Goal: Information Seeking & Learning: Learn about a topic

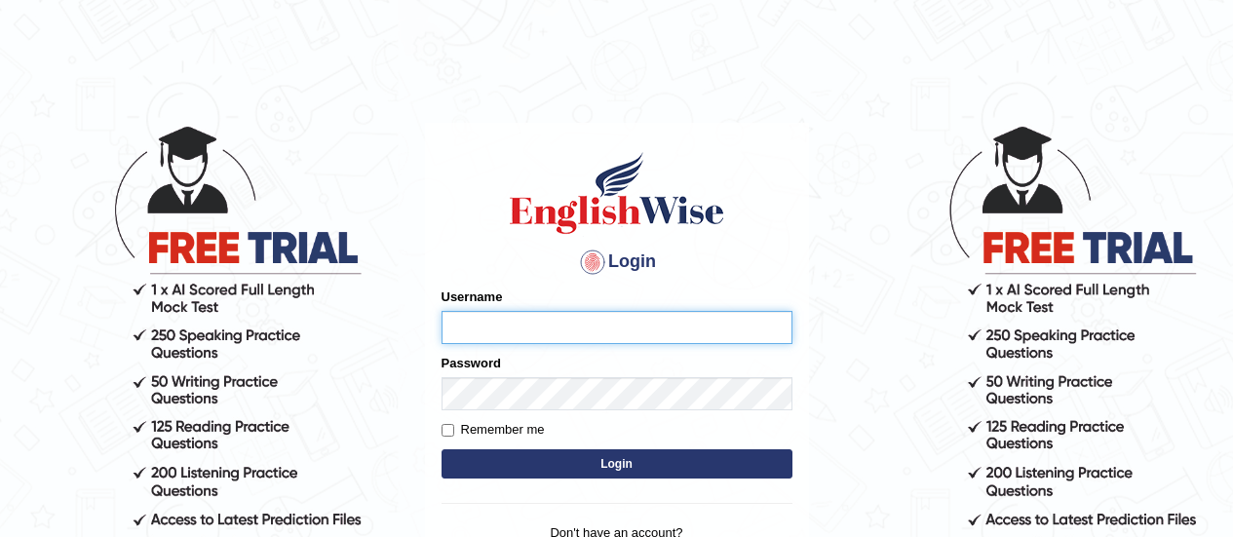
paste input "0478862462"
type input "0478862462"
click at [564, 464] on button "Login" at bounding box center [616, 463] width 351 height 29
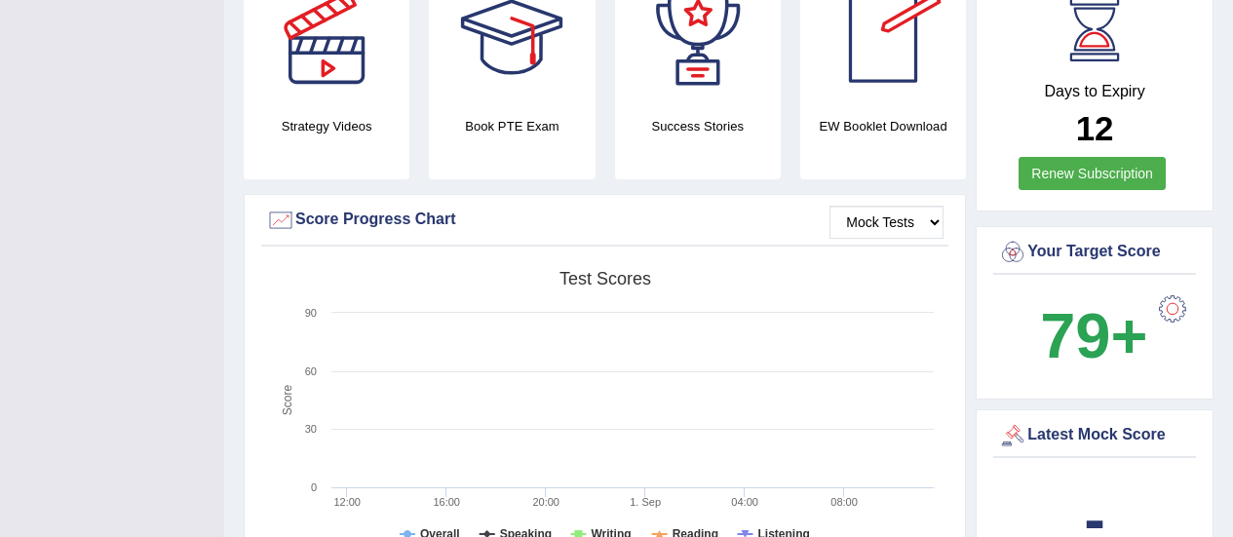
scroll to position [585, 0]
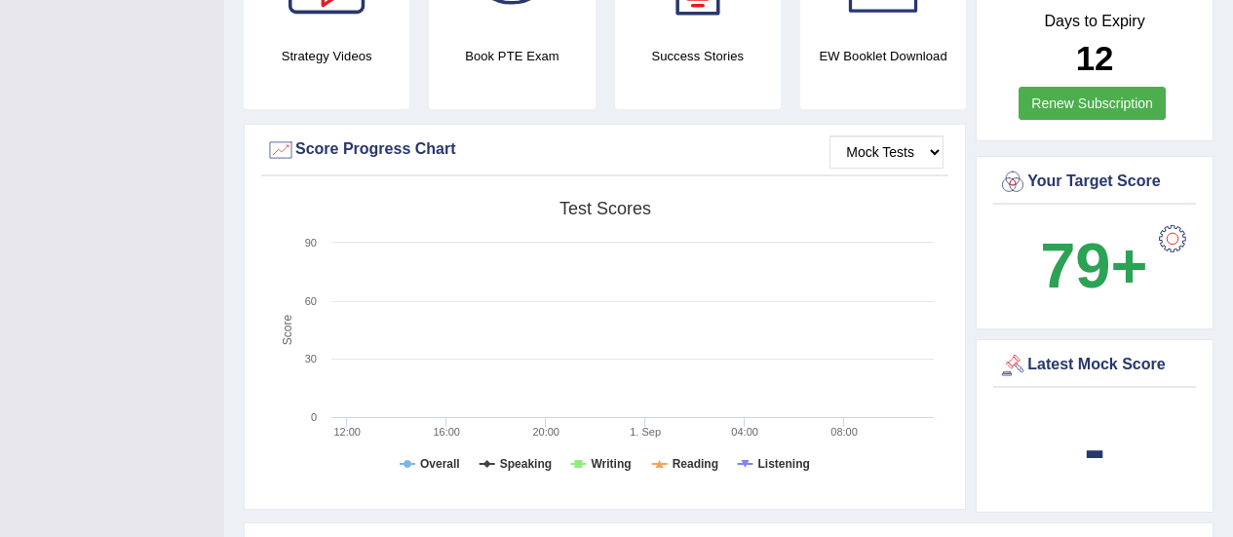
click at [1172, 237] on div at bounding box center [1172, 238] width 39 height 39
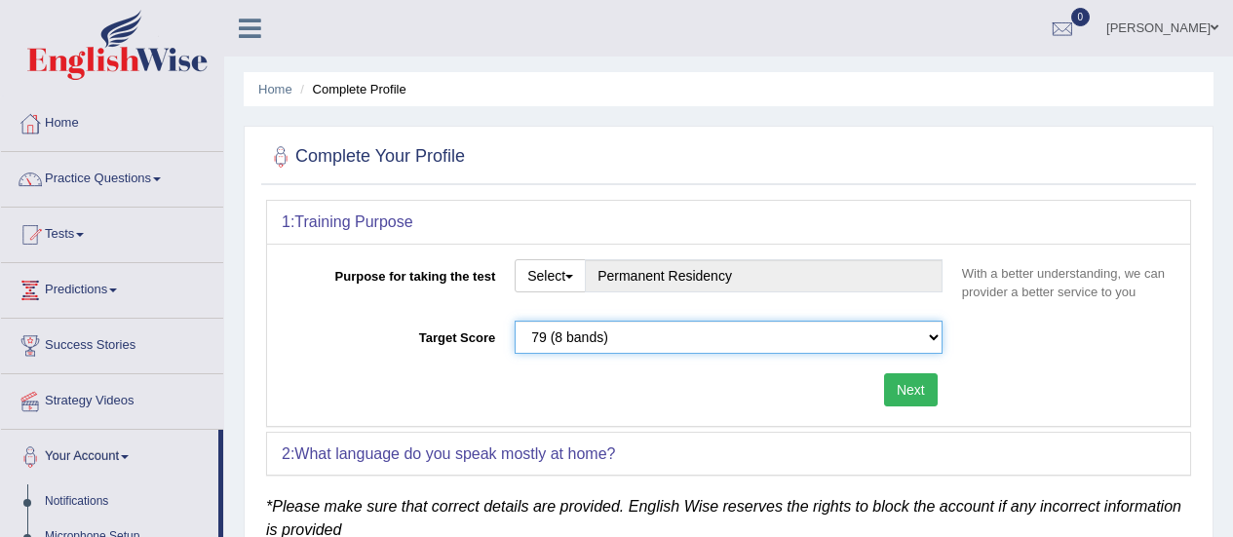
click at [720, 334] on select "Please select the correct value 50 (6 bands) 58 (6.5 bands) 65 (7 bands) 79 (8 …" at bounding box center [729, 337] width 428 height 33
click at [515, 321] on select "Please select the correct value 50 (6 bands) 58 (6.5 bands) 65 (7 bands) 79 (8 …" at bounding box center [729, 337] width 428 height 33
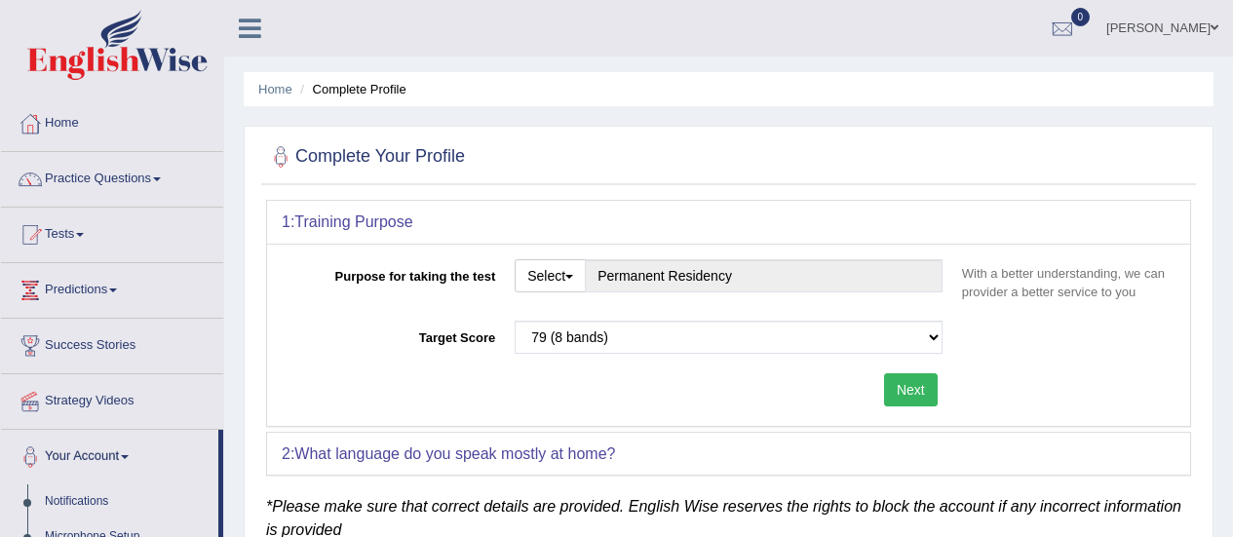
click at [908, 390] on button "Next" at bounding box center [911, 389] width 54 height 33
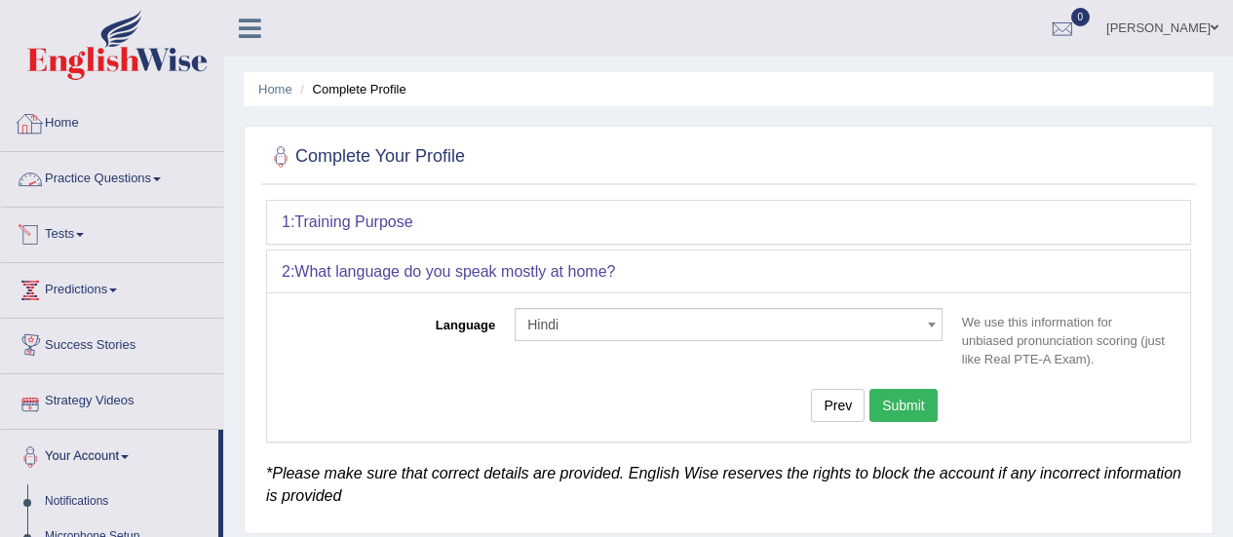
click at [261, 81] on li "Home" at bounding box center [275, 89] width 34 height 19
click at [272, 88] on link "Home" at bounding box center [275, 89] width 34 height 15
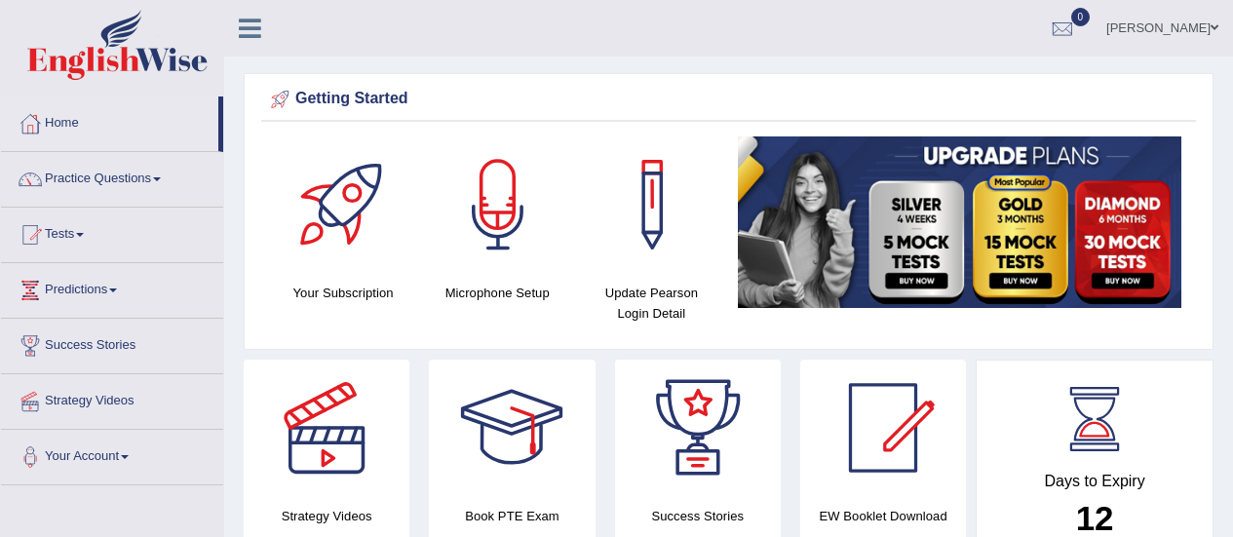
click at [915, 276] on img at bounding box center [959, 222] width 443 height 172
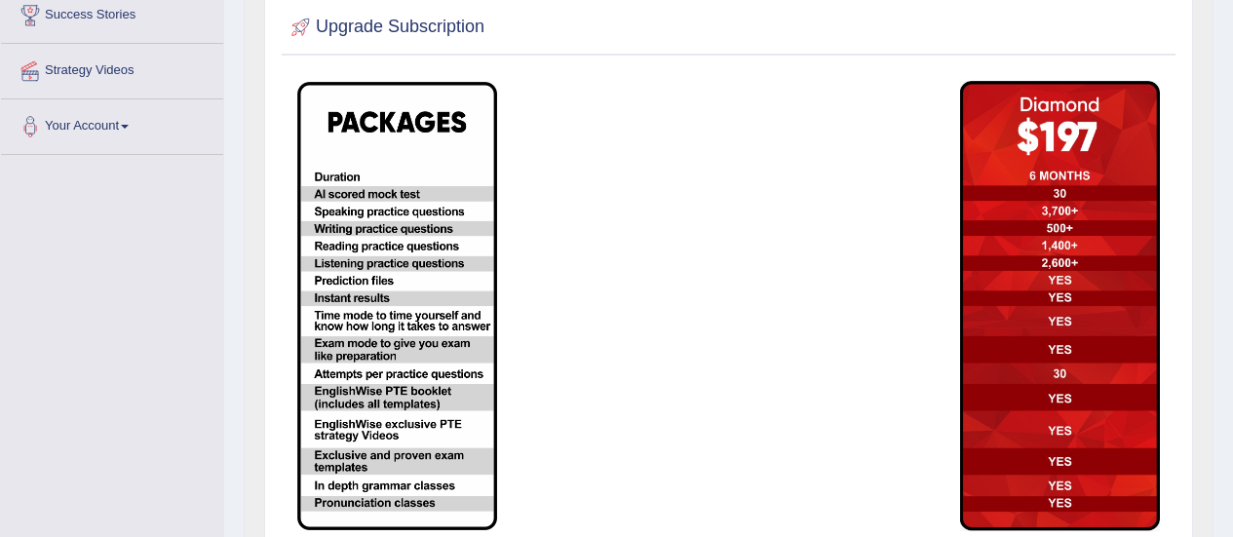
scroll to position [390, 0]
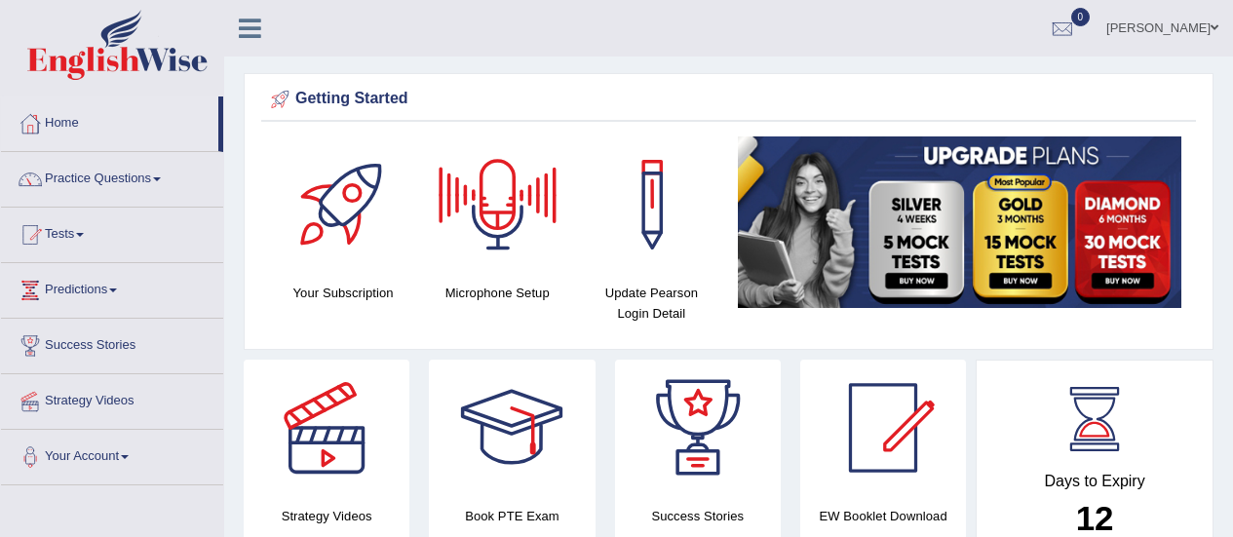
click at [1010, 259] on img at bounding box center [959, 222] width 443 height 172
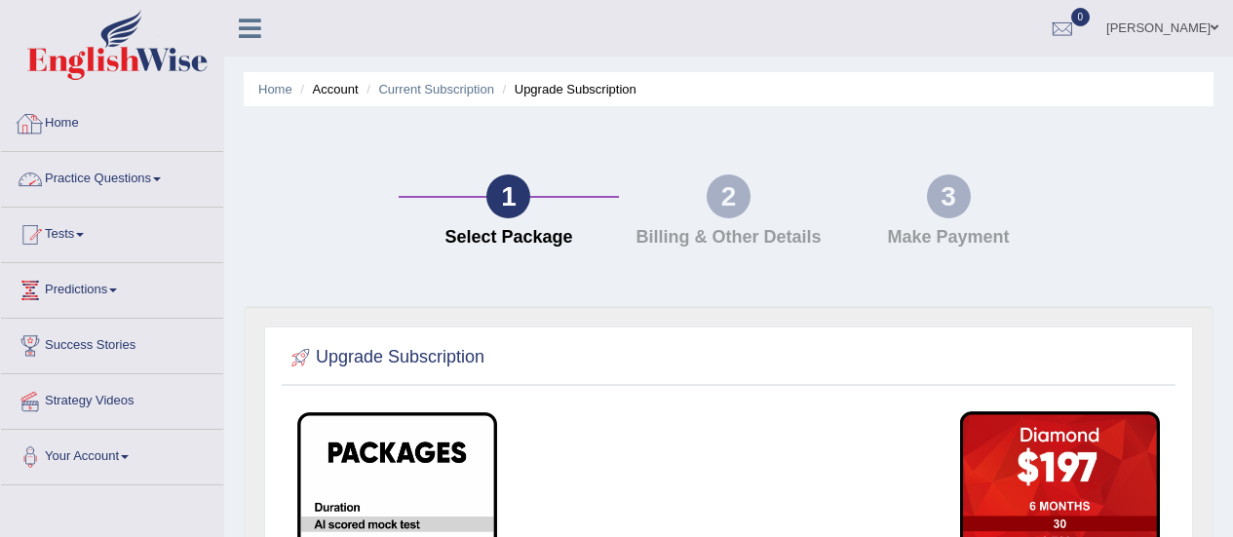
click at [64, 120] on link "Home" at bounding box center [112, 120] width 222 height 49
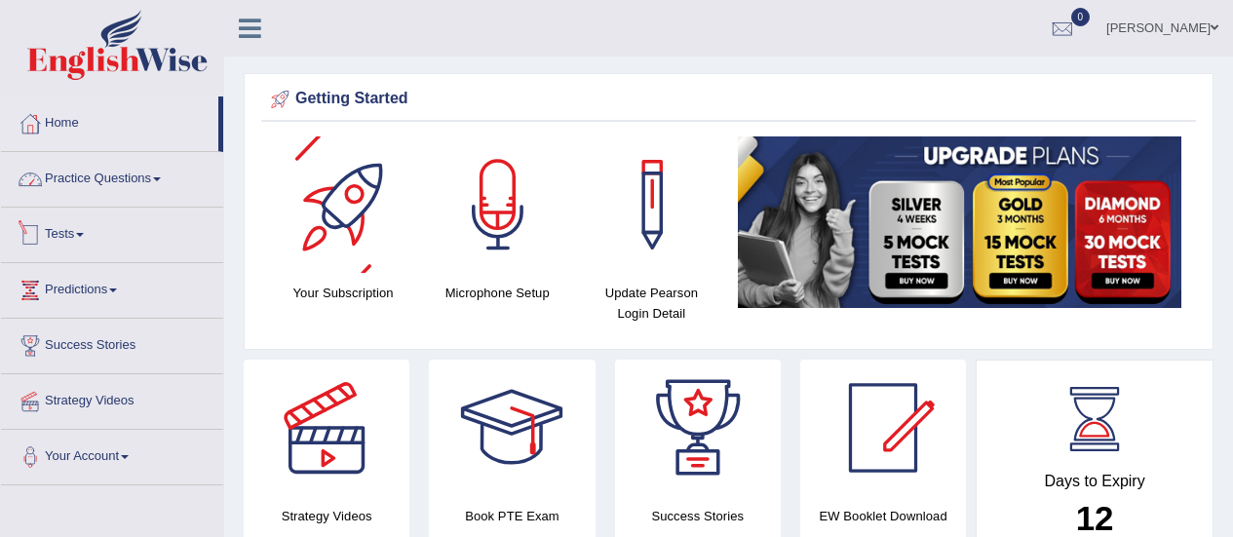
click at [154, 176] on link "Practice Questions" at bounding box center [112, 176] width 222 height 49
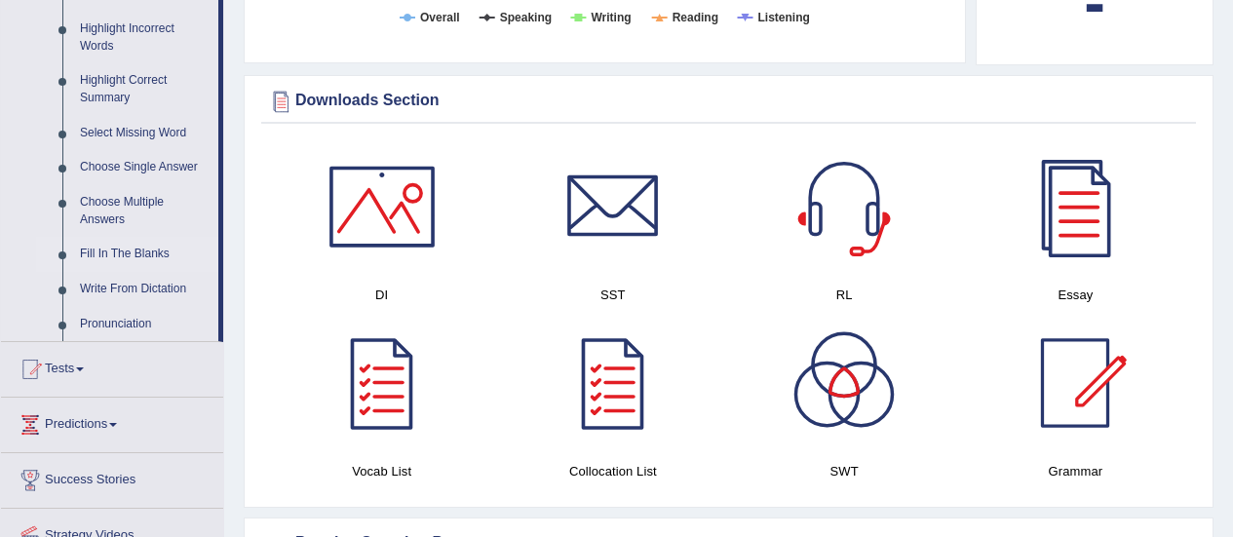
scroll to position [1072, 0]
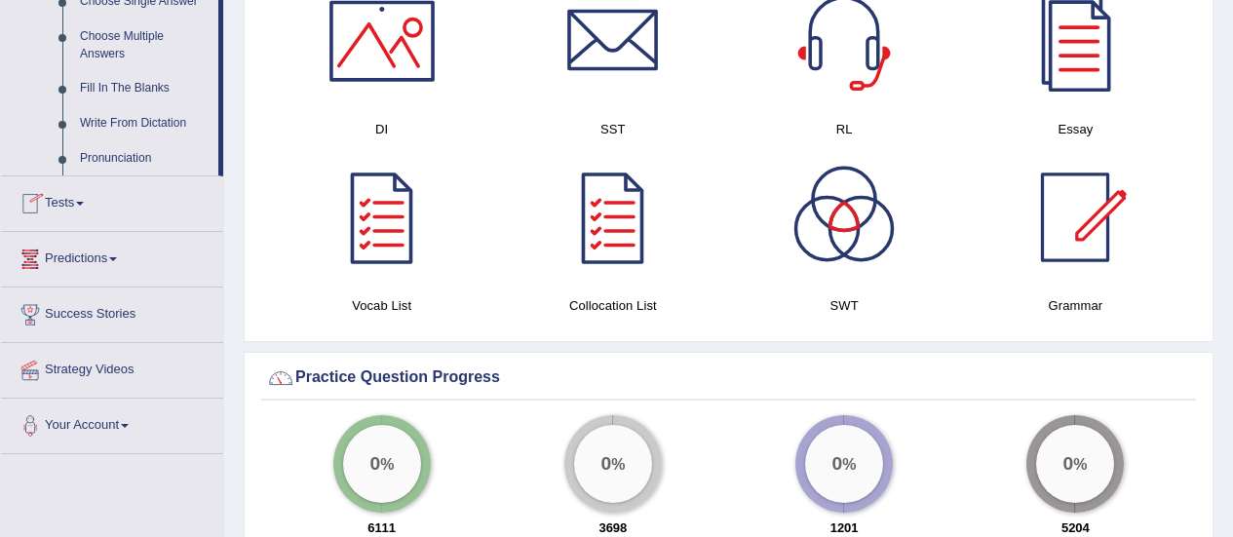
click at [120, 262] on link "Predictions" at bounding box center [112, 256] width 222 height 49
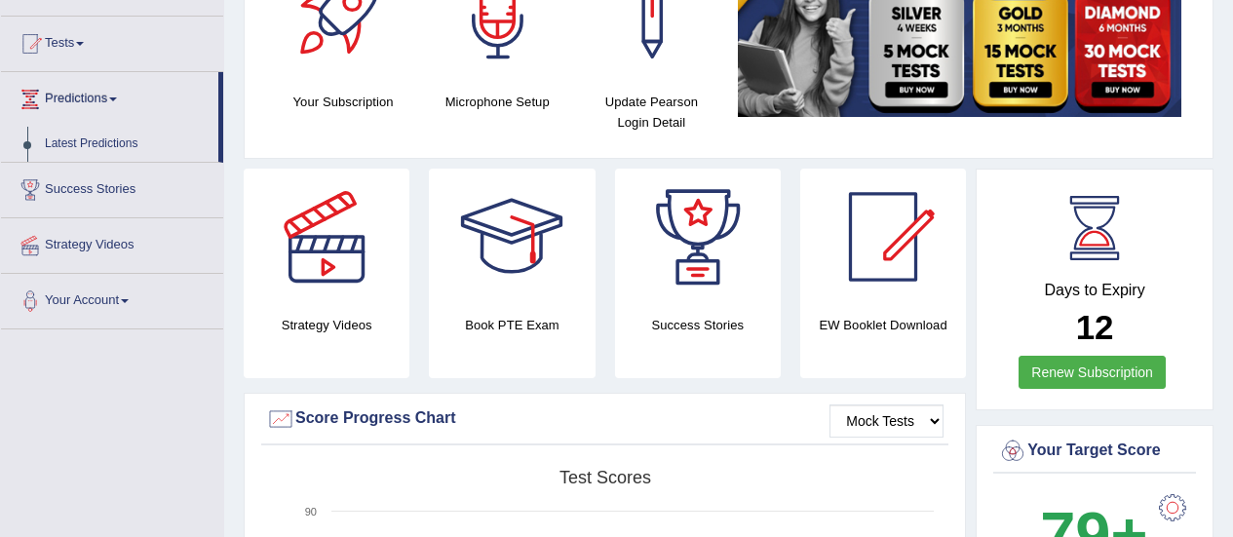
scroll to position [213, 0]
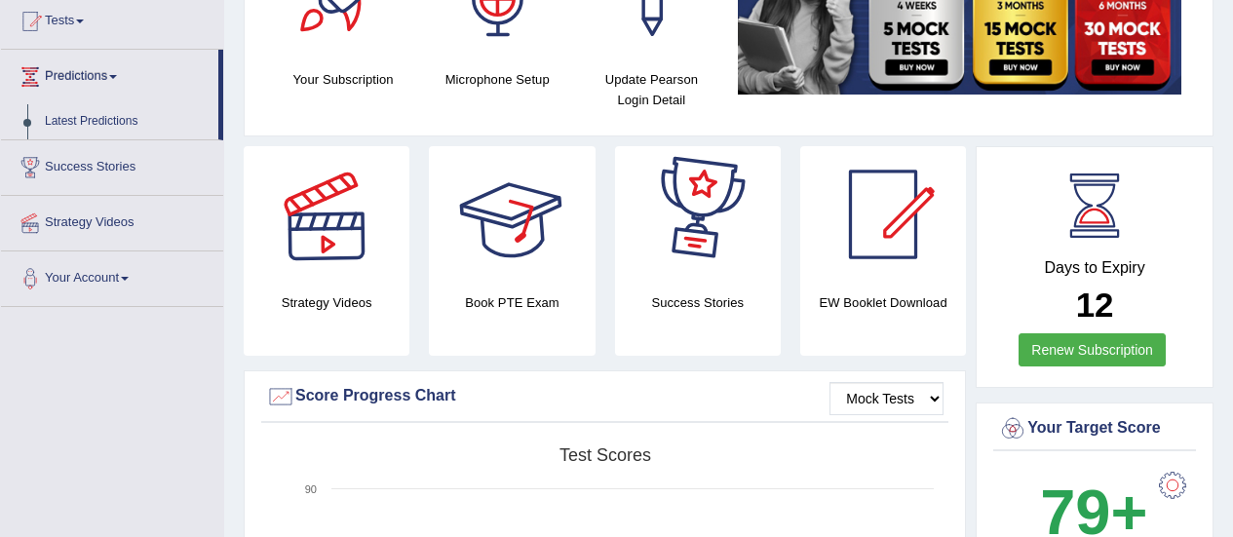
click at [339, 229] on div at bounding box center [326, 214] width 136 height 136
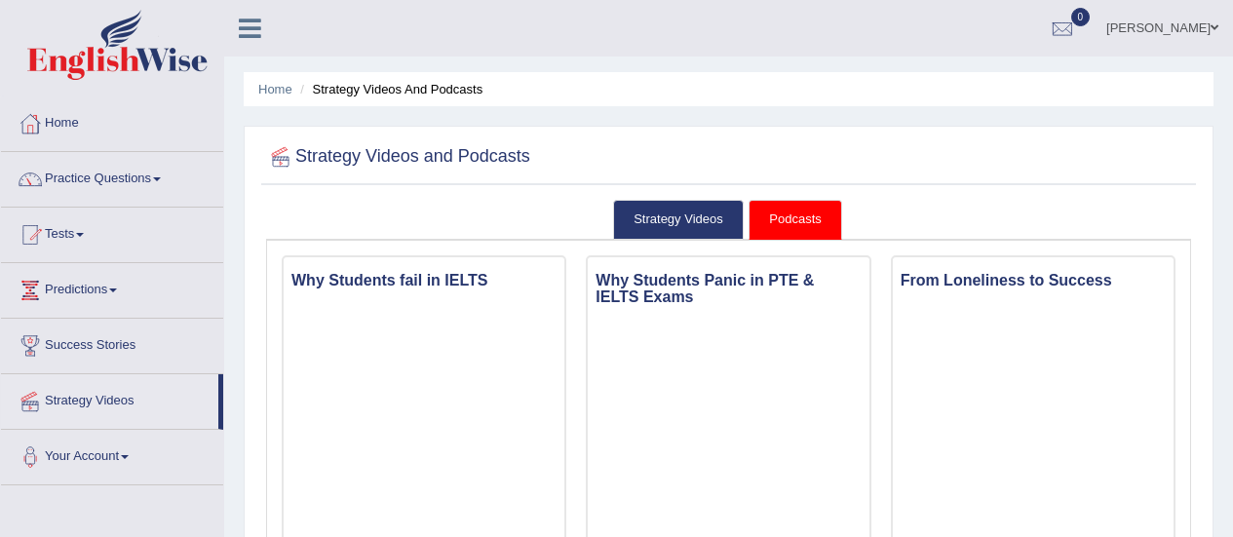
click at [708, 13] on ul "Prateek Toggle navigation Username: 0478862462 Access Type: Online Subscription…" at bounding box center [880, 28] width 707 height 56
click at [155, 186] on link "Practice Questions" at bounding box center [112, 176] width 222 height 49
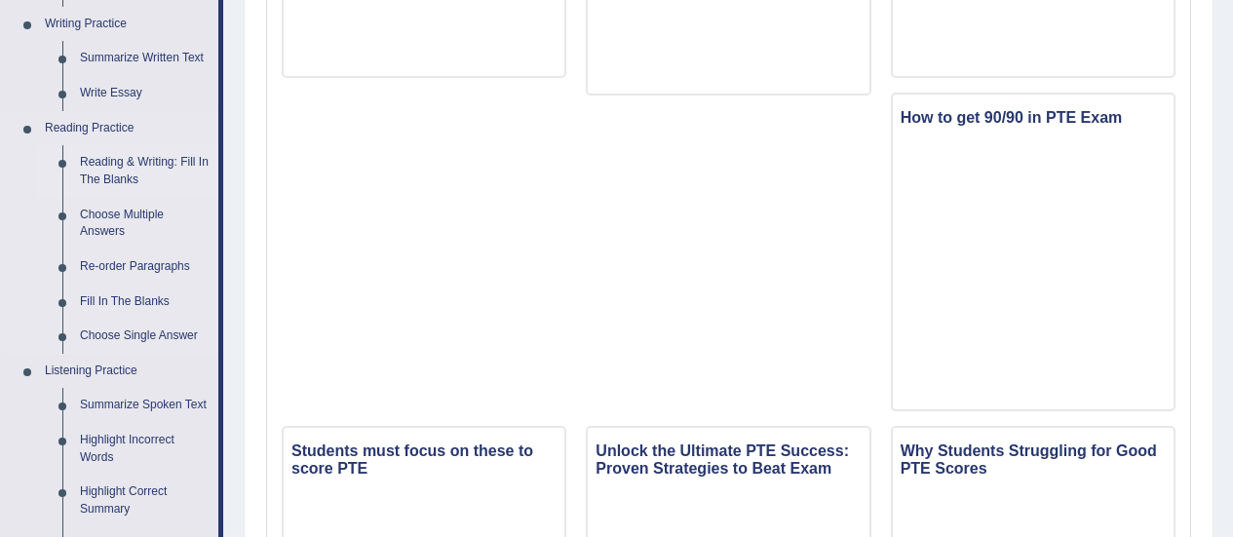
scroll to position [484, 0]
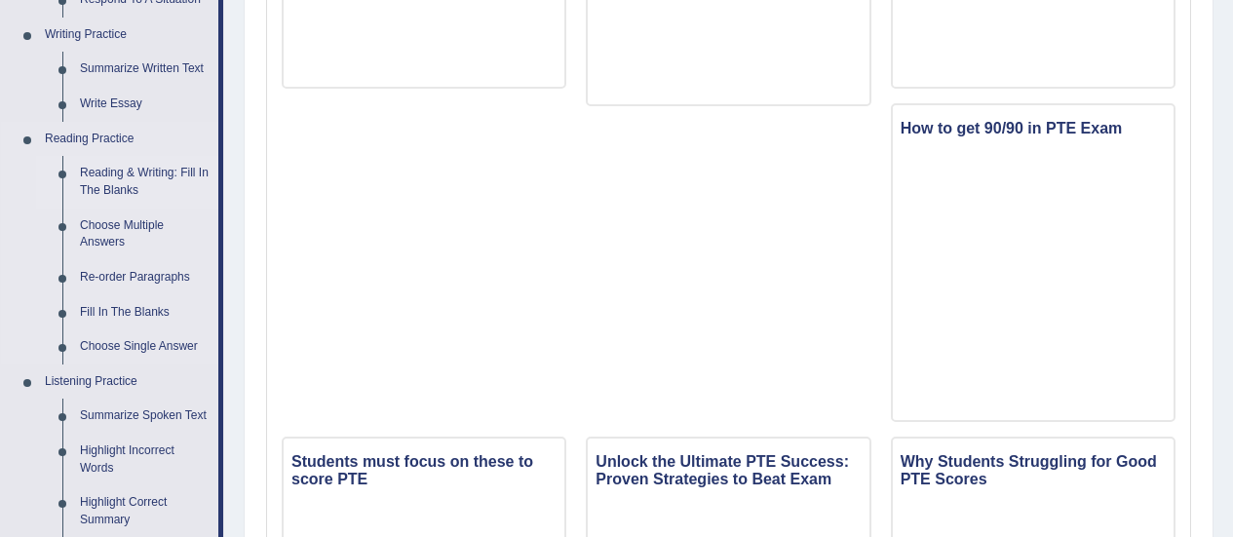
click at [145, 165] on link "Reading & Writing: Fill In The Blanks" at bounding box center [144, 182] width 147 height 52
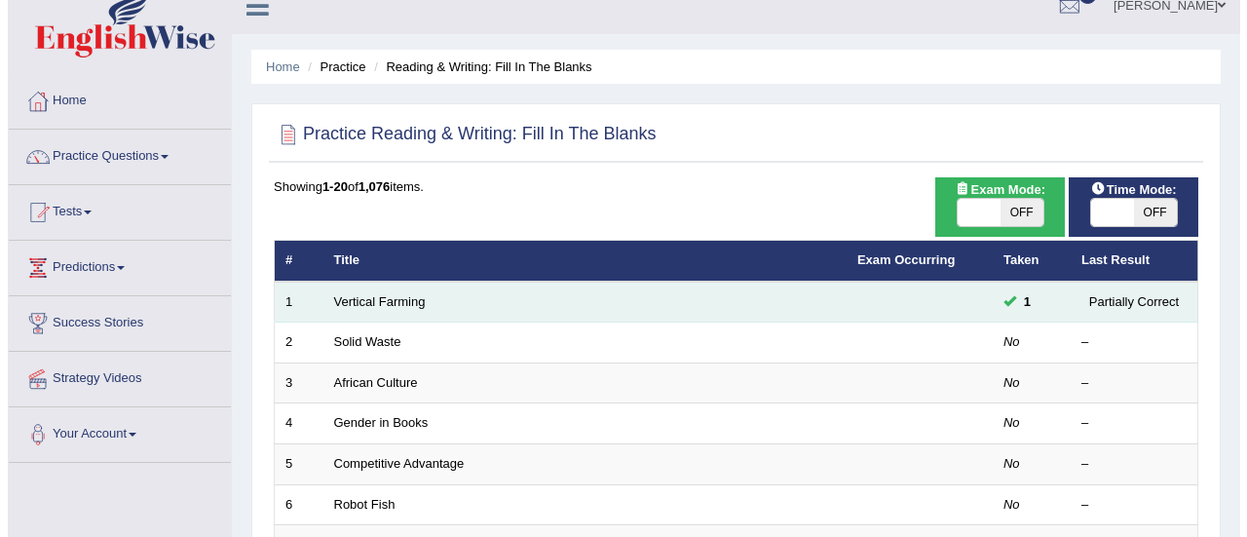
scroll to position [21, 0]
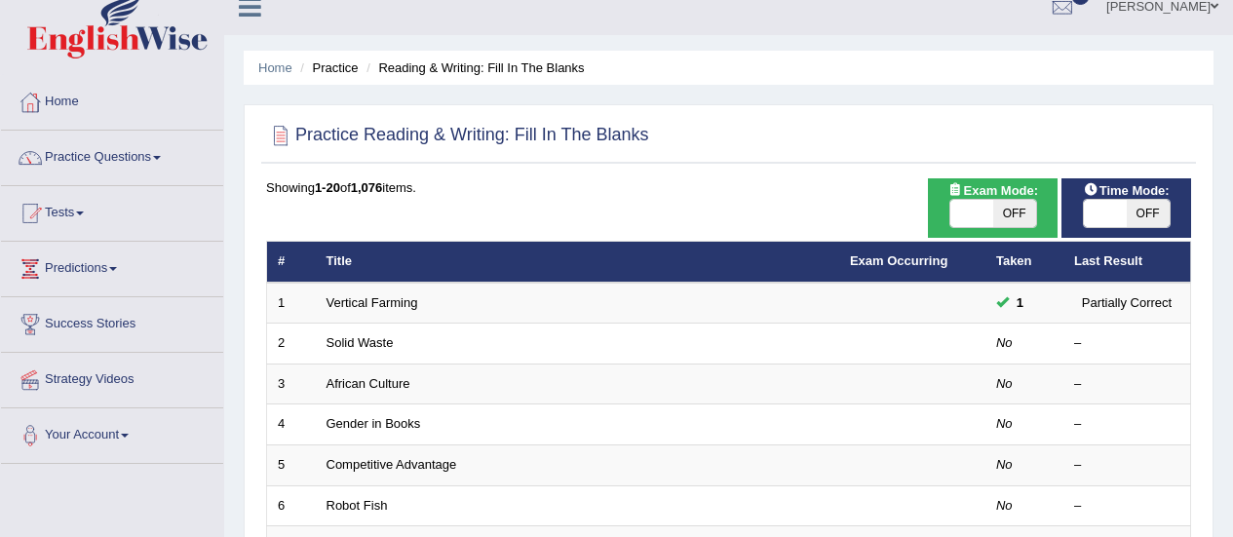
click at [1002, 214] on span "OFF" at bounding box center [1014, 213] width 43 height 27
checkbox input "true"
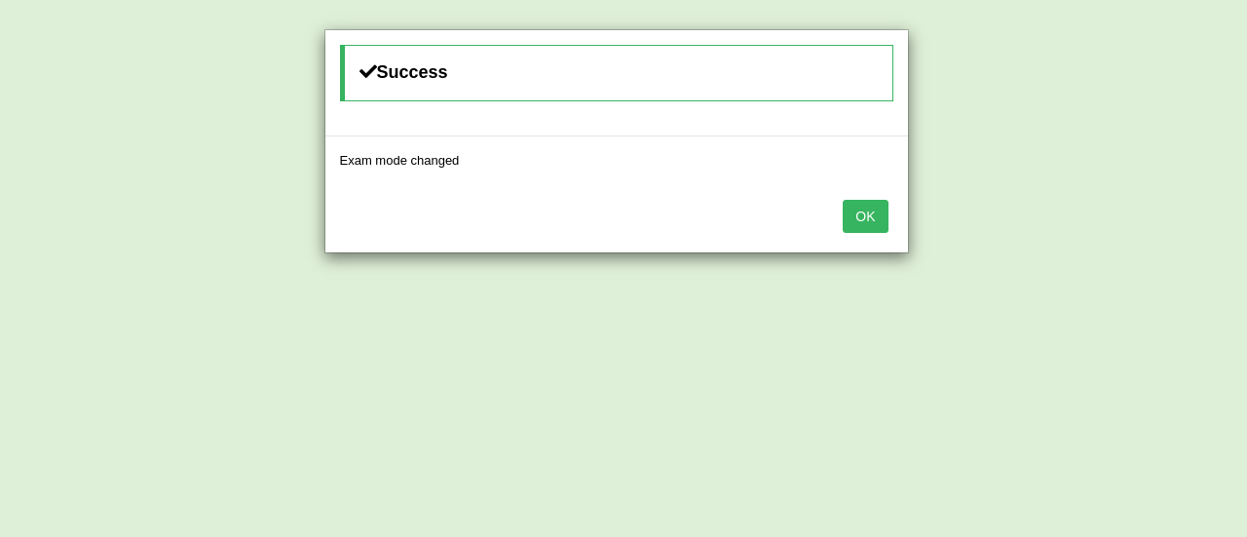
click at [849, 211] on button "OK" at bounding box center [865, 216] width 45 height 33
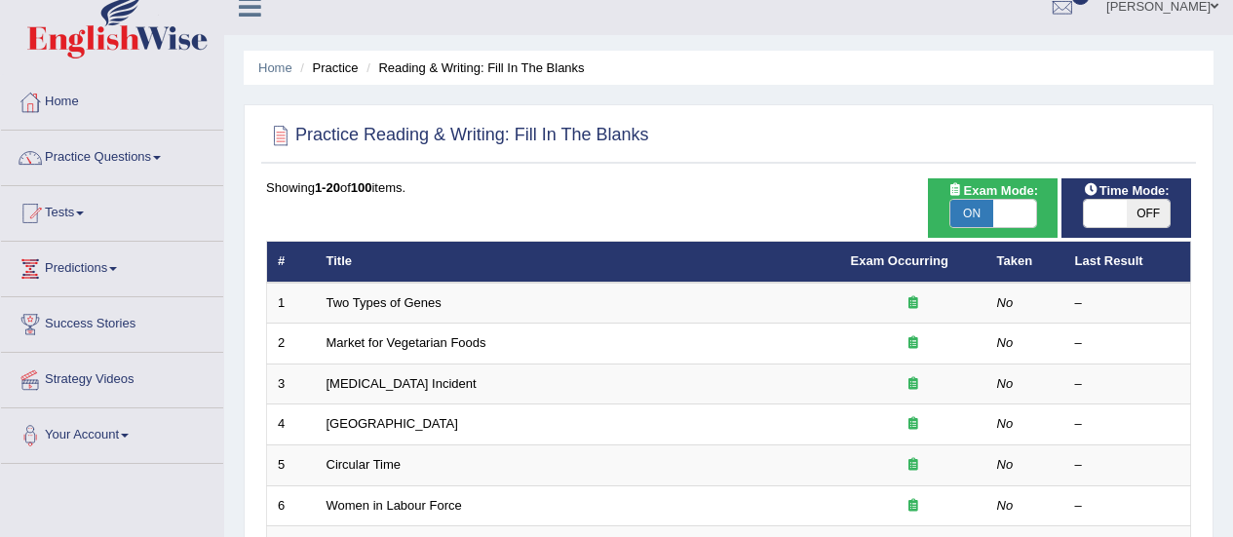
click at [977, 217] on span "ON" at bounding box center [971, 213] width 43 height 27
checkbox input "false"
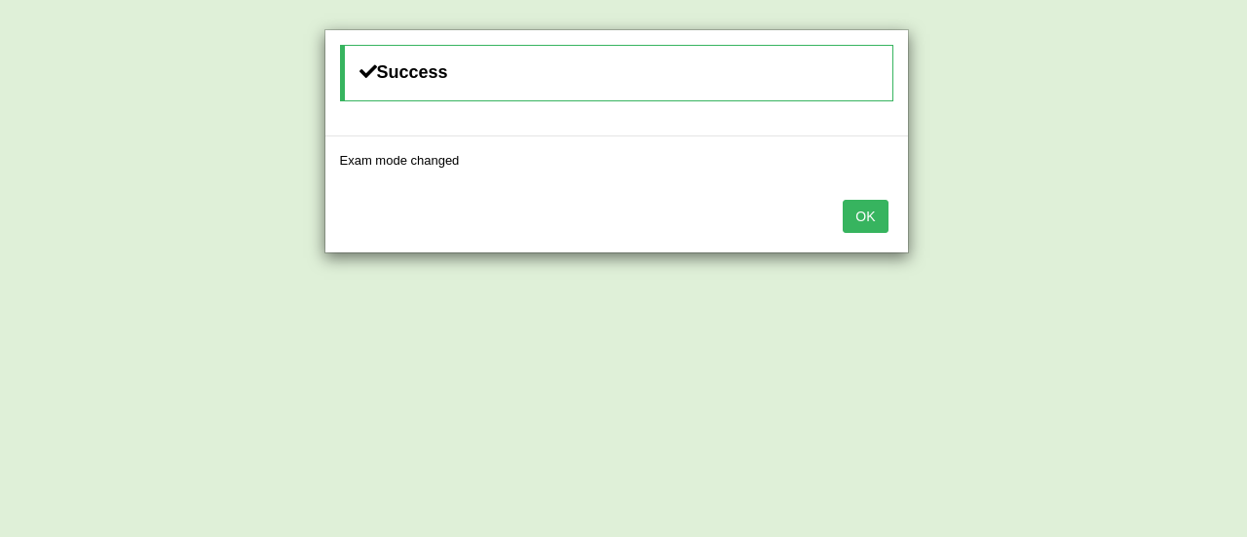
click at [878, 207] on button "OK" at bounding box center [865, 216] width 45 height 33
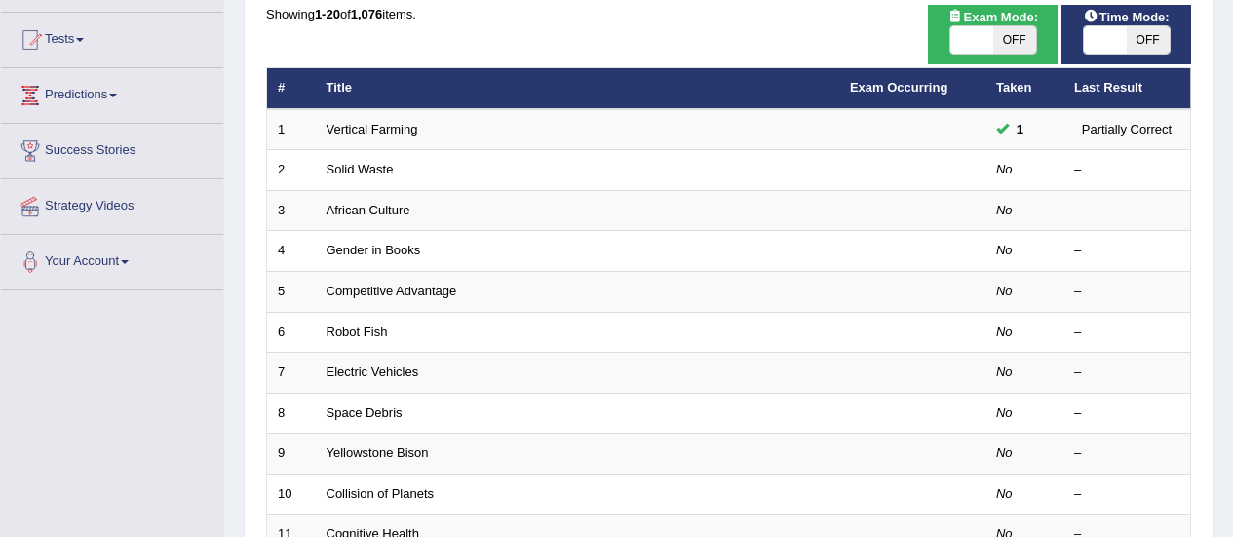
scroll to position [196, 0]
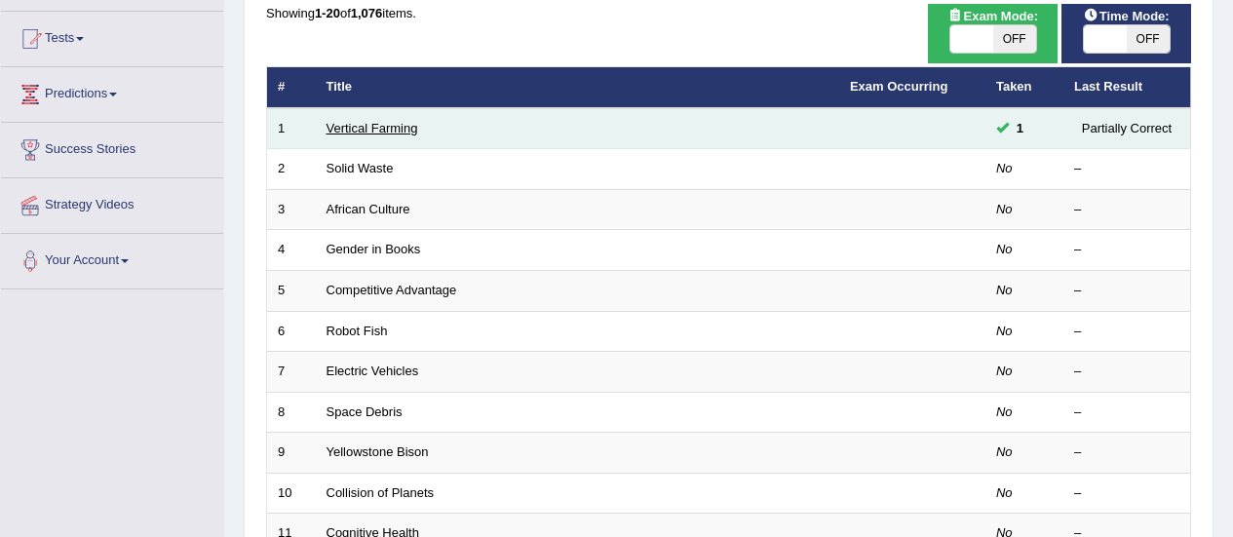
click at [363, 124] on link "Vertical Farming" at bounding box center [372, 128] width 92 height 15
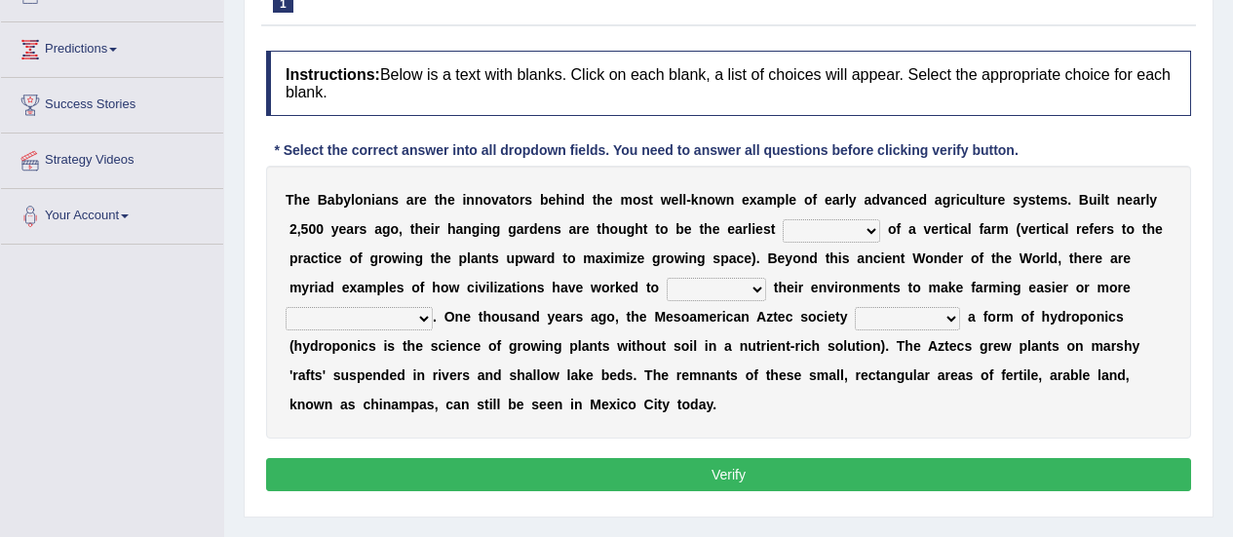
scroll to position [239, 0]
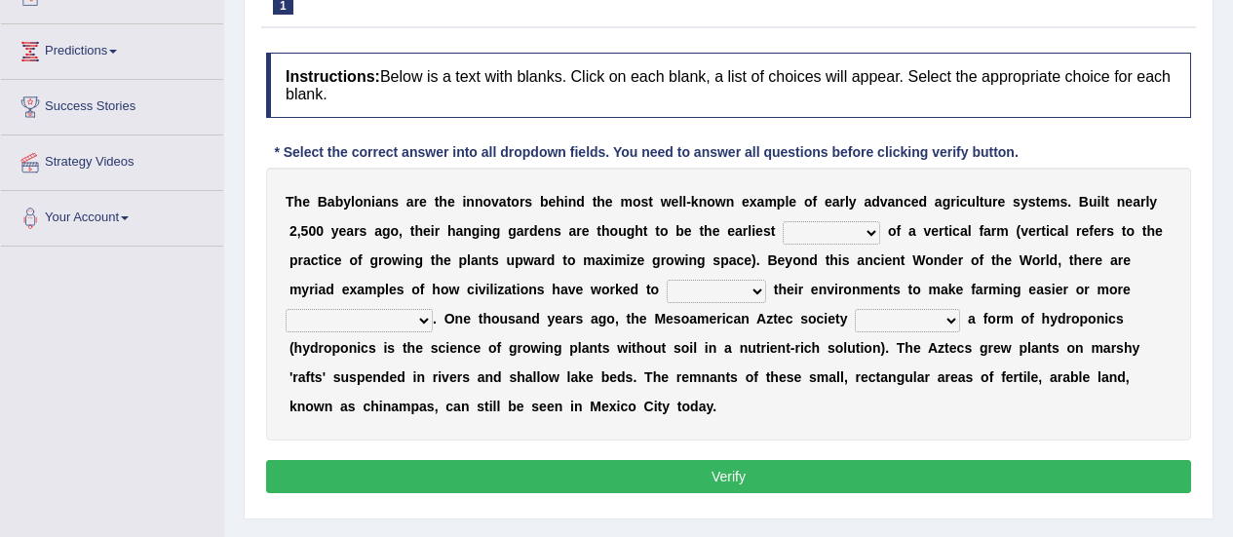
click at [874, 227] on select "prototype failure discredit protocol" at bounding box center [831, 232] width 97 height 23
select select "prototype"
click at [783, 221] on select "prototype failure discredit protocol" at bounding box center [831, 232] width 97 height 23
click at [707, 287] on select "manipulate escape respect disarrange" at bounding box center [716, 291] width 99 height 23
select select "manipulate"
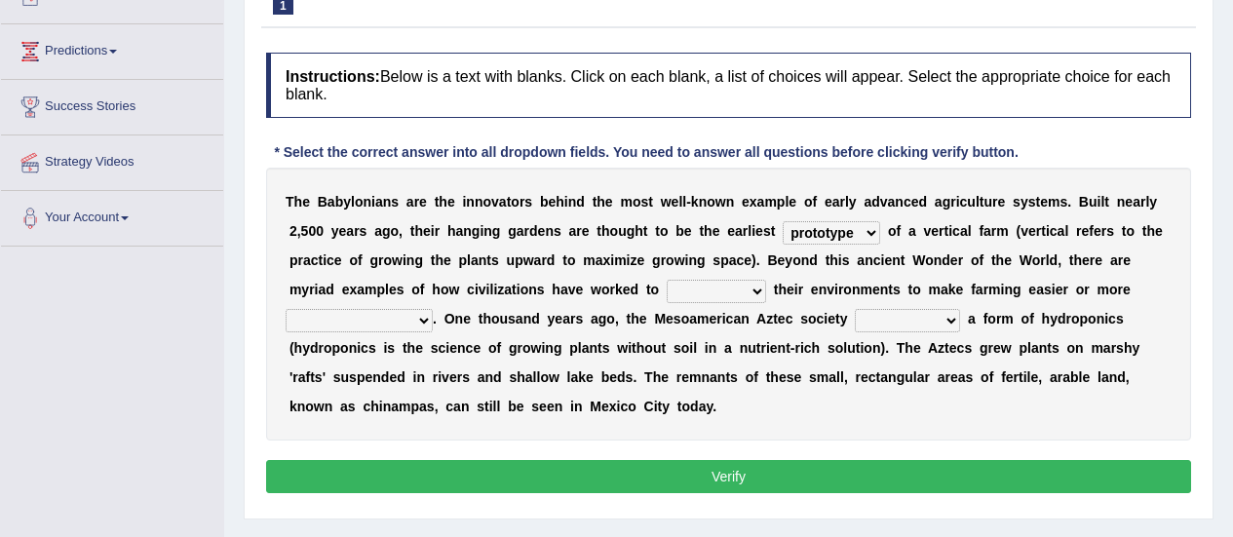
click at [667, 280] on select "manipulate escape respect disarrange" at bounding box center [716, 291] width 99 height 23
click at [731, 292] on select "manipulate escape respect disarrange" at bounding box center [716, 291] width 99 height 23
click at [428, 321] on select "productive constructive connective counterproductive" at bounding box center [359, 320] width 147 height 23
select select "productive"
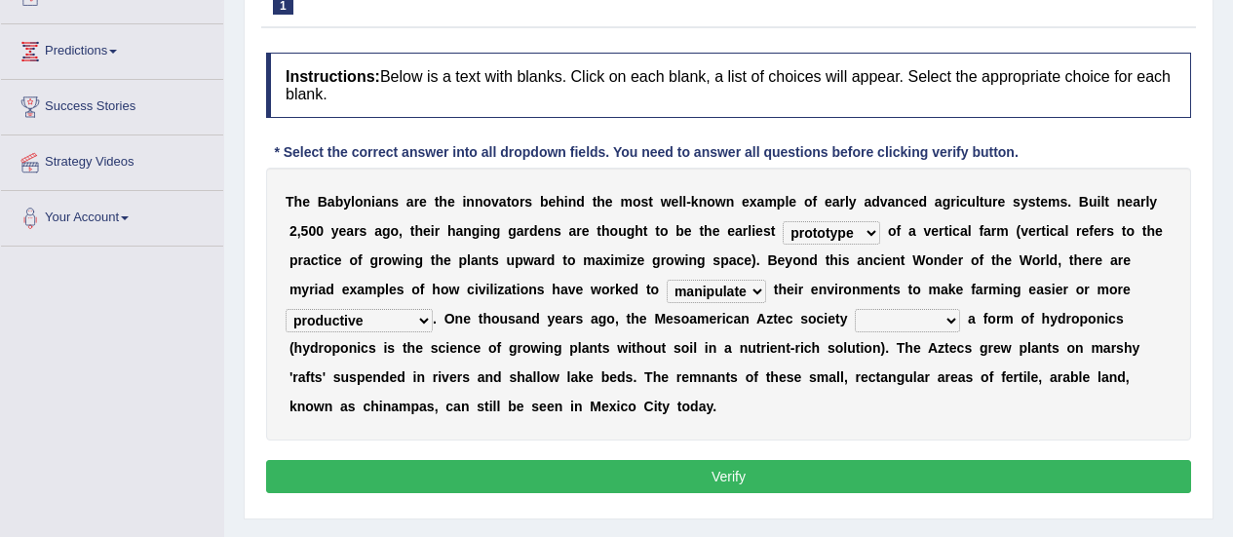
click at [286, 309] on select "productive constructive connective counterproductive" at bounding box center [359, 320] width 147 height 23
click at [928, 315] on select "domineered volunteered pioneered engineered" at bounding box center [907, 320] width 105 height 23
select select "pioneered"
click at [855, 309] on select "domineered volunteered pioneered engineered" at bounding box center [907, 320] width 105 height 23
click at [773, 473] on button "Verify" at bounding box center [728, 476] width 925 height 33
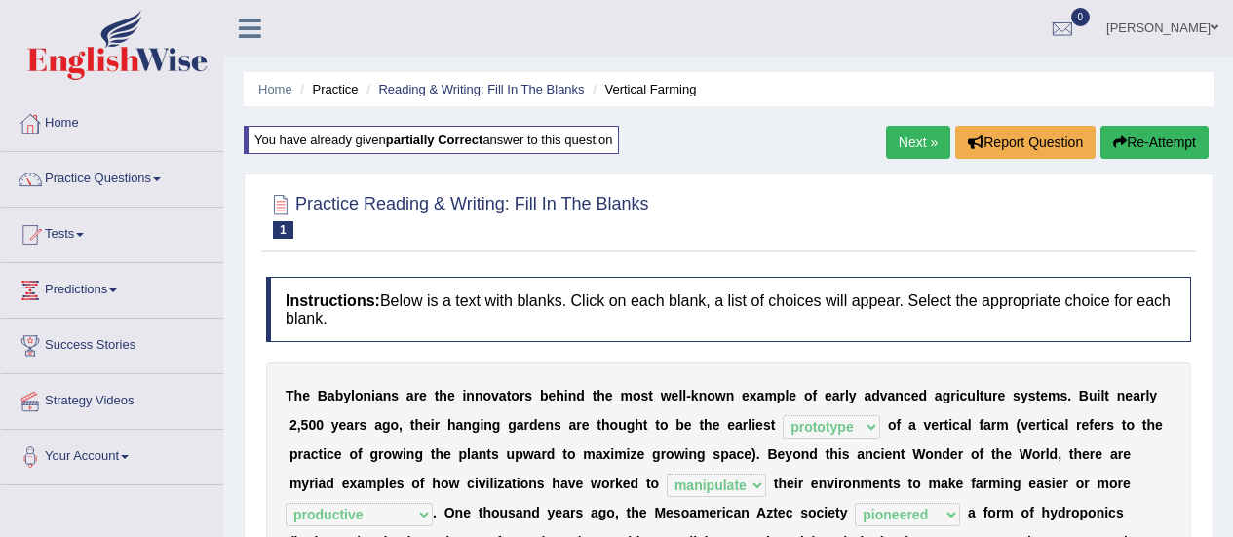
scroll to position [57, 0]
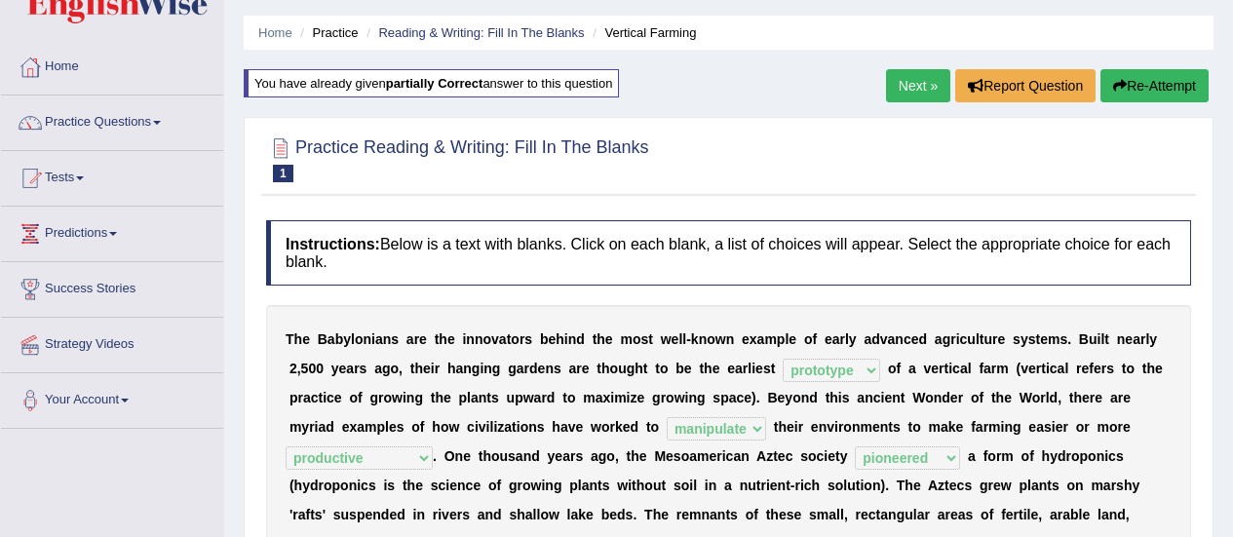
click at [902, 79] on link "Next »" at bounding box center [918, 85] width 64 height 33
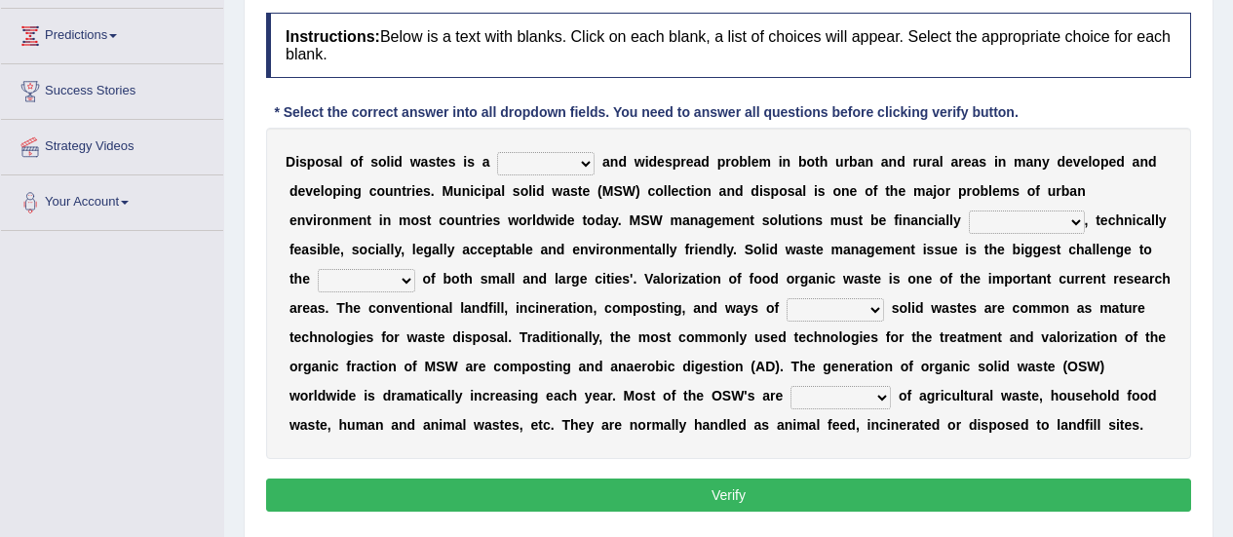
scroll to position [268, 0]
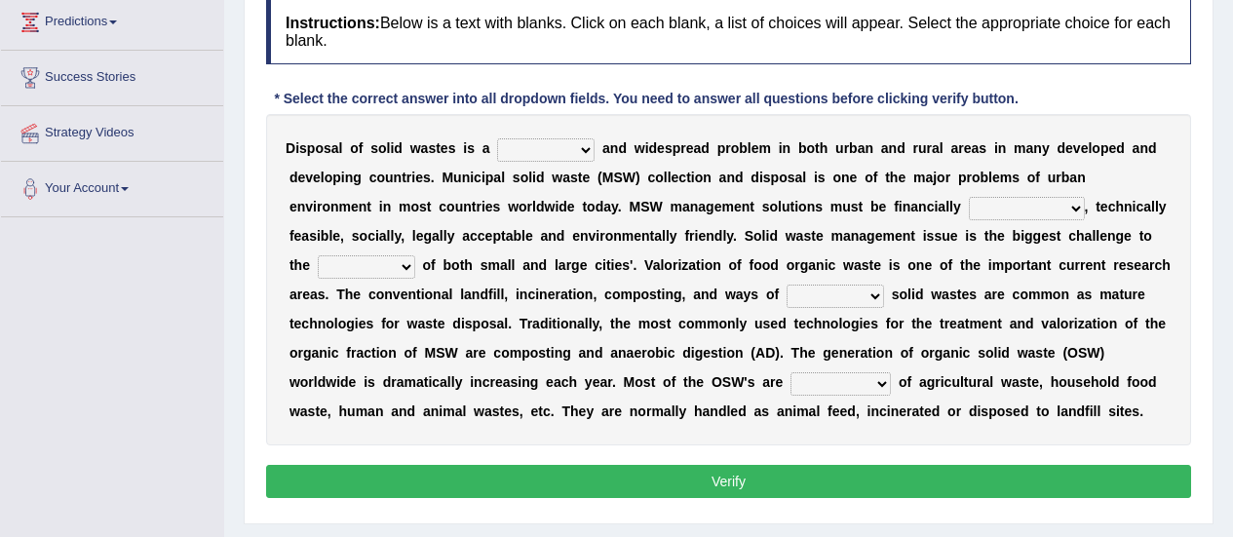
click at [1212, 91] on div "Practice Reading & Writing: Fill In The Blanks 2 Solid Waste Instructions: Belo…" at bounding box center [729, 210] width 970 height 629
click at [556, 147] on select "slanting stinging stalling shafting" at bounding box center [545, 149] width 97 height 23
select select "shafting"
click at [497, 138] on select "slanting stinging stalling shafting" at bounding box center [545, 149] width 97 height 23
click at [1004, 197] on select "unattainable sustainable objectionable treasonable" at bounding box center [1027, 208] width 116 height 23
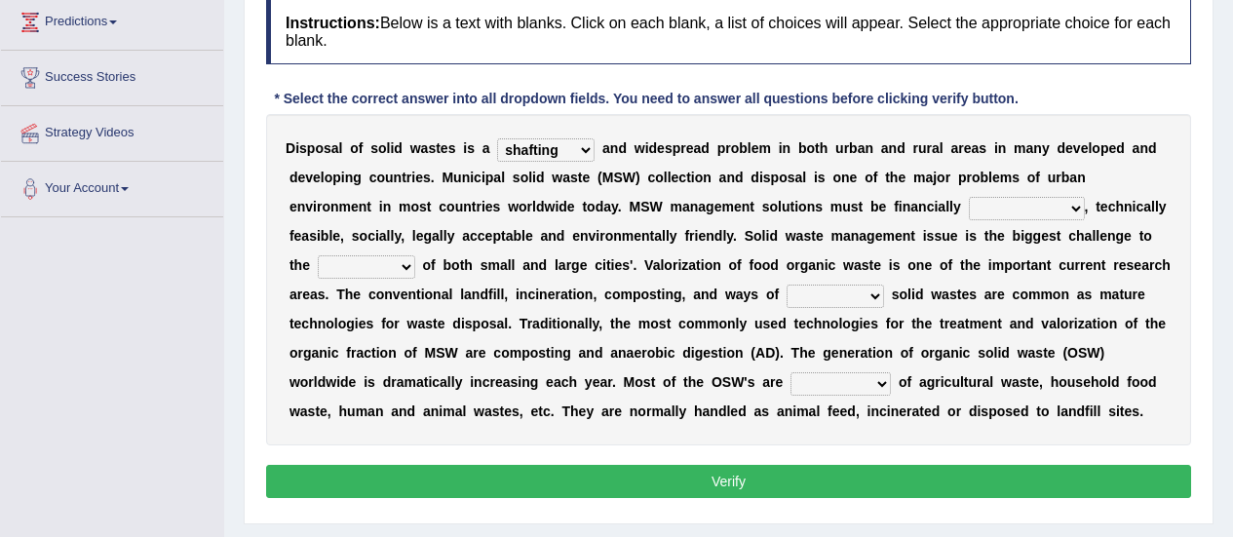
select select "sustainable"
click at [969, 197] on select "unattainable sustainable objectionable treasonable" at bounding box center [1027, 208] width 116 height 23
click at [389, 267] on select "plants culture authorities history" at bounding box center [366, 266] width 97 height 23
select select "authorities"
click at [318, 255] on select "plants culture authorities history" at bounding box center [366, 266] width 97 height 23
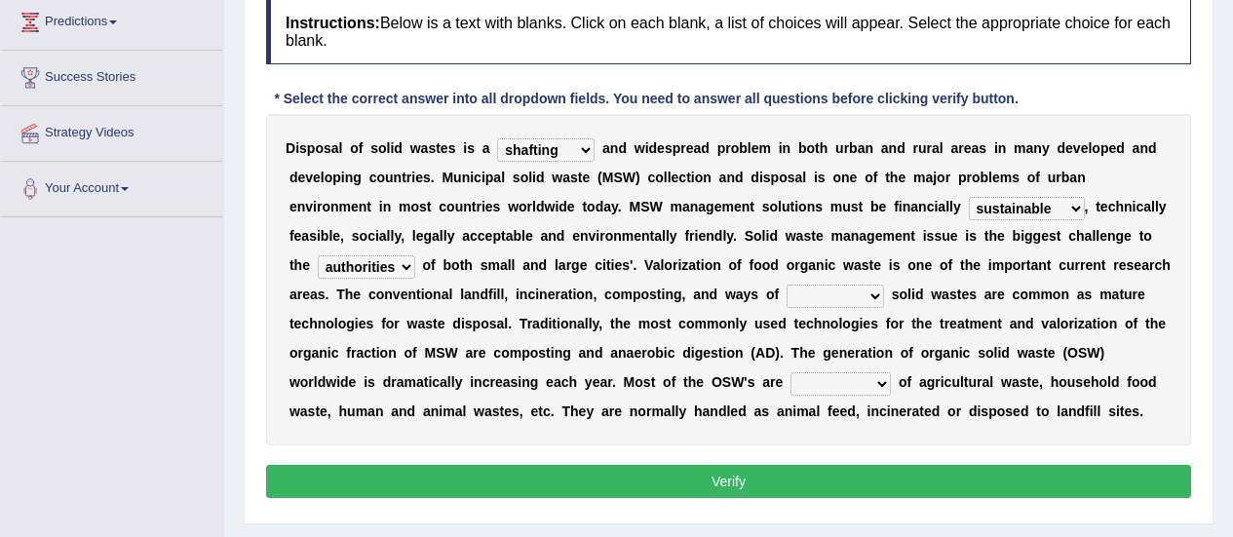
click at [863, 300] on select "reserving preserving deserving handling" at bounding box center [834, 296] width 97 height 23
select select "handling"
click at [786, 285] on select "reserving preserving deserving handling" at bounding box center [834, 296] width 97 height 23
click at [853, 389] on select "composed disposed composing disposing" at bounding box center [840, 383] width 100 height 23
select select "composed"
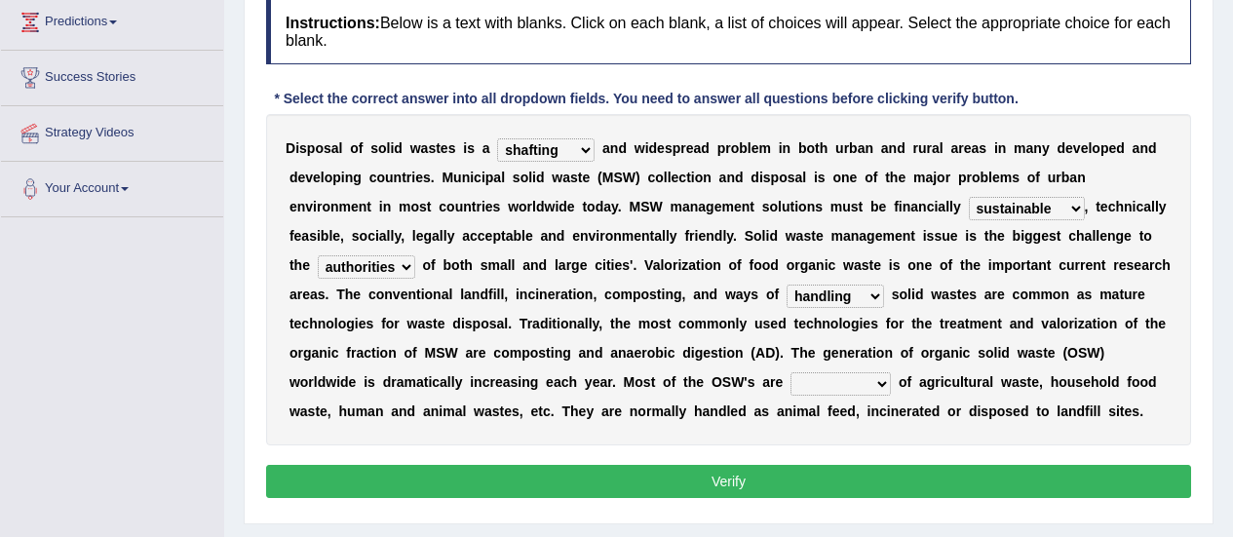
click at [790, 372] on select "composed disposed composing disposing" at bounding box center [840, 383] width 100 height 23
click at [836, 481] on button "Verify" at bounding box center [728, 481] width 925 height 33
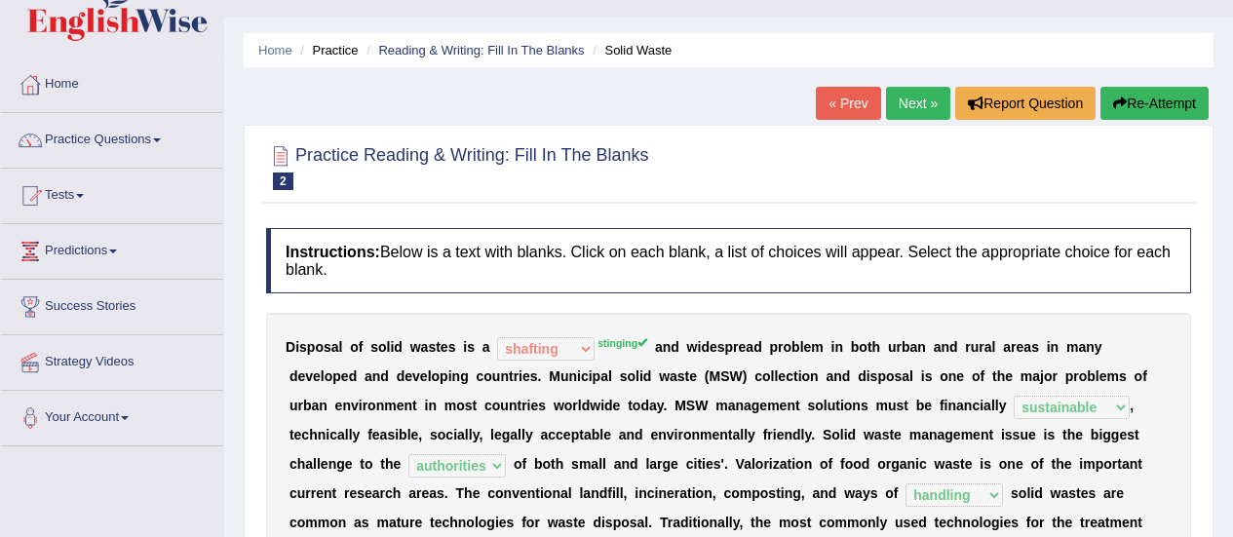
scroll to position [0, 0]
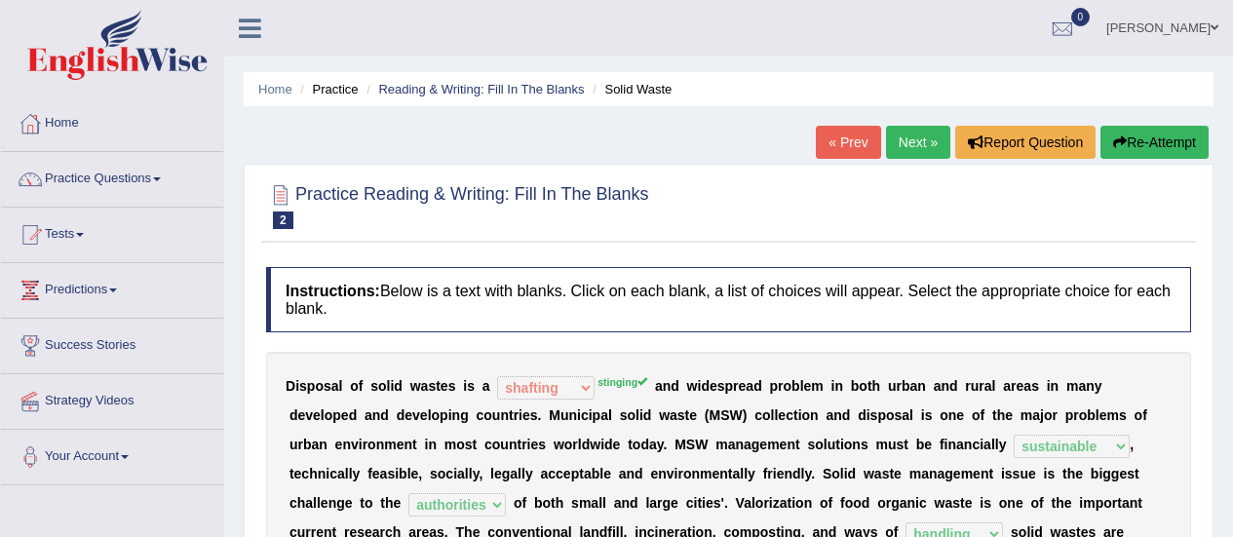
click at [909, 129] on link "Next »" at bounding box center [918, 142] width 64 height 33
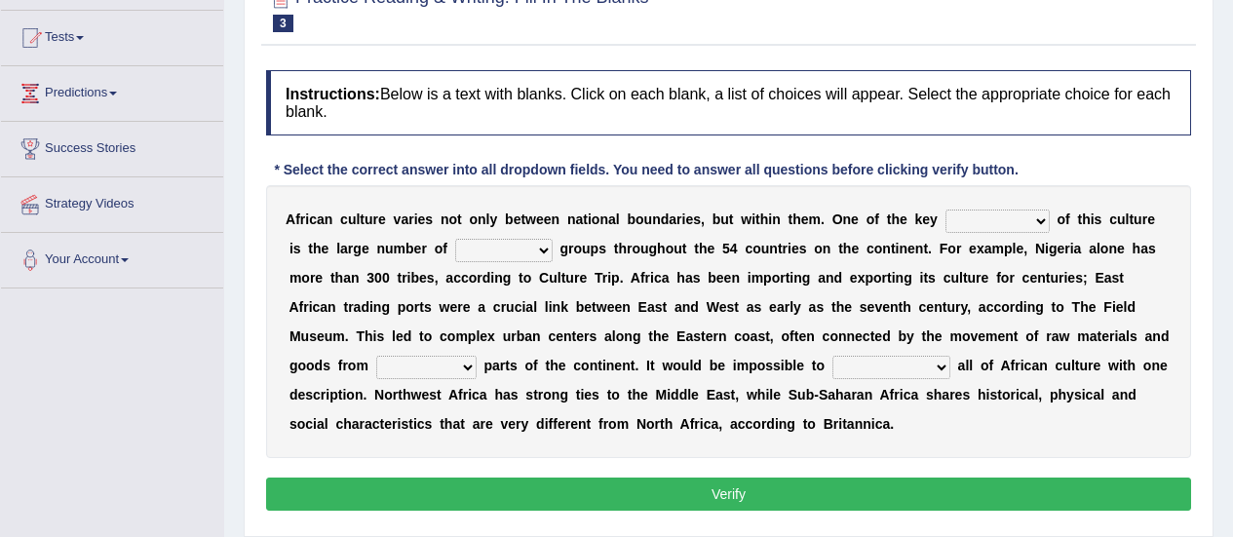
scroll to position [199, 0]
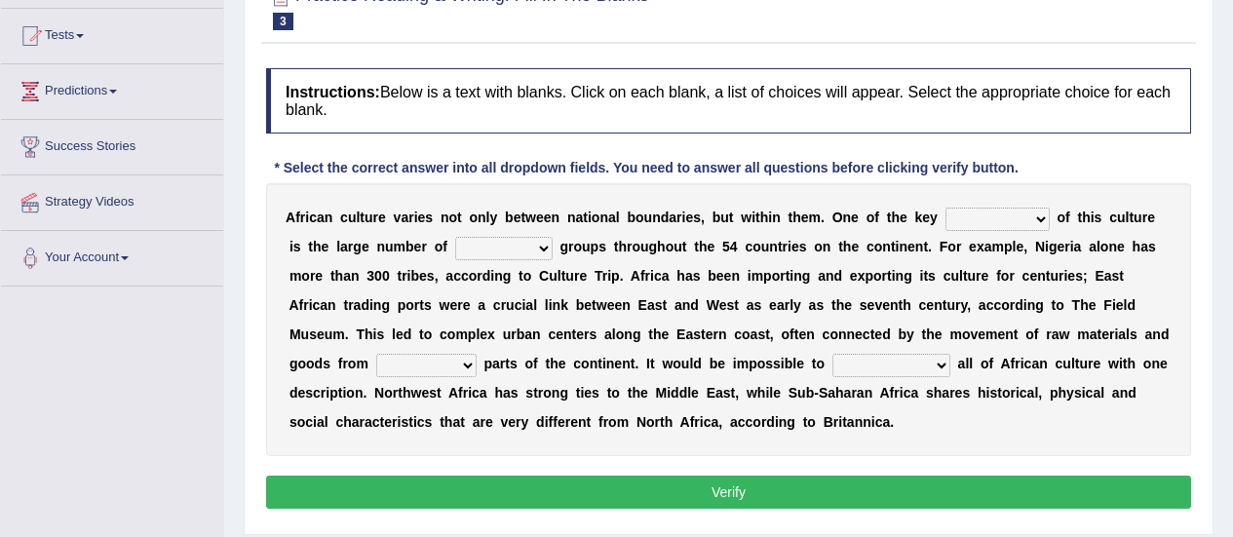
click at [989, 226] on select "conjectures features issues doubts" at bounding box center [997, 219] width 104 height 23
select select "features"
click at [945, 208] on select "conjectures features issues doubts" at bounding box center [997, 219] width 104 height 23
click at [529, 252] on select "ethic ethnic eugenic epic" at bounding box center [503, 248] width 97 height 23
select select "ethnic"
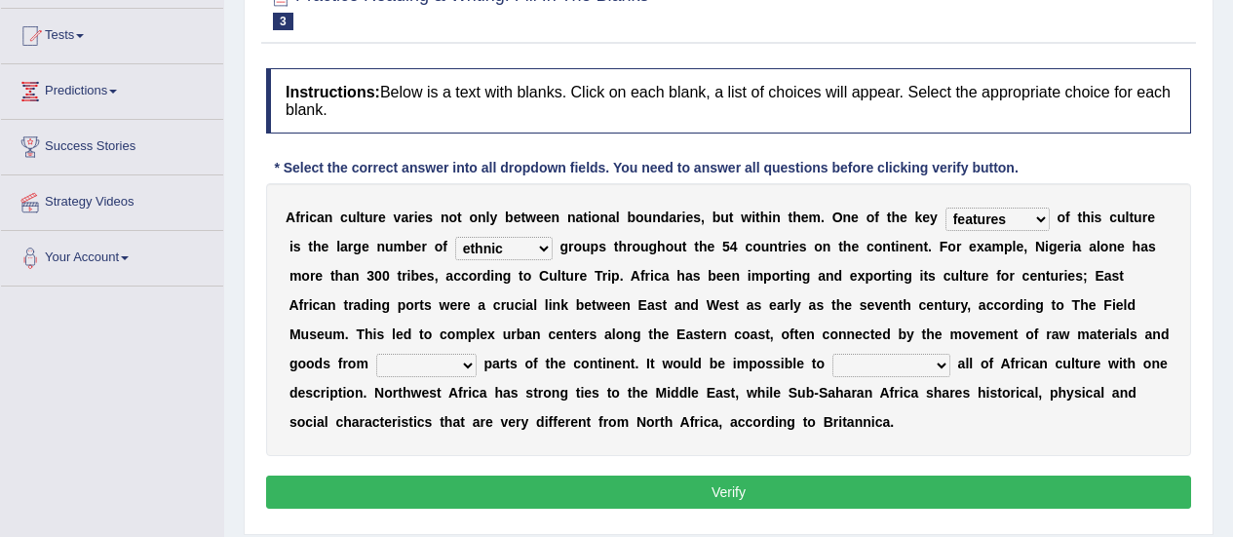
click at [455, 237] on select "ethic ethnic eugenic epic" at bounding box center [503, 248] width 97 height 23
click at [435, 364] on select "forelocked interlocked unlocked landlocked" at bounding box center [426, 365] width 100 height 23
select select "landlocked"
click at [376, 354] on select "forelocked interlocked unlocked landlocked" at bounding box center [426, 365] width 100 height 23
click at [893, 364] on select "characterize conceptualize symbolize synthesize" at bounding box center [891, 365] width 118 height 23
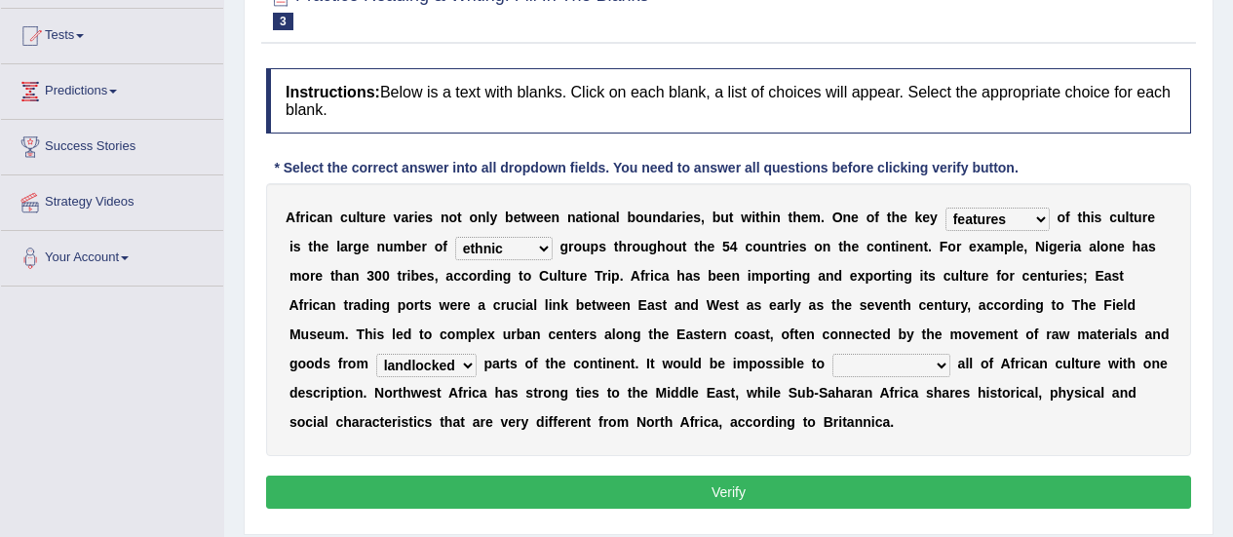
select select "characterize"
click at [832, 354] on select "characterize conceptualize symbolize synthesize" at bounding box center [891, 365] width 118 height 23
click at [803, 495] on button "Verify" at bounding box center [728, 492] width 925 height 33
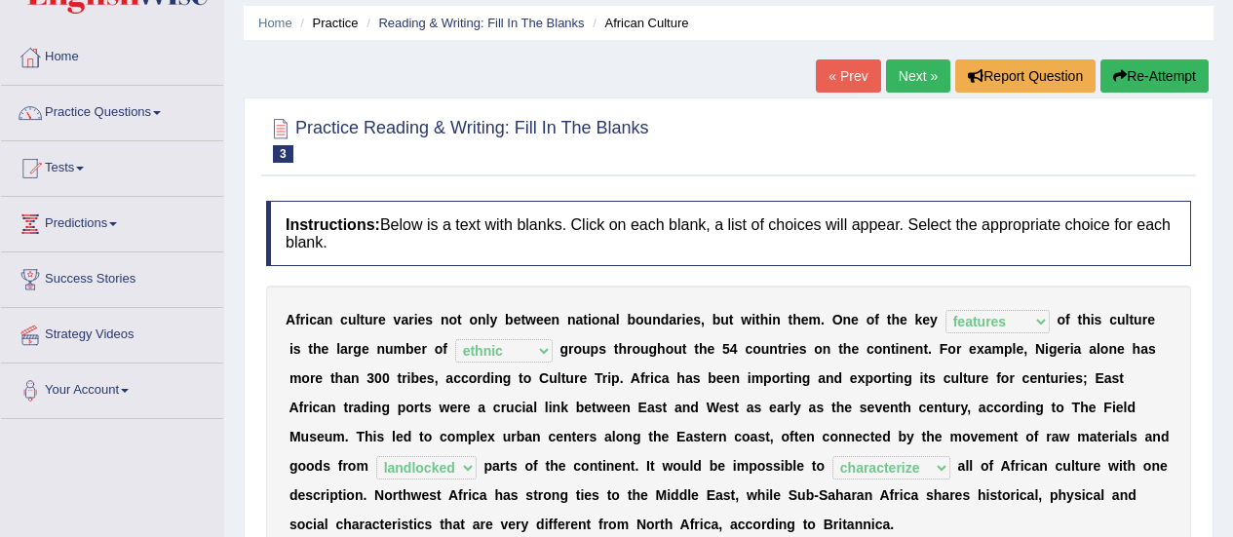
scroll to position [61, 0]
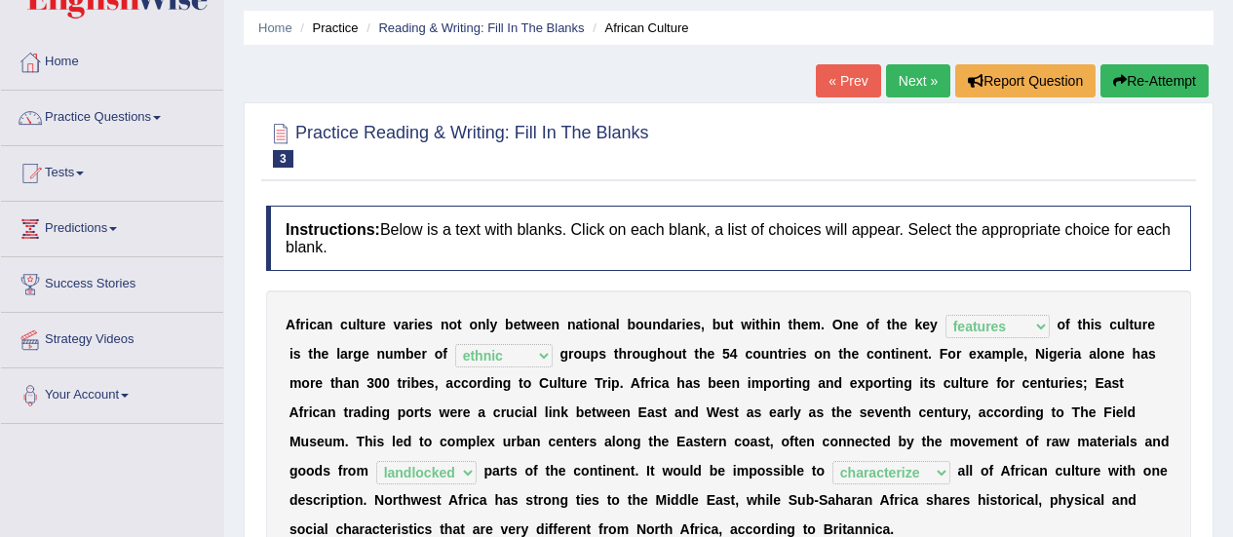
click at [917, 64] on link "Next »" at bounding box center [918, 80] width 64 height 33
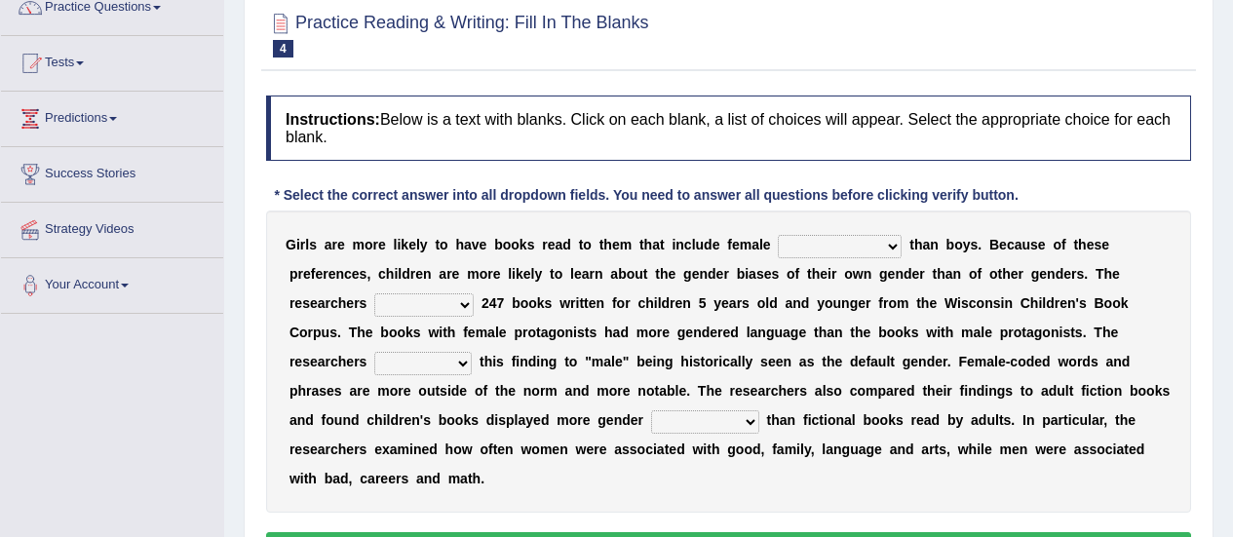
scroll to position [210, 0]
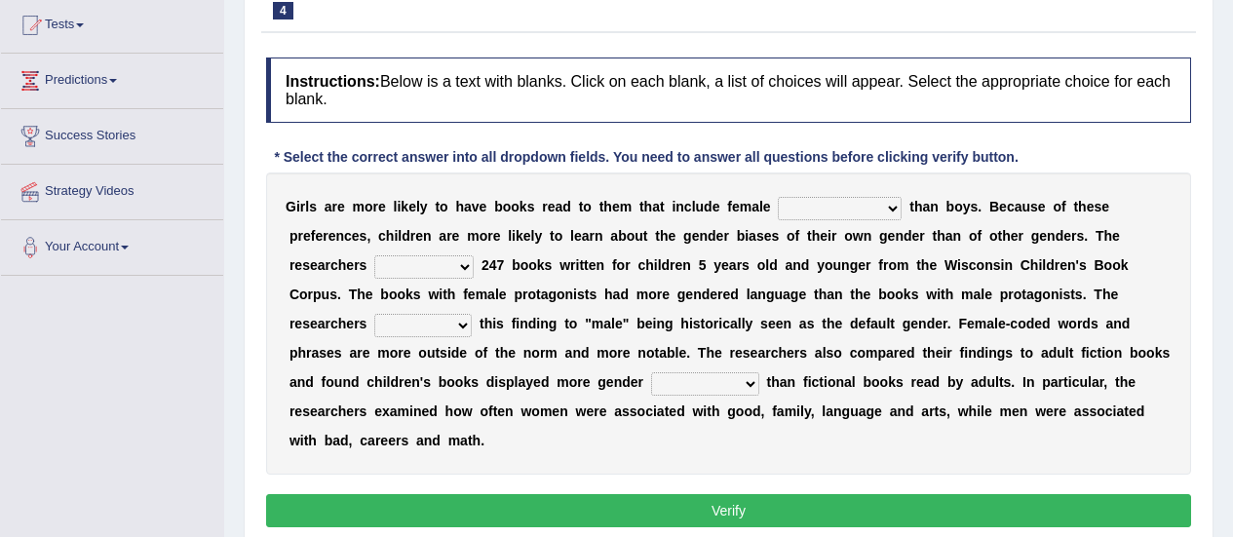
click at [589, 305] on div "G i r l s a r e m o r e l i k e l y t o h a v e b o o k s r e a d t o t h e m t…" at bounding box center [728, 324] width 925 height 302
click at [723, 380] on select "stereotypes teletypes prototypes electrotypes" at bounding box center [705, 383] width 108 height 23
click at [808, 448] on div "G i r l s a r e m o r e l i k e l y t o h a v e b o o k s r e a d t o t h e m t…" at bounding box center [728, 324] width 925 height 302
click at [832, 212] on select "protagonists cosmogonists agonists expressionists" at bounding box center [840, 208] width 124 height 23
select select "protagonists"
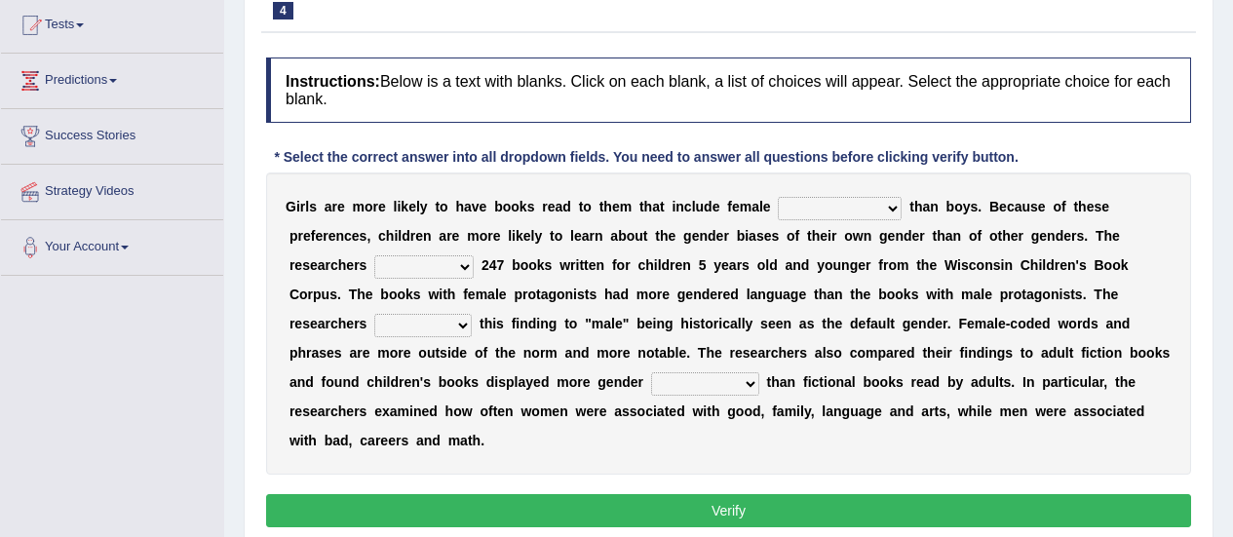
click at [778, 197] on select "protagonists cosmogonists agonists expressionists" at bounding box center [840, 208] width 124 height 23
click at [453, 260] on select "hydrolyzed paralyzed catalyzed analyzed" at bounding box center [423, 266] width 99 height 23
select select "analyzed"
click at [374, 255] on select "hydrolyzed paralyzed catalyzed analyzed" at bounding box center [423, 266] width 99 height 23
click at [449, 325] on select "contribute tribute distribute attribute" at bounding box center [422, 325] width 97 height 23
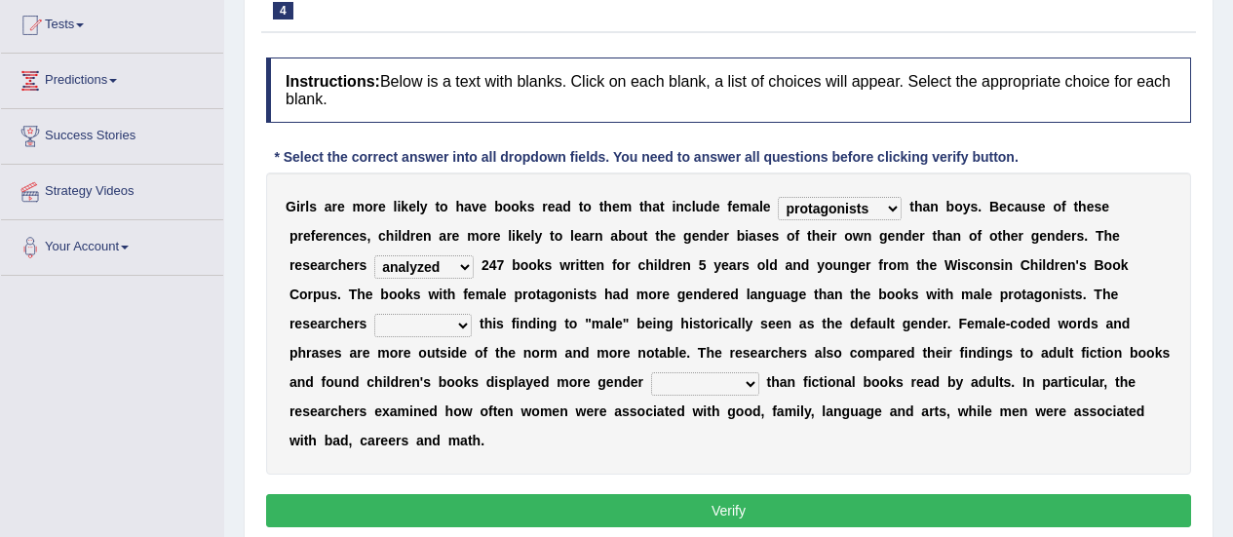
select select "attribute"
click at [374, 314] on select "contribute tribute distribute attribute" at bounding box center [422, 325] width 97 height 23
click at [686, 378] on select "stereotypes teletypes prototypes electrotypes" at bounding box center [705, 383] width 108 height 23
select select "stereotypes"
click at [651, 372] on select "stereotypes teletypes prototypes electrotypes" at bounding box center [705, 383] width 108 height 23
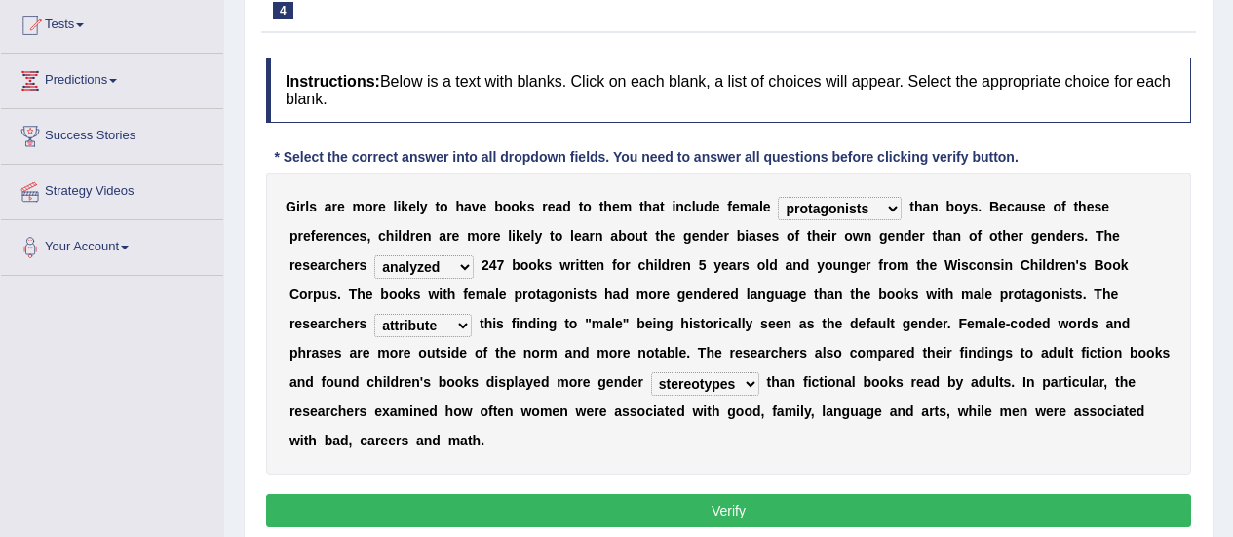
click at [731, 509] on button "Verify" at bounding box center [728, 510] width 925 height 33
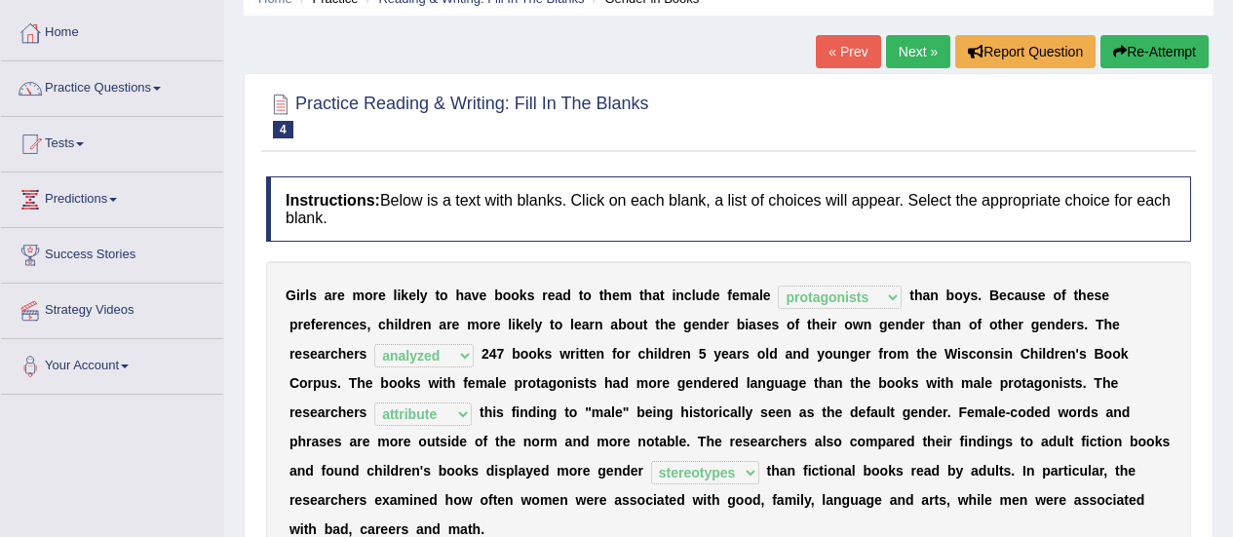
scroll to position [90, 0]
click at [913, 61] on link "Next »" at bounding box center [918, 52] width 64 height 33
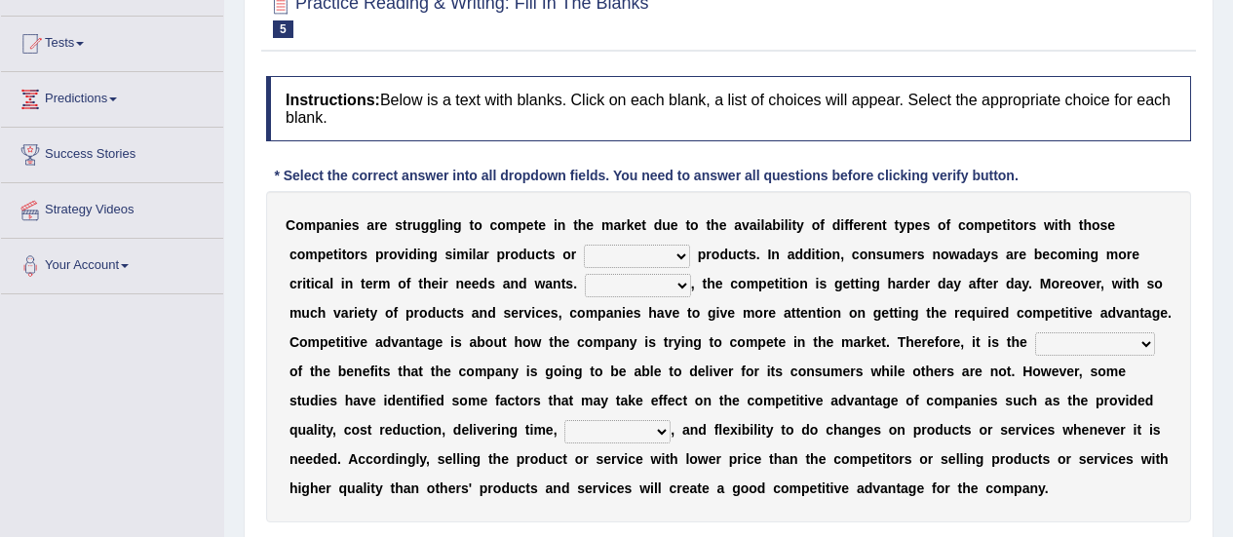
scroll to position [192, 0]
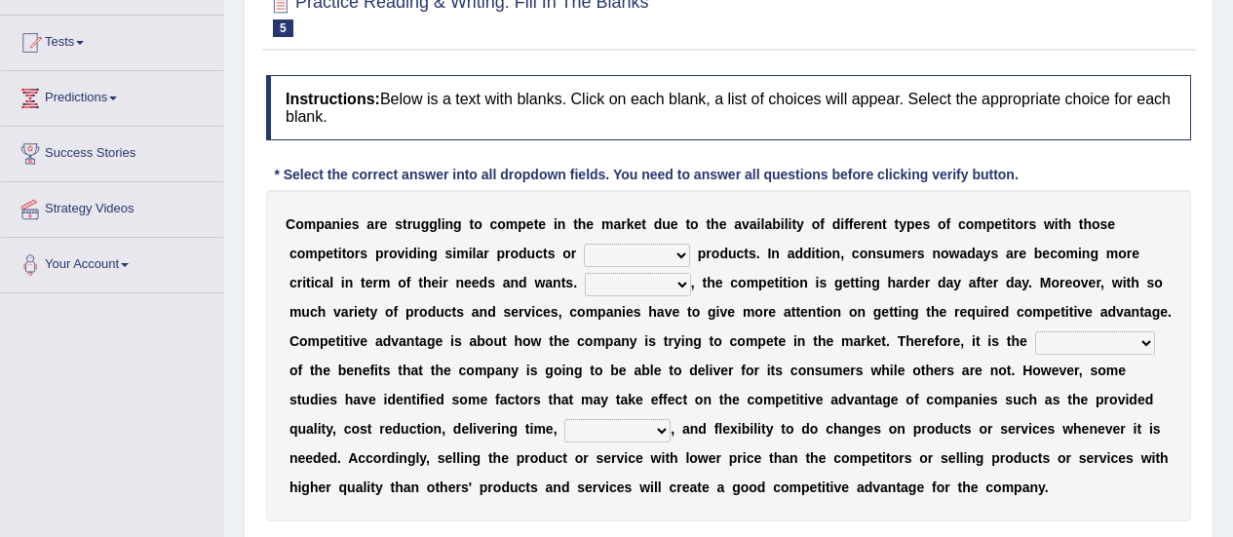
click at [679, 371] on b "o" at bounding box center [677, 371] width 9 height 16
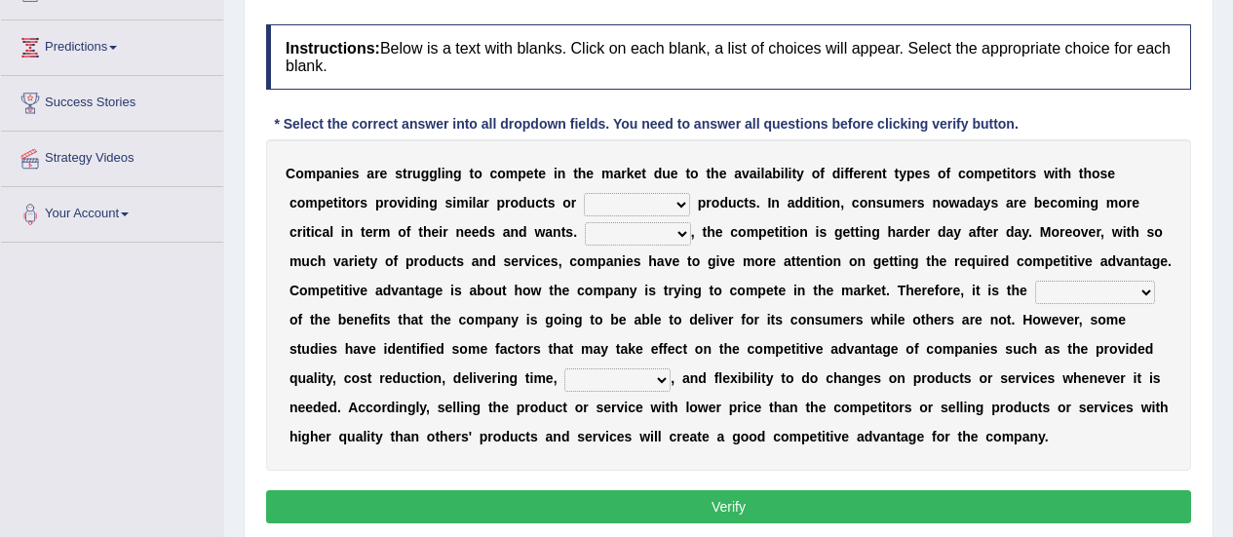
scroll to position [244, 0]
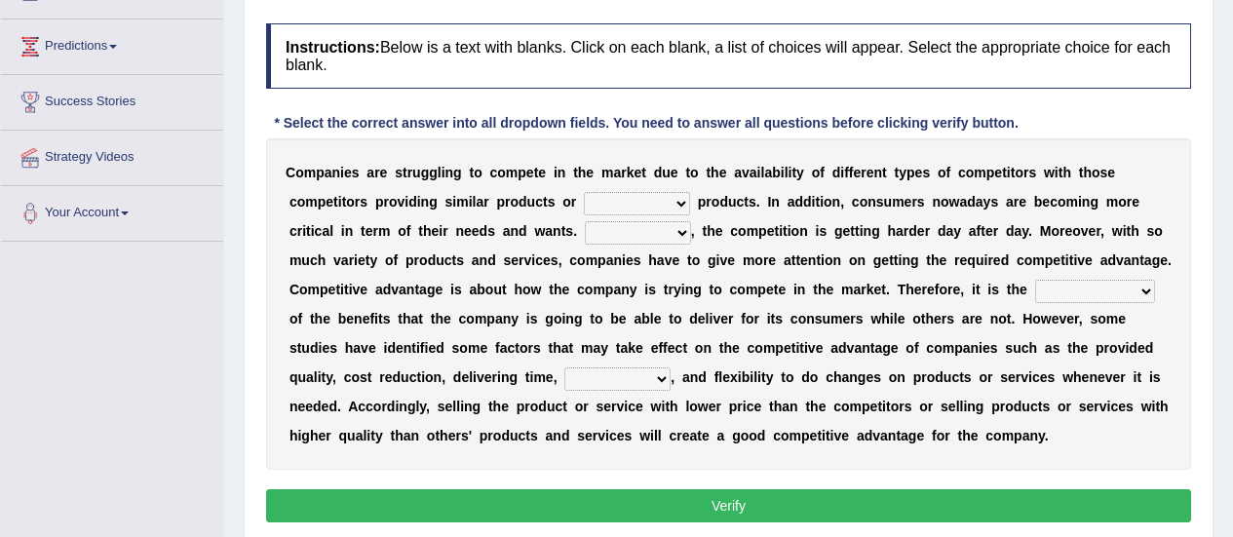
click at [687, 204] on select "constitution restitution substitution institution" at bounding box center [637, 203] width 106 height 23
select select "substitution"
click at [584, 192] on select "constitution restitution substitution institution" at bounding box center [637, 203] width 106 height 23
click at [653, 207] on select "constitution restitution substitution institution" at bounding box center [637, 203] width 106 height 23
click at [584, 192] on select "constitution restitution substitution institution" at bounding box center [637, 203] width 106 height 23
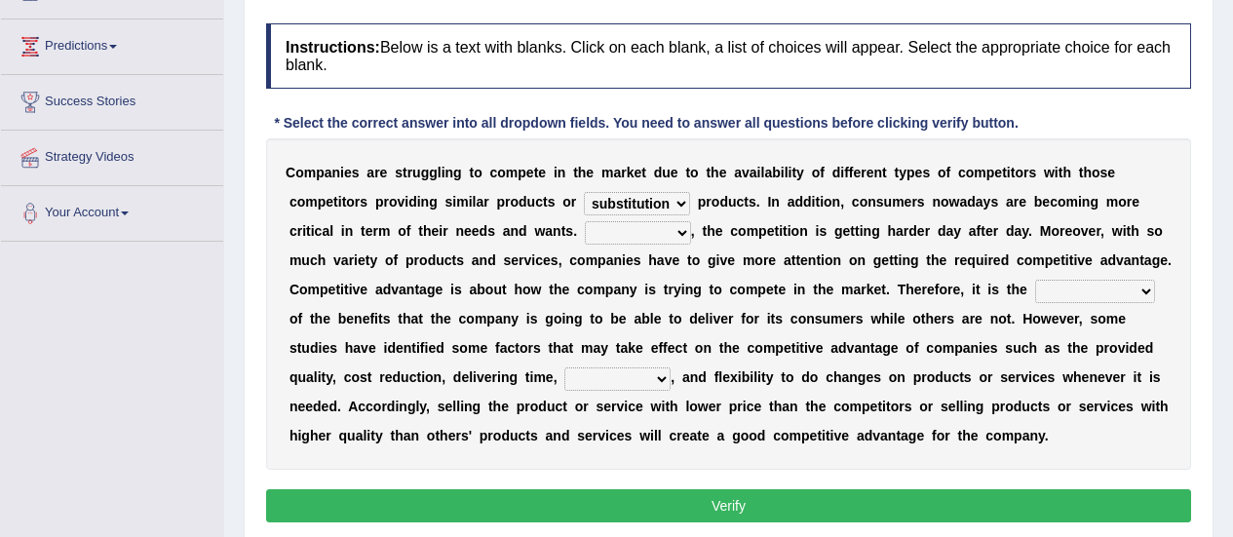
click at [617, 225] on select "However Instead Additionally Therefore" at bounding box center [638, 232] width 106 height 23
select select "Therefore"
click at [585, 221] on select "However Instead Additionally Therefore" at bounding box center [638, 232] width 106 height 23
click at [1100, 289] on select "dissemination ordination determination incarnation" at bounding box center [1095, 291] width 120 height 23
select select "determination"
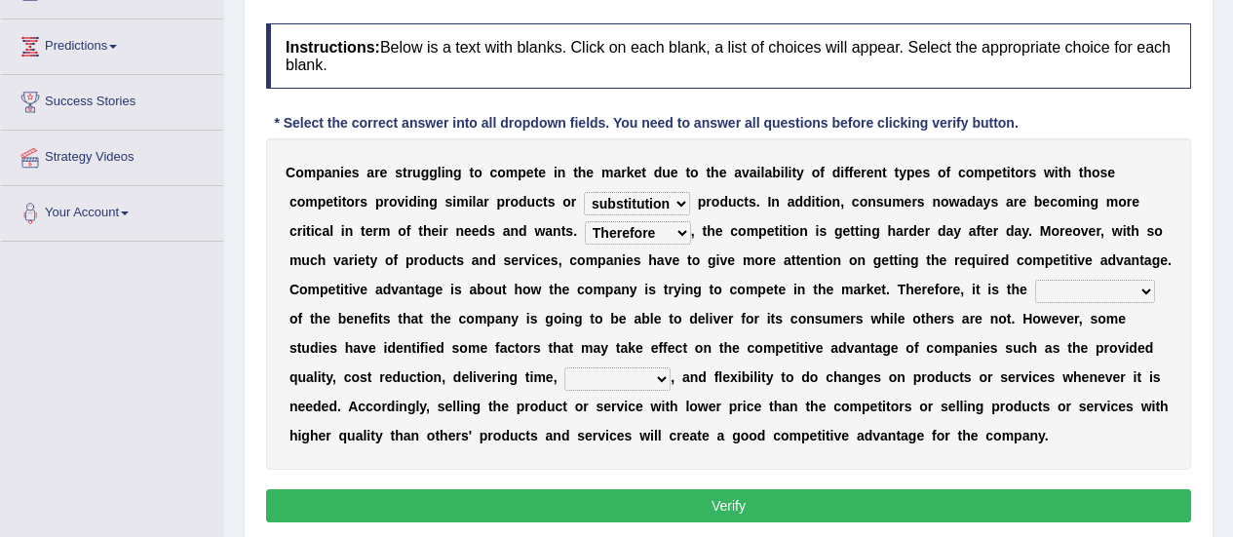
click at [1035, 280] on select "dissemination ordination determination incarnation" at bounding box center [1095, 291] width 120 height 23
click at [1096, 303] on select "dissemination ordination determination incarnation" at bounding box center [1095, 291] width 120 height 23
click at [1035, 280] on select "dissemination ordination determination incarnation" at bounding box center [1095, 291] width 120 height 23
click at [651, 382] on select "captivation aggregation deprivation innovation" at bounding box center [617, 378] width 106 height 23
select select "innovation"
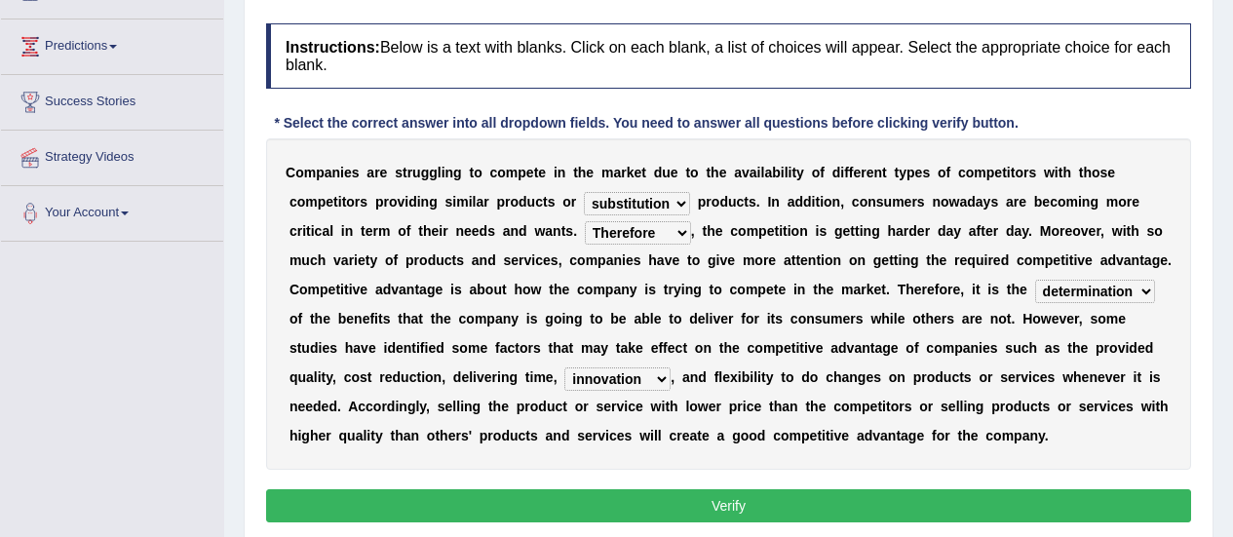
click at [564, 367] on select "captivation aggregation deprivation innovation" at bounding box center [617, 378] width 106 height 23
click at [644, 373] on select "captivation aggregation deprivation innovation" at bounding box center [617, 378] width 106 height 23
click at [564, 367] on select "captivation aggregation deprivation innovation" at bounding box center [617, 378] width 106 height 23
click at [687, 518] on button "Verify" at bounding box center [728, 505] width 925 height 33
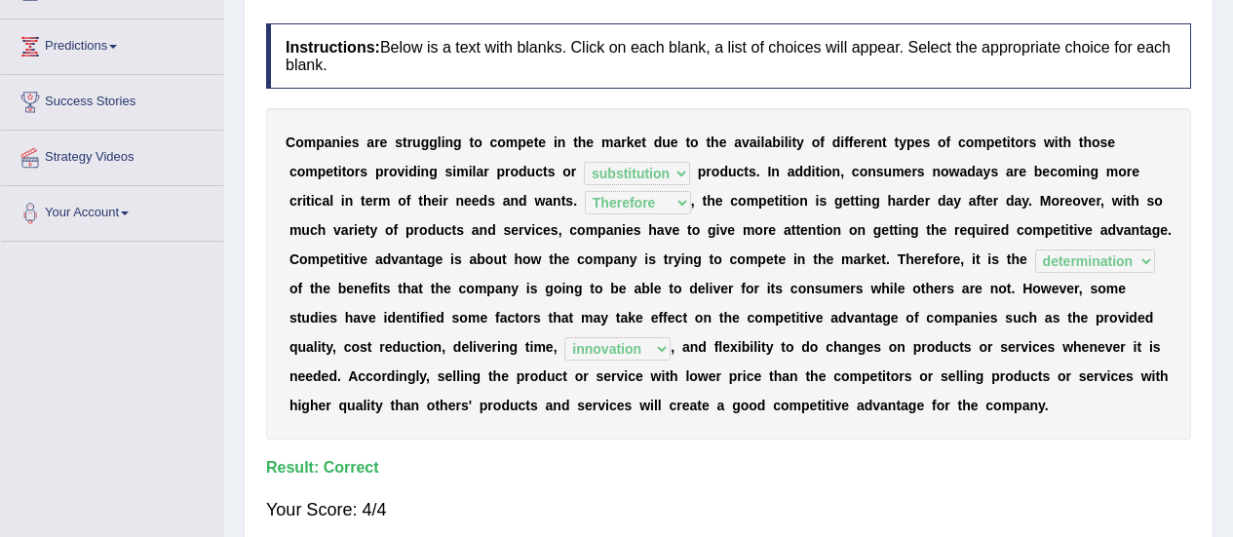
scroll to position [0, 0]
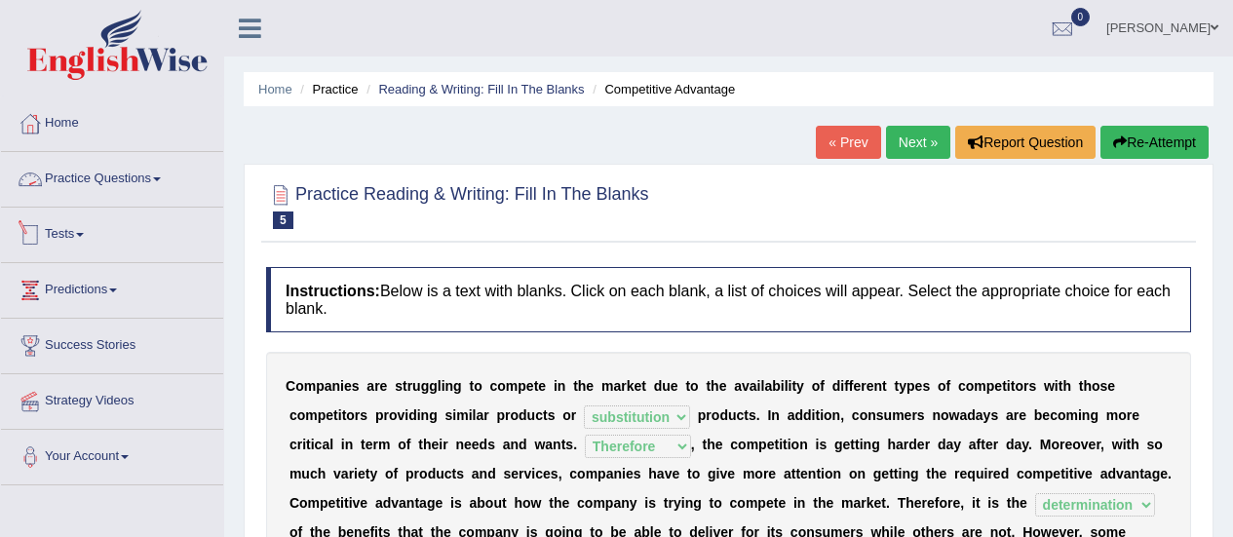
click at [161, 171] on link "Practice Questions" at bounding box center [112, 176] width 222 height 49
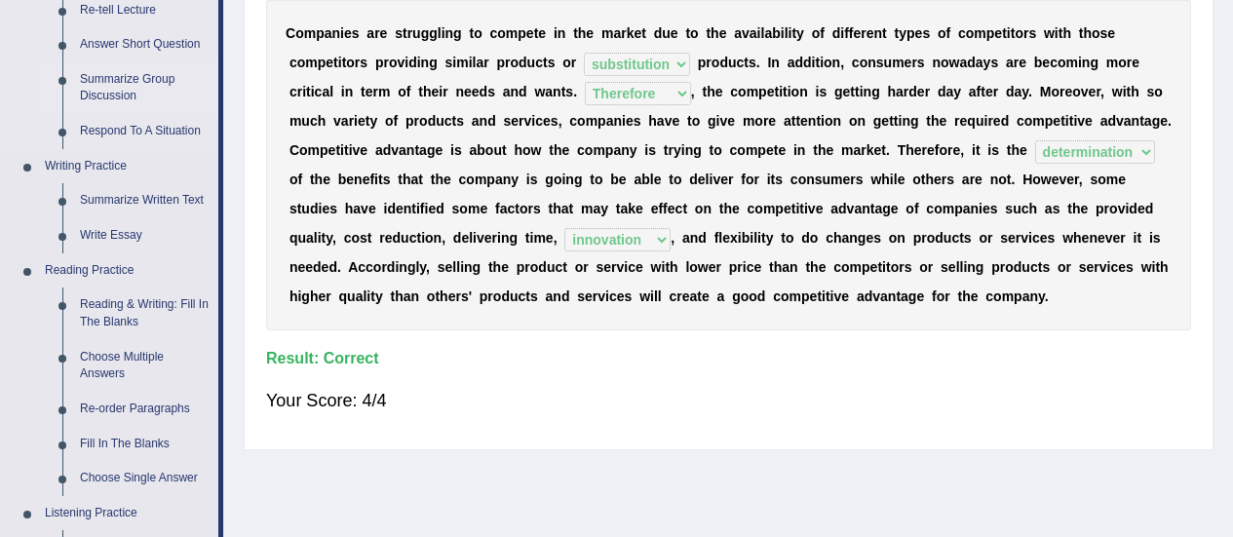
scroll to position [354, 0]
click at [127, 364] on link "Choose Multiple Answers" at bounding box center [144, 365] width 147 height 52
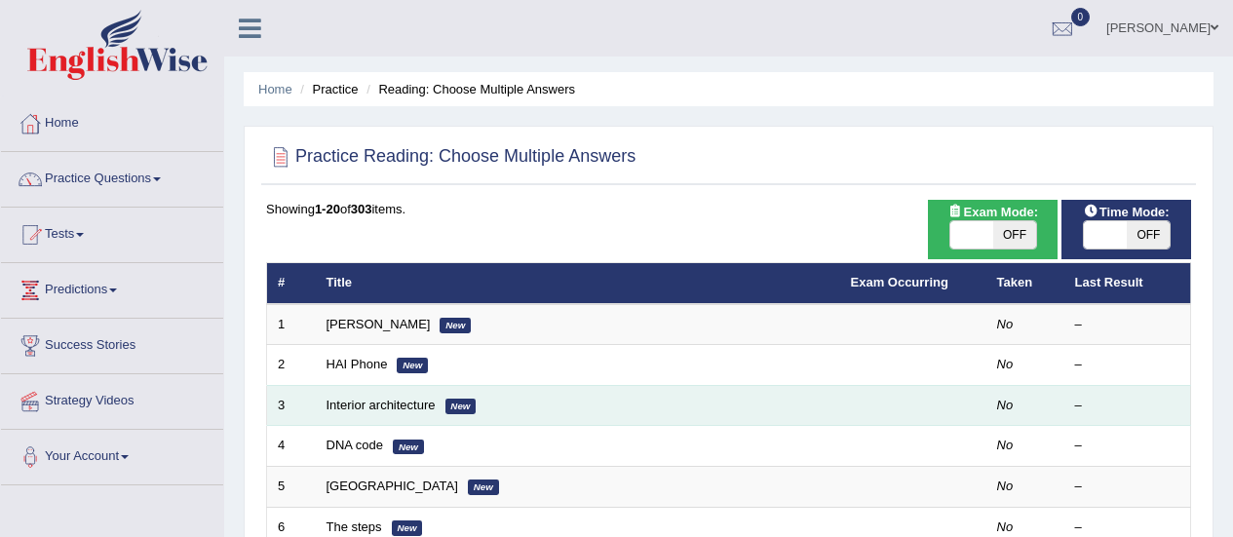
scroll to position [207, 0]
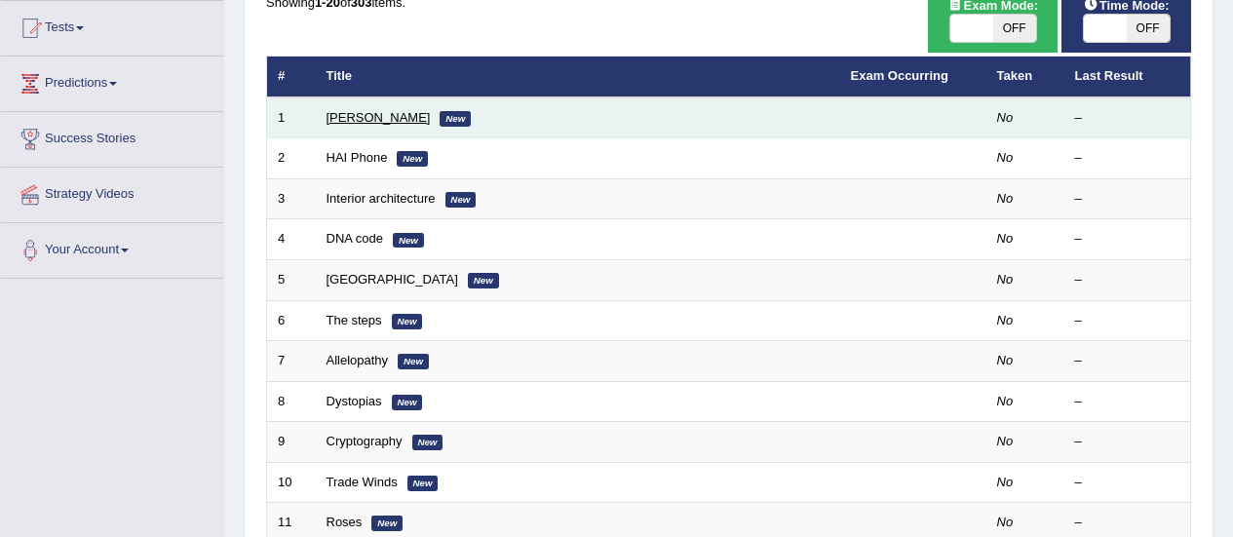
click at [374, 119] on link "[PERSON_NAME]" at bounding box center [378, 117] width 104 height 15
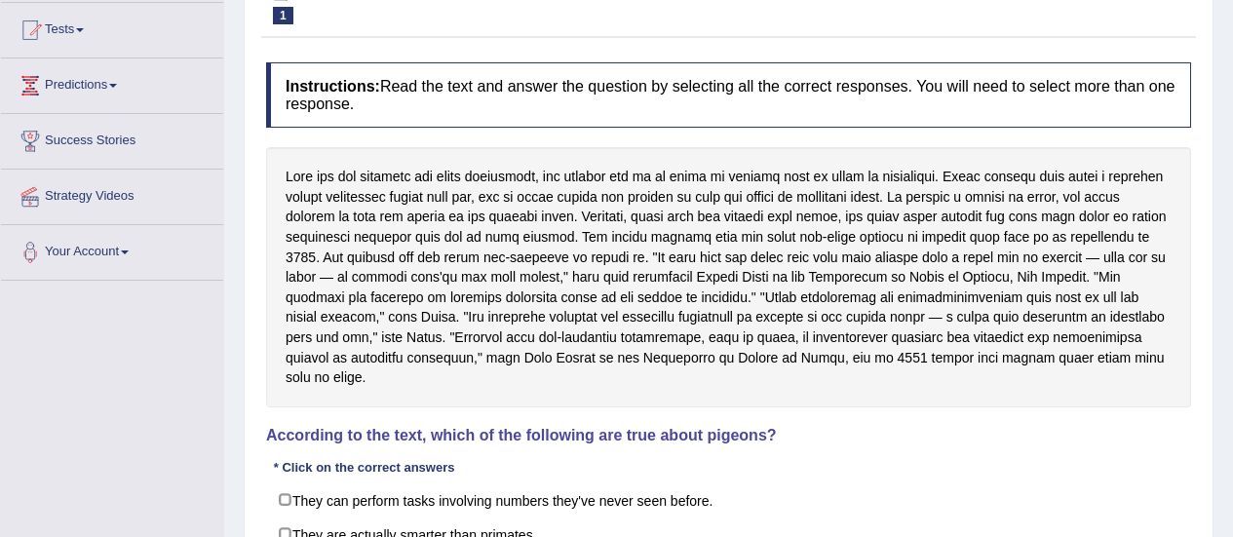
scroll to position [203, 0]
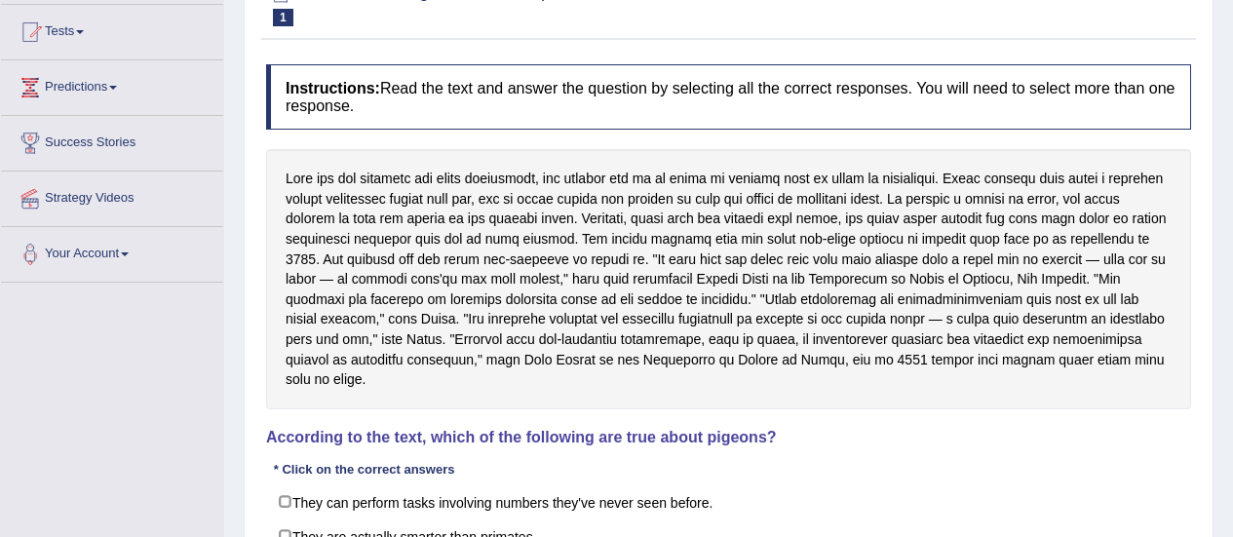
click at [663, 357] on div at bounding box center [728, 279] width 925 height 260
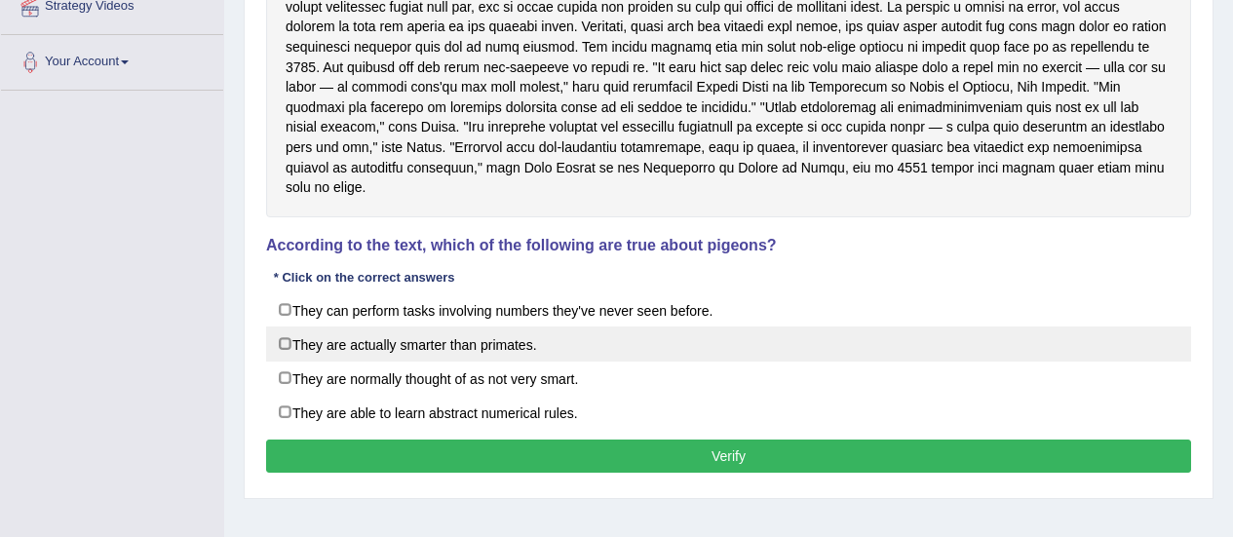
scroll to position [396, 0]
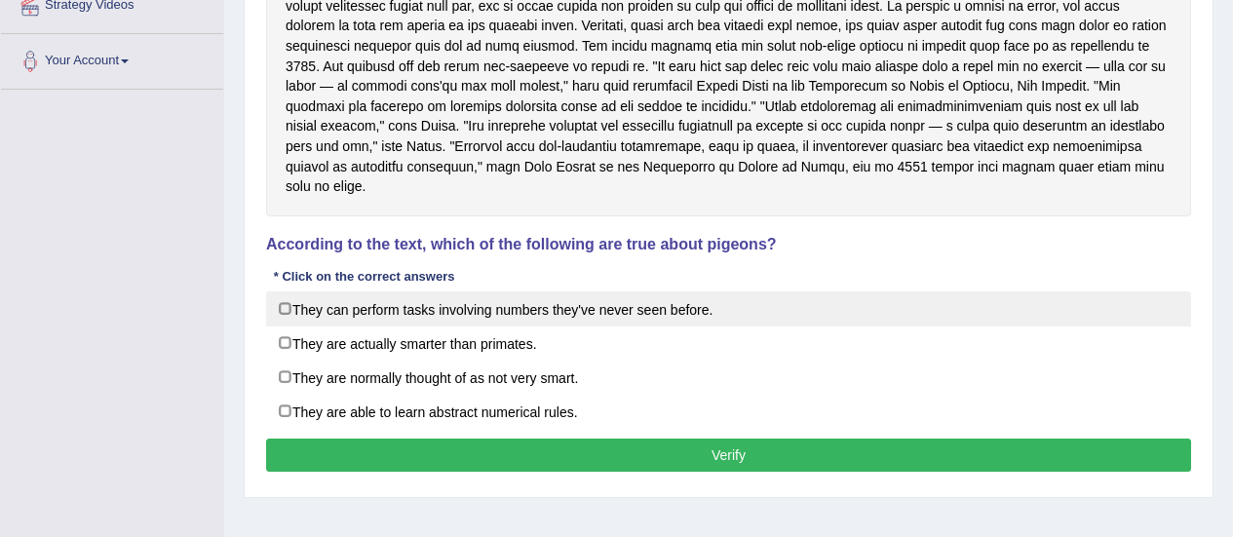
click at [495, 293] on label "They can perform tasks involving numbers they've never seen before." at bounding box center [728, 308] width 925 height 35
checkbox input "true"
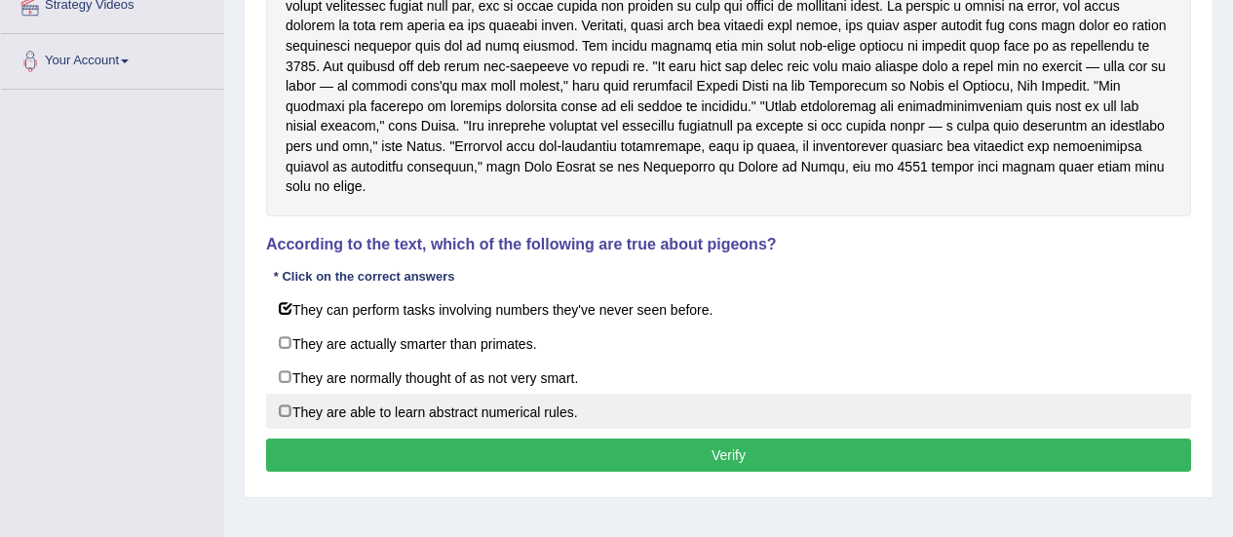
click at [525, 394] on label "They are able to learn abstract numerical rules." at bounding box center [728, 411] width 925 height 35
checkbox input "true"
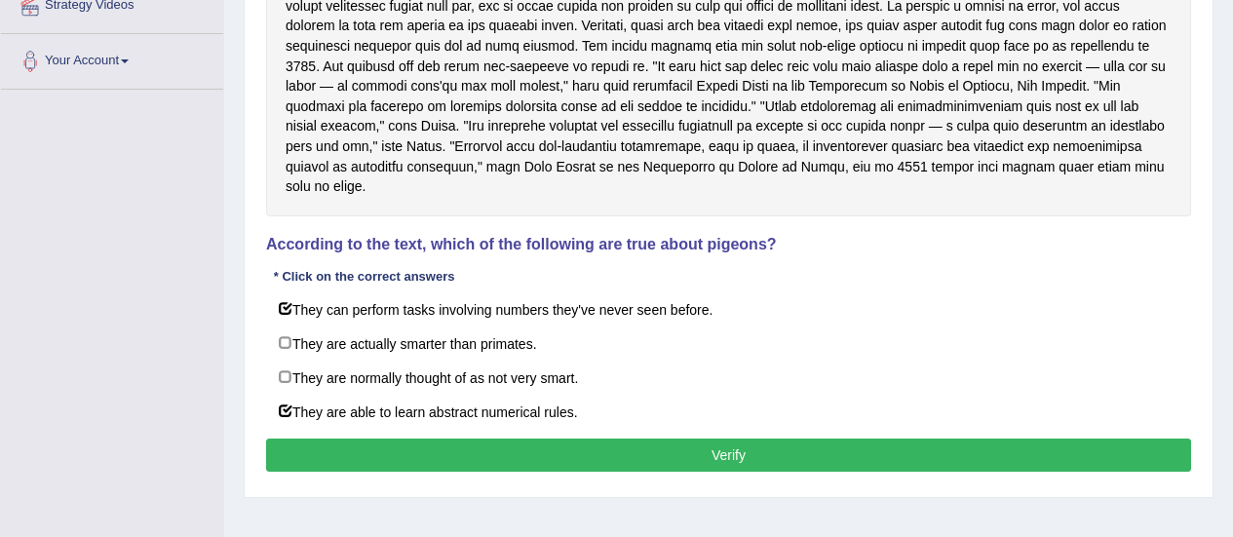
click at [570, 446] on button "Verify" at bounding box center [728, 455] width 925 height 33
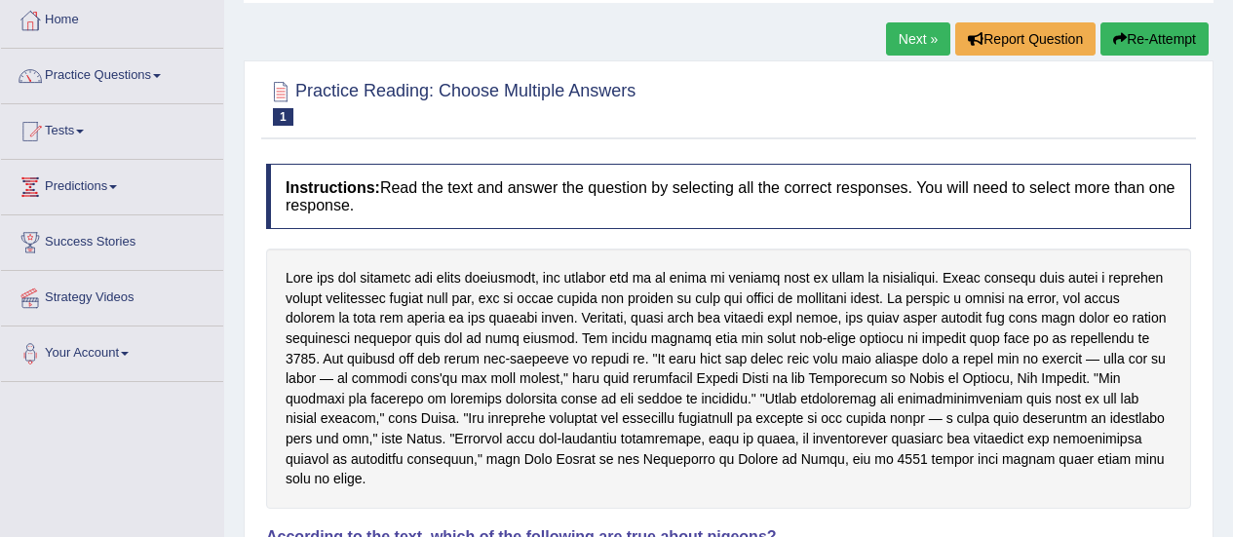
scroll to position [104, 0]
click at [902, 48] on link "Next »" at bounding box center [918, 37] width 64 height 33
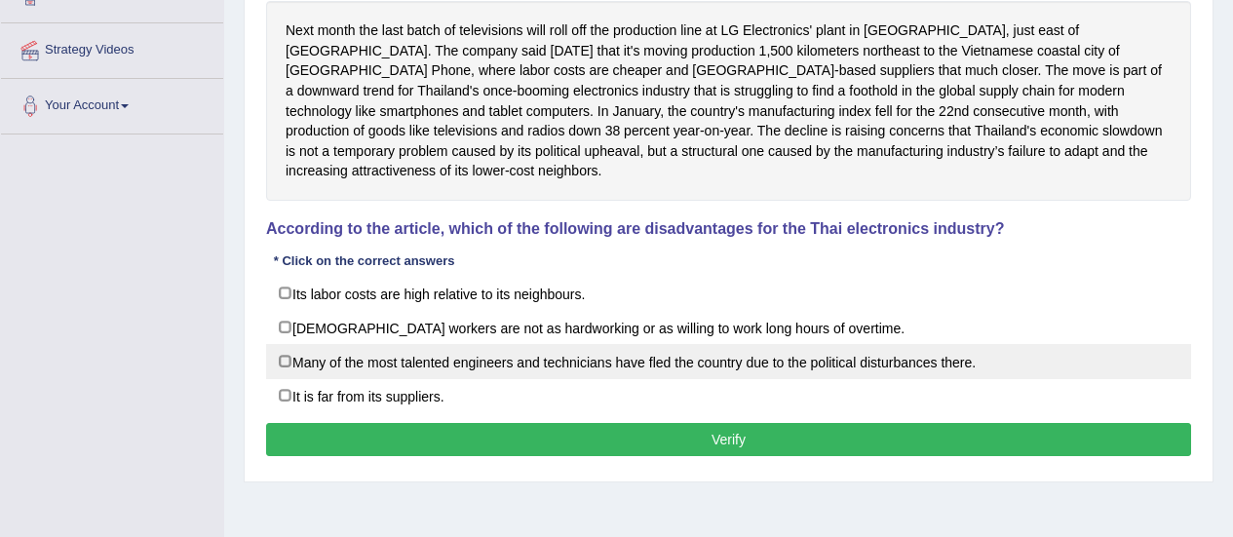
scroll to position [362, 0]
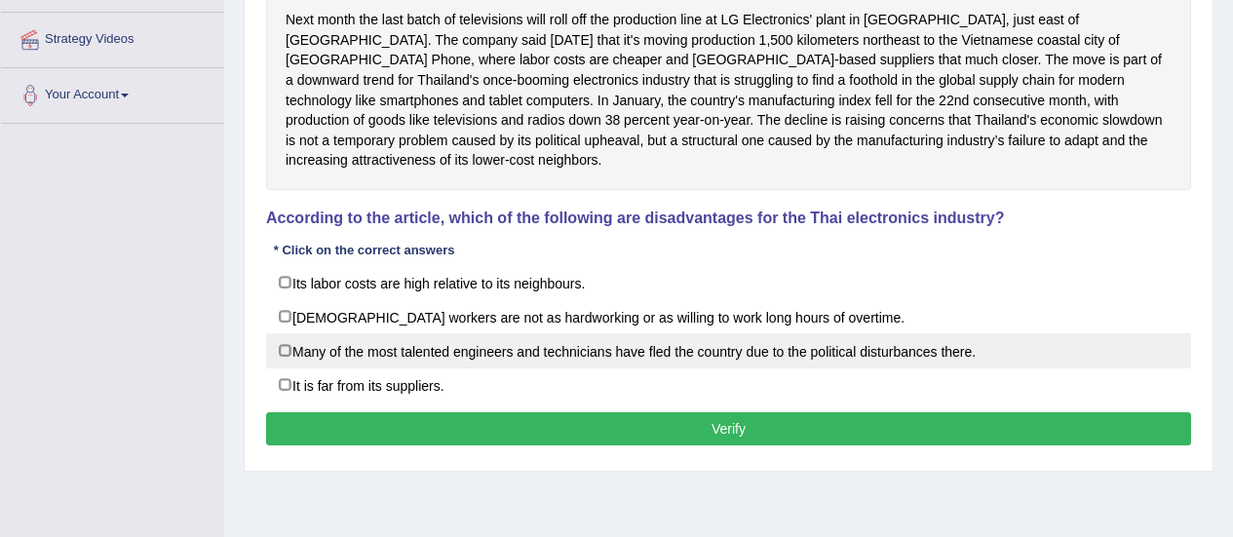
click at [499, 341] on label "Many of the most talented engineers and technicians have fled the country due t…" at bounding box center [728, 350] width 925 height 35
checkbox input "true"
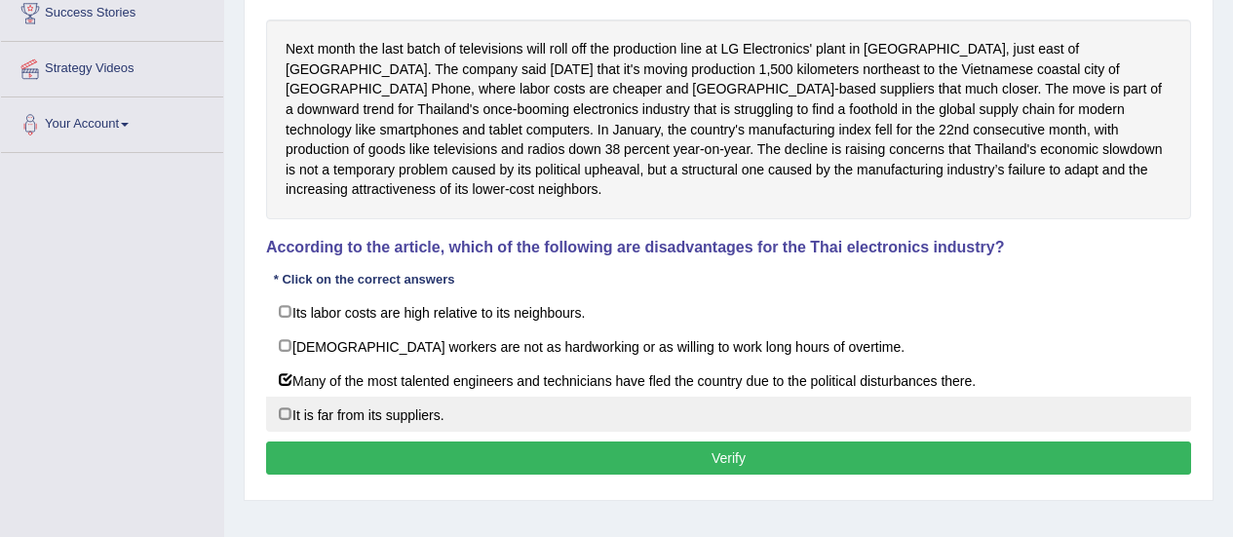
scroll to position [331, 0]
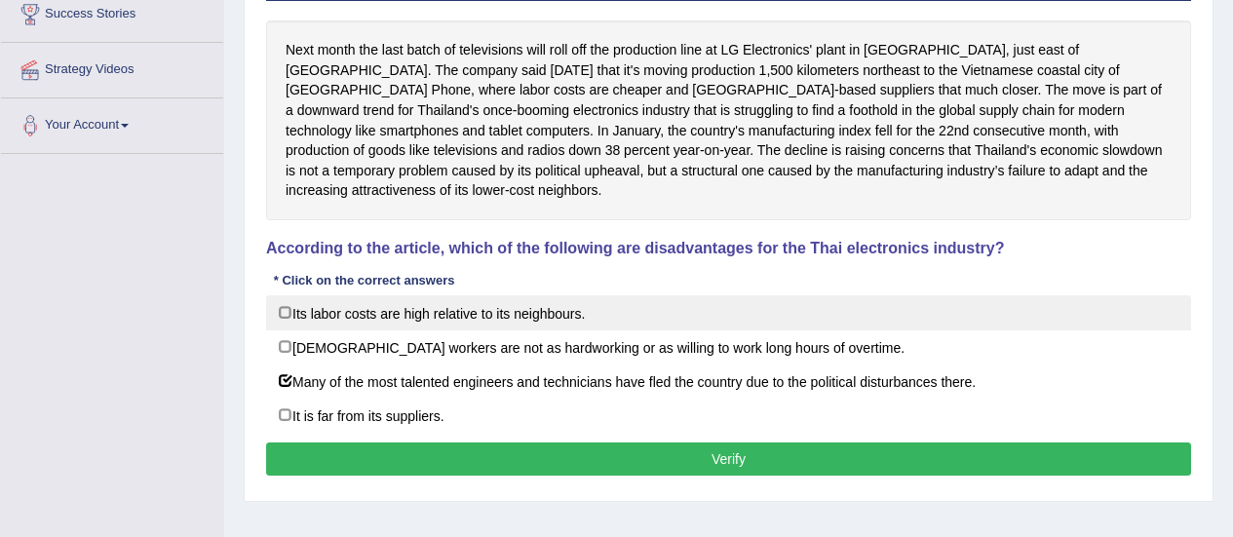
click at [420, 295] on label "Its labor costs are high relative to its neighbours." at bounding box center [728, 312] width 925 height 35
checkbox input "true"
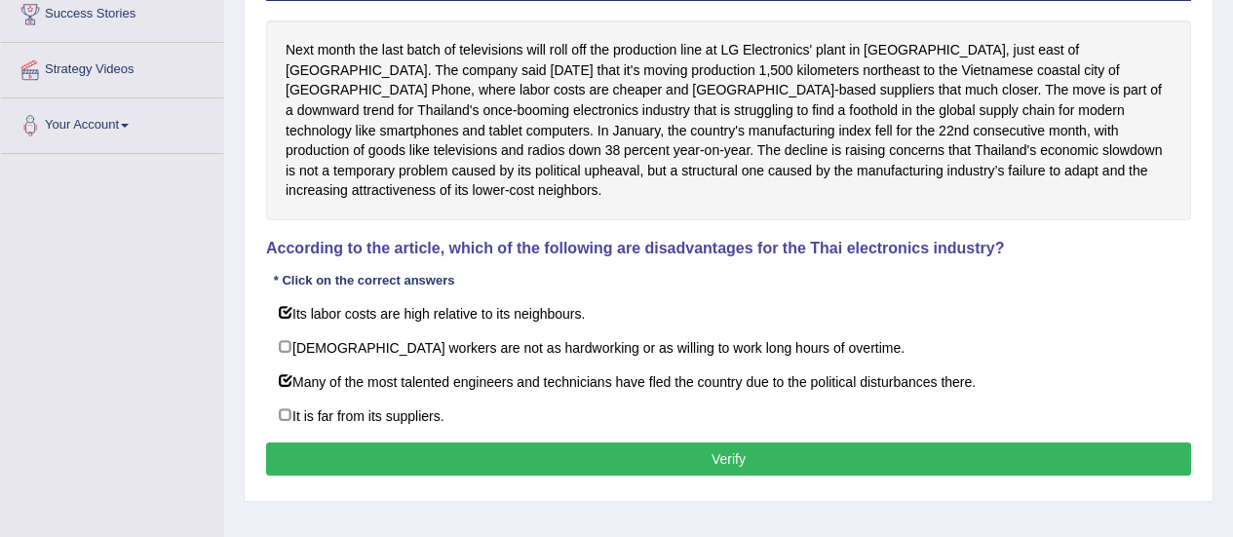
click at [577, 447] on button "Verify" at bounding box center [728, 458] width 925 height 33
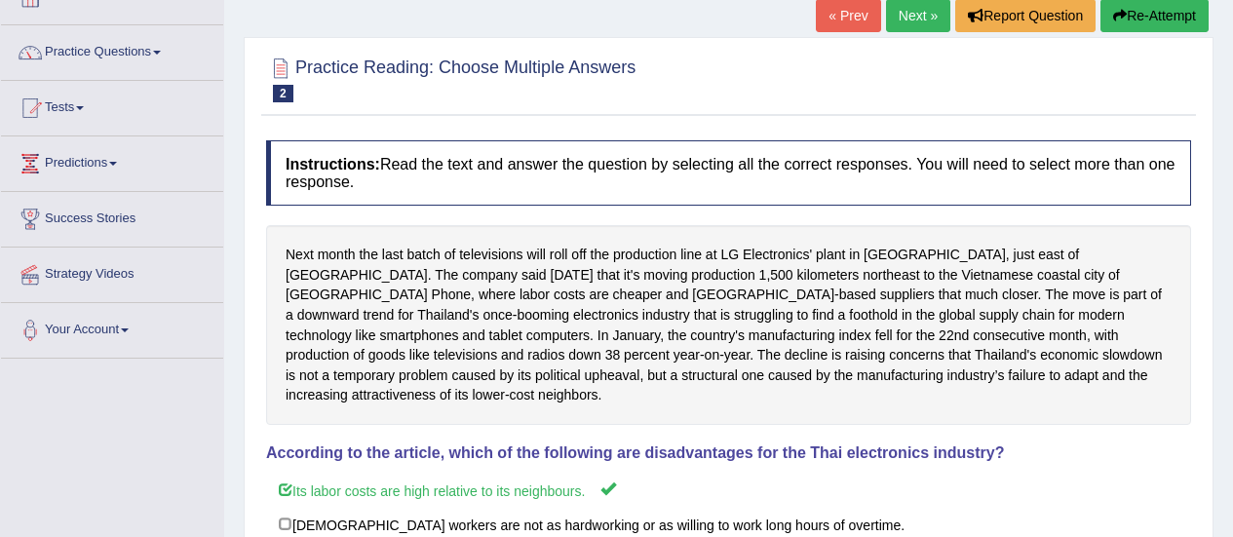
scroll to position [9, 0]
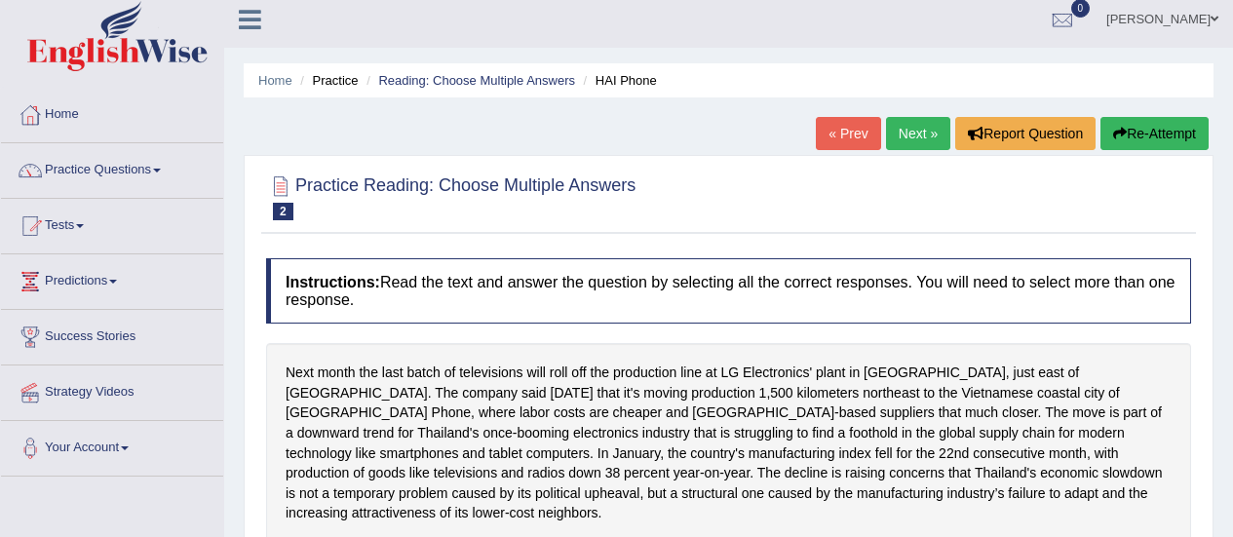
click at [902, 140] on link "Next »" at bounding box center [918, 133] width 64 height 33
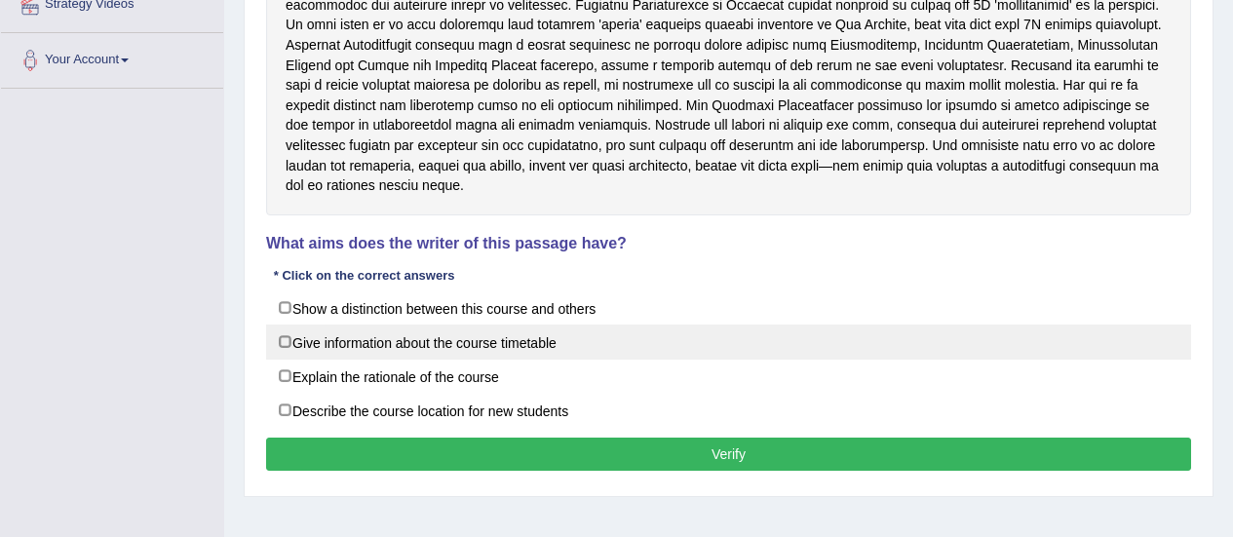
scroll to position [400, 0]
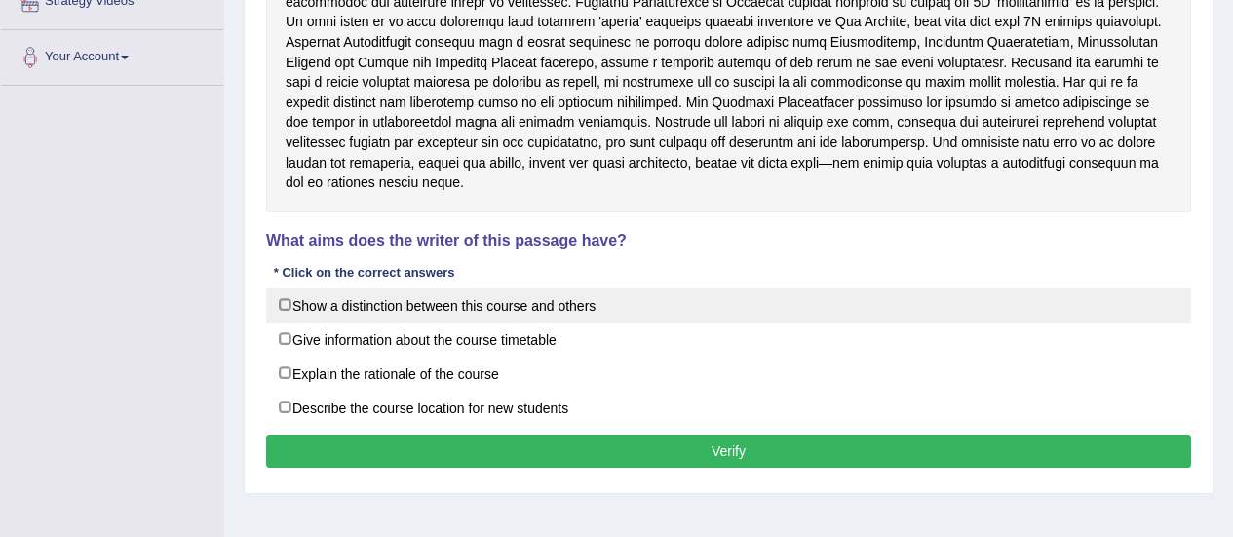
click at [402, 288] on label "Show a distinction between this course and others" at bounding box center [728, 305] width 925 height 35
checkbox input "true"
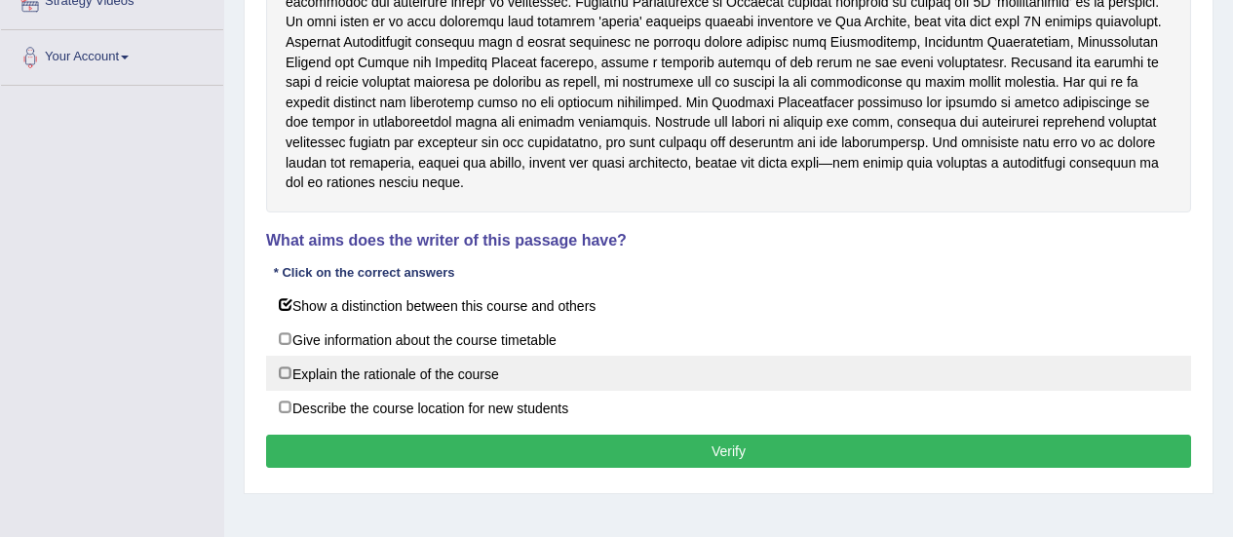
click at [383, 356] on label "Explain the rationale of the course" at bounding box center [728, 373] width 925 height 35
checkbox input "true"
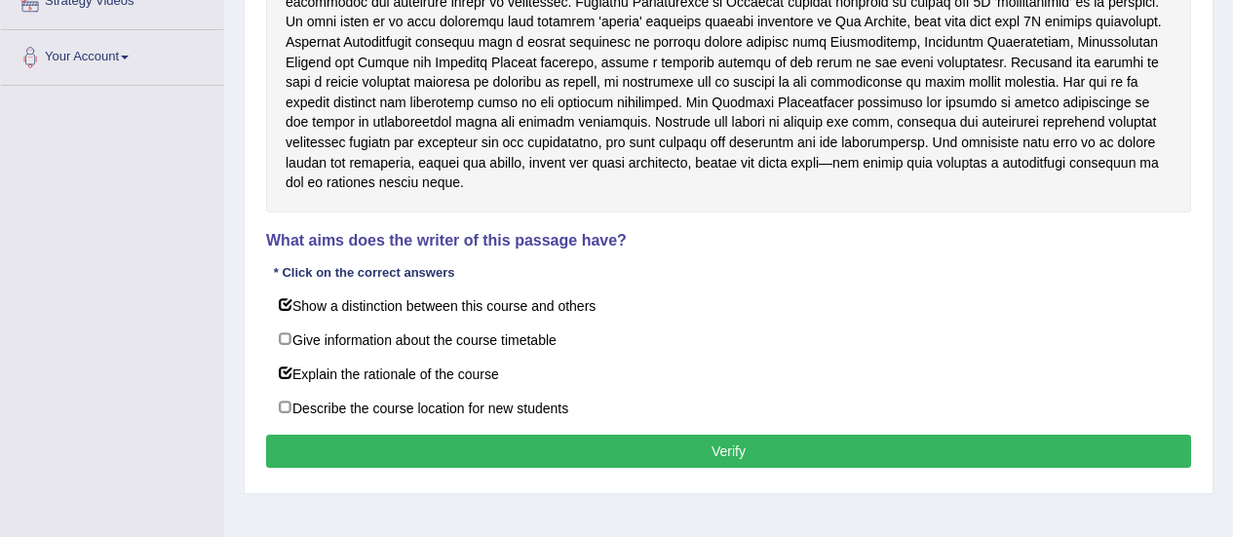
click at [477, 441] on button "Verify" at bounding box center [728, 451] width 925 height 33
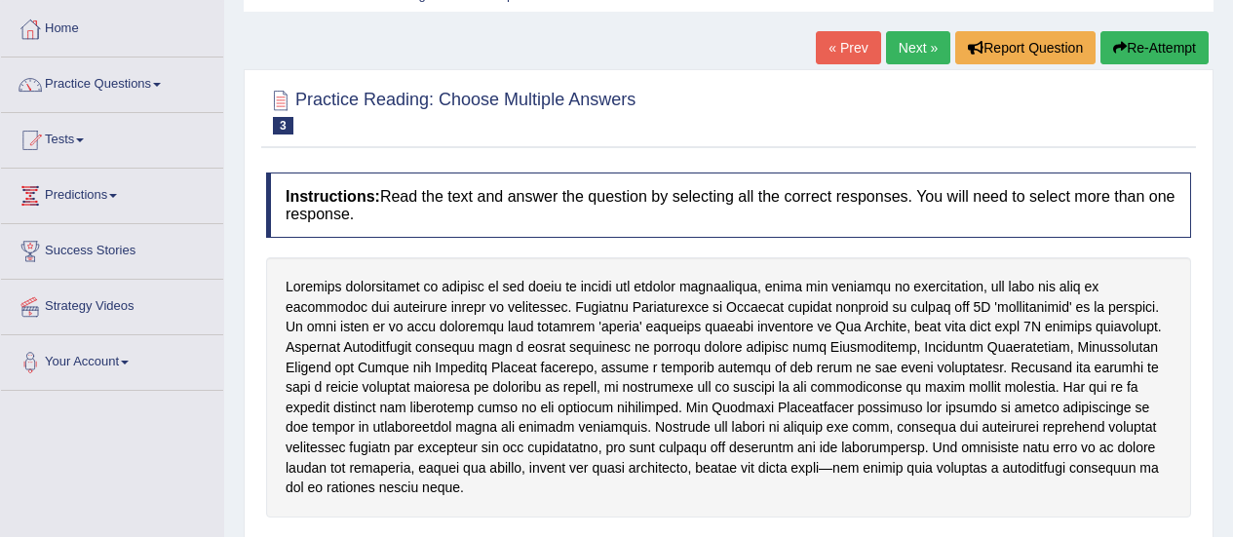
scroll to position [13, 0]
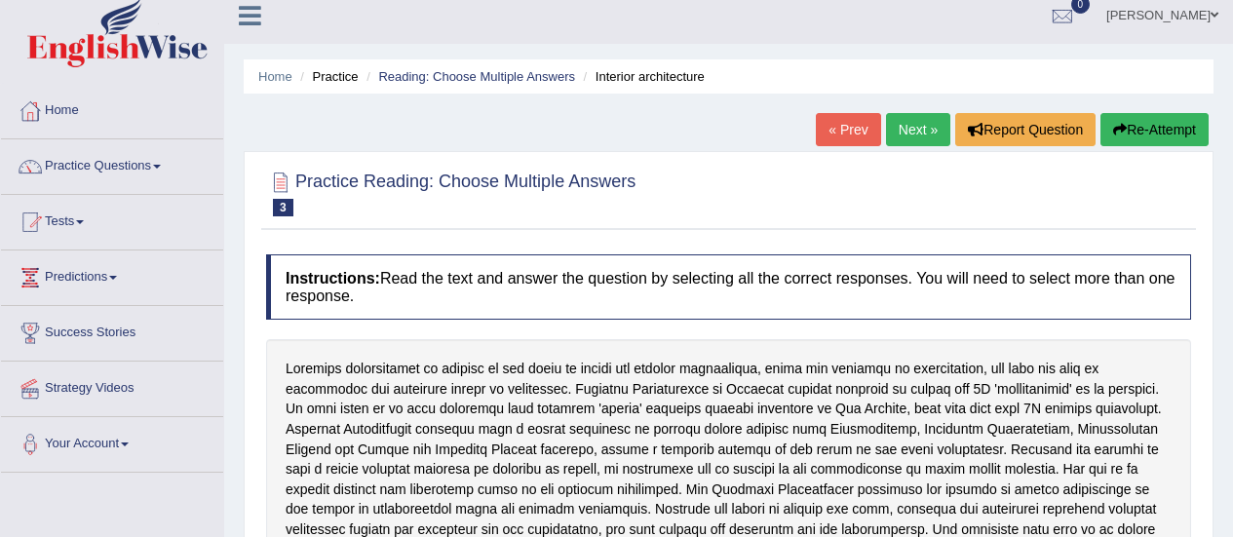
click at [889, 133] on link "Next »" at bounding box center [918, 129] width 64 height 33
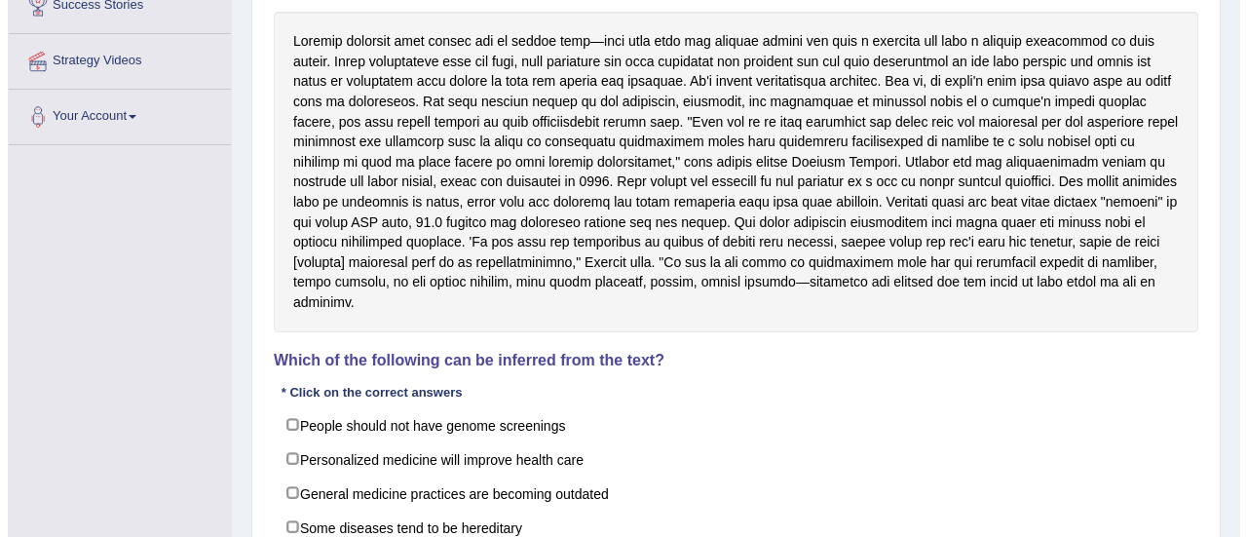
scroll to position [419, 0]
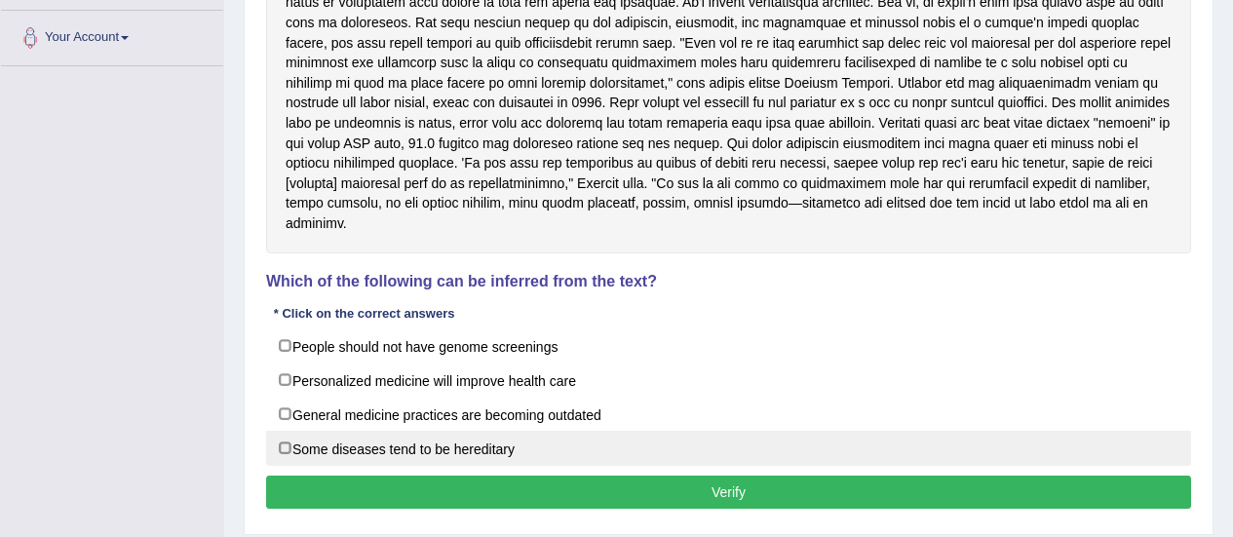
click at [447, 449] on label "Some diseases tend to be hereditary" at bounding box center [728, 448] width 925 height 35
checkbox input "true"
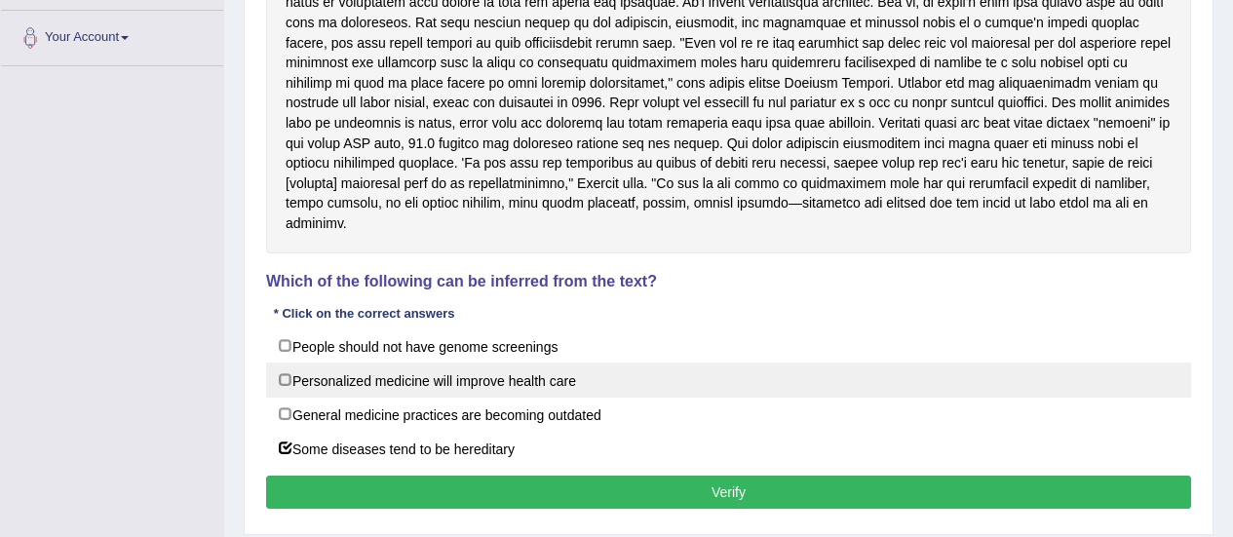
click at [422, 383] on label "Personalized medicine will improve health care" at bounding box center [728, 380] width 925 height 35
checkbox input "true"
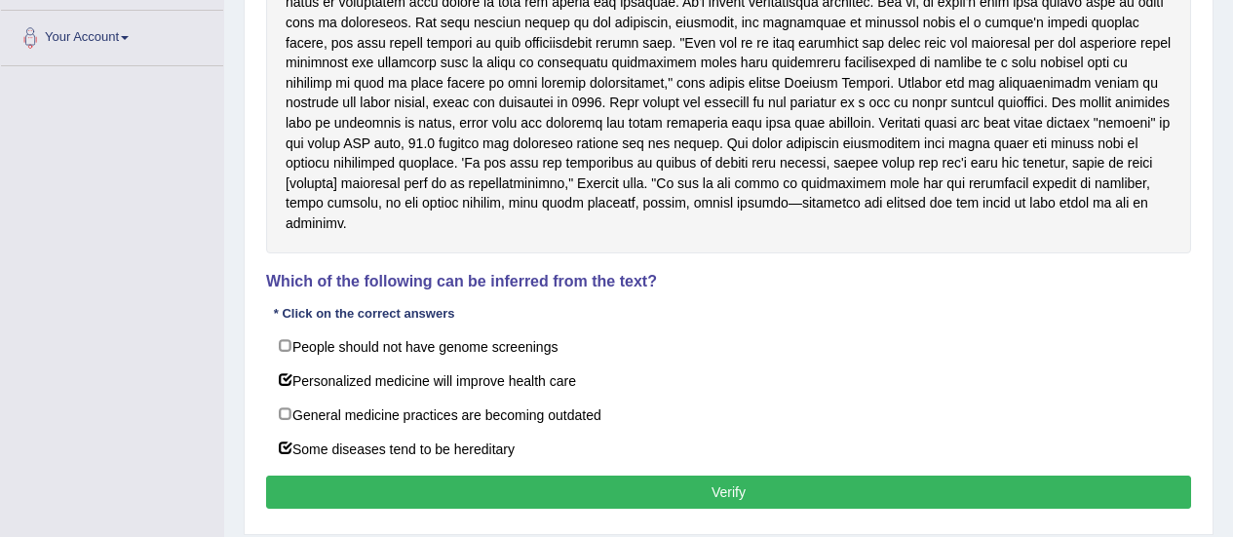
click at [554, 485] on button "Verify" at bounding box center [728, 492] width 925 height 33
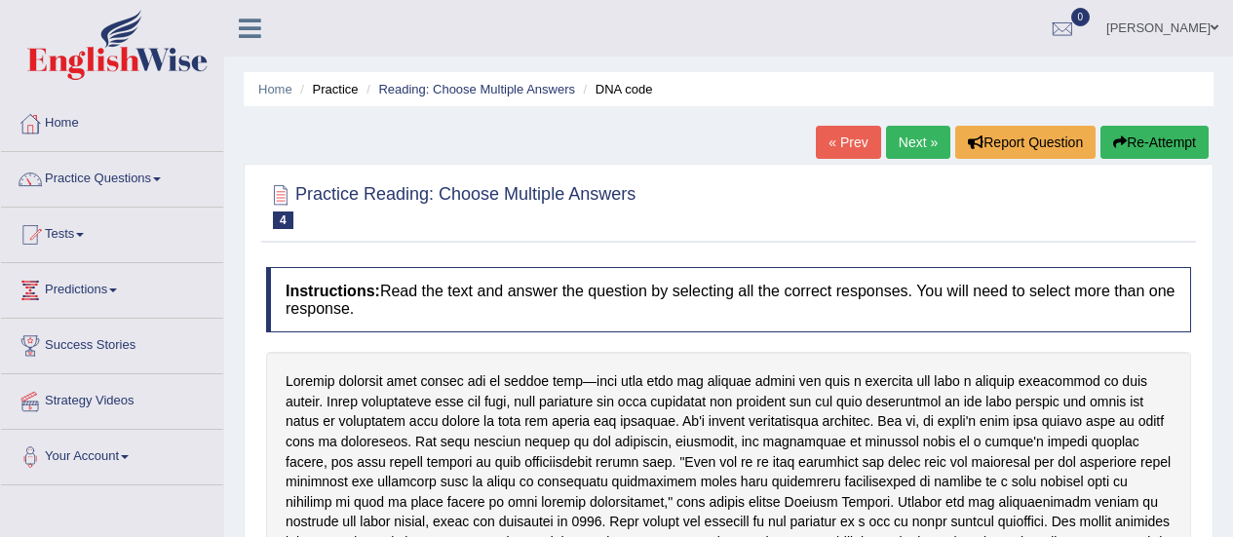
scroll to position [14, 0]
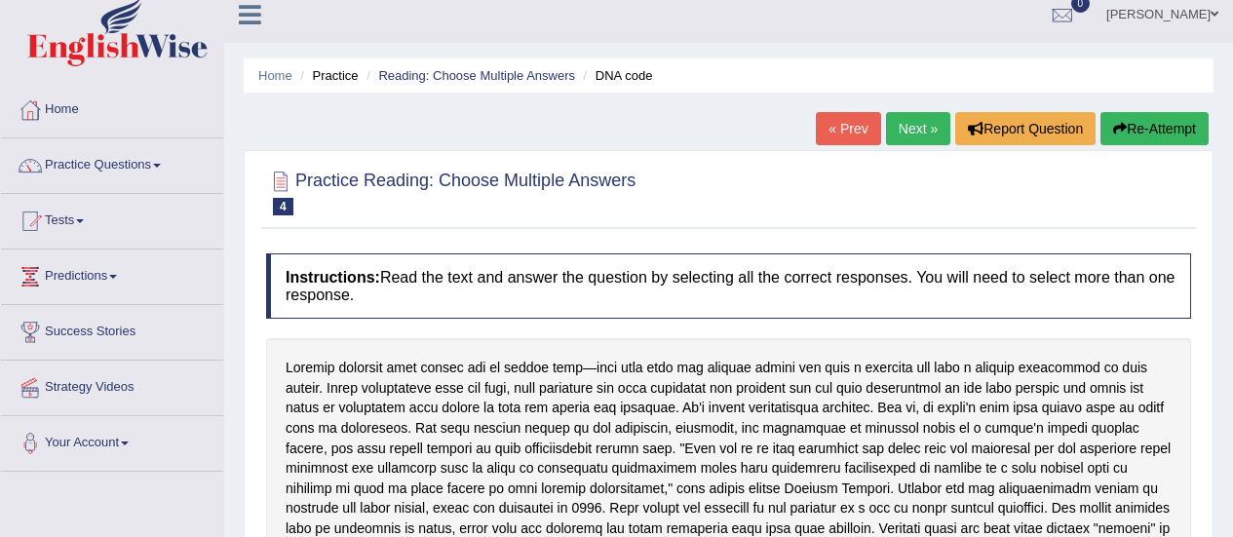
click at [914, 141] on link "Next »" at bounding box center [918, 128] width 64 height 33
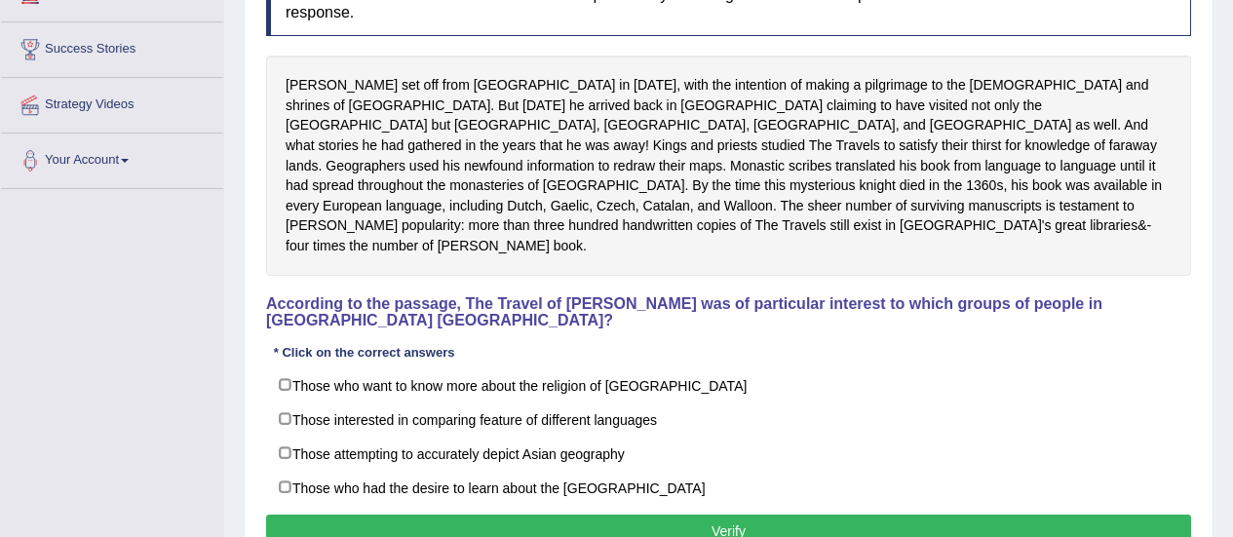
scroll to position [307, 0]
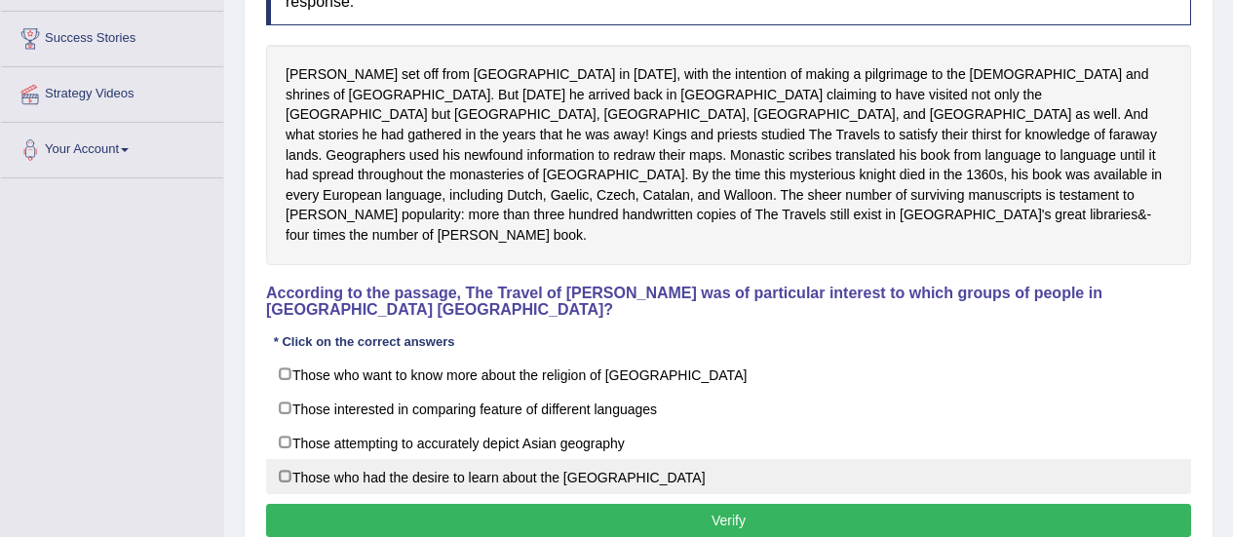
click at [517, 460] on label "Those who had the desire to learn about the [GEOGRAPHIC_DATA]" at bounding box center [728, 476] width 925 height 35
checkbox input "true"
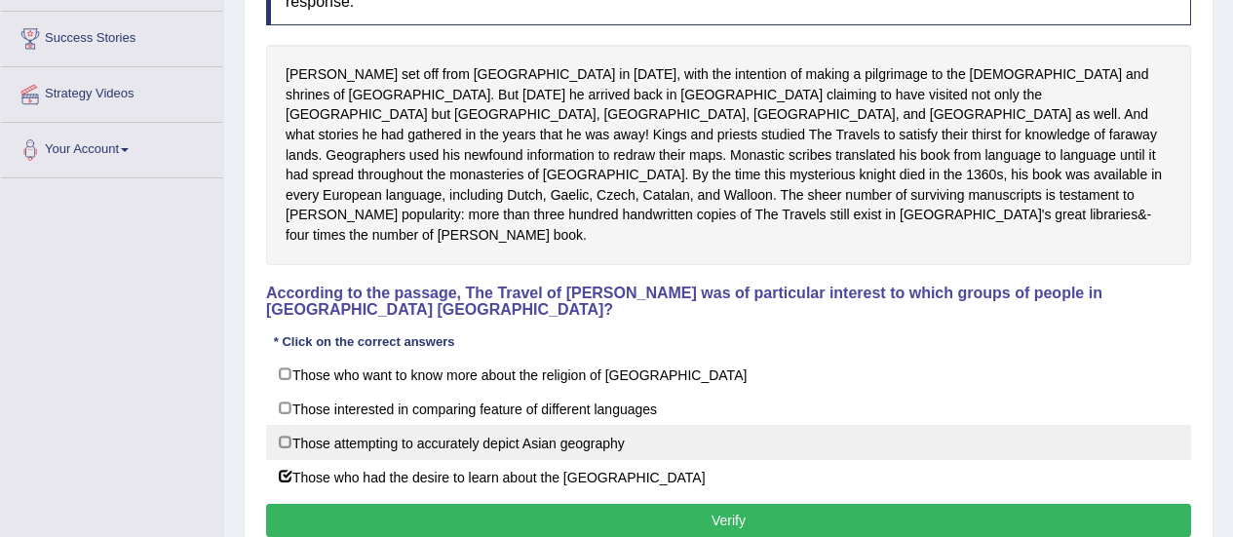
click at [482, 425] on label "Those attempting to accurately depict Asian geography" at bounding box center [728, 442] width 925 height 35
checkbox input "true"
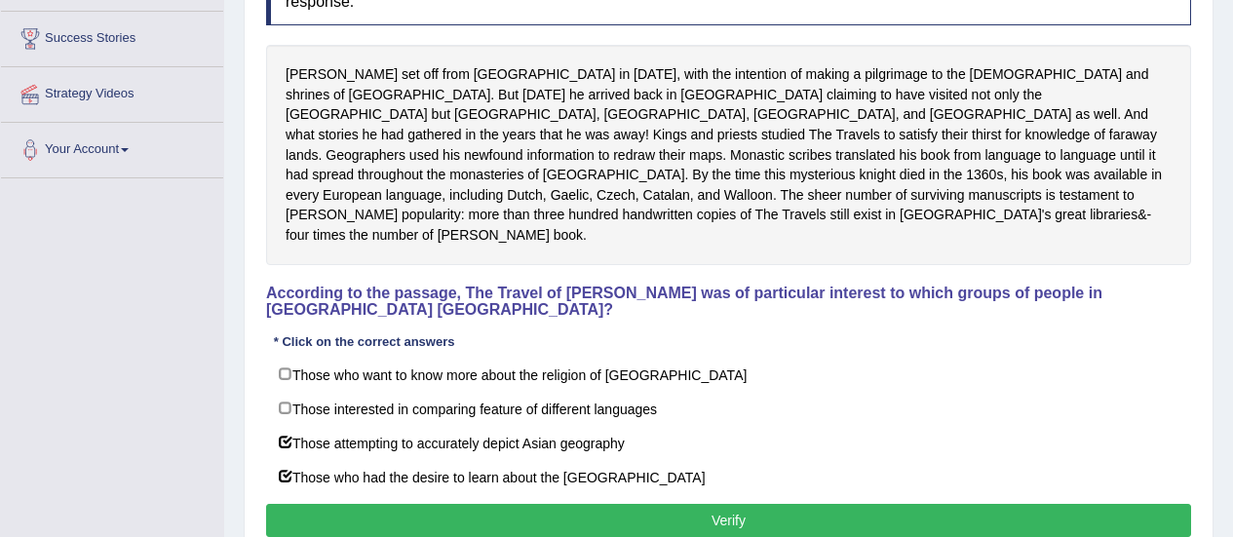
click at [465, 508] on button "Verify" at bounding box center [728, 520] width 925 height 33
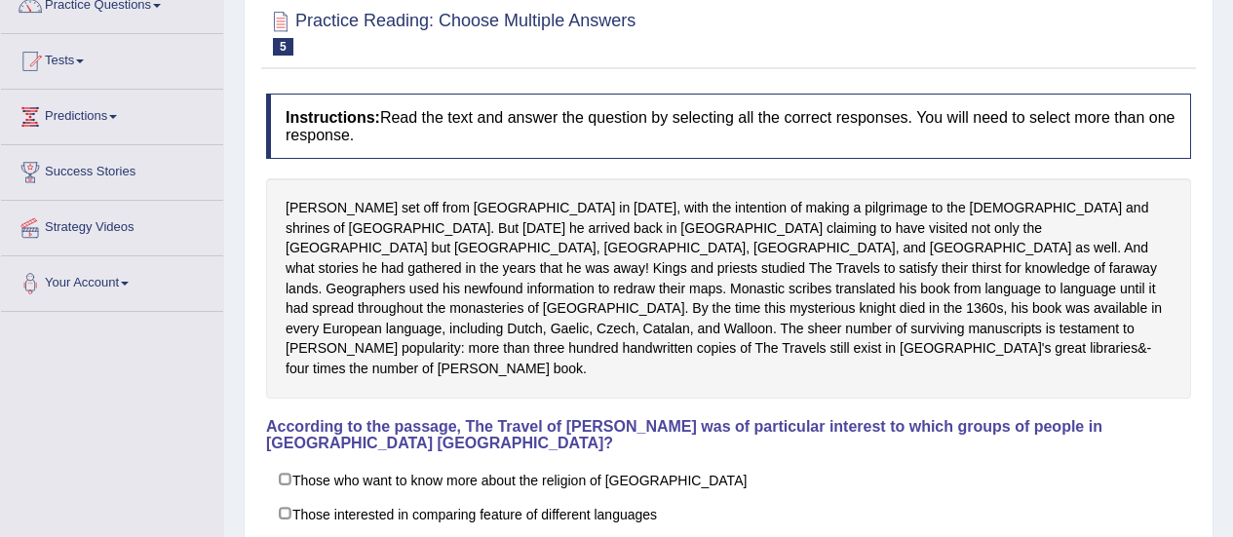
scroll to position [0, 0]
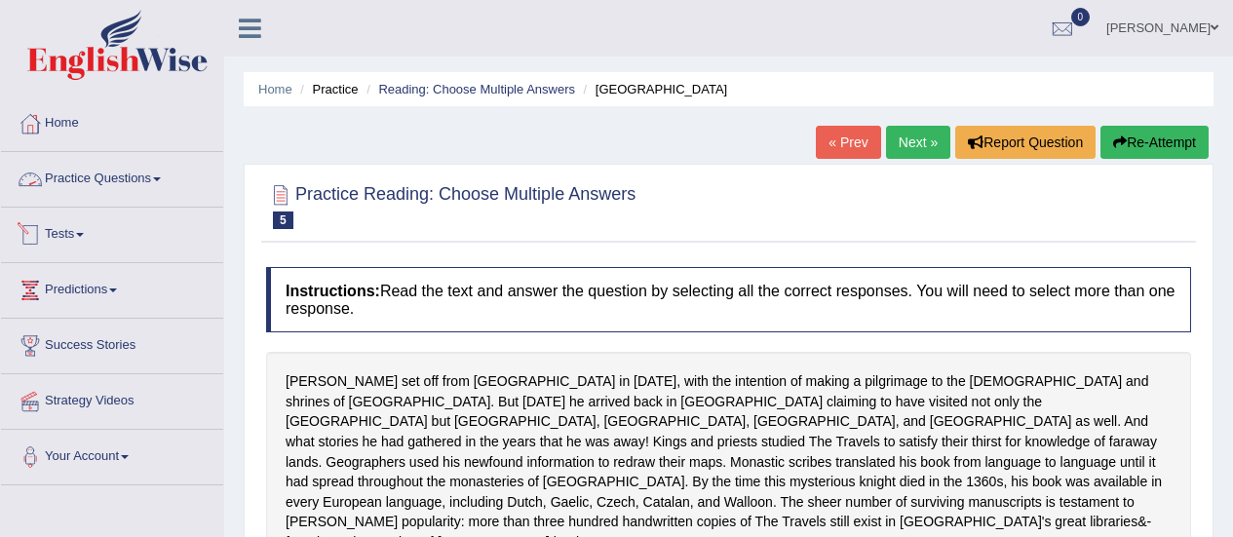
click at [157, 190] on link "Practice Questions" at bounding box center [112, 176] width 222 height 49
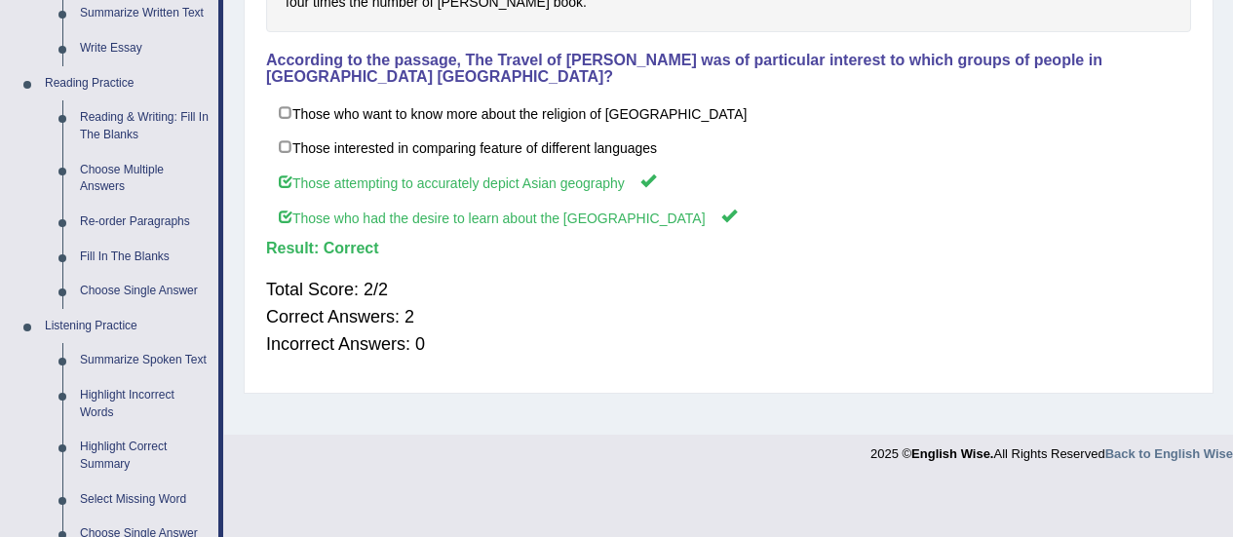
scroll to position [537, 0]
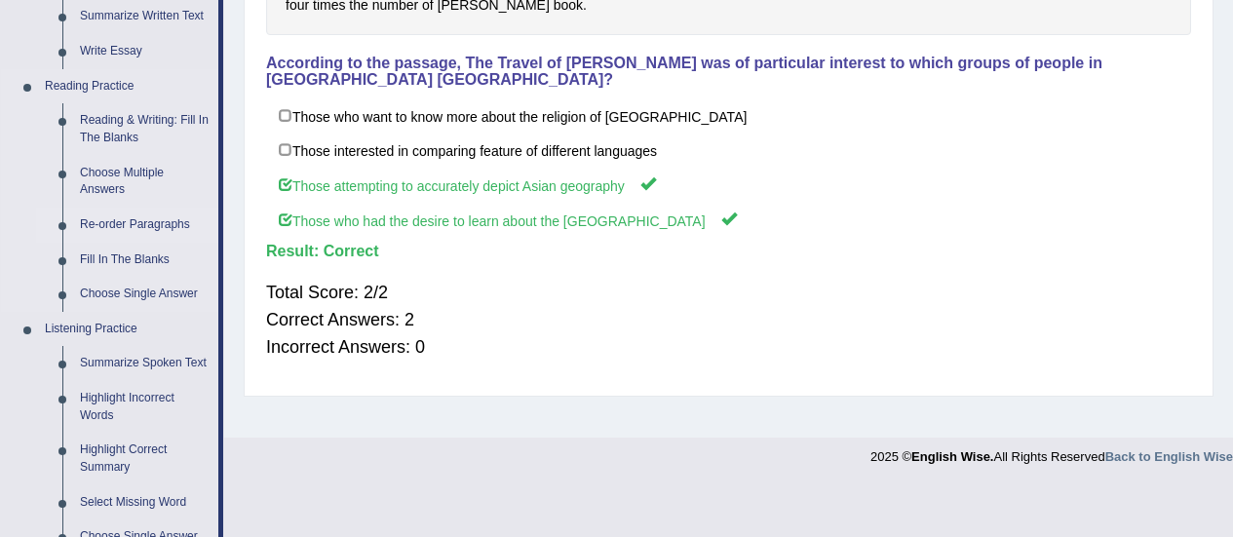
click at [125, 223] on link "Re-order Paragraphs" at bounding box center [144, 225] width 147 height 35
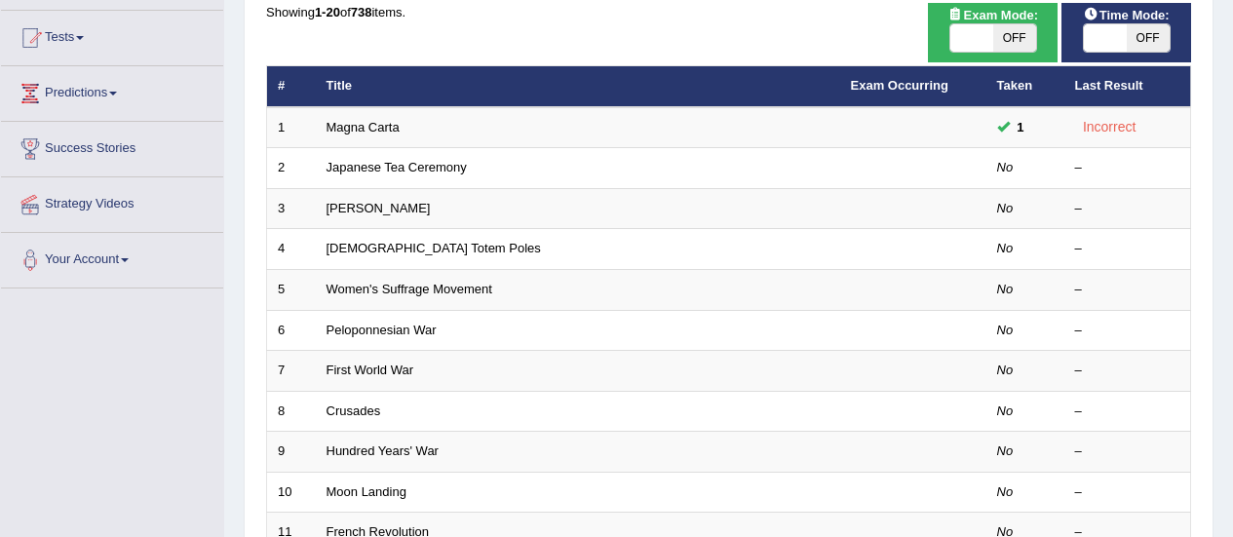
scroll to position [198, 0]
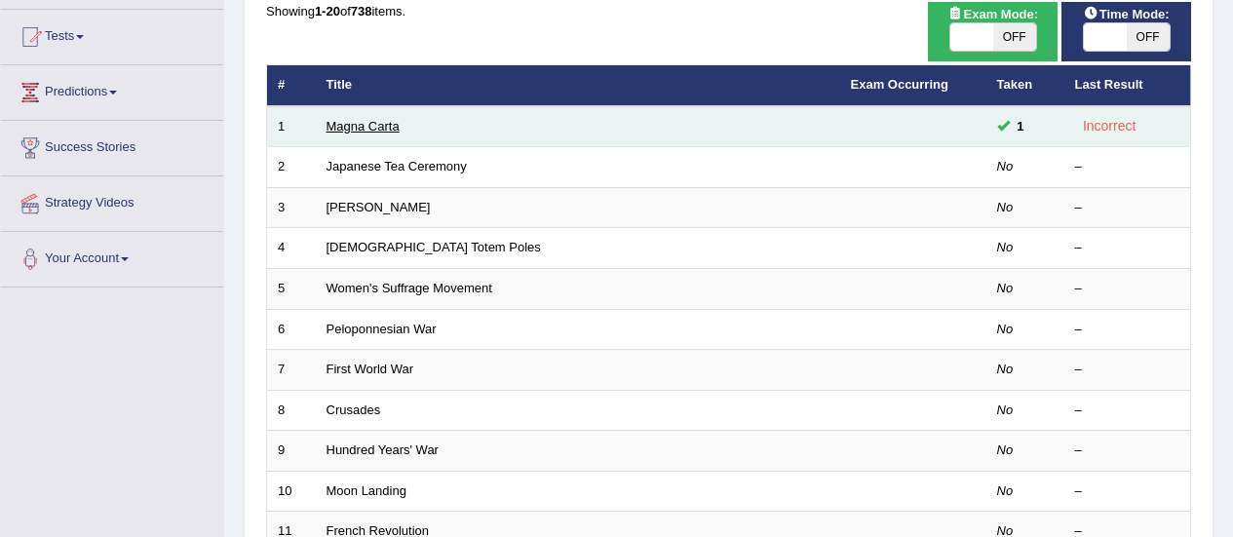
click at [359, 134] on link "Magna Carta" at bounding box center [362, 126] width 73 height 15
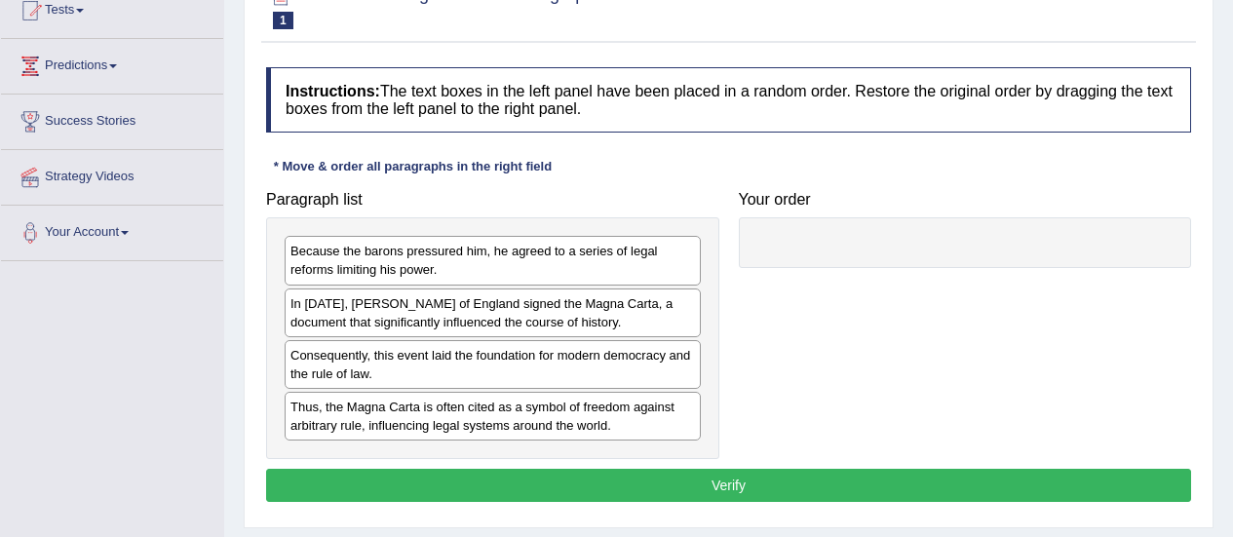
scroll to position [241, 0]
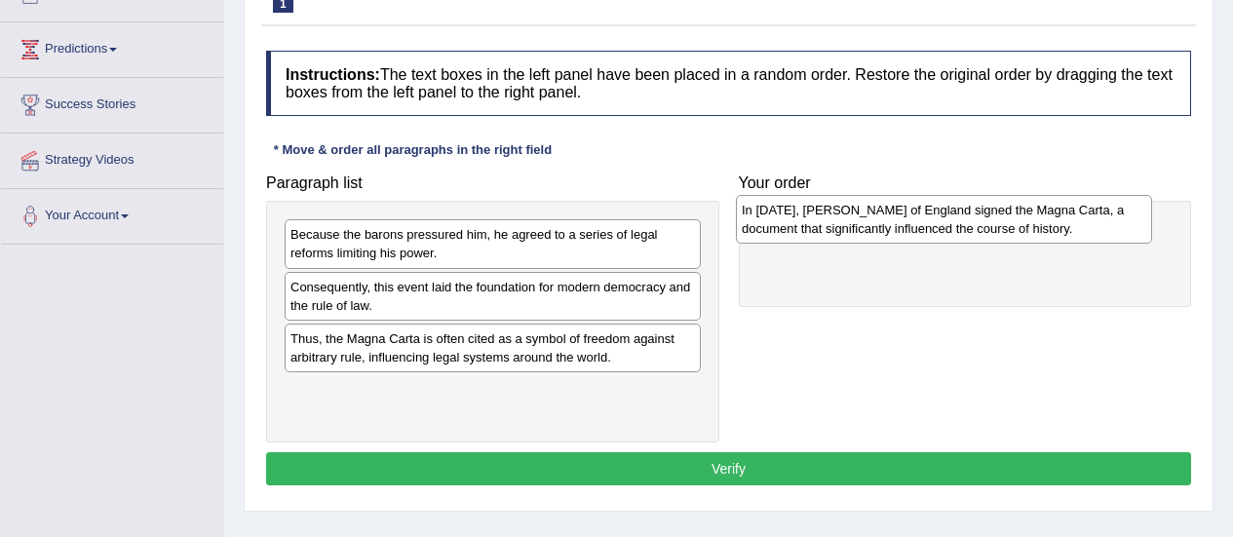
drag, startPoint x: 570, startPoint y: 295, endPoint x: 1021, endPoint y: 218, distance: 457.8
click at [1021, 218] on div "In [DATE], [PERSON_NAME] of England signed the Magna Carta, a document that sig…" at bounding box center [944, 219] width 416 height 49
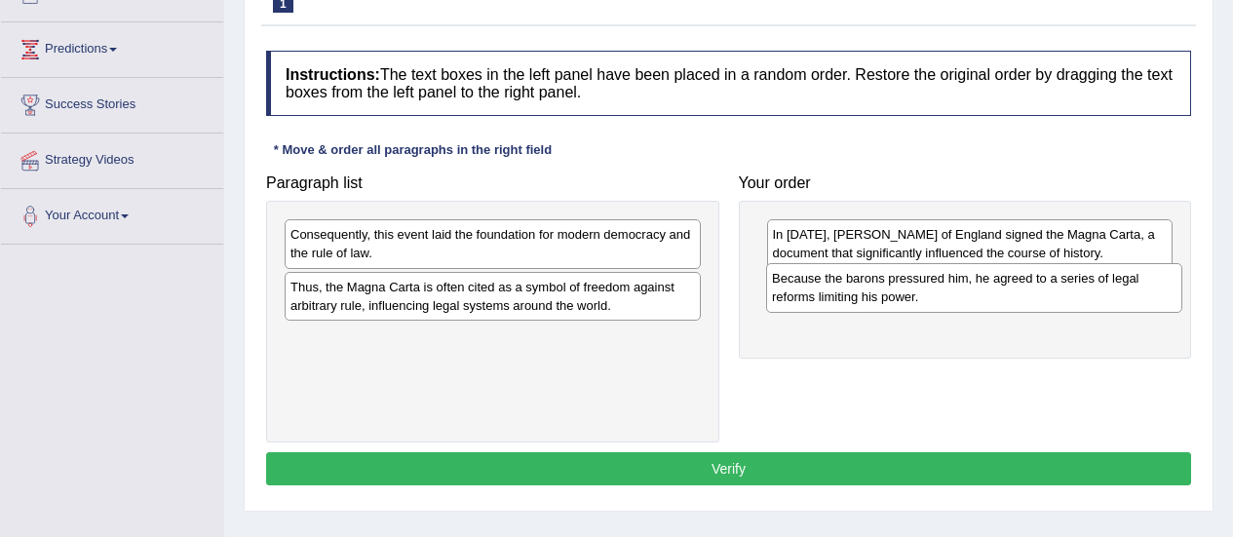
drag, startPoint x: 557, startPoint y: 249, endPoint x: 1039, endPoint y: 293, distance: 483.4
click at [1039, 293] on div "Because the barons pressured him, he agreed to a series of legal reforms limiti…" at bounding box center [974, 287] width 416 height 49
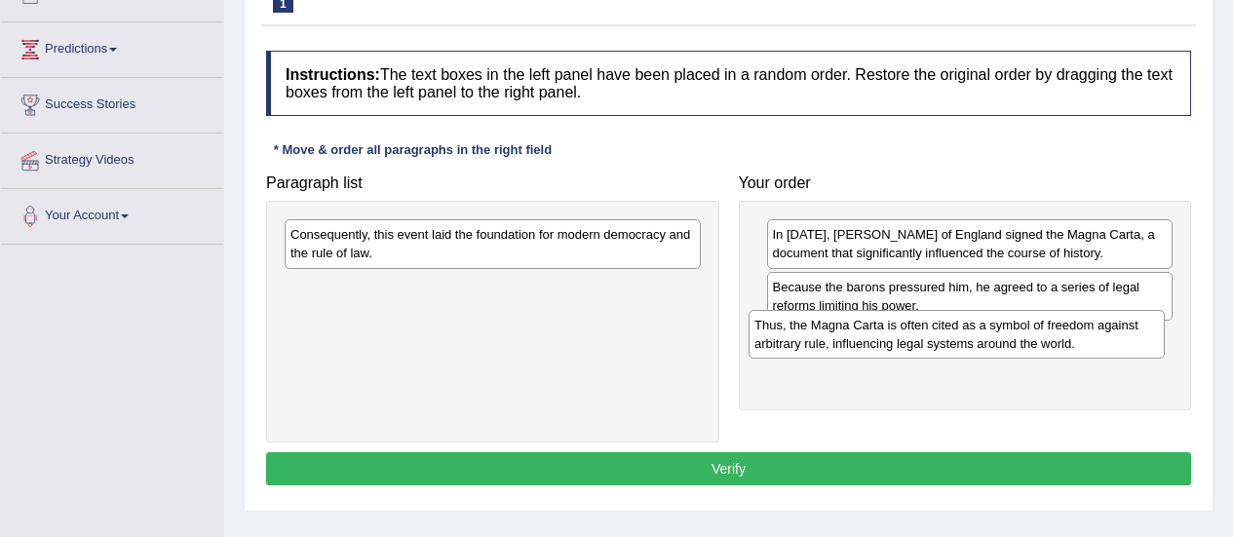
drag, startPoint x: 586, startPoint y: 289, endPoint x: 1050, endPoint y: 327, distance: 465.5
click at [1050, 327] on div "Thus, the Magna Carta is often cited as a symbol of freedom against arbitrary r…" at bounding box center [956, 334] width 416 height 49
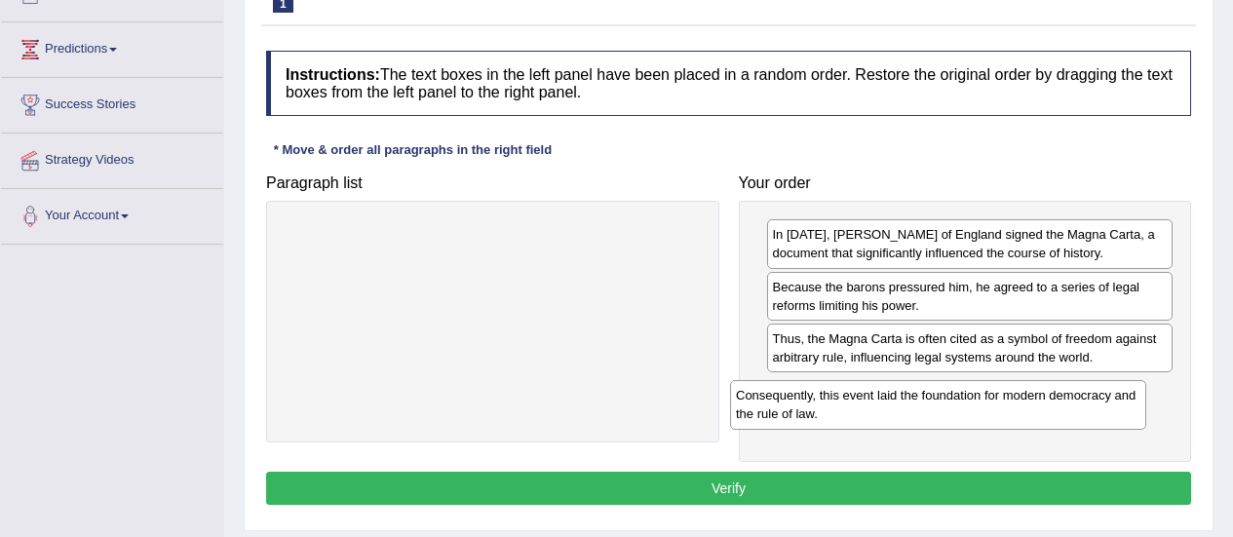
drag, startPoint x: 519, startPoint y: 233, endPoint x: 969, endPoint y: 389, distance: 475.6
click at [969, 389] on div "Consequently, this event laid the foundation for modern democracy and the rule …" at bounding box center [938, 404] width 416 height 49
click at [780, 481] on button "Verify" at bounding box center [728, 488] width 925 height 33
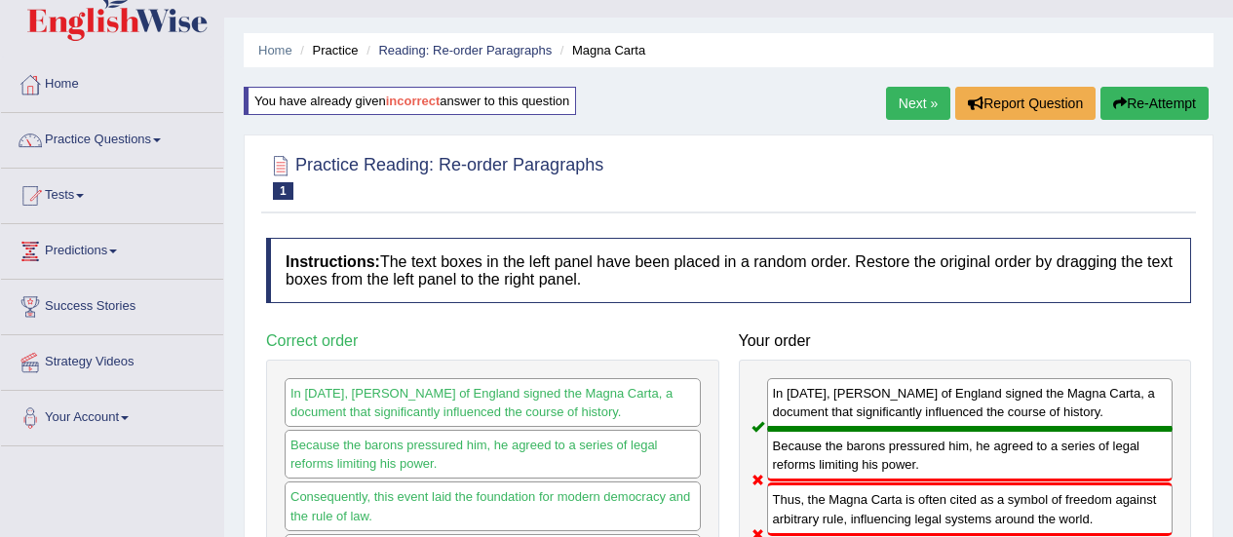
scroll to position [29, 0]
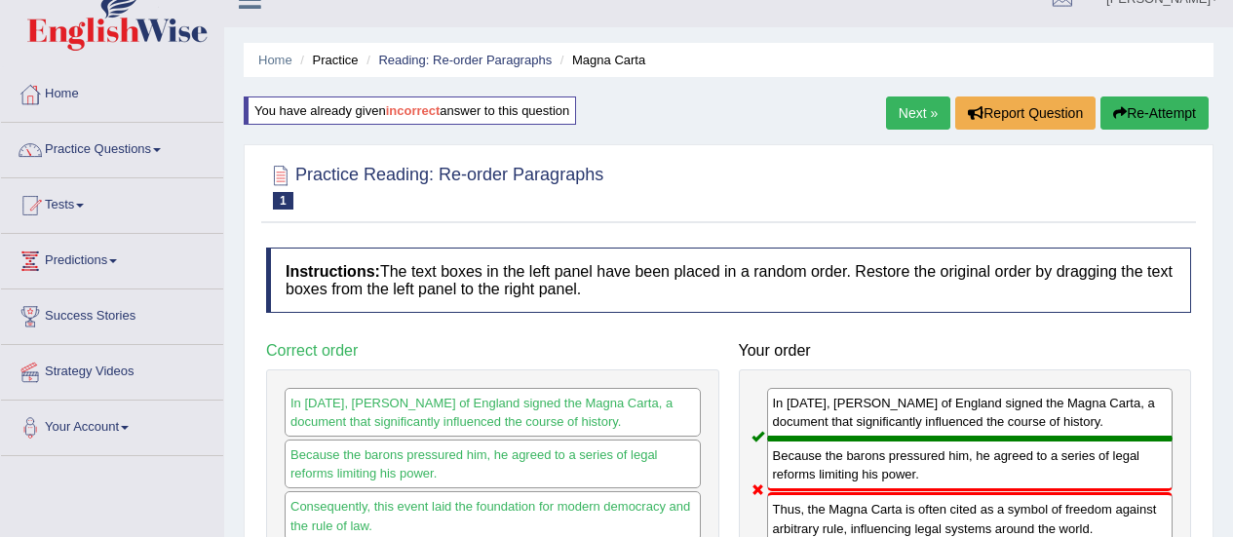
click at [1117, 108] on icon "button" at bounding box center [1120, 113] width 14 height 14
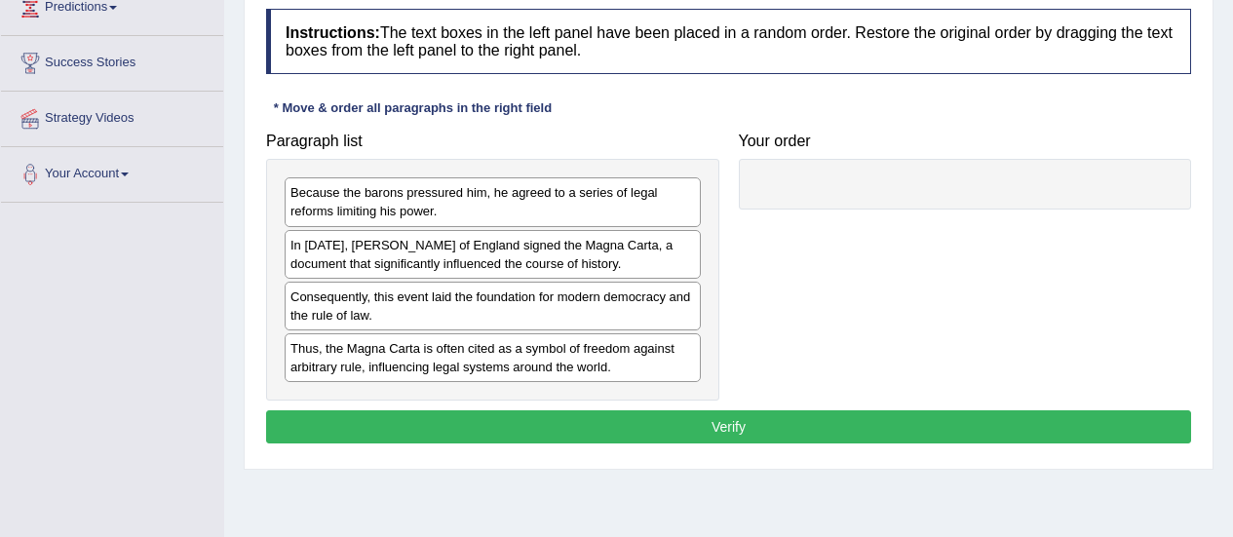
scroll to position [284, 0]
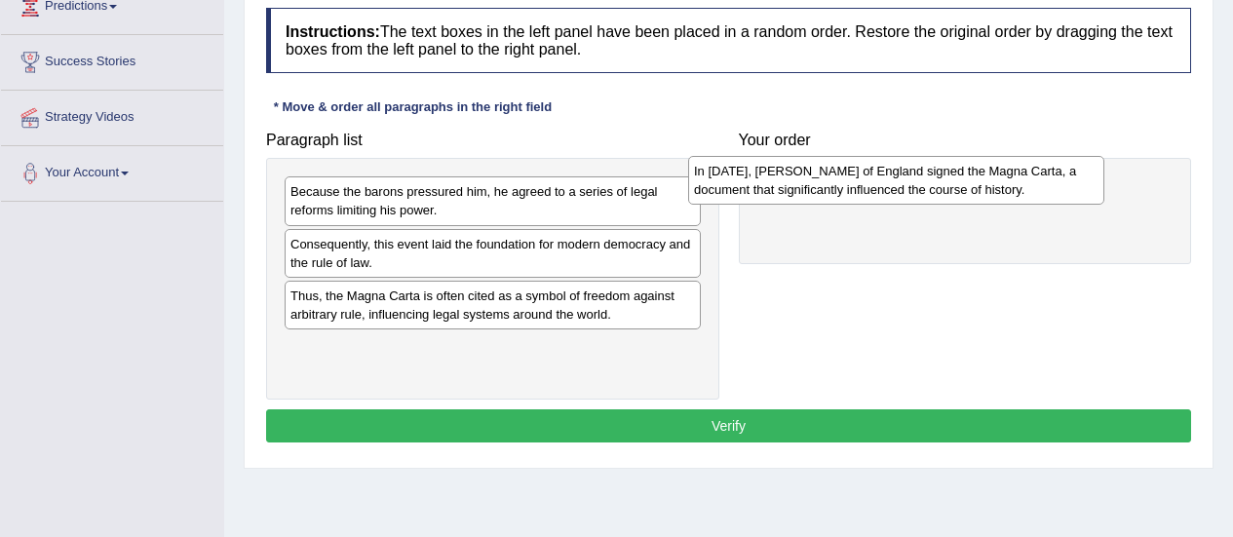
drag, startPoint x: 513, startPoint y: 246, endPoint x: 924, endPoint y: 172, distance: 417.9
click at [924, 172] on div "In 1215, King John of England signed the Magna Carta, a document that significa…" at bounding box center [896, 180] width 416 height 49
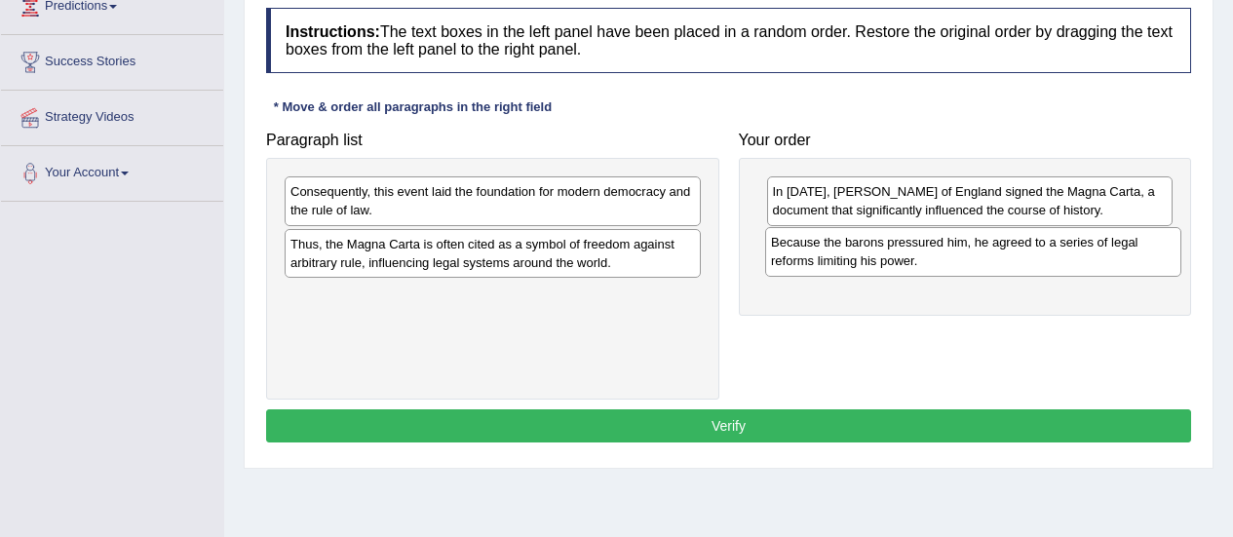
drag, startPoint x: 602, startPoint y: 196, endPoint x: 1083, endPoint y: 247, distance: 483.1
click at [1083, 247] on div "Because the barons pressured him, he agreed to a series of legal reforms limiti…" at bounding box center [973, 251] width 416 height 49
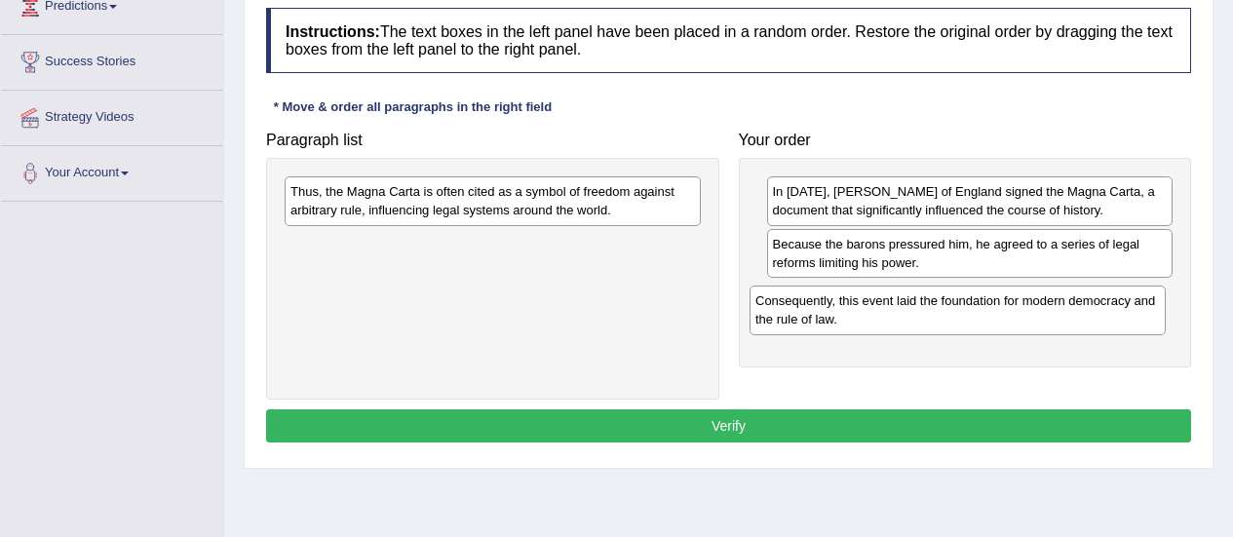
drag, startPoint x: 564, startPoint y: 210, endPoint x: 1032, endPoint y: 314, distance: 479.3
click at [1032, 314] on div "Consequently, this event laid the foundation for modern democracy and the rule …" at bounding box center [957, 310] width 416 height 49
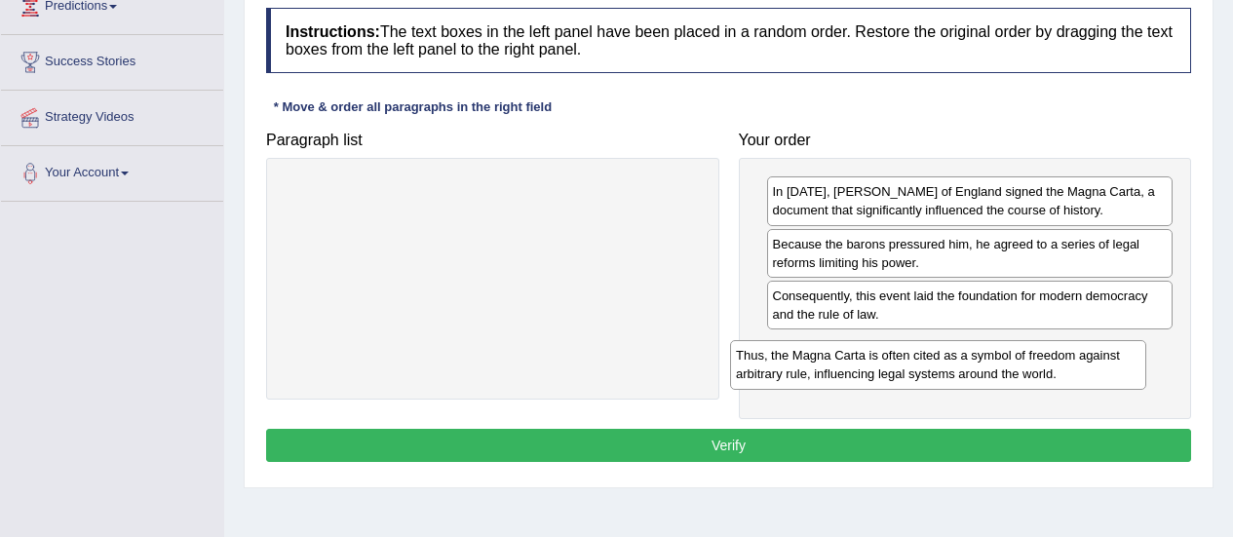
drag, startPoint x: 578, startPoint y: 205, endPoint x: 1033, endPoint y: 364, distance: 482.1
click at [1033, 364] on div "Thus, the Magna Carta is often cited as a symbol of freedom against arbitrary r…" at bounding box center [938, 364] width 416 height 49
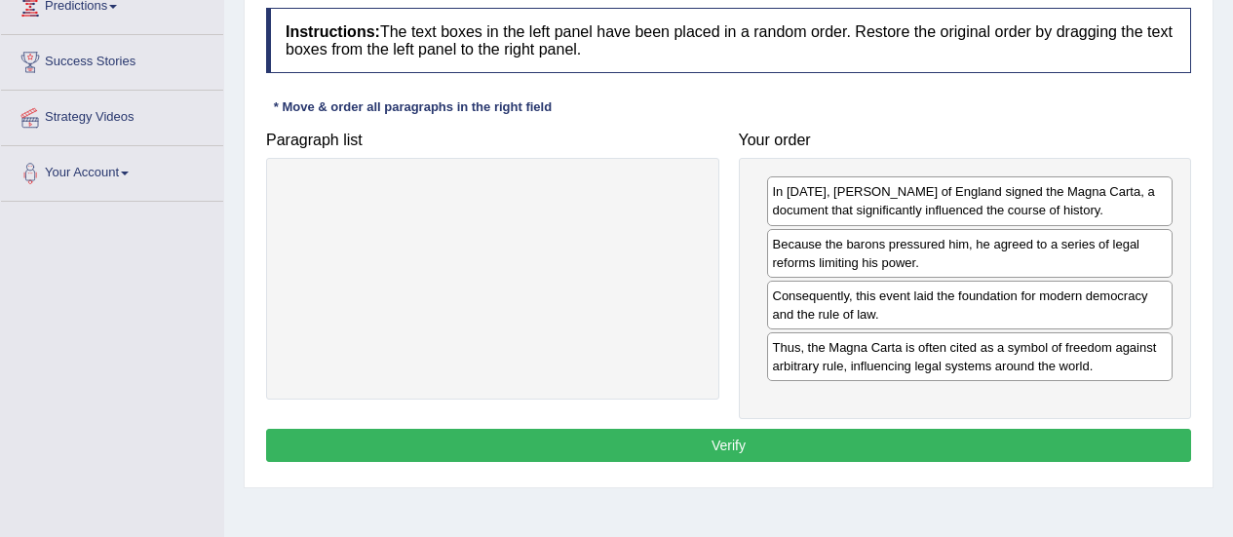
click at [755, 447] on button "Verify" at bounding box center [728, 445] width 925 height 33
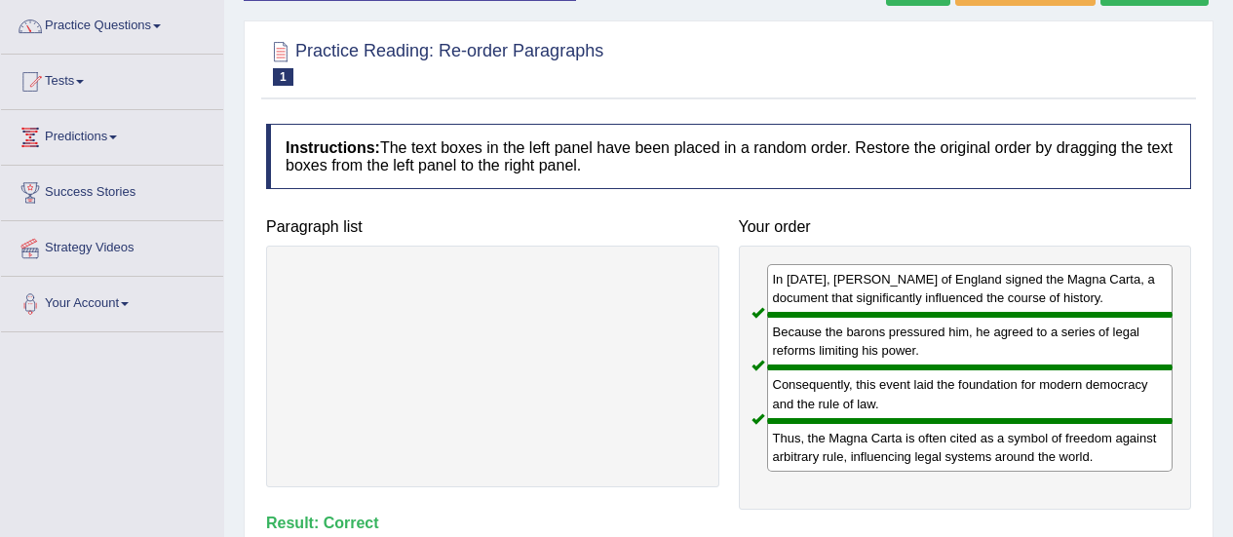
scroll to position [114, 0]
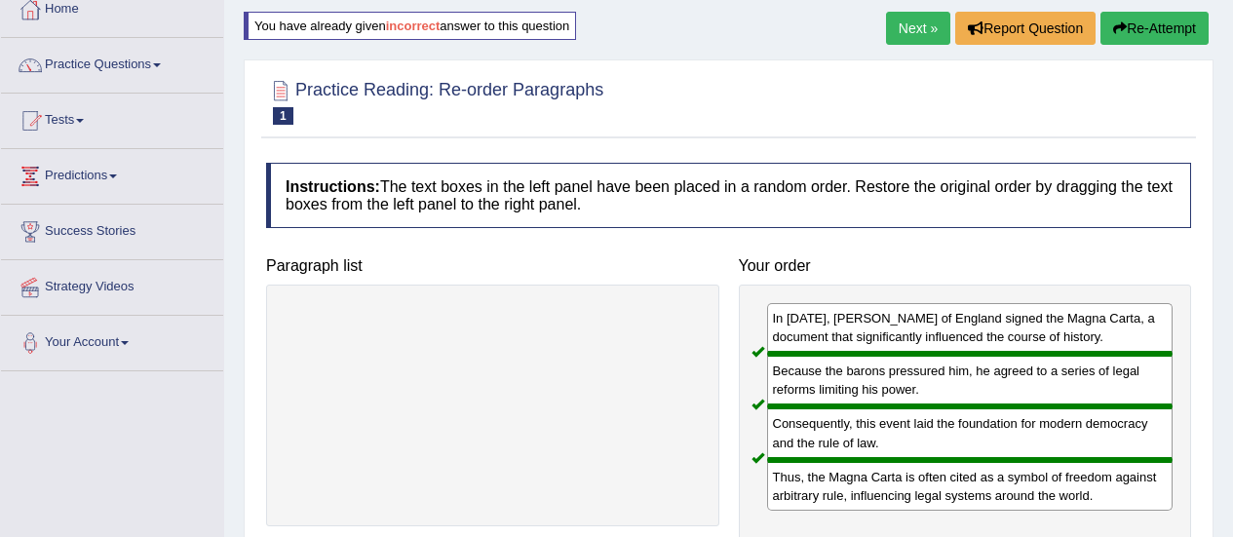
click at [890, 24] on link "Next »" at bounding box center [918, 28] width 64 height 33
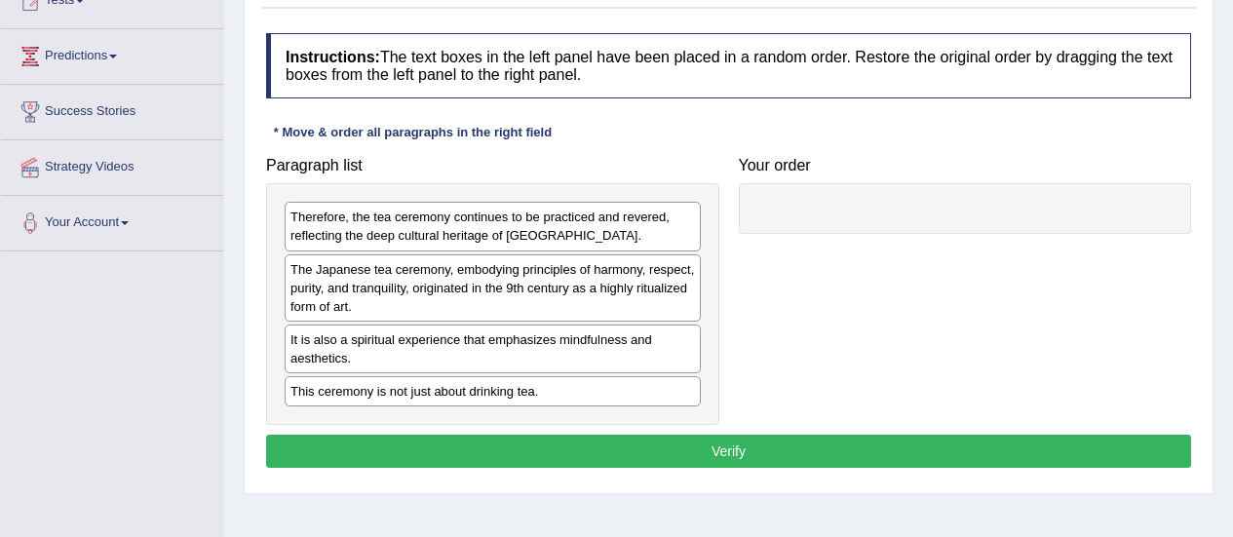
scroll to position [235, 0]
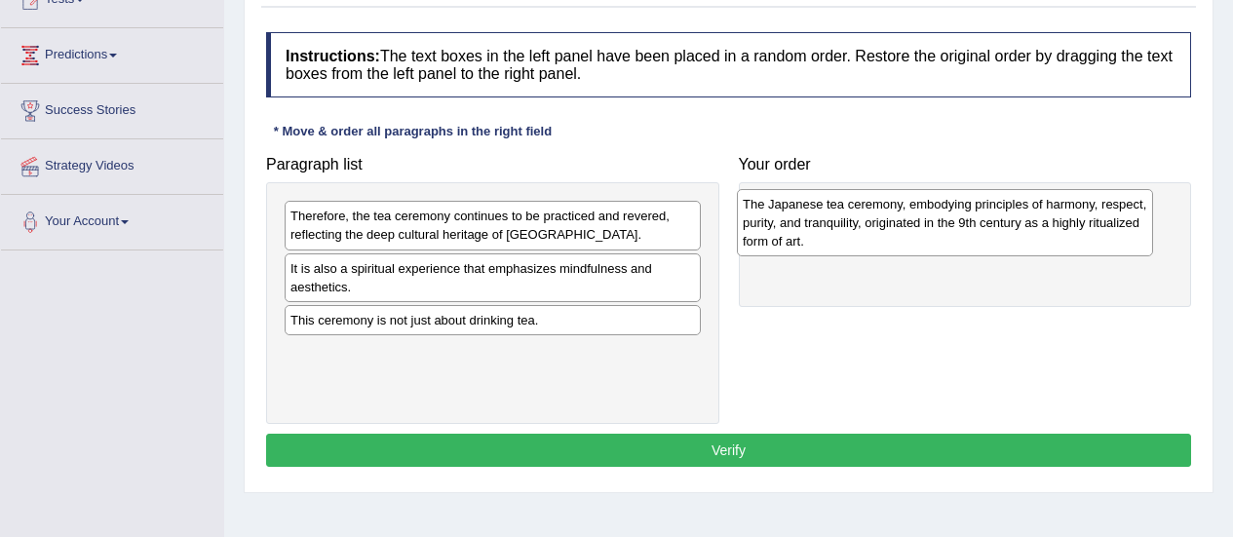
drag, startPoint x: 494, startPoint y: 293, endPoint x: 946, endPoint y: 229, distance: 456.8
click at [946, 229] on div "The Japanese tea ceremony, embodying principles of harmony, respect, purity, an…" at bounding box center [945, 222] width 416 height 67
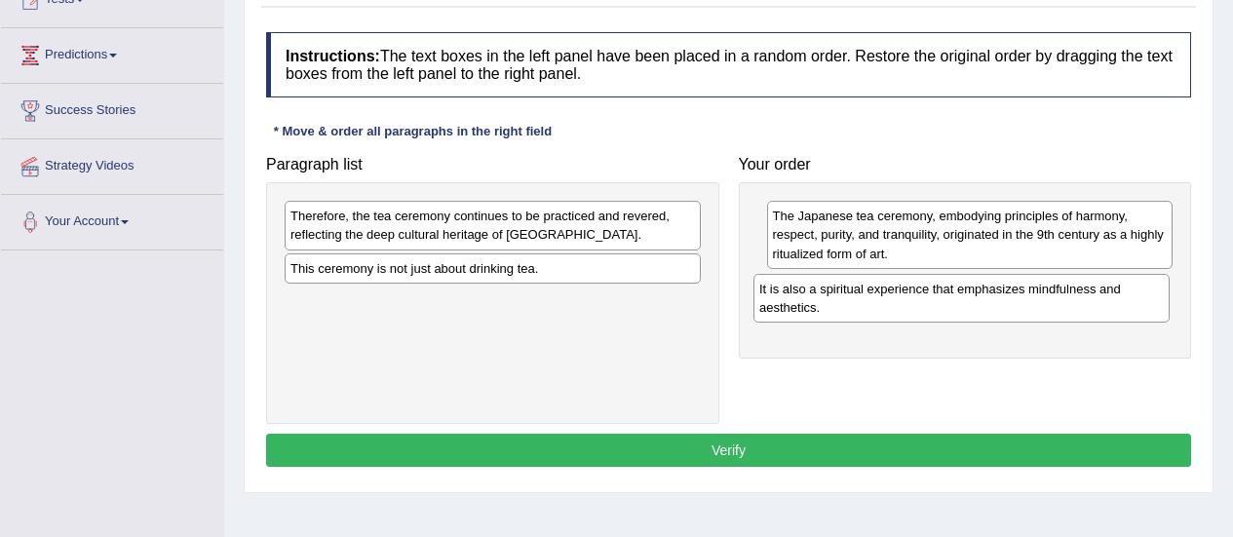
drag, startPoint x: 470, startPoint y: 290, endPoint x: 941, endPoint y: 308, distance: 472.0
click at [941, 308] on div "It is also a spiritual experience that emphasizes mindfulness and aesthetics." at bounding box center [961, 298] width 416 height 49
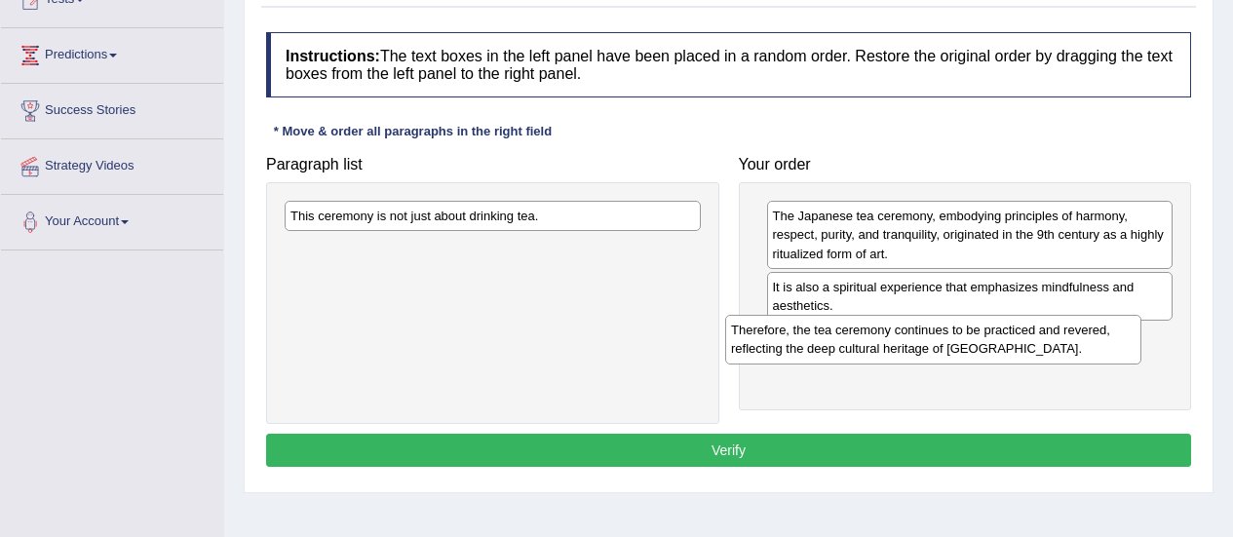
drag, startPoint x: 527, startPoint y: 232, endPoint x: 974, endPoint y: 346, distance: 460.7
click at [974, 346] on div "Therefore, the tea ceremony continues to be practiced and revered, reflecting t…" at bounding box center [933, 339] width 416 height 49
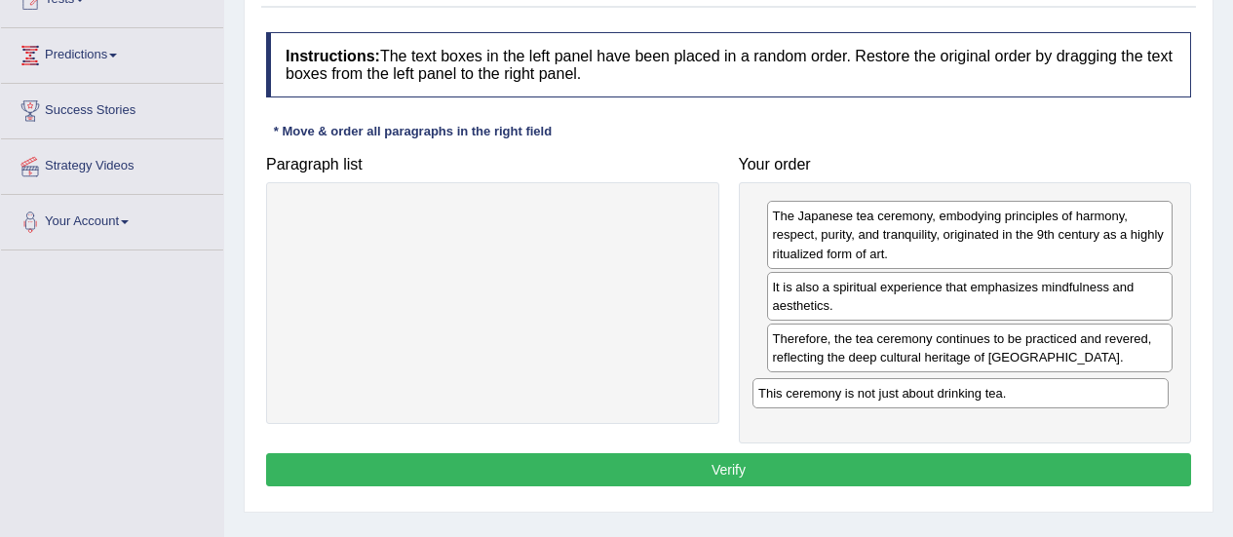
drag, startPoint x: 566, startPoint y: 224, endPoint x: 1036, endPoint y: 402, distance: 502.1
click at [1036, 402] on div "This ceremony is not just about drinking tea." at bounding box center [960, 393] width 416 height 30
click at [781, 464] on button "Verify" at bounding box center [728, 469] width 925 height 33
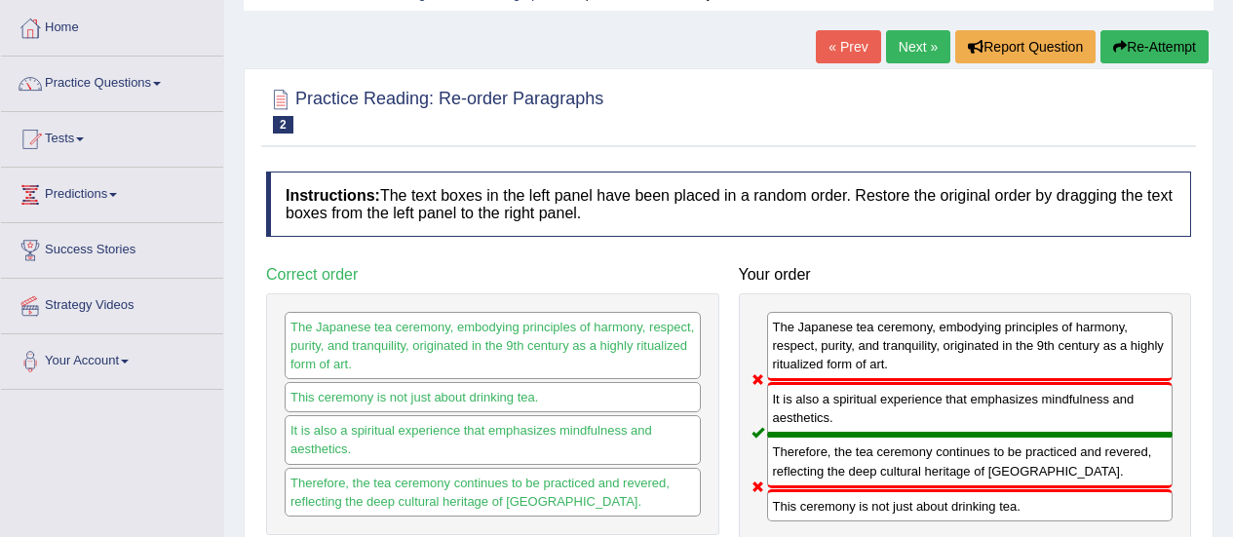
scroll to position [95, 0]
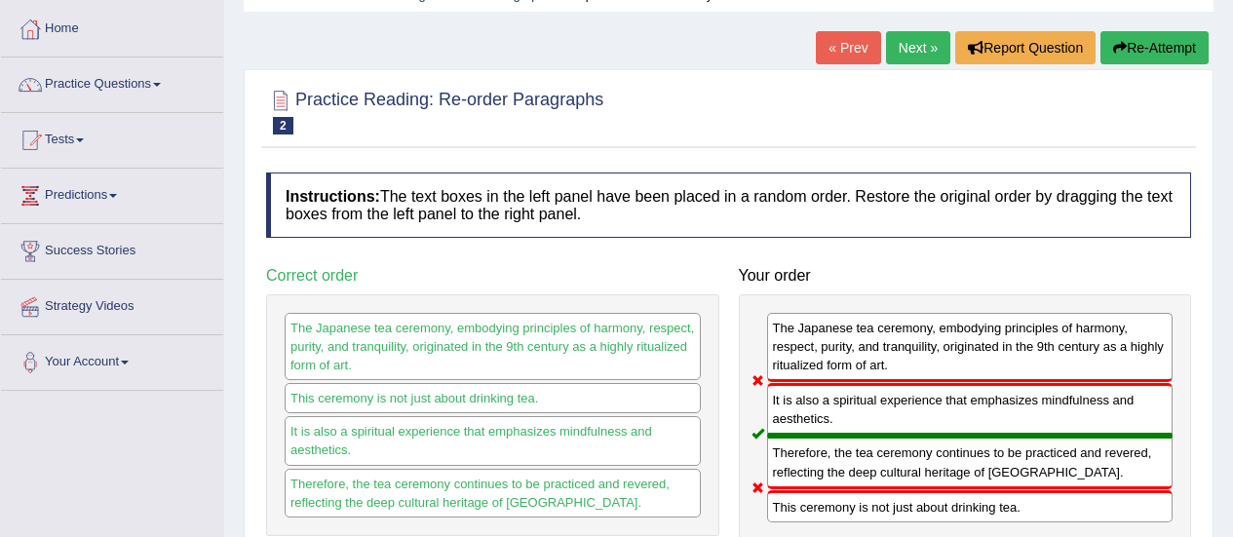
click at [1154, 51] on button "Re-Attempt" at bounding box center [1154, 47] width 108 height 33
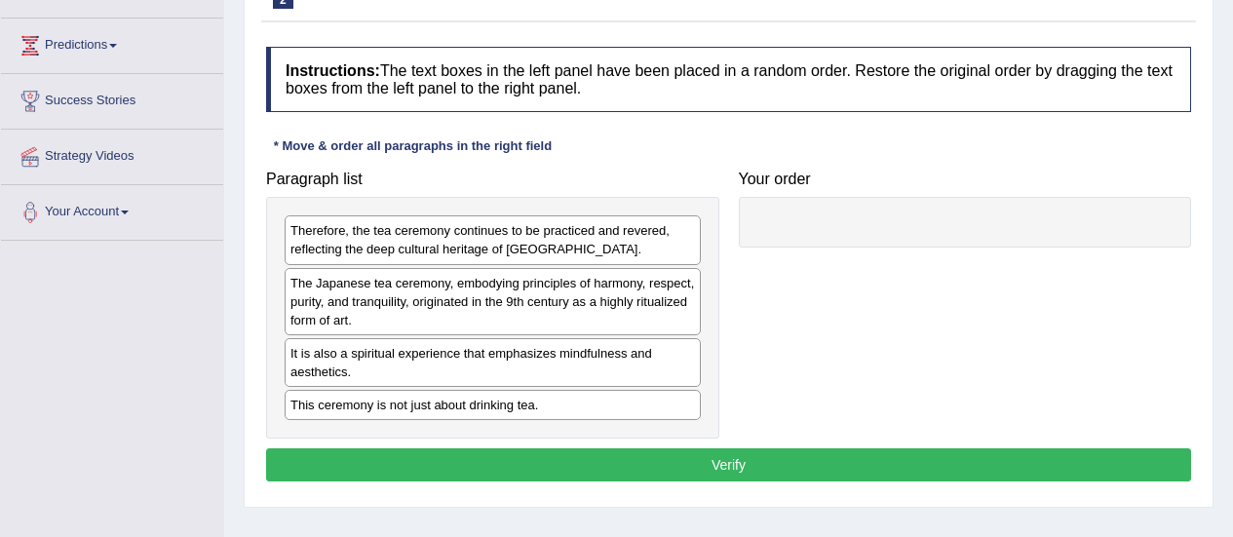
scroll to position [283, 0]
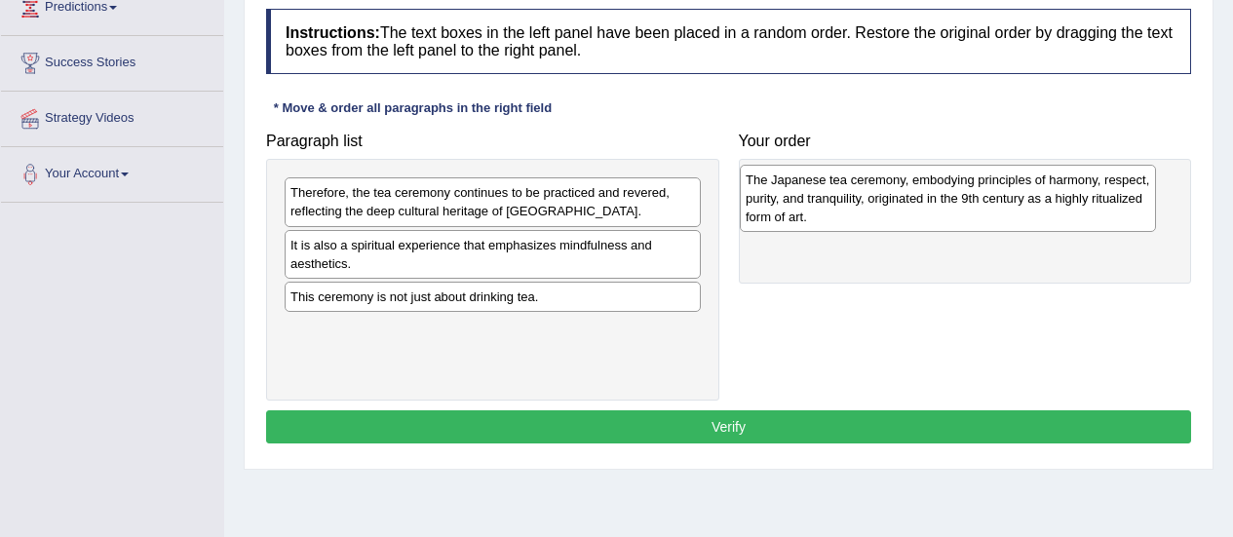
drag, startPoint x: 481, startPoint y: 254, endPoint x: 939, endPoint y: 189, distance: 461.7
click at [939, 189] on div "The Japanese tea ceremony, embodying principles of harmony, respect, purity, an…" at bounding box center [948, 198] width 416 height 67
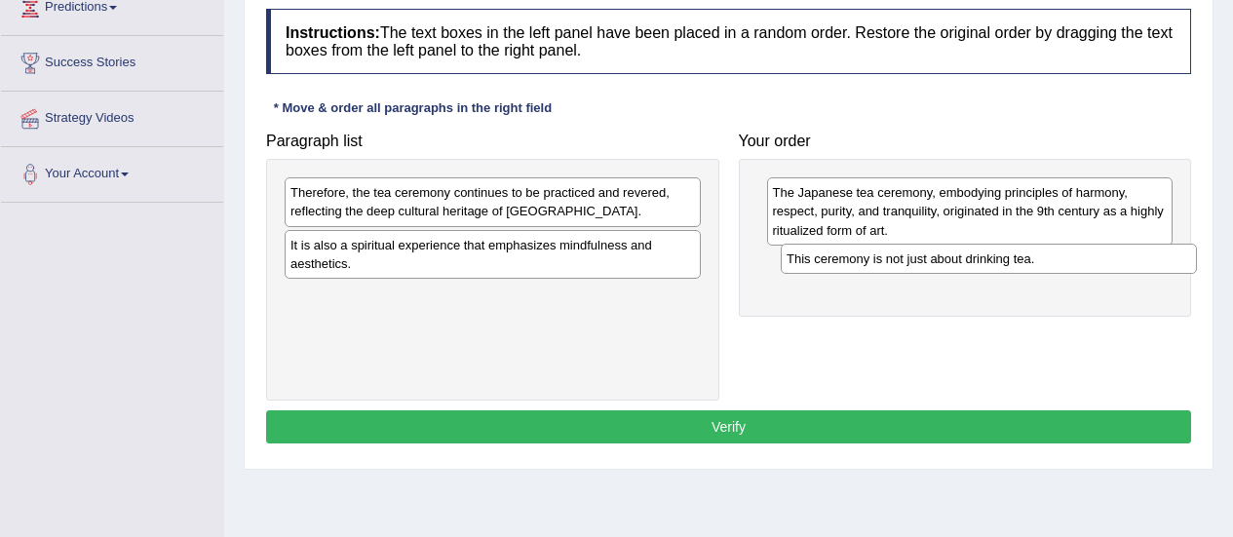
drag, startPoint x: 453, startPoint y: 303, endPoint x: 949, endPoint y: 265, distance: 497.5
click at [949, 265] on div "This ceremony is not just about drinking tea." at bounding box center [989, 259] width 416 height 30
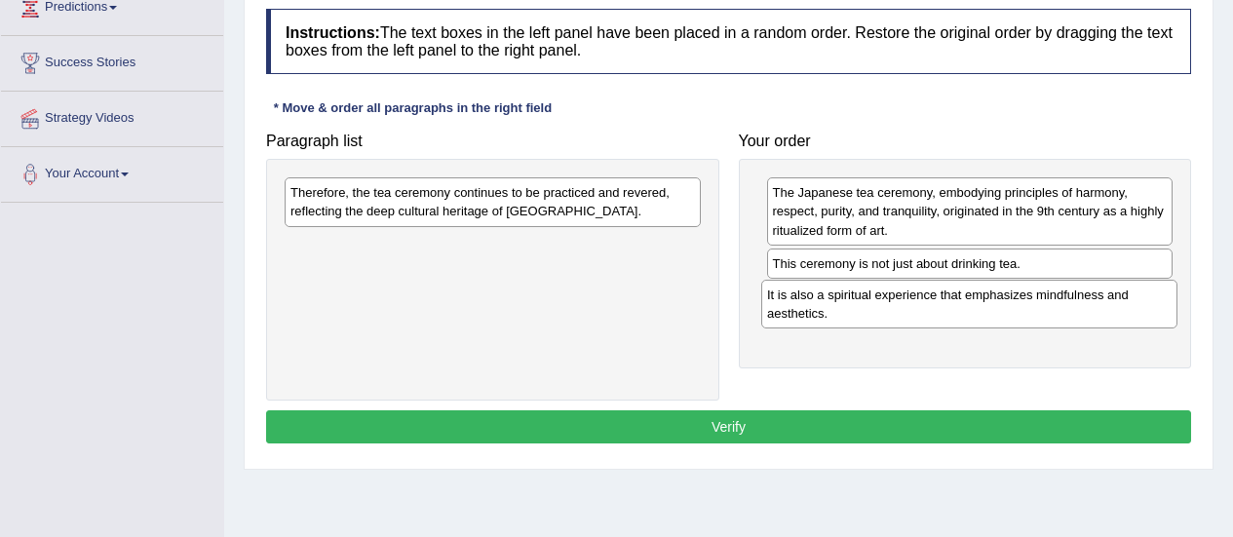
drag, startPoint x: 488, startPoint y: 256, endPoint x: 965, endPoint y: 306, distance: 479.2
click at [965, 306] on div "It is also a spiritual experience that emphasizes mindfulness and aesthetics." at bounding box center [969, 304] width 416 height 49
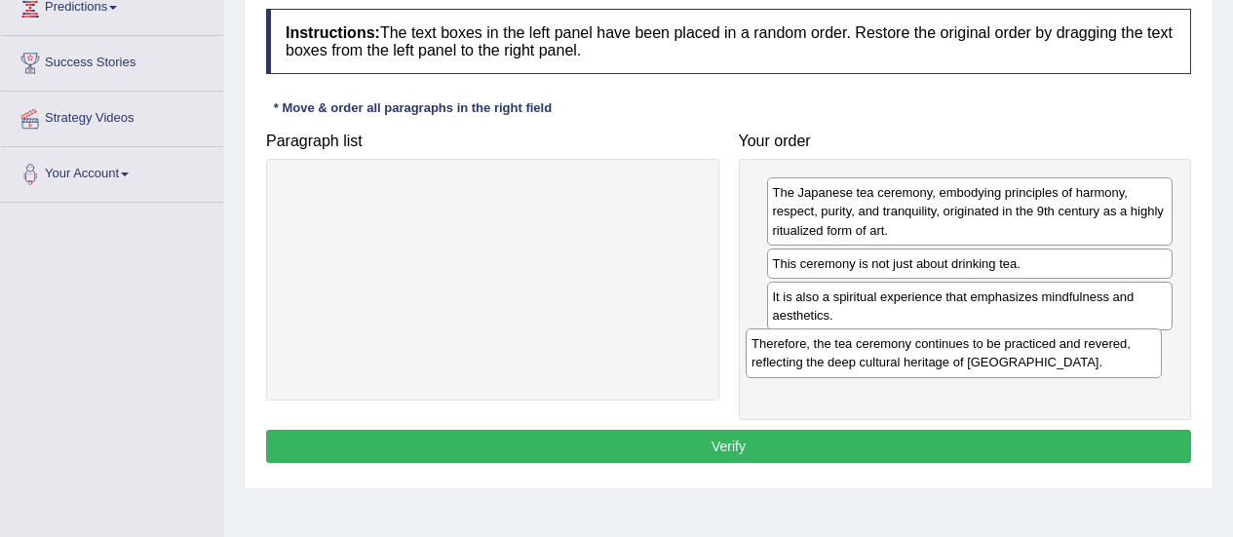
drag, startPoint x: 542, startPoint y: 205, endPoint x: 1004, endPoint y: 356, distance: 486.0
click at [1004, 356] on div "Therefore, the tea ceremony continues to be practiced and revered, reflecting t…" at bounding box center [954, 352] width 416 height 49
click at [762, 452] on button "Verify" at bounding box center [728, 446] width 925 height 33
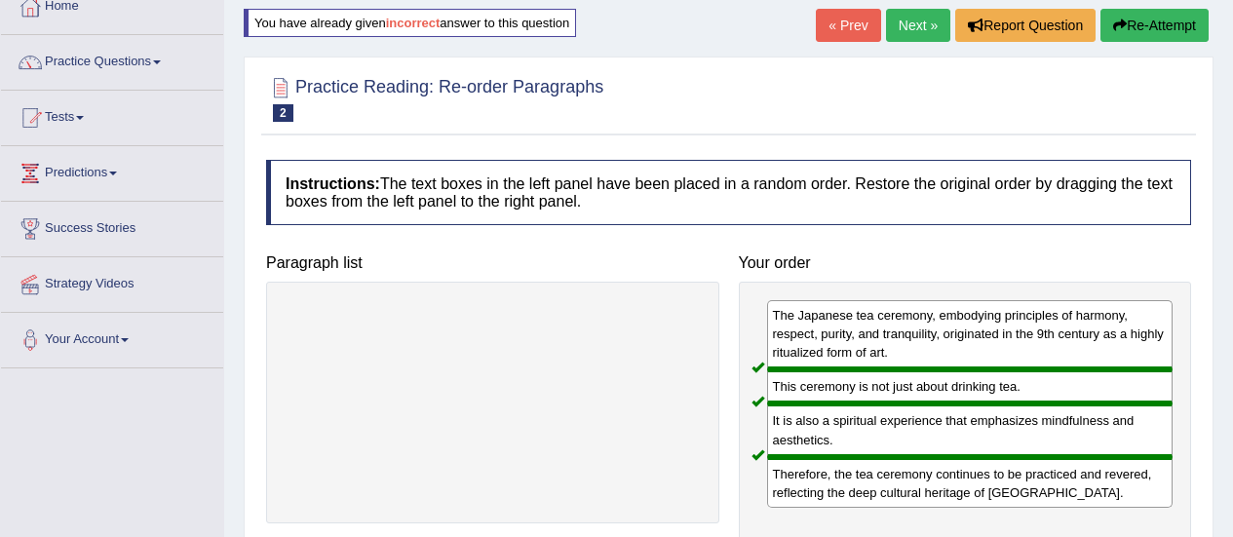
scroll to position [109, 0]
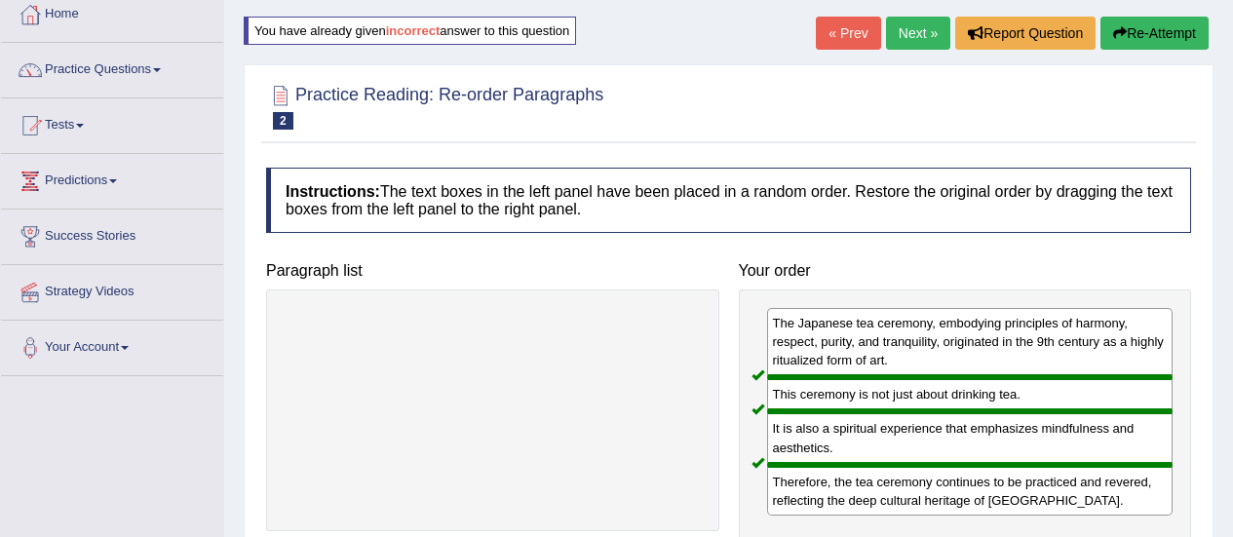
click at [922, 22] on link "Next »" at bounding box center [918, 33] width 64 height 33
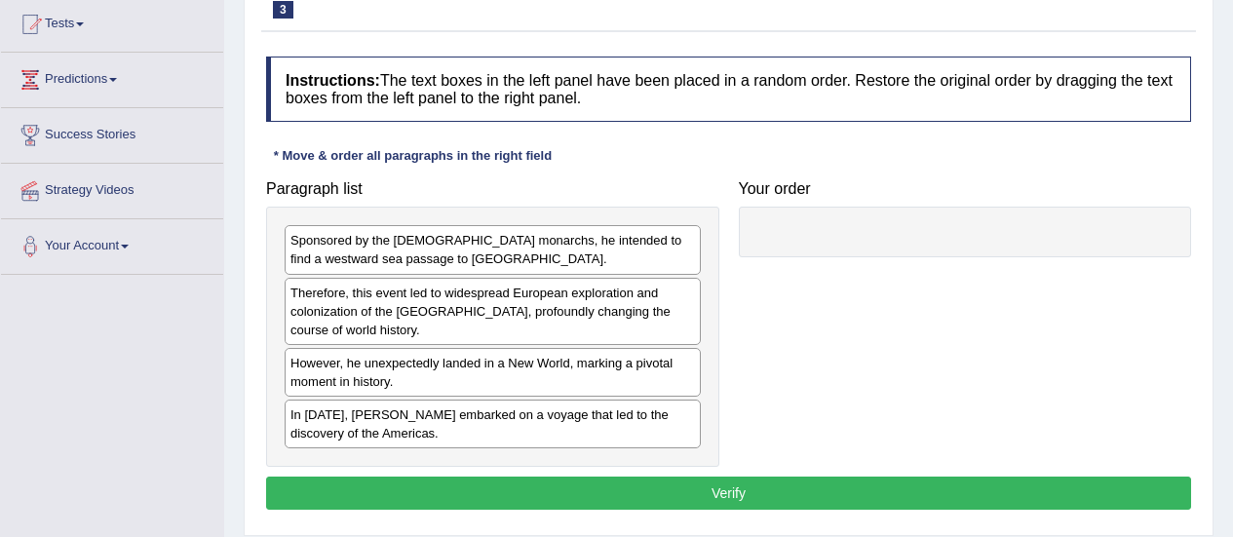
scroll to position [212, 0]
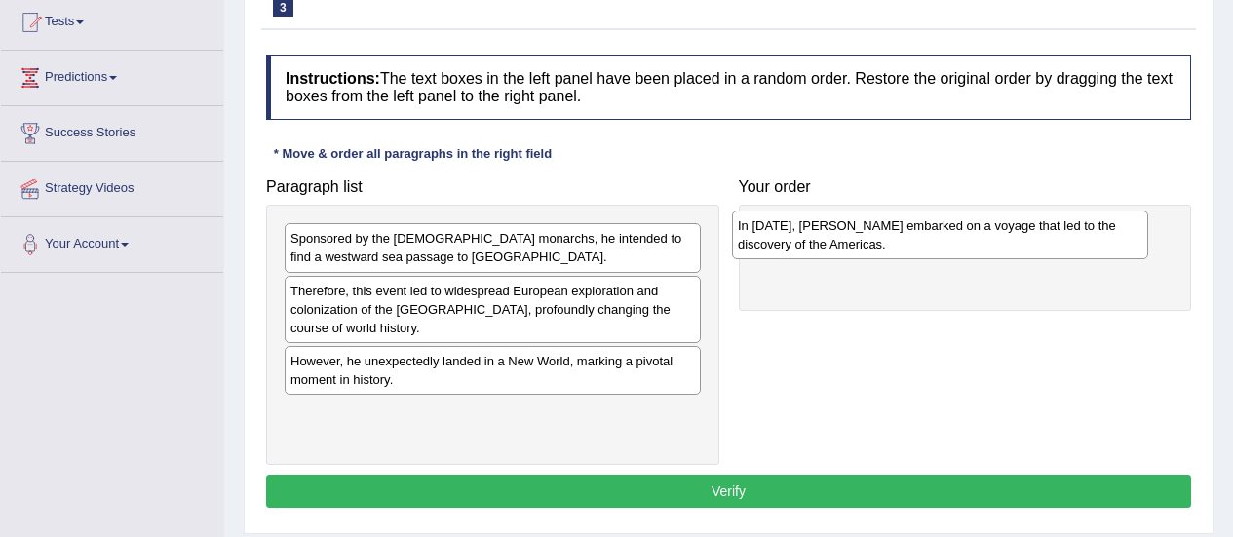
drag, startPoint x: 479, startPoint y: 426, endPoint x: 926, endPoint y: 239, distance: 484.9
click at [926, 239] on div "In [DATE], [PERSON_NAME] embarked on a voyage that led to the discovery of the …" at bounding box center [940, 235] width 416 height 49
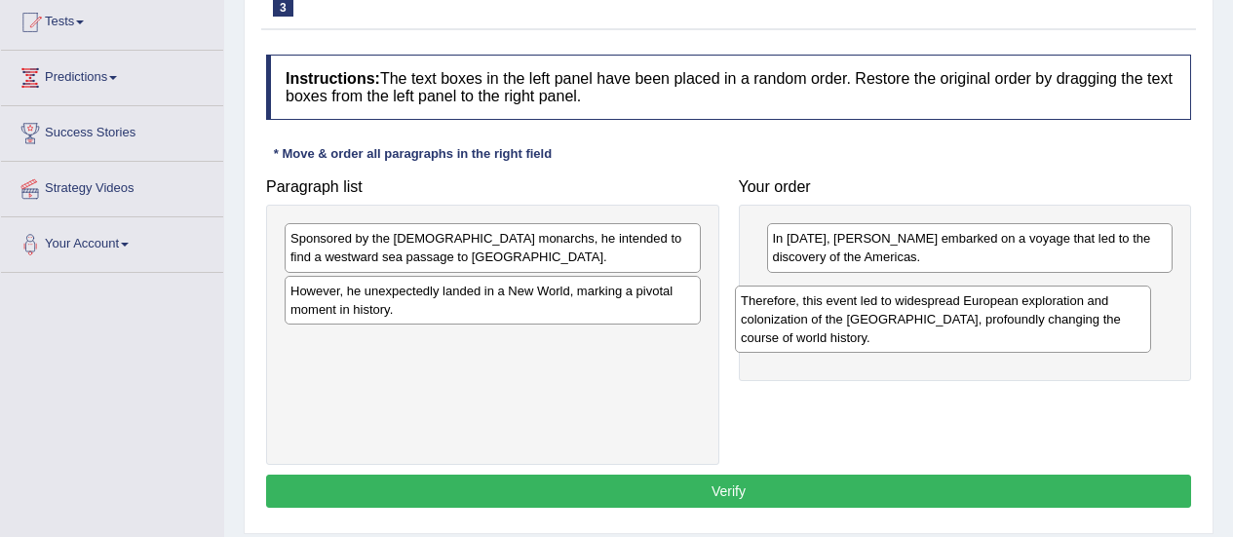
drag, startPoint x: 557, startPoint y: 322, endPoint x: 1010, endPoint y: 331, distance: 452.3
click at [1010, 331] on div "Therefore, this event led to widespread European exploration and colonization o…" at bounding box center [943, 319] width 416 height 67
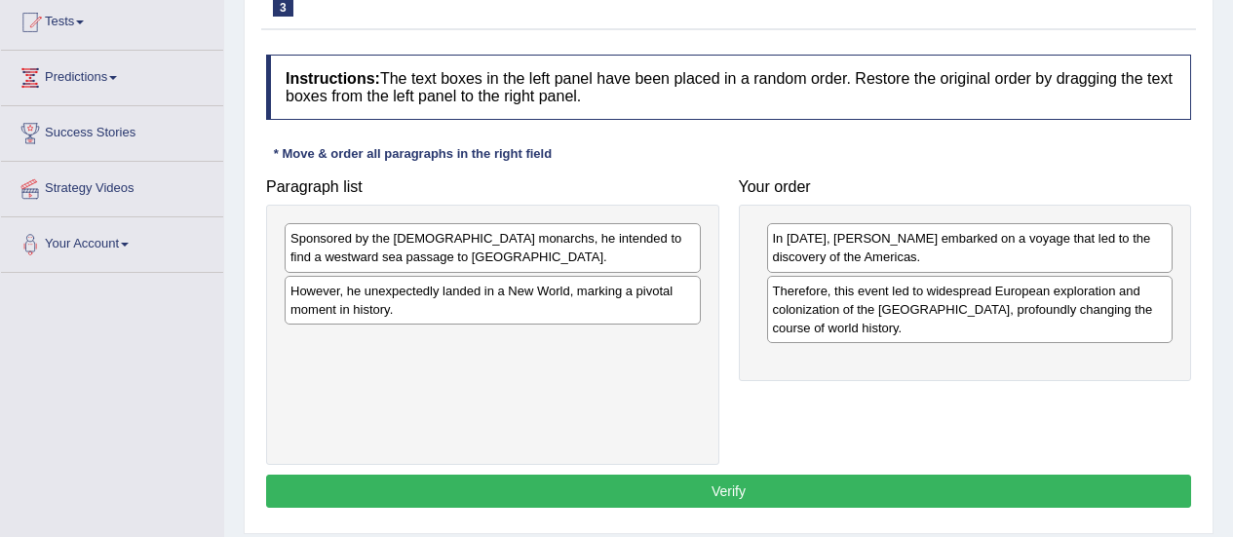
click at [1010, 331] on div "Therefore, this event led to widespread European exploration and colonization o…" at bounding box center [970, 309] width 406 height 67
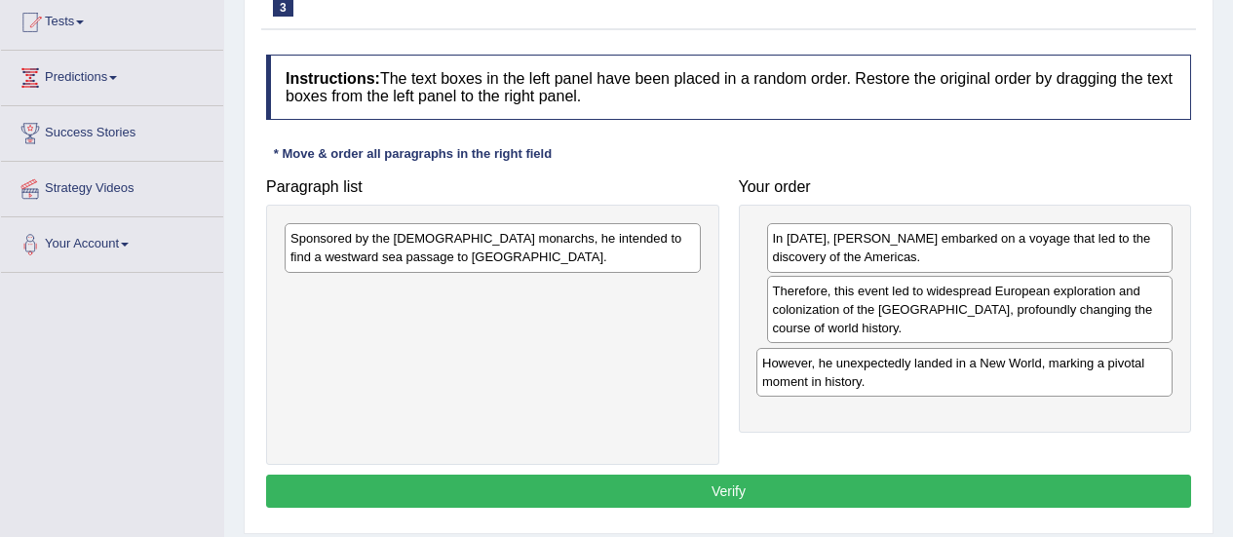
drag, startPoint x: 444, startPoint y: 311, endPoint x: 927, endPoint y: 380, distance: 487.4
click at [927, 380] on div "However, he unexpectedly landed in a New World, marking a pivotal moment in his…" at bounding box center [964, 372] width 416 height 49
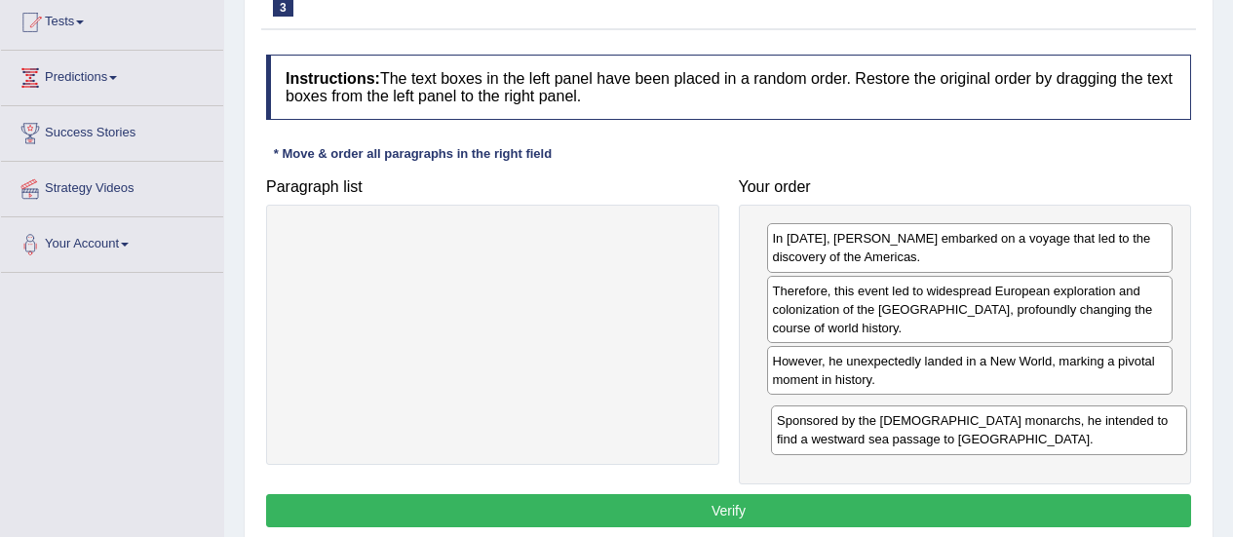
drag, startPoint x: 428, startPoint y: 253, endPoint x: 914, endPoint y: 436, distance: 519.4
click at [914, 436] on div "Sponsored by the [DEMOGRAPHIC_DATA] monarchs, he intended to find a westward se…" at bounding box center [979, 429] width 416 height 49
click at [803, 510] on button "Verify" at bounding box center [728, 510] width 925 height 33
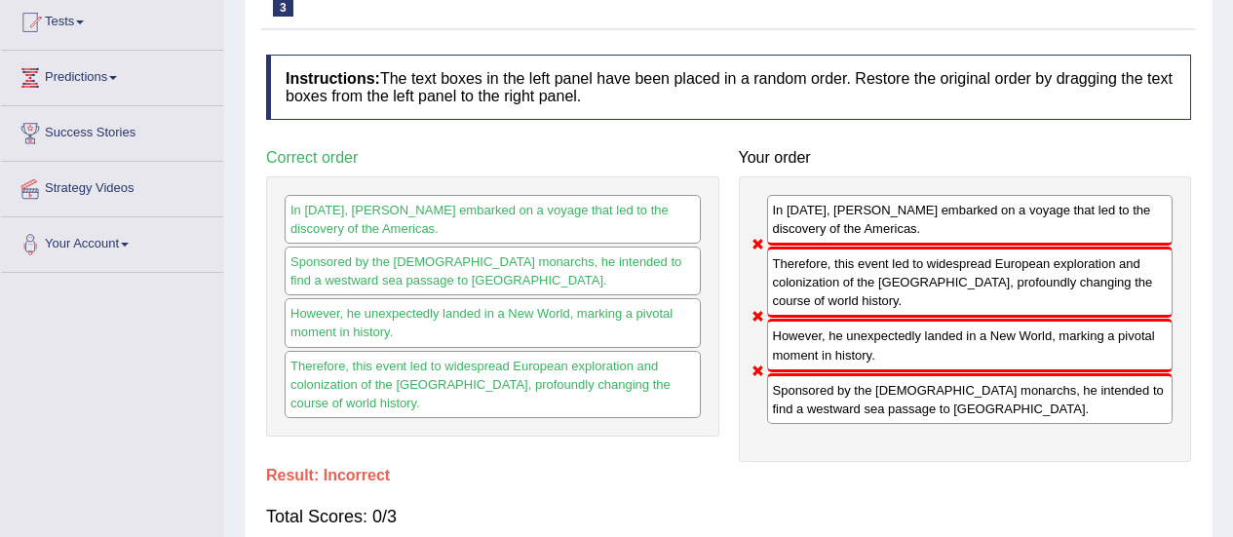
scroll to position [49, 0]
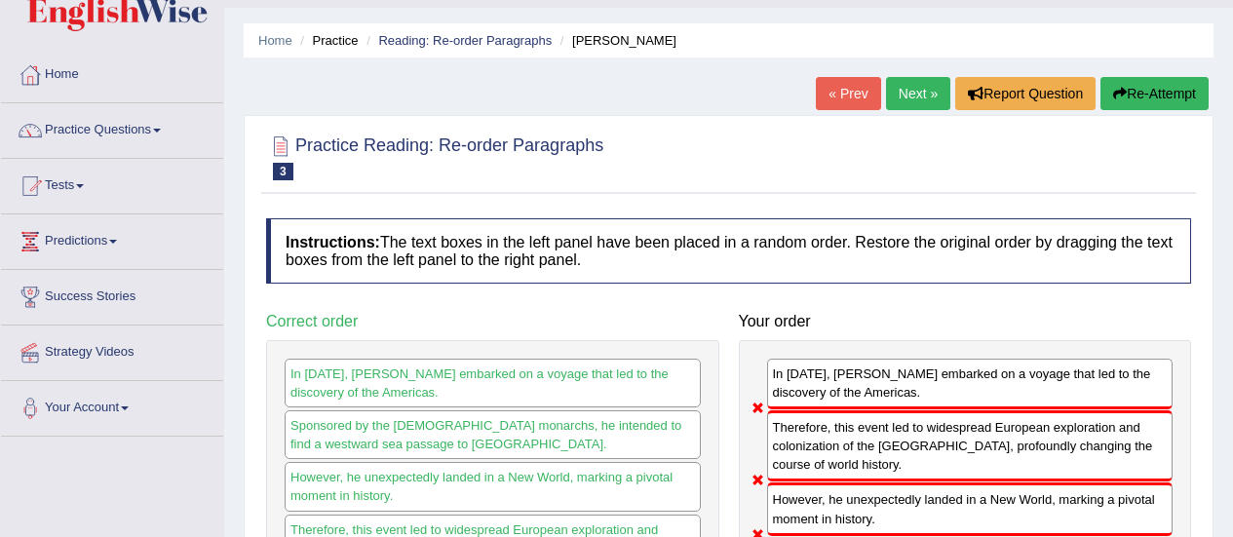
click at [1136, 80] on button "Re-Attempt" at bounding box center [1154, 93] width 108 height 33
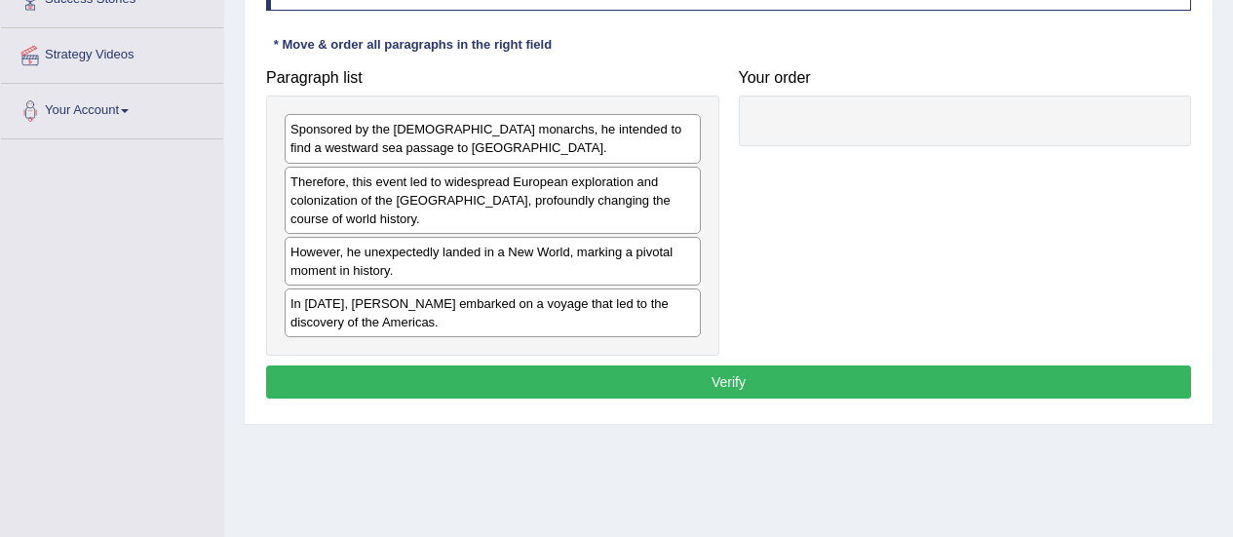
scroll to position [347, 0]
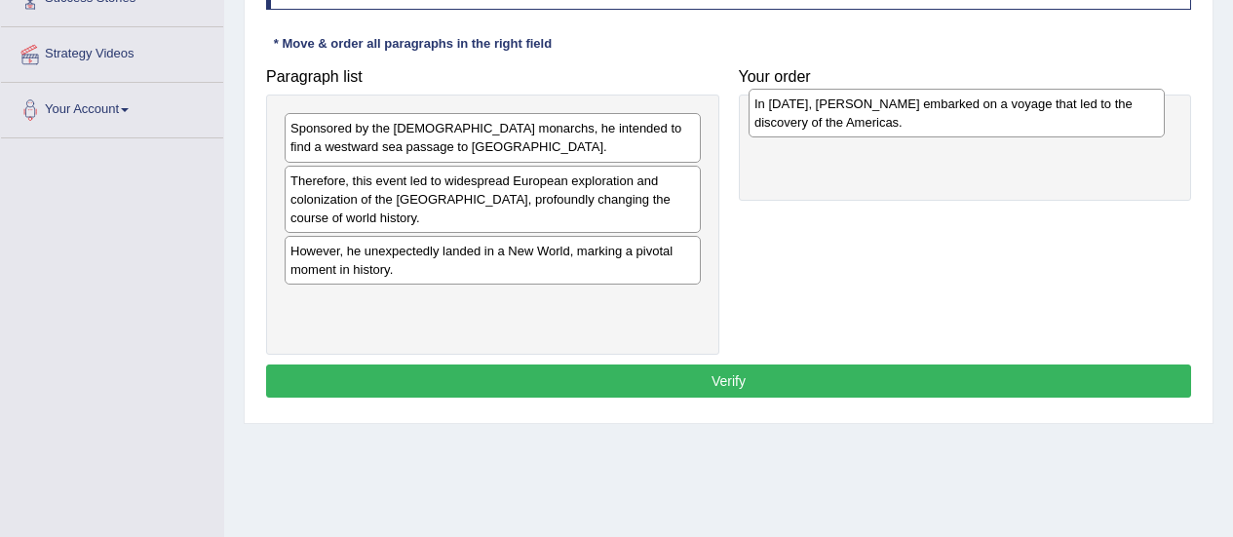
drag, startPoint x: 450, startPoint y: 321, endPoint x: 911, endPoint y: 122, distance: 502.0
click at [911, 122] on div "In [DATE], [PERSON_NAME] embarked on a voyage that led to the discovery of the …" at bounding box center [956, 113] width 416 height 49
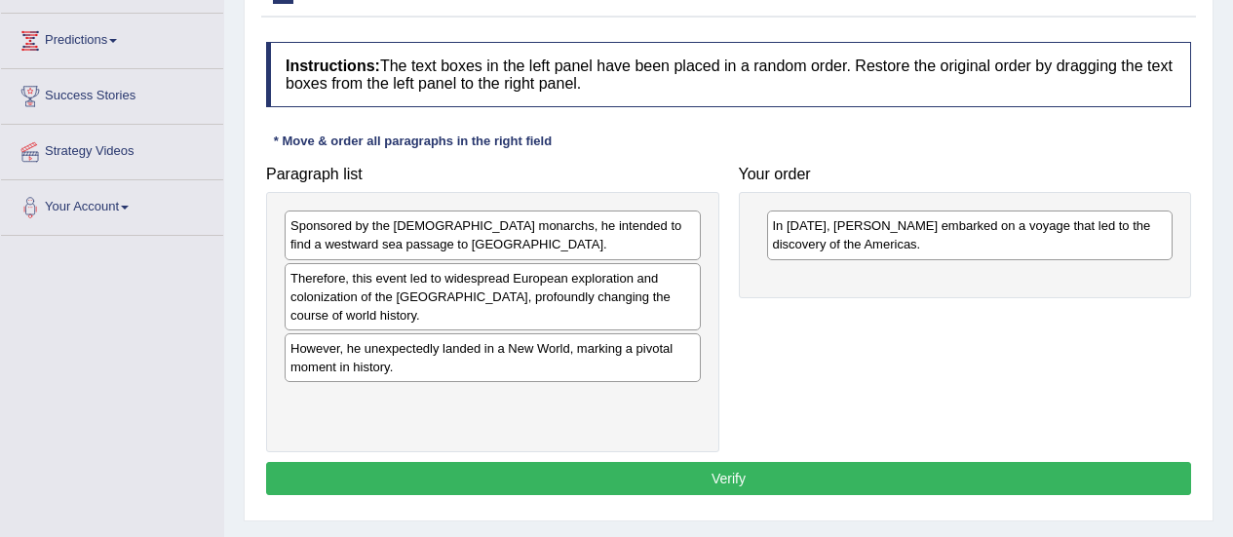
scroll to position [248, 0]
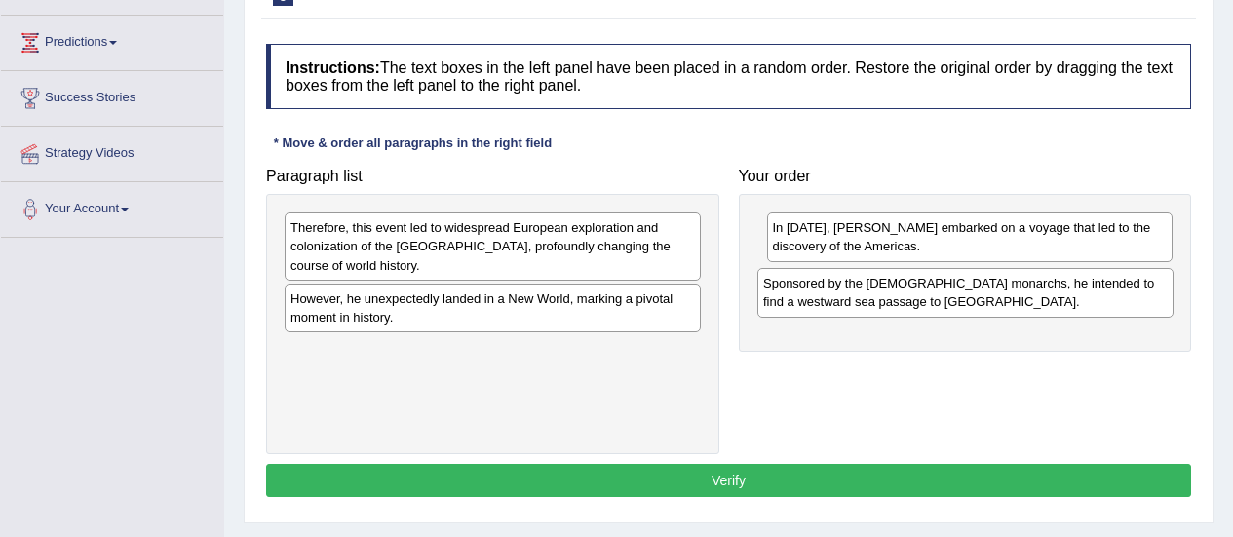
drag, startPoint x: 541, startPoint y: 243, endPoint x: 1015, endPoint y: 298, distance: 476.9
click at [1015, 298] on div "Sponsored by the Spanish monarchs, he intended to find a westward sea passage t…" at bounding box center [965, 292] width 416 height 49
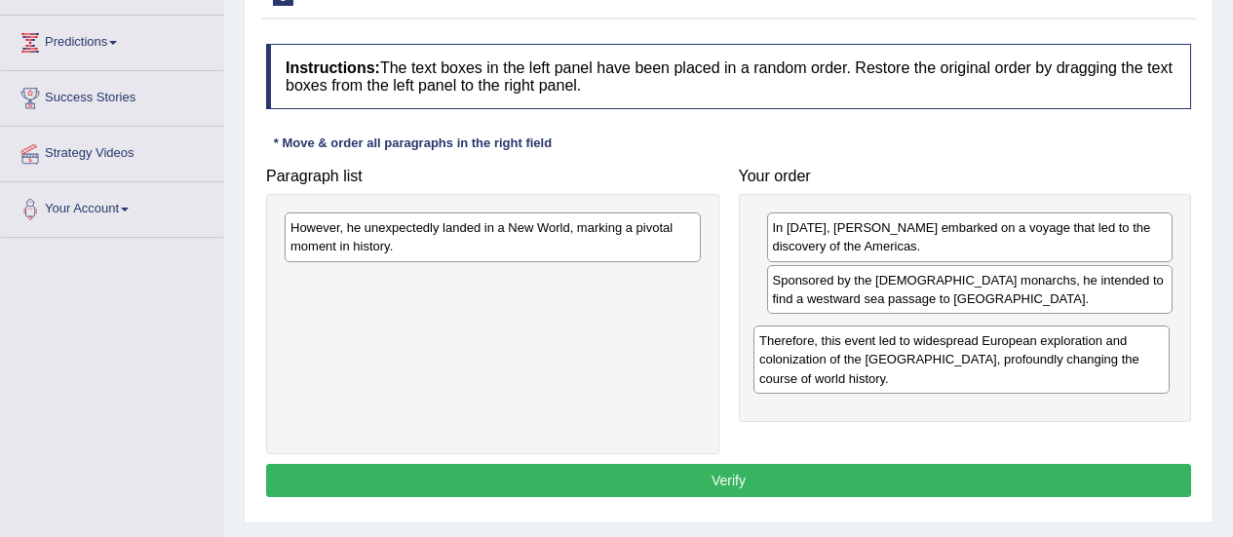
drag, startPoint x: 517, startPoint y: 249, endPoint x: 989, endPoint y: 361, distance: 485.8
click at [989, 361] on div "Therefore, this event led to widespread European exploration and colonization o…" at bounding box center [961, 359] width 416 height 67
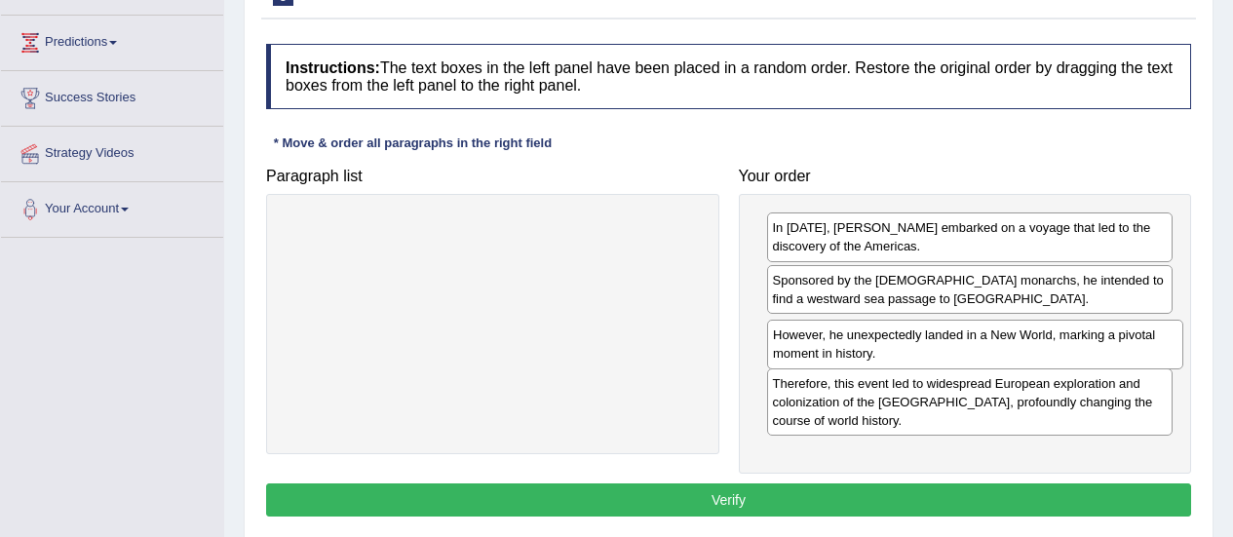
drag, startPoint x: 571, startPoint y: 236, endPoint x: 1054, endPoint y: 343, distance: 494.2
click at [1054, 343] on div "However, he unexpectedly landed in a New World, marking a pivotal moment in his…" at bounding box center [975, 344] width 416 height 49
click at [815, 483] on div "Instructions: The text boxes in the left panel have been placed in a random ord…" at bounding box center [728, 283] width 935 height 498
click at [811, 491] on button "Verify" at bounding box center [728, 499] width 925 height 33
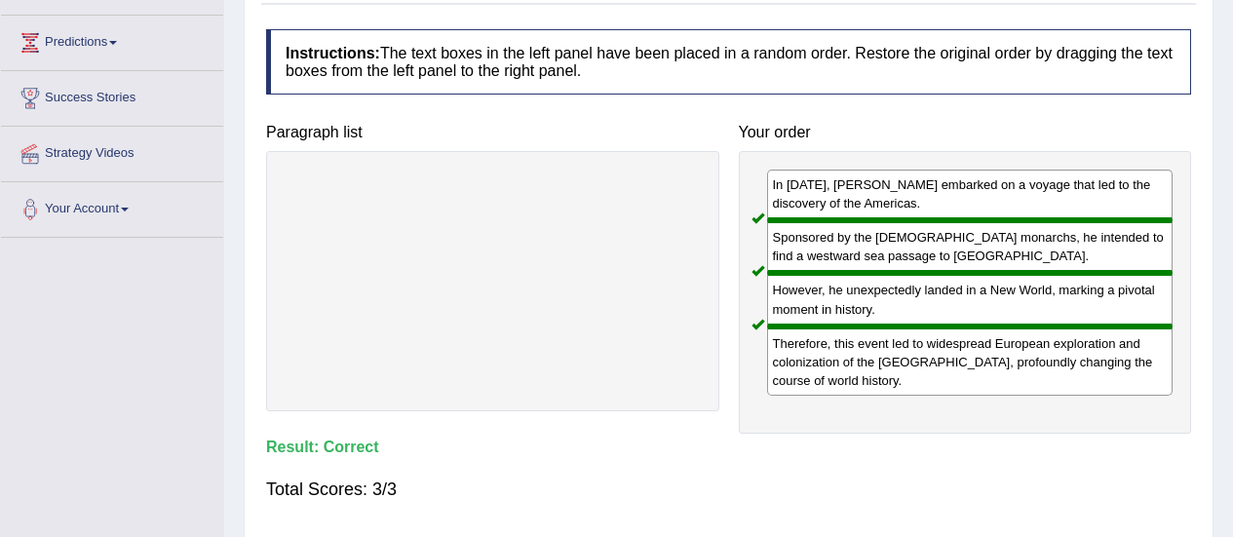
scroll to position [0, 0]
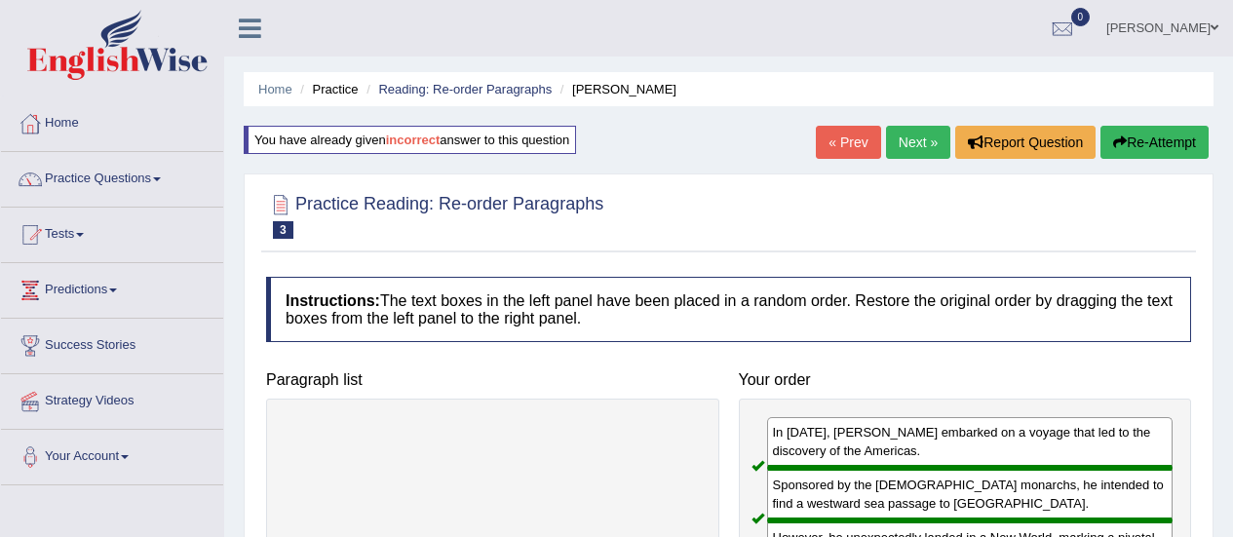
click at [902, 143] on link "Next »" at bounding box center [918, 142] width 64 height 33
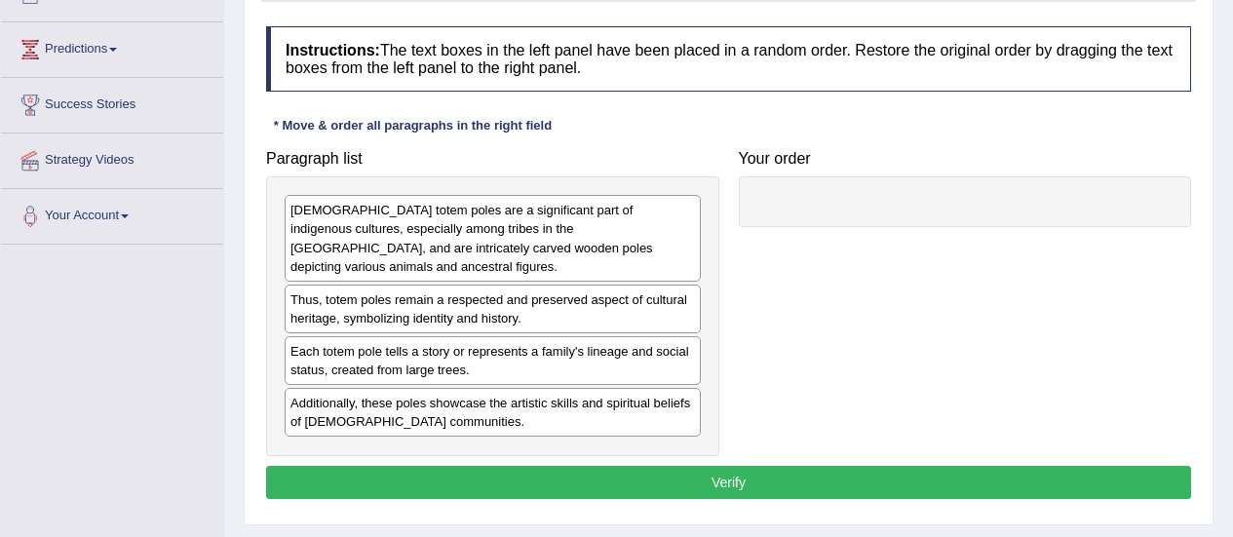
scroll to position [242, 0]
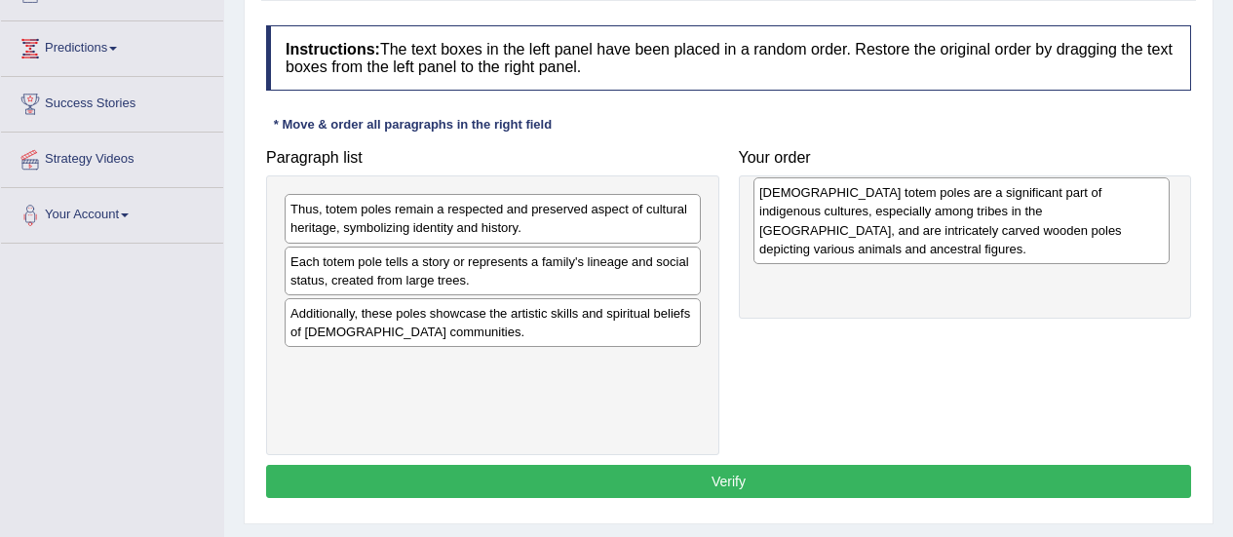
drag, startPoint x: 520, startPoint y: 235, endPoint x: 989, endPoint y: 218, distance: 469.1
click at [989, 218] on div "Native American totem poles are a significant part of indigenous cultures, espe…" at bounding box center [961, 220] width 416 height 86
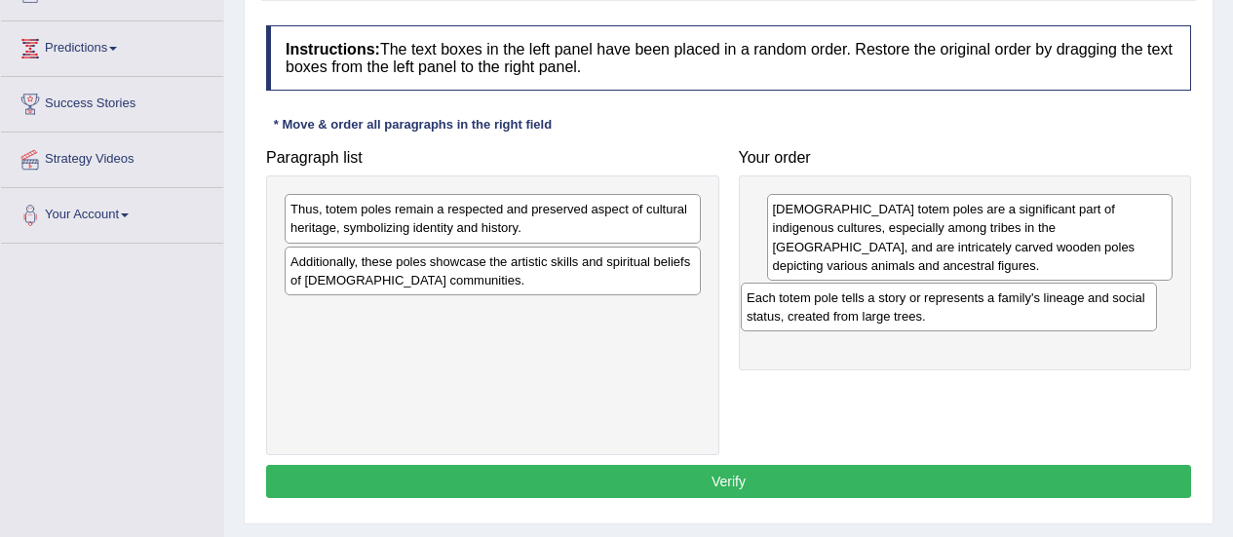
drag, startPoint x: 619, startPoint y: 268, endPoint x: 1080, endPoint y: 303, distance: 462.3
click at [1080, 303] on div "Each totem pole tells a story or represents a family's lineage and social statu…" at bounding box center [949, 307] width 416 height 49
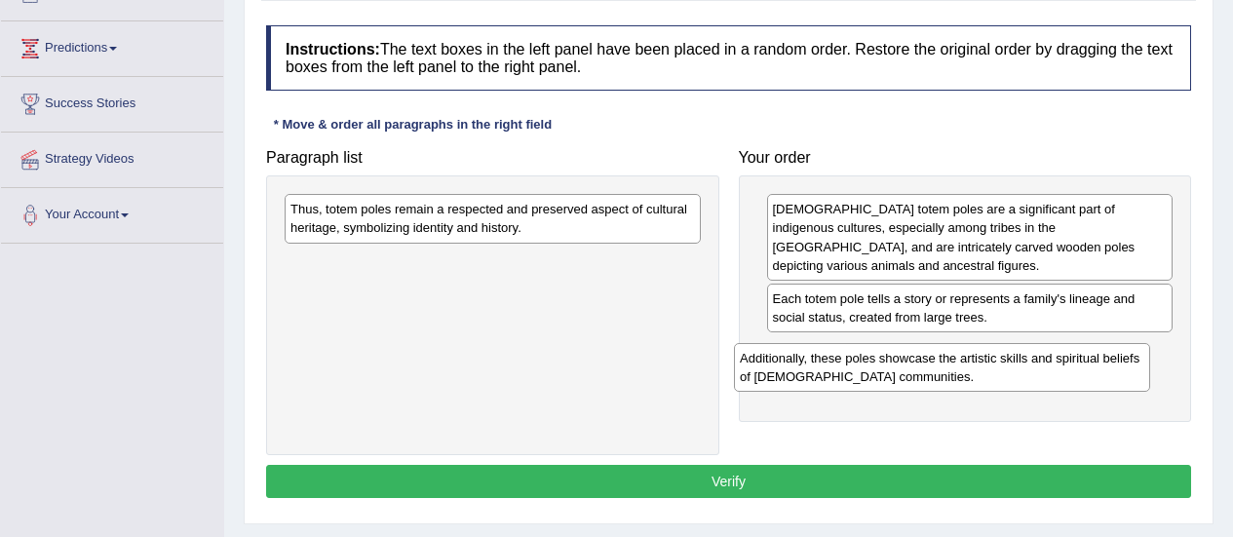
drag, startPoint x: 534, startPoint y: 283, endPoint x: 983, endPoint y: 379, distance: 459.5
click at [983, 379] on div "Additionally, these poles showcase the artistic skills and spiritual beliefs of…" at bounding box center [942, 367] width 416 height 49
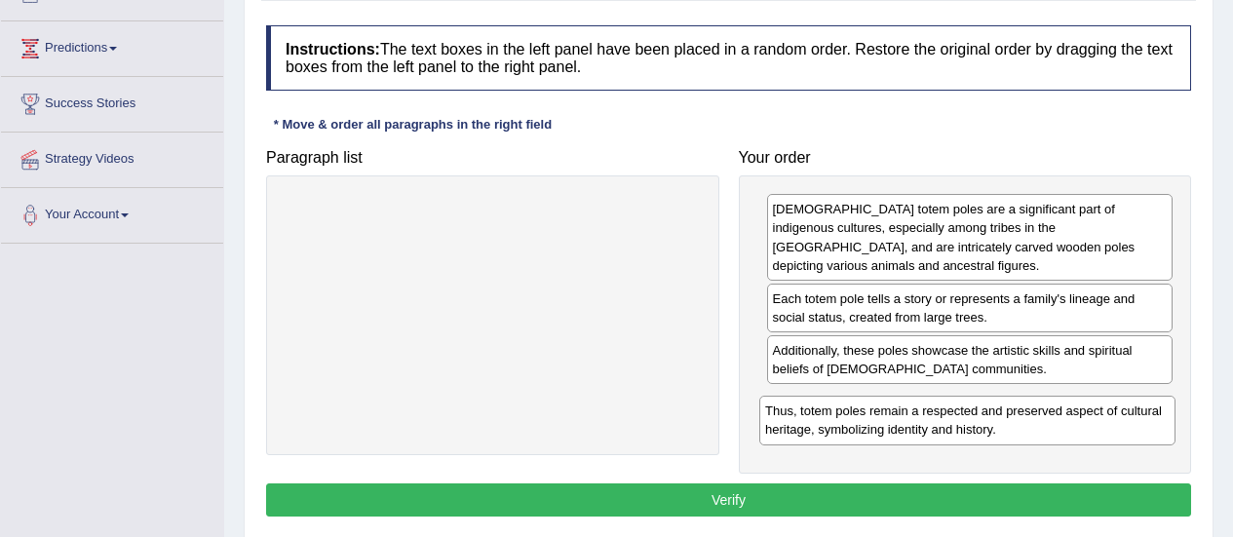
drag, startPoint x: 557, startPoint y: 209, endPoint x: 1035, endPoint y: 410, distance: 518.4
click at [1035, 410] on div "Thus, totem poles remain a respected and preserved aspect of cultural heritage,…" at bounding box center [967, 420] width 416 height 49
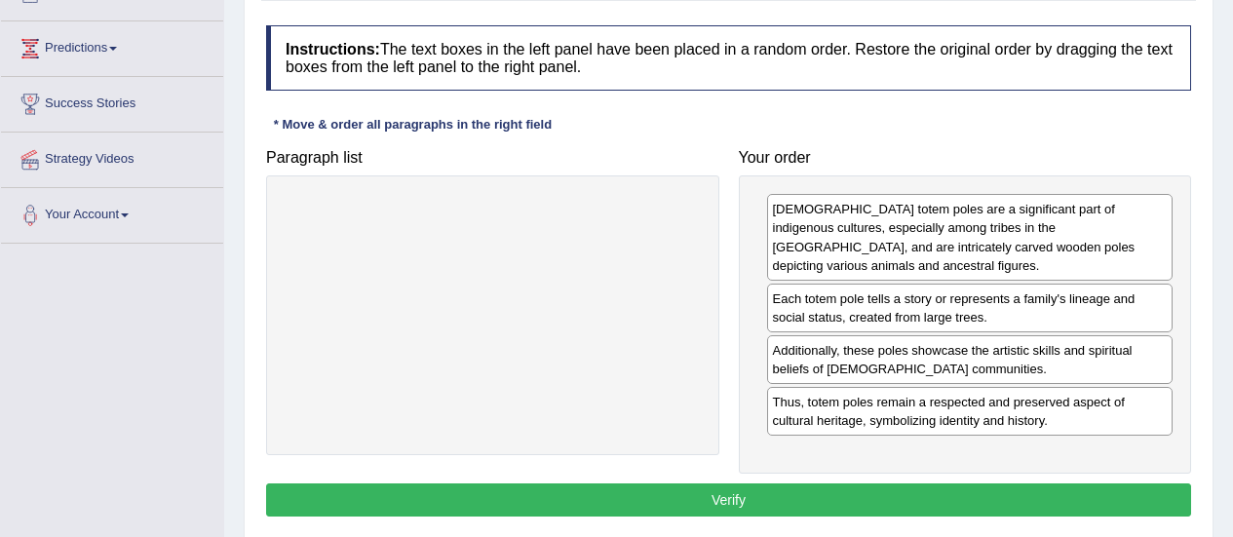
click at [840, 507] on button "Verify" at bounding box center [728, 499] width 925 height 33
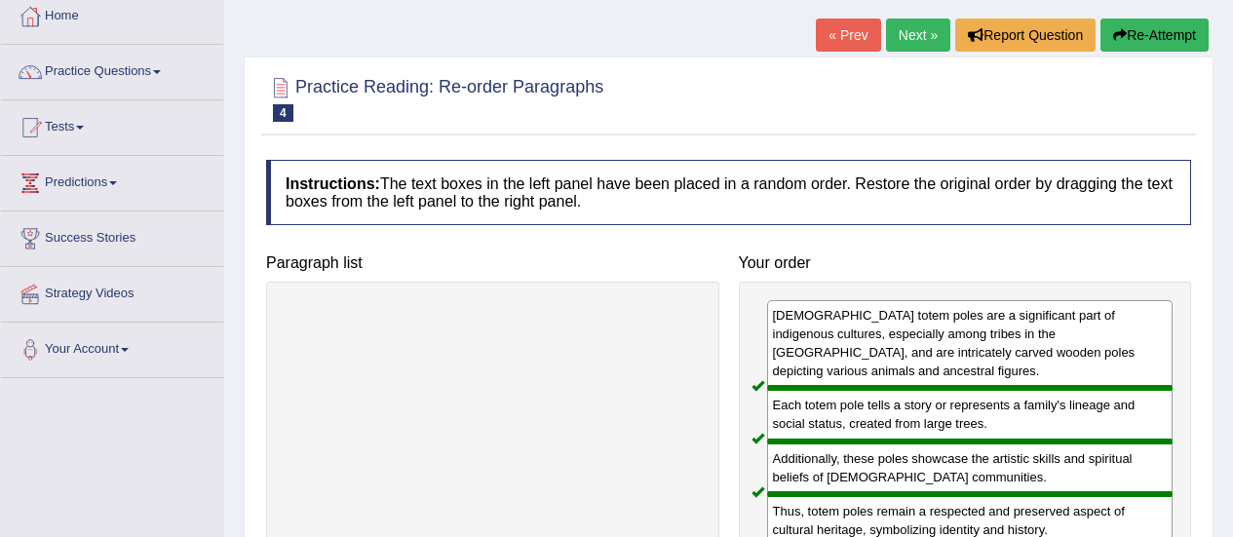
scroll to position [105, 0]
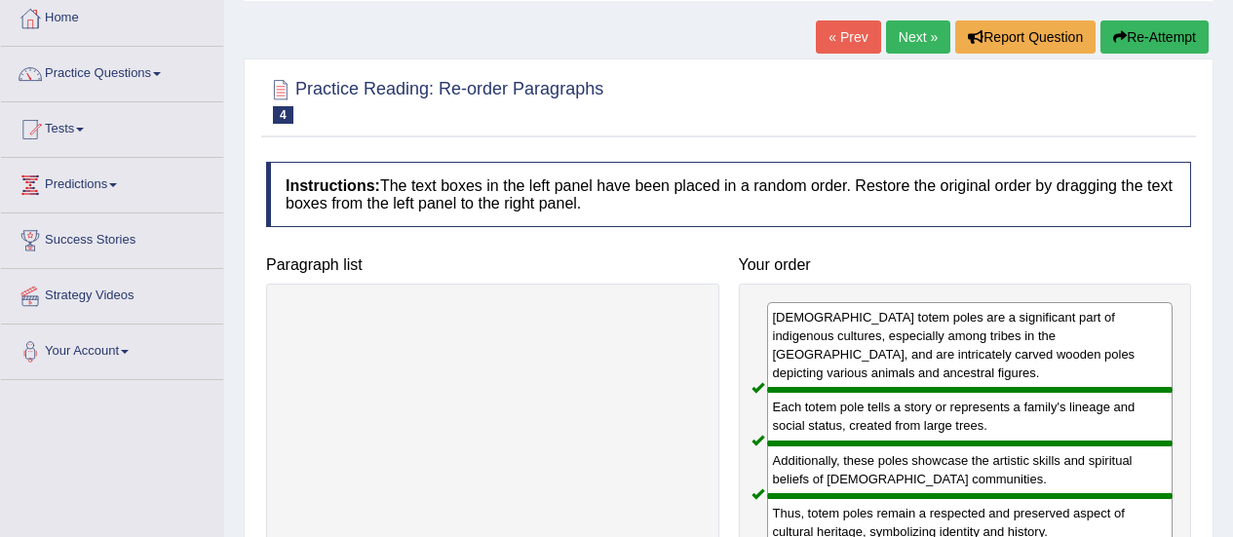
click at [911, 46] on link "Next »" at bounding box center [918, 36] width 64 height 33
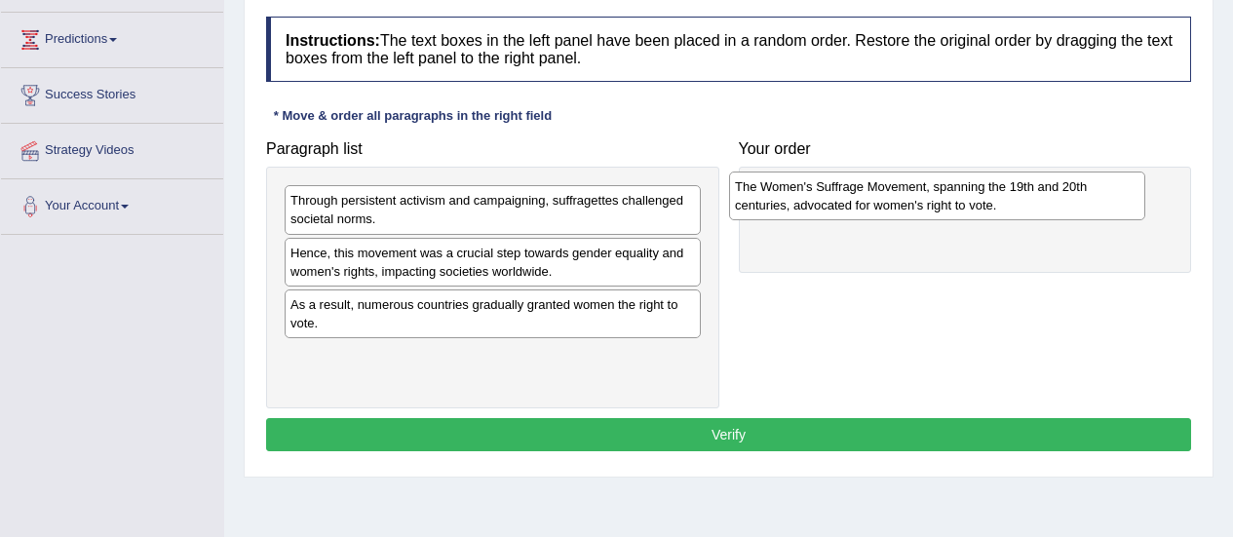
drag, startPoint x: 483, startPoint y: 368, endPoint x: 932, endPoint y: 200, distance: 479.0
click at [932, 200] on div "The Women's Suffrage Movement, spanning the 19th and 20th centuries, advocated …" at bounding box center [937, 196] width 416 height 49
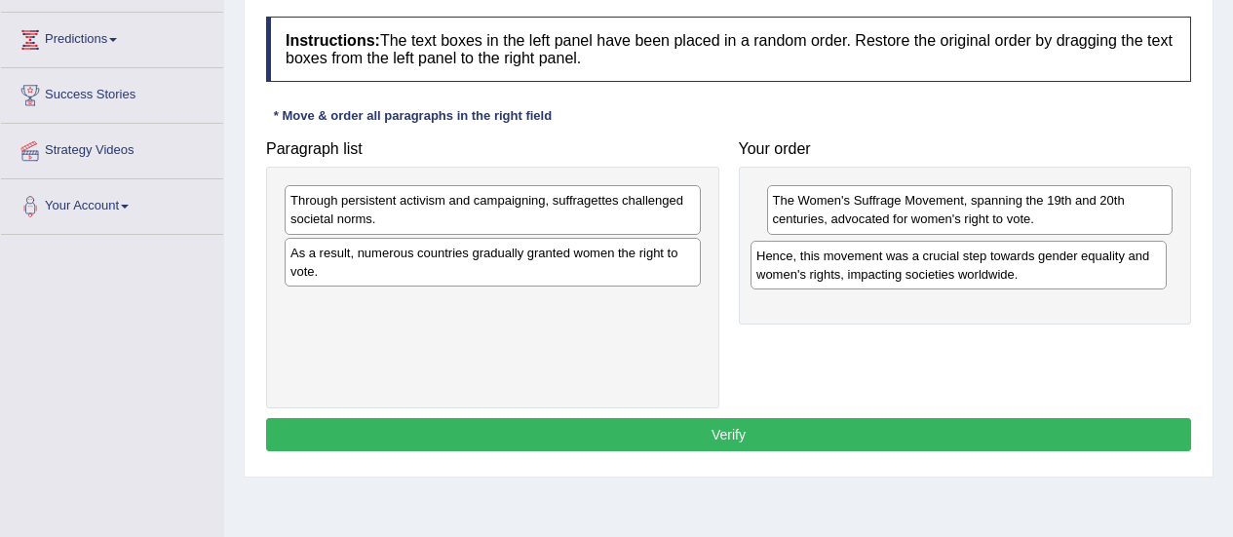
drag, startPoint x: 541, startPoint y: 270, endPoint x: 1011, endPoint y: 272, distance: 469.8
click at [1011, 272] on div "Hence, this movement was a crucial step towards gender equality and women's rig…" at bounding box center [958, 265] width 416 height 49
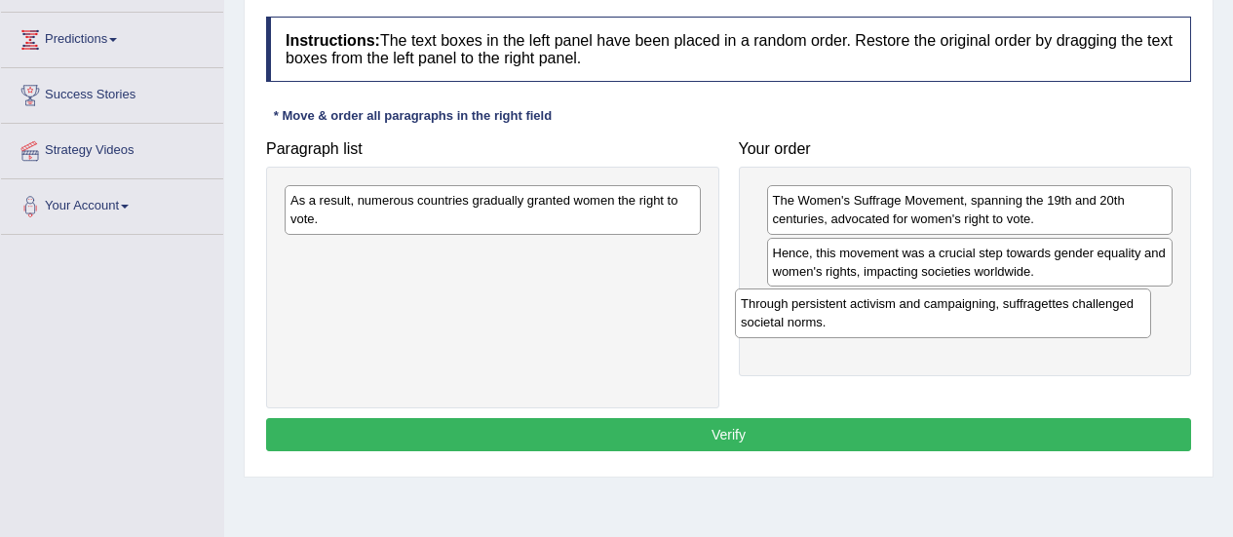
drag, startPoint x: 631, startPoint y: 203, endPoint x: 1081, endPoint y: 306, distance: 462.0
click at [1081, 306] on div "Through persistent activism and campaigning, suffragettes challenged societal n…" at bounding box center [943, 312] width 416 height 49
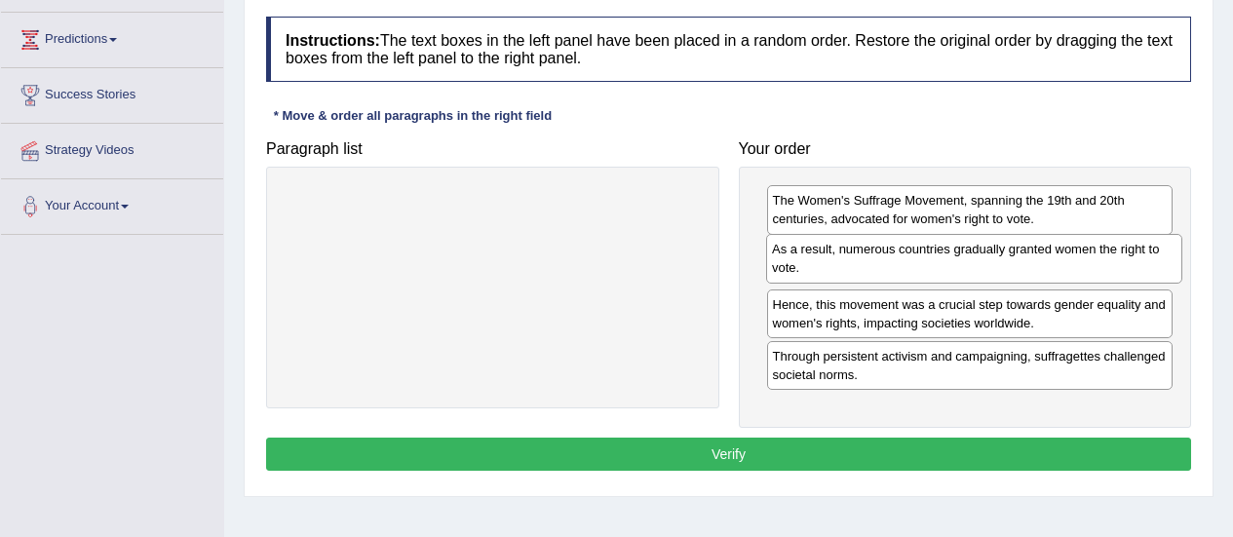
drag, startPoint x: 540, startPoint y: 221, endPoint x: 1021, endPoint y: 270, distance: 483.9
click at [1021, 270] on div "As a result, numerous countries gradually granted women the right to vote." at bounding box center [974, 258] width 416 height 49
click at [770, 446] on button "Verify" at bounding box center [728, 454] width 925 height 33
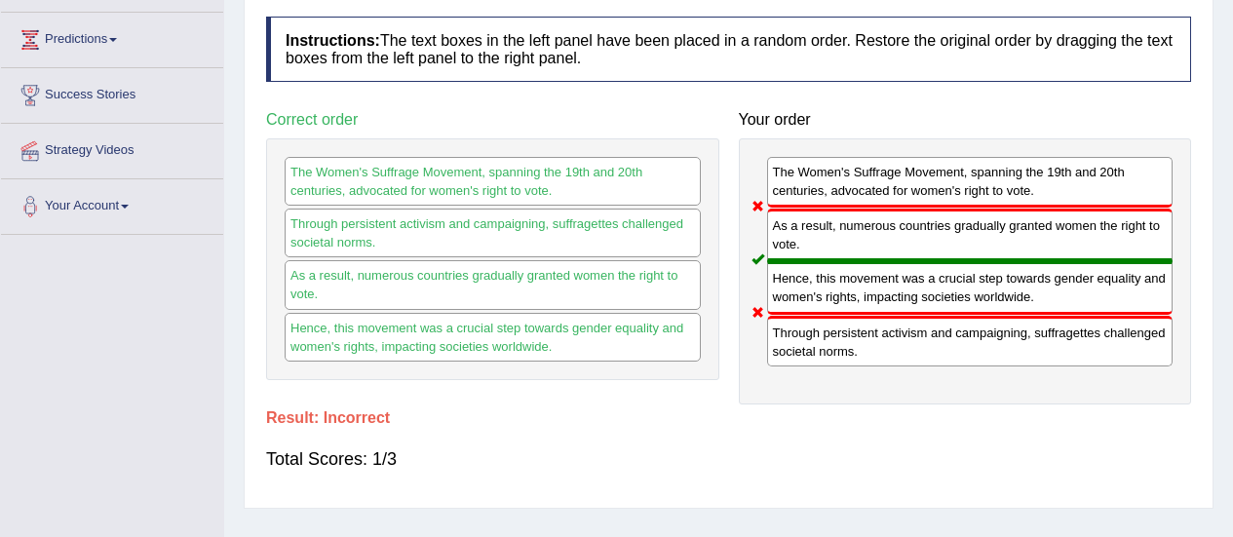
scroll to position [47, 0]
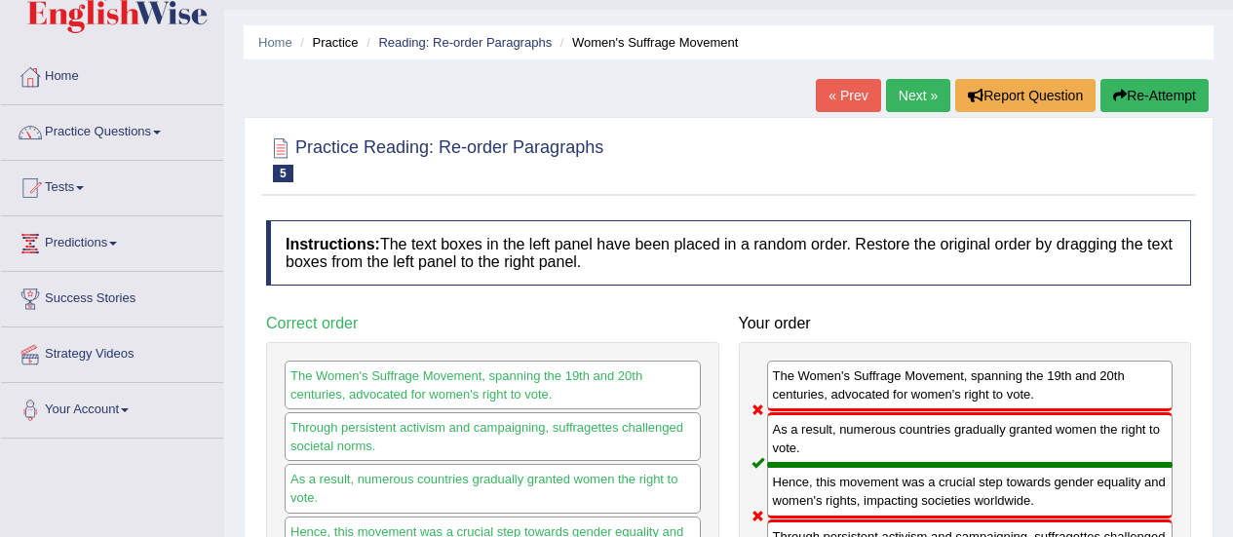
click at [1147, 100] on button "Re-Attempt" at bounding box center [1154, 95] width 108 height 33
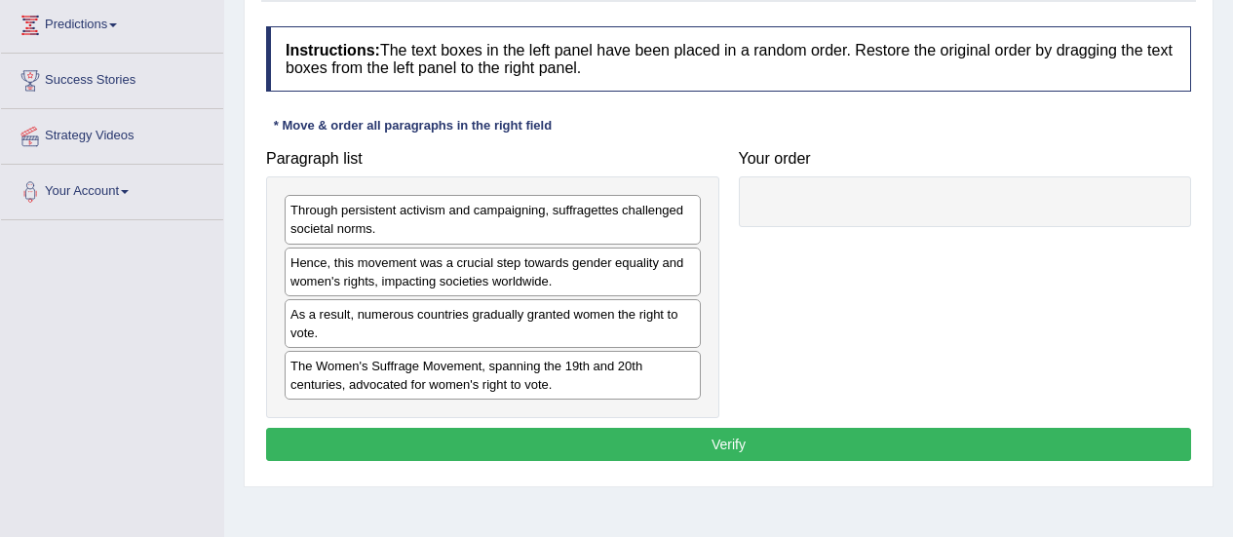
scroll to position [331, 0]
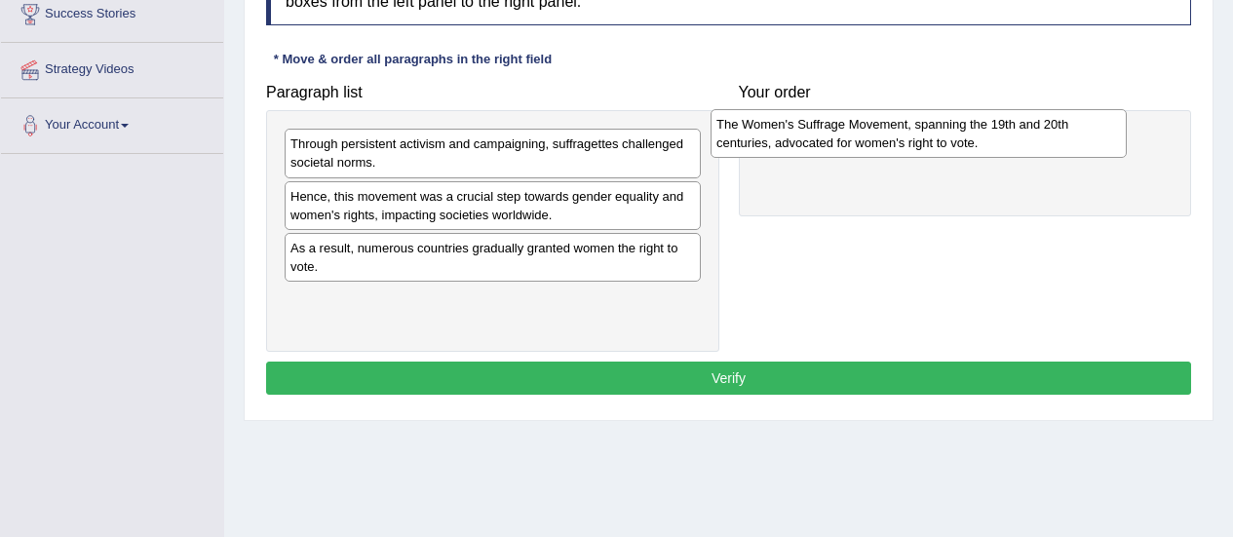
drag, startPoint x: 453, startPoint y: 325, endPoint x: 888, endPoint y: 149, distance: 468.7
click at [888, 149] on div "The Women's Suffrage Movement, spanning the 19th and 20th centuries, advocated …" at bounding box center [918, 133] width 416 height 49
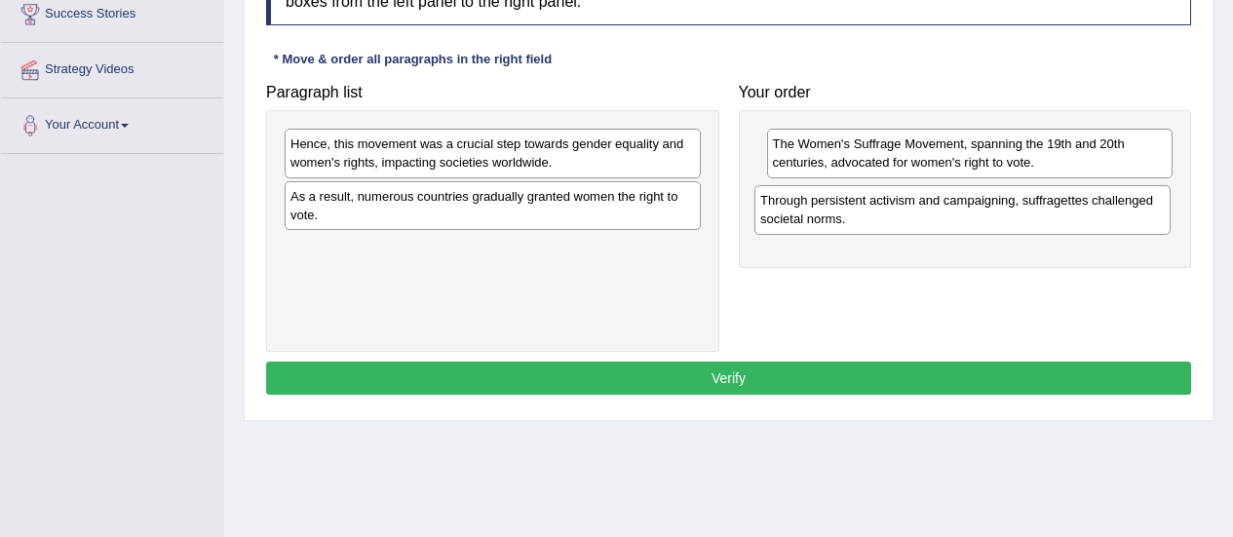
drag, startPoint x: 548, startPoint y: 157, endPoint x: 1017, endPoint y: 213, distance: 473.1
click at [1017, 213] on div "Through persistent activism and campaigning, suffragettes challenged societal n…" at bounding box center [962, 209] width 416 height 49
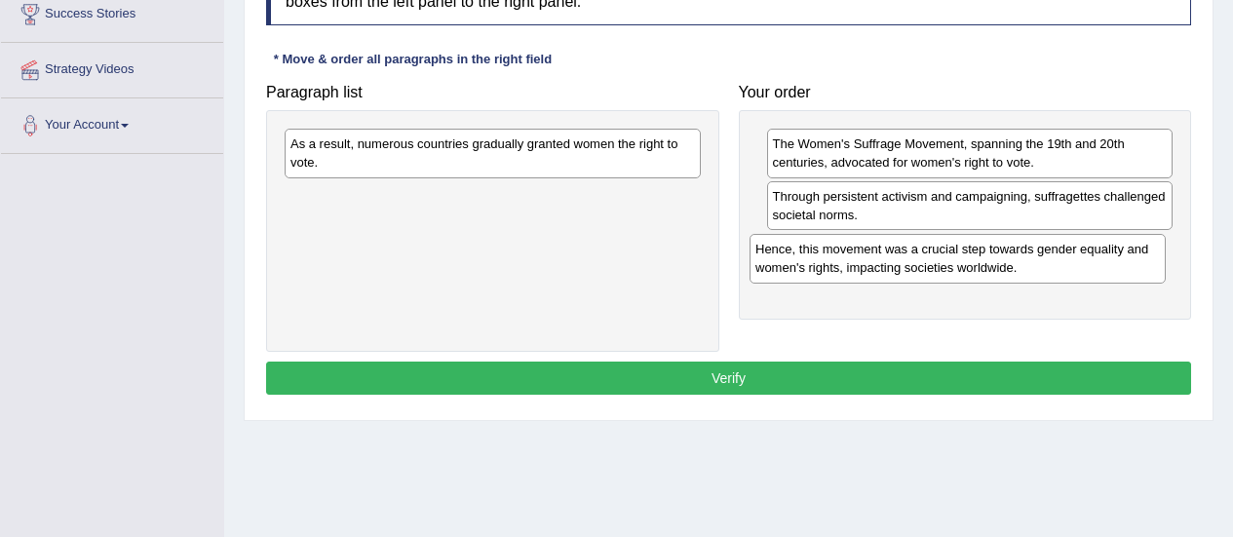
drag, startPoint x: 470, startPoint y: 153, endPoint x: 935, endPoint y: 258, distance: 476.6
click at [935, 258] on div "Hence, this movement was a crucial step towards gender equality and women's rig…" at bounding box center [957, 258] width 416 height 49
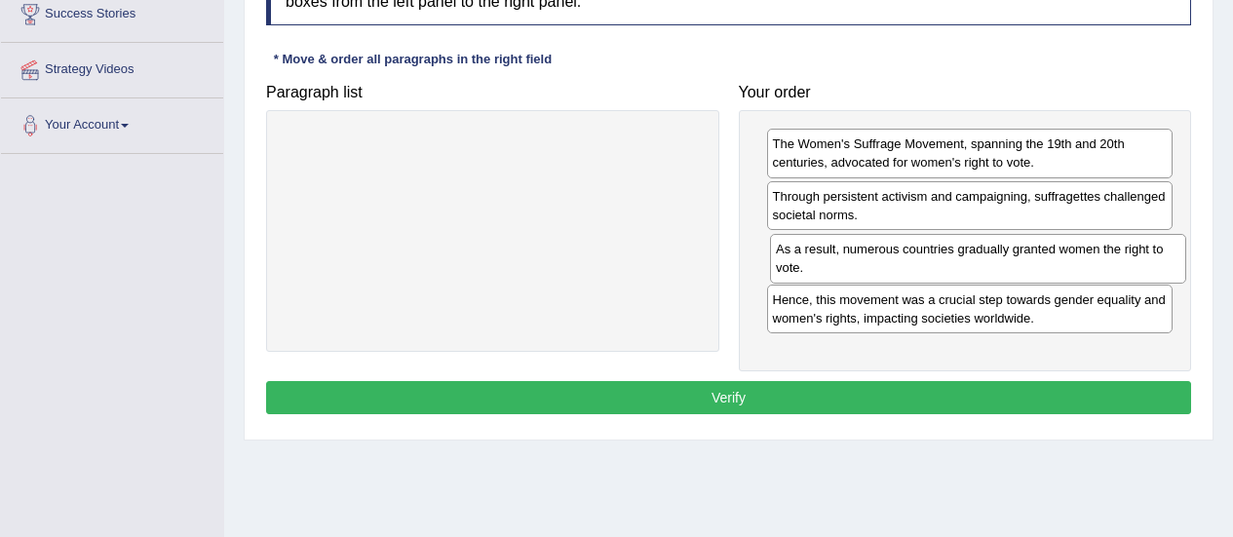
drag, startPoint x: 490, startPoint y: 150, endPoint x: 975, endPoint y: 255, distance: 495.7
click at [975, 255] on div "As a result, numerous countries gradually granted women the right to vote." at bounding box center [978, 258] width 416 height 49
click at [783, 398] on button "Verify" at bounding box center [728, 397] width 925 height 33
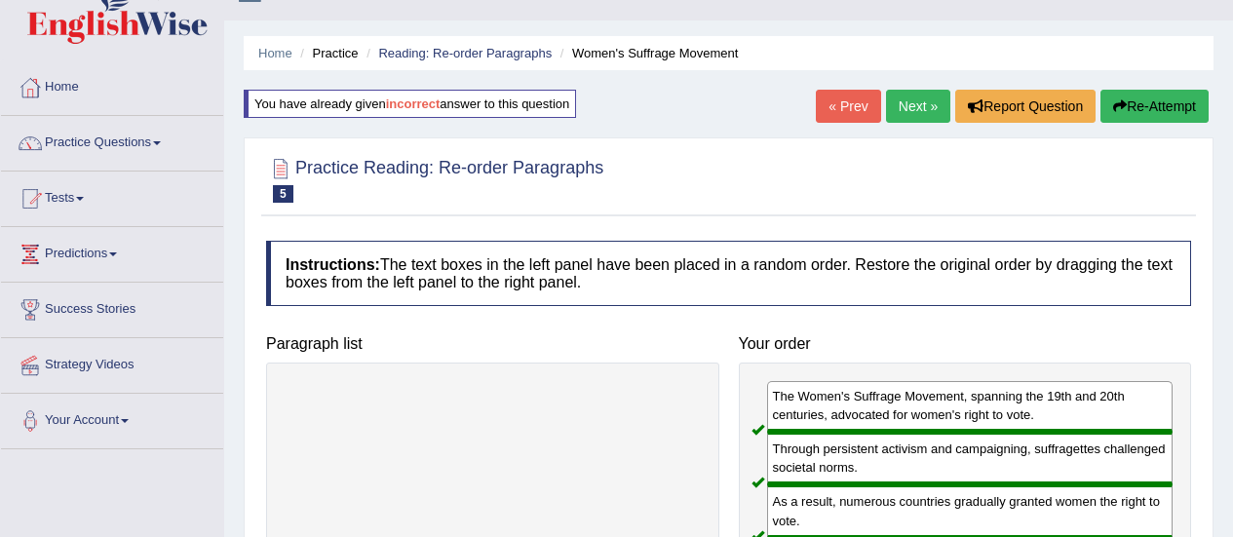
scroll to position [35, 0]
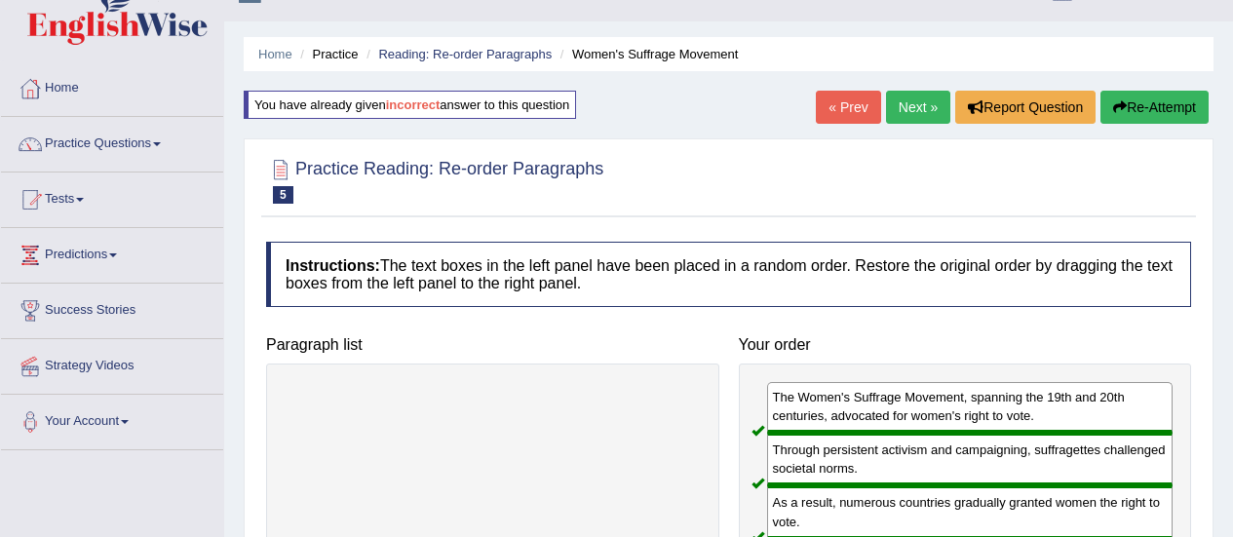
click at [919, 104] on link "Next »" at bounding box center [918, 107] width 64 height 33
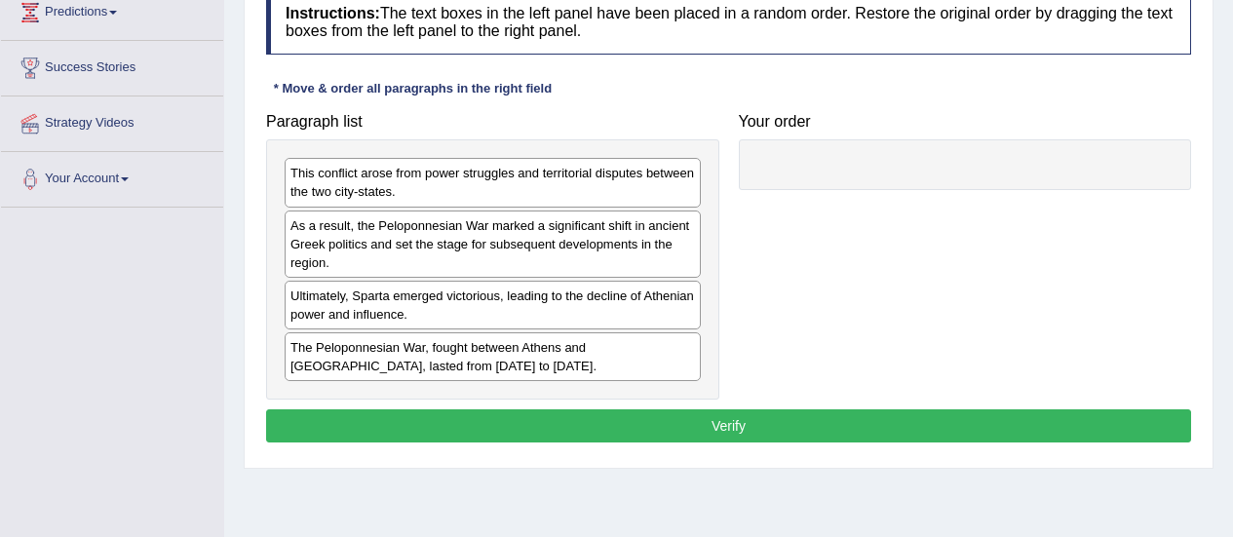
scroll to position [287, 0]
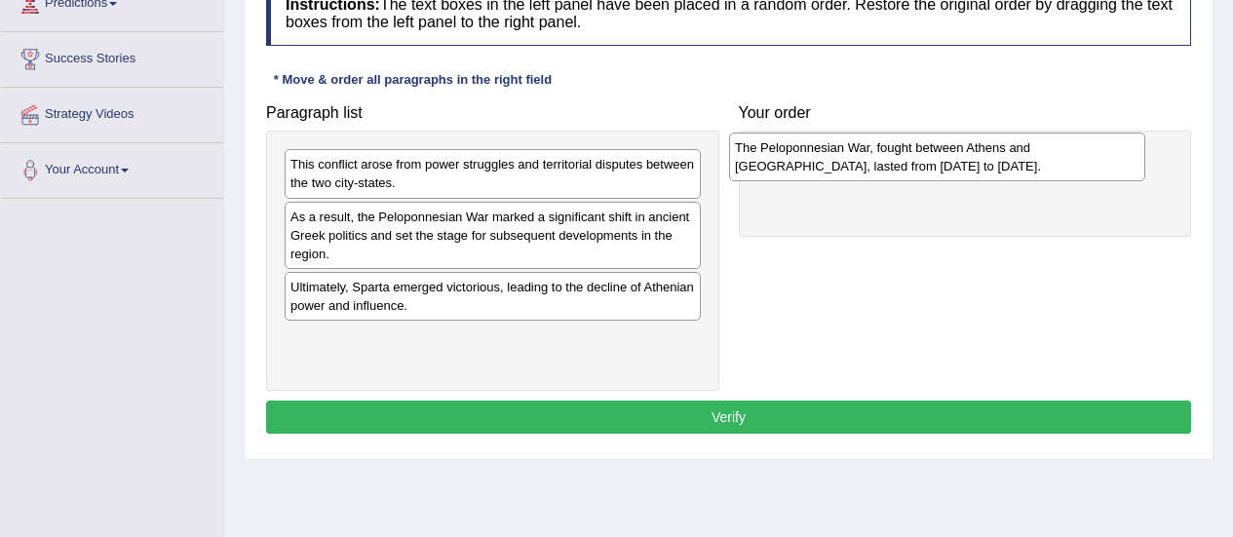
drag, startPoint x: 420, startPoint y: 351, endPoint x: 864, endPoint y: 160, distance: 483.7
click at [864, 160] on div "The Peloponnesian War, fought between Athens and [GEOGRAPHIC_DATA], lasted from…" at bounding box center [937, 157] width 416 height 49
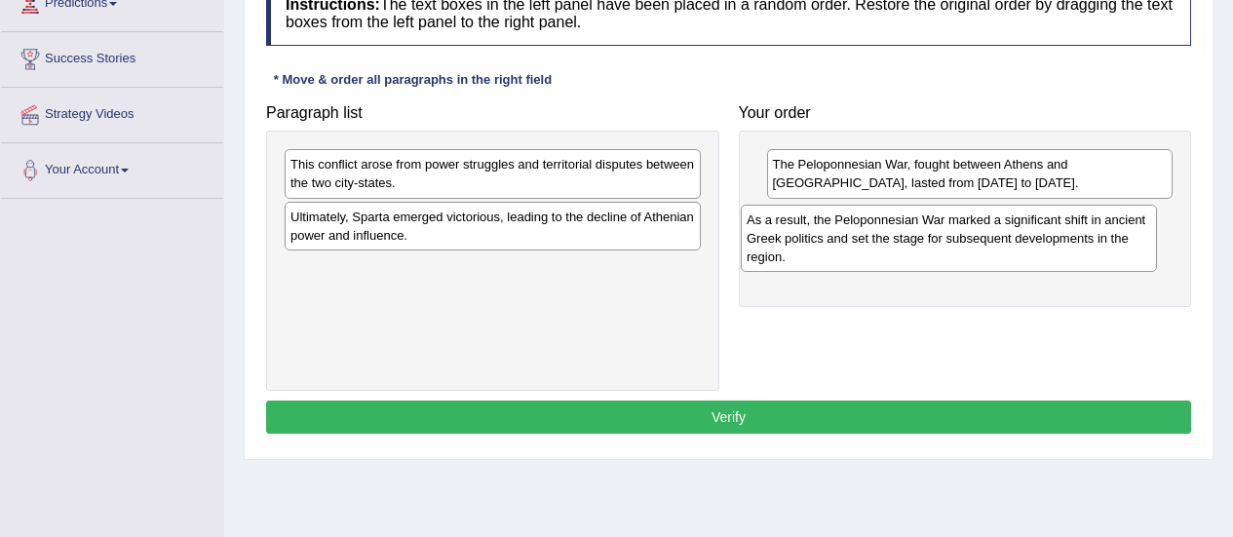
drag, startPoint x: 514, startPoint y: 253, endPoint x: 972, endPoint y: 256, distance: 458.1
click at [972, 256] on div "As a result, the Peloponnesian War marked a significant shift in ancient Greek …" at bounding box center [949, 238] width 416 height 67
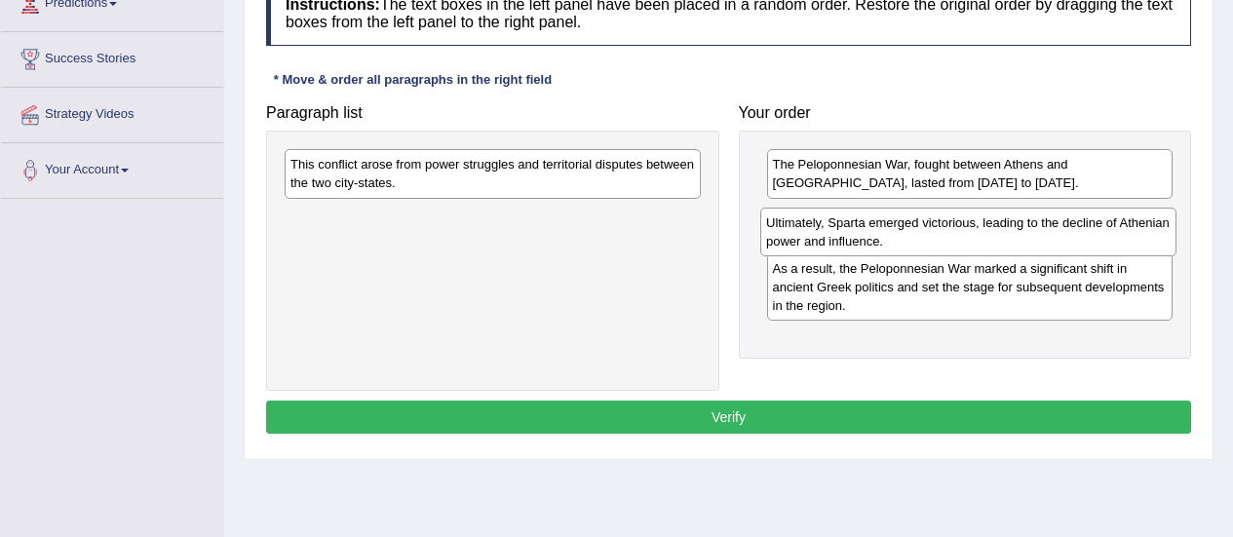
drag, startPoint x: 579, startPoint y: 233, endPoint x: 1055, endPoint y: 239, distance: 475.6
click at [1055, 239] on div "Ultimately, Sparta emerged victorious, leading to the decline of Athenian power…" at bounding box center [968, 232] width 416 height 49
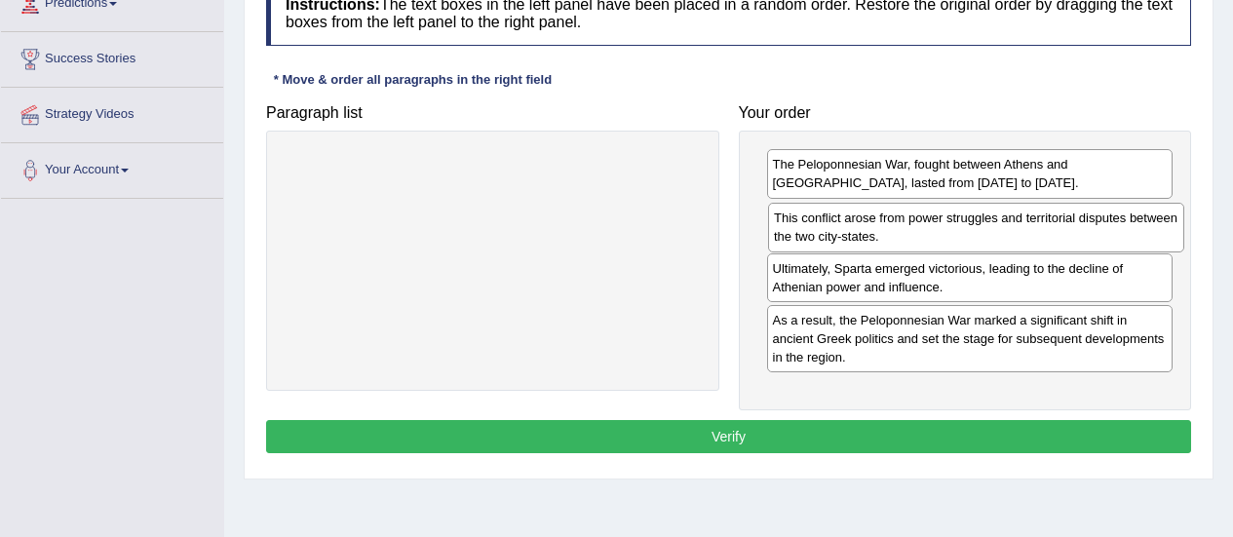
drag, startPoint x: 563, startPoint y: 163, endPoint x: 1049, endPoint y: 214, distance: 488.1
click at [1049, 214] on div "This conflict arose from power struggles and territorial disputes between the t…" at bounding box center [976, 227] width 416 height 49
click at [821, 424] on button "Verify" at bounding box center [728, 436] width 925 height 33
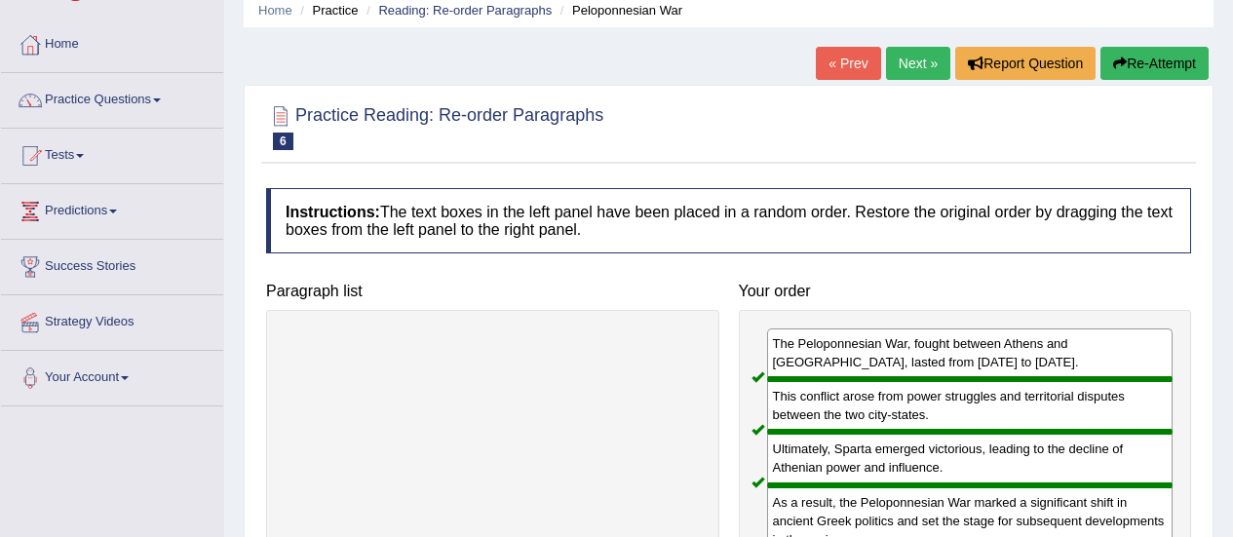
scroll to position [74, 0]
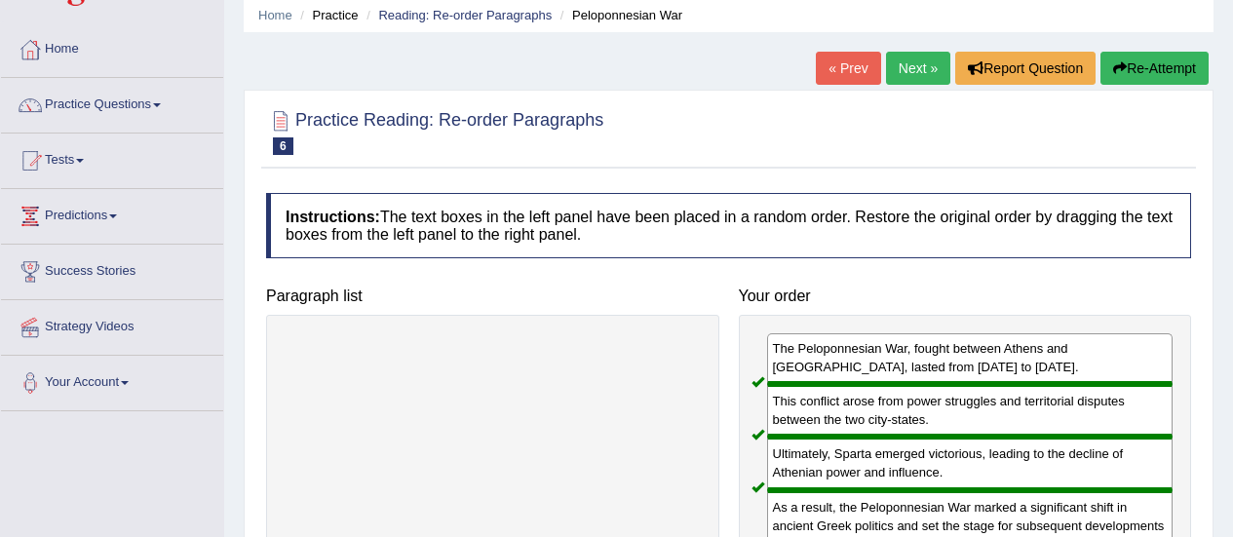
click at [915, 74] on link "Next »" at bounding box center [918, 68] width 64 height 33
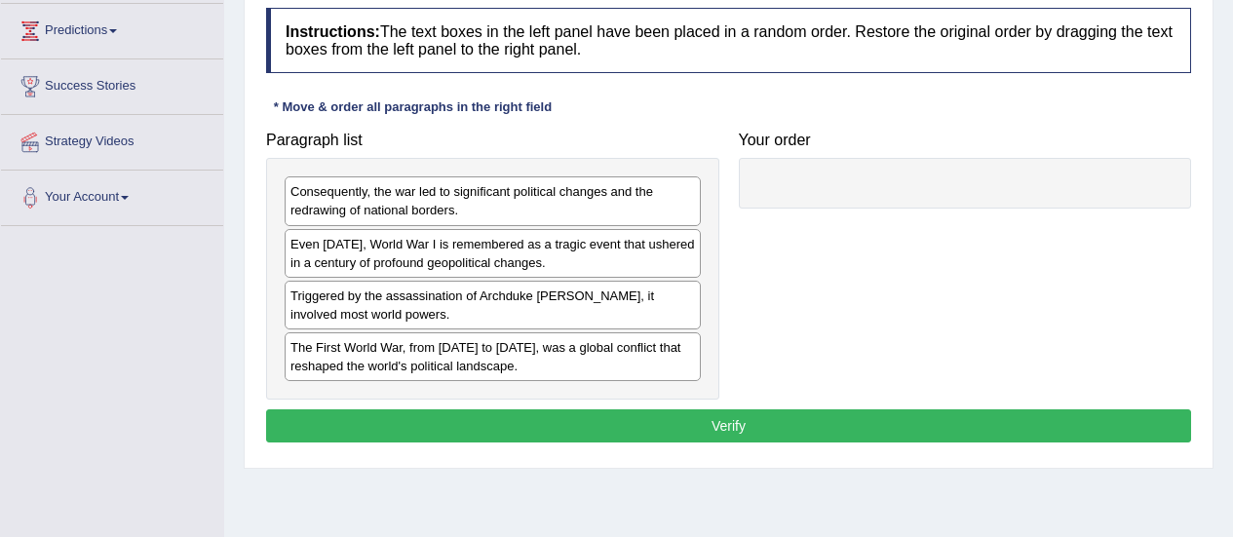
scroll to position [260, 0]
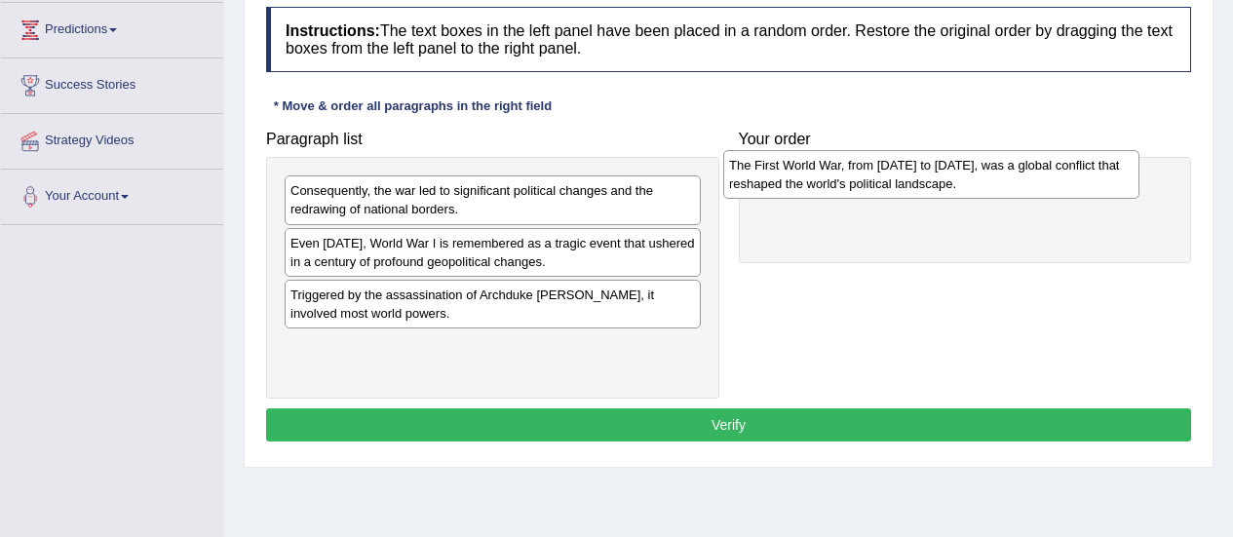
drag, startPoint x: 512, startPoint y: 367, endPoint x: 950, endPoint y: 185, distance: 474.9
click at [950, 185] on div "The First World War, from [DATE] to [DATE], was a global conflict that reshaped…" at bounding box center [931, 174] width 416 height 49
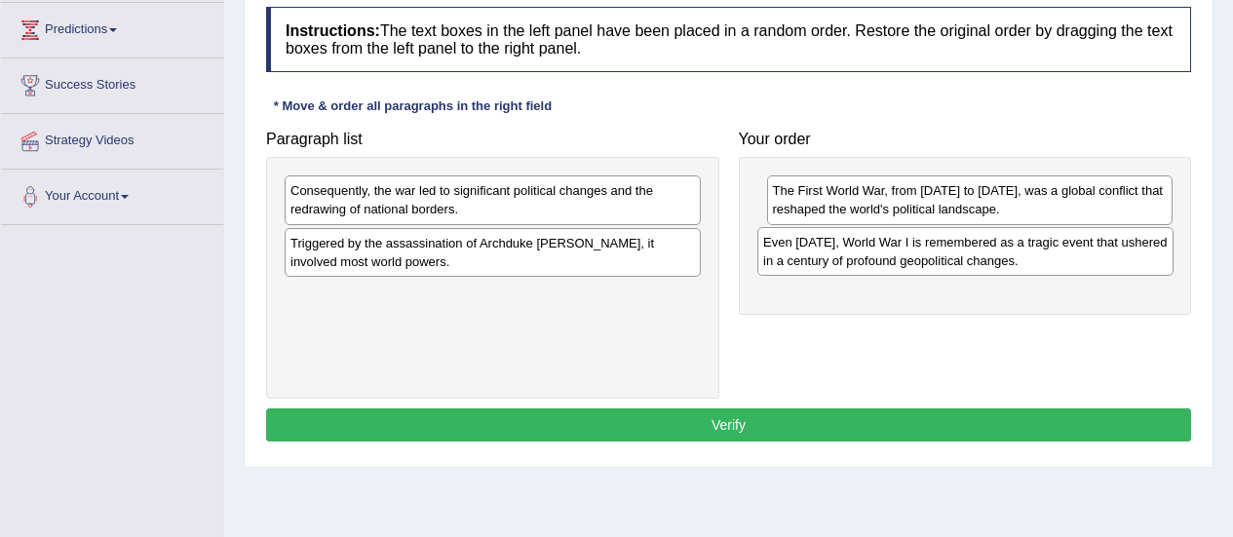
drag, startPoint x: 489, startPoint y: 260, endPoint x: 963, endPoint y: 258, distance: 473.7
click at [963, 258] on div "Even [DATE], World War I is remembered as a tragic event that ushered in a cent…" at bounding box center [965, 251] width 416 height 49
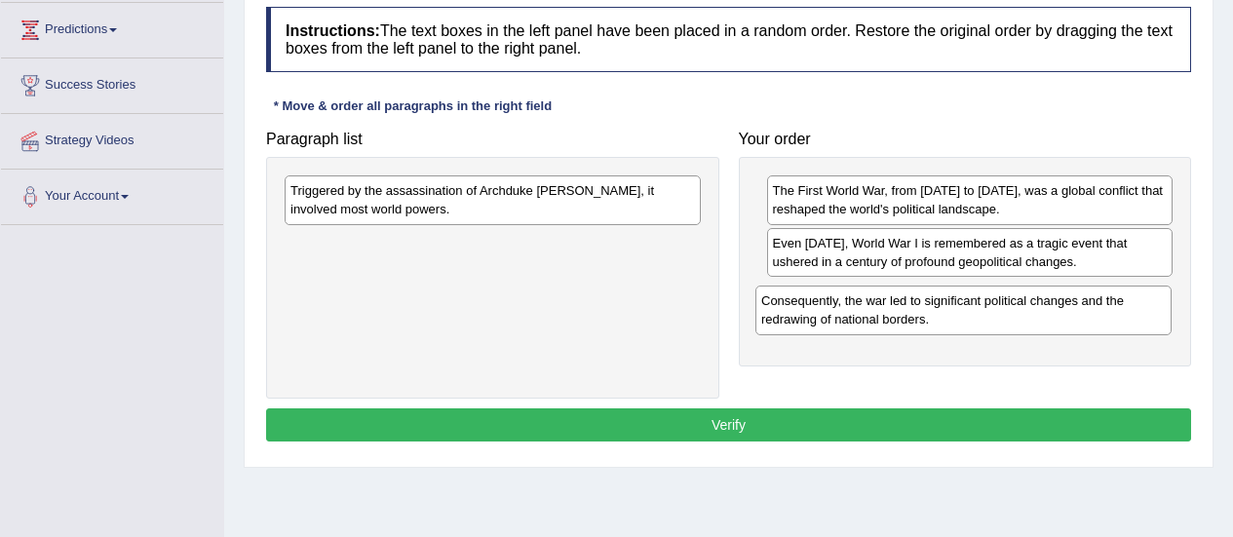
drag, startPoint x: 494, startPoint y: 211, endPoint x: 964, endPoint y: 321, distance: 482.3
click at [964, 321] on div "Consequently, the war led to significant political changes and the redrawing of…" at bounding box center [963, 310] width 416 height 49
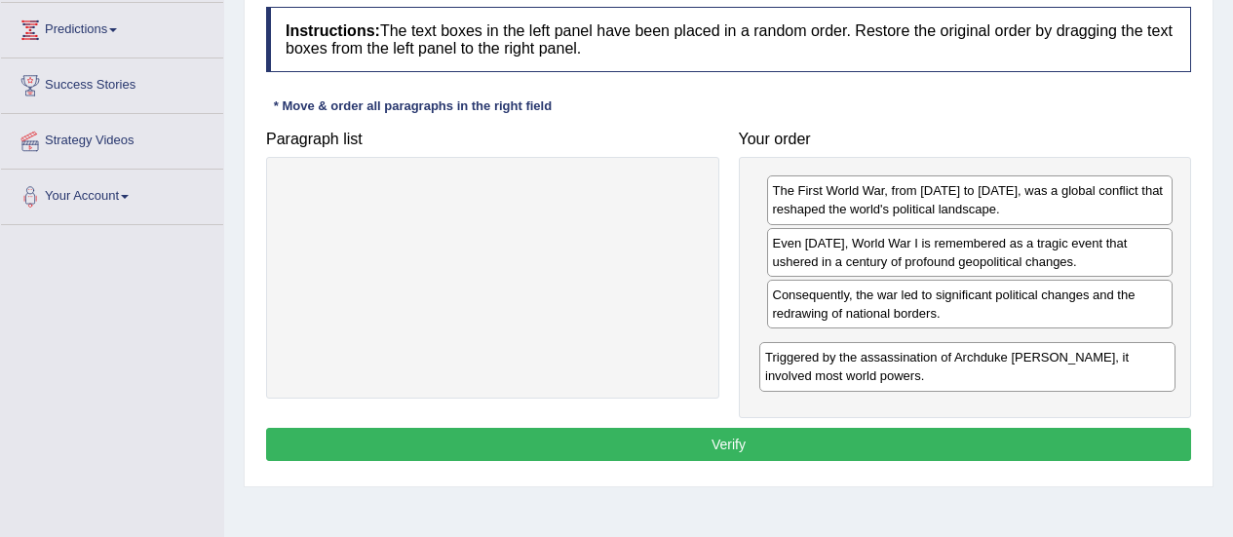
drag, startPoint x: 616, startPoint y: 201, endPoint x: 1091, endPoint y: 367, distance: 503.0
click at [1091, 367] on div "Triggered by the assassination of Archduke Franz Ferdinand, it involved most wo…" at bounding box center [967, 366] width 416 height 49
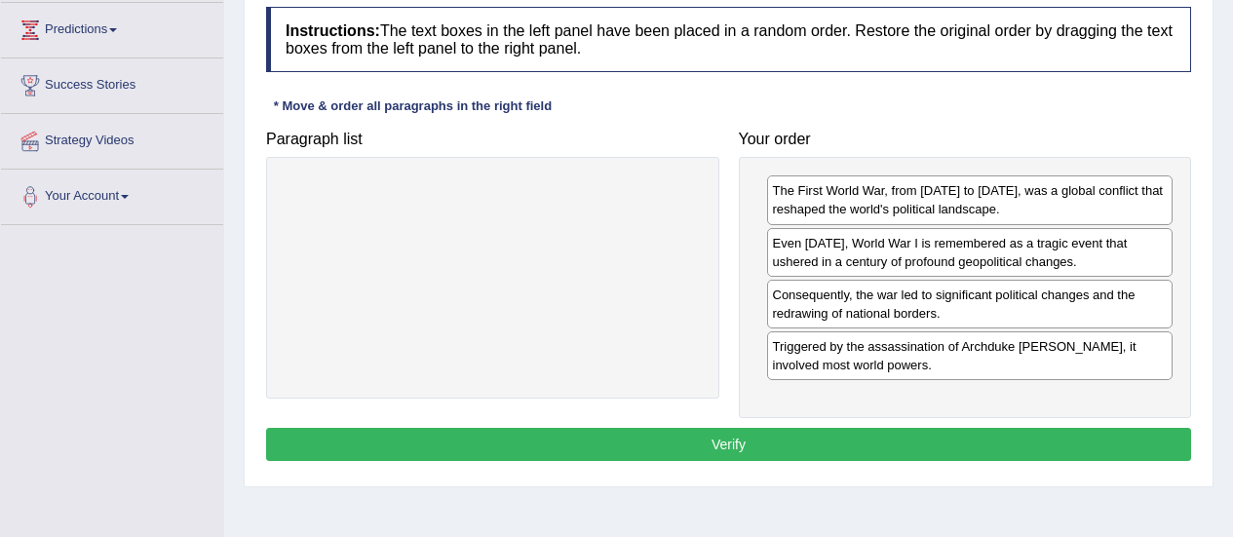
click at [907, 438] on button "Verify" at bounding box center [728, 444] width 925 height 33
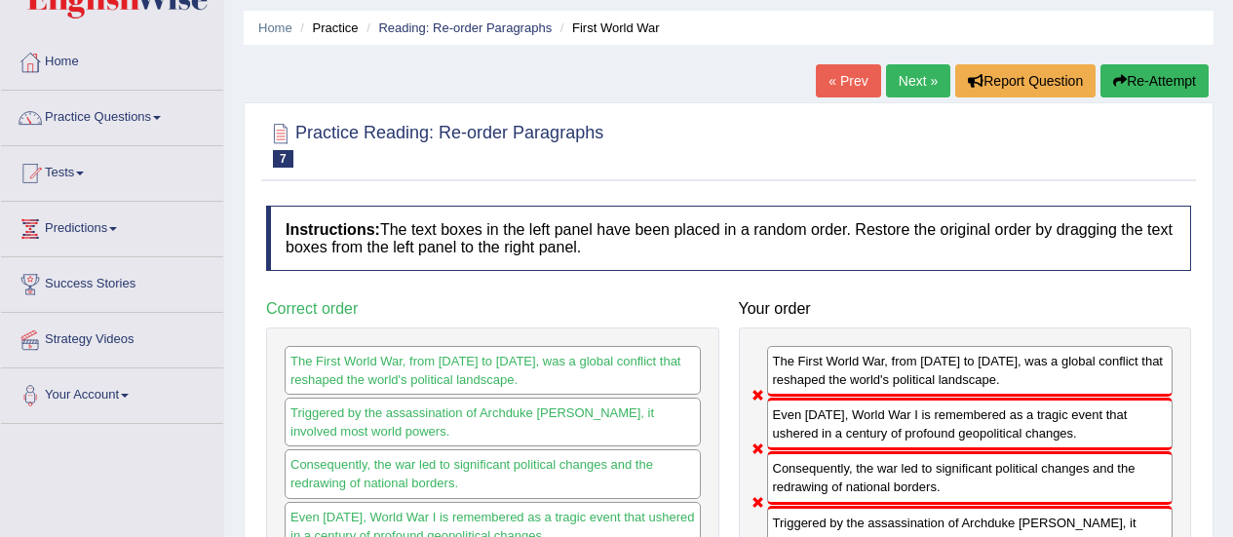
scroll to position [60, 0]
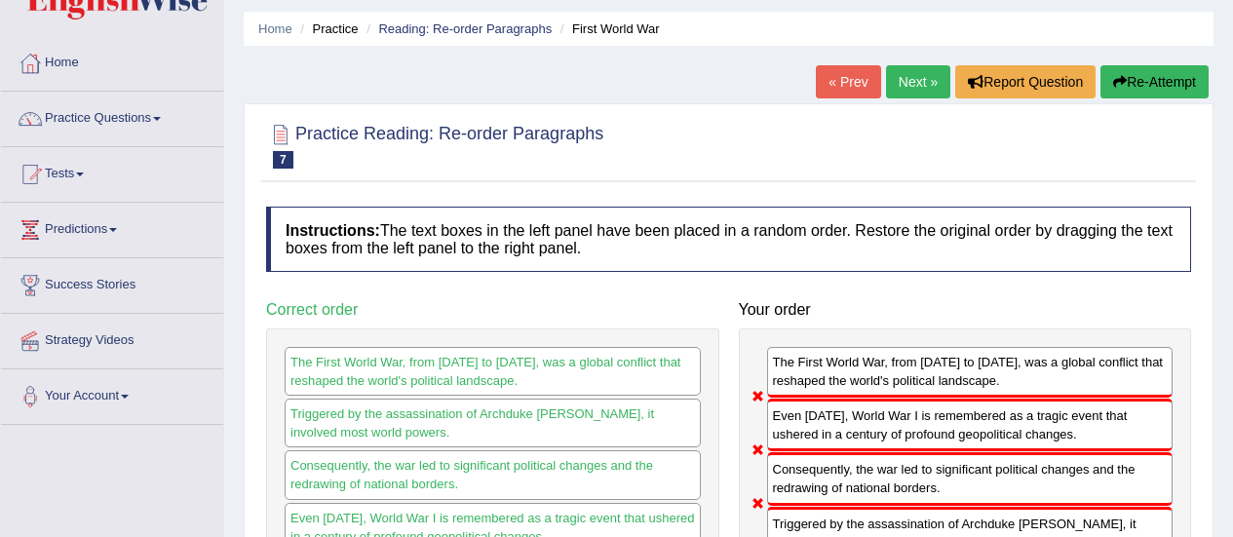
click at [1159, 76] on button "Re-Attempt" at bounding box center [1154, 81] width 108 height 33
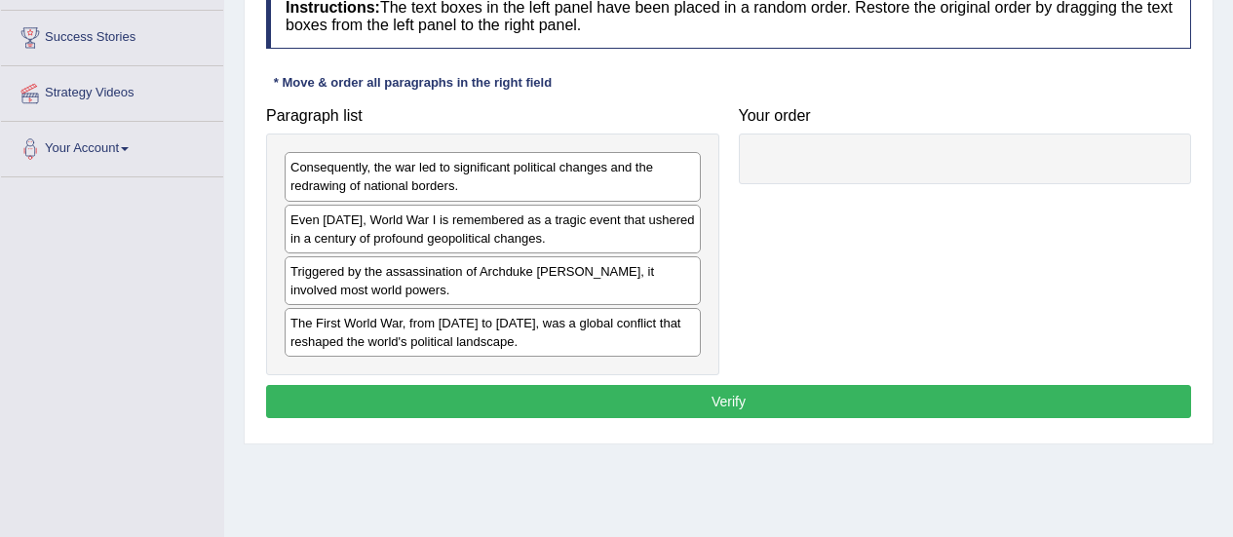
scroll to position [307, 0]
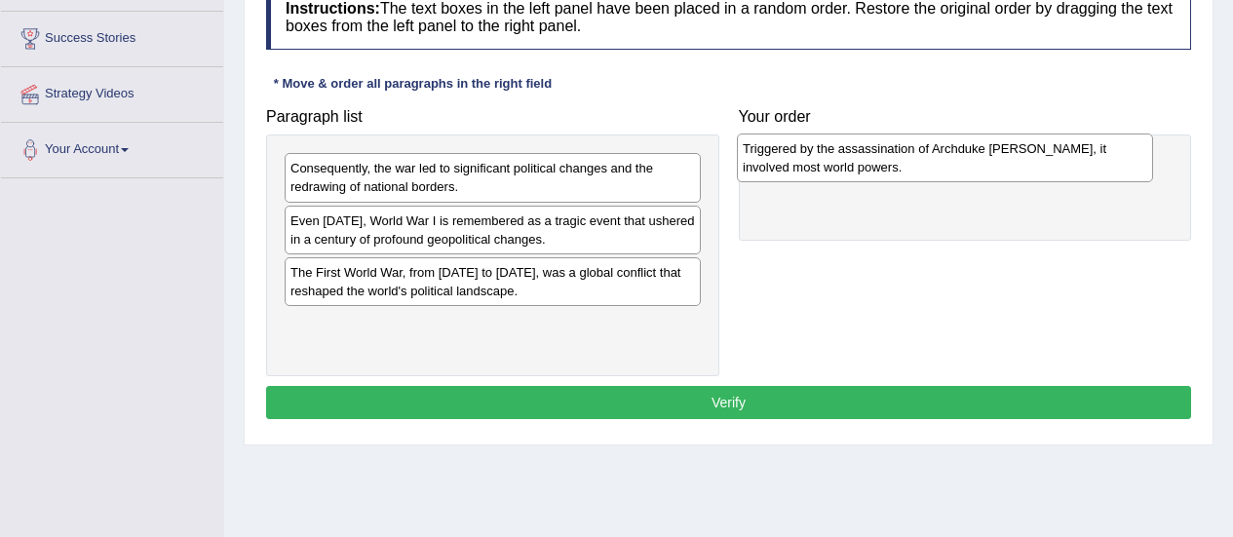
drag, startPoint x: 457, startPoint y: 277, endPoint x: 908, endPoint y: 153, distance: 467.9
click at [908, 153] on div "Triggered by the assassination of Archduke [PERSON_NAME], it involved most worl…" at bounding box center [945, 158] width 416 height 49
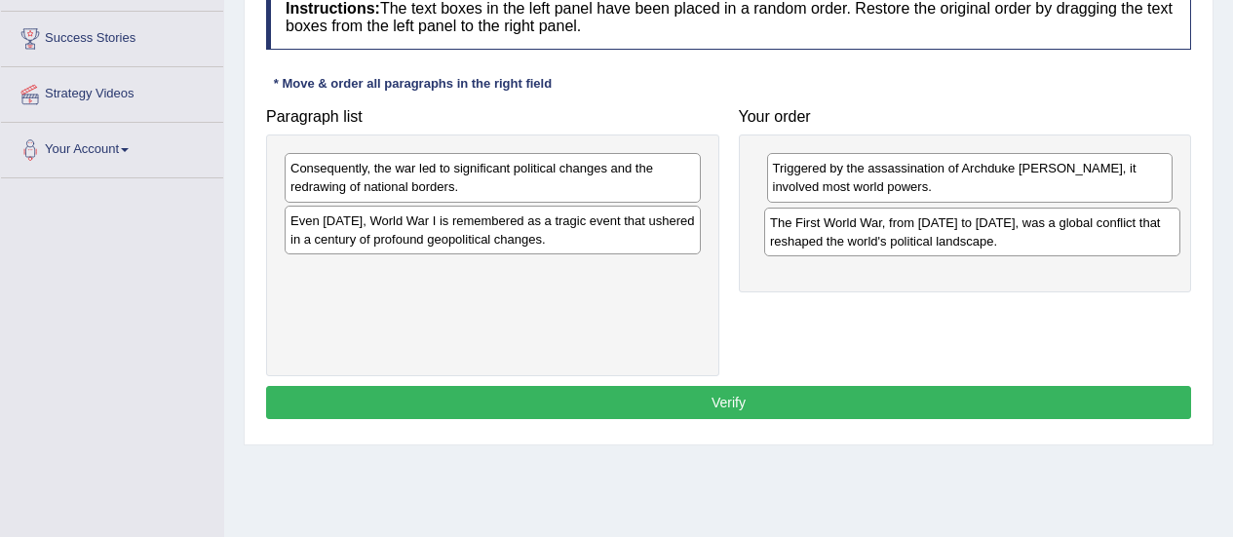
drag, startPoint x: 552, startPoint y: 288, endPoint x: 1031, endPoint y: 238, distance: 482.1
click at [1031, 238] on div "The First World War, from [DATE] to [DATE], was a global conflict that reshaped…" at bounding box center [972, 232] width 416 height 49
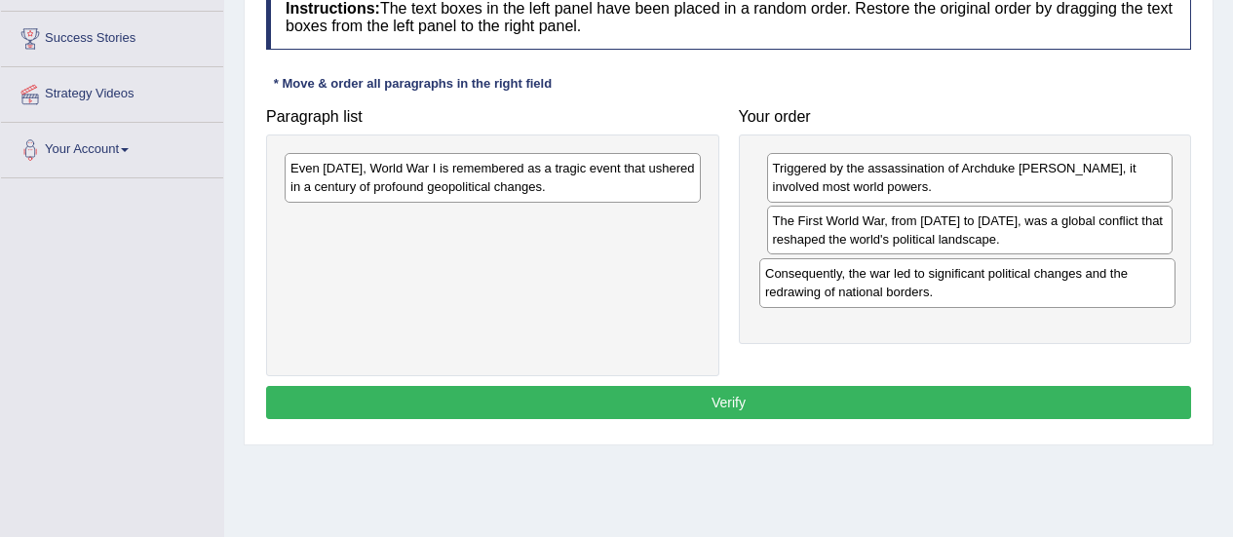
drag, startPoint x: 503, startPoint y: 186, endPoint x: 979, endPoint y: 291, distance: 488.1
click at [979, 291] on div "Consequently, the war led to significant political changes and the redrawing of…" at bounding box center [967, 282] width 416 height 49
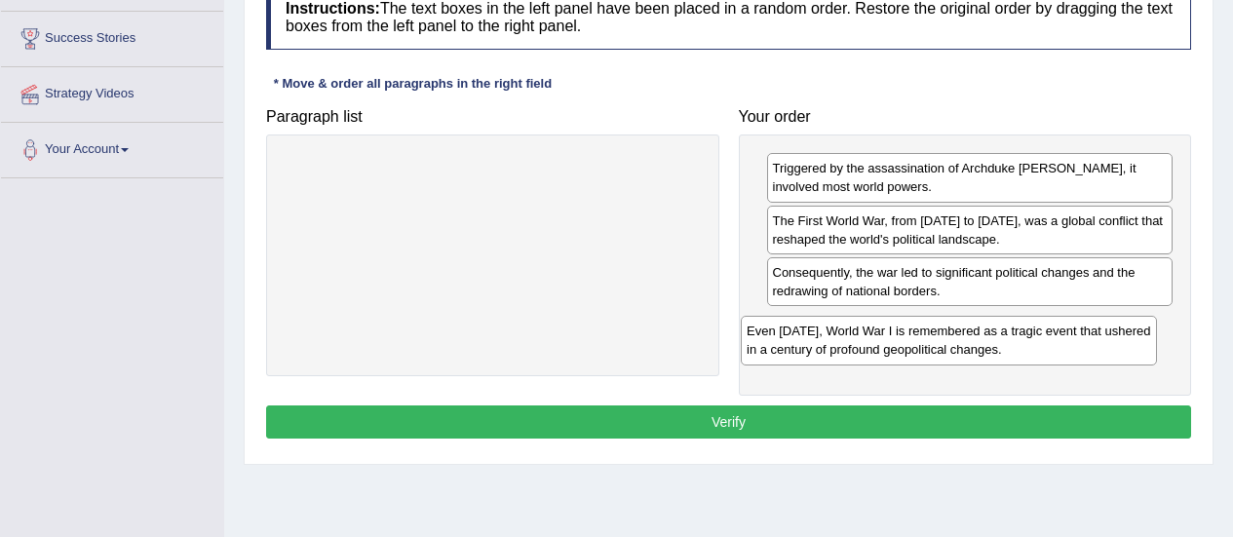
drag, startPoint x: 584, startPoint y: 177, endPoint x: 1045, endPoint y: 338, distance: 488.2
click at [1045, 338] on div "Even today, World War I is remembered as a tragic event that ushered in a centu…" at bounding box center [949, 340] width 416 height 49
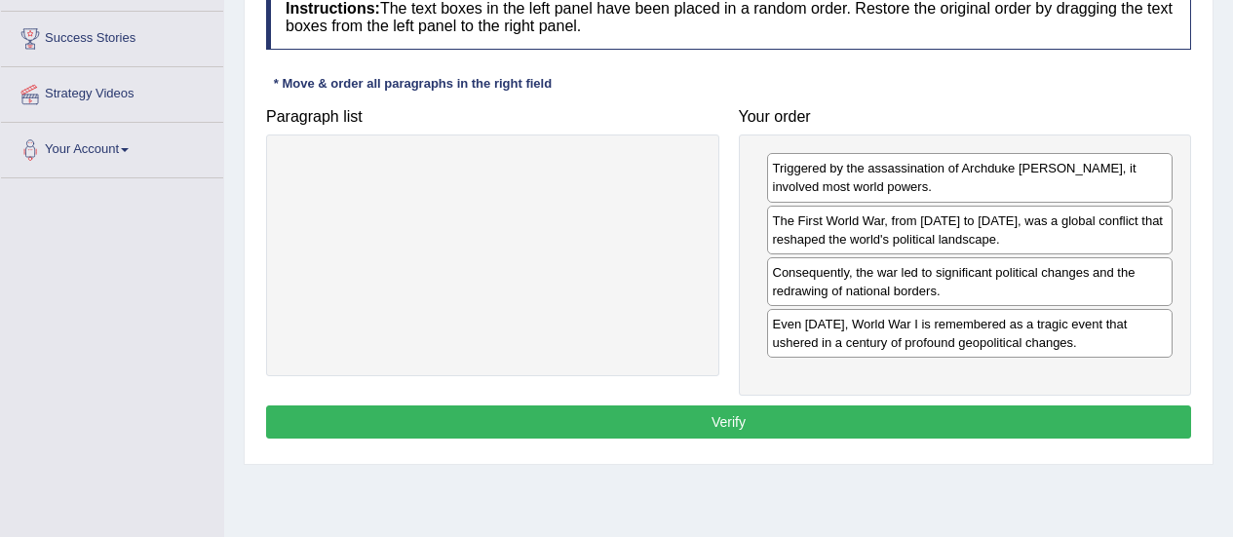
click at [836, 432] on button "Verify" at bounding box center [728, 421] width 925 height 33
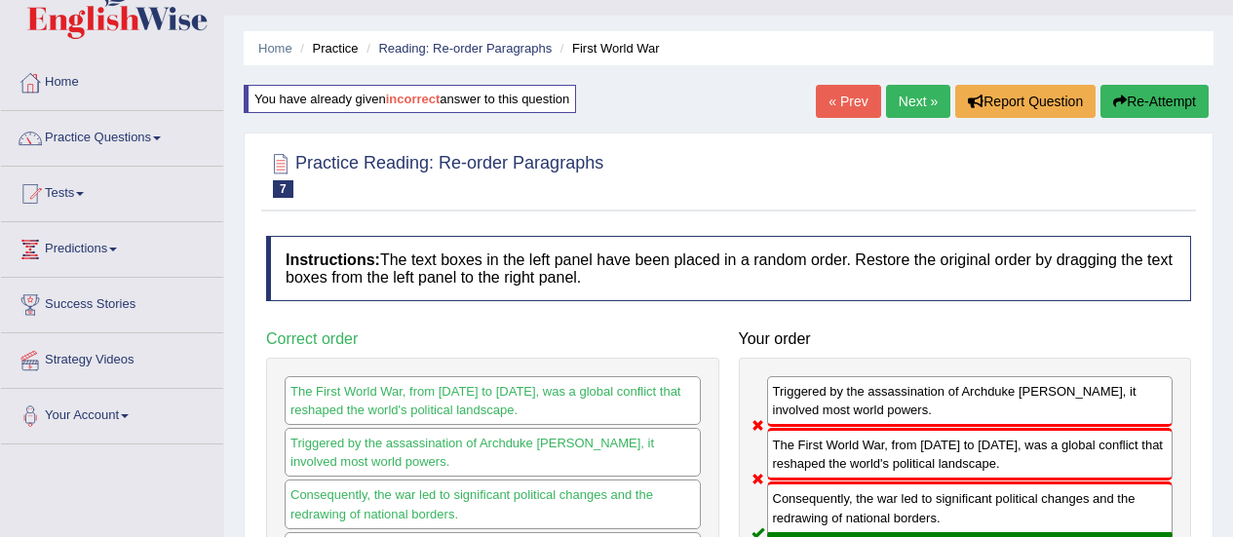
scroll to position [40, 0]
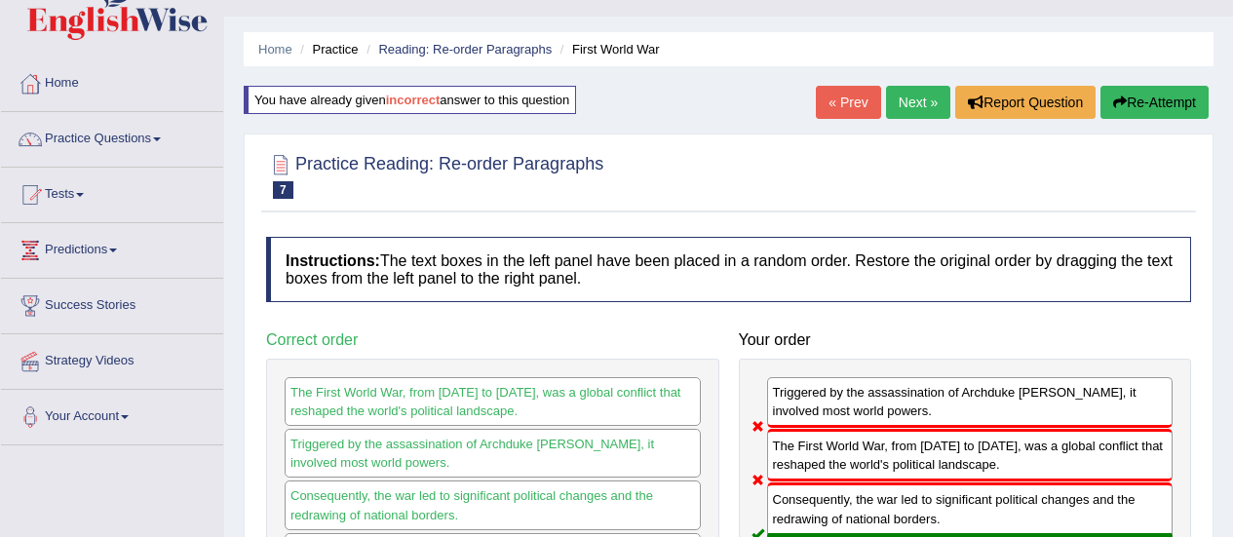
click at [1136, 109] on button "Re-Attempt" at bounding box center [1154, 102] width 108 height 33
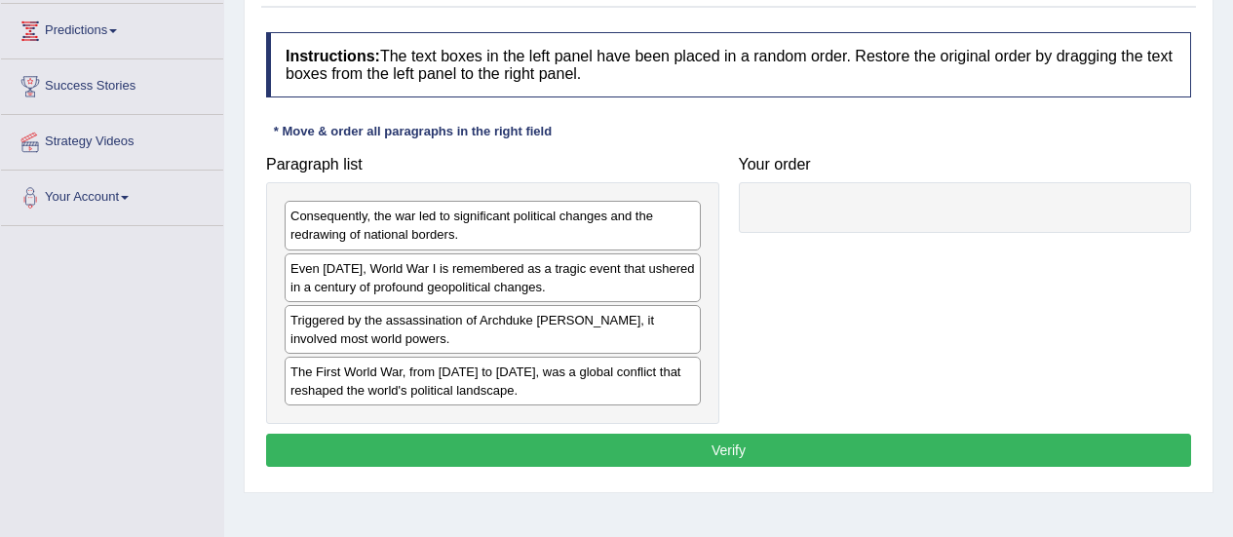
scroll to position [260, 0]
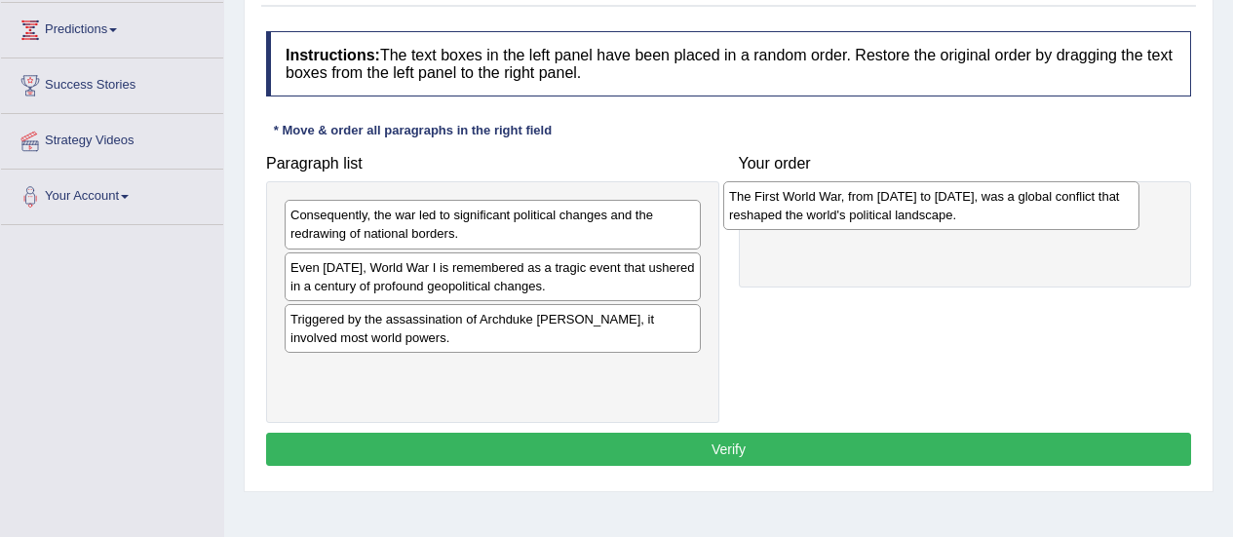
drag, startPoint x: 417, startPoint y: 379, endPoint x: 858, endPoint y: 204, distance: 474.2
click at [858, 204] on div "The First World War, from [DATE] to [DATE], was a global conflict that reshaped…" at bounding box center [931, 205] width 416 height 49
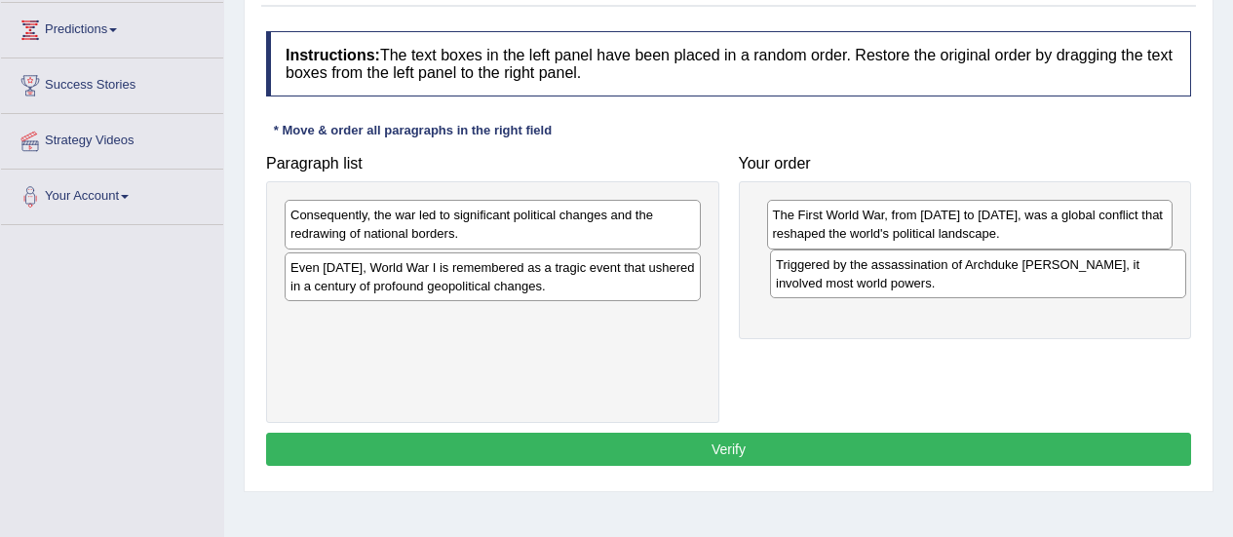
drag, startPoint x: 480, startPoint y: 325, endPoint x: 965, endPoint y: 270, distance: 488.4
click at [965, 270] on div "Triggered by the assassination of Archduke Franz Ferdinand, it involved most wo…" at bounding box center [978, 273] width 416 height 49
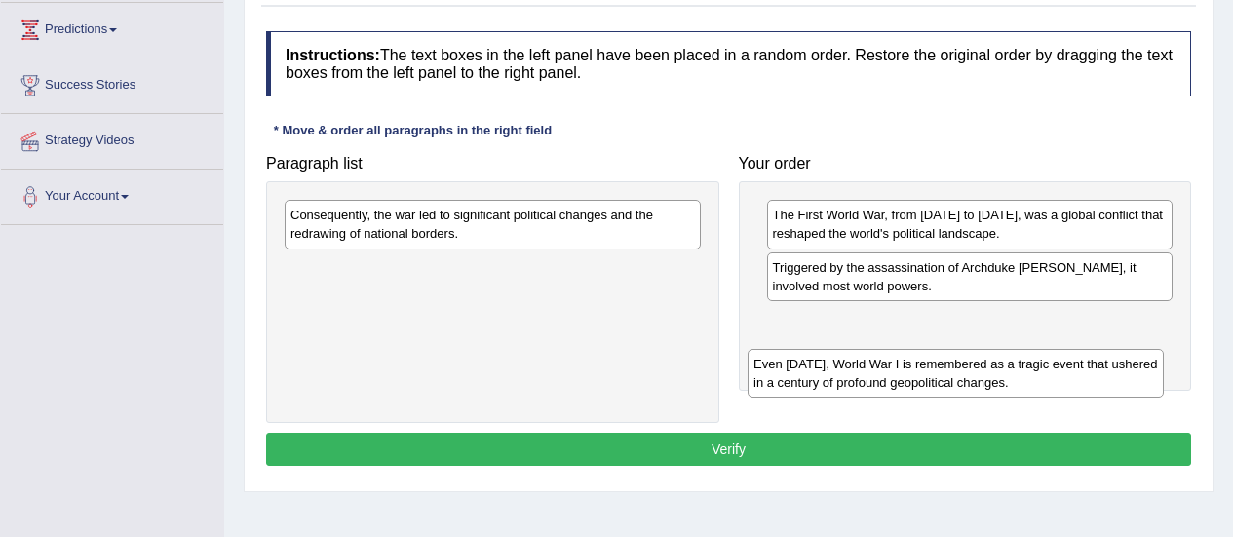
drag, startPoint x: 508, startPoint y: 285, endPoint x: 967, endPoint y: 399, distance: 473.0
click at [967, 398] on div "Even today, World War I is remembered as a tragic event that ushered in a centu…" at bounding box center [956, 373] width 416 height 49
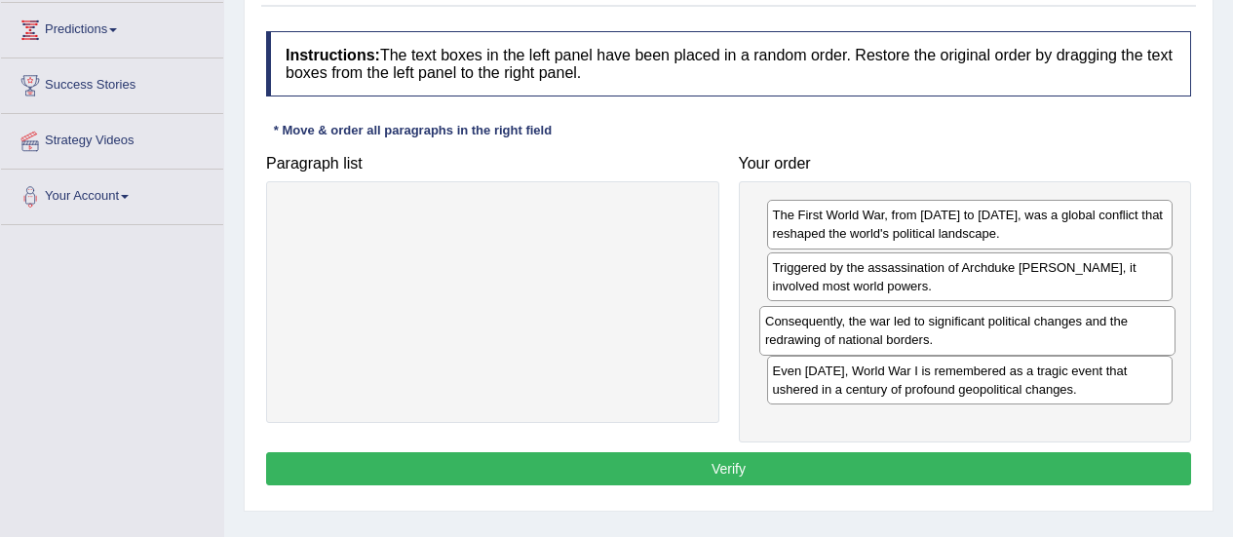
drag, startPoint x: 606, startPoint y: 235, endPoint x: 1086, endPoint y: 341, distance: 491.1
click at [1086, 341] on div "Consequently, the war led to significant political changes and the redrawing of…" at bounding box center [967, 330] width 416 height 49
click at [758, 470] on button "Verify" at bounding box center [728, 468] width 925 height 33
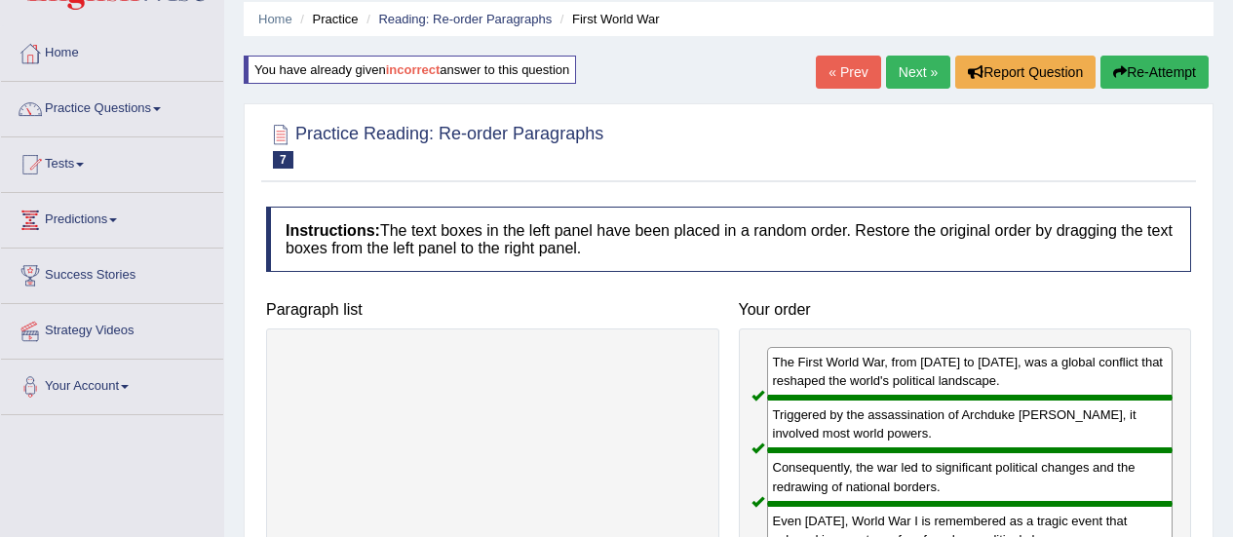
scroll to position [61, 0]
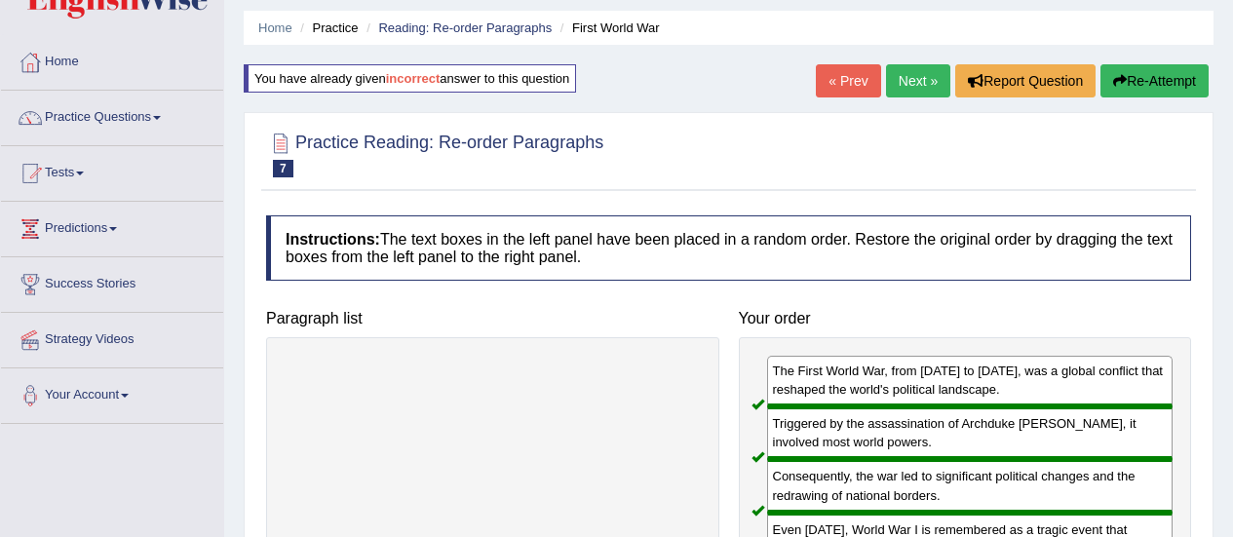
click at [910, 71] on link "Next »" at bounding box center [918, 80] width 64 height 33
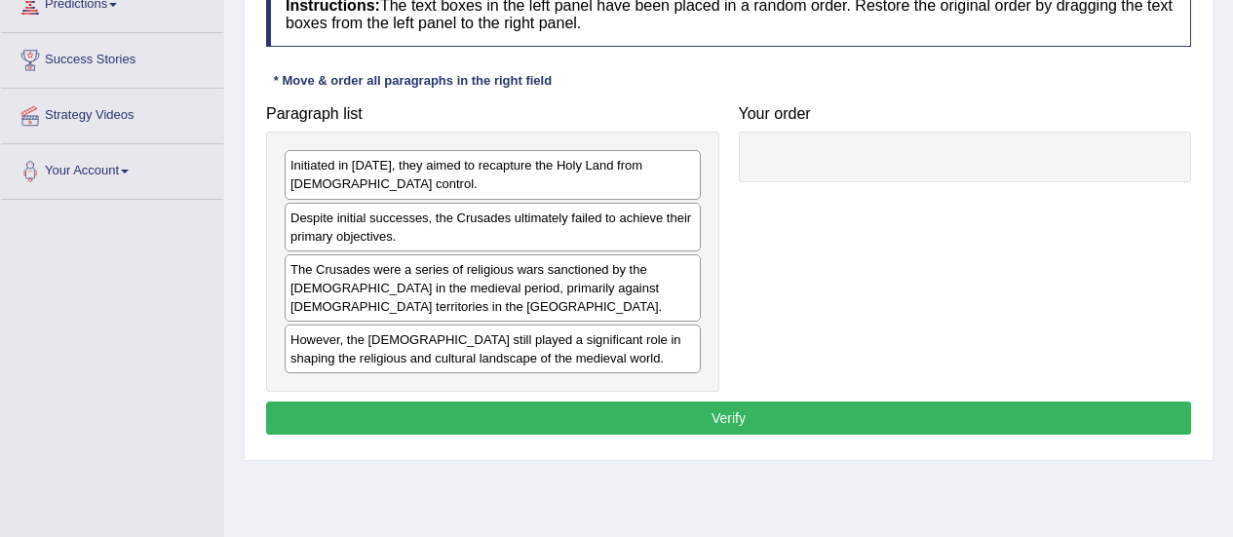
scroll to position [288, 0]
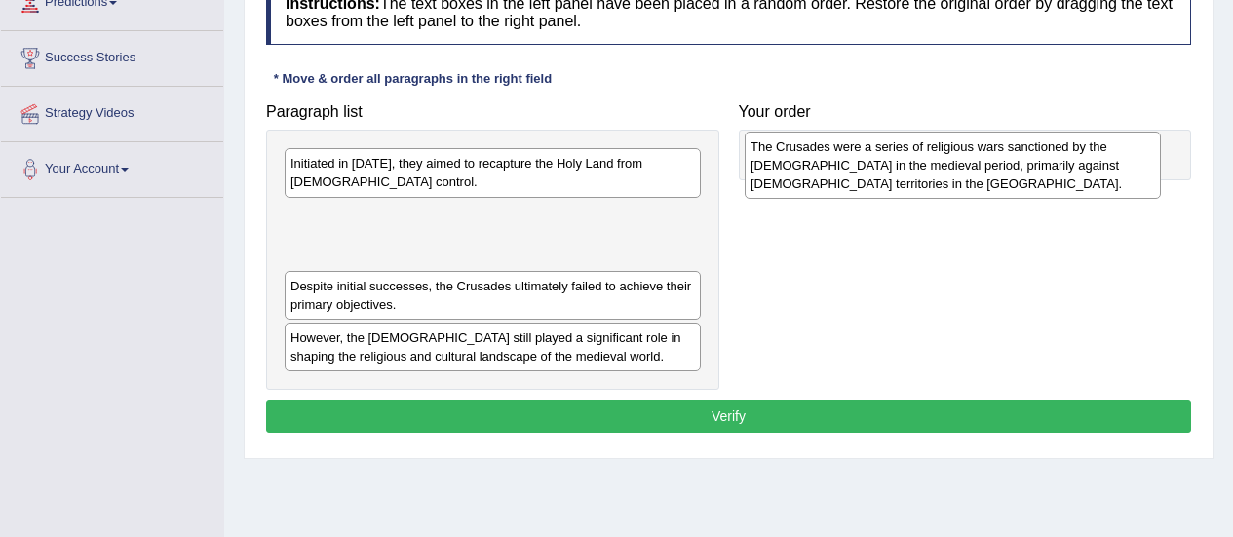
drag, startPoint x: 460, startPoint y: 304, endPoint x: 921, endPoint y: 183, distance: 476.6
click at [921, 183] on div "The Crusades were a series of religious wars sanctioned by the [DEMOGRAPHIC_DAT…" at bounding box center [953, 165] width 416 height 67
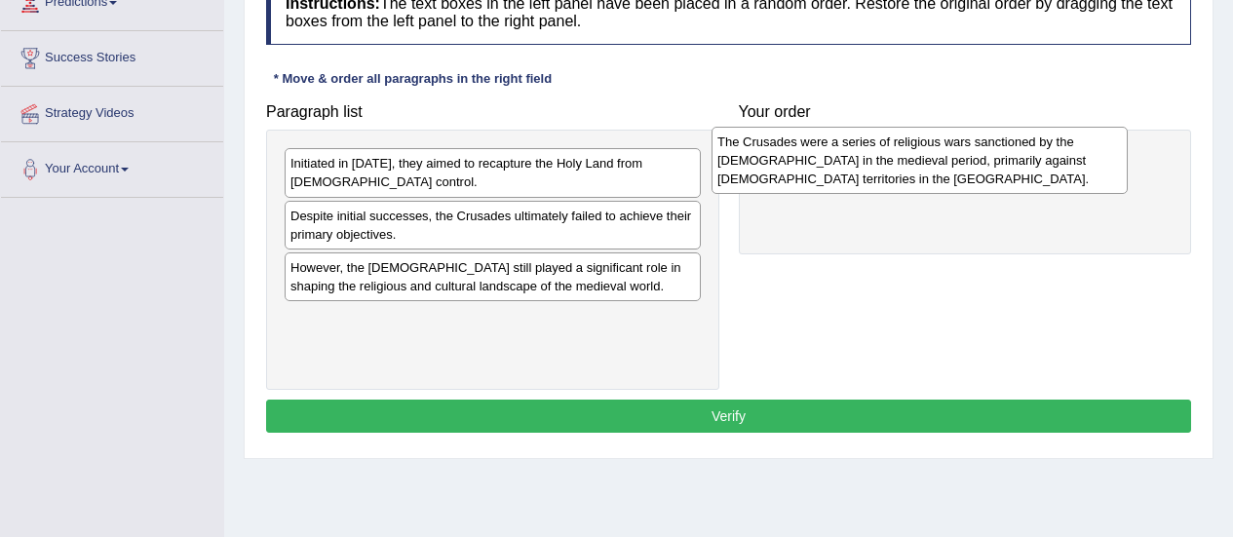
drag, startPoint x: 589, startPoint y: 223, endPoint x: 1016, endPoint y: 149, distance: 433.3
click at [1016, 149] on div "The Crusades were a series of religious wars sanctioned by the [DEMOGRAPHIC_DAT…" at bounding box center [919, 160] width 416 height 67
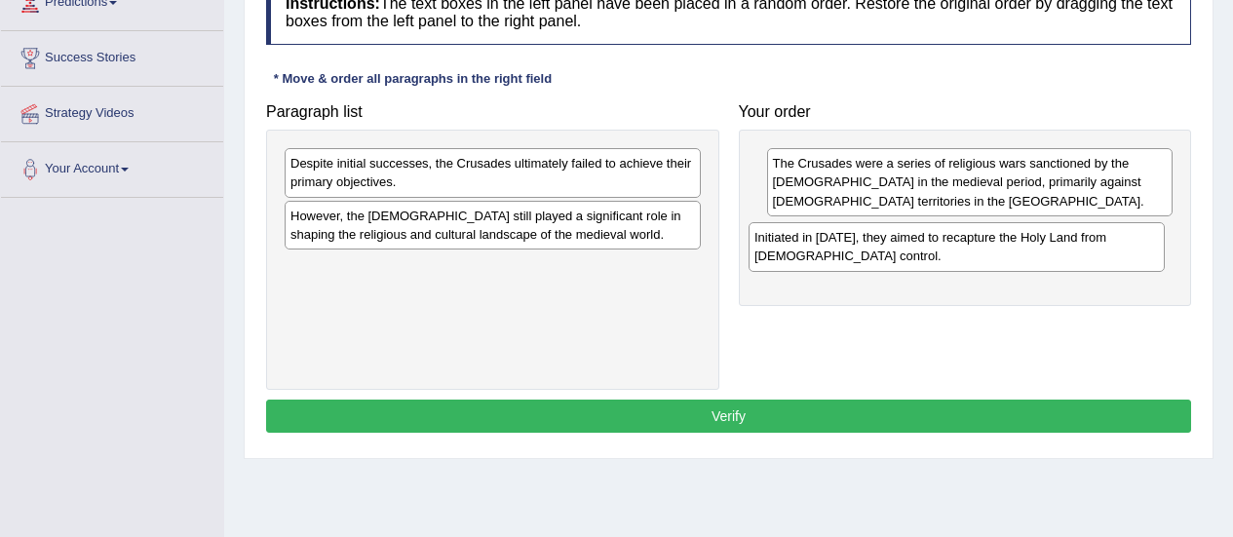
drag, startPoint x: 560, startPoint y: 179, endPoint x: 1027, endPoint y: 251, distance: 472.4
click at [1027, 251] on div "Initiated in [DATE], they aimed to recapture the Holy Land from [DEMOGRAPHIC_DA…" at bounding box center [956, 246] width 416 height 49
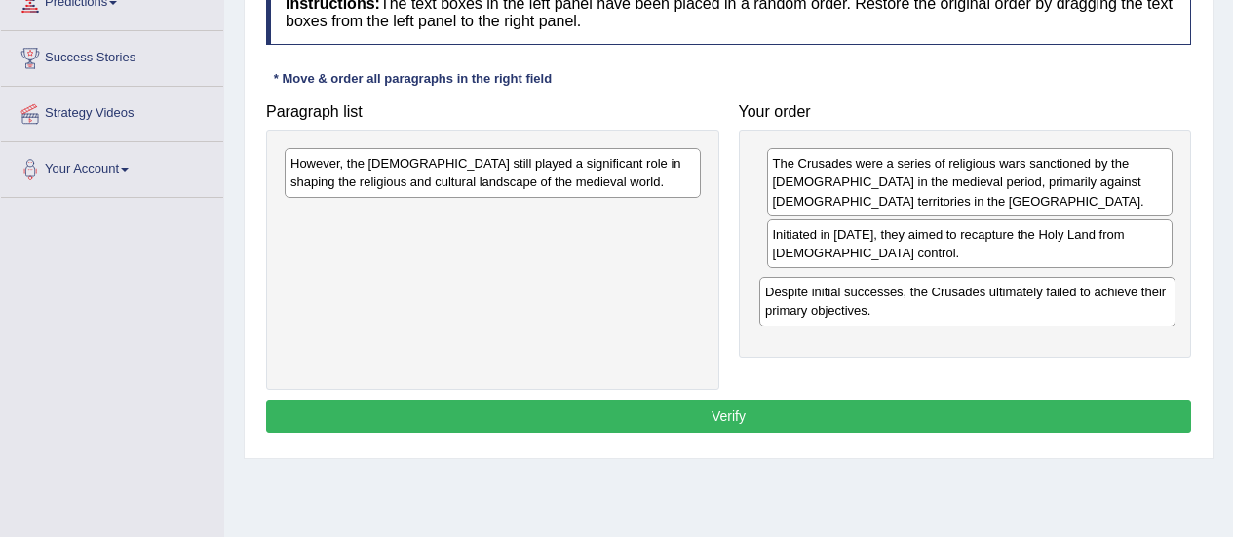
drag, startPoint x: 473, startPoint y: 178, endPoint x: 950, endPoint y: 304, distance: 493.8
click at [950, 304] on div "Despite initial successes, the Crusades ultimately failed to achieve their prim…" at bounding box center [967, 301] width 416 height 49
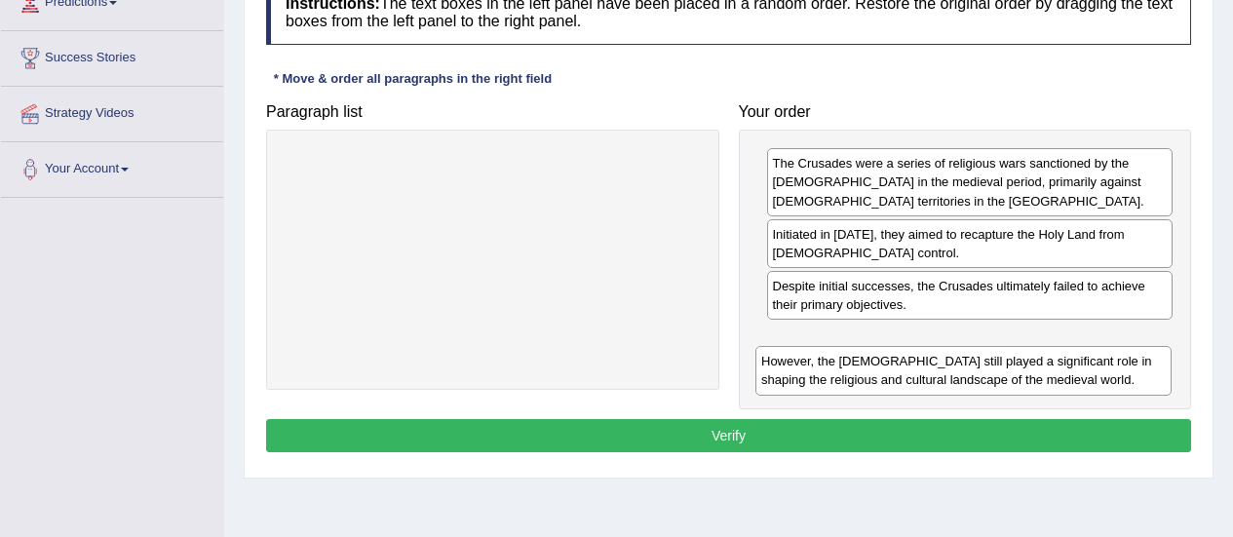
drag, startPoint x: 503, startPoint y: 173, endPoint x: 974, endPoint y: 370, distance: 510.6
click at [974, 370] on div "However, the Crusades still played a significant role in shaping the religious …" at bounding box center [963, 370] width 416 height 49
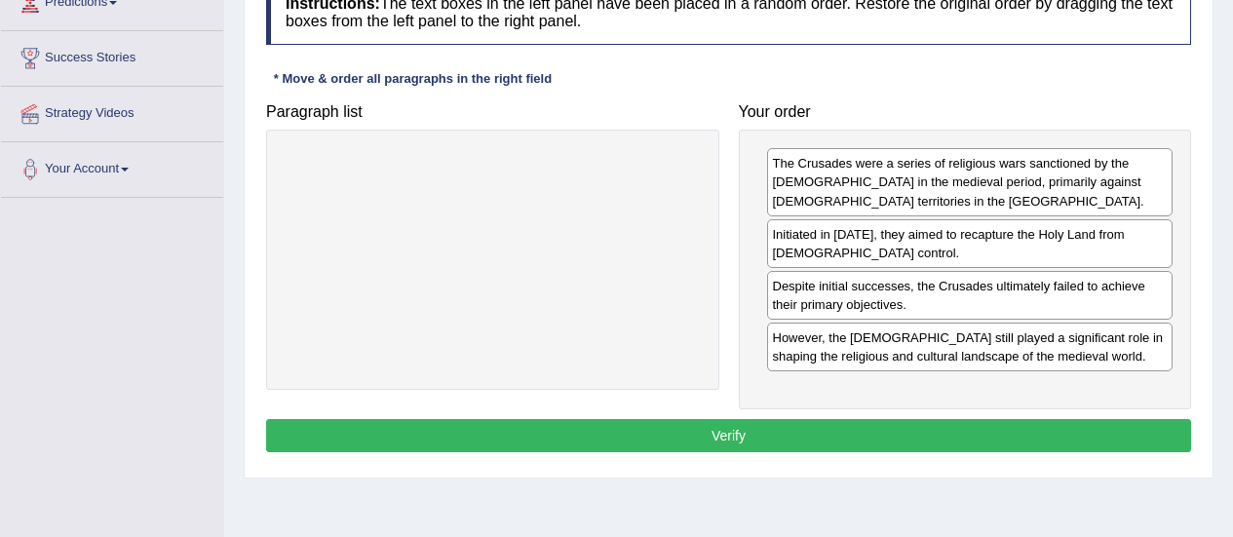
click at [772, 420] on button "Verify" at bounding box center [728, 435] width 925 height 33
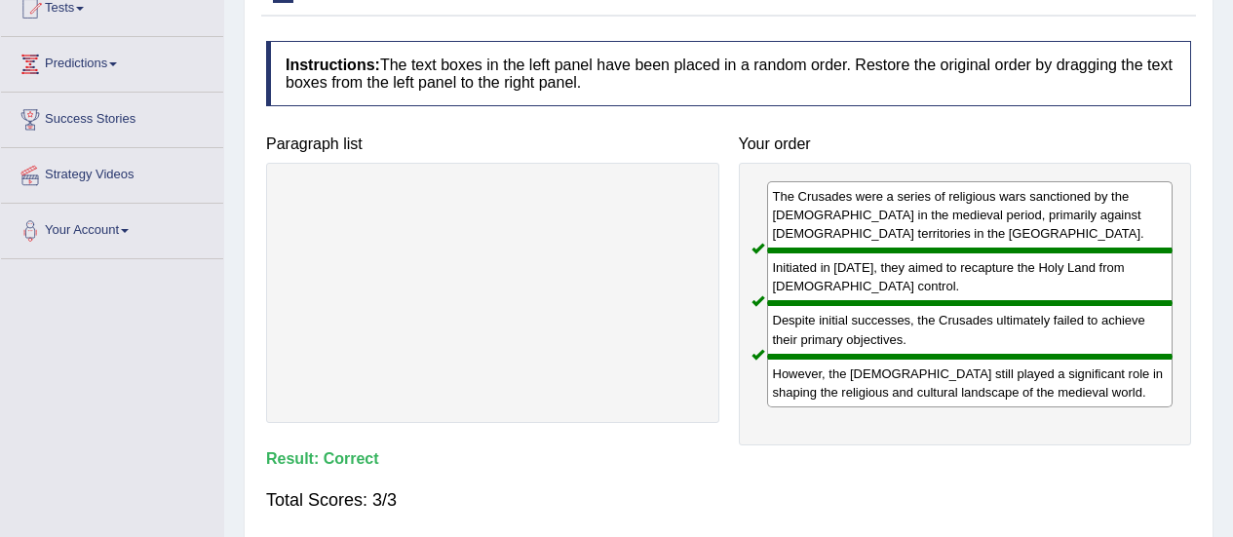
scroll to position [0, 0]
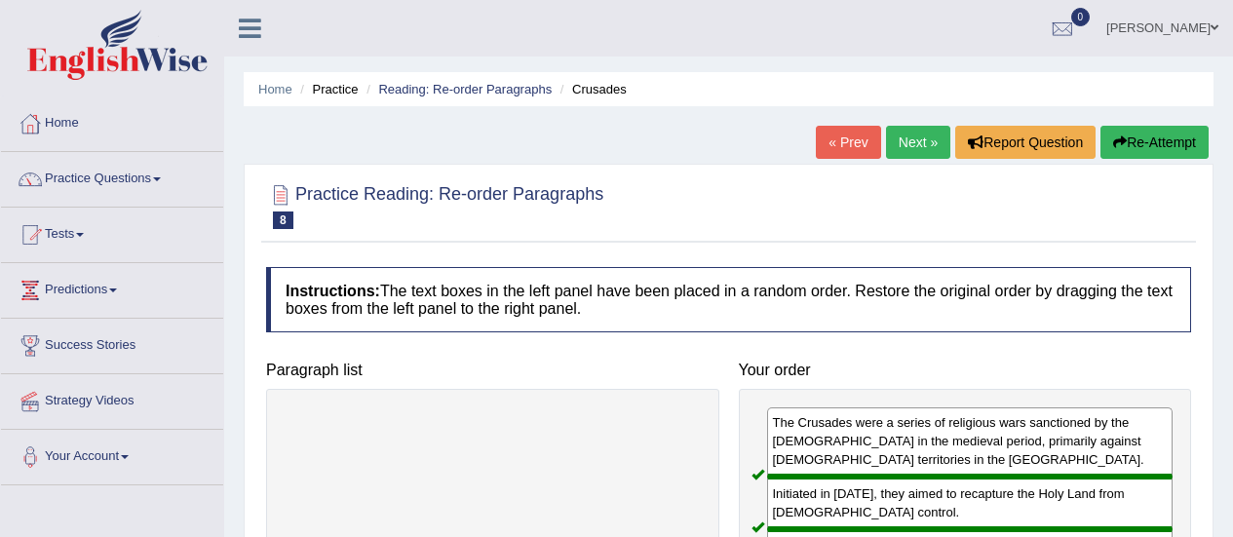
click at [903, 139] on link "Next »" at bounding box center [918, 142] width 64 height 33
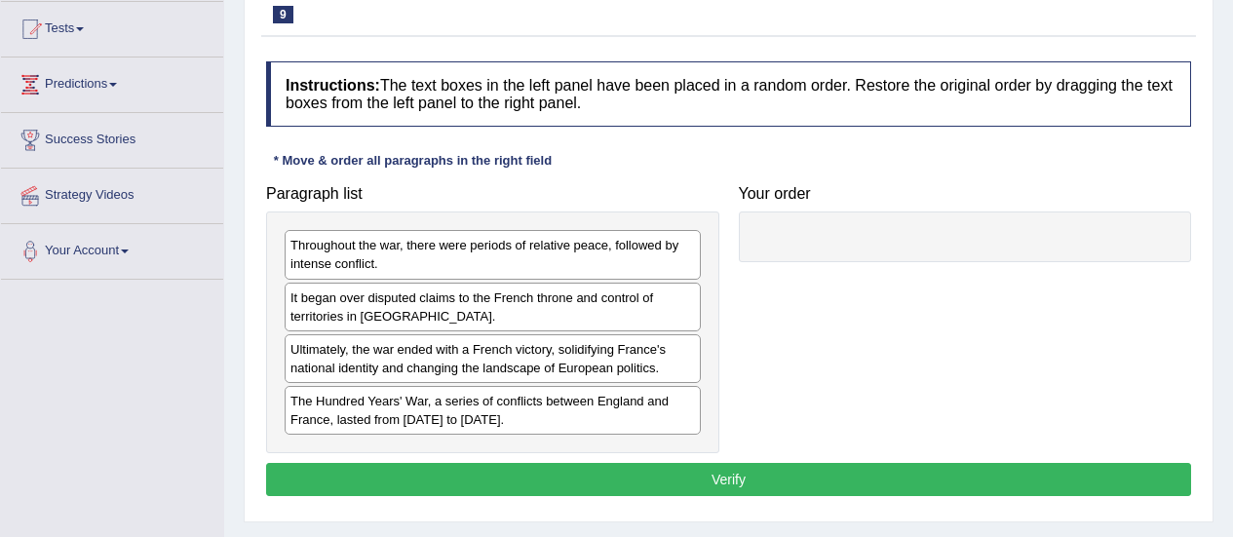
scroll to position [264, 0]
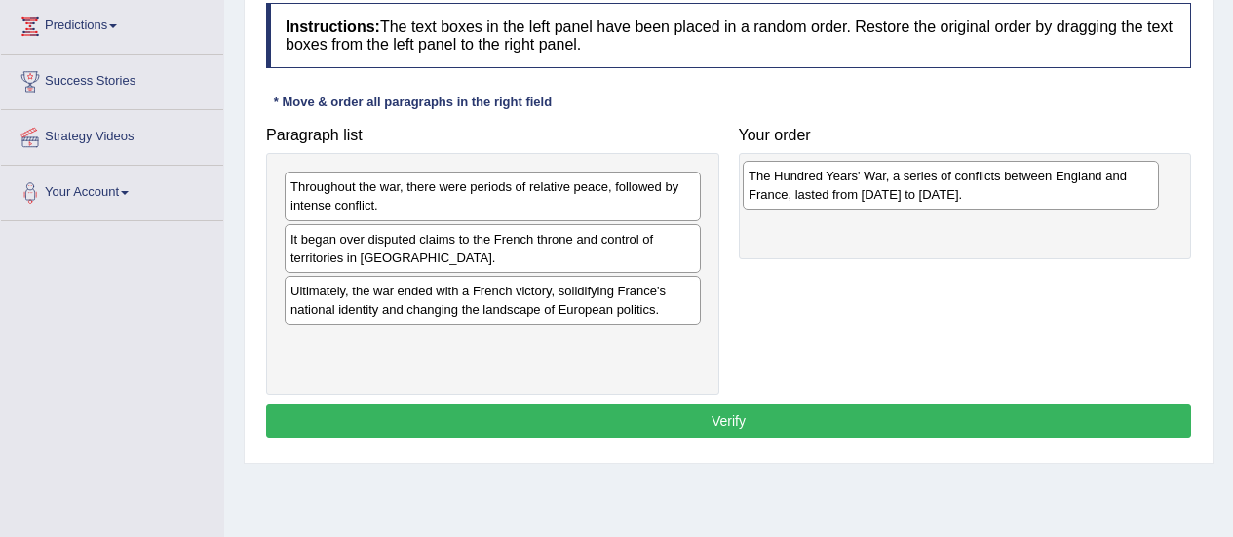
drag, startPoint x: 448, startPoint y: 356, endPoint x: 906, endPoint y: 188, distance: 487.8
click at [906, 188] on div "The Hundred Years' War, a series of conflicts between England and France, laste…" at bounding box center [951, 185] width 416 height 49
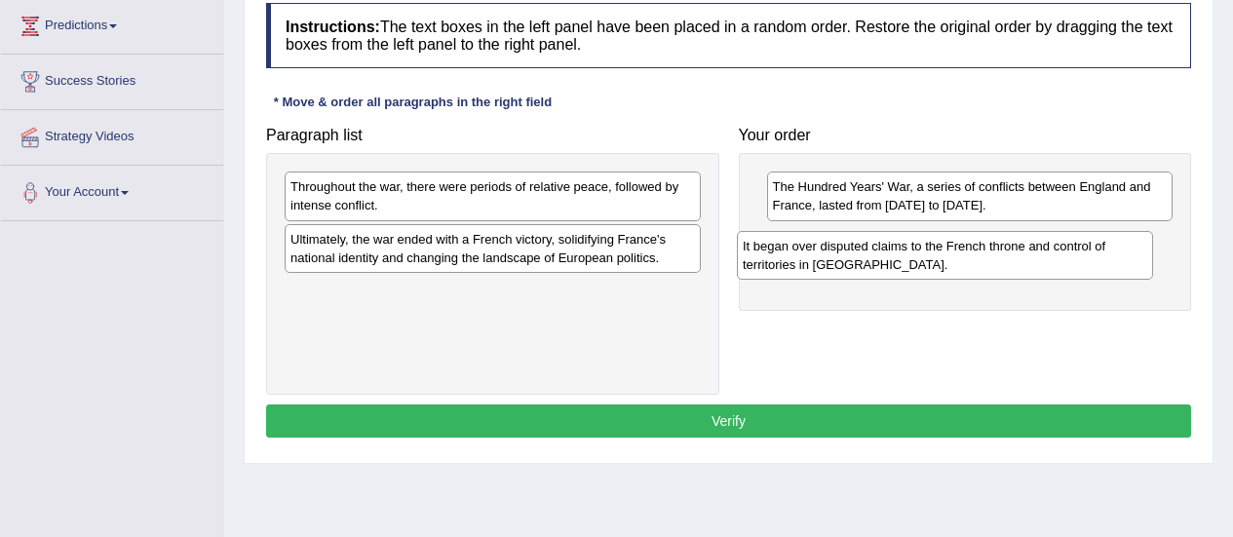
drag, startPoint x: 511, startPoint y: 255, endPoint x: 963, endPoint y: 262, distance: 452.3
click at [963, 262] on div "It began over disputed claims to the French throne and control of territories i…" at bounding box center [945, 255] width 416 height 49
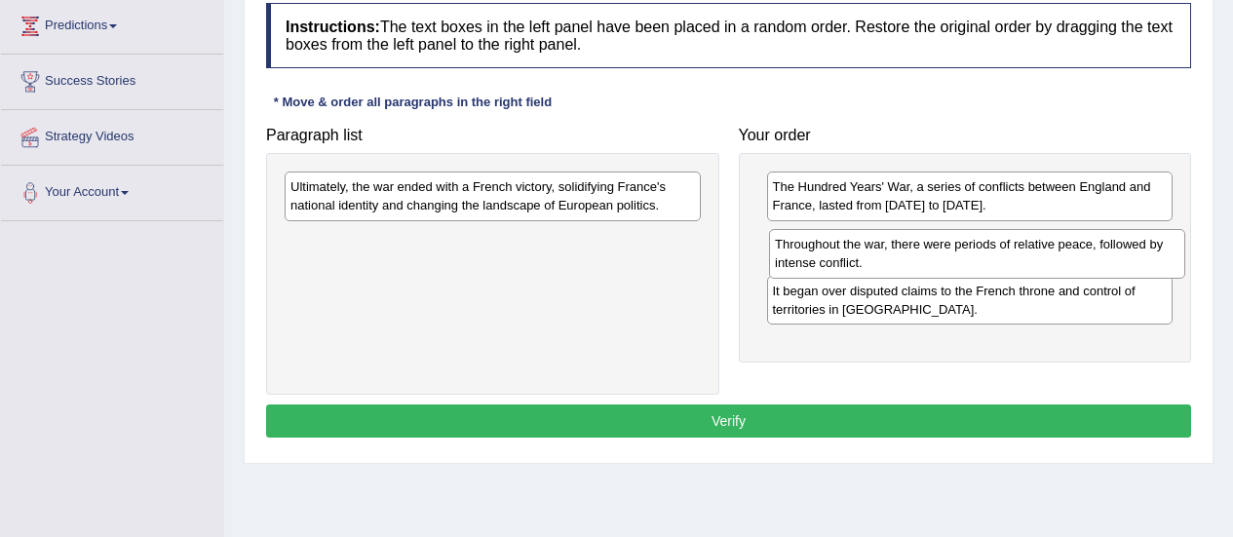
drag, startPoint x: 541, startPoint y: 198, endPoint x: 1019, endPoint y: 252, distance: 481.6
click at [1019, 252] on div "Throughout the war, there were periods of relative peace, followed by intense c…" at bounding box center [977, 253] width 416 height 49
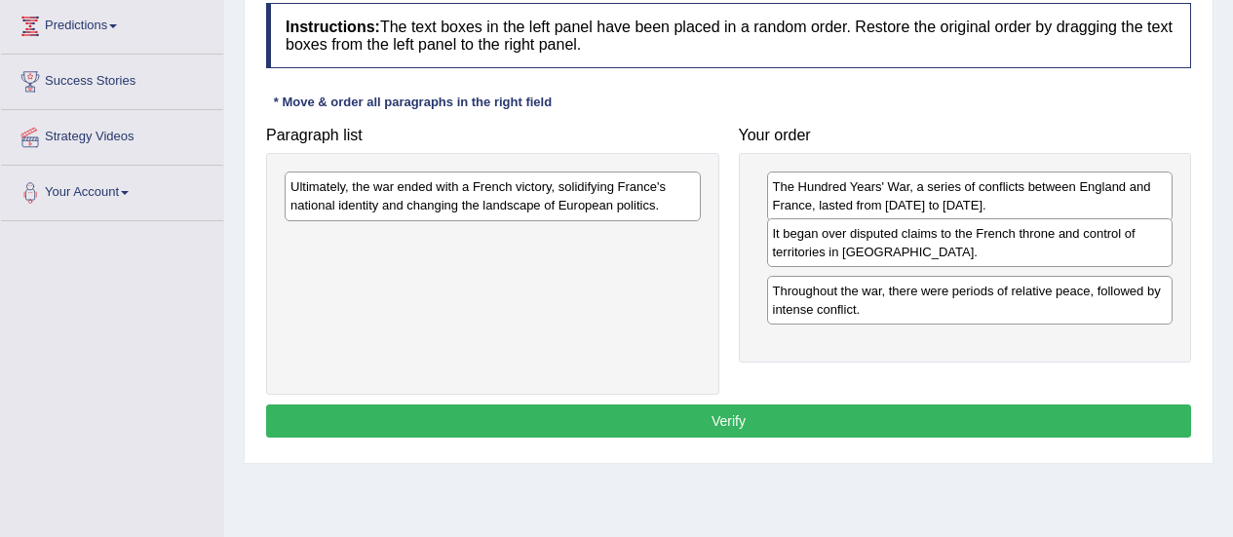
drag, startPoint x: 887, startPoint y: 305, endPoint x: 887, endPoint y: 245, distance: 60.4
click at [887, 245] on div "It began over disputed claims to the French throne and control of territories i…" at bounding box center [970, 242] width 406 height 49
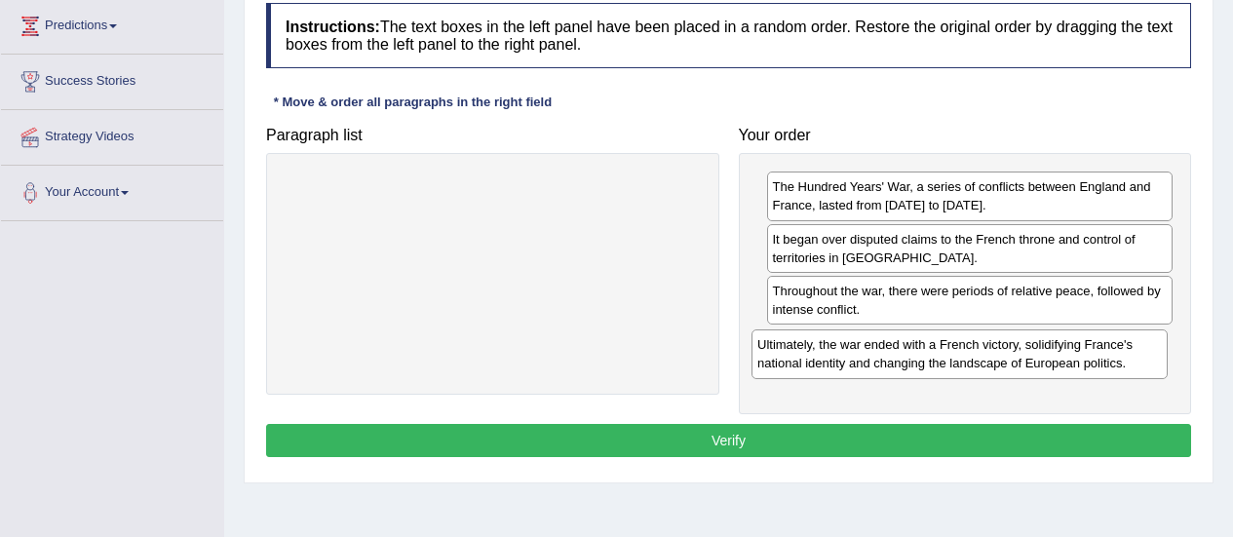
drag, startPoint x: 572, startPoint y: 197, endPoint x: 1039, endPoint y: 355, distance: 492.8
click at [1039, 355] on div "Ultimately, the war ended with a French victory, solidifying France's national …" at bounding box center [959, 353] width 416 height 49
click at [724, 430] on button "Verify" at bounding box center [728, 440] width 925 height 33
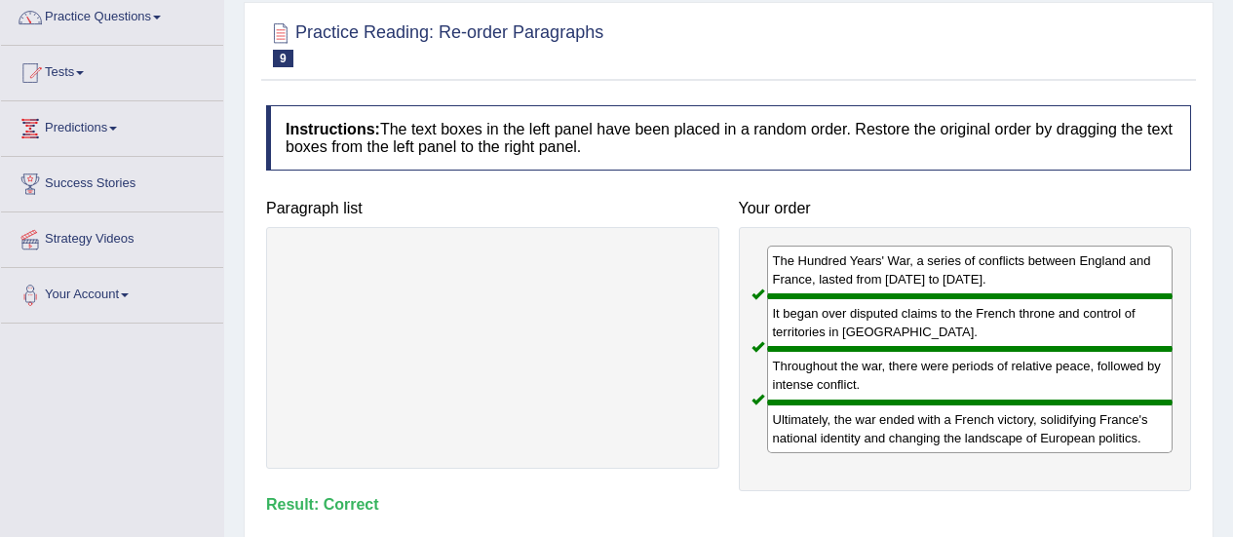
scroll to position [0, 0]
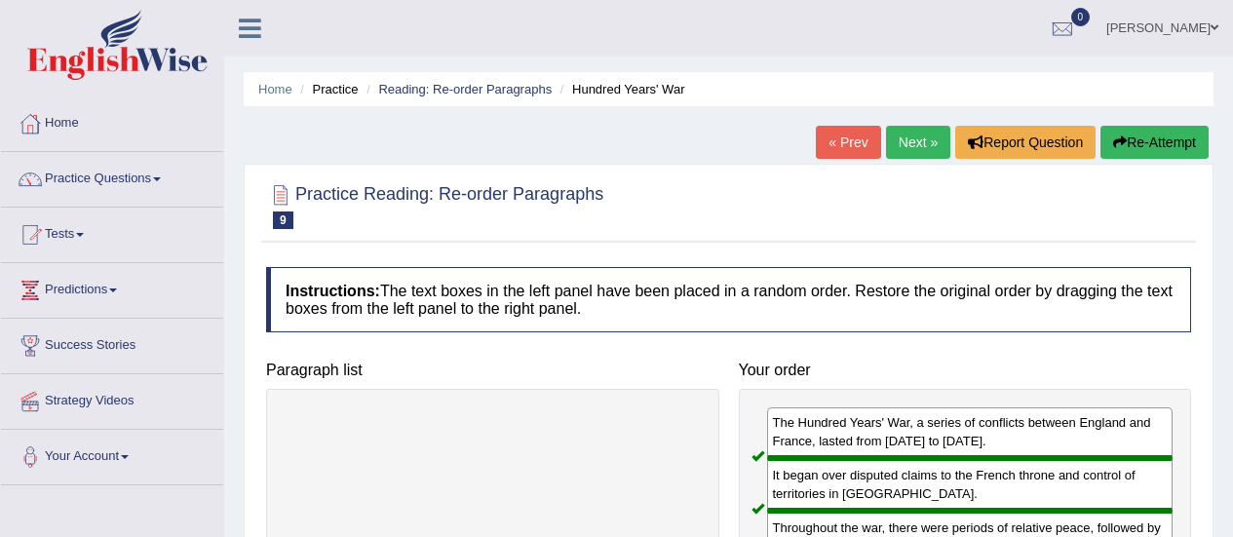
click at [916, 155] on link "Next »" at bounding box center [918, 142] width 64 height 33
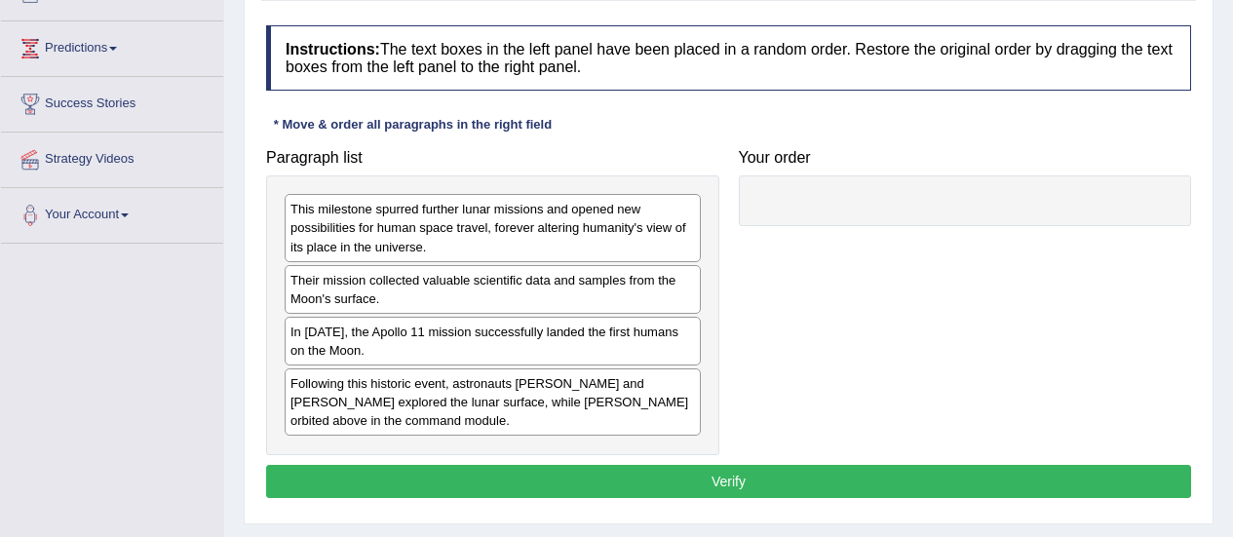
scroll to position [293, 0]
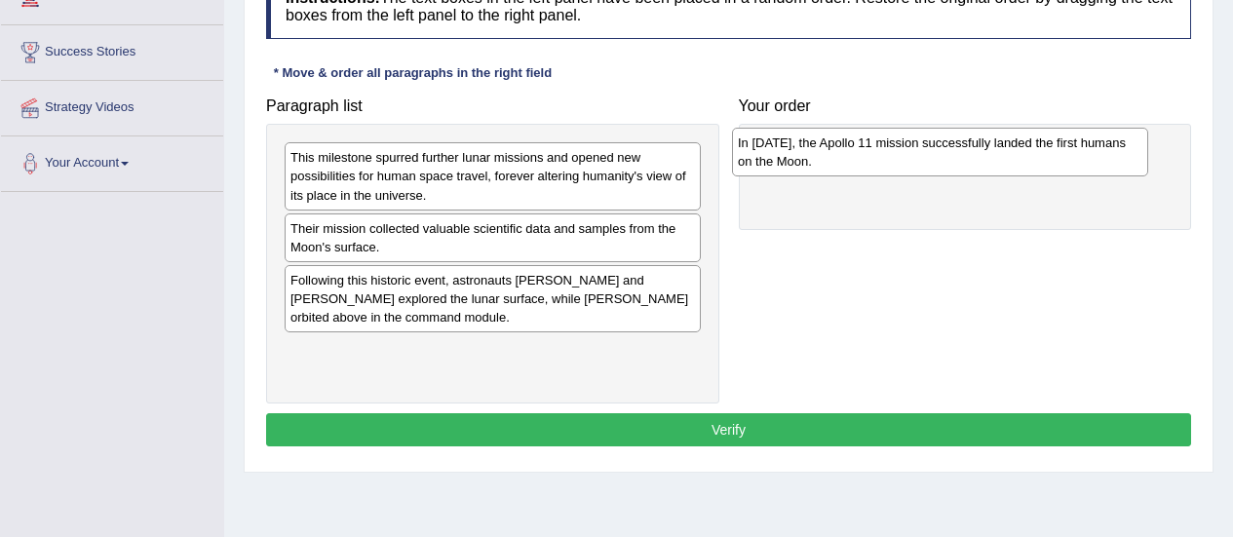
drag, startPoint x: 453, startPoint y: 297, endPoint x: 899, endPoint y: 160, distance: 466.1
click at [899, 160] on div "In [DATE], the Apollo 11 mission successfully landed the first humans on the Mo…" at bounding box center [940, 152] width 416 height 49
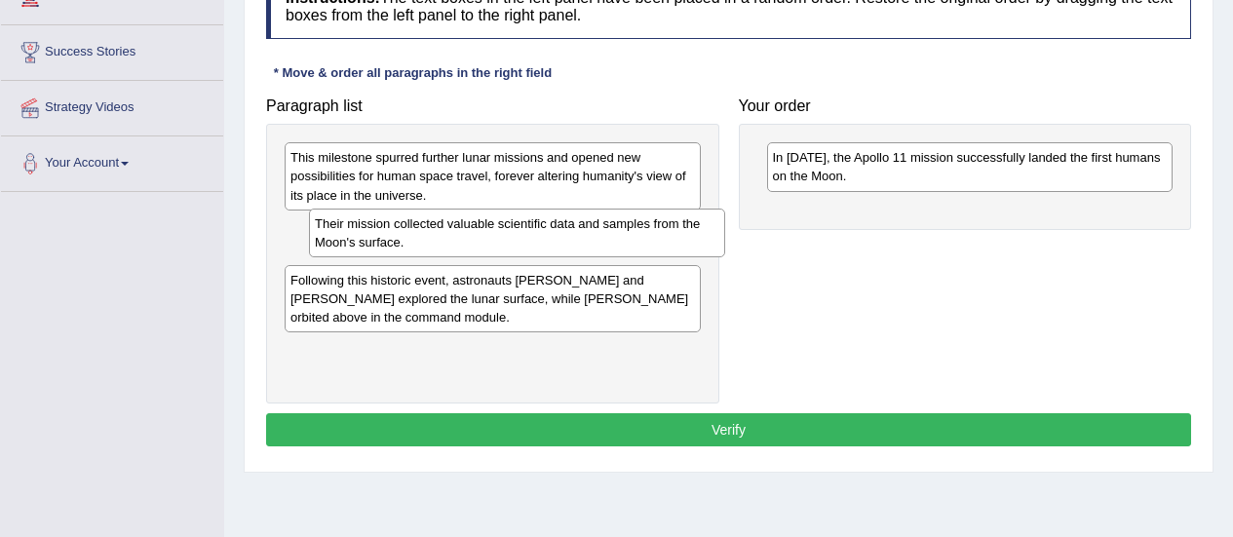
drag, startPoint x: 458, startPoint y: 243, endPoint x: 482, endPoint y: 238, distance: 24.8
click at [482, 238] on div "Their mission collected valuable scientific data and samples from the Moon's su…" at bounding box center [517, 233] width 416 height 49
click at [482, 238] on div "Their mission collected valuable scientific data and samples from the Moon's su…" at bounding box center [493, 237] width 416 height 49
drag, startPoint x: 482, startPoint y: 238, endPoint x: 511, endPoint y: 240, distance: 28.3
click at [511, 240] on div "Their mission collected valuable scientific data and samples from the Moon's su…" at bounding box center [523, 239] width 416 height 49
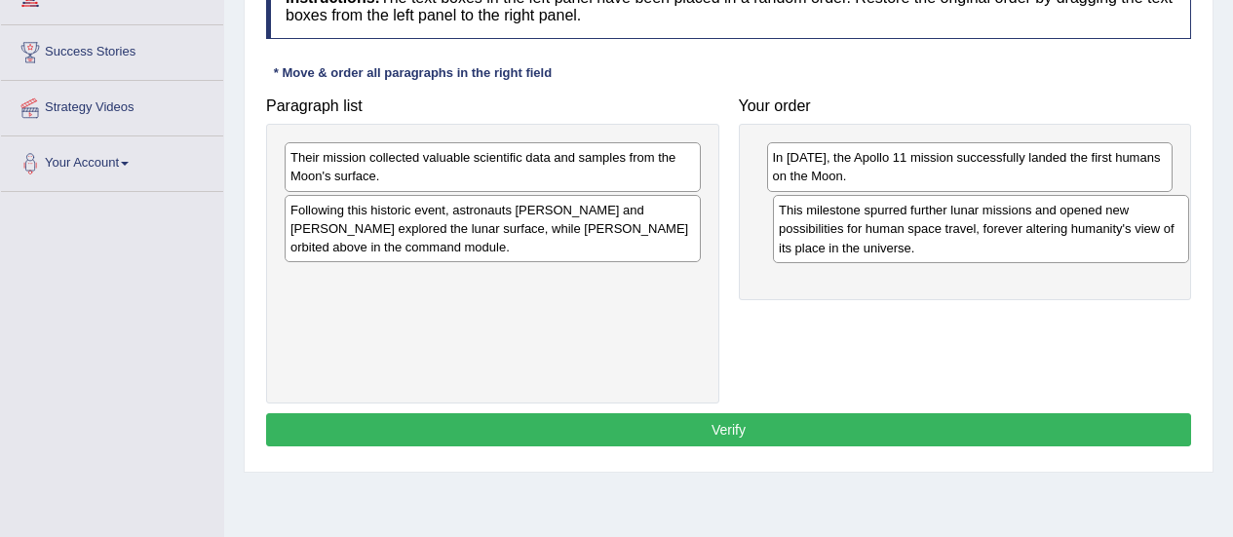
drag, startPoint x: 469, startPoint y: 180, endPoint x: 957, endPoint y: 233, distance: 491.1
click at [957, 233] on div "This milestone spurred further lunar missions and opened new possibilities for …" at bounding box center [981, 228] width 416 height 67
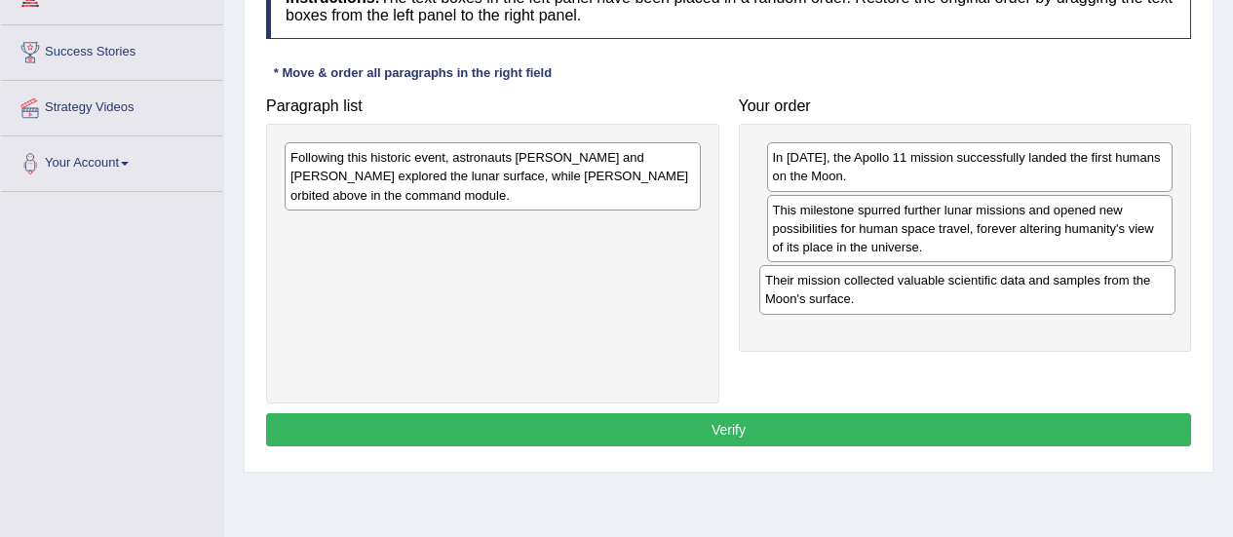
drag, startPoint x: 500, startPoint y: 169, endPoint x: 976, endPoint y: 290, distance: 491.0
click at [976, 290] on div "Their mission collected valuable scientific data and samples from the Moon's su…" at bounding box center [967, 289] width 416 height 49
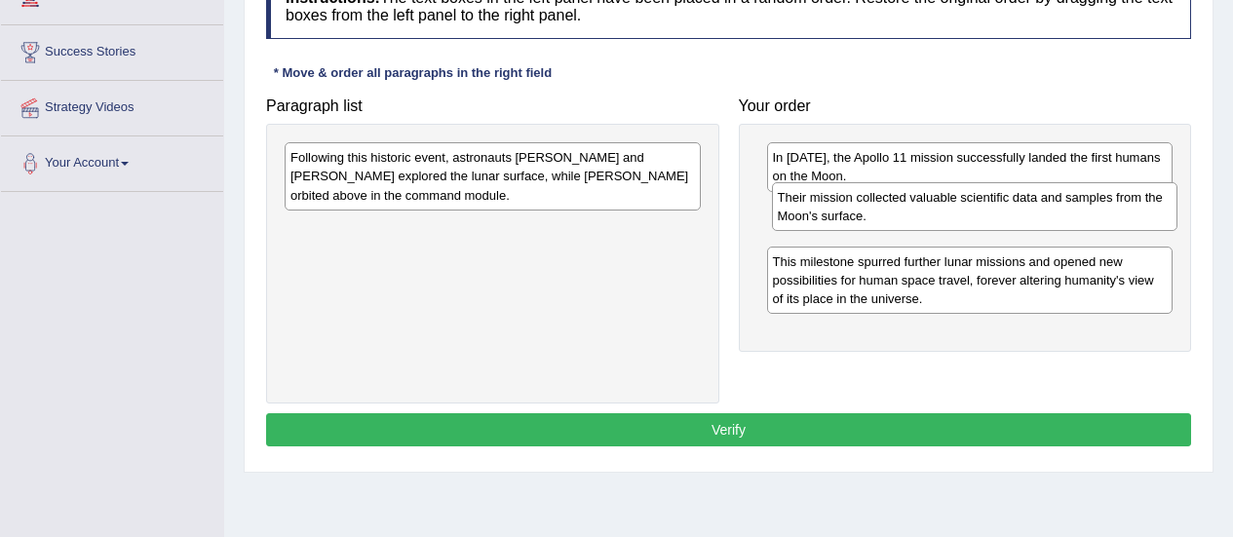
drag, startPoint x: 902, startPoint y: 306, endPoint x: 906, endPoint y: 223, distance: 83.0
click at [906, 223] on div "Their mission collected valuable scientific data and samples from the Moon's su…" at bounding box center [975, 206] width 406 height 49
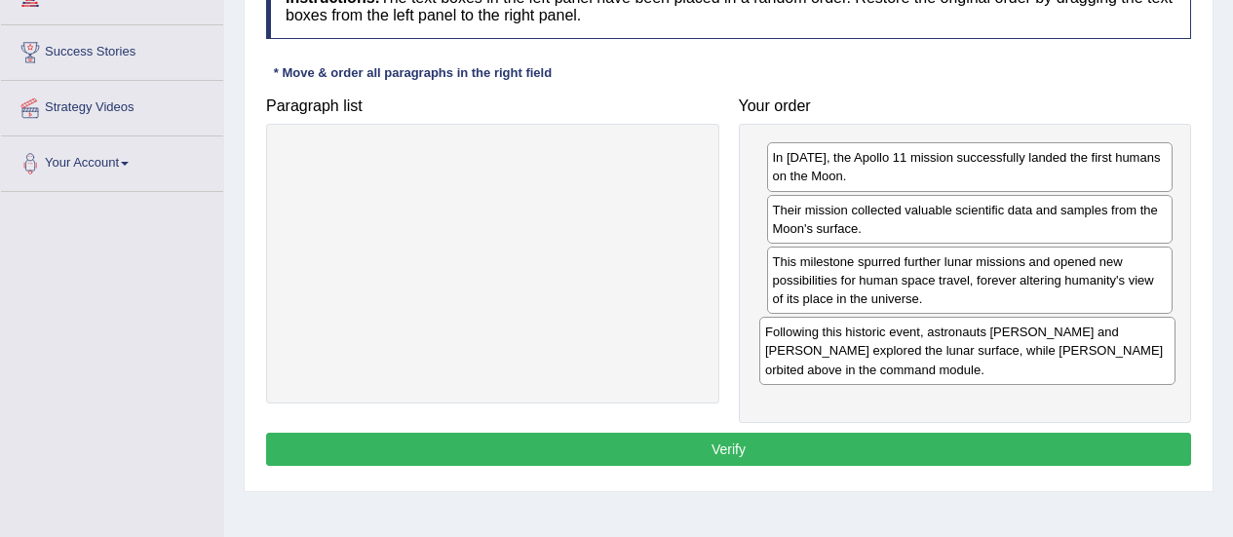
drag, startPoint x: 610, startPoint y: 176, endPoint x: 1085, endPoint y: 351, distance: 505.7
click at [1085, 351] on div "Following this historic event, astronauts [PERSON_NAME] and [PERSON_NAME] explo…" at bounding box center [967, 350] width 416 height 67
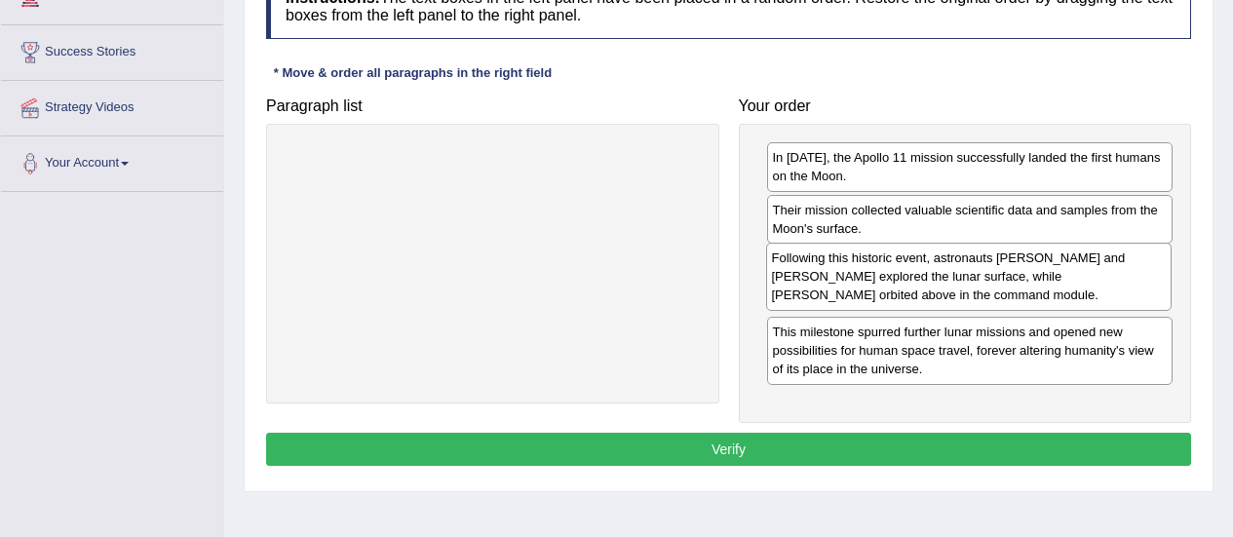
drag, startPoint x: 1019, startPoint y: 353, endPoint x: 1018, endPoint y: 279, distance: 74.1
click at [1018, 279] on div "Following this historic event, astronauts [PERSON_NAME] and [PERSON_NAME] explo…" at bounding box center [969, 276] width 406 height 67
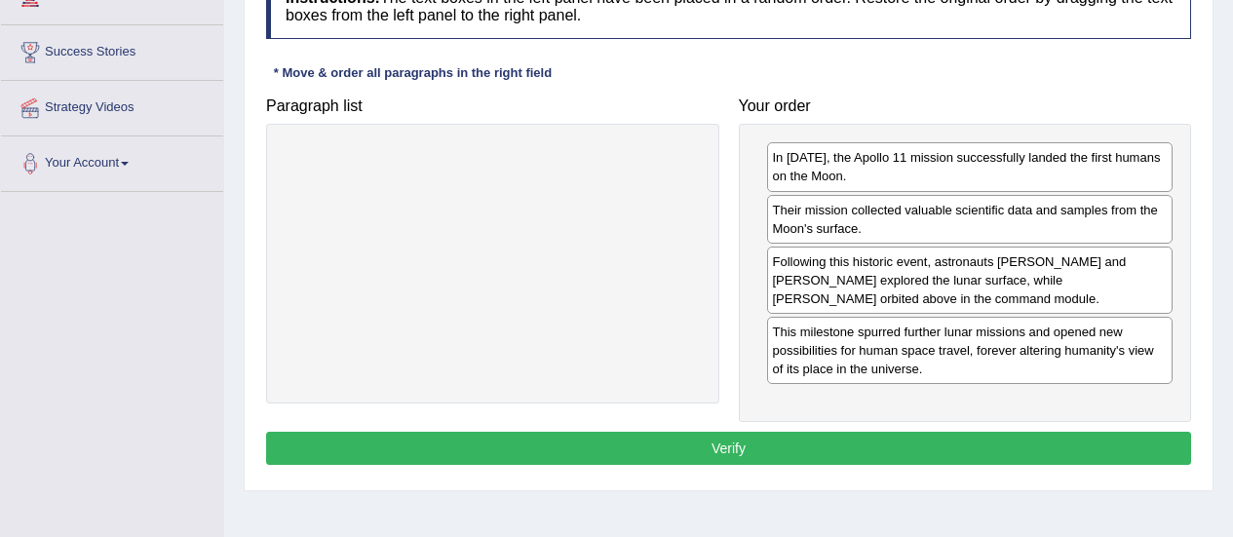
click at [925, 437] on button "Verify" at bounding box center [728, 448] width 925 height 33
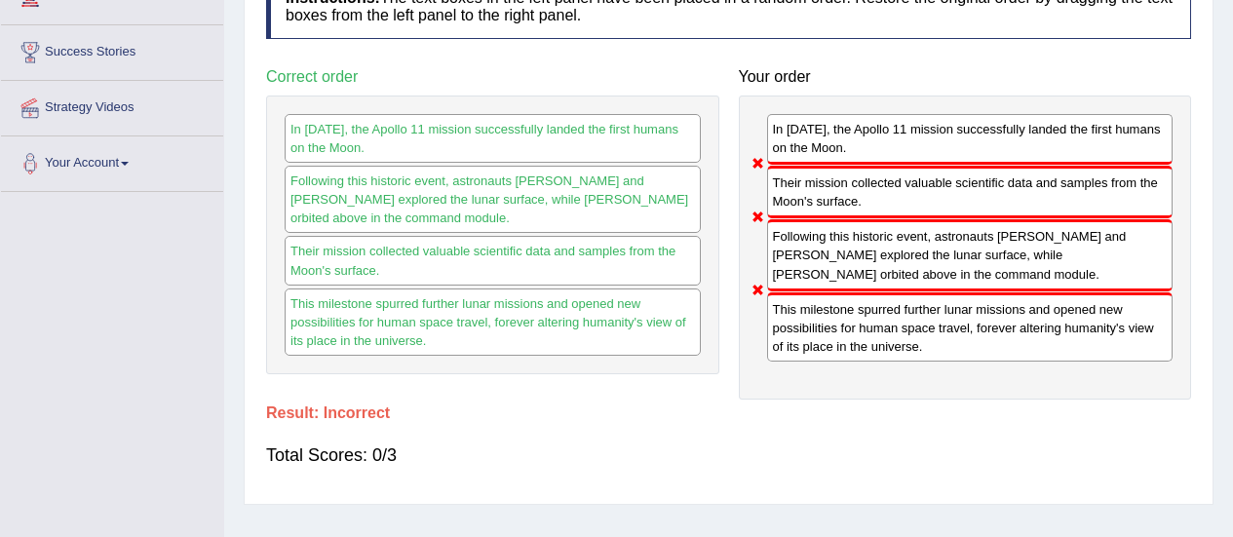
click at [925, 437] on div "Total Scores: 0/3" at bounding box center [728, 455] width 925 height 47
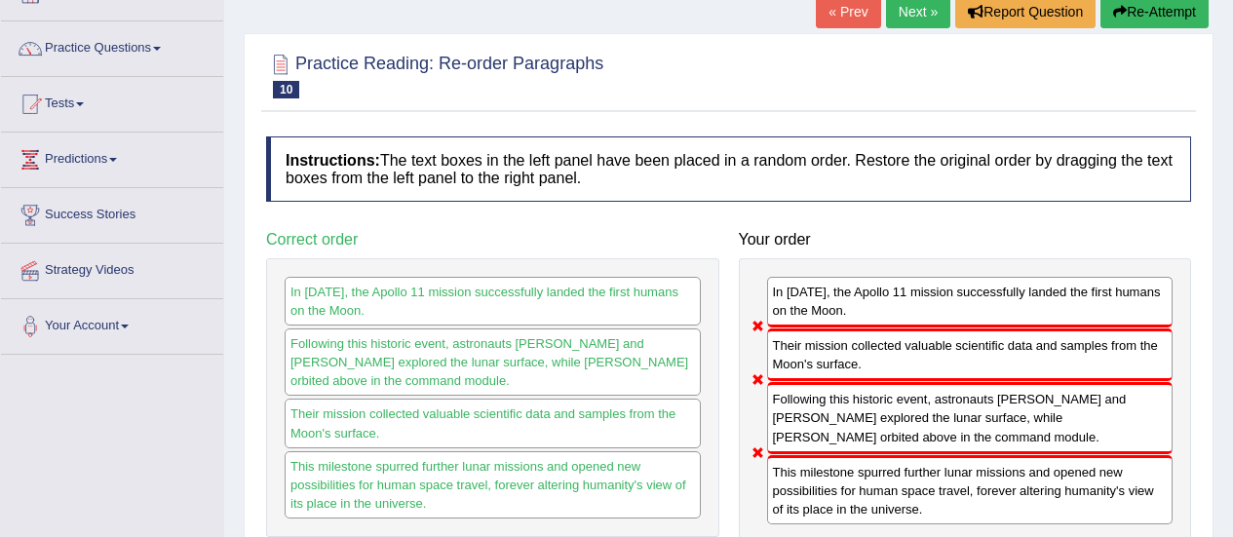
scroll to position [130, 0]
click at [1135, 20] on button "Re-Attempt" at bounding box center [1154, 12] width 108 height 33
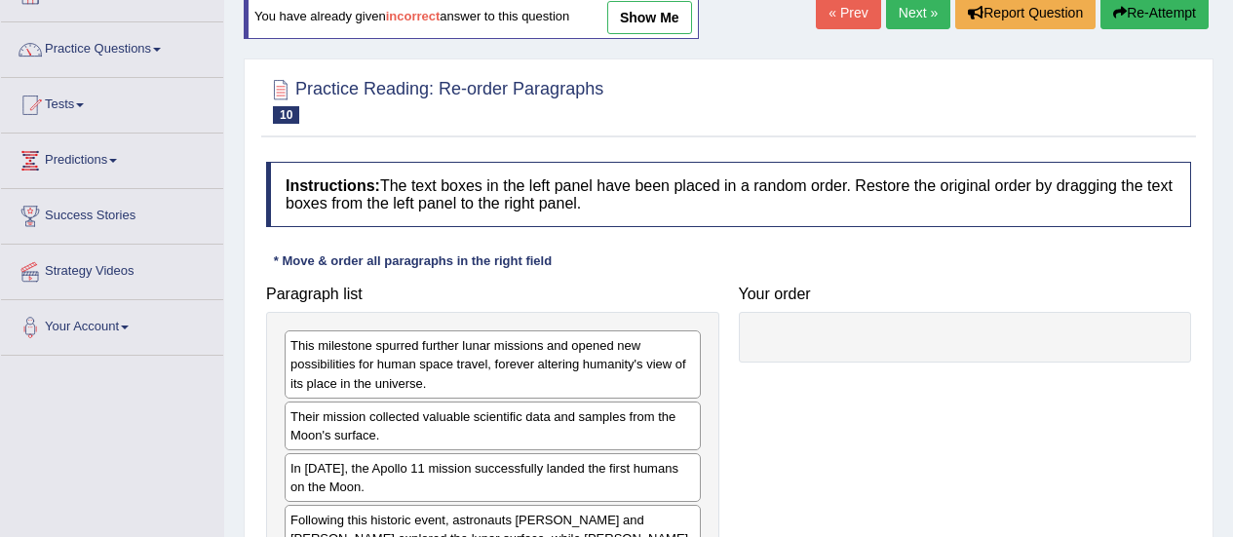
scroll to position [259, 0]
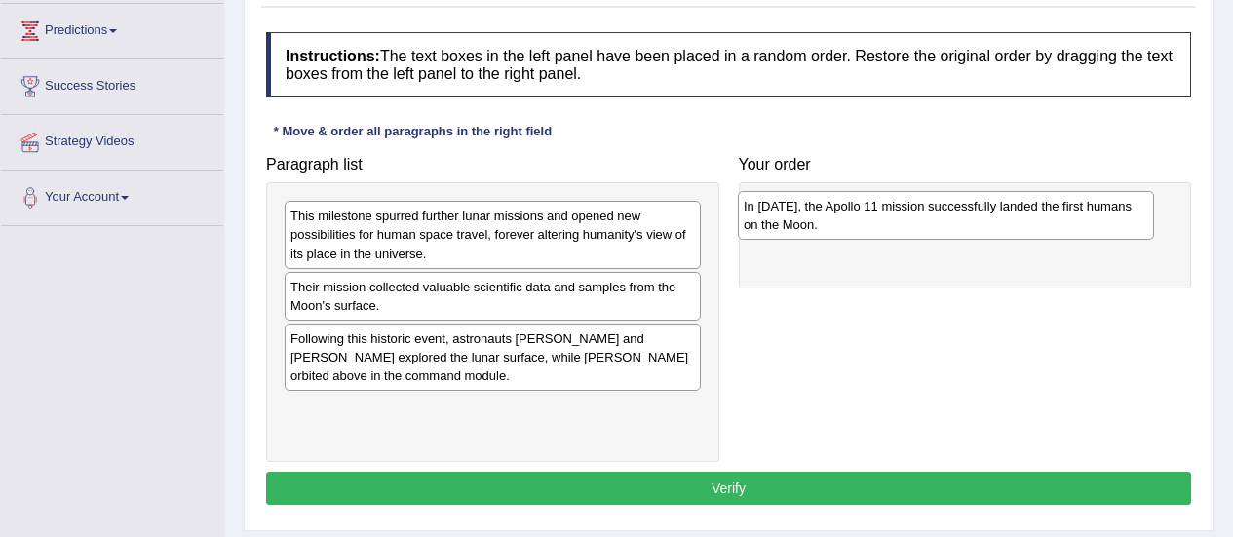
drag, startPoint x: 460, startPoint y: 360, endPoint x: 913, endPoint y: 227, distance: 472.2
click at [913, 227] on div "In [DATE], the Apollo 11 mission successfully landed the first humans on the Mo…" at bounding box center [946, 215] width 416 height 49
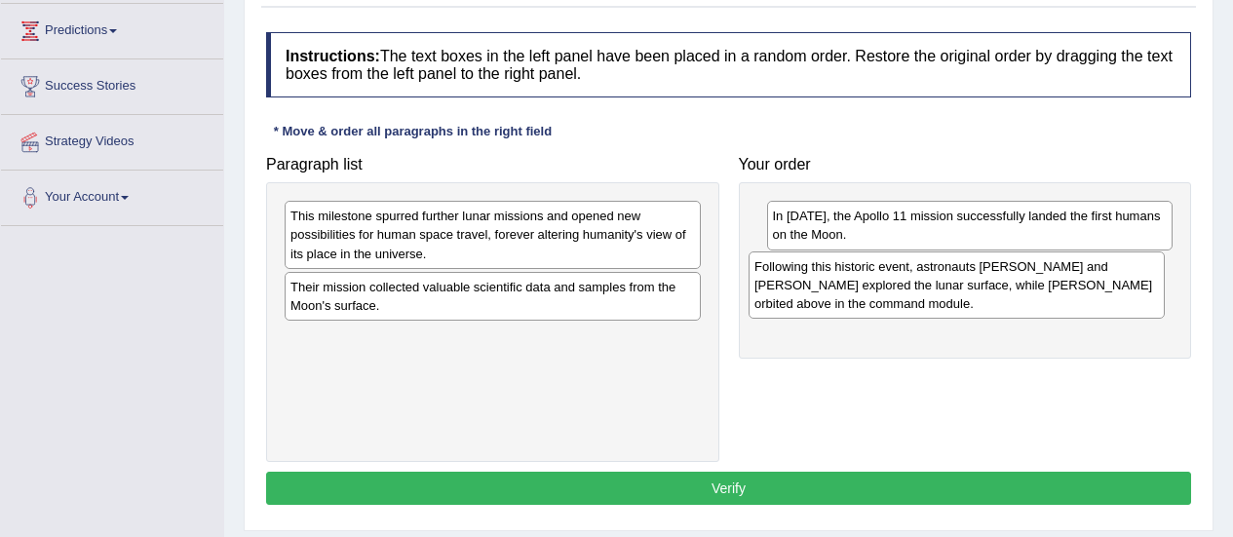
drag, startPoint x: 521, startPoint y: 347, endPoint x: 985, endPoint y: 275, distance: 469.5
click at [985, 275] on div "Following this historic event, astronauts [PERSON_NAME] and [PERSON_NAME] explo…" at bounding box center [956, 284] width 416 height 67
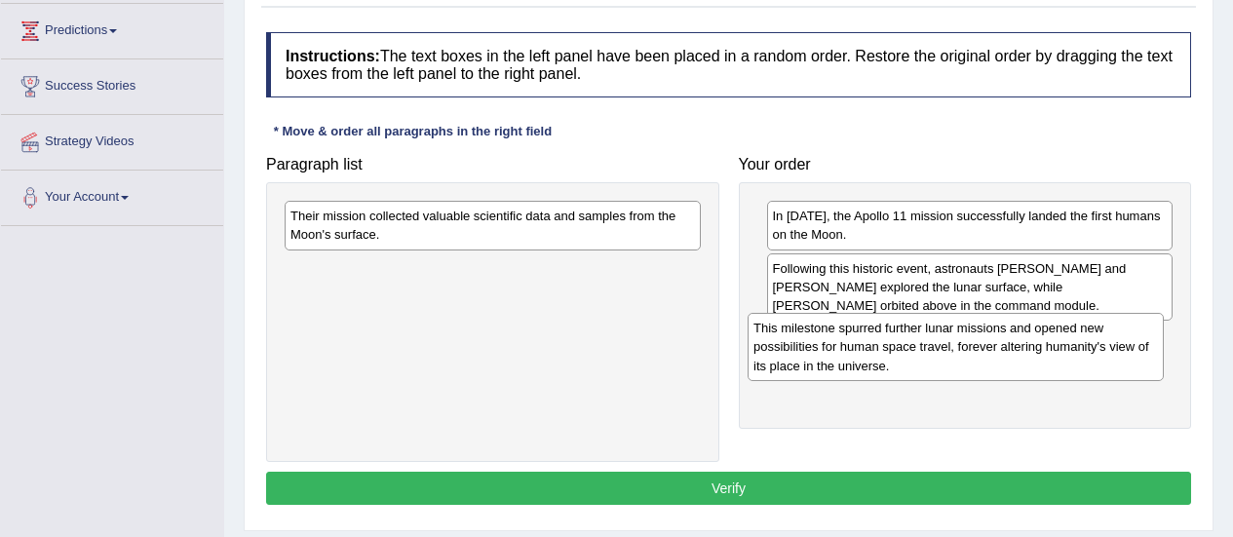
drag, startPoint x: 492, startPoint y: 246, endPoint x: 957, endPoint y: 361, distance: 478.9
click at [957, 361] on div "This milestone spurred further lunar missions and opened new possibilities for …" at bounding box center [956, 346] width 416 height 67
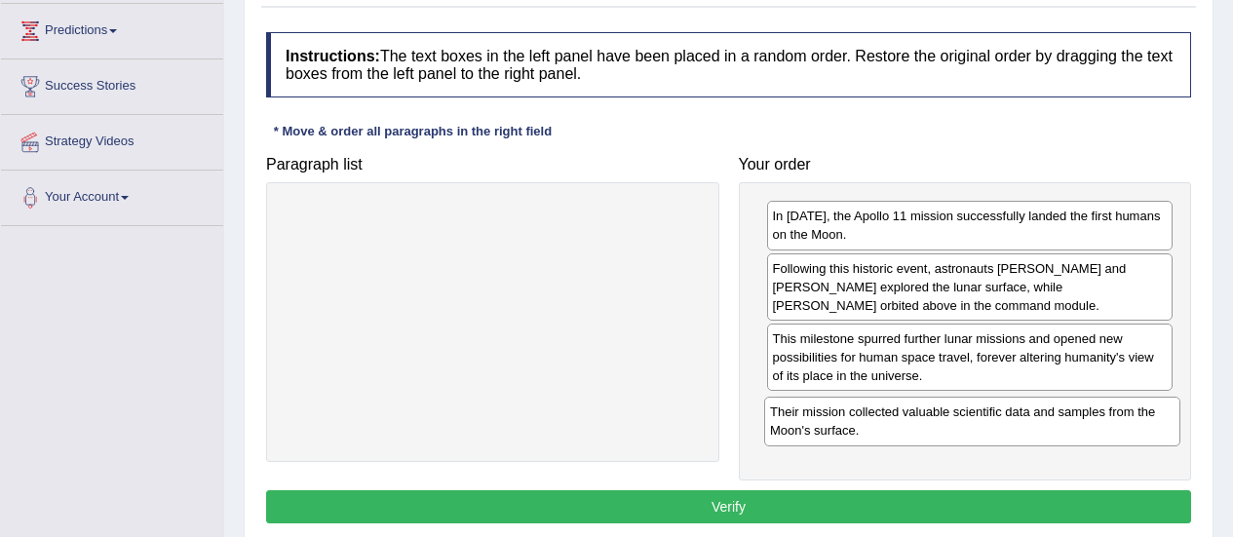
drag, startPoint x: 519, startPoint y: 237, endPoint x: 1000, endPoint y: 433, distance: 518.9
click at [1000, 433] on div "Their mission collected valuable scientific data and samples from the Moon's su…" at bounding box center [972, 421] width 416 height 49
click at [783, 519] on button "Verify" at bounding box center [728, 506] width 925 height 33
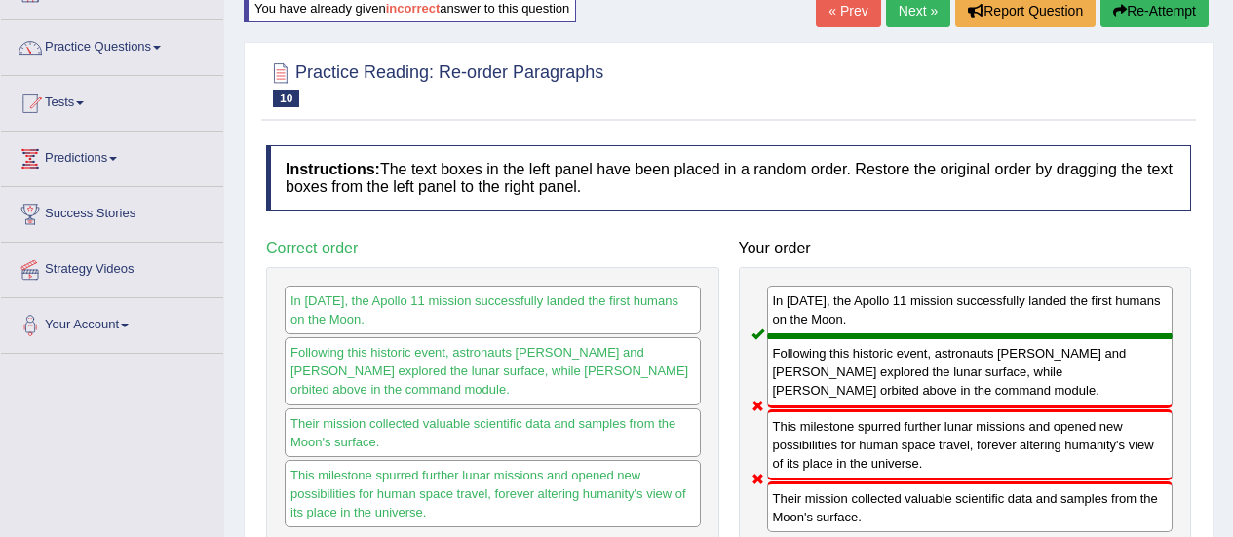
scroll to position [131, 0]
click at [1144, 21] on button "Re-Attempt" at bounding box center [1154, 11] width 108 height 33
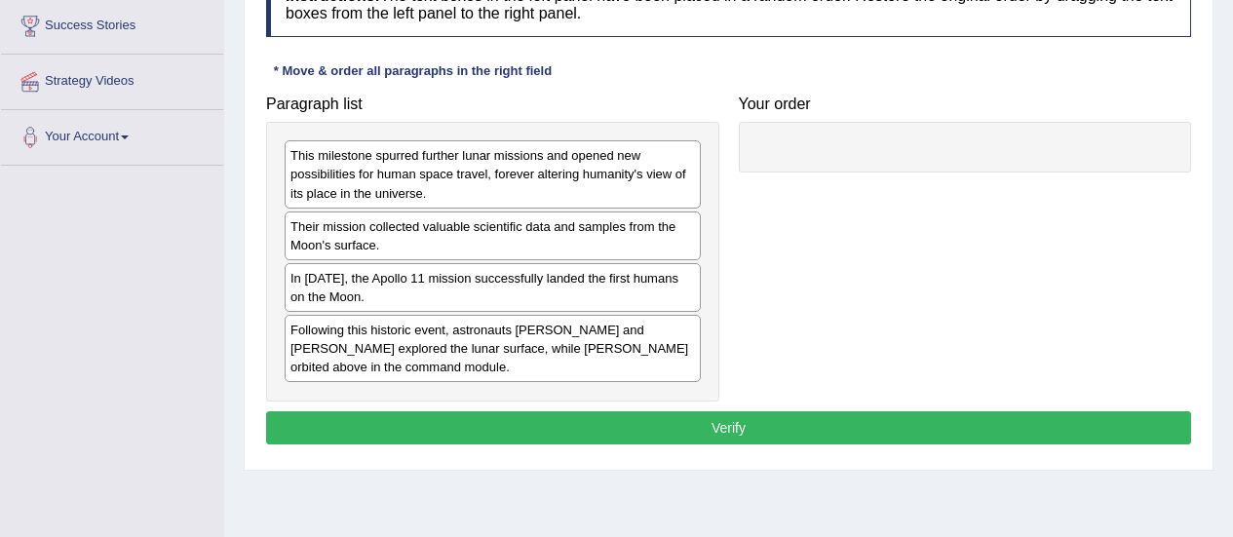
scroll to position [325, 0]
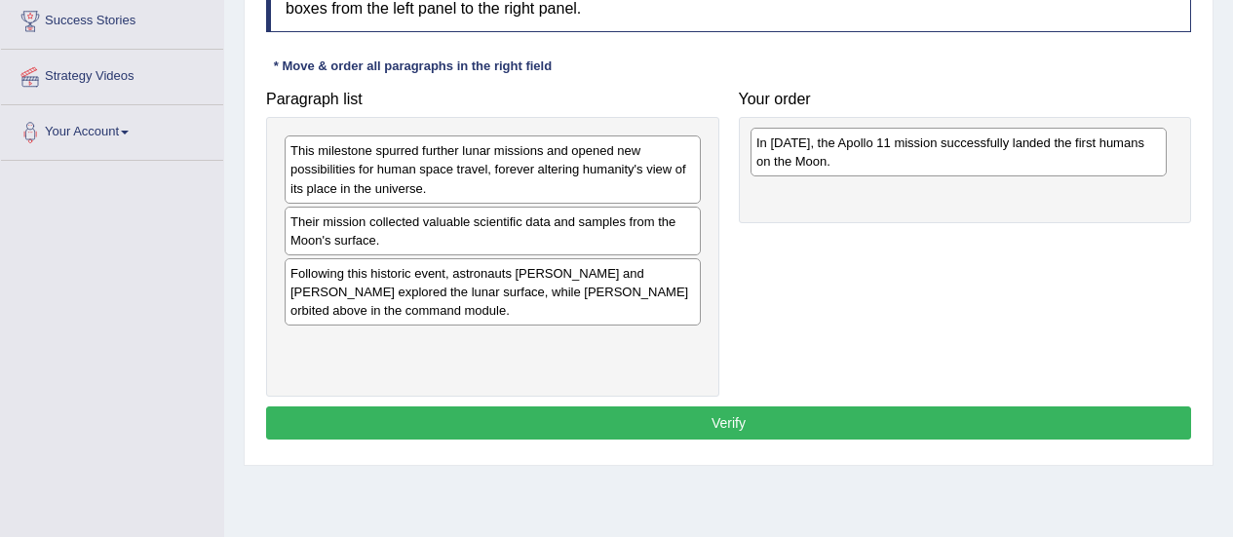
drag, startPoint x: 419, startPoint y: 295, endPoint x: 885, endPoint y: 165, distance: 483.8
click at [885, 165] on div "In [DATE], the Apollo 11 mission successfully landed the first humans on the Mo…" at bounding box center [958, 152] width 416 height 49
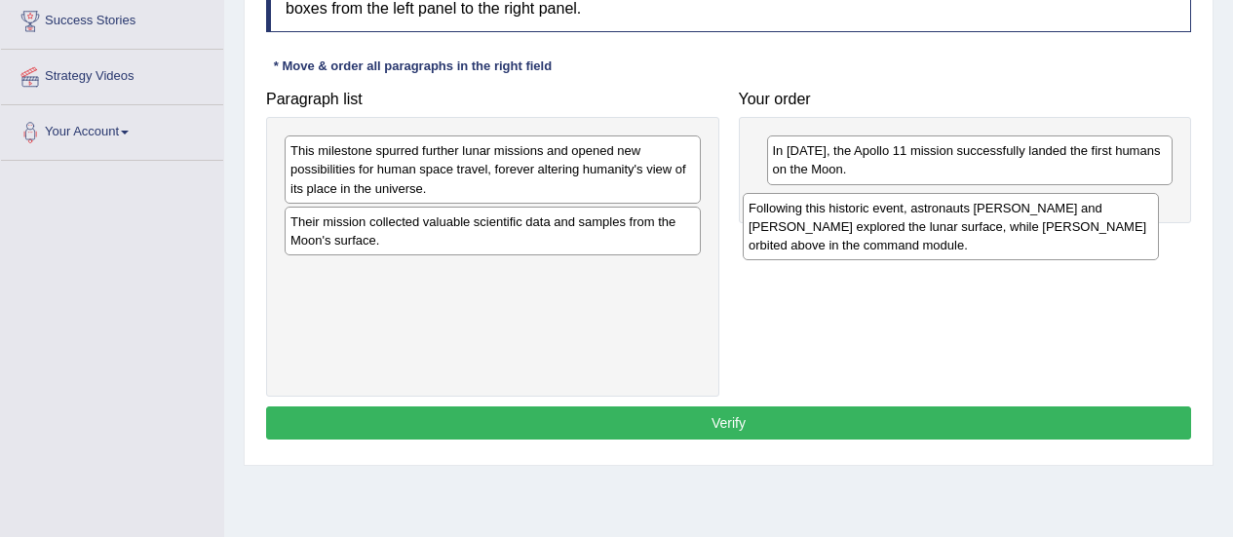
drag, startPoint x: 514, startPoint y: 300, endPoint x: 972, endPoint y: 235, distance: 462.7
click at [972, 235] on div "Following this historic event, astronauts [PERSON_NAME] and [PERSON_NAME] explo…" at bounding box center [951, 226] width 416 height 67
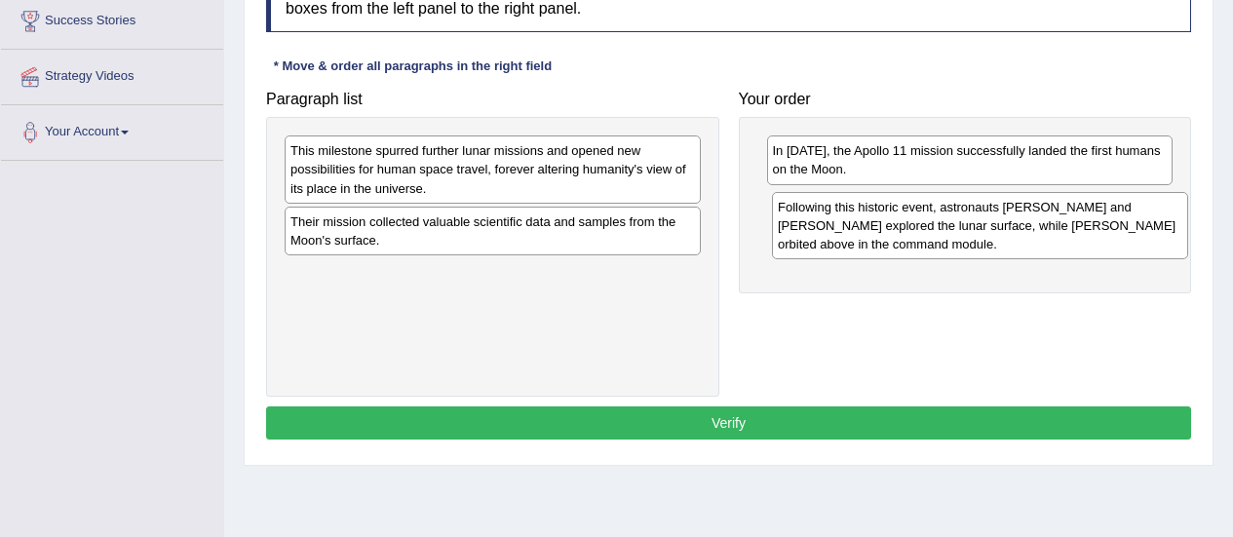
drag, startPoint x: 579, startPoint y: 301, endPoint x: 1067, endPoint y: 235, distance: 492.8
click at [1067, 235] on div "Following this historic event, astronauts [PERSON_NAME] and [PERSON_NAME] explo…" at bounding box center [980, 225] width 416 height 67
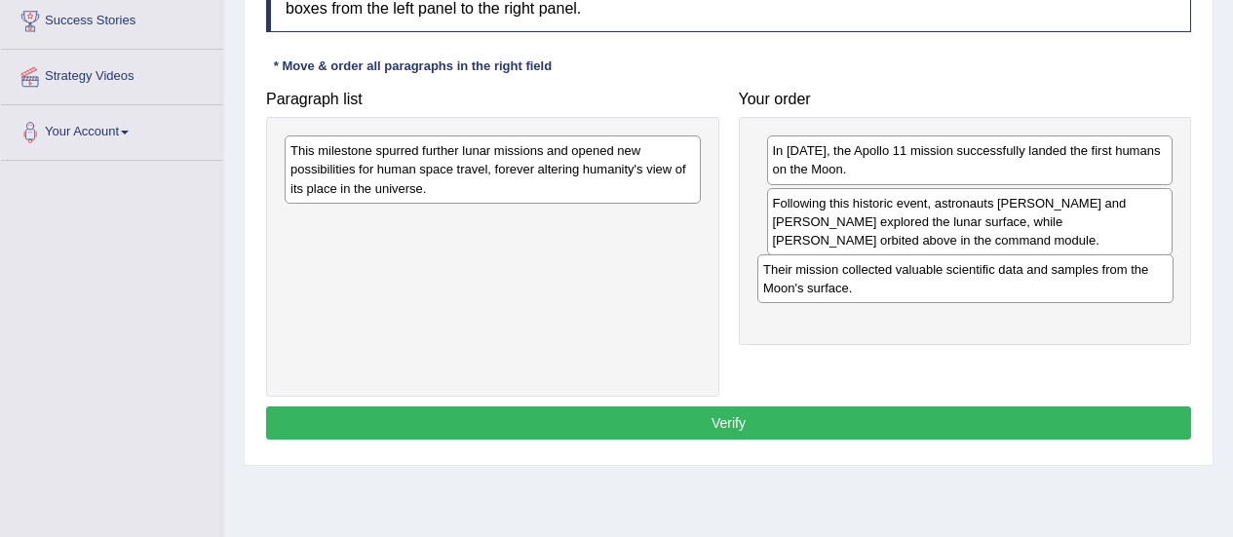
drag, startPoint x: 602, startPoint y: 228, endPoint x: 1075, endPoint y: 276, distance: 475.1
click at [1075, 276] on div "Their mission collected valuable scientific data and samples from the Moon's su…" at bounding box center [965, 278] width 416 height 49
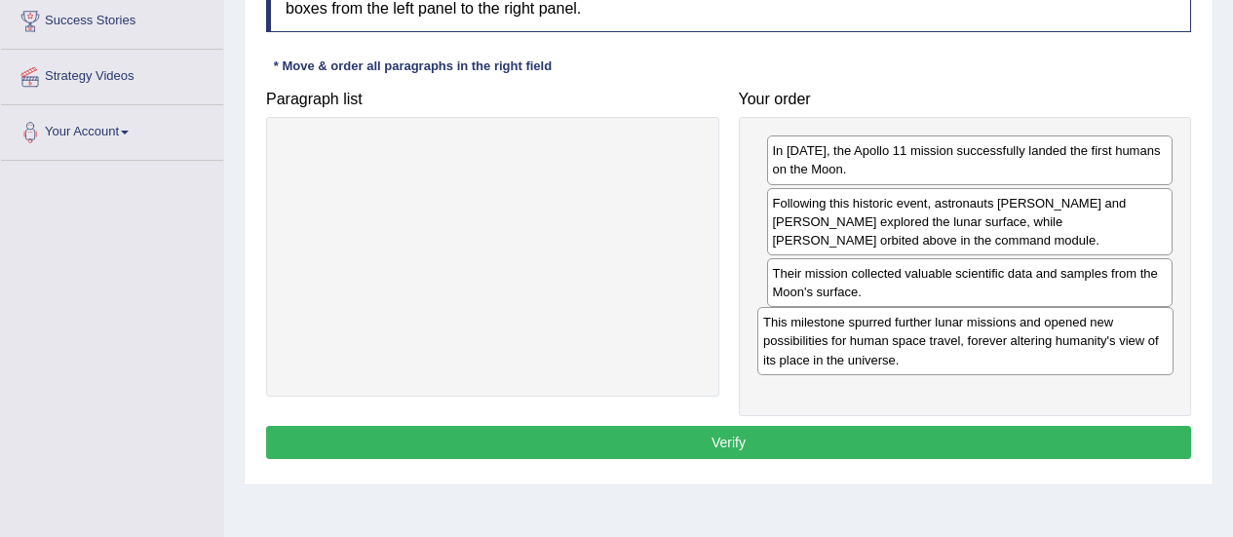
drag, startPoint x: 616, startPoint y: 178, endPoint x: 1089, endPoint y: 350, distance: 502.8
click at [1089, 350] on div "This milestone spurred further lunar missions and opened new possibilities for …" at bounding box center [965, 340] width 416 height 67
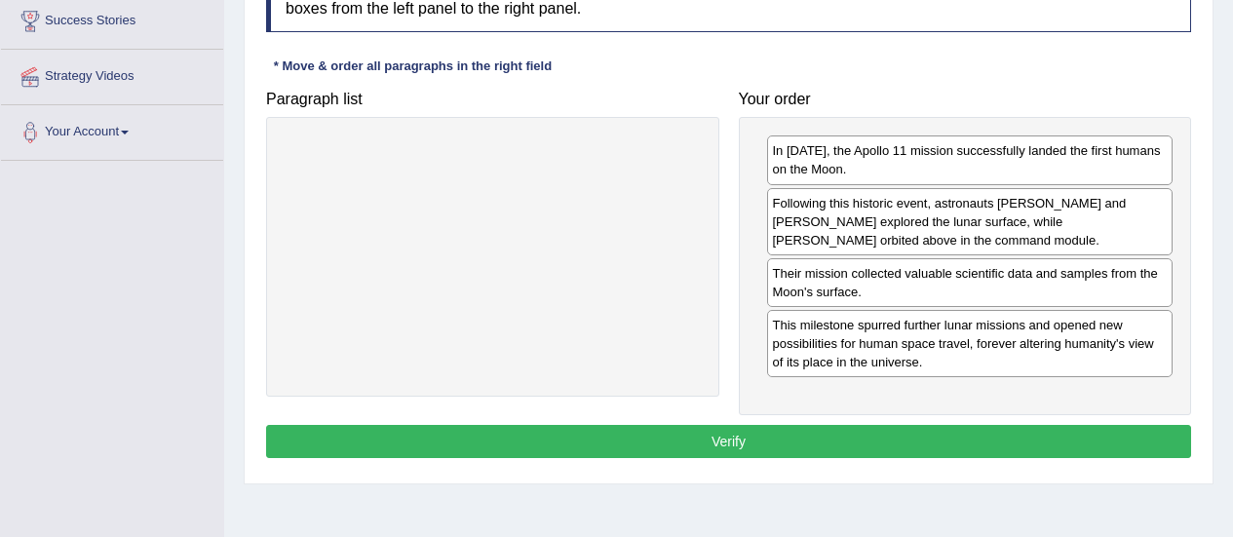
click at [951, 448] on button "Verify" at bounding box center [728, 441] width 925 height 33
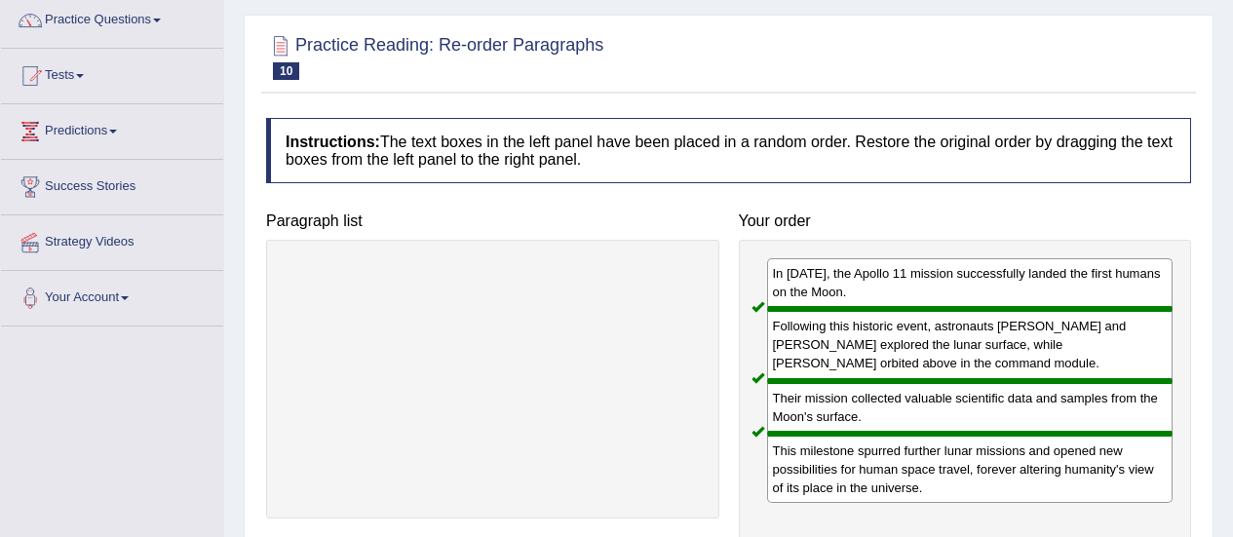
scroll to position [154, 0]
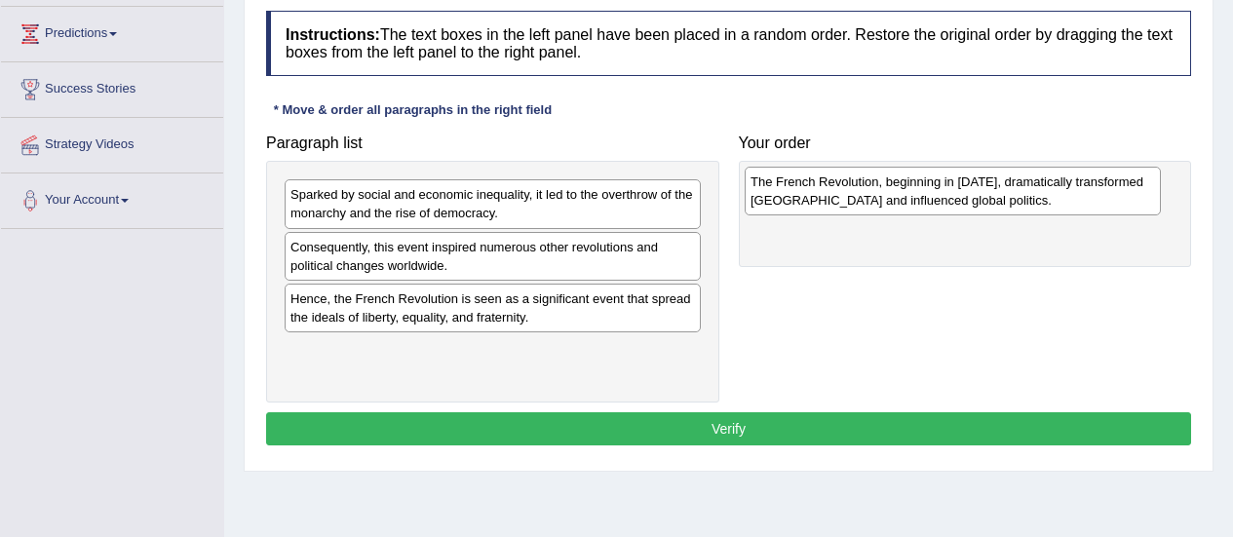
drag, startPoint x: 480, startPoint y: 254, endPoint x: 940, endPoint y: 189, distance: 464.6
click at [940, 189] on div "The French Revolution, beginning in [DATE], dramatically transformed [GEOGRAPHI…" at bounding box center [953, 191] width 416 height 49
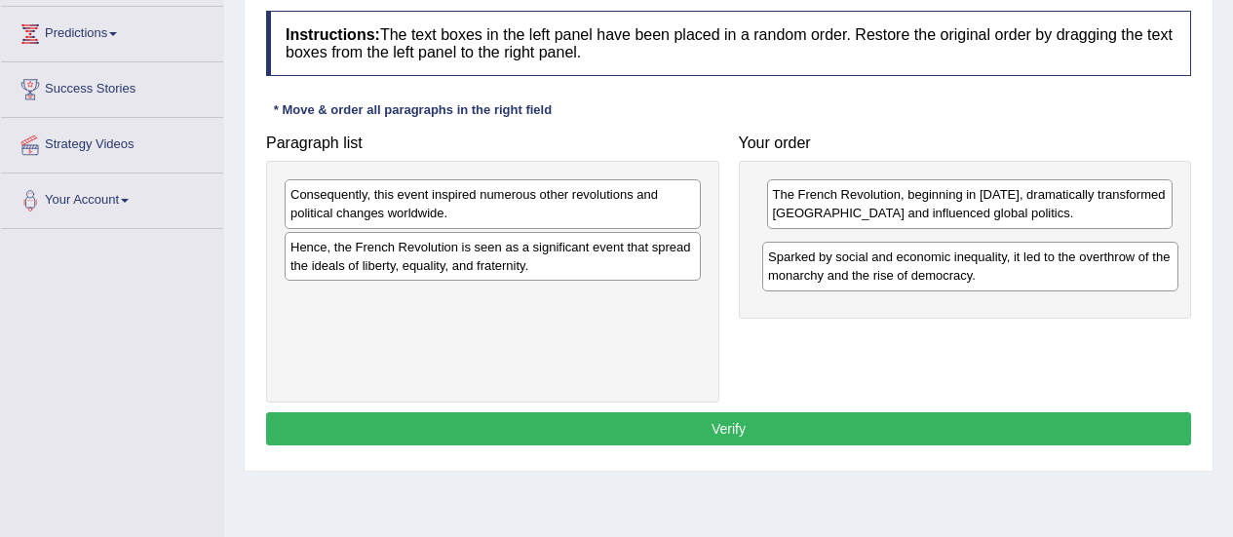
drag, startPoint x: 522, startPoint y: 207, endPoint x: 1002, endPoint y: 268, distance: 483.4
click at [1002, 268] on div "Sparked by social and economic inequality, it led to the overthrow of the monar…" at bounding box center [970, 266] width 416 height 49
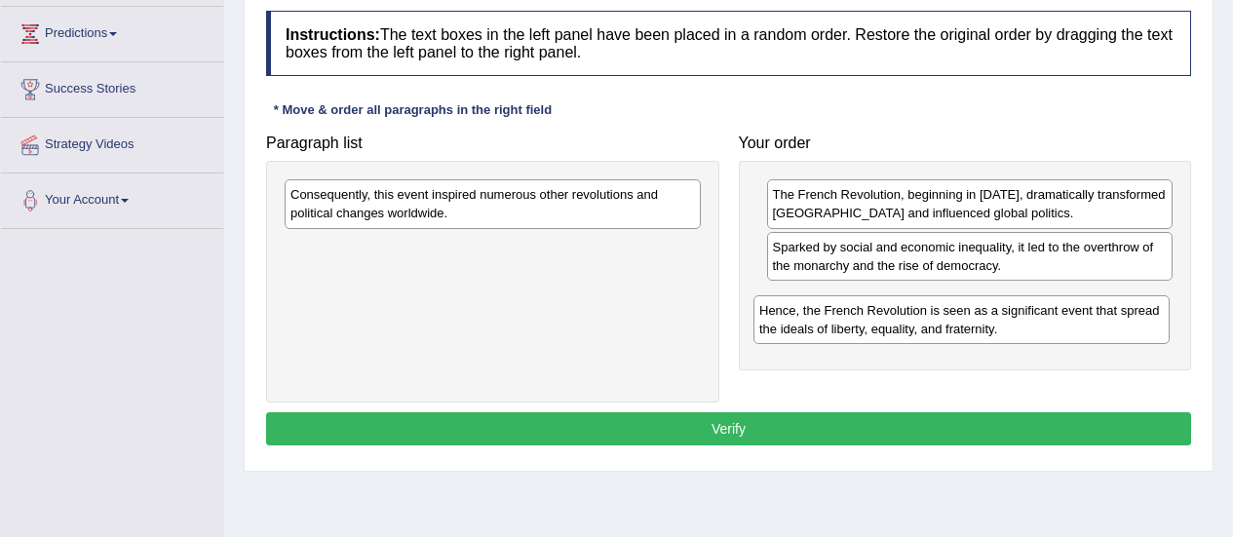
drag, startPoint x: 537, startPoint y: 269, endPoint x: 1010, endPoint y: 330, distance: 476.7
click at [1010, 330] on div "Hence, the French Revolution is seen as a significant event that spread the ide…" at bounding box center [961, 319] width 416 height 49
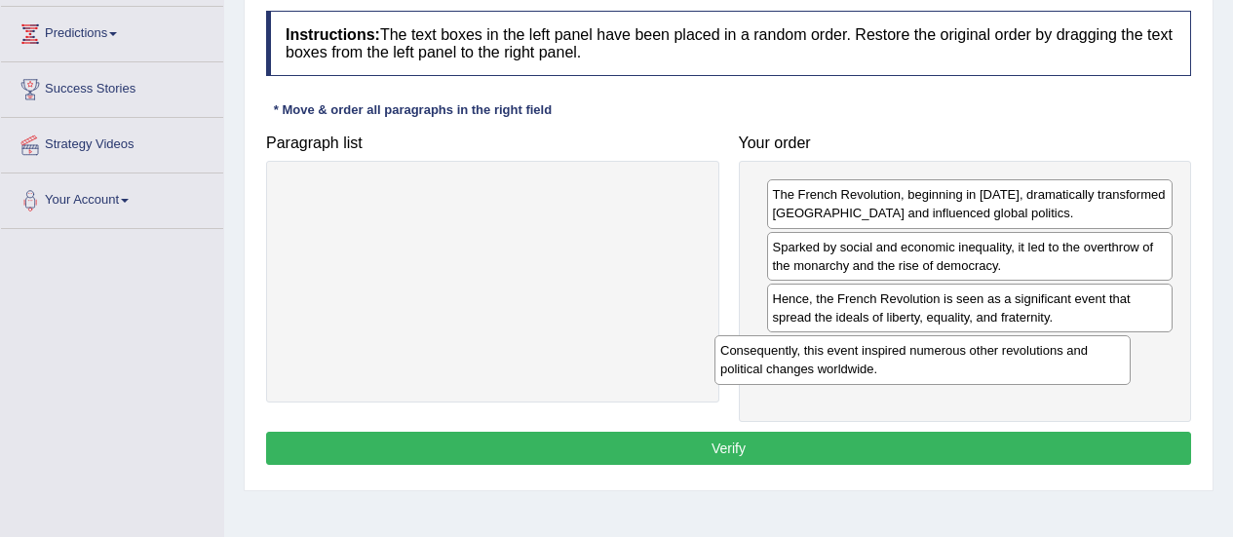
drag, startPoint x: 526, startPoint y: 199, endPoint x: 980, endPoint y: 358, distance: 481.1
click at [980, 358] on div "Consequently, this event inspired numerous other revolutions and political chan…" at bounding box center [922, 359] width 416 height 49
click at [822, 453] on button "Verify" at bounding box center [728, 448] width 925 height 33
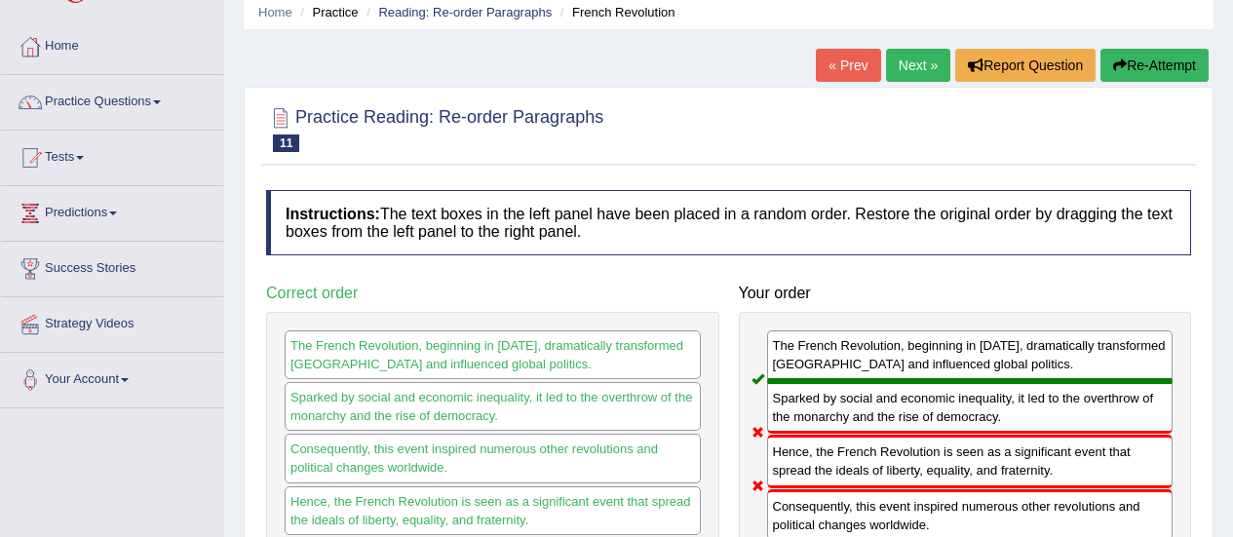
scroll to position [76, 0]
click at [1140, 79] on button "Re-Attempt" at bounding box center [1154, 66] width 108 height 33
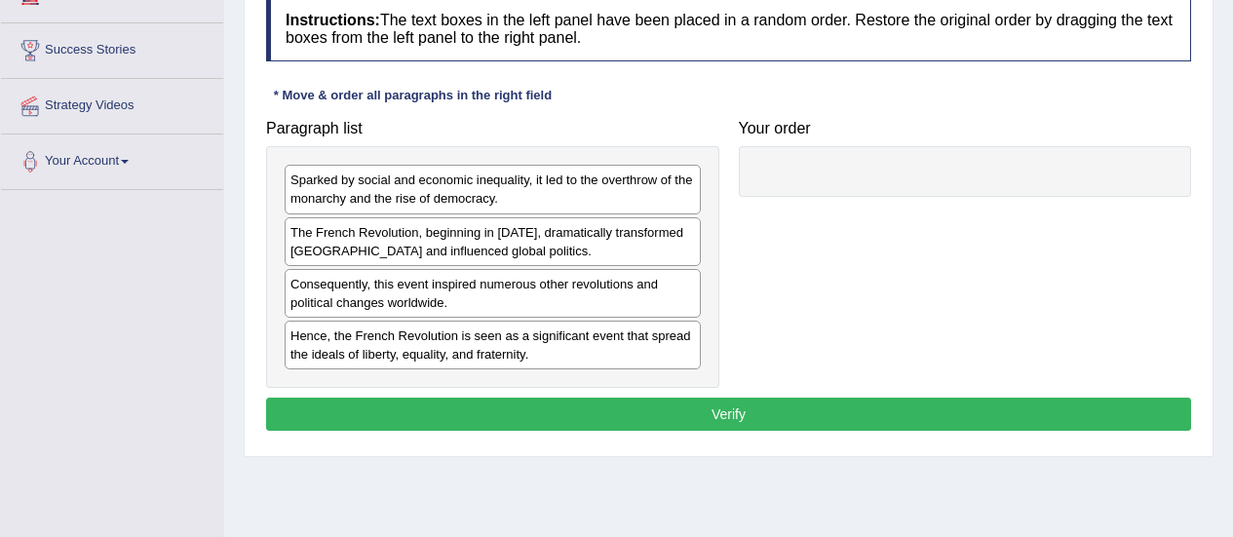
scroll to position [317, 0]
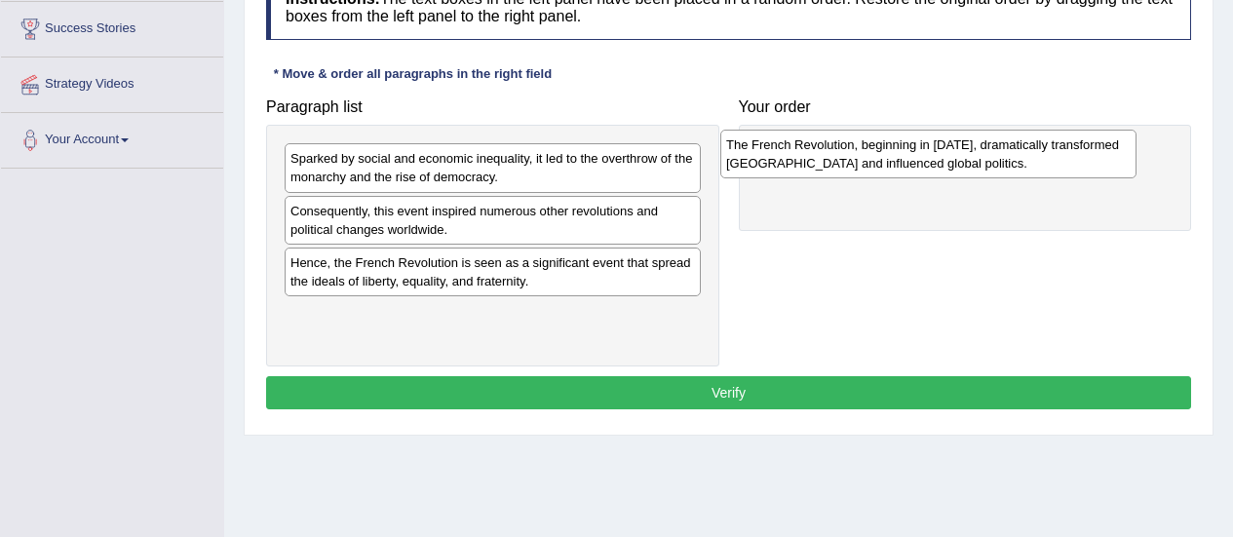
drag, startPoint x: 434, startPoint y: 215, endPoint x: 869, endPoint y: 149, distance: 440.7
click at [869, 149] on div "The French Revolution, beginning in [DATE], dramatically transformed [GEOGRAPHI…" at bounding box center [928, 154] width 416 height 49
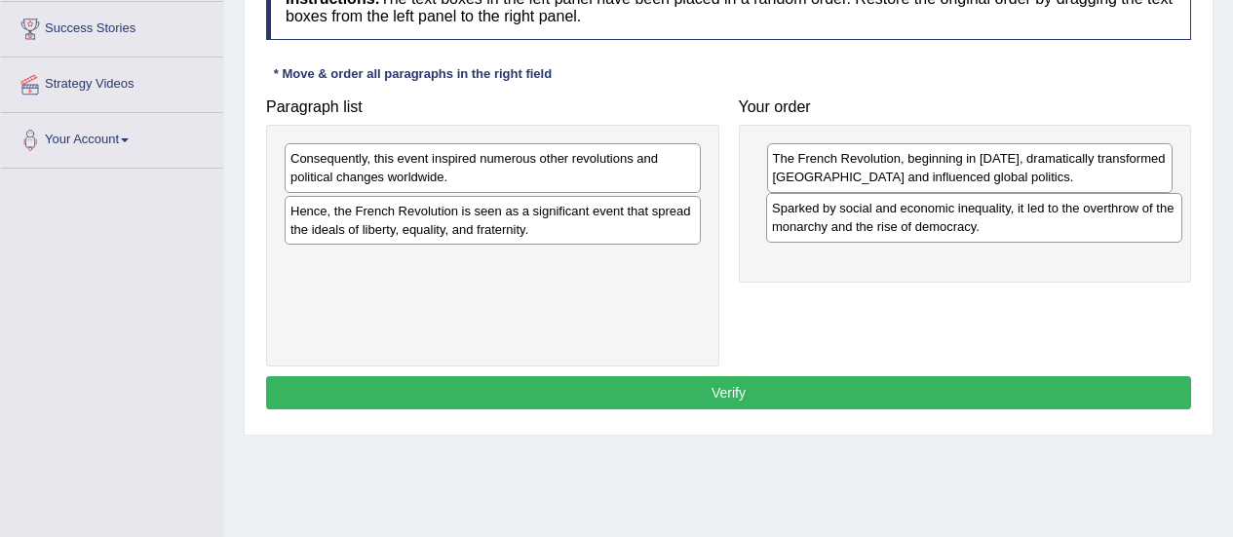
drag, startPoint x: 506, startPoint y: 172, endPoint x: 987, endPoint y: 221, distance: 484.0
click at [987, 221] on div "Sparked by social and economic inequality, it led to the overthrow of the monar…" at bounding box center [974, 217] width 416 height 49
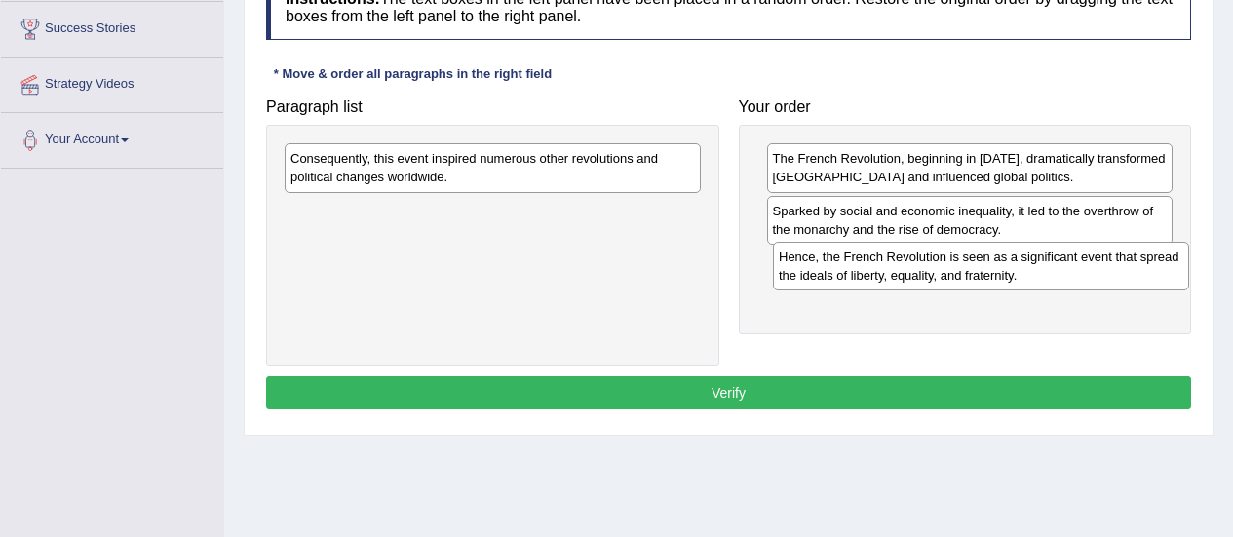
drag, startPoint x: 439, startPoint y: 233, endPoint x: 927, endPoint y: 279, distance: 490.4
click at [927, 279] on div "Hence, the French Revolution is seen as a significant event that spread the ide…" at bounding box center [981, 266] width 416 height 49
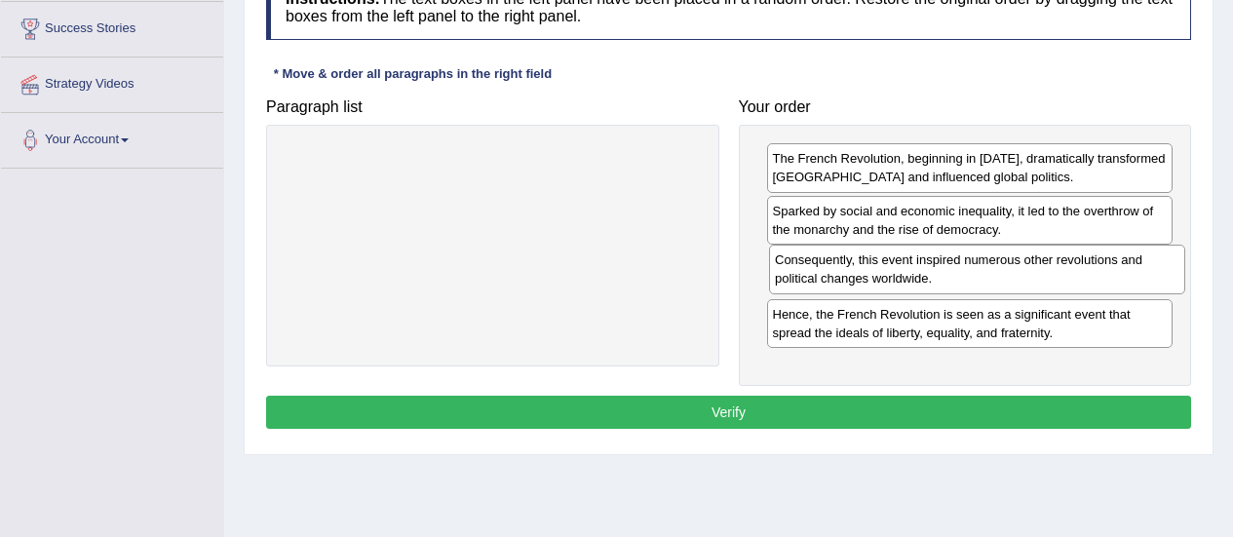
drag, startPoint x: 599, startPoint y: 171, endPoint x: 1086, endPoint y: 275, distance: 497.4
click at [1086, 275] on div "Consequently, this event inspired numerous other revolutions and political chan…" at bounding box center [977, 269] width 416 height 49
click at [759, 429] on button "Verify" at bounding box center [728, 412] width 925 height 33
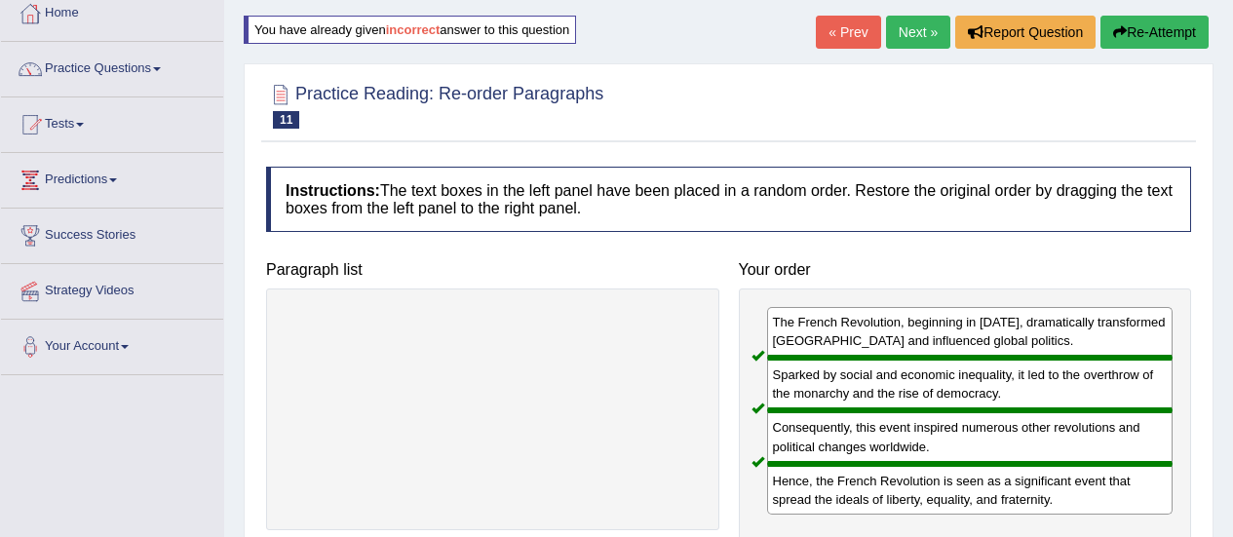
scroll to position [109, 0]
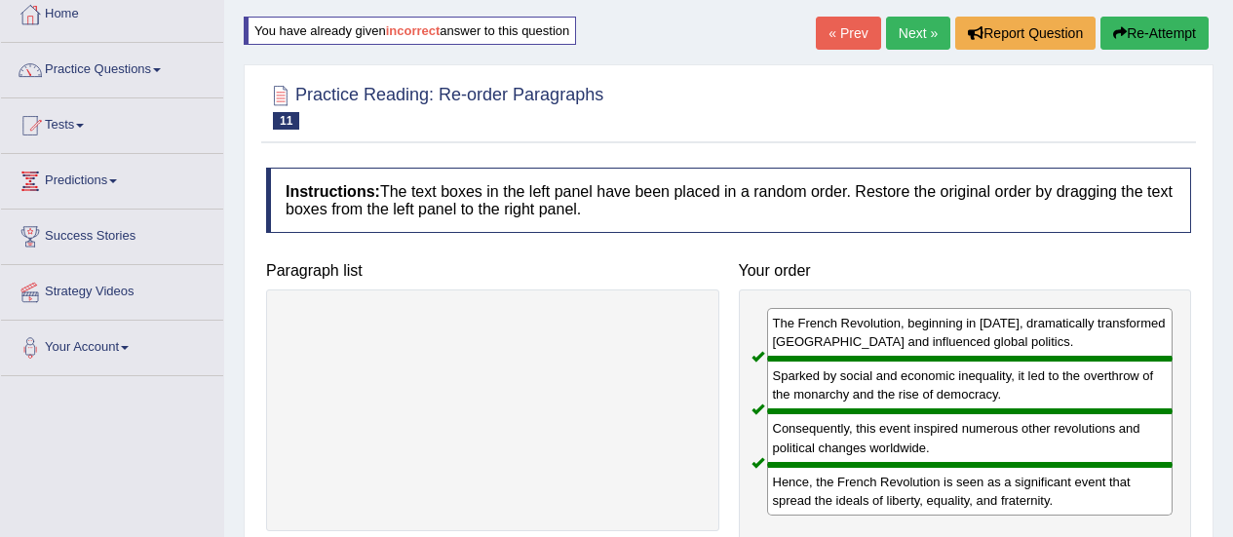
click at [902, 44] on link "Next »" at bounding box center [918, 33] width 64 height 33
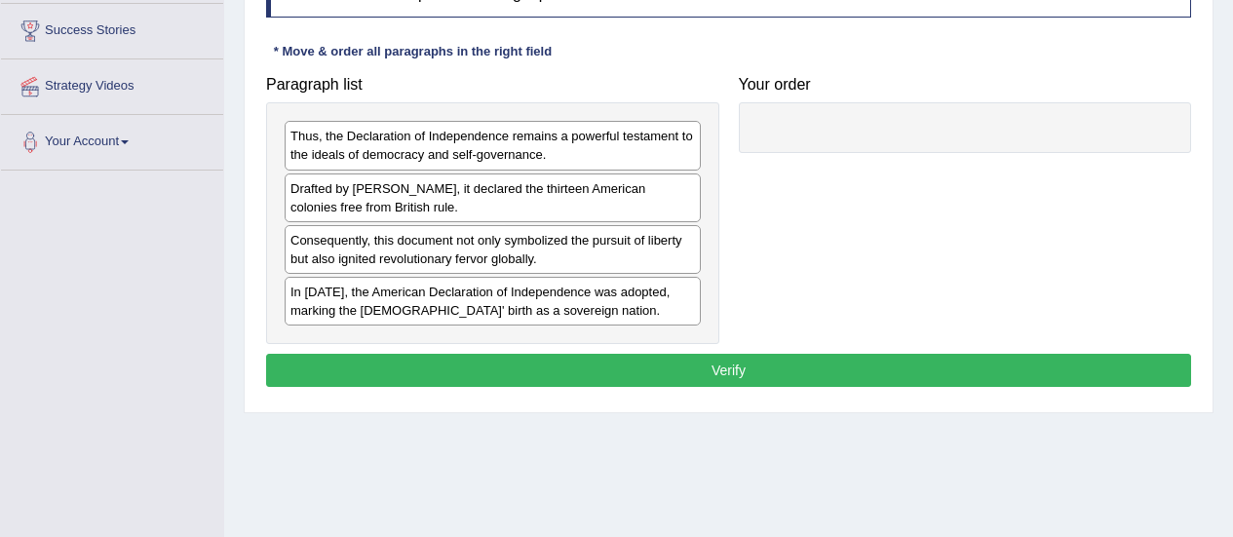
scroll to position [314, 0]
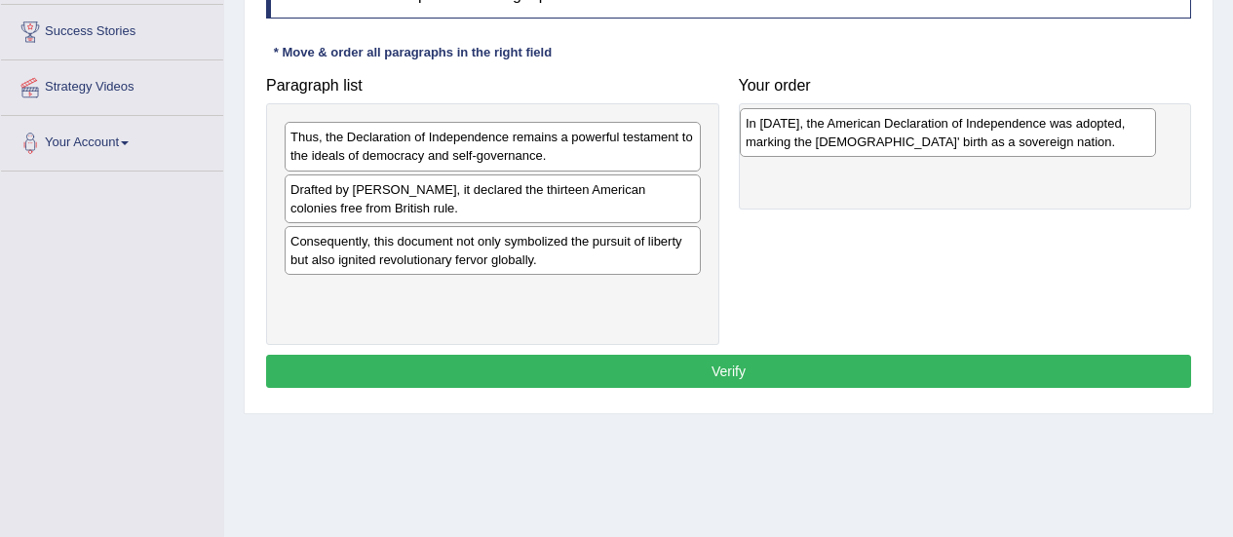
drag, startPoint x: 392, startPoint y: 301, endPoint x: 847, endPoint y: 132, distance: 485.7
click at [847, 132] on div "In [DATE], the American Declaration of Independence was adopted, marking the [D…" at bounding box center [948, 132] width 416 height 49
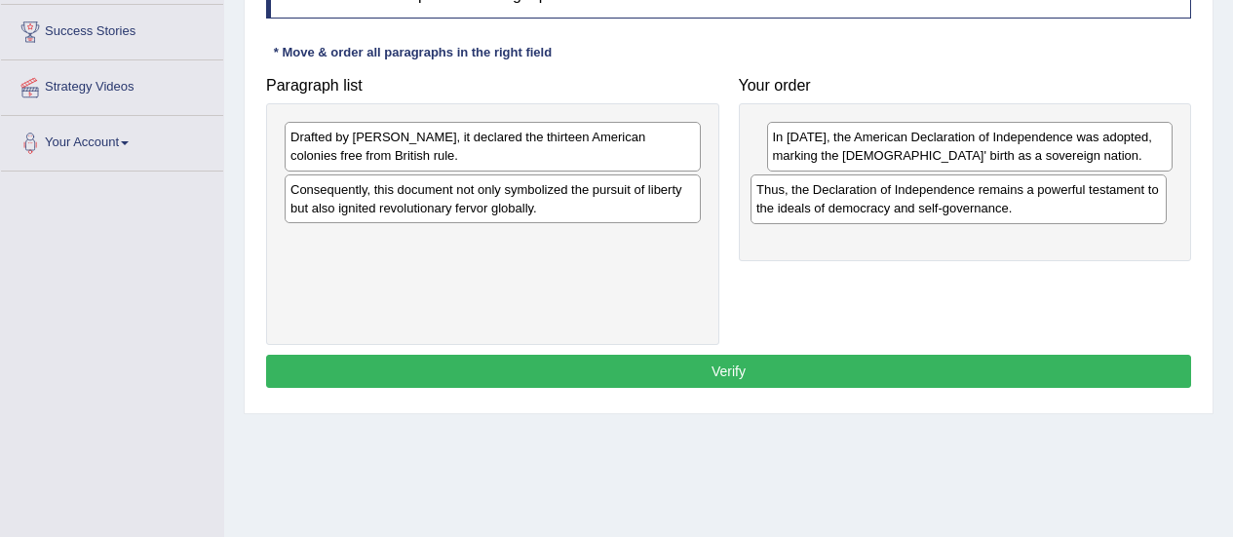
drag, startPoint x: 586, startPoint y: 144, endPoint x: 1058, endPoint y: 203, distance: 476.3
click at [1058, 203] on div "Thus, the Declaration of Independence remains a powerful testament to the ideal…" at bounding box center [958, 198] width 416 height 49
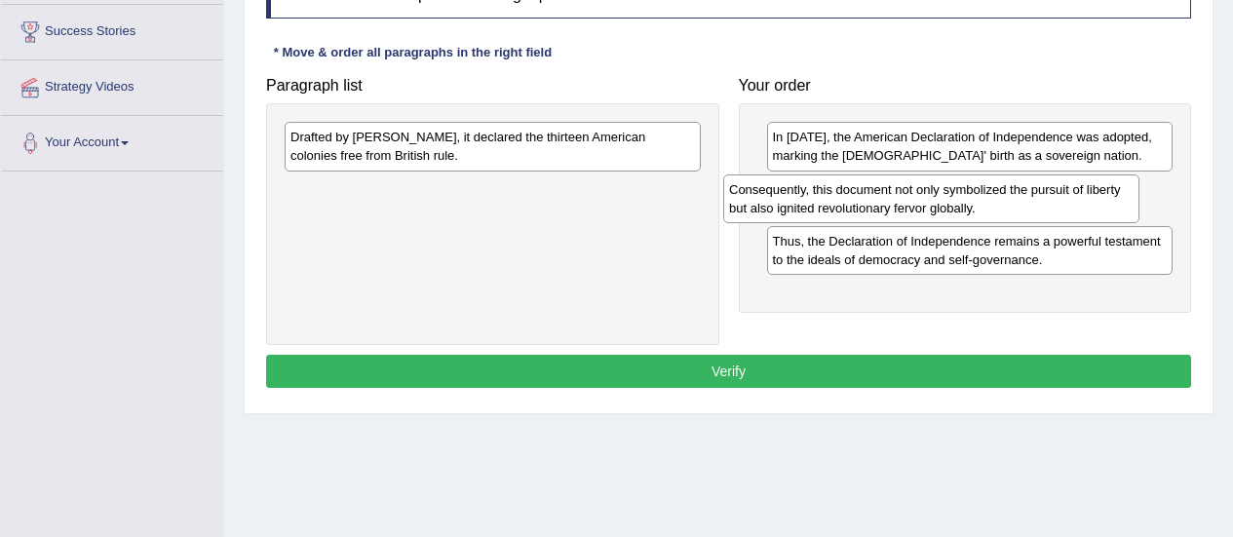
drag, startPoint x: 554, startPoint y: 199, endPoint x: 993, endPoint y: 199, distance: 439.5
click at [993, 199] on div "Consequently, this document not only symbolized the pursuit of liberty but also…" at bounding box center [931, 198] width 416 height 49
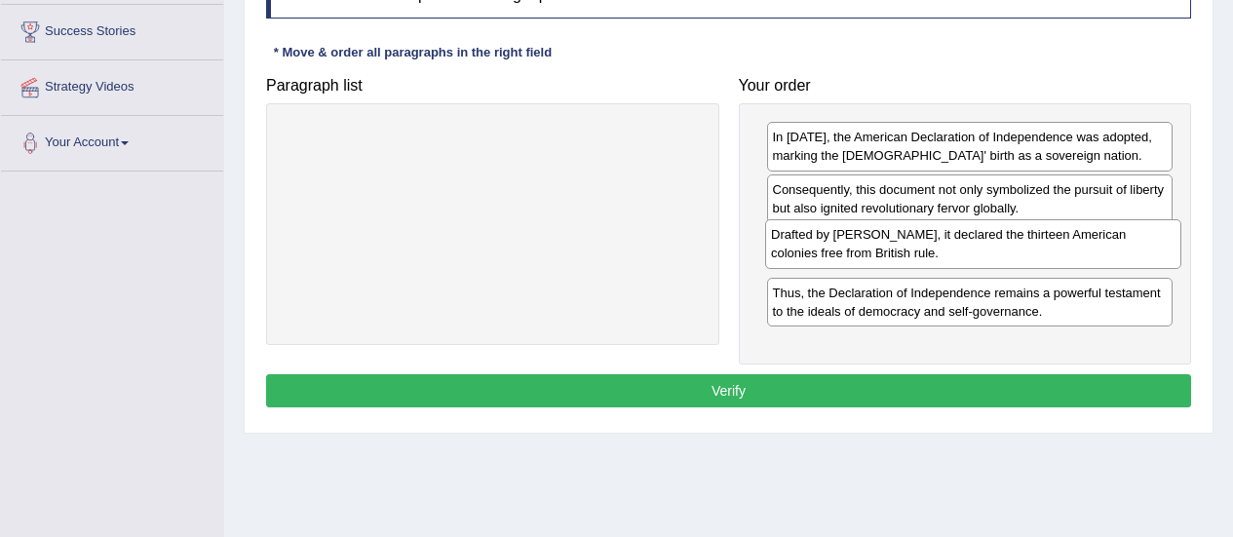
drag, startPoint x: 497, startPoint y: 145, endPoint x: 978, endPoint y: 243, distance: 490.3
click at [978, 243] on div "Drafted by Thomas Jefferson, it declared the thirteen American colonies free fr…" at bounding box center [973, 243] width 416 height 49
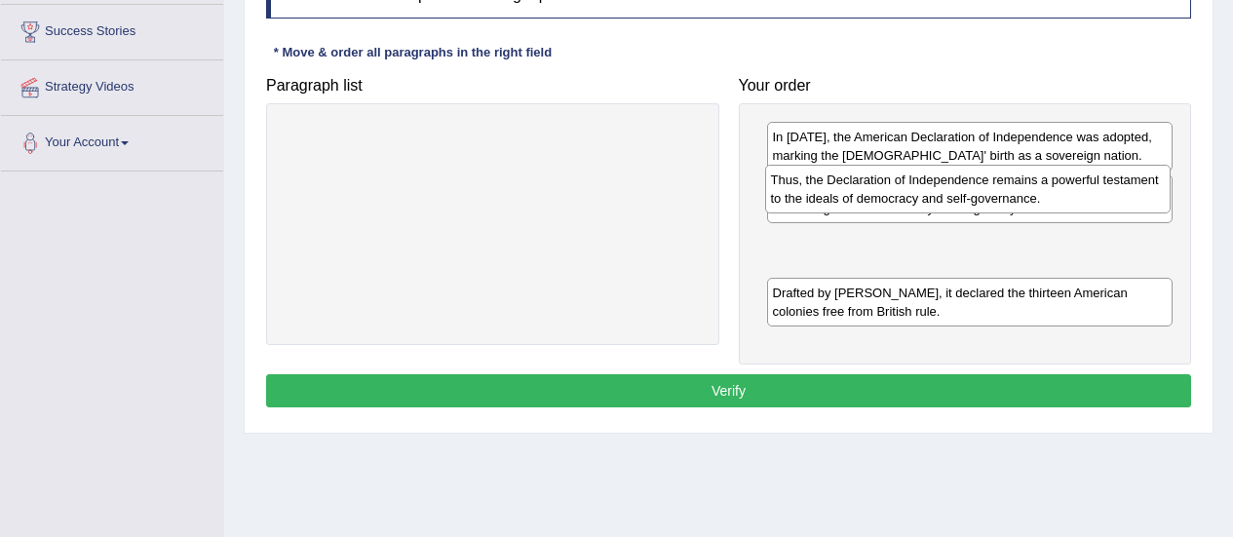
drag, startPoint x: 940, startPoint y: 315, endPoint x: 938, endPoint y: 200, distance: 115.0
click at [938, 200] on div "Thus, the Declaration of Independence remains a powerful testament to the ideal…" at bounding box center [968, 189] width 406 height 49
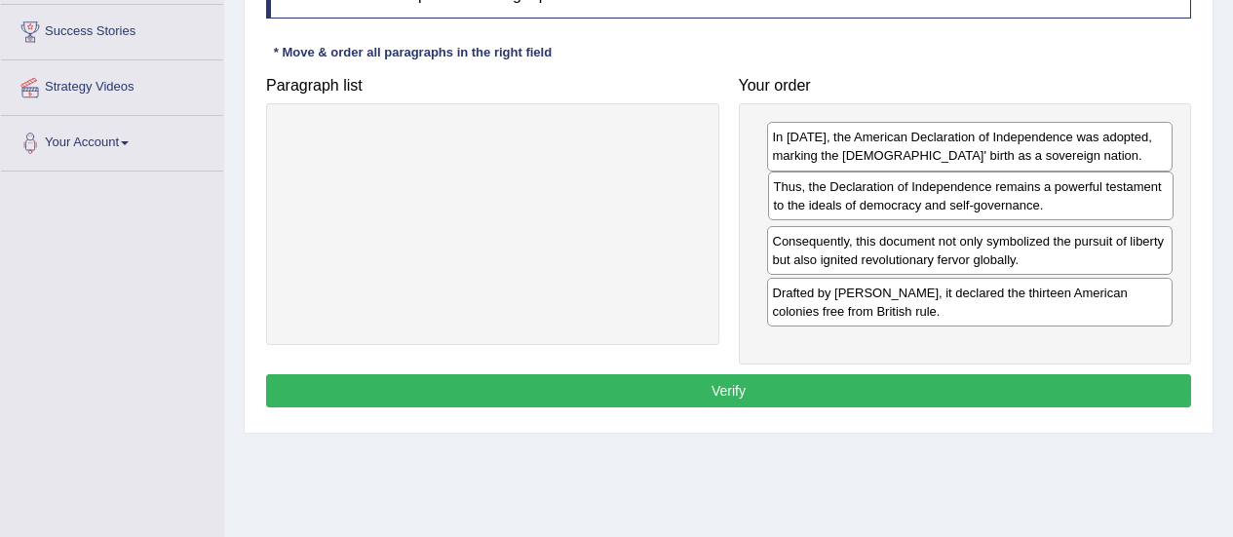
drag, startPoint x: 926, startPoint y: 251, endPoint x: 924, endPoint y: 196, distance: 55.6
click at [924, 196] on div "Thus, the Declaration of Independence remains a powerful testament to the ideal…" at bounding box center [971, 196] width 406 height 49
click at [869, 377] on button "Verify" at bounding box center [728, 390] width 925 height 33
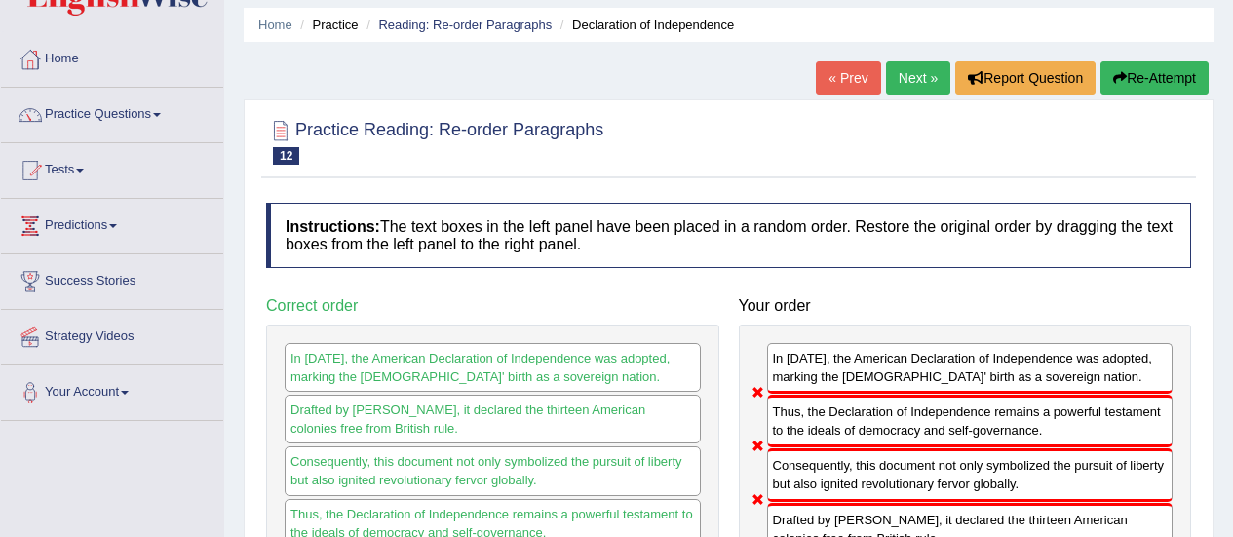
scroll to position [48, 0]
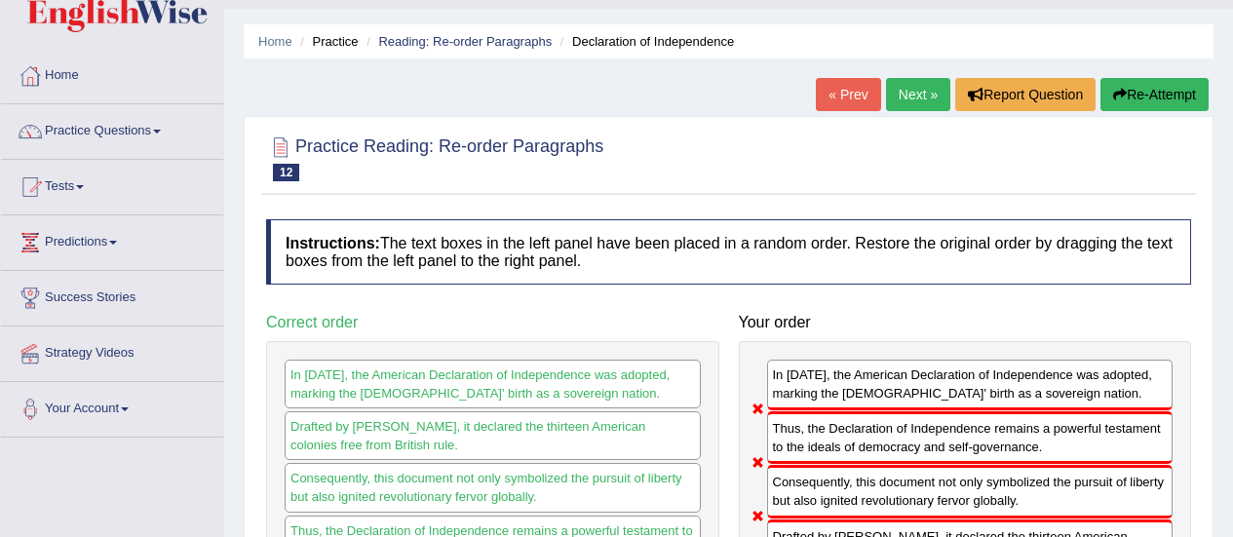
click at [1138, 104] on button "Re-Attempt" at bounding box center [1154, 94] width 108 height 33
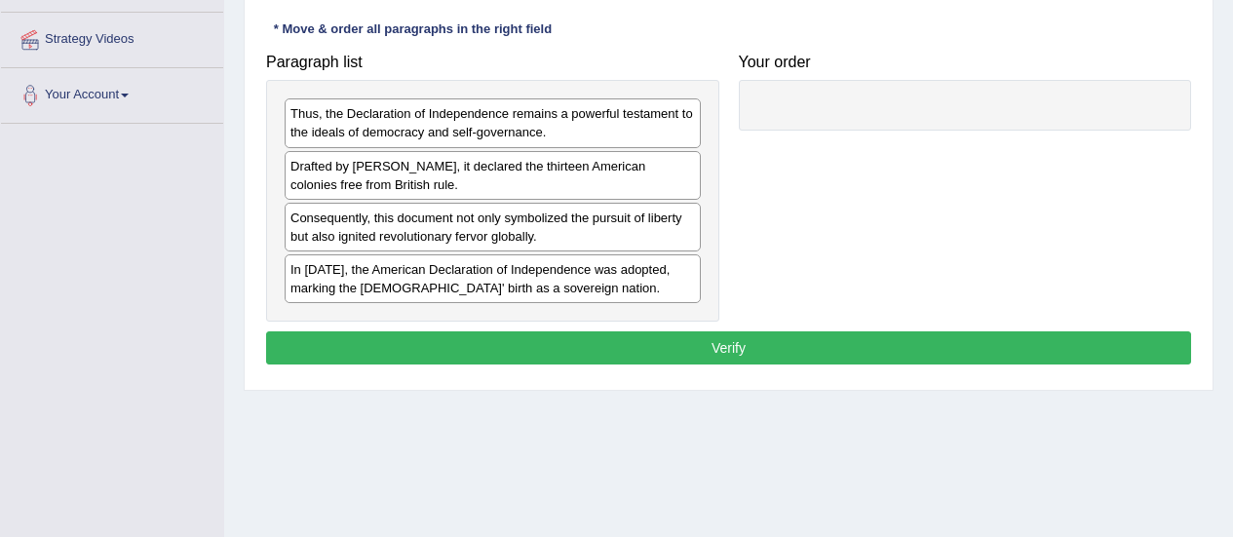
scroll to position [363, 0]
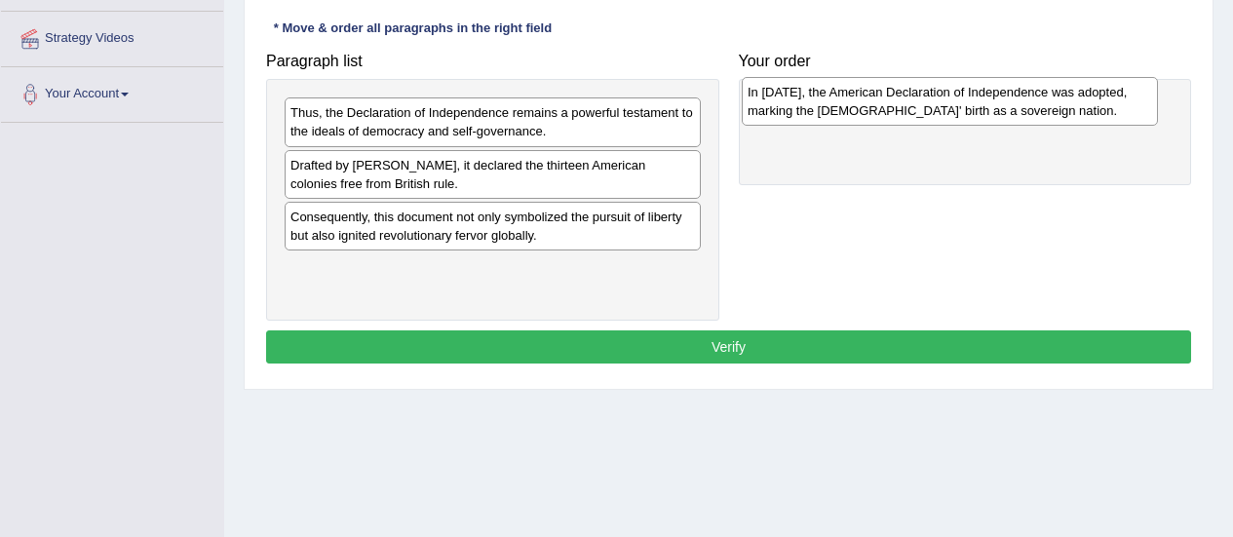
drag, startPoint x: 552, startPoint y: 280, endPoint x: 1010, endPoint y: 103, distance: 490.9
click at [1010, 103] on div "In [DATE], the American Declaration of Independence was adopted, marking the [D…" at bounding box center [950, 101] width 416 height 49
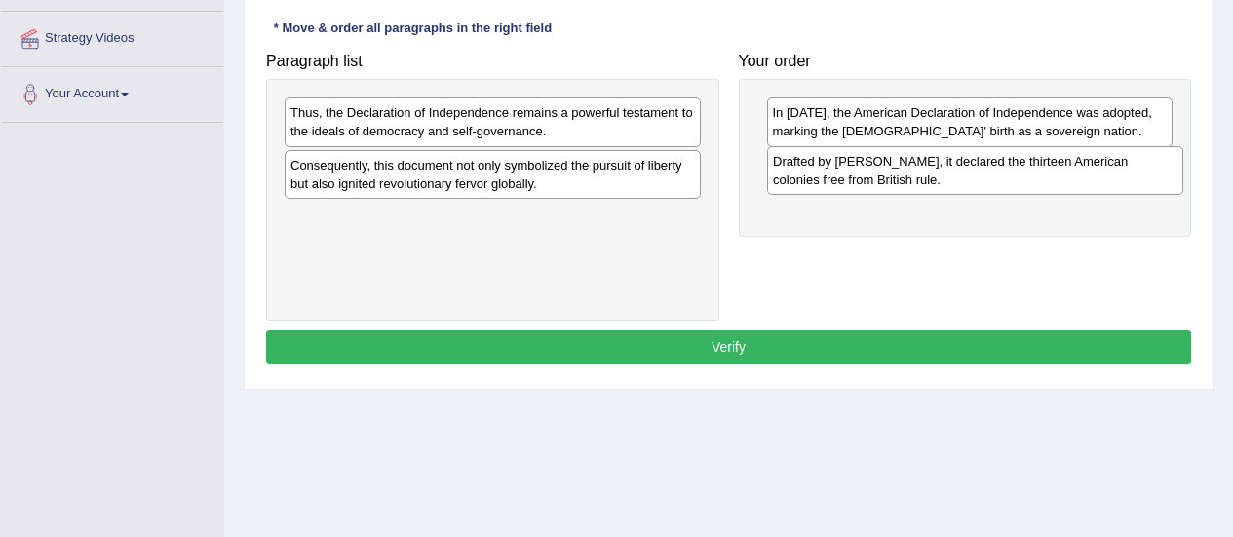
drag, startPoint x: 555, startPoint y: 187, endPoint x: 1043, endPoint y: 185, distance: 488.3
click at [1043, 185] on div "Drafted by [PERSON_NAME], it declared the thirteen American colonies free from …" at bounding box center [975, 170] width 416 height 49
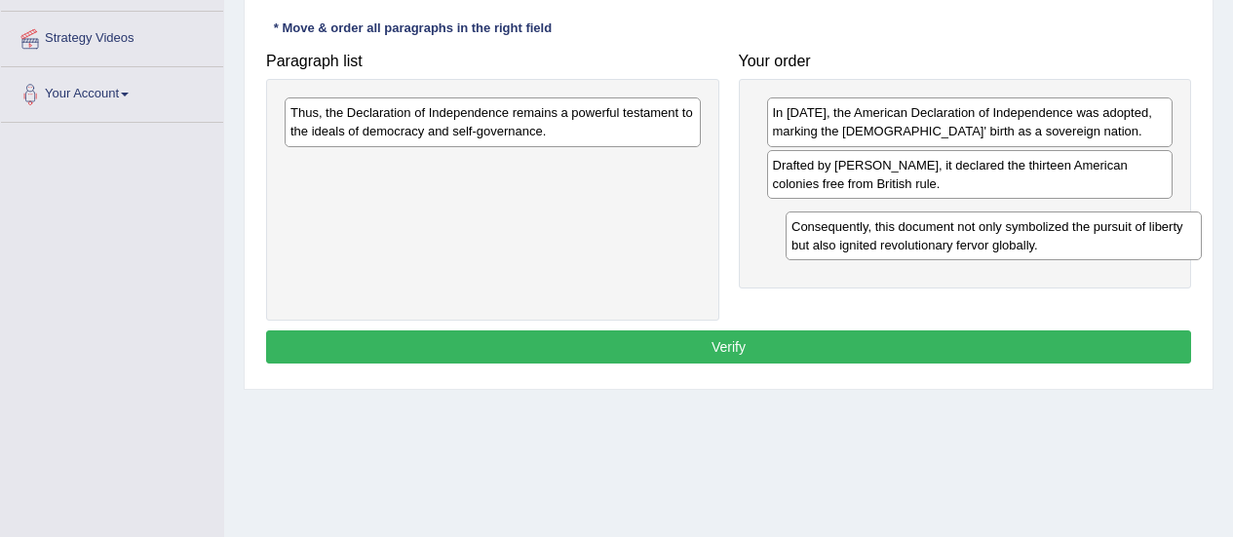
drag, startPoint x: 543, startPoint y: 186, endPoint x: 1044, endPoint y: 247, distance: 504.6
click at [1044, 247] on div "Consequently, this document not only symbolized the pursuit of liberty but also…" at bounding box center [994, 235] width 416 height 49
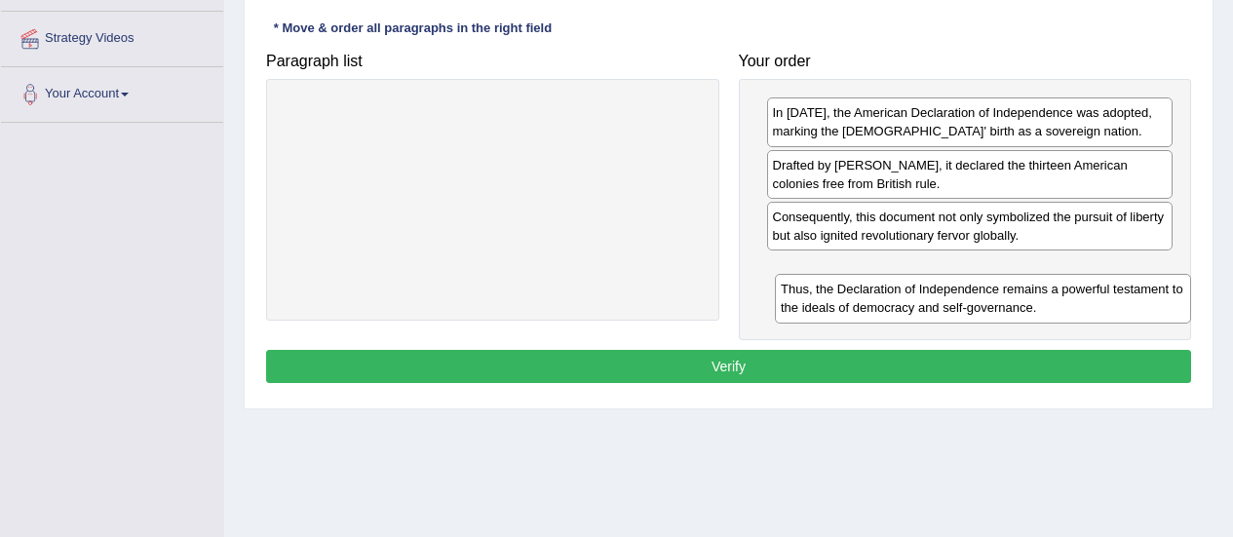
drag, startPoint x: 538, startPoint y: 125, endPoint x: 1033, endPoint y: 301, distance: 525.6
click at [1033, 301] on div "Thus, the Declaration of Independence remains a powerful testament to the ideal…" at bounding box center [983, 298] width 416 height 49
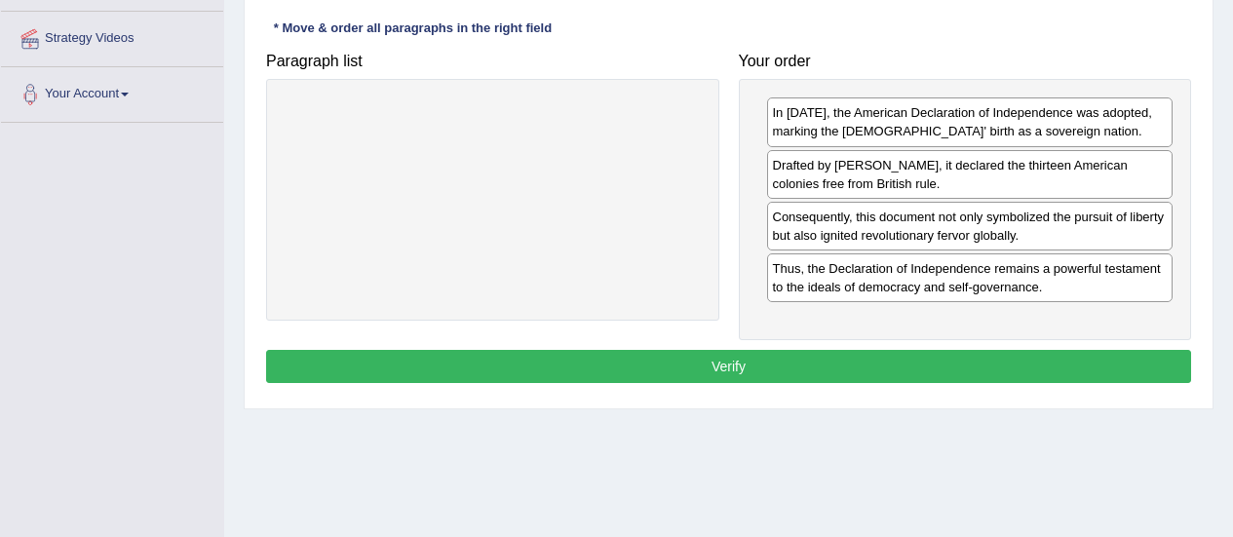
click at [791, 356] on button "Verify" at bounding box center [728, 366] width 925 height 33
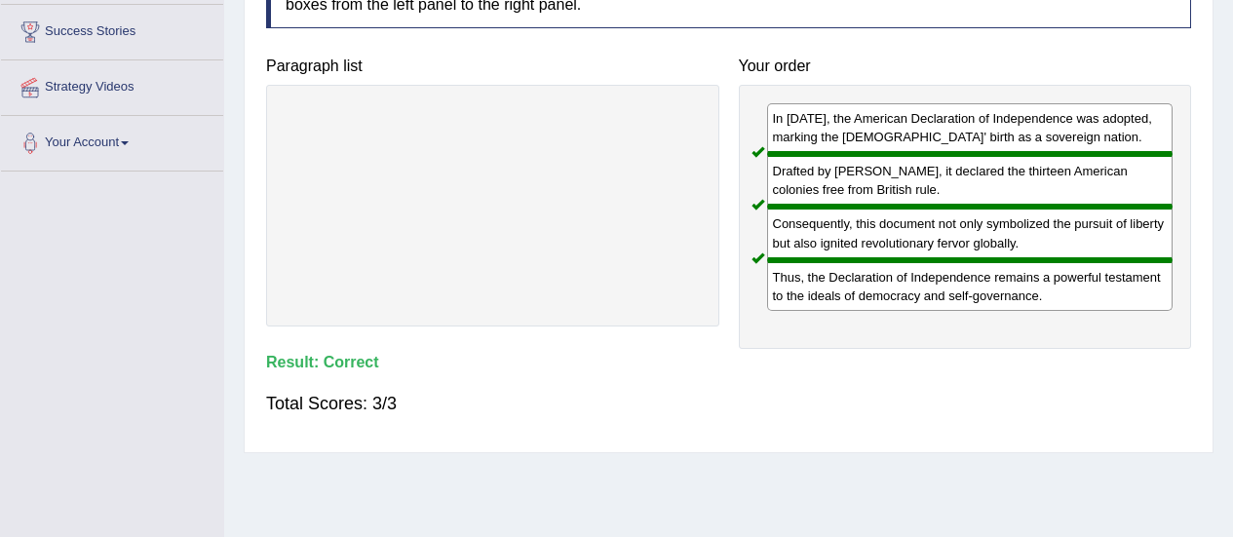
scroll to position [309, 0]
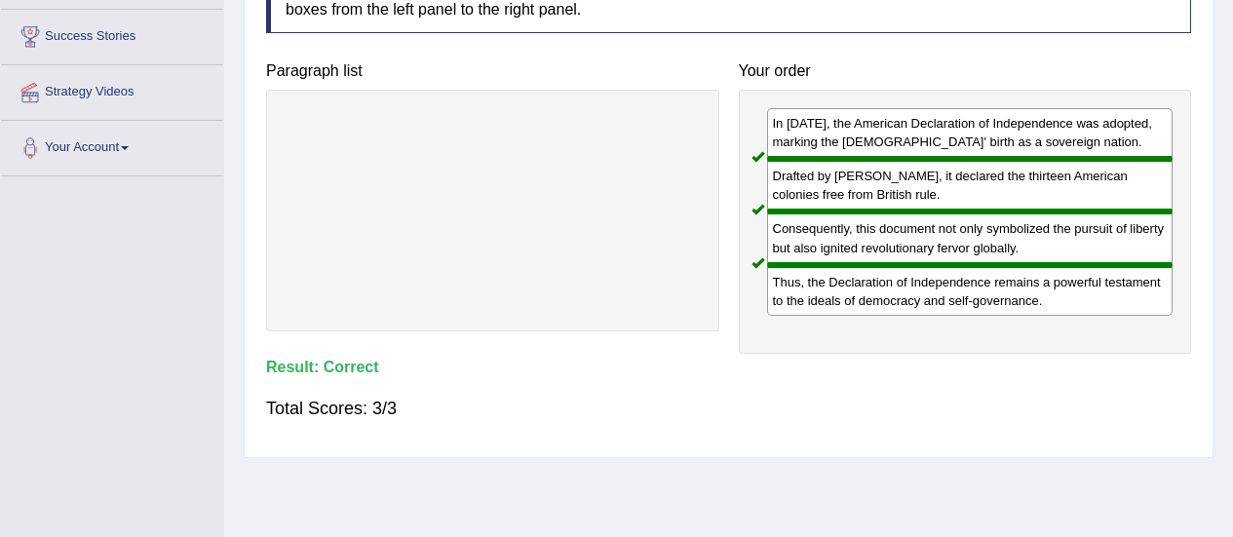
click at [791, 356] on div "Instructions: The text boxes in the left panel have been placed in a random ord…" at bounding box center [728, 202] width 935 height 489
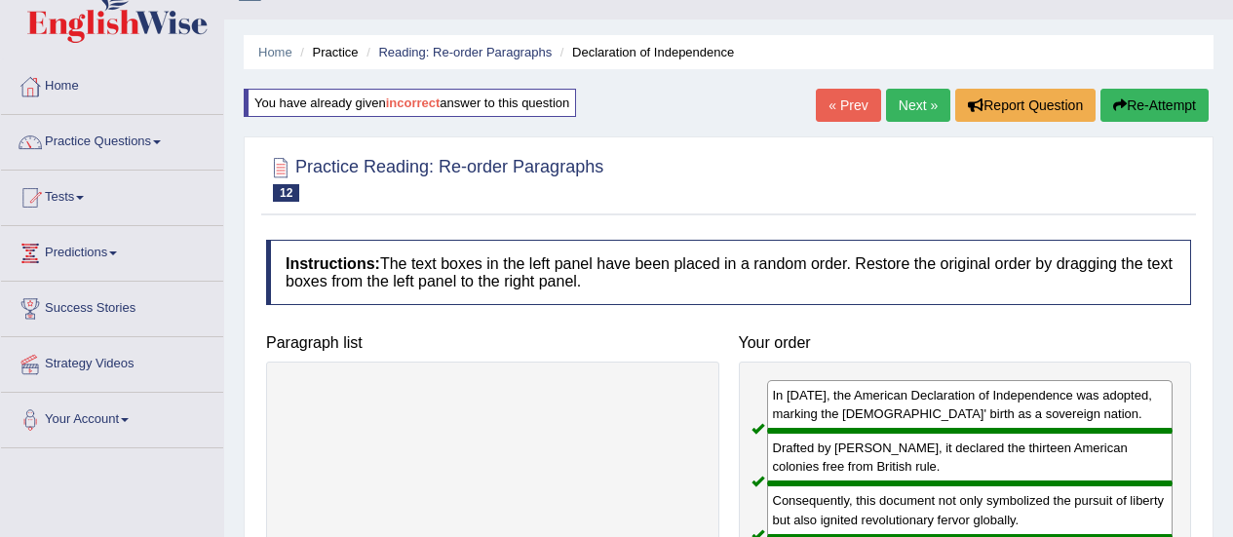
scroll to position [36, 0]
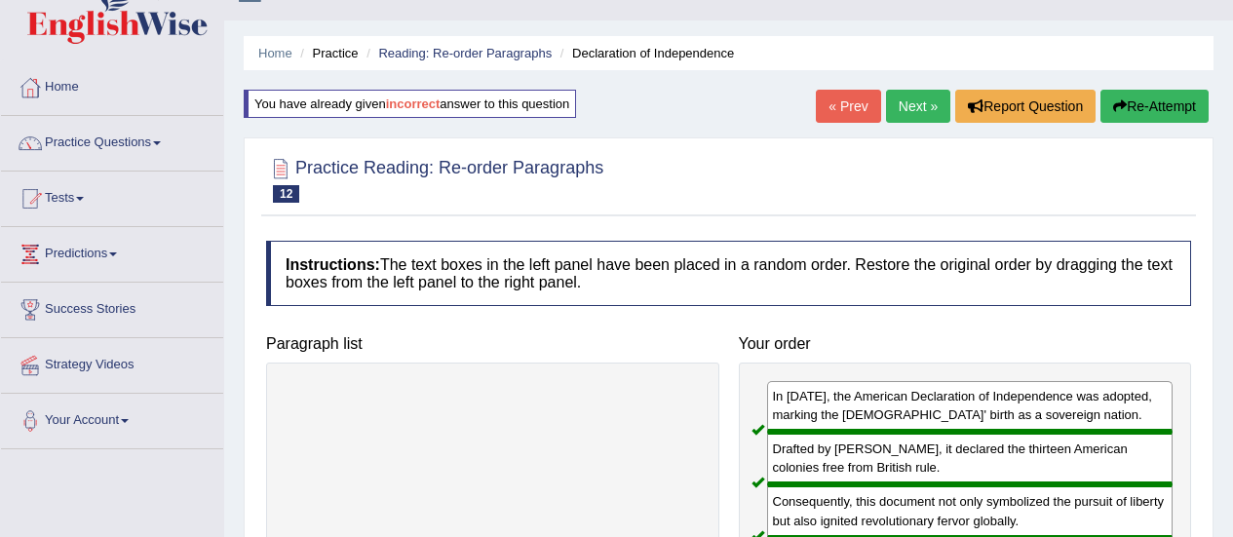
click at [904, 118] on link "Next »" at bounding box center [918, 106] width 64 height 33
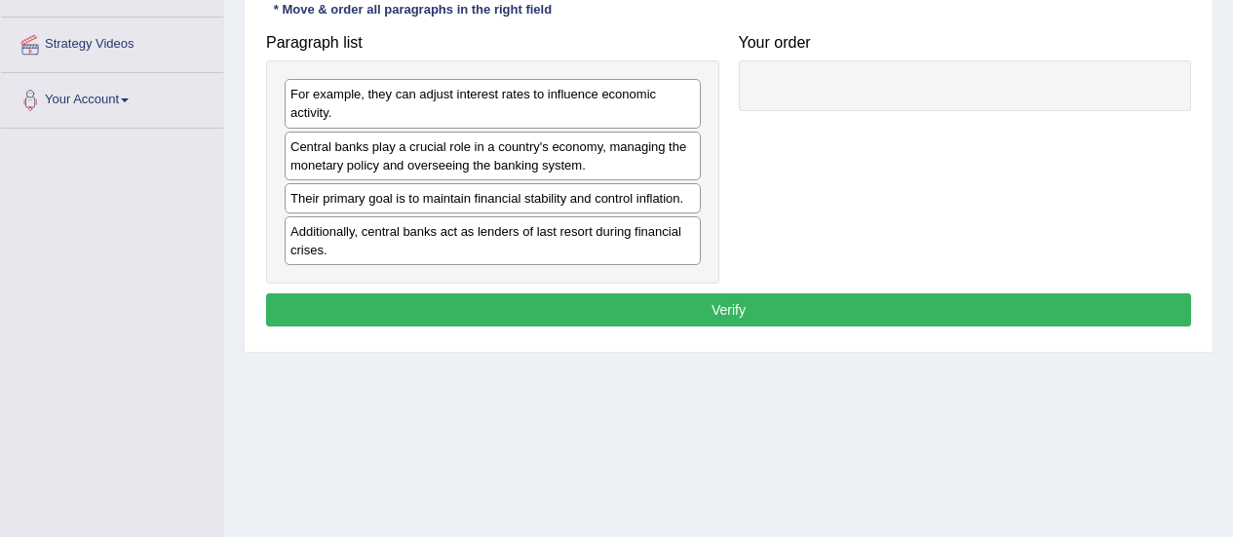
scroll to position [276, 0]
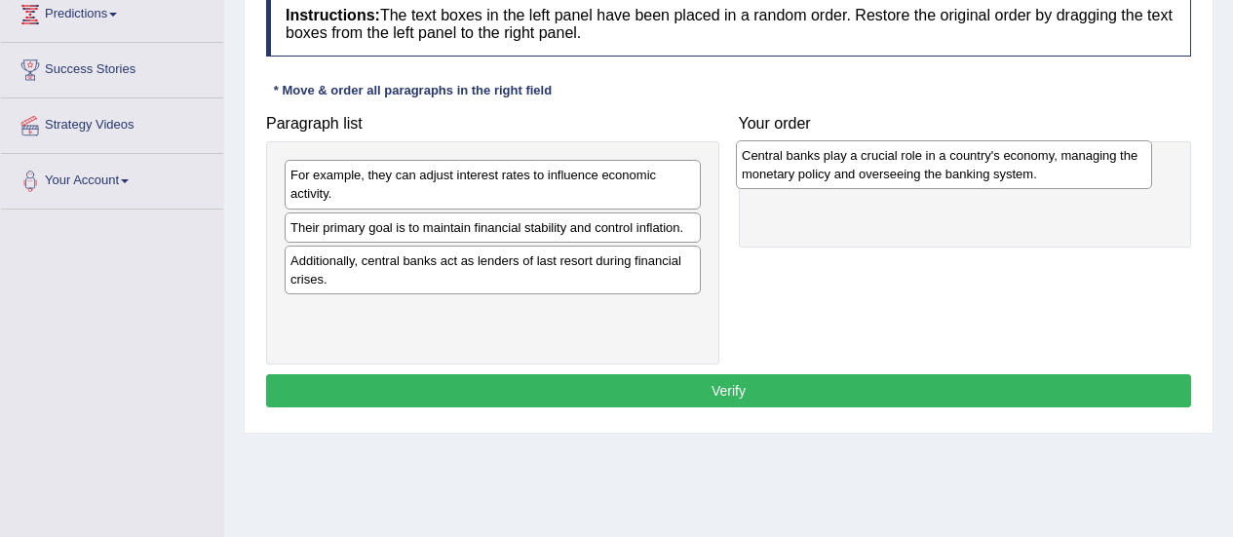
drag, startPoint x: 528, startPoint y: 249, endPoint x: 980, endPoint y: 177, distance: 457.9
click at [980, 177] on div "Central banks play a crucial role in a country's economy, managing the monetary…" at bounding box center [944, 164] width 416 height 49
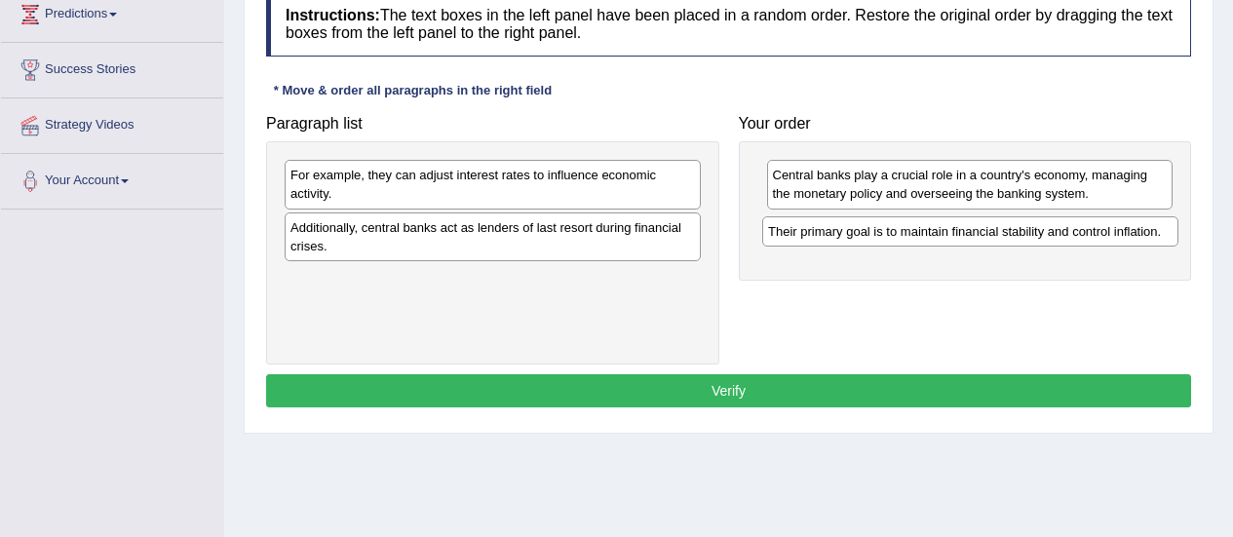
drag, startPoint x: 600, startPoint y: 229, endPoint x: 1078, endPoint y: 233, distance: 477.6
click at [1078, 233] on div "Their primary goal is to maintain financial stability and control inflation." at bounding box center [970, 231] width 416 height 30
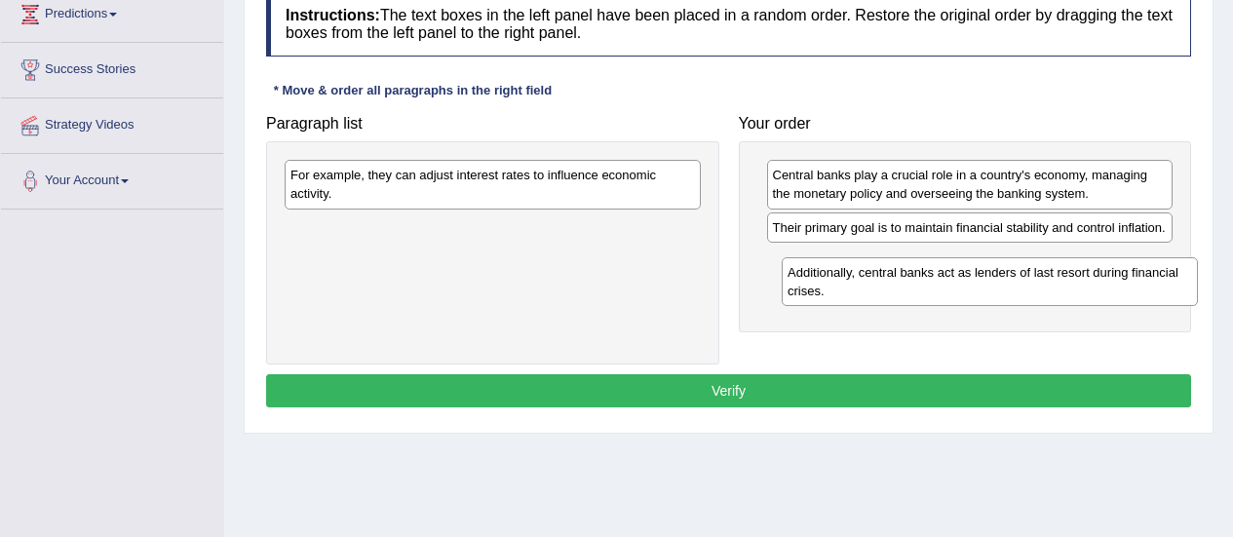
drag, startPoint x: 548, startPoint y: 249, endPoint x: 1049, endPoint y: 291, distance: 502.8
click at [1049, 291] on div "Additionally, central banks act as lenders of last resort during financial cris…" at bounding box center [990, 281] width 416 height 49
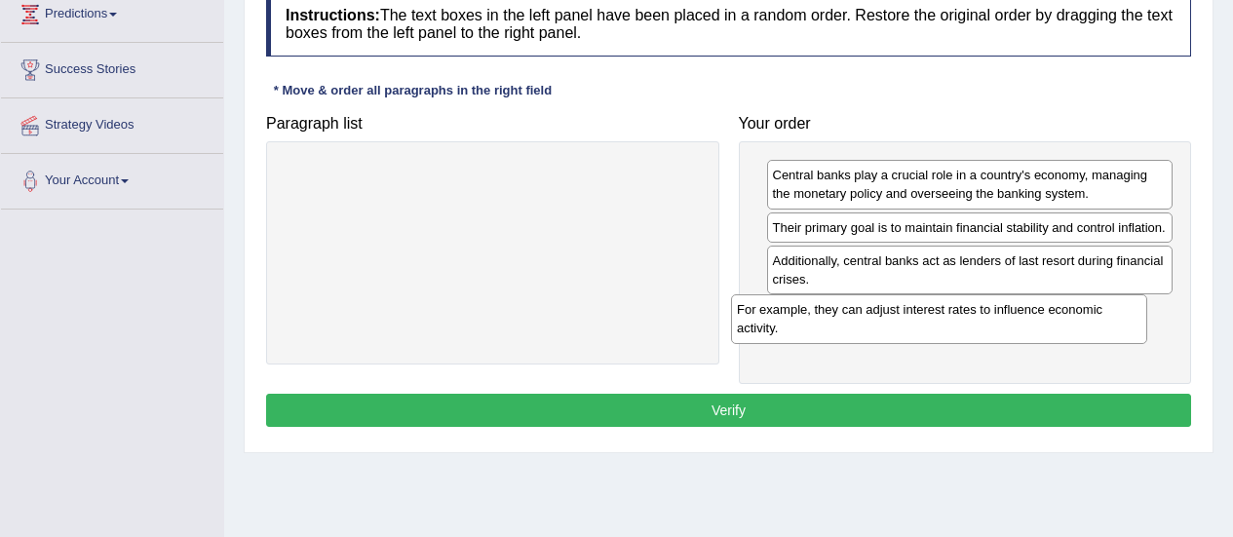
drag, startPoint x: 539, startPoint y: 173, endPoint x: 986, endPoint y: 308, distance: 467.1
click at [986, 308] on div "For example, they can adjust interest rates to influence economic activity." at bounding box center [939, 318] width 416 height 49
click at [820, 405] on button "Verify" at bounding box center [728, 410] width 925 height 33
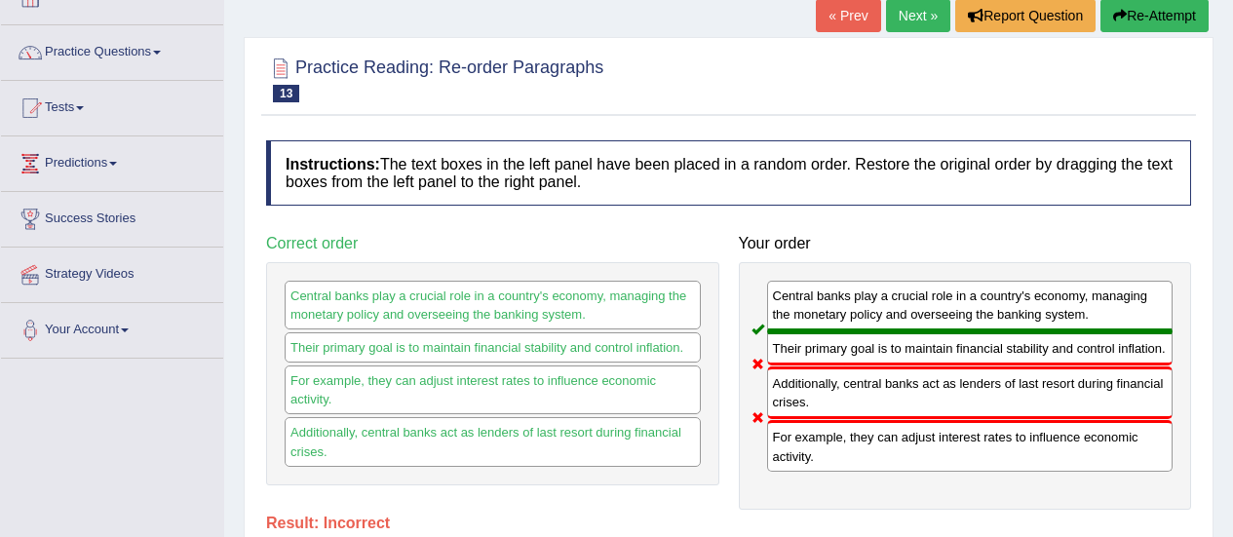
scroll to position [124, 0]
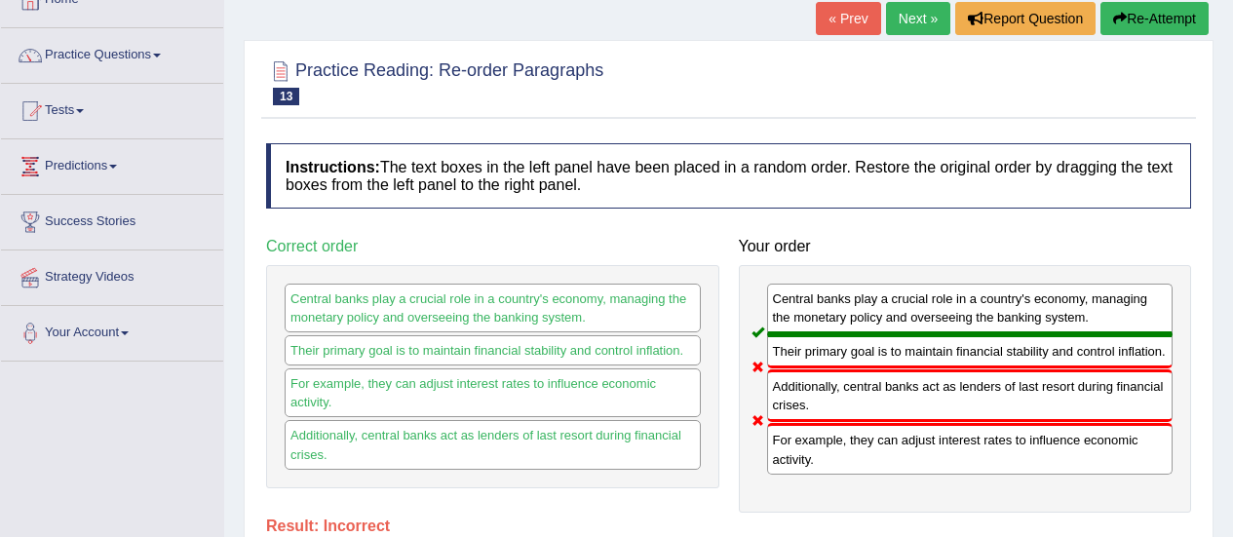
click at [1136, 27] on button "Re-Attempt" at bounding box center [1154, 18] width 108 height 33
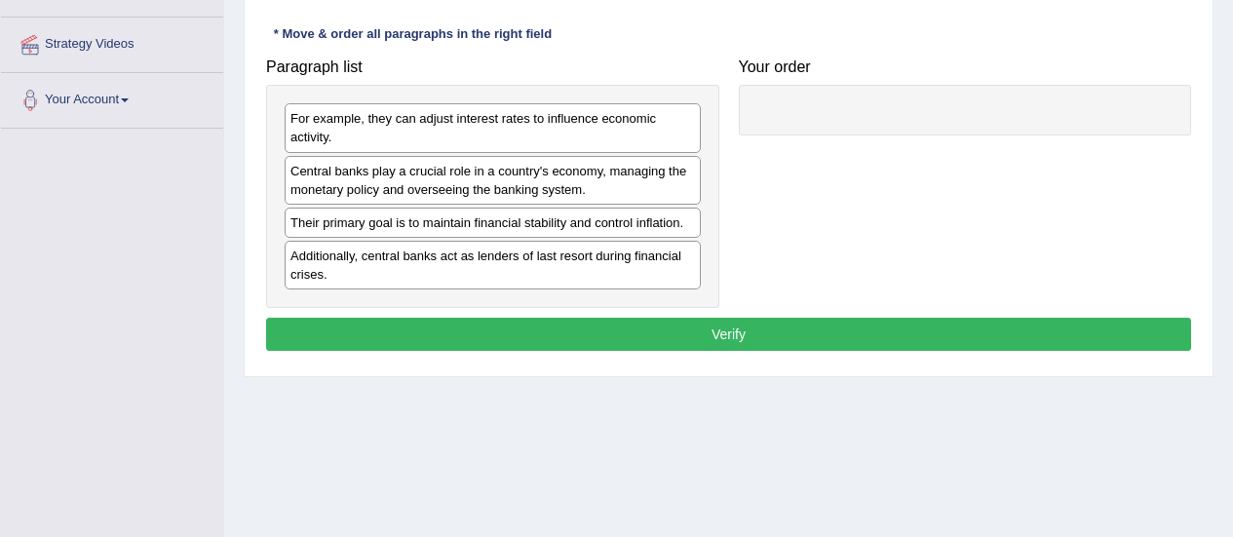
scroll to position [363, 0]
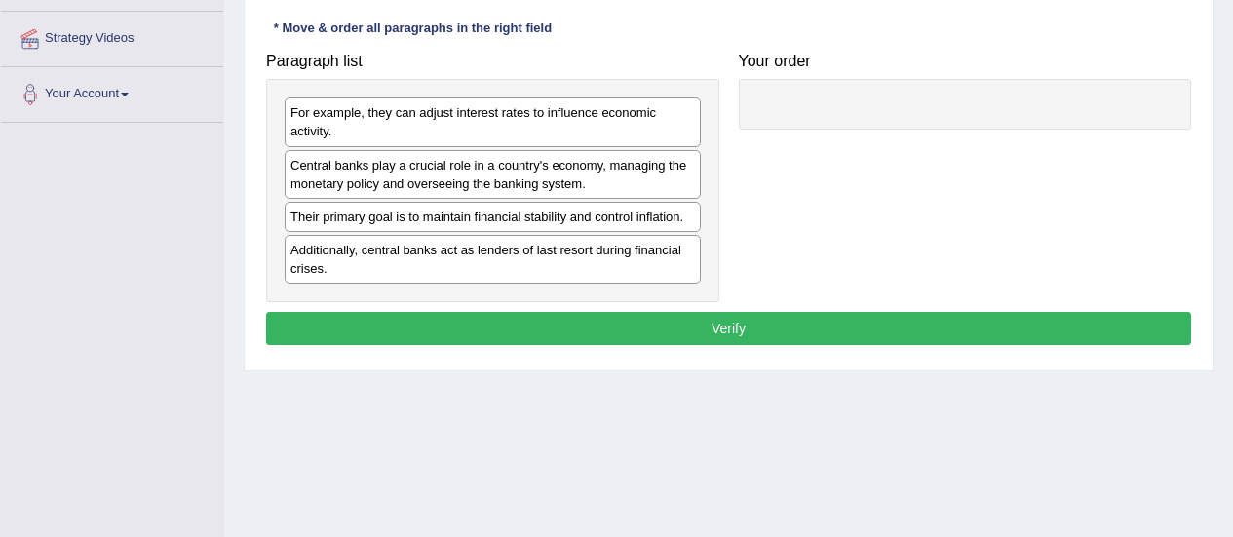
click at [521, 262] on div "Additionally, central banks act as lenders of last resort during financial cris…" at bounding box center [493, 259] width 416 height 49
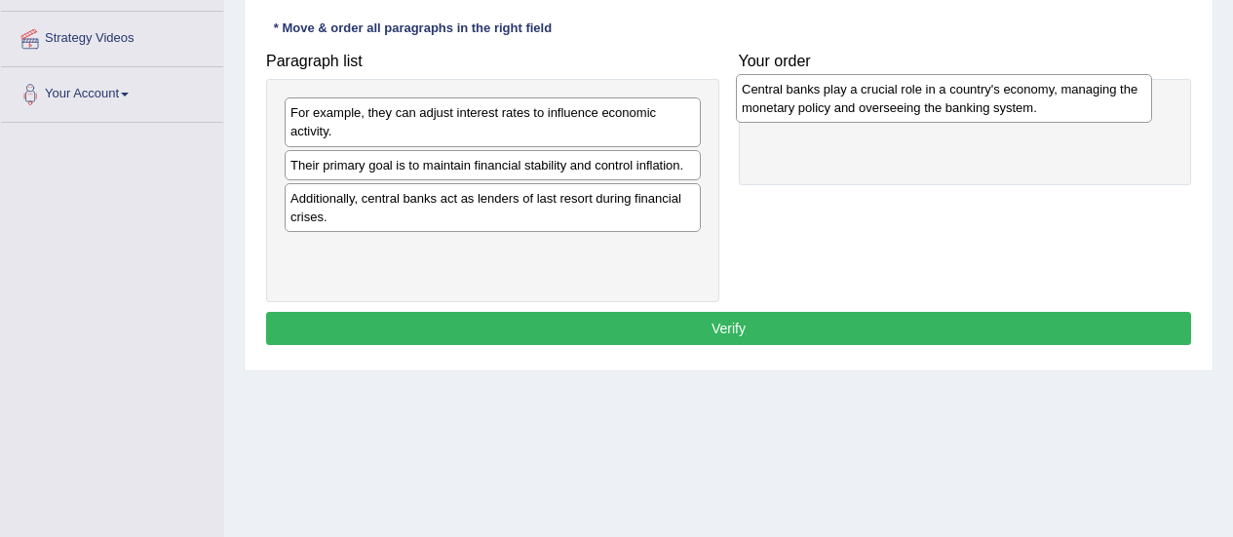
drag, startPoint x: 527, startPoint y: 183, endPoint x: 986, endPoint y: 110, distance: 464.8
click at [986, 110] on div "Central banks play a crucial role in a country's economy, managing the monetary…" at bounding box center [944, 98] width 416 height 49
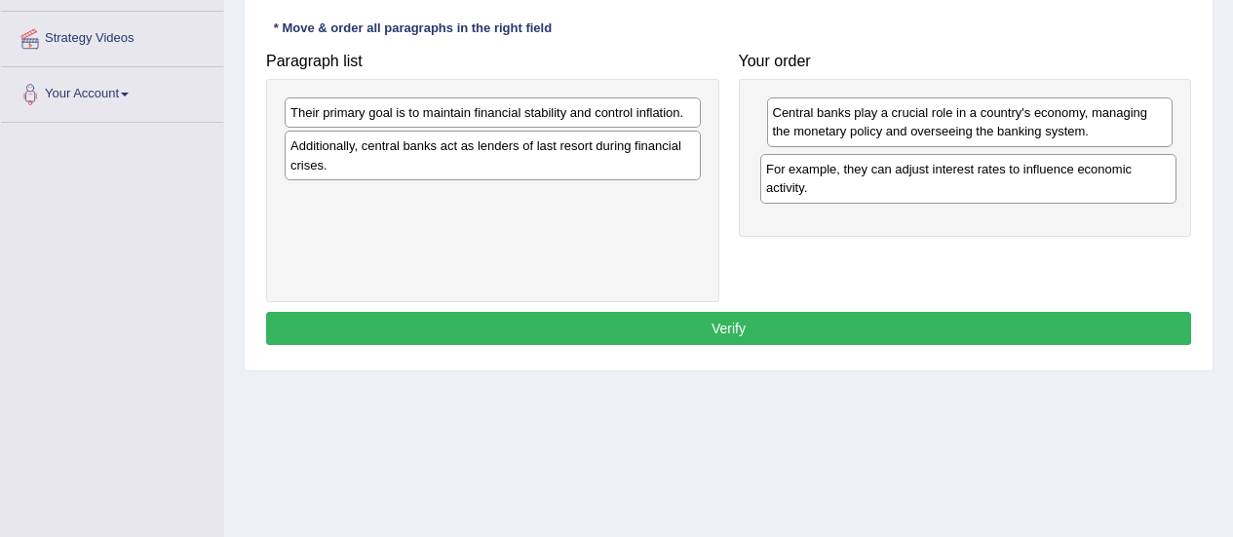
drag, startPoint x: 466, startPoint y: 111, endPoint x: 941, endPoint y: 168, distance: 479.0
click at [941, 168] on div "For example, they can adjust interest rates to influence economic activity." at bounding box center [968, 178] width 416 height 49
click at [543, 119] on div "Their primary goal is to maintain financial stability and control inflation." at bounding box center [493, 112] width 416 height 30
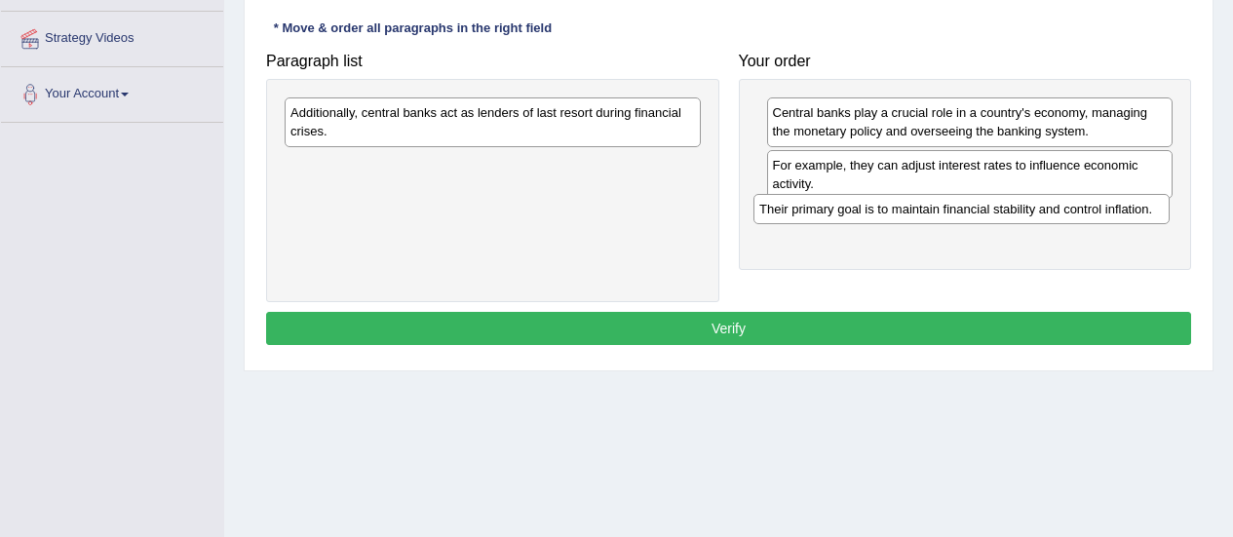
drag, startPoint x: 543, startPoint y: 119, endPoint x: 1017, endPoint y: 216, distance: 484.5
click at [1017, 216] on div "Their primary goal is to maintain financial stability and control inflation." at bounding box center [961, 209] width 416 height 30
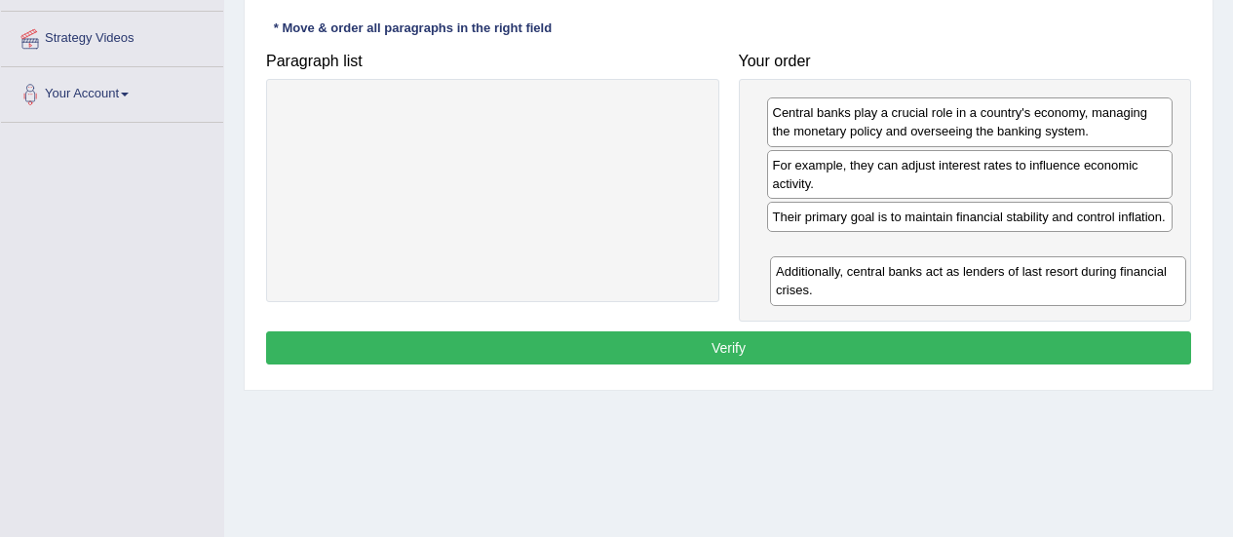
drag, startPoint x: 523, startPoint y: 102, endPoint x: 1009, endPoint y: 261, distance: 510.7
click at [1009, 261] on div "Additionally, central banks act as lenders of last resort during financial cris…" at bounding box center [978, 280] width 416 height 49
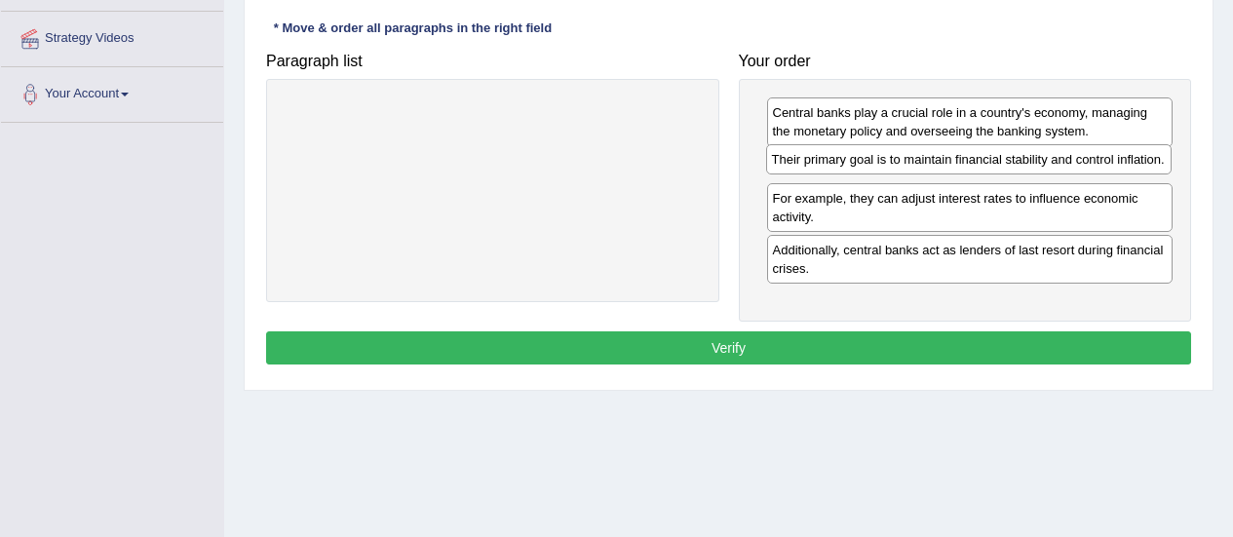
drag, startPoint x: 988, startPoint y: 230, endPoint x: 987, endPoint y: 173, distance: 57.5
click at [987, 173] on div "Their primary goal is to maintain financial stability and control inflation." at bounding box center [969, 159] width 406 height 30
click at [923, 349] on button "Verify" at bounding box center [728, 347] width 925 height 33
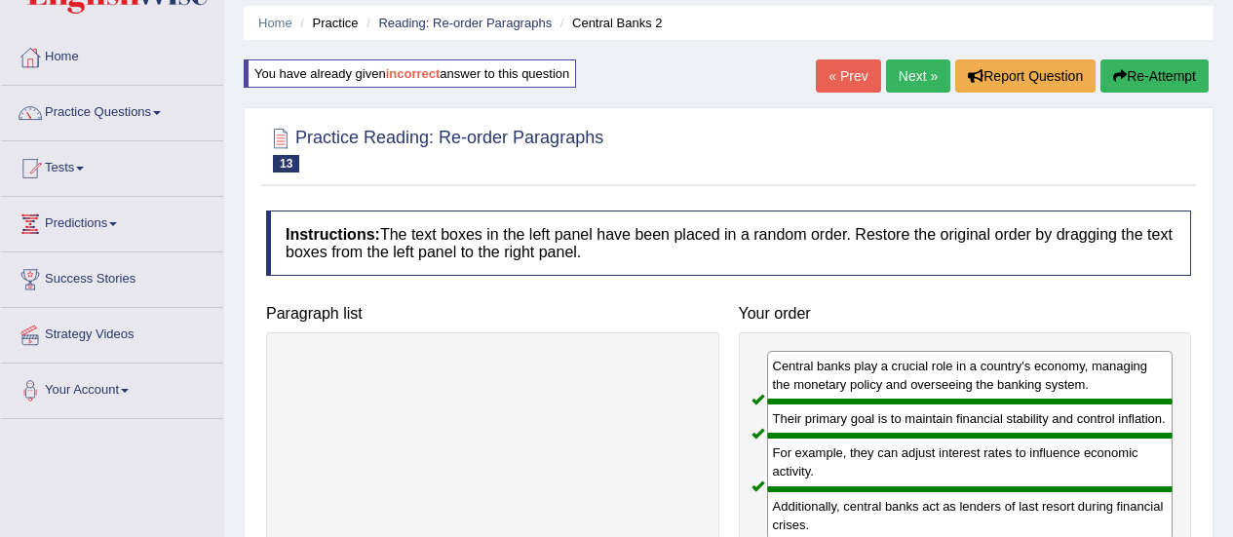
scroll to position [55, 0]
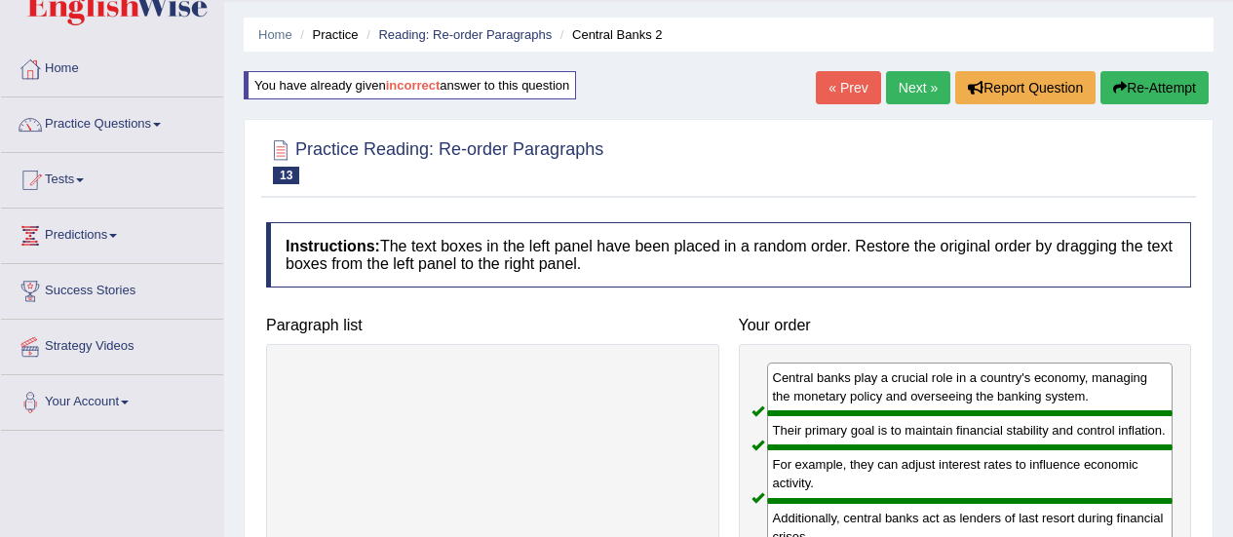
click at [912, 95] on link "Next »" at bounding box center [918, 87] width 64 height 33
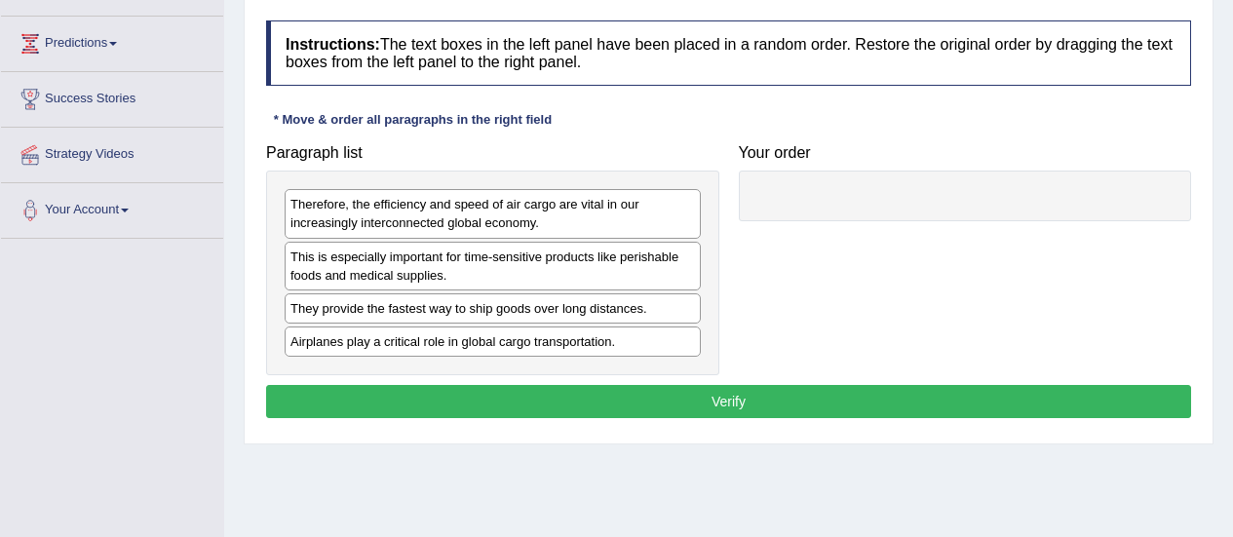
scroll to position [248, 0]
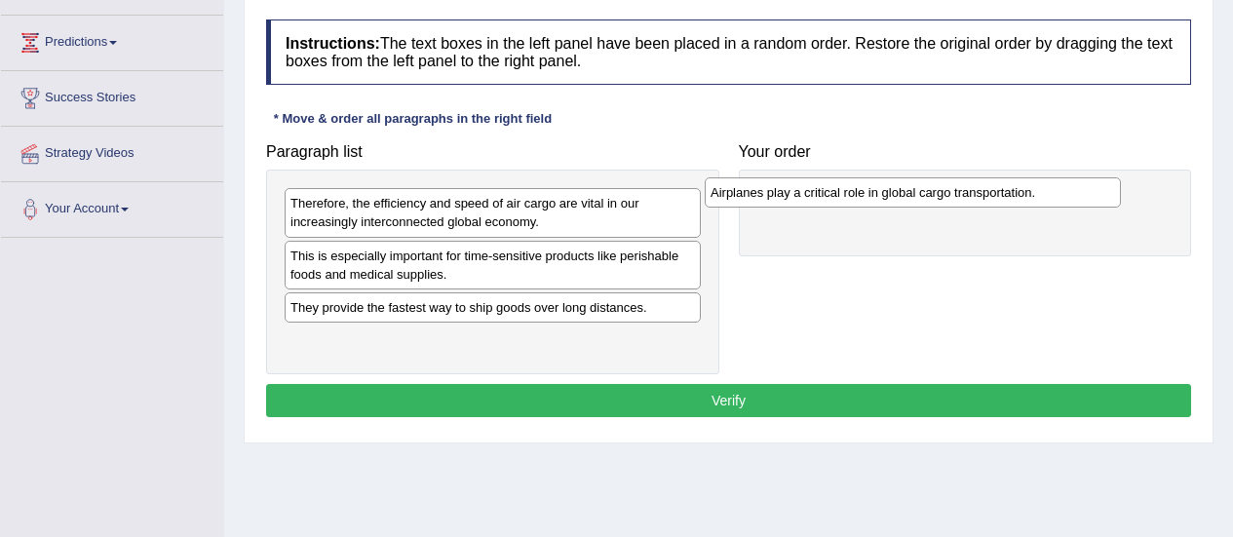
drag, startPoint x: 466, startPoint y: 352, endPoint x: 885, endPoint y: 200, distance: 445.8
click at [885, 200] on div "Airplanes play a critical role in global cargo transportation." at bounding box center [913, 192] width 416 height 30
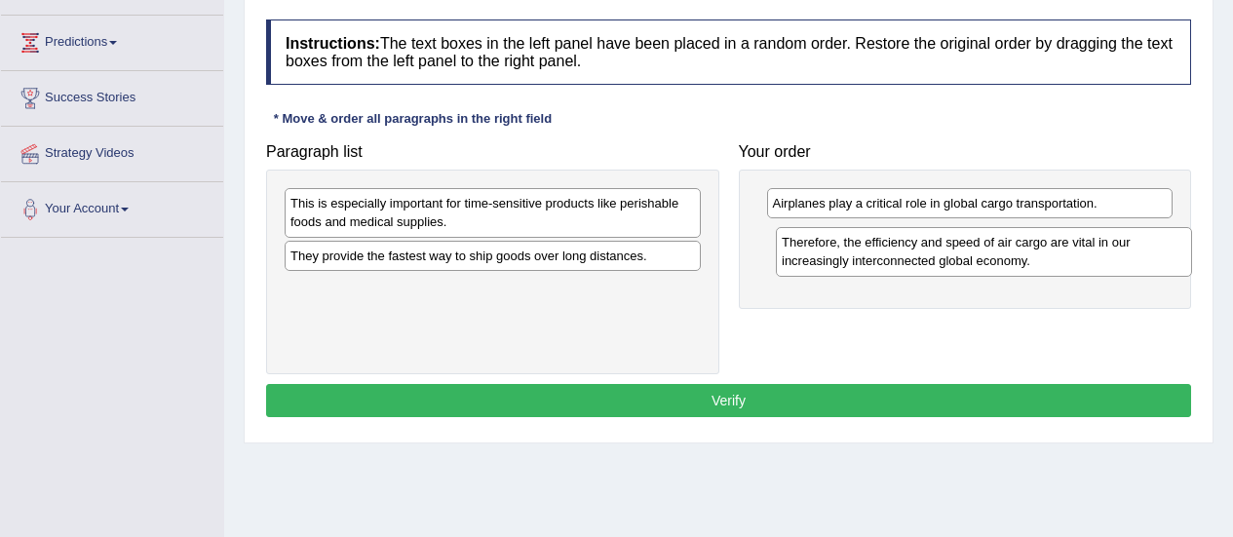
drag, startPoint x: 489, startPoint y: 211, endPoint x: 977, endPoint y: 250, distance: 488.9
click at [977, 250] on div "Therefore, the efficiency and speed of air cargo are vital in our increasingly …" at bounding box center [984, 251] width 416 height 49
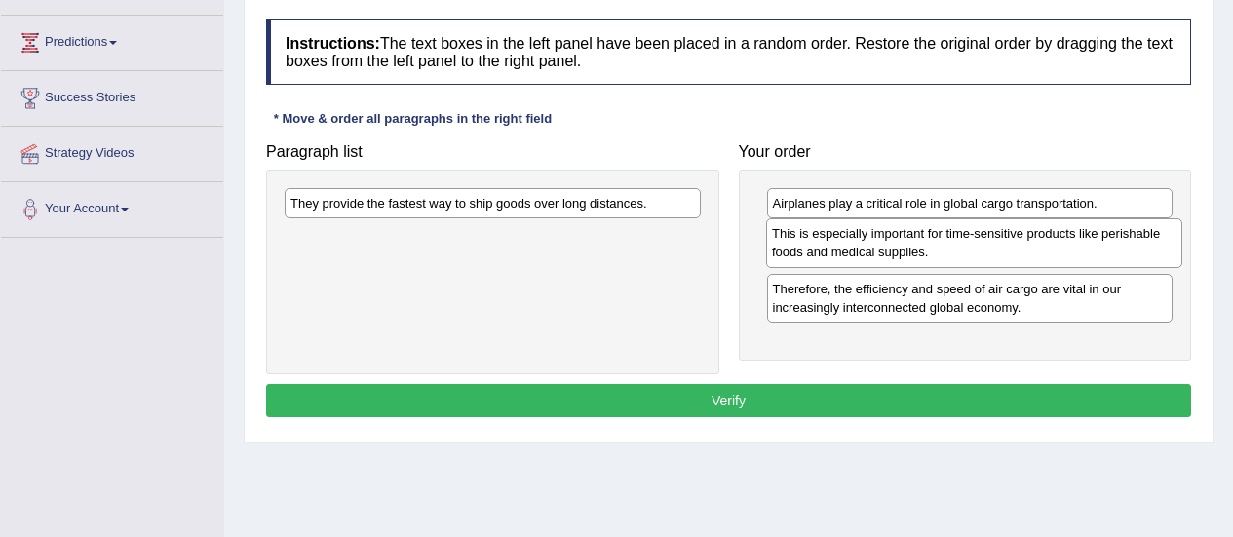
drag, startPoint x: 617, startPoint y: 223, endPoint x: 1097, endPoint y: 252, distance: 481.4
click at [1097, 252] on div "This is especially important for time-sensitive products like perishable foods …" at bounding box center [974, 242] width 416 height 49
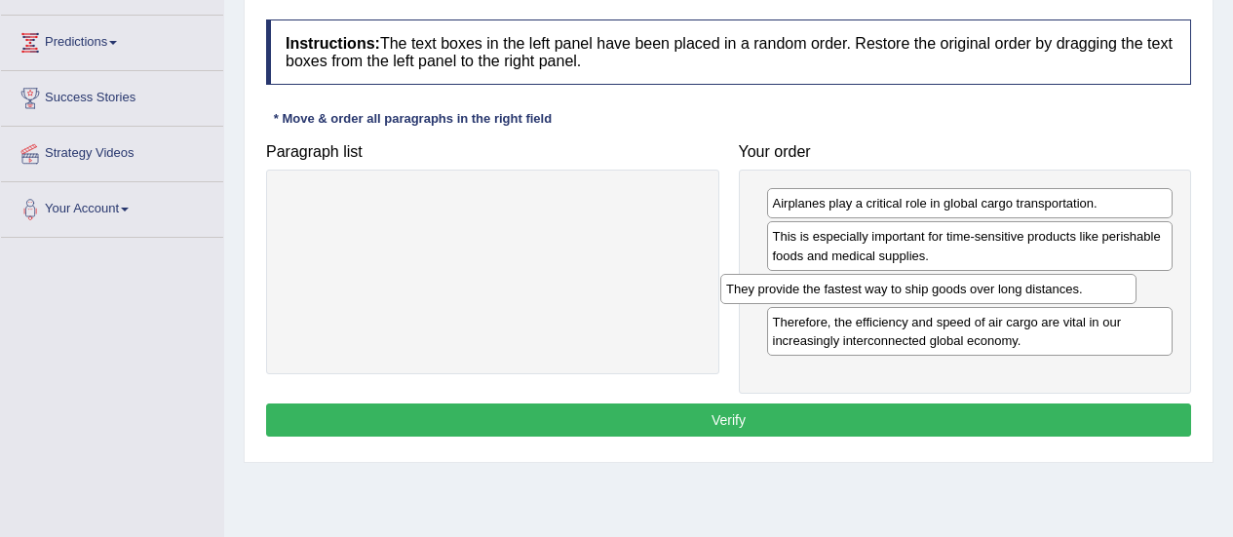
drag, startPoint x: 579, startPoint y: 208, endPoint x: 1042, endPoint y: 298, distance: 471.7
click at [1042, 298] on div "They provide the fastest way to ship goods over long distances." at bounding box center [928, 289] width 416 height 30
click at [810, 417] on button "Verify" at bounding box center [728, 419] width 925 height 33
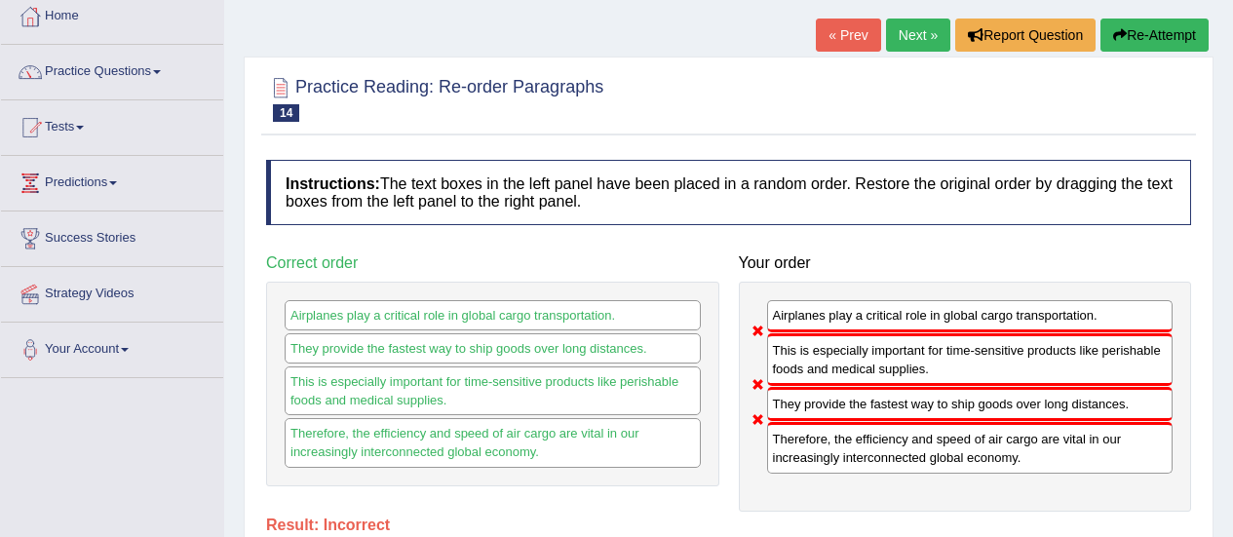
scroll to position [106, 0]
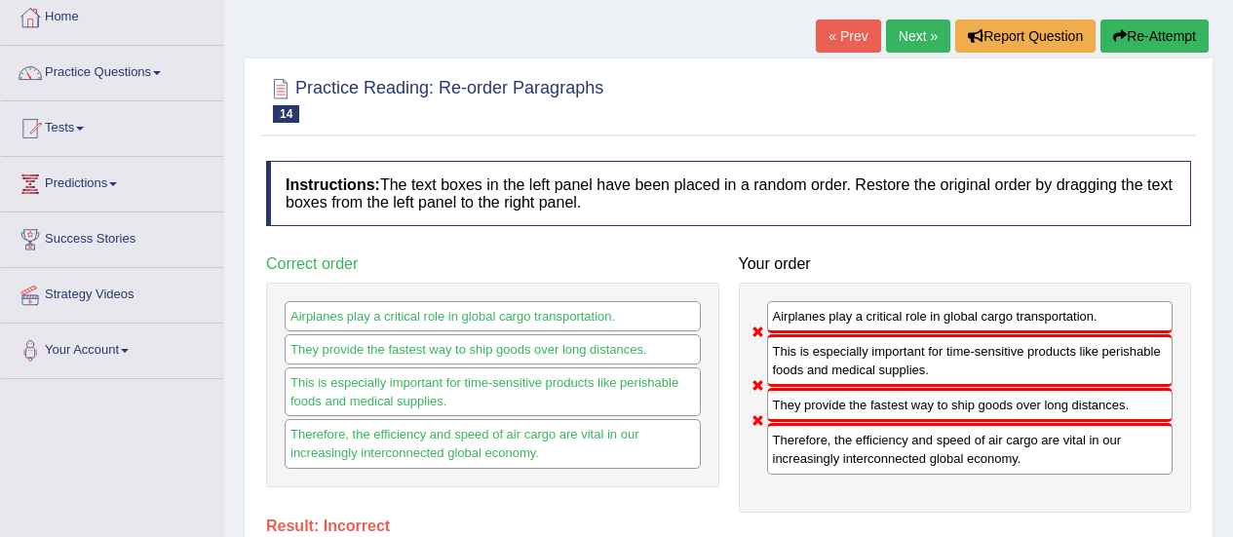
click at [1158, 23] on button "Re-Attempt" at bounding box center [1154, 35] width 108 height 33
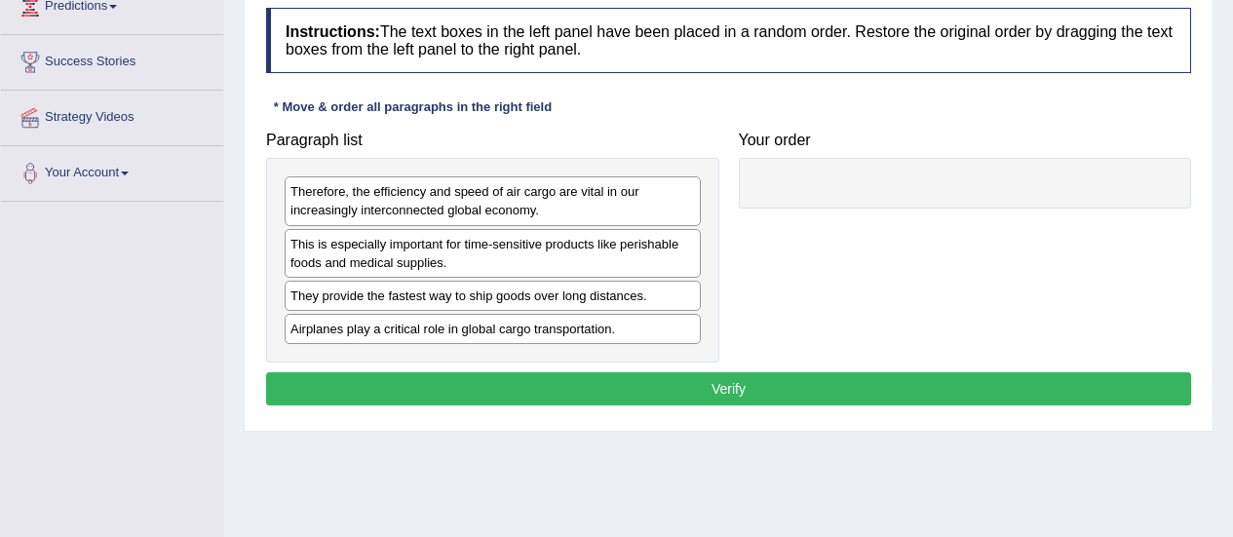
scroll to position [285, 0]
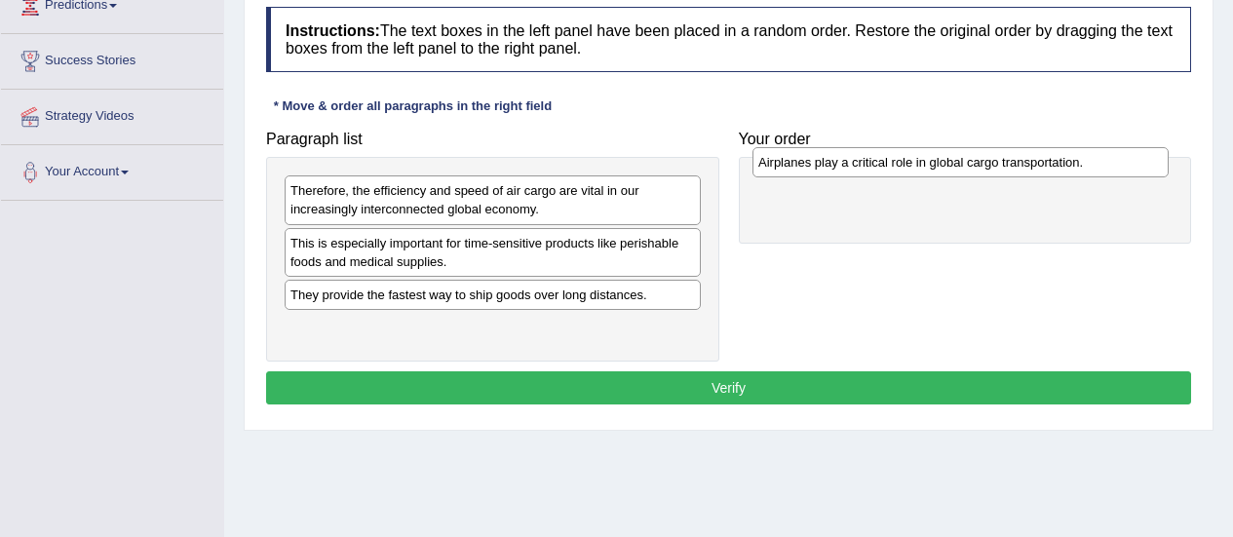
drag, startPoint x: 446, startPoint y: 334, endPoint x: 914, endPoint y: 171, distance: 495.6
click at [914, 171] on div "Airplanes play a critical role in global cargo transportation." at bounding box center [960, 162] width 416 height 30
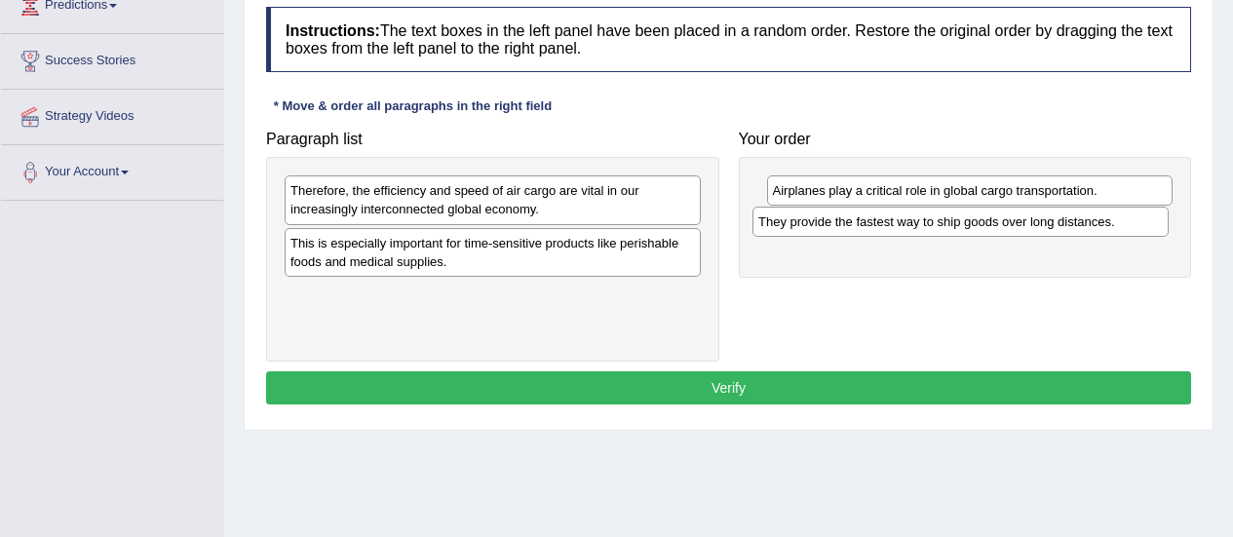
drag, startPoint x: 488, startPoint y: 299, endPoint x: 956, endPoint y: 226, distance: 473.5
click at [956, 226] on div "They provide the fastest way to ship goods over long distances." at bounding box center [960, 222] width 416 height 30
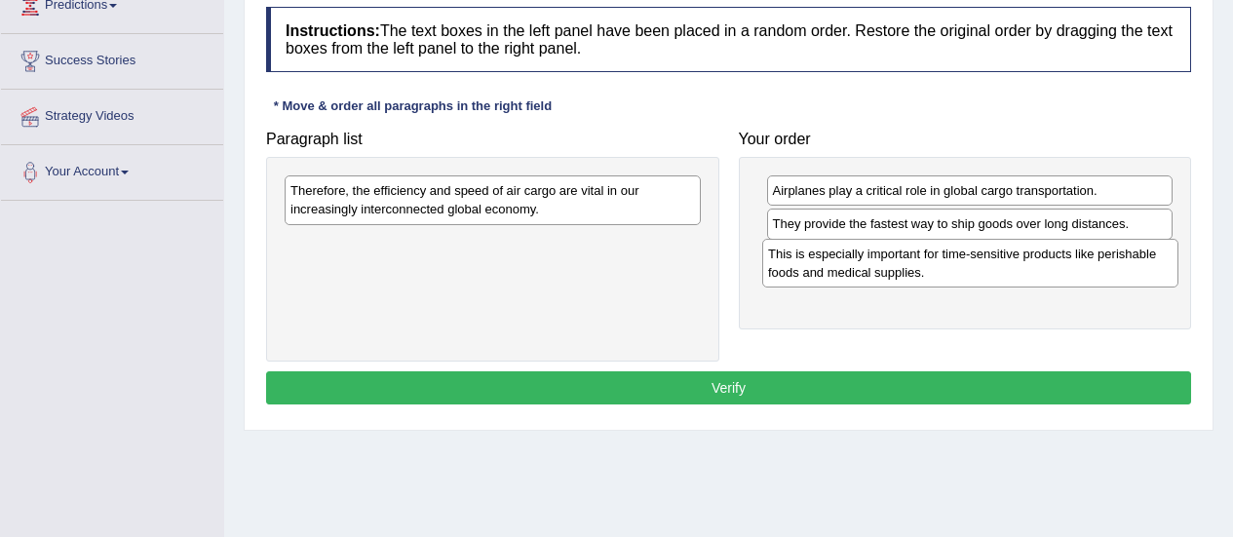
drag, startPoint x: 487, startPoint y: 267, endPoint x: 965, endPoint y: 278, distance: 477.7
click at [965, 278] on div "This is especially important for time-sensitive products like perishable foods …" at bounding box center [970, 263] width 416 height 49
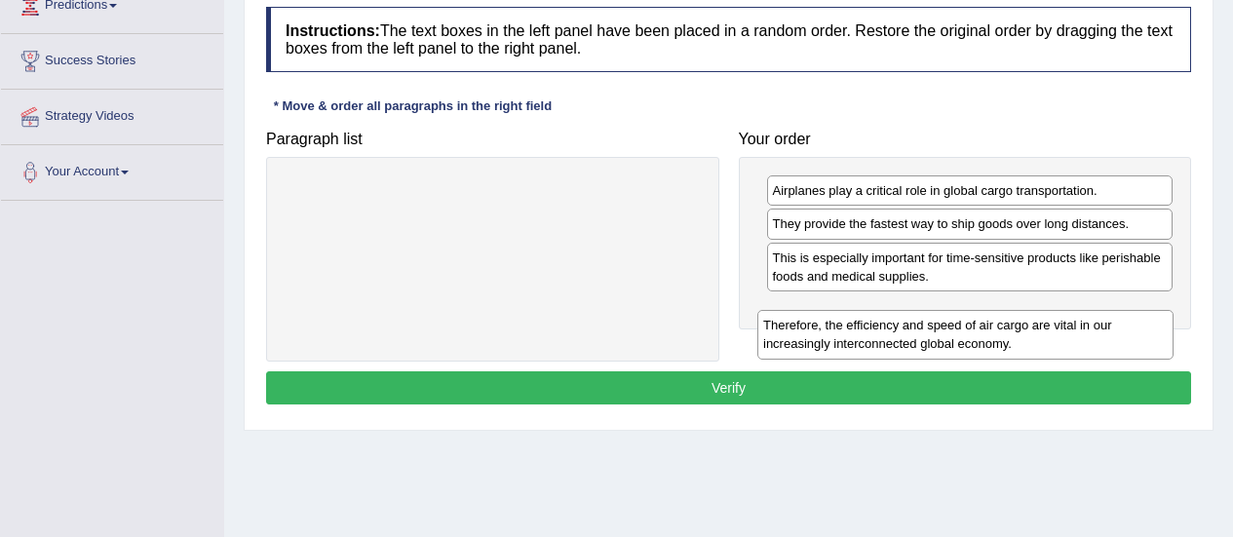
drag, startPoint x: 497, startPoint y: 201, endPoint x: 976, endPoint y: 326, distance: 494.5
click at [976, 326] on div "Therefore, the efficiency and speed of air cargo are vital in our increasingly …" at bounding box center [965, 334] width 416 height 49
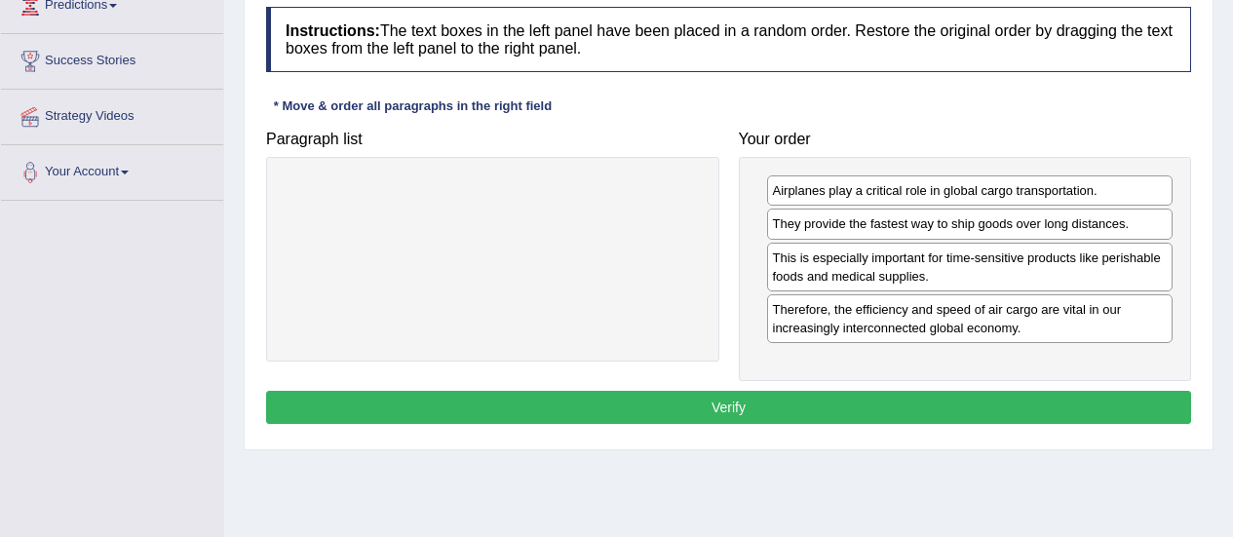
click at [786, 419] on button "Verify" at bounding box center [728, 407] width 925 height 33
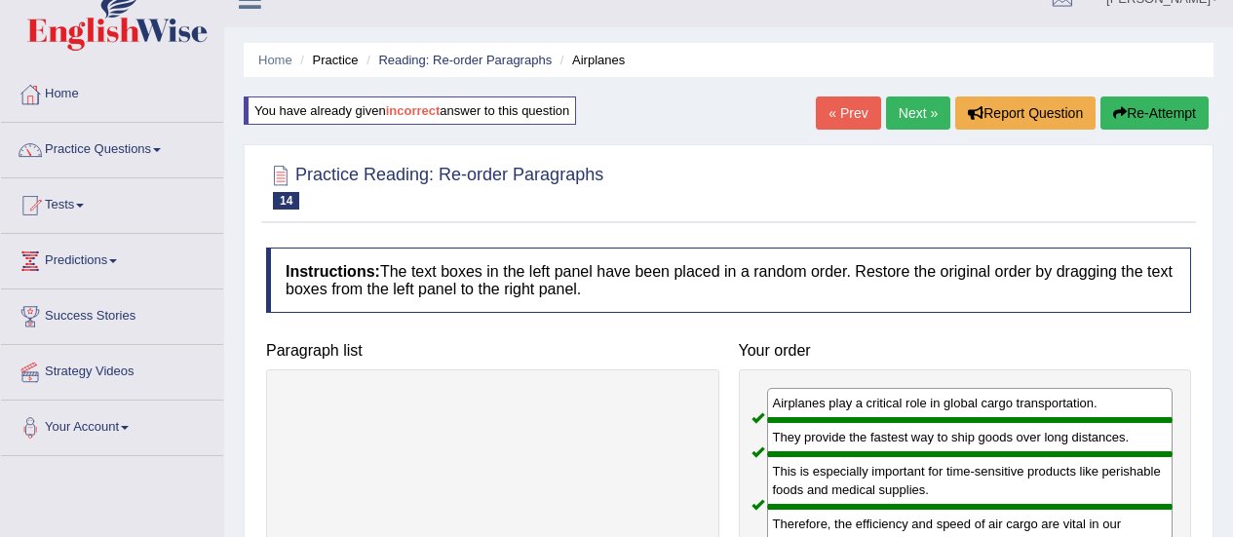
scroll to position [28, 0]
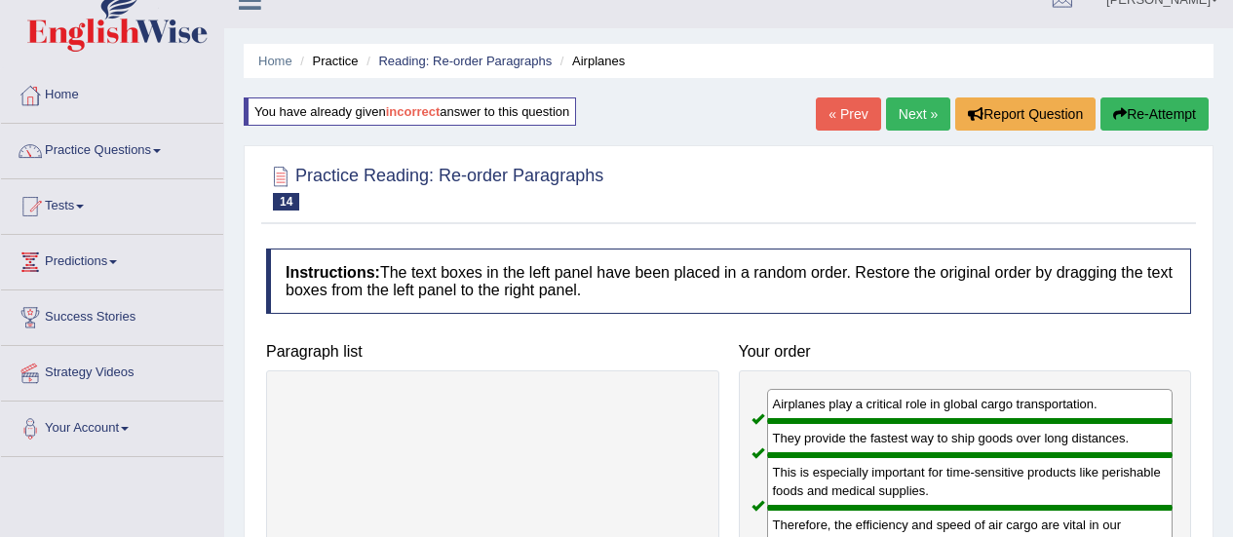
click at [913, 111] on link "Next »" at bounding box center [918, 113] width 64 height 33
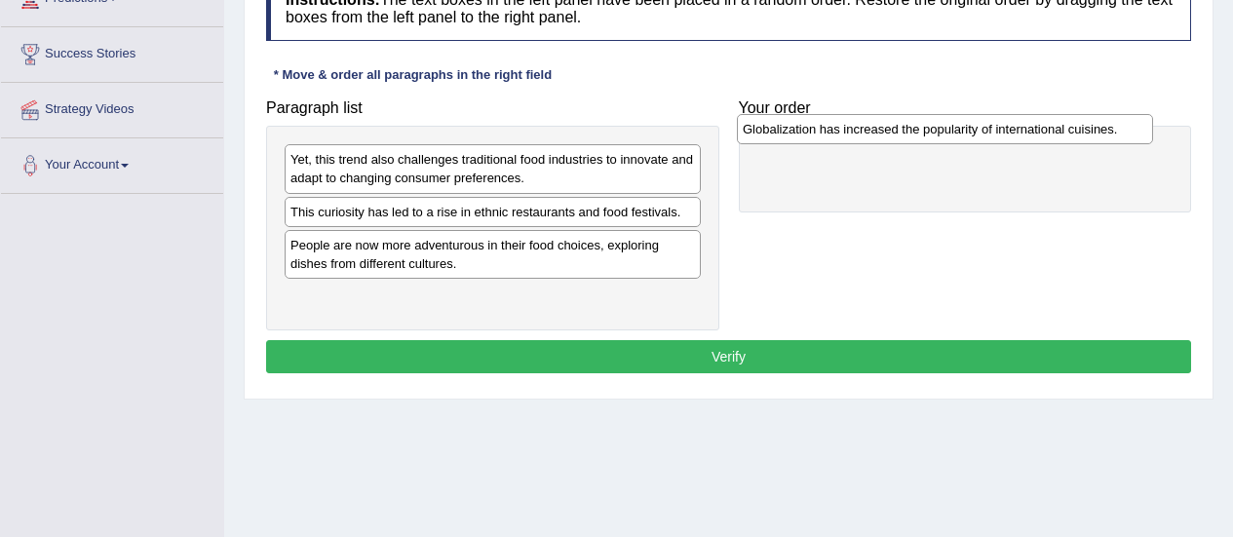
drag, startPoint x: 473, startPoint y: 250, endPoint x: 927, endPoint y: 137, distance: 468.0
click at [927, 137] on div "Globalization has increased the popularity of international cuisines." at bounding box center [945, 129] width 416 height 30
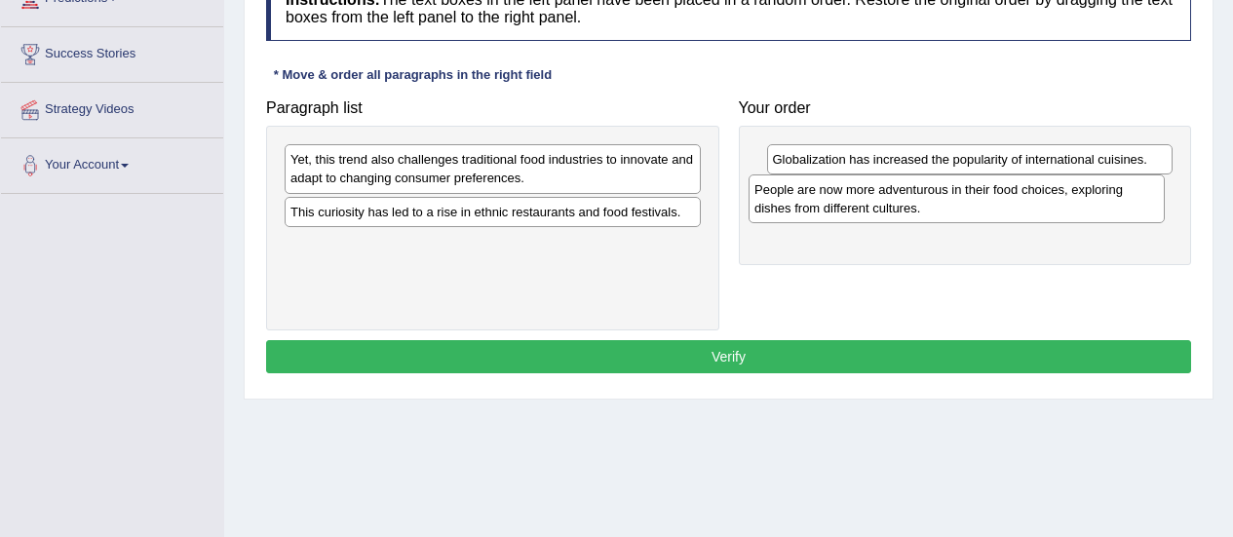
drag, startPoint x: 553, startPoint y: 266, endPoint x: 1025, endPoint y: 211, distance: 475.8
click at [1025, 211] on div "People are now more adventurous in their food choices, exploring dishes from di…" at bounding box center [956, 198] width 416 height 49
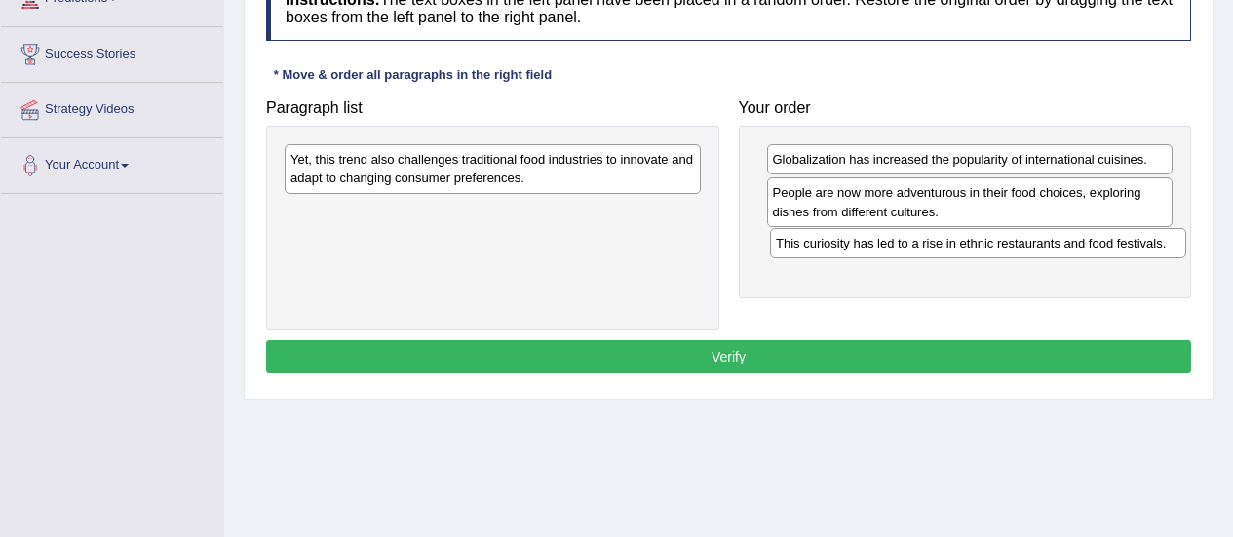
drag, startPoint x: 481, startPoint y: 218, endPoint x: 967, endPoint y: 249, distance: 486.4
click at [967, 249] on div "This curiosity has led to a rise in ethnic restaurants and food festivals." at bounding box center [978, 243] width 416 height 30
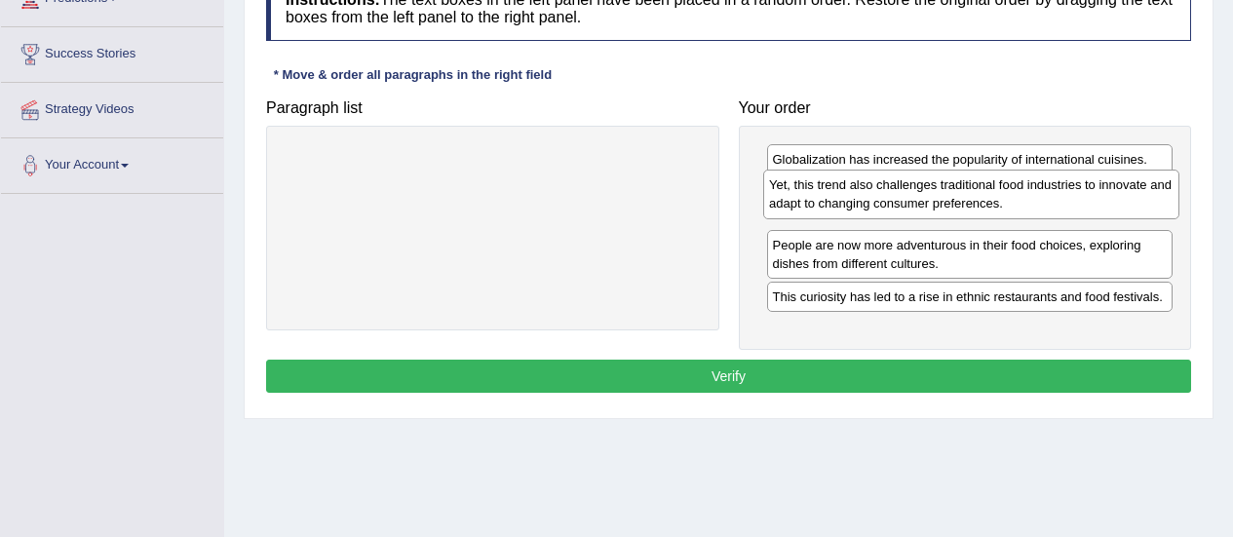
drag, startPoint x: 454, startPoint y: 184, endPoint x: 932, endPoint y: 212, distance: 478.4
click at [932, 212] on div "Yet, this trend also challenges traditional food industries to innovate and ada…" at bounding box center [971, 194] width 416 height 49
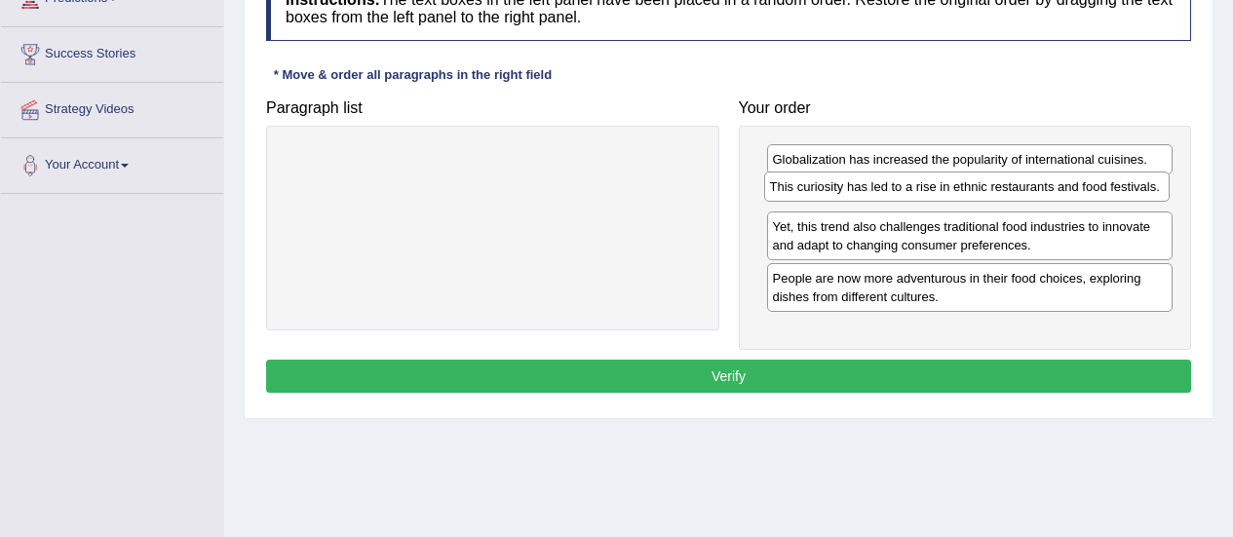
drag, startPoint x: 945, startPoint y: 305, endPoint x: 942, endPoint y: 195, distance: 110.2
click at [942, 195] on div "This curiosity has led to a rise in ethnic restaurants and food festivals." at bounding box center [967, 187] width 406 height 30
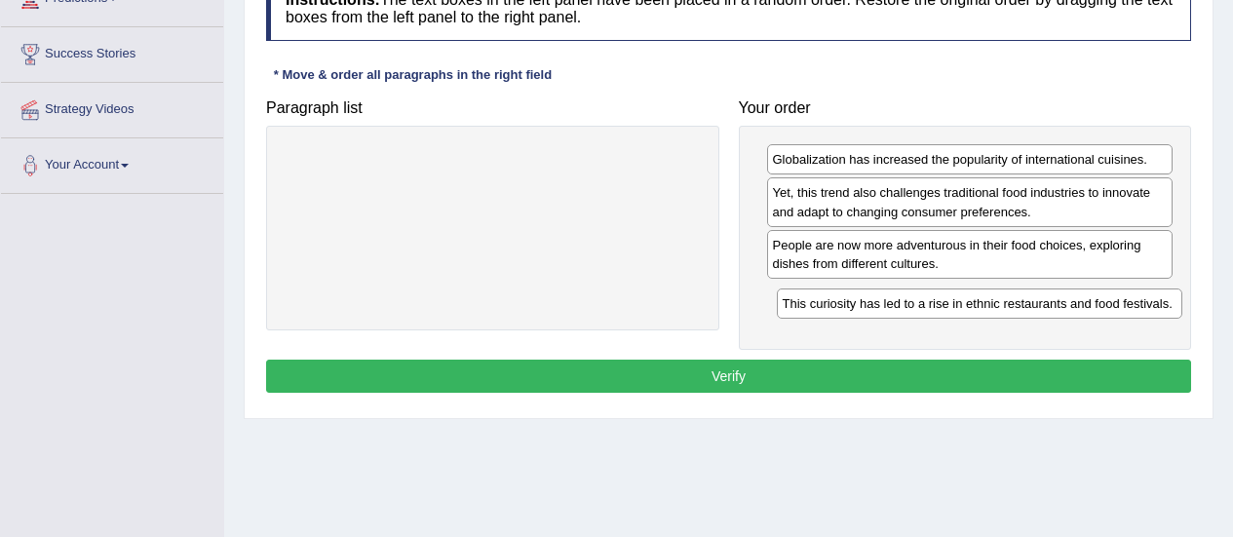
drag, startPoint x: 942, startPoint y: 195, endPoint x: 952, endPoint y: 305, distance: 110.6
click at [952, 305] on div "This curiosity has led to a rise in ethnic restaurants and food festivals." at bounding box center [980, 303] width 406 height 30
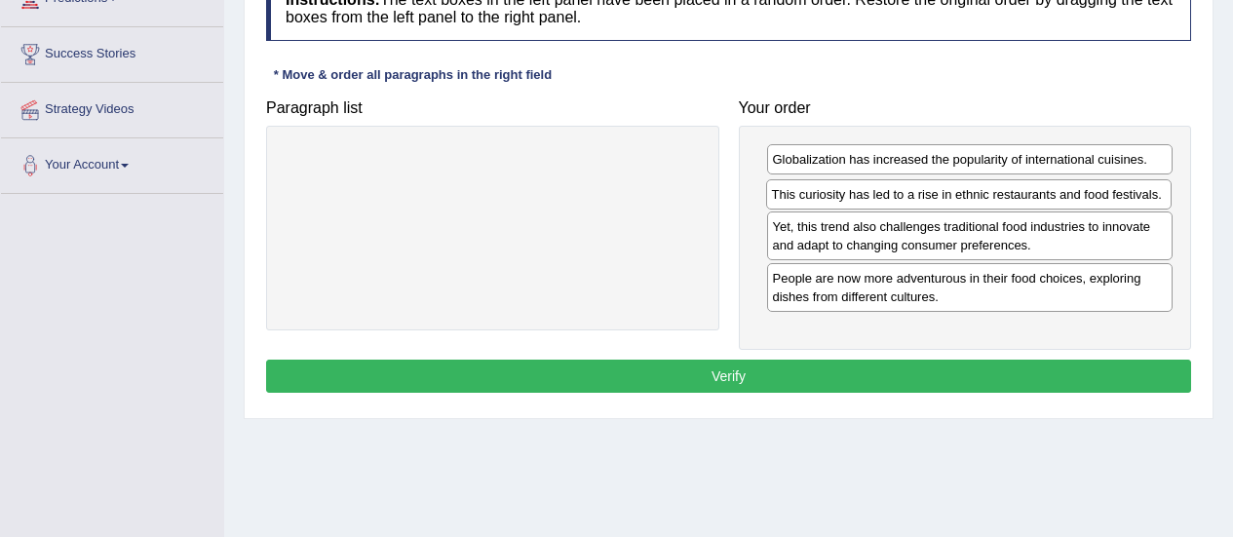
drag, startPoint x: 949, startPoint y: 299, endPoint x: 948, endPoint y: 197, distance: 102.3
click at [948, 197] on div "This curiosity has led to a rise in ethnic restaurants and food festivals." at bounding box center [969, 194] width 406 height 30
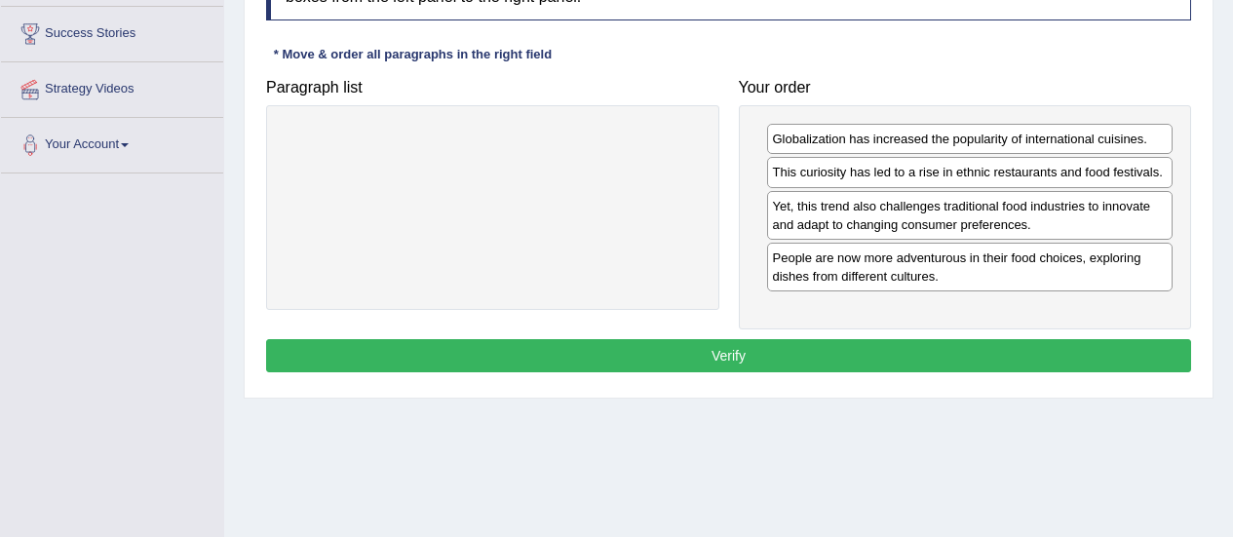
scroll to position [314, 0]
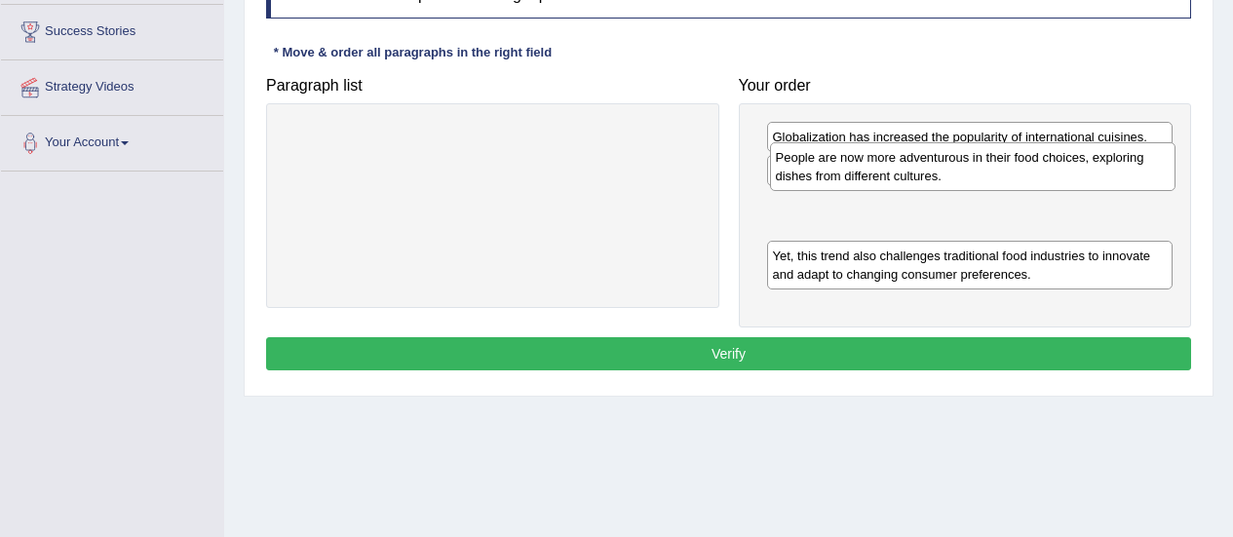
drag, startPoint x: 924, startPoint y: 275, endPoint x: 927, endPoint y: 176, distance: 98.5
click at [927, 176] on div "People are now more adventurous in their food choices, exploring dishes from di…" at bounding box center [973, 166] width 406 height 49
drag, startPoint x: 882, startPoint y: 206, endPoint x: 887, endPoint y: 158, distance: 48.0
click at [887, 158] on div "People are now more adventurous in their food choices, exploring dishes from di…" at bounding box center [975, 167] width 406 height 49
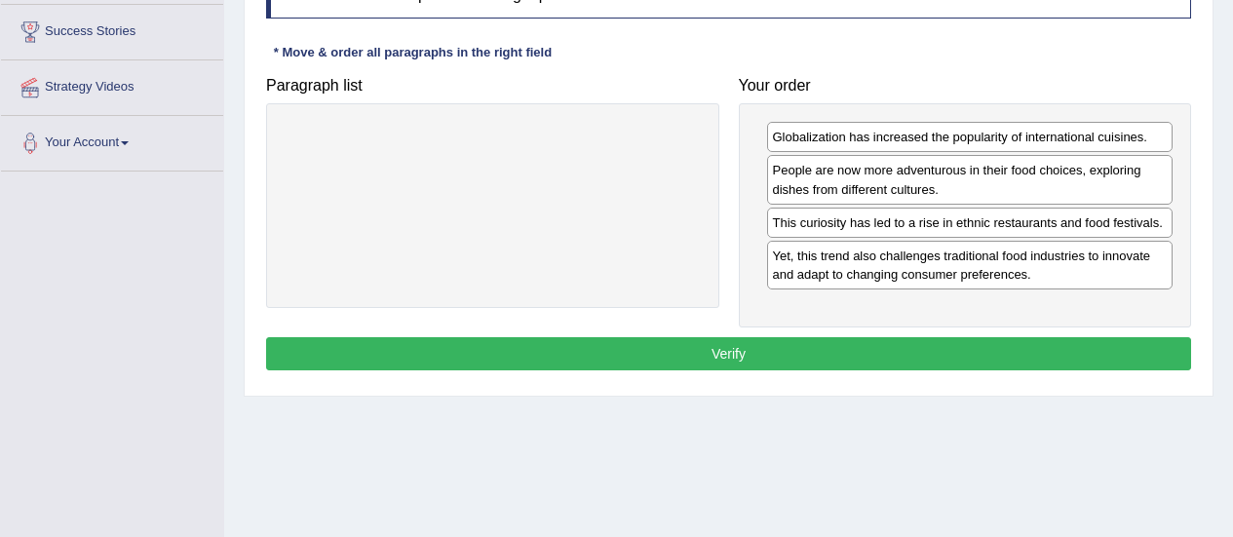
click at [891, 341] on button "Verify" at bounding box center [728, 353] width 925 height 33
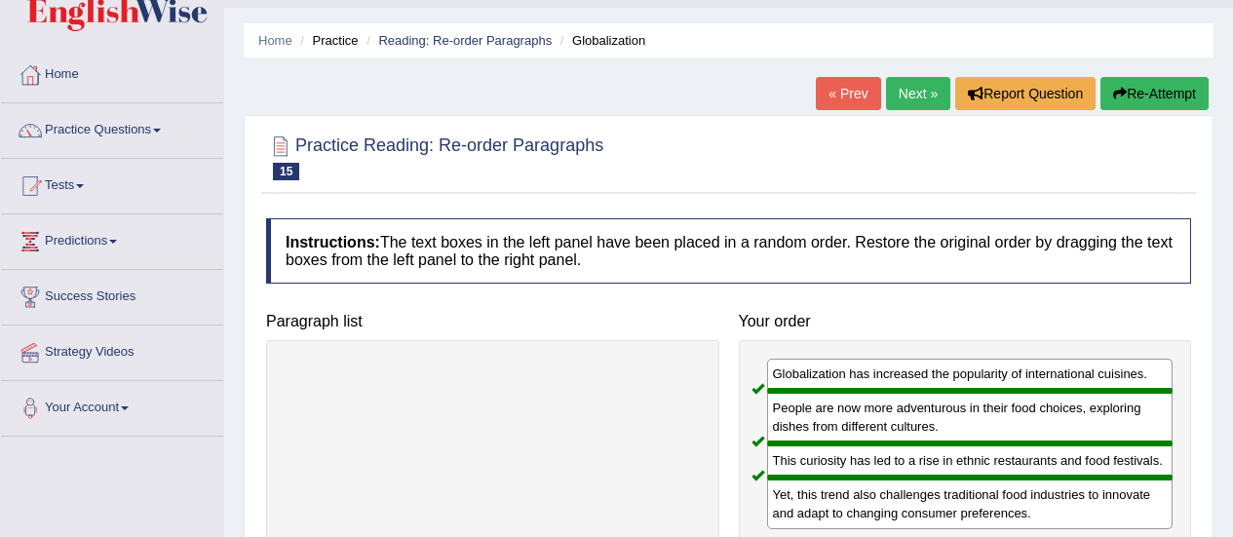
scroll to position [47, 0]
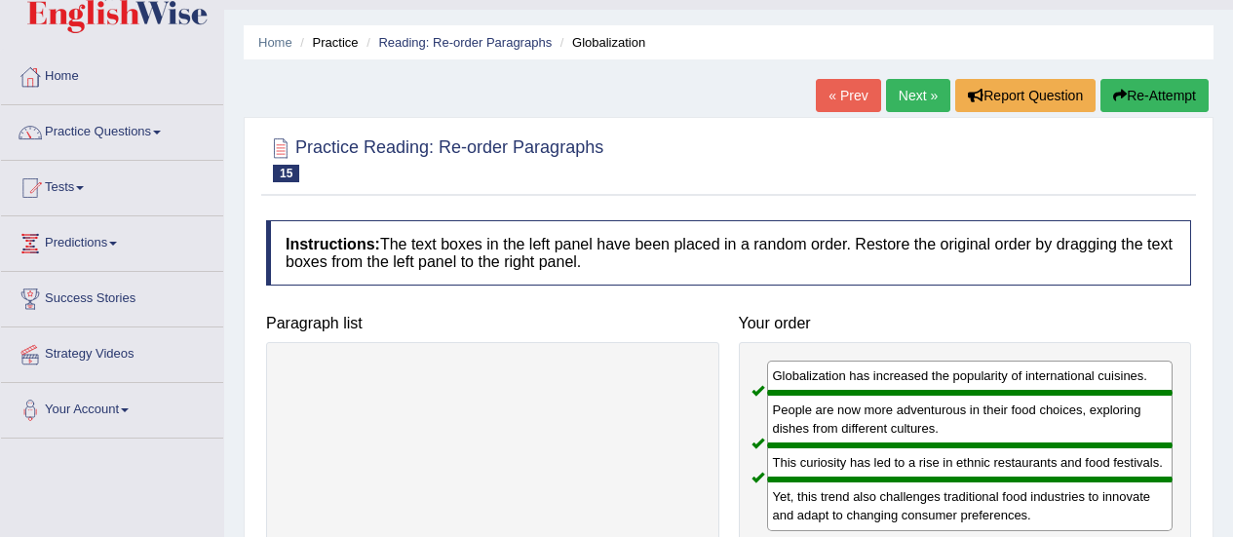
click at [909, 106] on link "Next »" at bounding box center [918, 95] width 64 height 33
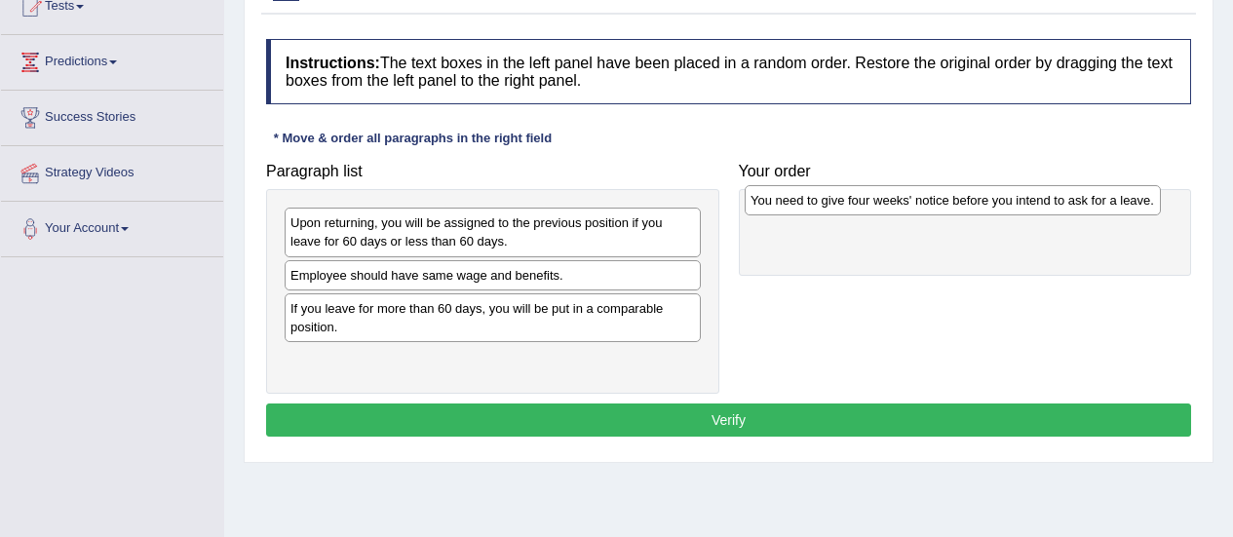
drag, startPoint x: 544, startPoint y: 227, endPoint x: 1004, endPoint y: 206, distance: 460.5
click at [1004, 206] on div "You need to give four weeks' notice before you intend to ask for a leave." at bounding box center [953, 200] width 416 height 30
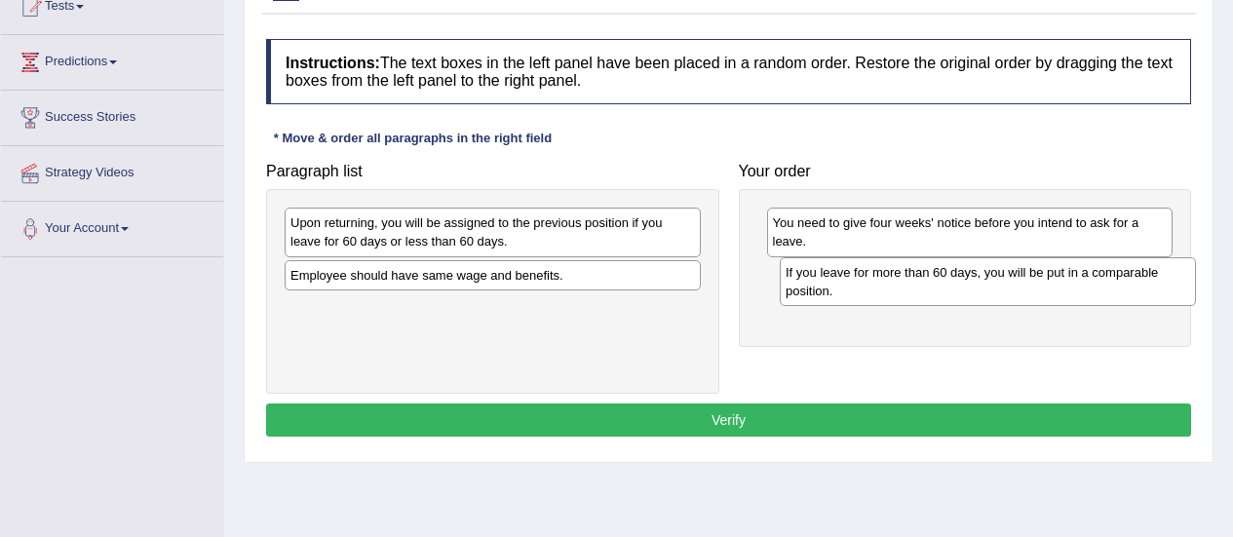
drag, startPoint x: 608, startPoint y: 320, endPoint x: 1082, endPoint y: 288, distance: 474.7
click at [1082, 288] on div "If you leave for more than 60 days, you will be put in a comparable position." at bounding box center [988, 281] width 416 height 49
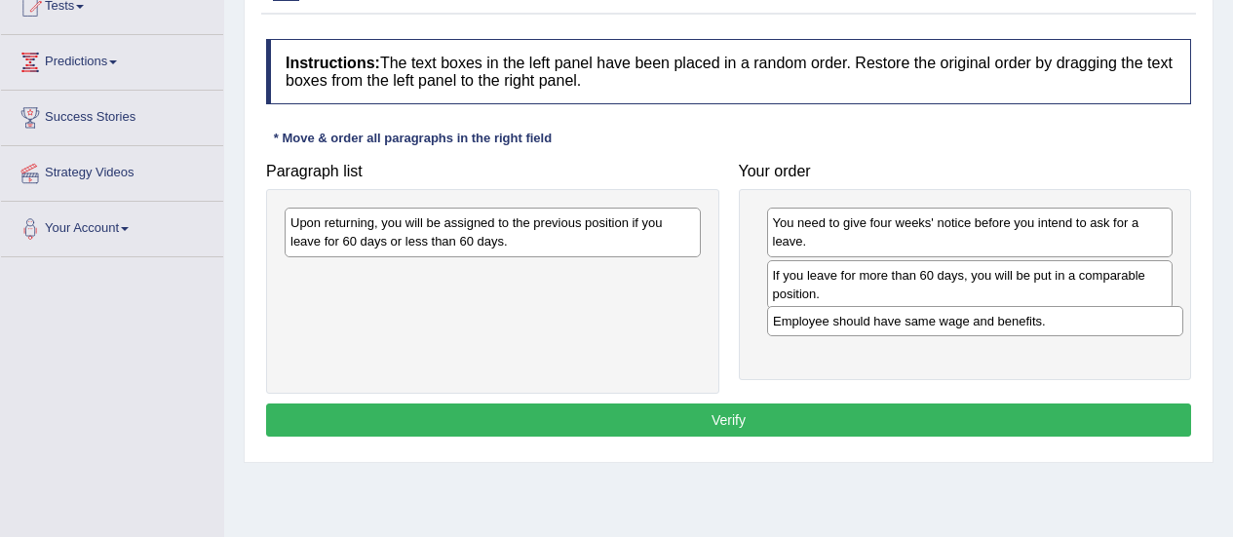
drag, startPoint x: 525, startPoint y: 274, endPoint x: 1008, endPoint y: 320, distance: 484.6
click at [1008, 320] on div "Employee should have same wage and benefits." at bounding box center [975, 321] width 416 height 30
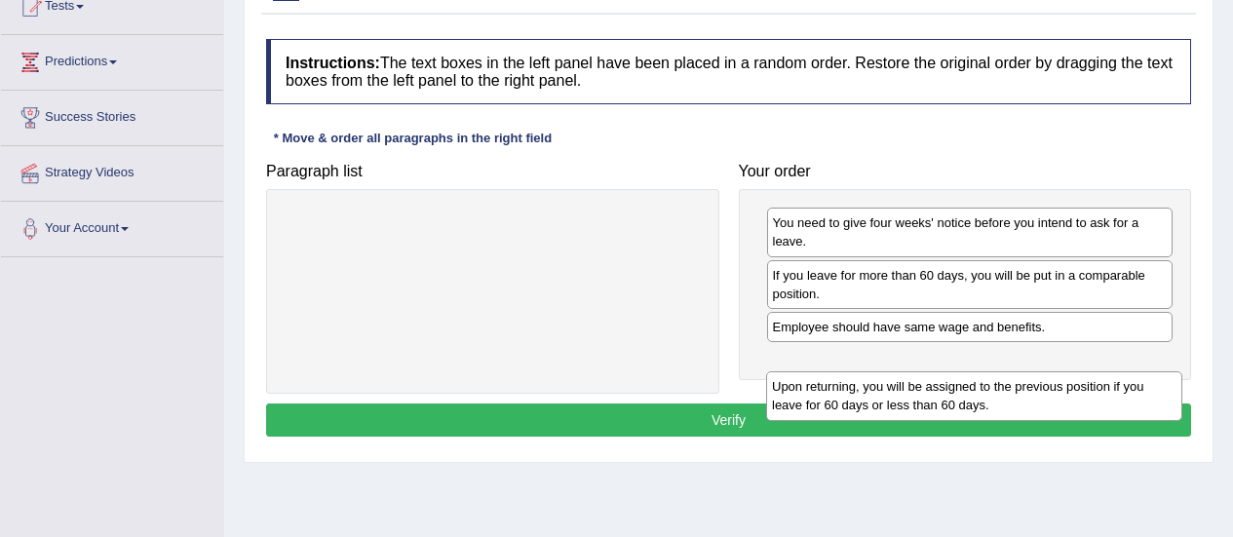
drag, startPoint x: 432, startPoint y: 218, endPoint x: 913, endPoint y: 382, distance: 508.5
click at [913, 382] on div "Upon returning, you will be assigned to the previous position if you leave for …" at bounding box center [974, 395] width 416 height 49
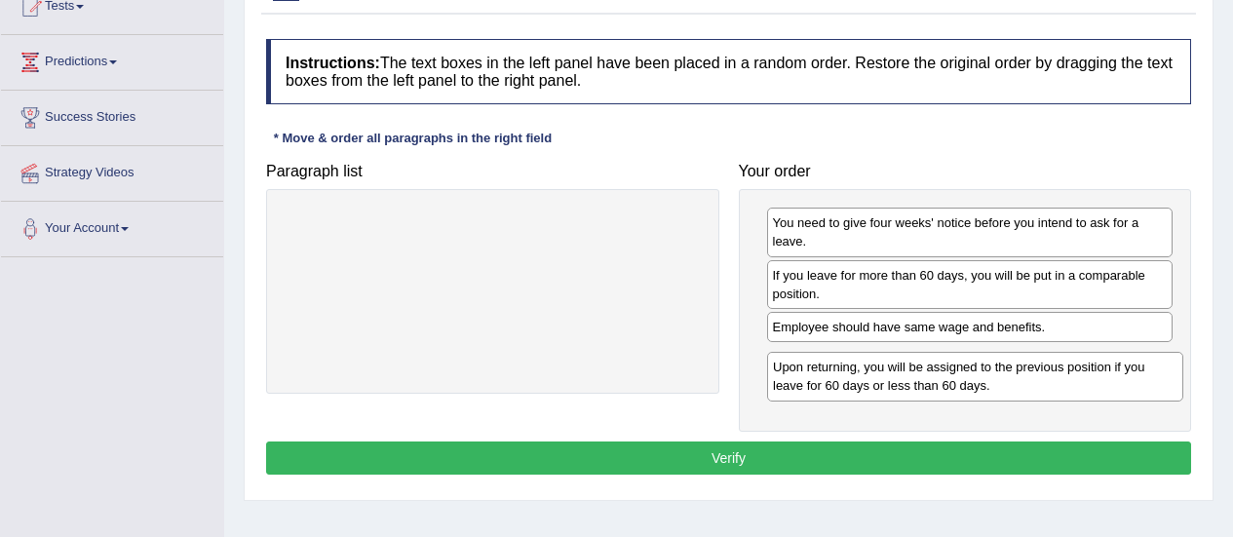
drag, startPoint x: 537, startPoint y: 231, endPoint x: 1021, endPoint y: 377, distance: 506.0
click at [1021, 377] on div "Upon returning, you will be assigned to the previous position if you leave for …" at bounding box center [975, 376] width 416 height 49
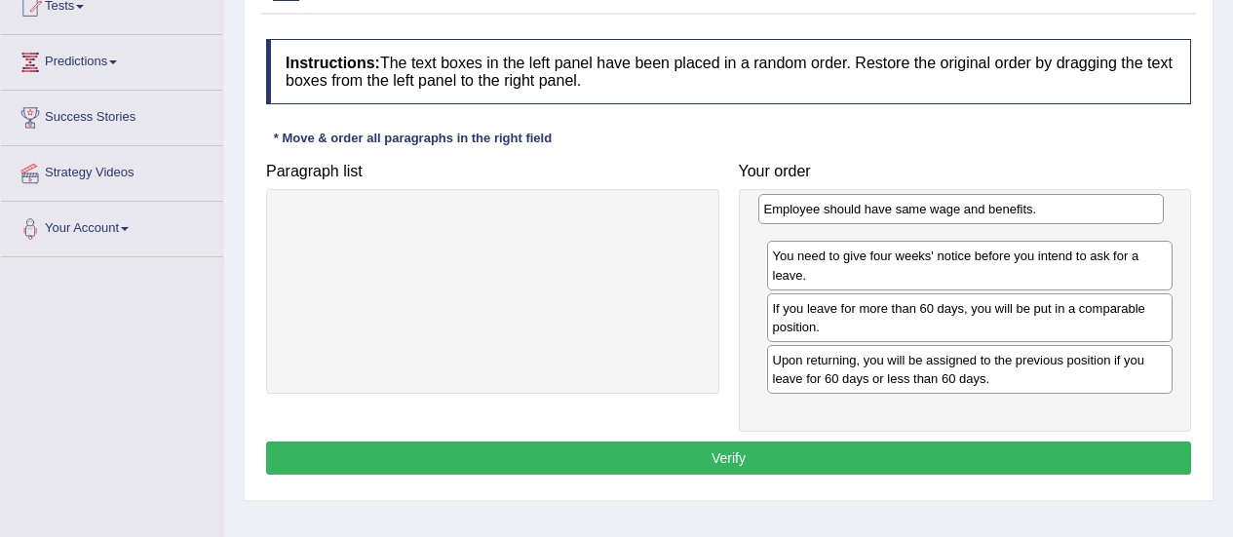
drag, startPoint x: 1021, startPoint y: 331, endPoint x: 1013, endPoint y: 213, distance: 118.3
click at [1013, 213] on div "Employee should have same wage and benefits." at bounding box center [961, 209] width 406 height 30
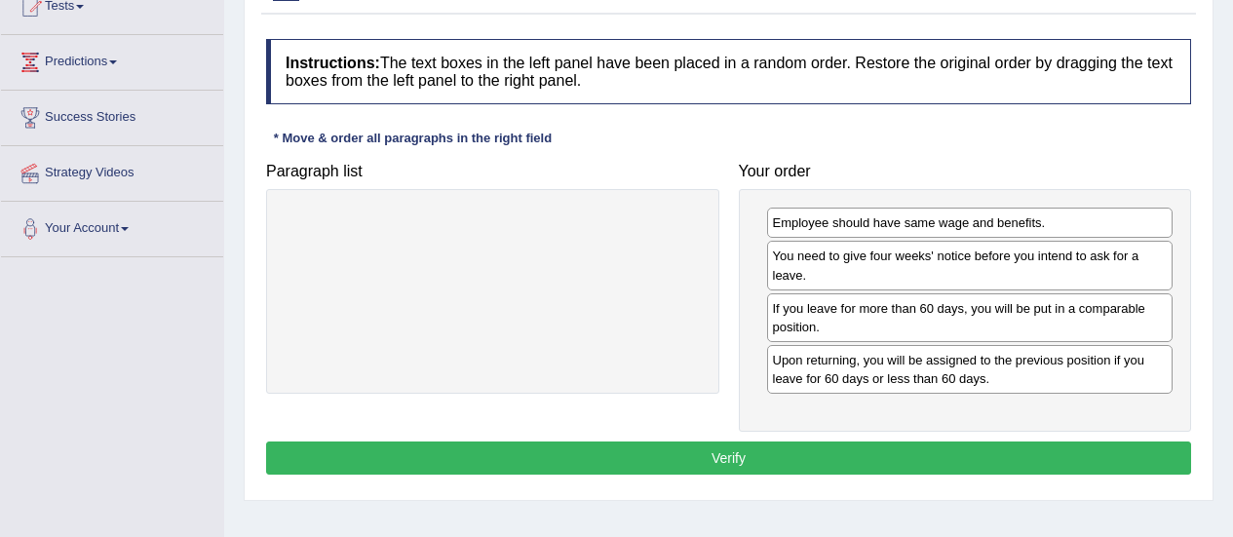
click at [860, 473] on button "Verify" at bounding box center [728, 457] width 925 height 33
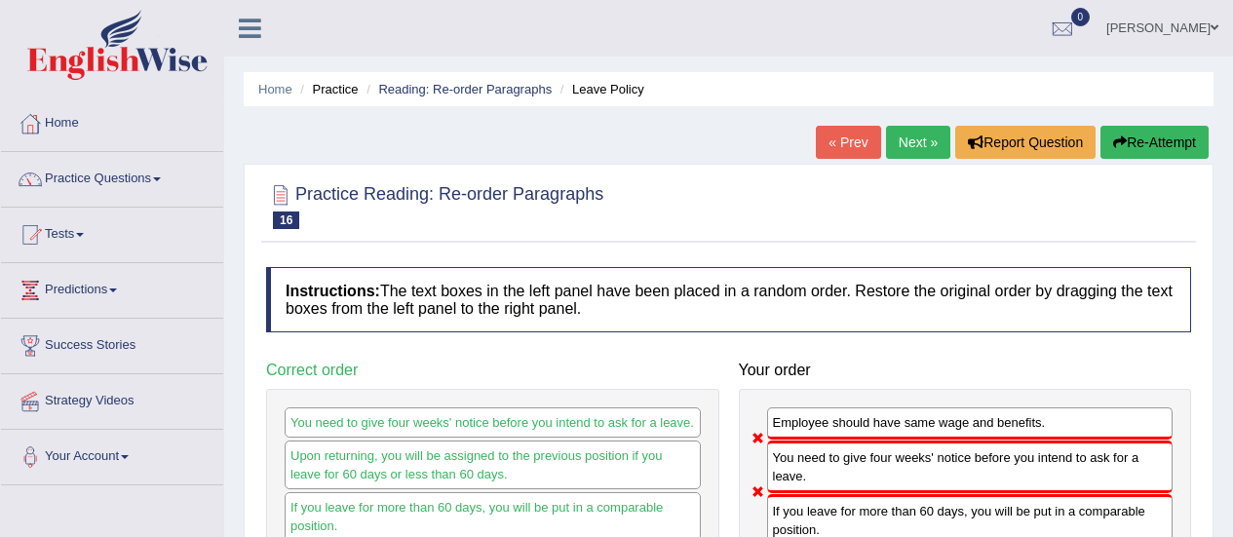
click at [1159, 128] on button "Re-Attempt" at bounding box center [1154, 142] width 108 height 33
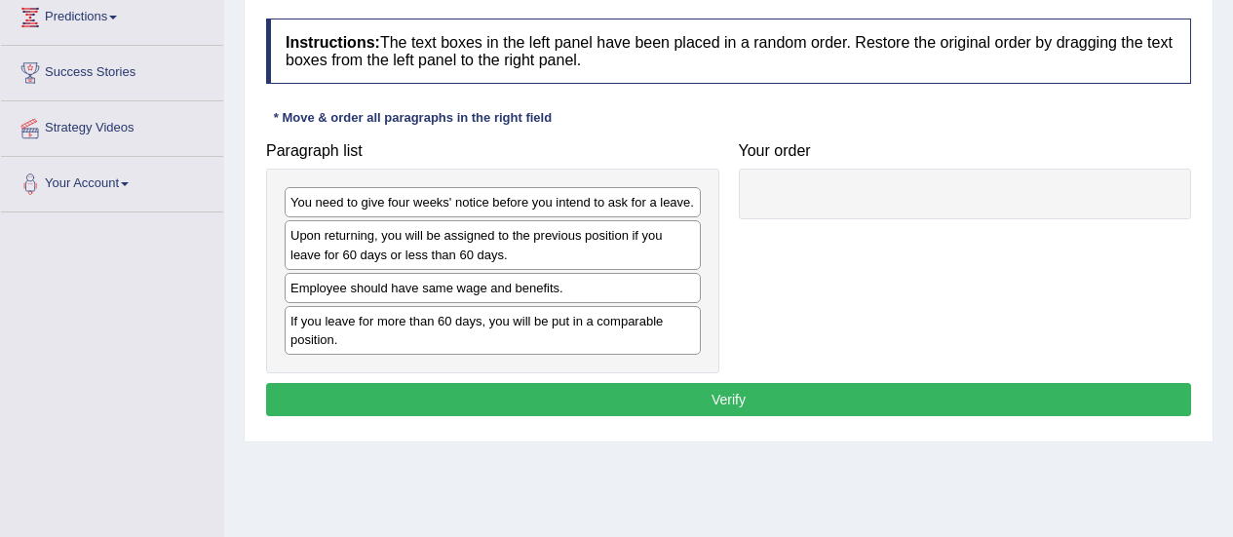
scroll to position [270, 0]
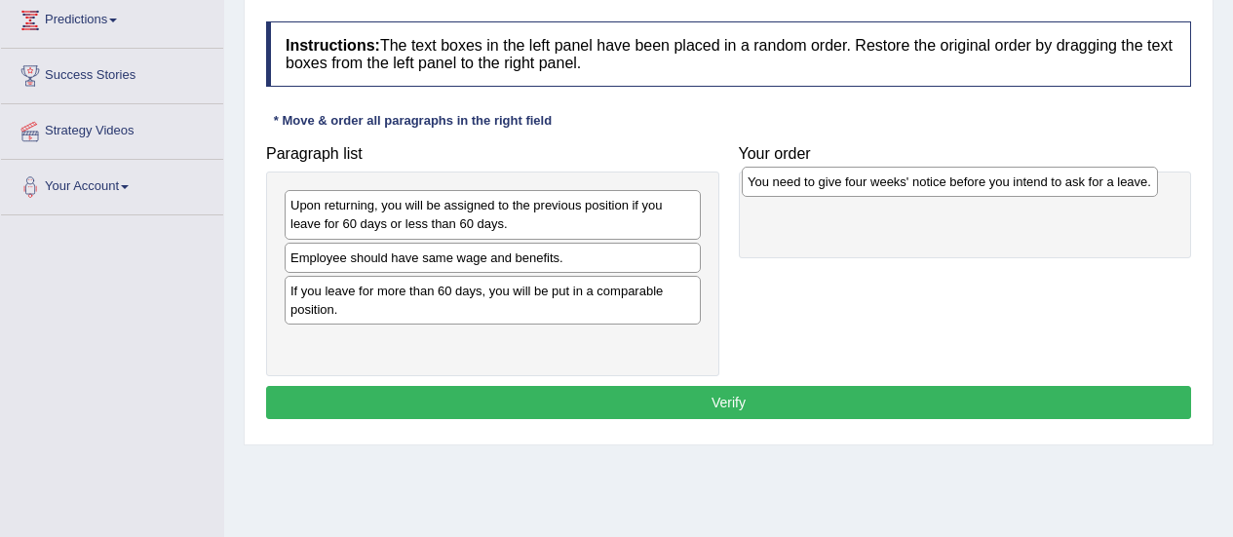
drag, startPoint x: 454, startPoint y: 212, endPoint x: 911, endPoint y: 194, distance: 457.5
click at [911, 194] on div "You need to give four weeks' notice before you intend to ask for a leave." at bounding box center [950, 182] width 416 height 30
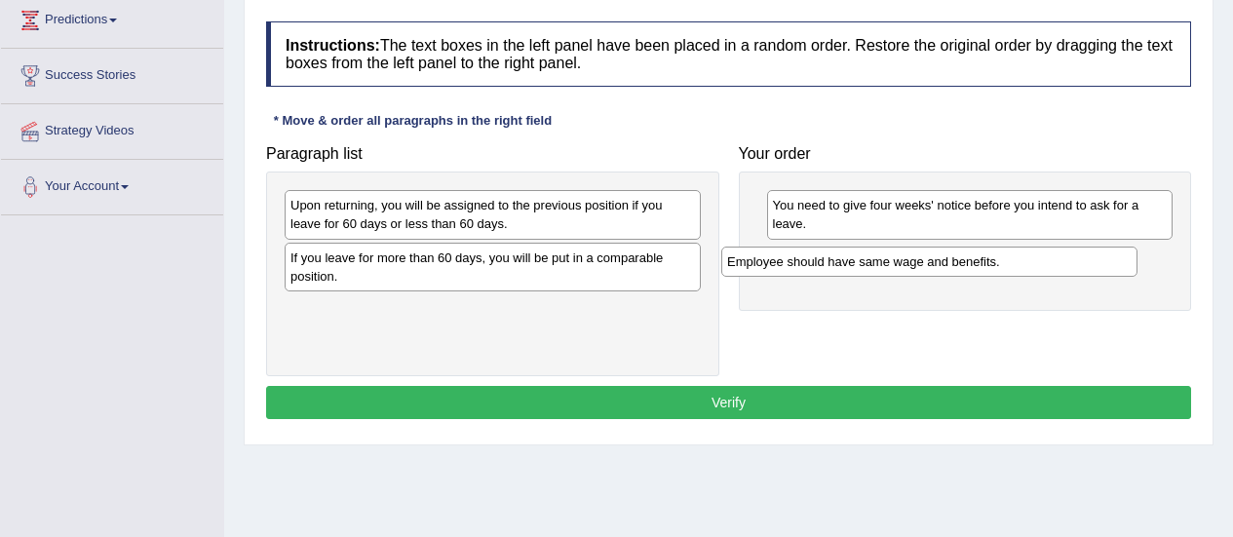
drag, startPoint x: 596, startPoint y: 264, endPoint x: 1033, endPoint y: 268, distance: 436.6
click at [1033, 268] on div "Employee should have same wage and benefits." at bounding box center [929, 262] width 416 height 30
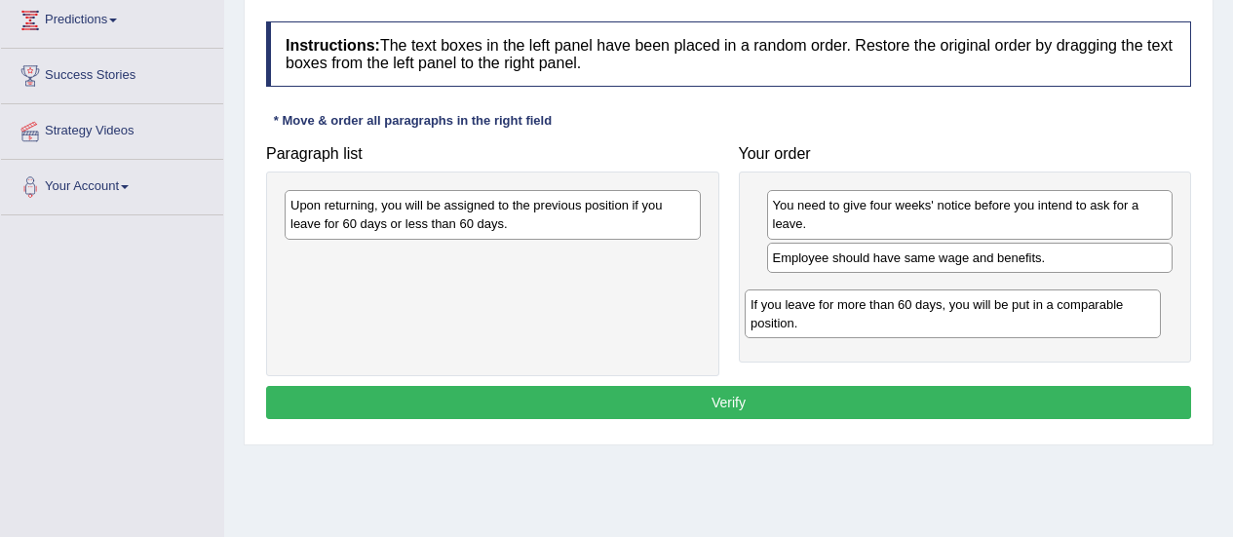
drag, startPoint x: 604, startPoint y: 264, endPoint x: 1072, endPoint y: 306, distance: 469.7
click at [1072, 306] on div "If you leave for more than 60 days, you will be put in a comparable position." at bounding box center [953, 313] width 416 height 49
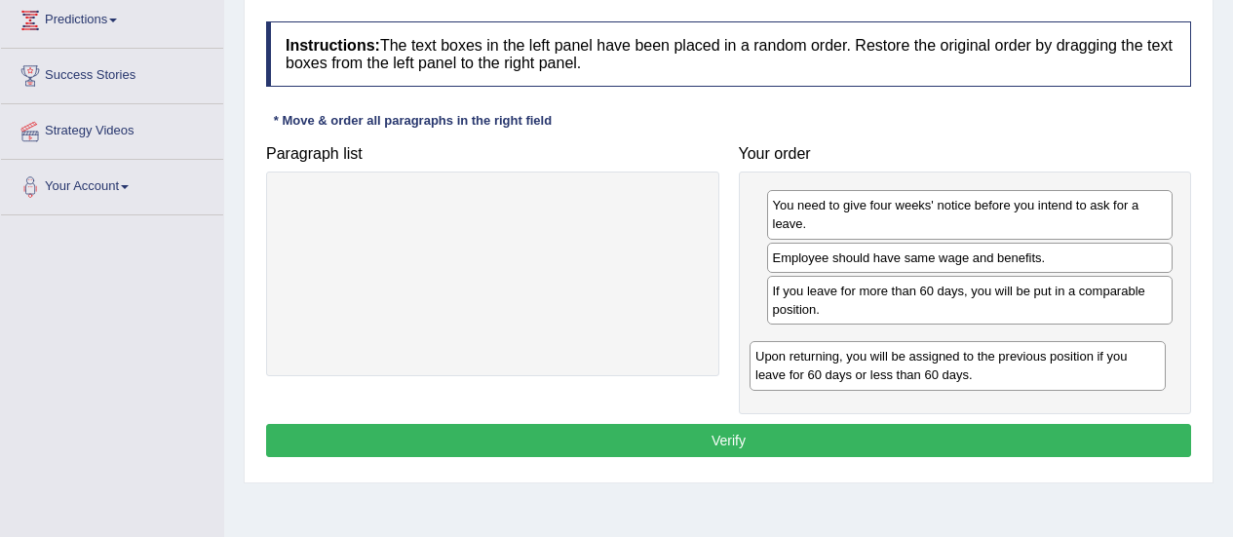
drag, startPoint x: 551, startPoint y: 204, endPoint x: 1026, endPoint y: 359, distance: 500.2
click at [1026, 359] on div "Upon returning, you will be assigned to the previous position if you leave for …" at bounding box center [957, 365] width 416 height 49
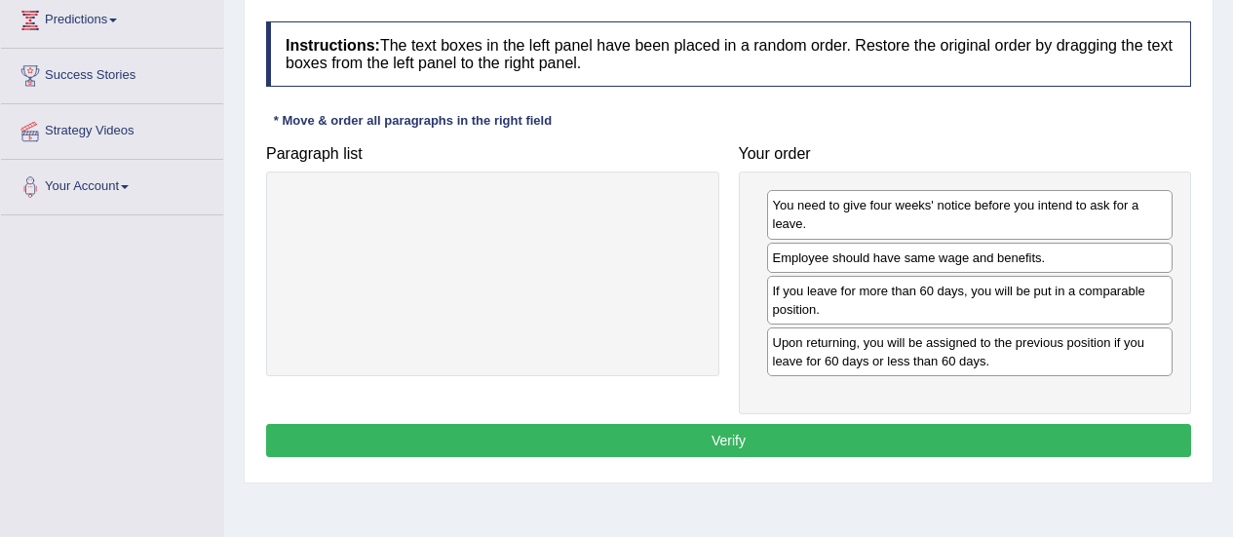
click at [791, 434] on button "Verify" at bounding box center [728, 440] width 925 height 33
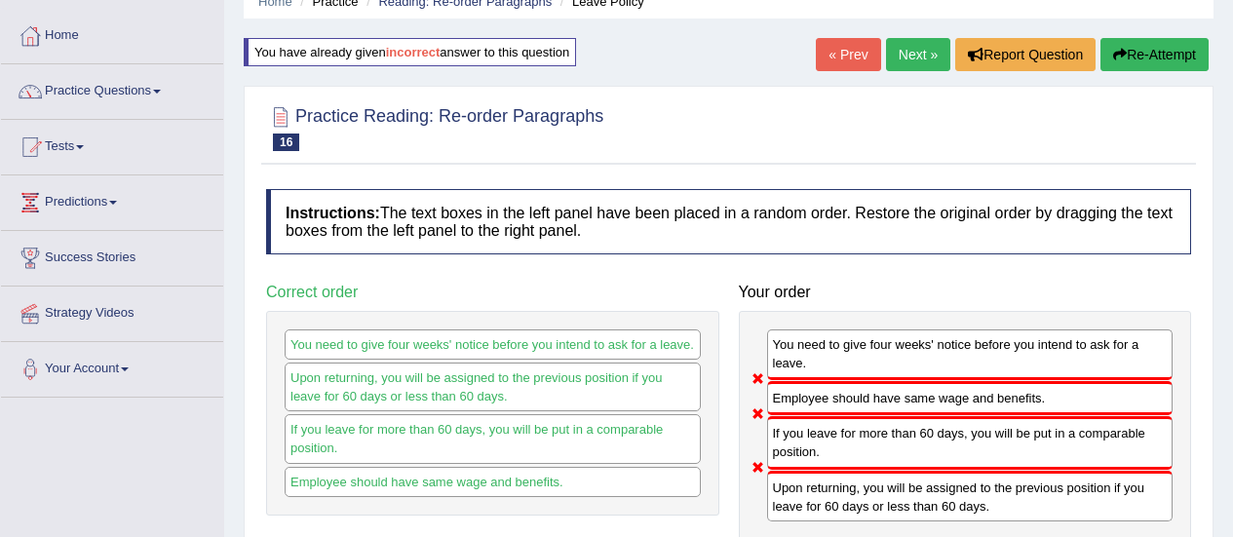
scroll to position [67, 0]
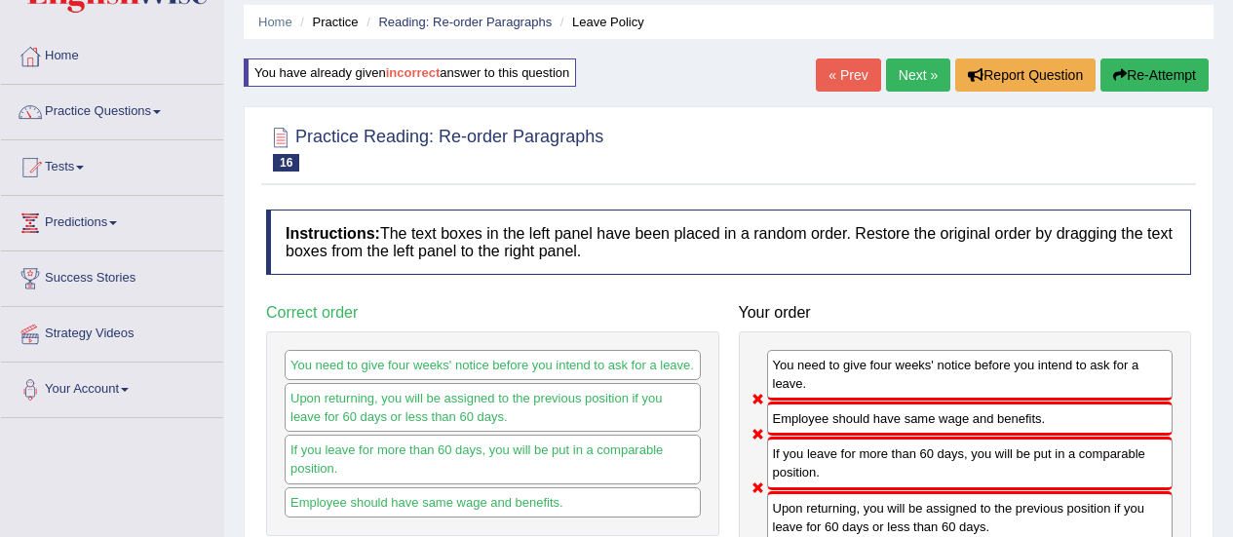
click at [1157, 84] on button "Re-Attempt" at bounding box center [1154, 74] width 108 height 33
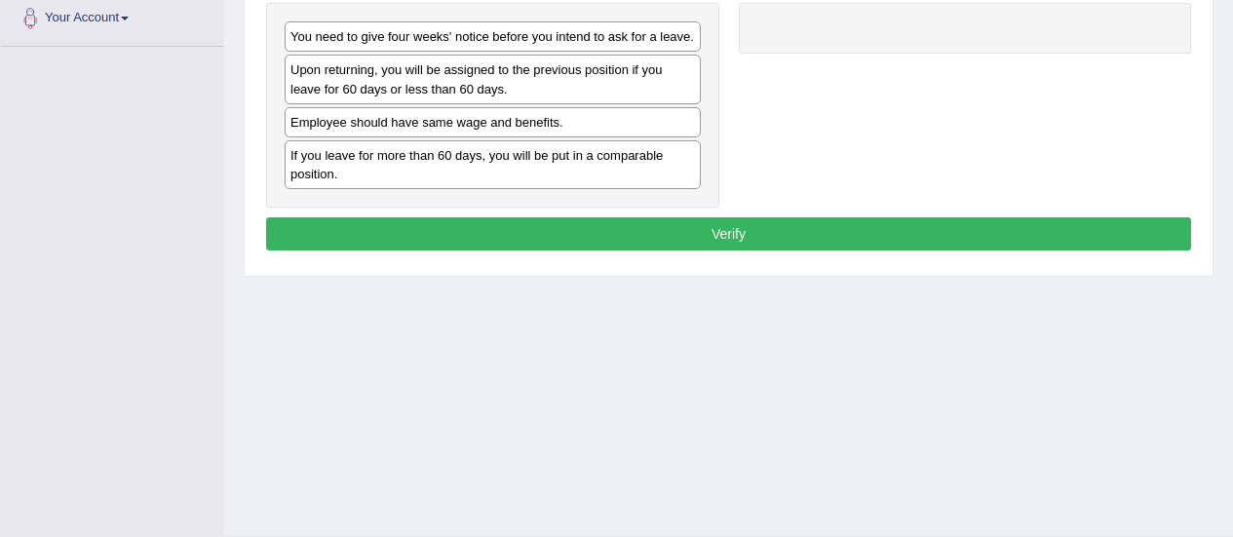
scroll to position [242, 0]
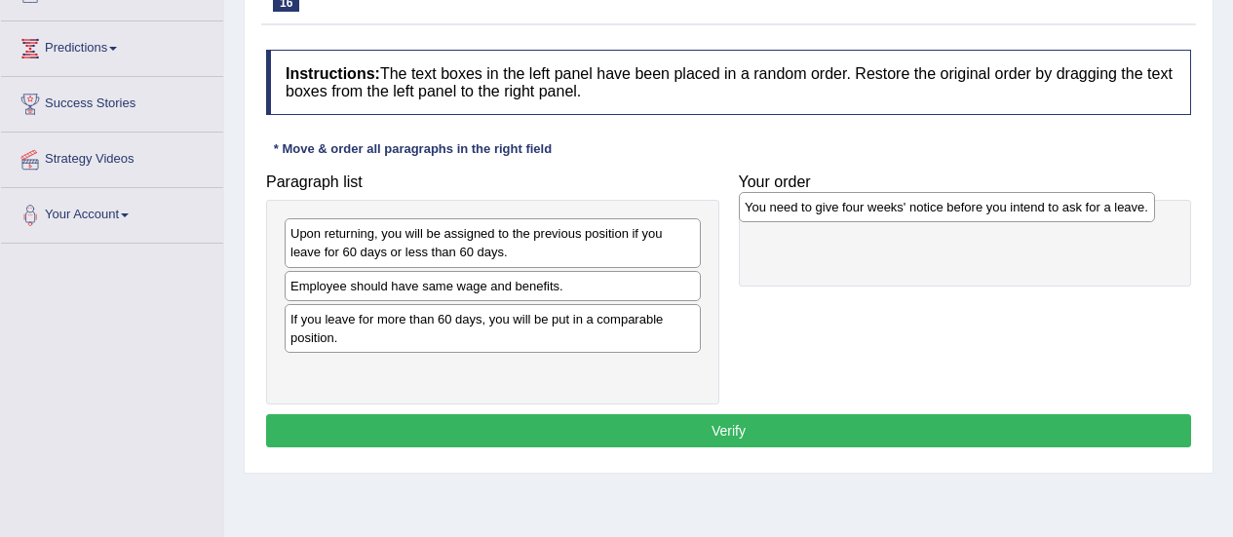
drag, startPoint x: 481, startPoint y: 242, endPoint x: 937, endPoint y: 215, distance: 455.9
click at [937, 215] on div "You need to give four weeks' notice before you intend to ask for a leave." at bounding box center [947, 207] width 416 height 30
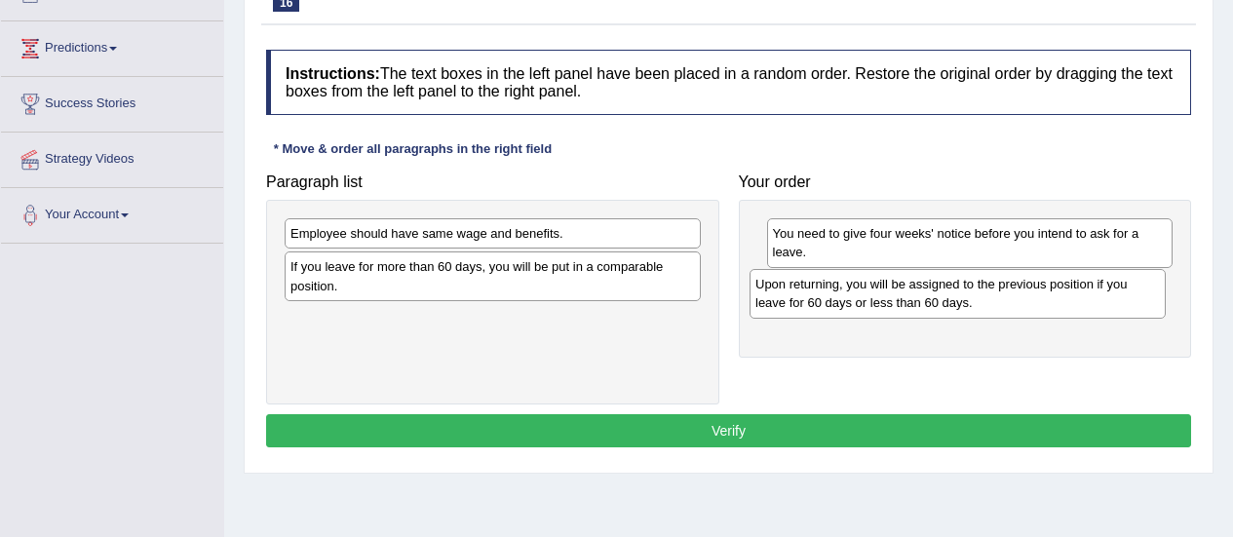
drag, startPoint x: 503, startPoint y: 236, endPoint x: 968, endPoint y: 287, distance: 467.6
click at [968, 287] on div "Upon returning, you will be assigned to the previous position if you leave for …" at bounding box center [957, 293] width 416 height 49
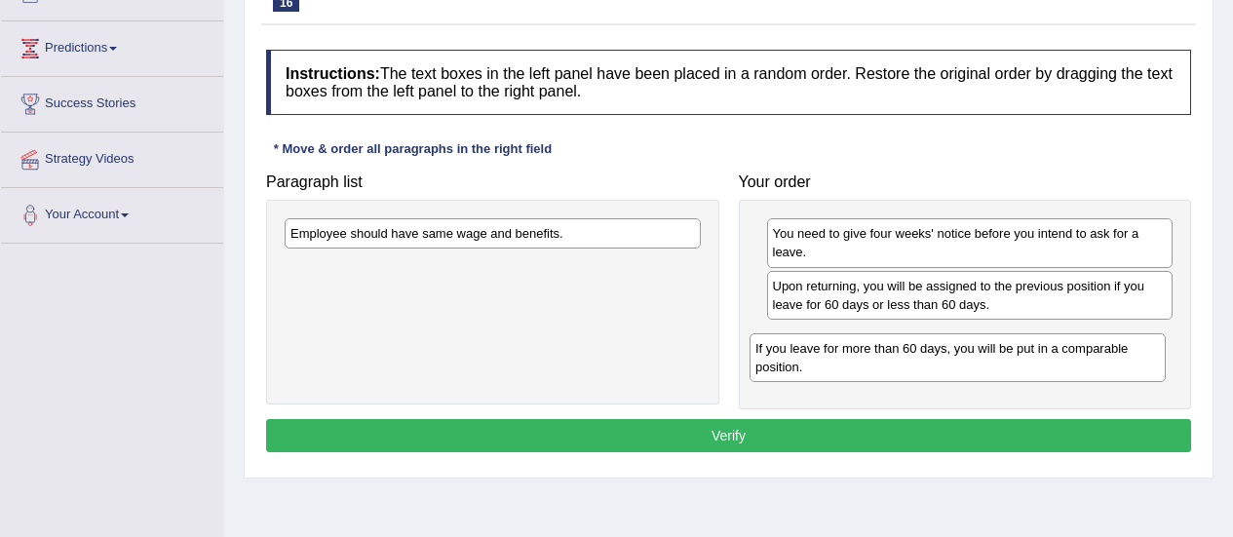
drag, startPoint x: 447, startPoint y: 286, endPoint x: 912, endPoint y: 366, distance: 471.9
click at [912, 366] on div "If you leave for more than 60 days, you will be put in a comparable position." at bounding box center [957, 357] width 416 height 49
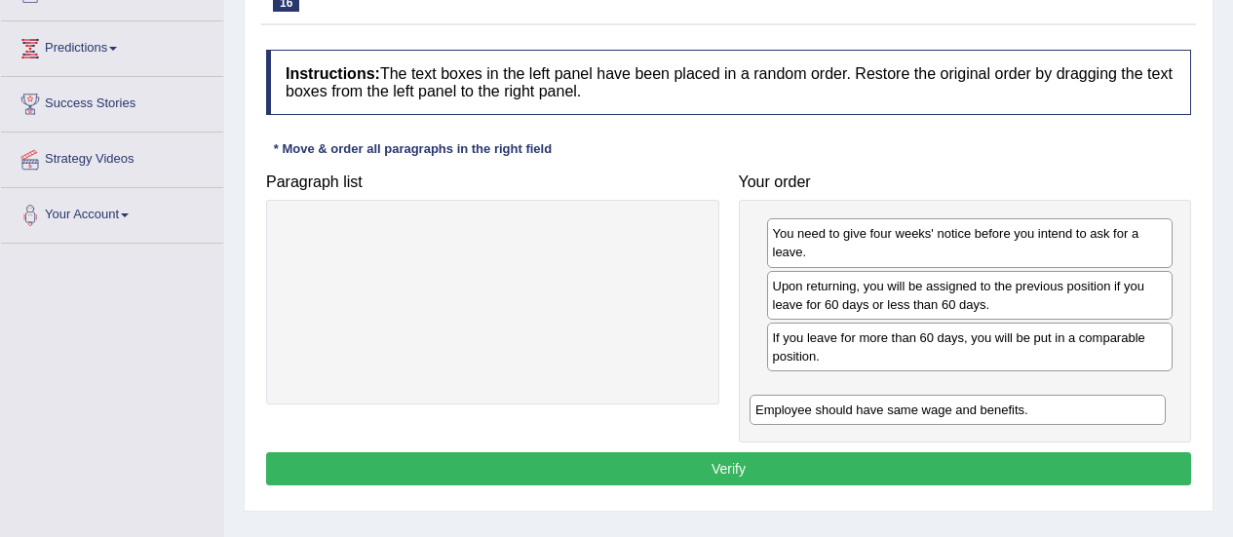
drag, startPoint x: 560, startPoint y: 241, endPoint x: 1033, endPoint y: 416, distance: 504.2
click at [1033, 416] on div "Employee should have same wage and benefits." at bounding box center [957, 410] width 416 height 30
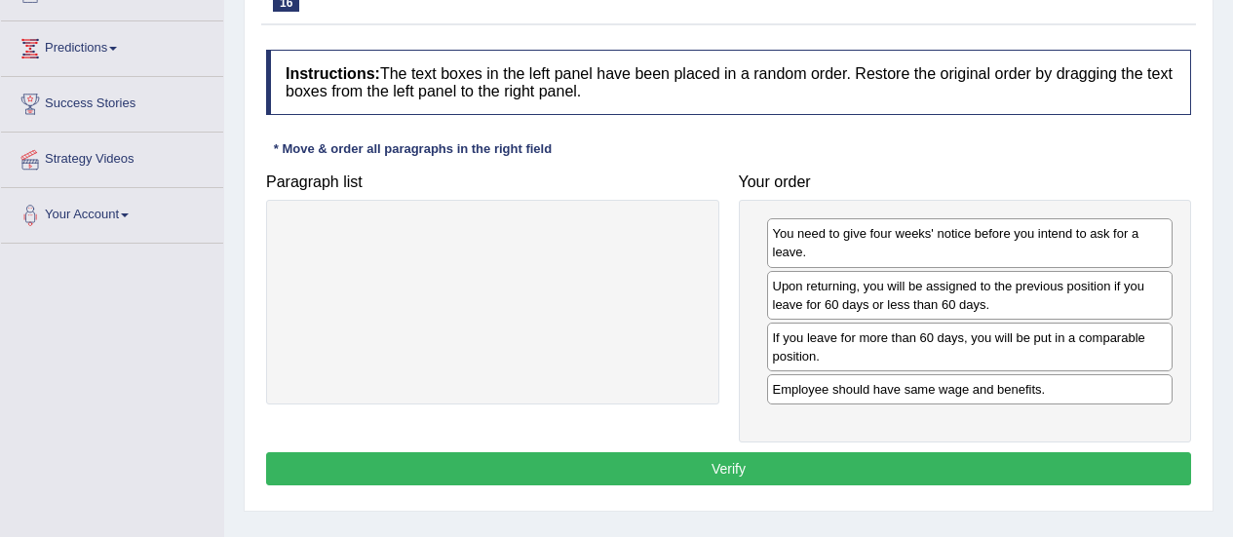
click at [797, 462] on button "Verify" at bounding box center [728, 468] width 925 height 33
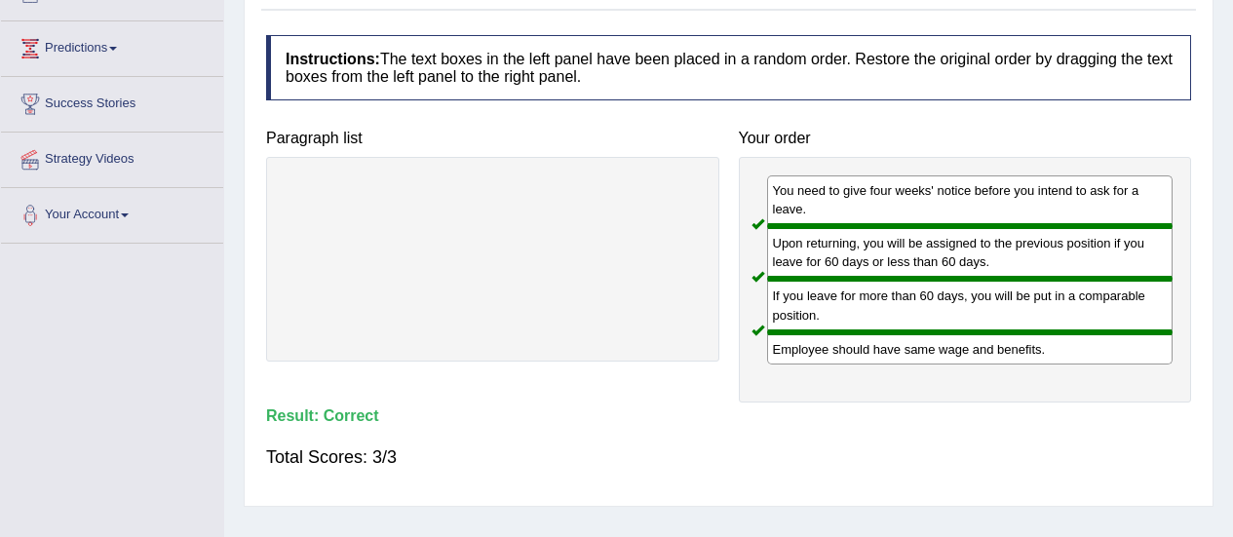
click at [797, 462] on div "Total Scores: 3/3" at bounding box center [728, 457] width 925 height 47
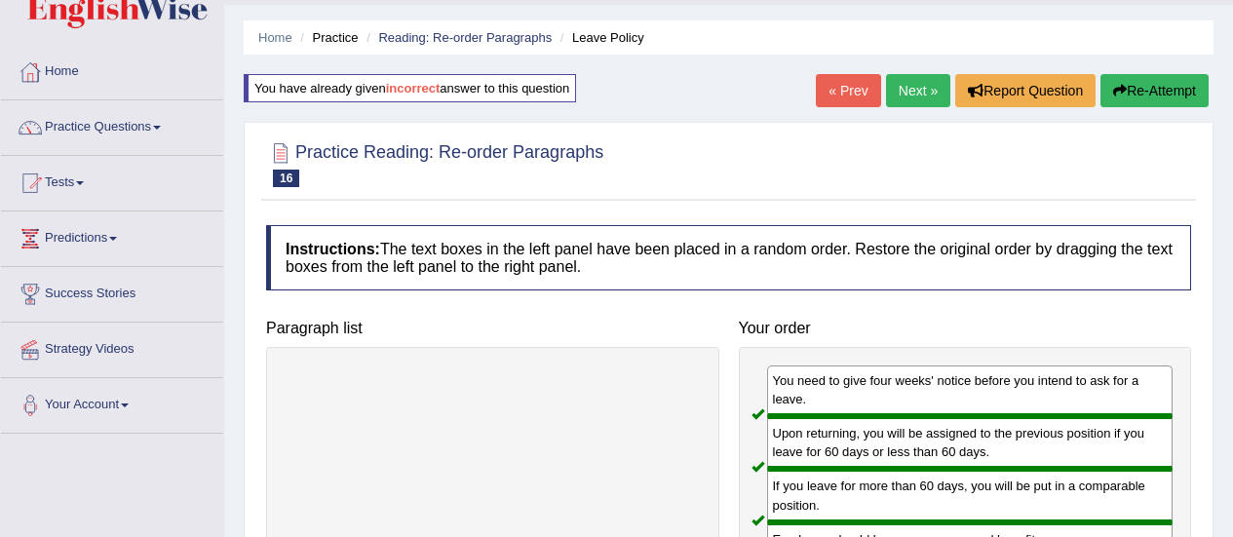
scroll to position [53, 0]
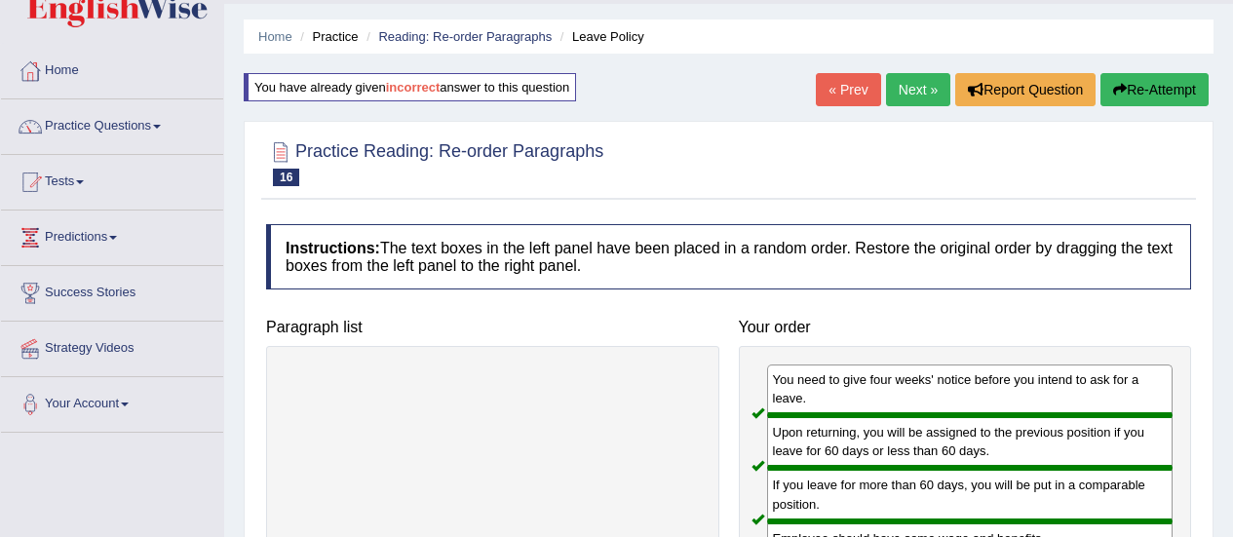
click at [916, 96] on link "Next »" at bounding box center [918, 89] width 64 height 33
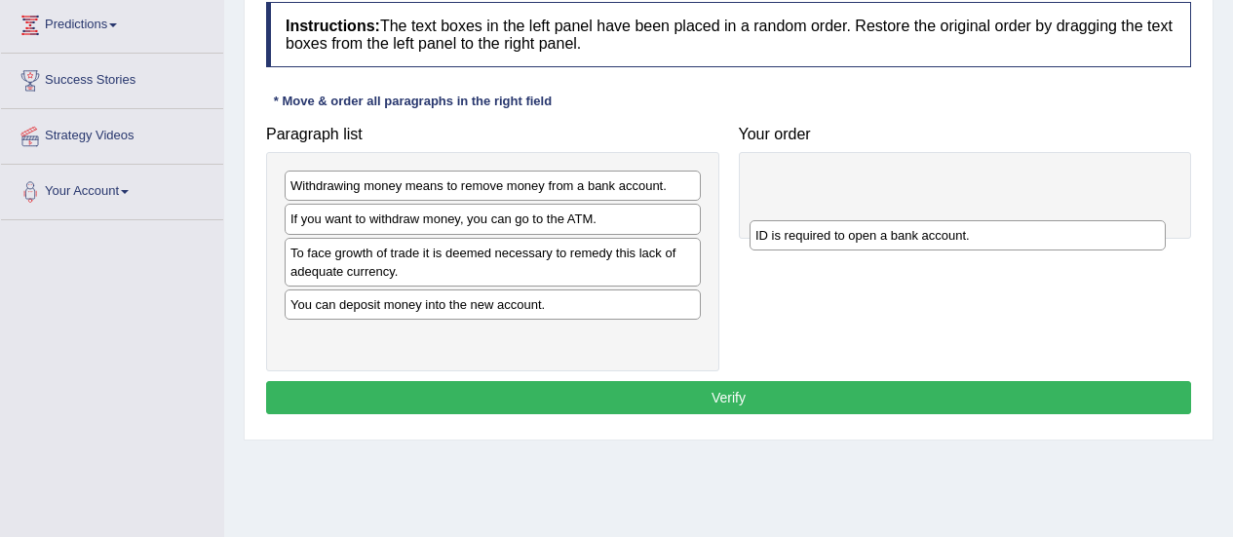
drag, startPoint x: 457, startPoint y: 228, endPoint x: 923, endPoint y: 245, distance: 466.2
click at [923, 245] on div "ID is required to open a bank account." at bounding box center [957, 235] width 416 height 30
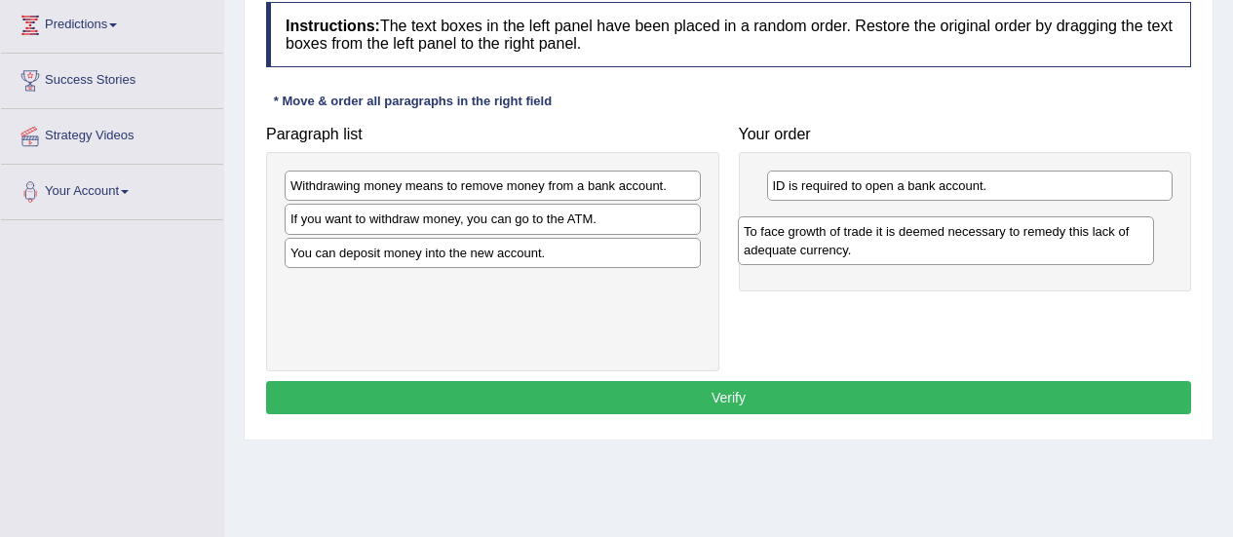
drag, startPoint x: 532, startPoint y: 262, endPoint x: 986, endPoint y: 240, distance: 454.7
click at [986, 240] on div "To face growth of trade it is deemed necessary to remedy this lack of adequate …" at bounding box center [946, 240] width 416 height 49
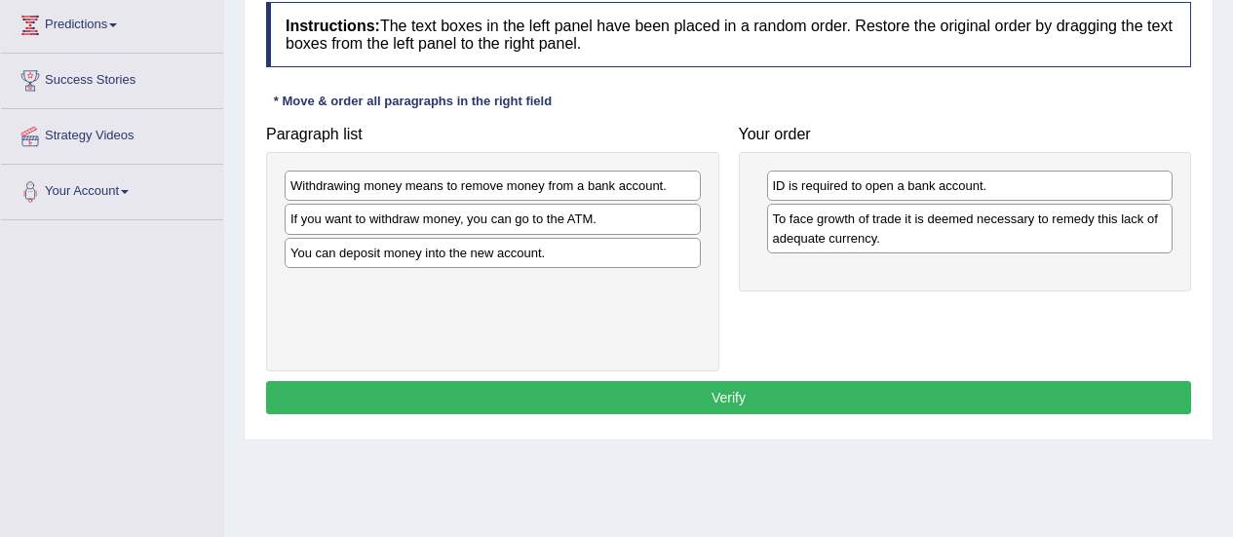
click at [593, 325] on div "Withdrawing money means to remove money from a bank account. If you want to wit…" at bounding box center [492, 261] width 453 height 219
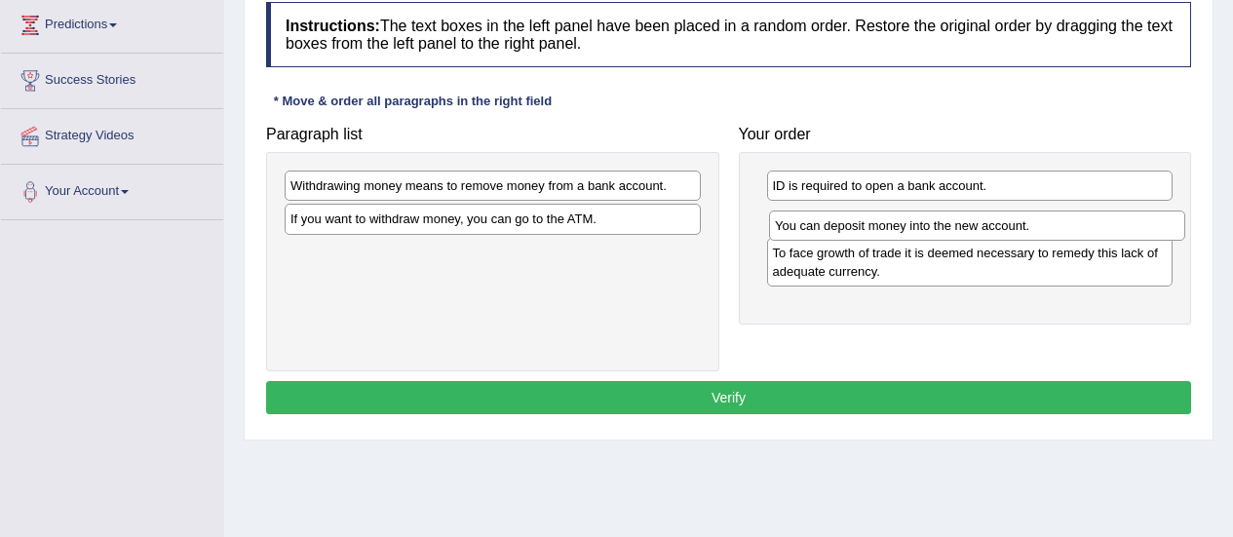
drag, startPoint x: 520, startPoint y: 263, endPoint x: 1005, endPoint y: 235, distance: 485.2
click at [1005, 235] on div "You can deposit money into the new account." at bounding box center [977, 226] width 416 height 30
drag, startPoint x: 990, startPoint y: 222, endPoint x: 981, endPoint y: 182, distance: 40.9
click at [981, 182] on div "You can deposit money into the new account." at bounding box center [961, 180] width 406 height 30
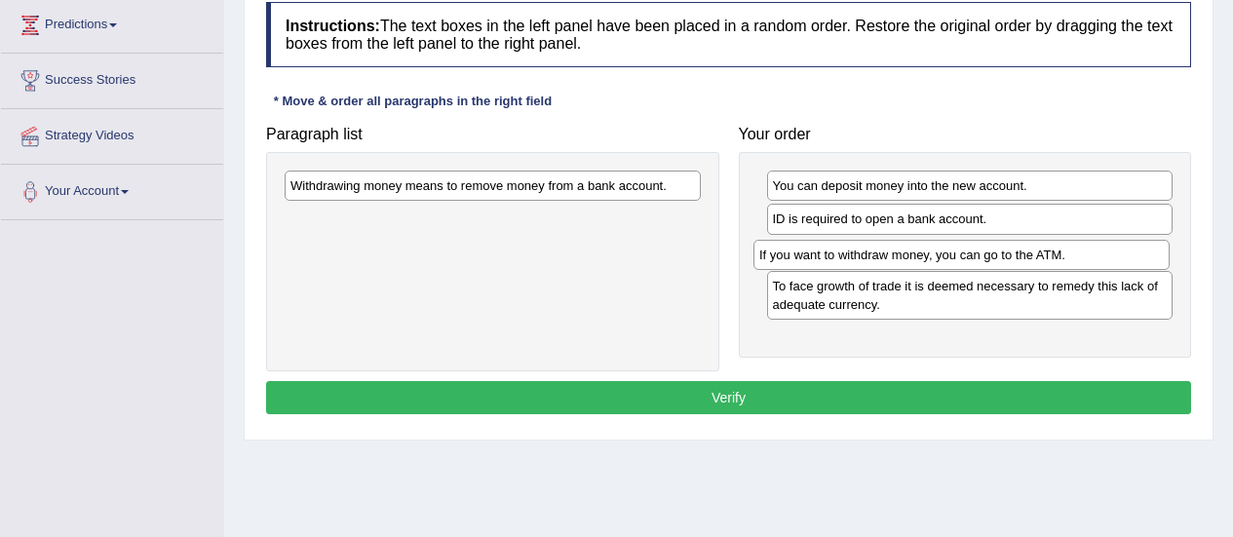
drag, startPoint x: 554, startPoint y: 226, endPoint x: 1025, endPoint y: 261, distance: 473.0
click at [1025, 261] on div "If you want to withdraw money, you can go to the ATM." at bounding box center [961, 255] width 416 height 30
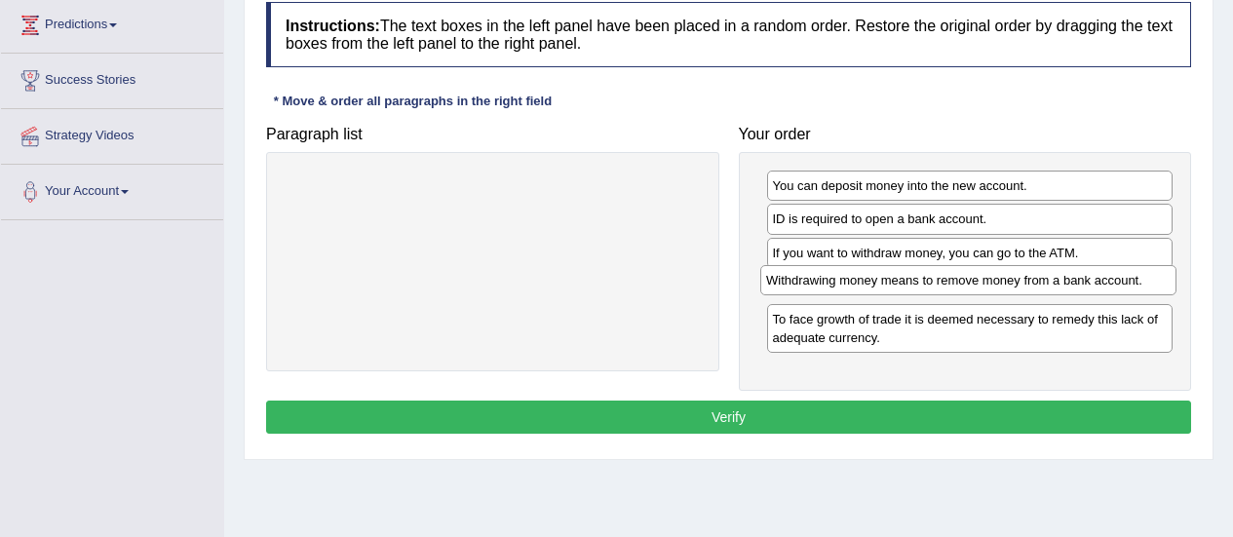
drag, startPoint x: 559, startPoint y: 193, endPoint x: 1035, endPoint y: 288, distance: 484.9
click at [1035, 288] on div "Withdrawing money means to remove money from a bank account." at bounding box center [968, 280] width 416 height 30
click at [890, 406] on button "Verify" at bounding box center [728, 417] width 925 height 33
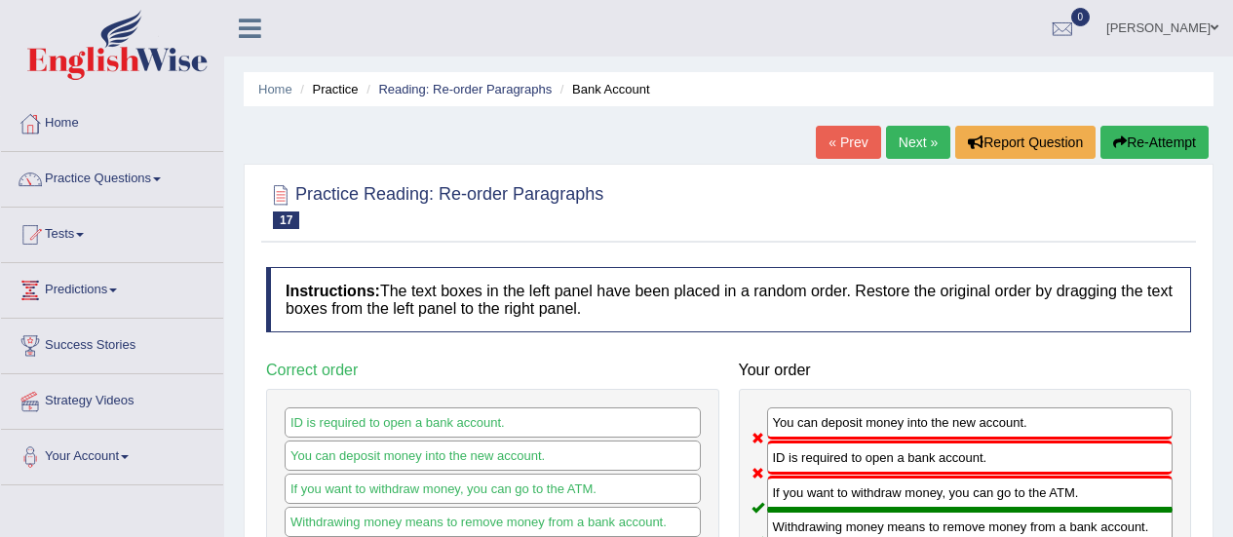
click at [1134, 153] on button "Re-Attempt" at bounding box center [1154, 142] width 108 height 33
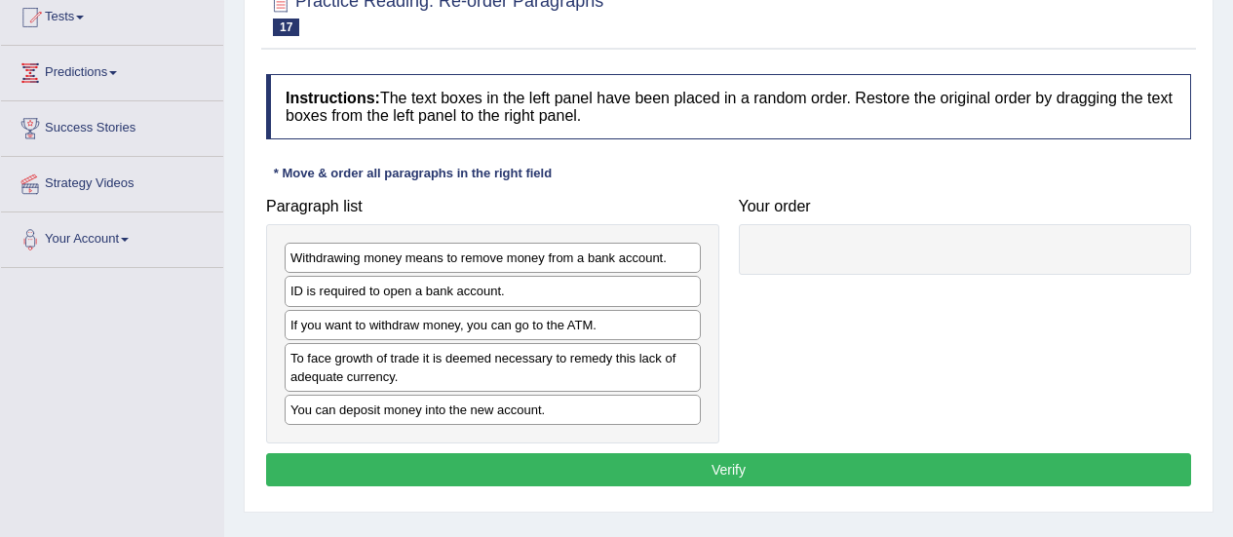
scroll to position [219, 0]
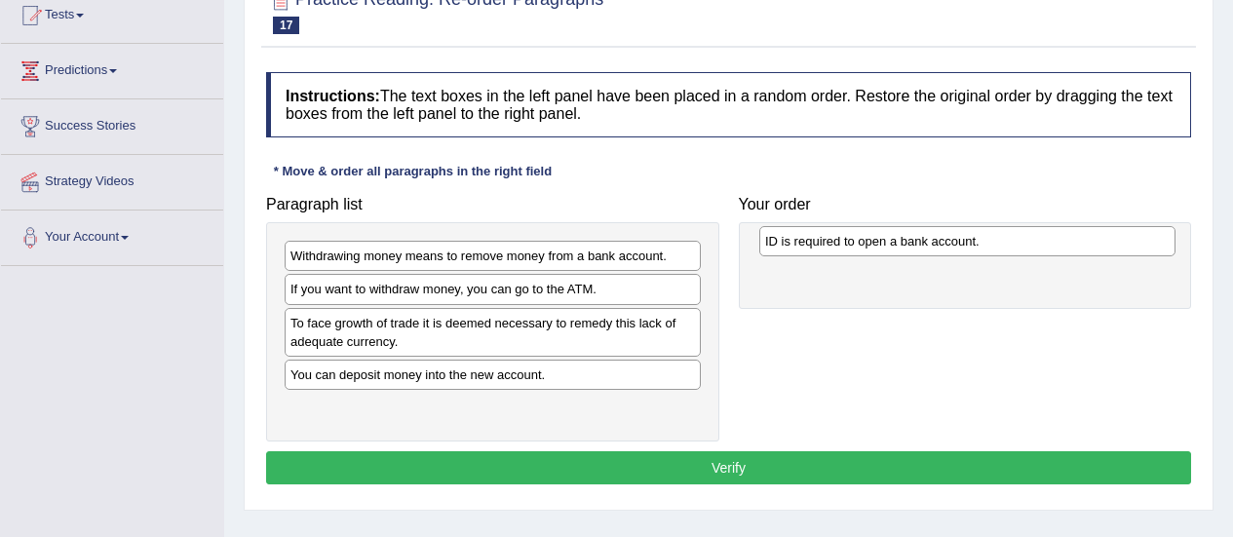
drag, startPoint x: 501, startPoint y: 295, endPoint x: 976, endPoint y: 246, distance: 477.2
click at [976, 246] on div "ID is required to open a bank account." at bounding box center [967, 241] width 416 height 30
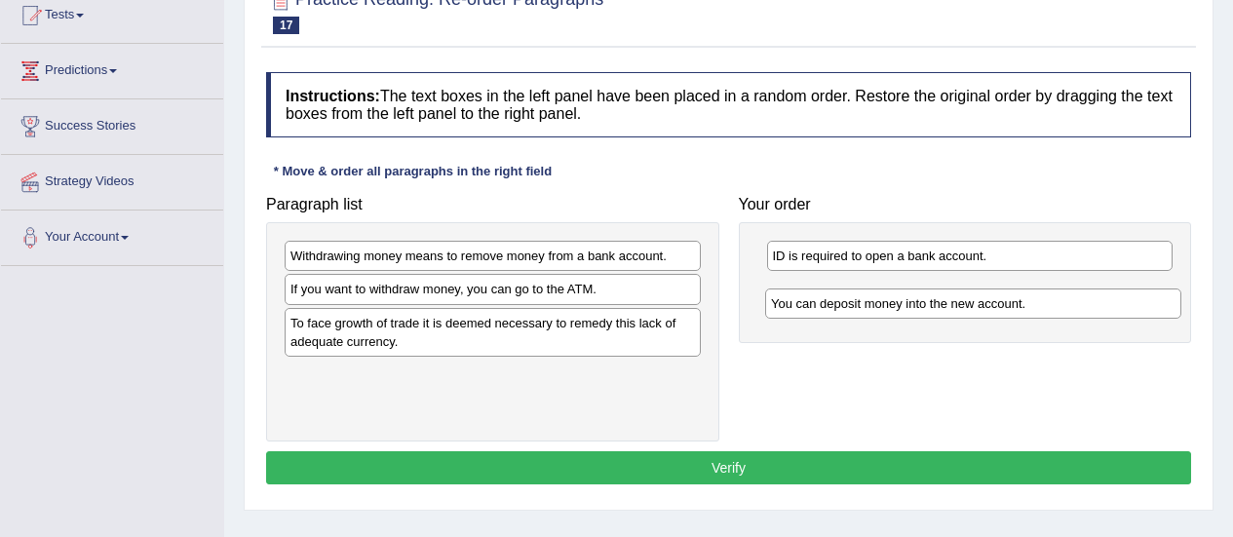
drag, startPoint x: 397, startPoint y: 378, endPoint x: 877, endPoint y: 307, distance: 485.7
click at [877, 307] on div "You can deposit money into the new account." at bounding box center [973, 303] width 416 height 30
click at [877, 307] on div "ID is required to open a bank account. You can deposit money into the new accou…" at bounding box center [965, 282] width 453 height 120
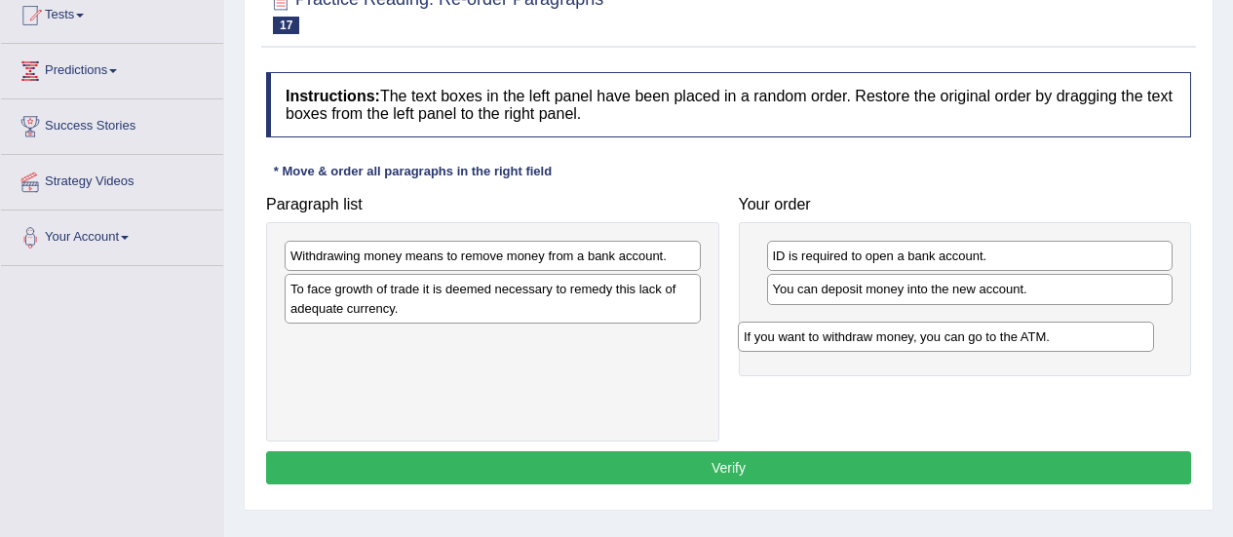
drag, startPoint x: 545, startPoint y: 301, endPoint x: 1033, endPoint y: 340, distance: 489.8
click at [1033, 340] on div "If you want to withdraw money, you can go to the ATM." at bounding box center [946, 337] width 416 height 30
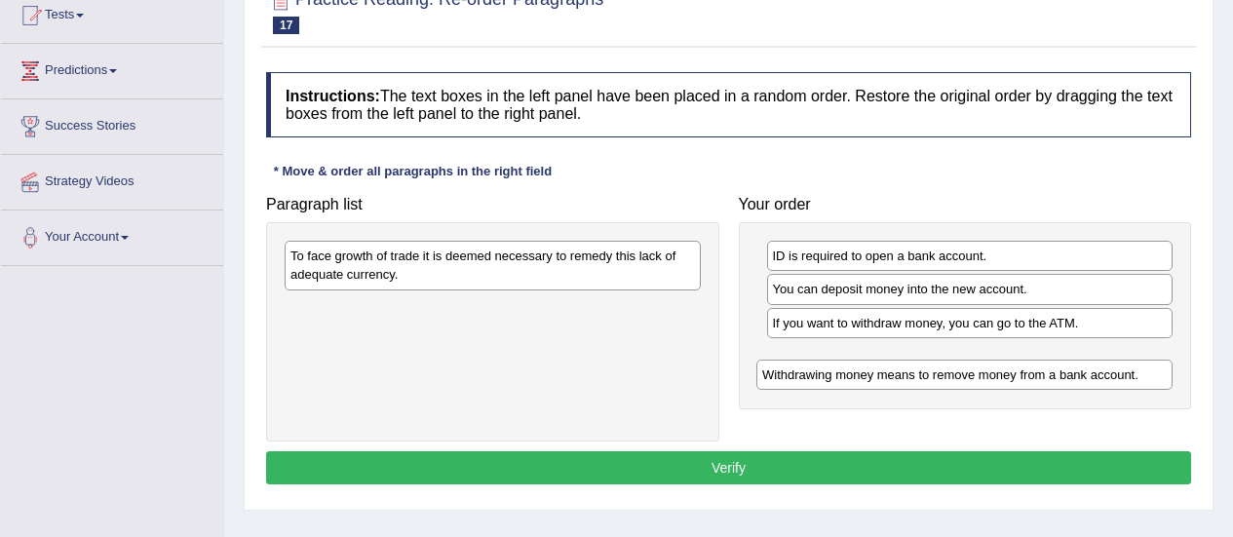
drag, startPoint x: 601, startPoint y: 244, endPoint x: 1085, endPoint y: 358, distance: 496.7
click at [1085, 360] on div "Withdrawing money means to remove money from a bank account." at bounding box center [964, 375] width 416 height 30
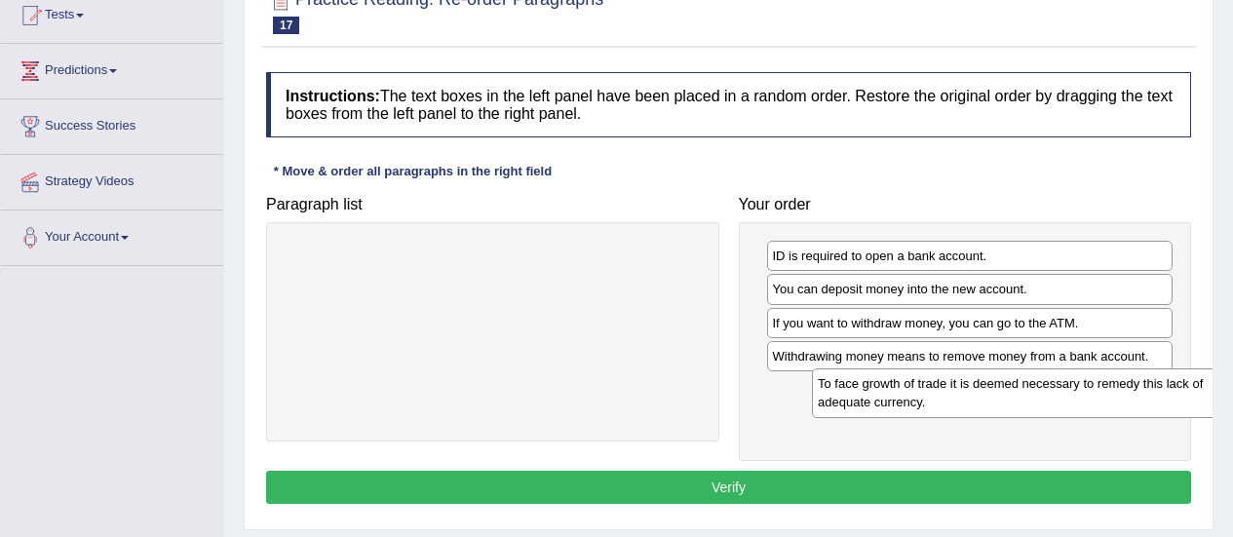
drag, startPoint x: 563, startPoint y: 272, endPoint x: 1076, endPoint y: 403, distance: 529.0
click at [1076, 403] on div "To face growth of trade it is deemed necessary to remedy this lack of adequate …" at bounding box center [1020, 392] width 416 height 49
click at [800, 487] on button "Verify" at bounding box center [728, 487] width 925 height 33
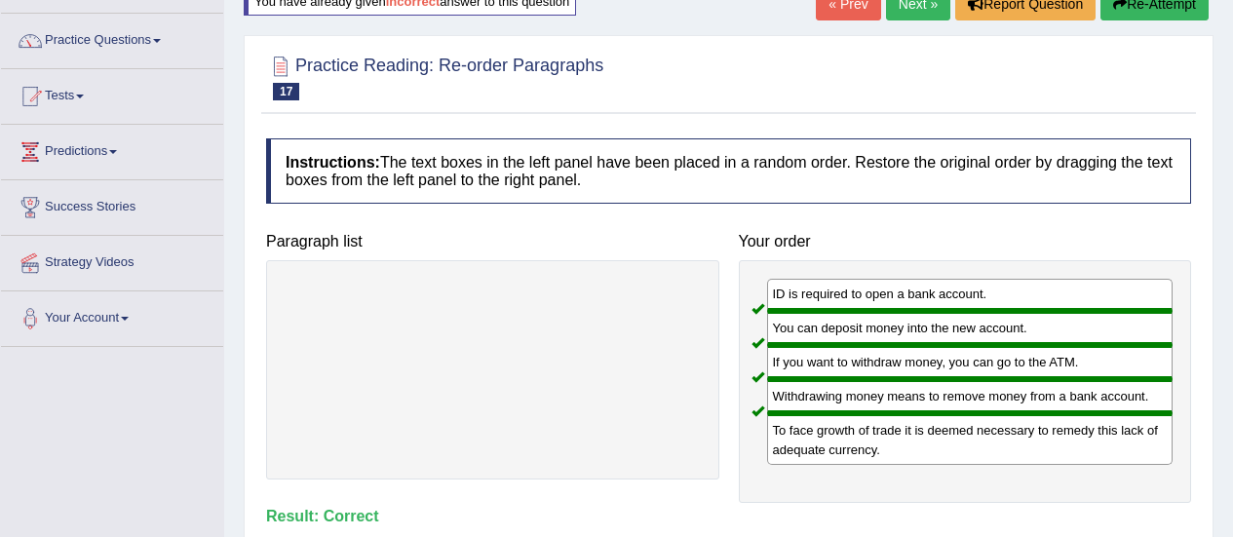
scroll to position [0, 0]
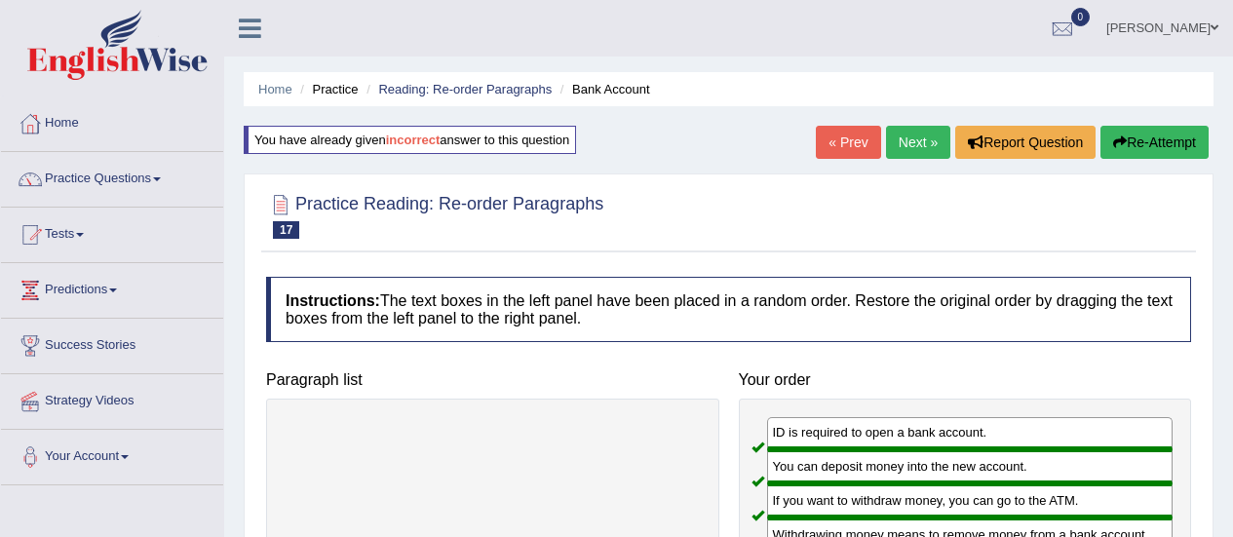
click at [923, 156] on link "Next »" at bounding box center [918, 142] width 64 height 33
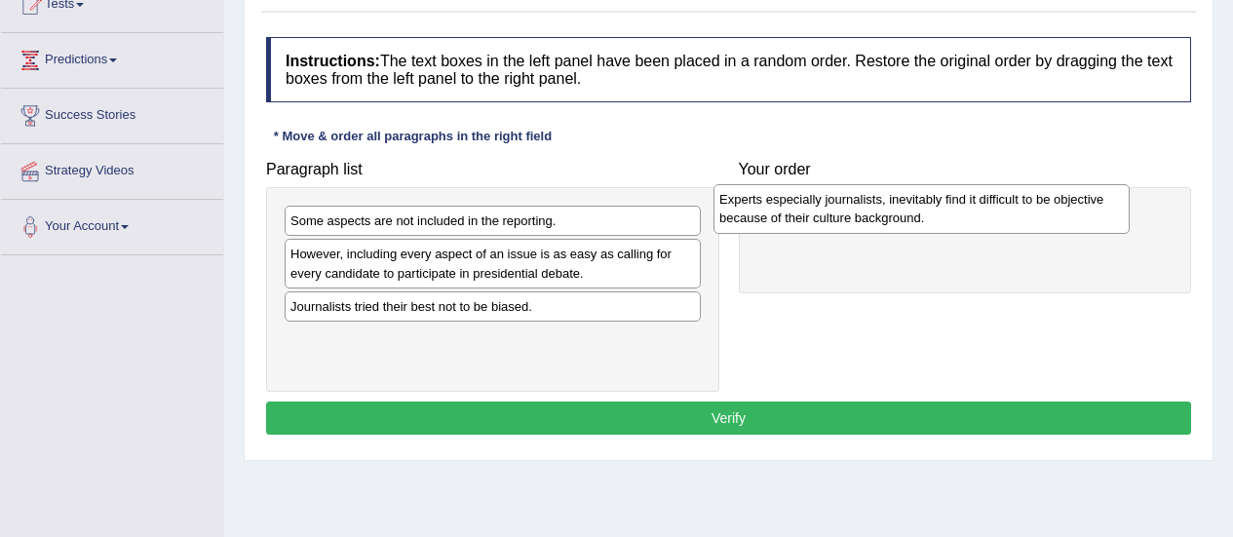
drag, startPoint x: 535, startPoint y: 239, endPoint x: 976, endPoint y: 218, distance: 441.0
click at [976, 218] on div "Experts especially journalists, inevitably find it difficult to be objective be…" at bounding box center [921, 208] width 416 height 49
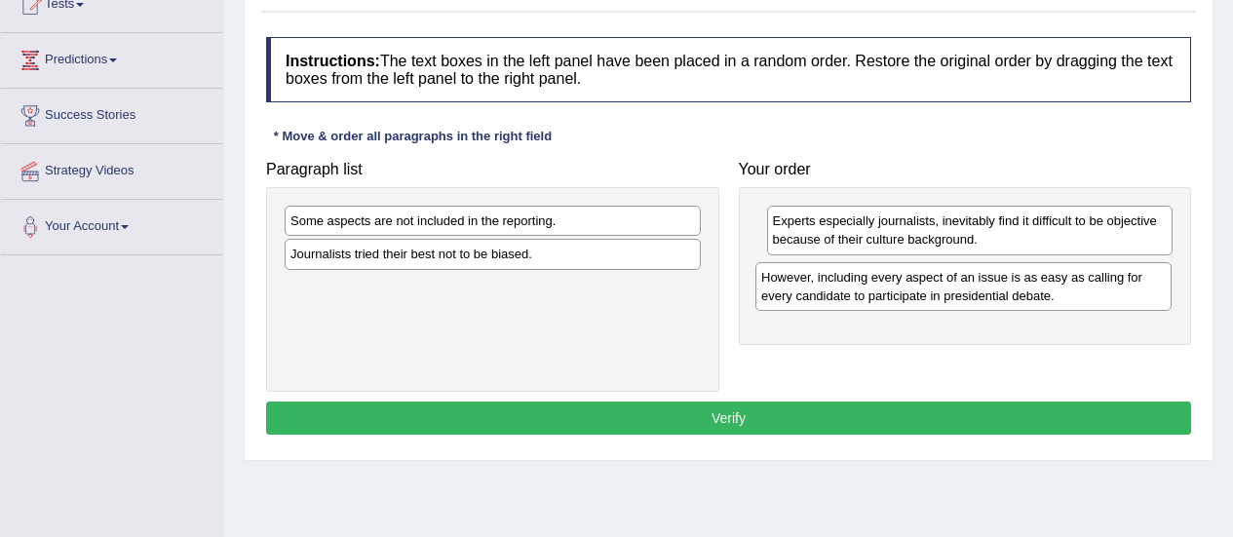
drag, startPoint x: 529, startPoint y: 269, endPoint x: 1000, endPoint y: 291, distance: 471.3
click at [1000, 291] on div "However, including every aspect of an issue is as easy as calling for every can…" at bounding box center [963, 286] width 416 height 49
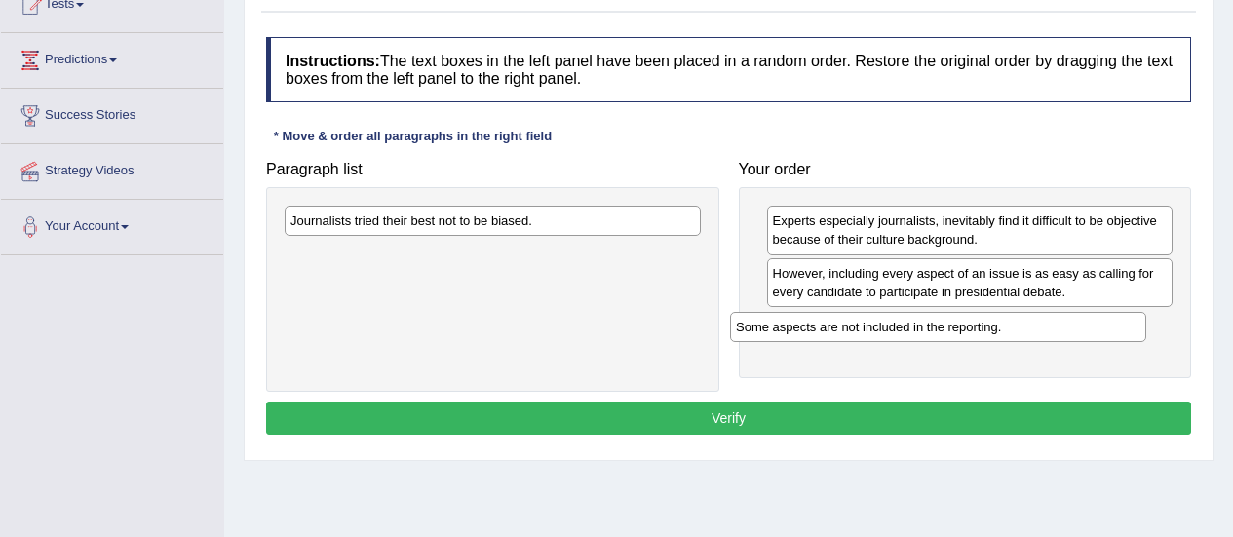
drag, startPoint x: 523, startPoint y: 228, endPoint x: 971, endPoint y: 334, distance: 459.8
click at [971, 334] on div "Some aspects are not included in the reporting." at bounding box center [938, 327] width 416 height 30
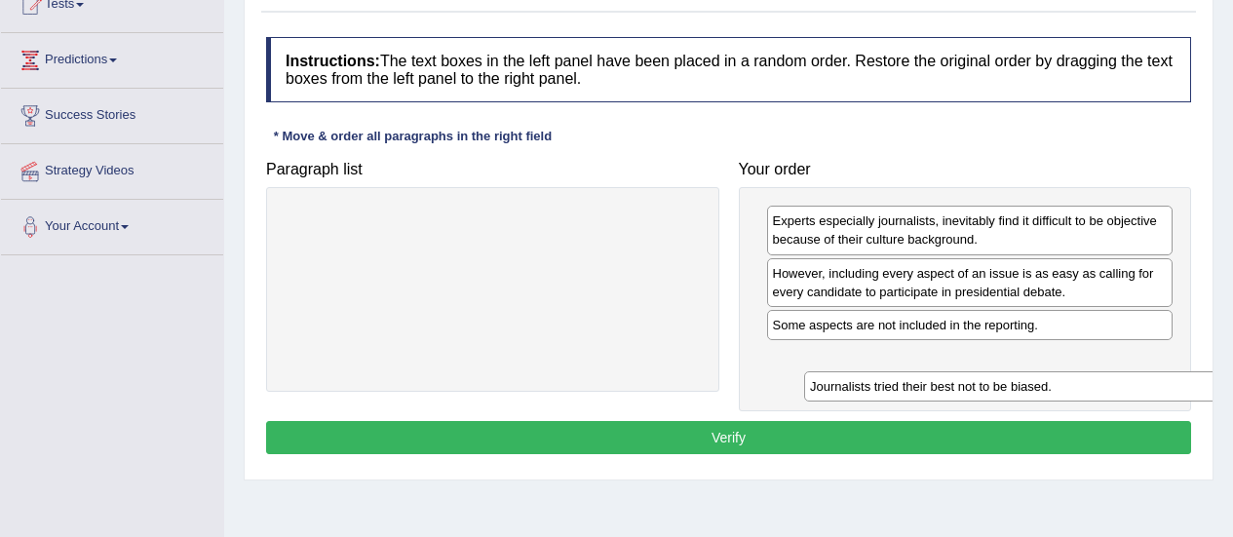
drag, startPoint x: 535, startPoint y: 226, endPoint x: 1055, endPoint y: 389, distance: 544.4
click at [1055, 389] on div "Journalists tried their best not to be biased." at bounding box center [1012, 386] width 416 height 30
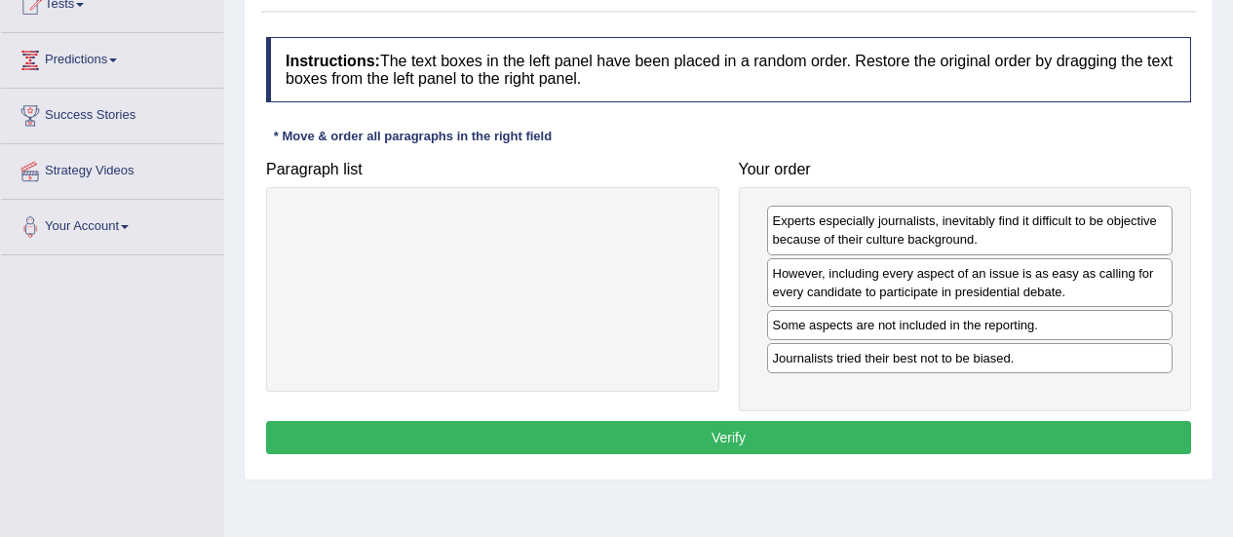
click at [836, 432] on button "Verify" at bounding box center [728, 437] width 925 height 33
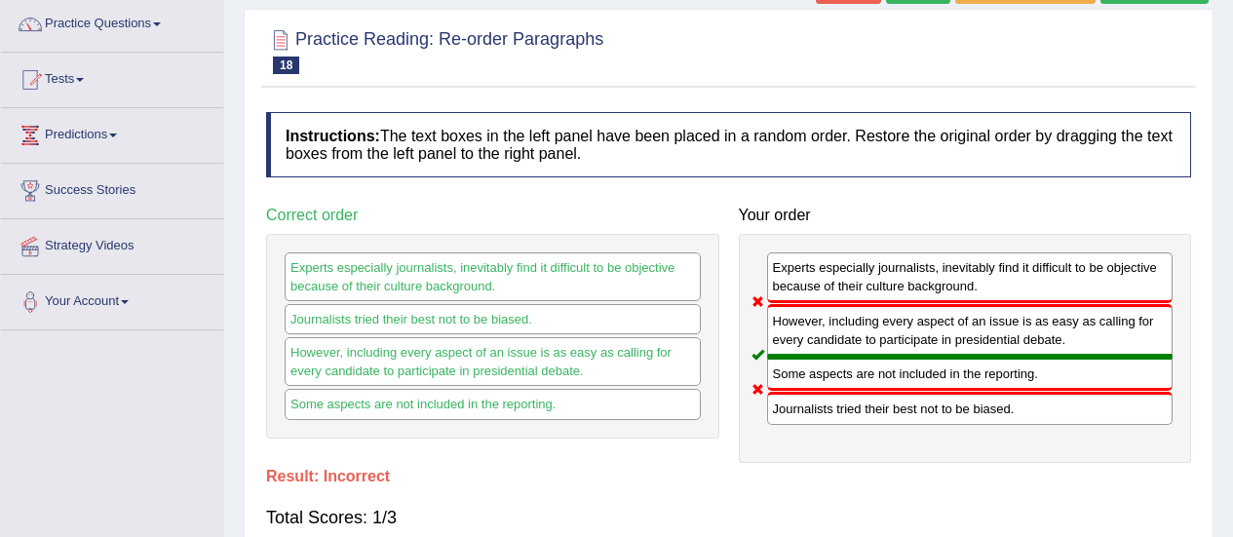
scroll to position [127, 0]
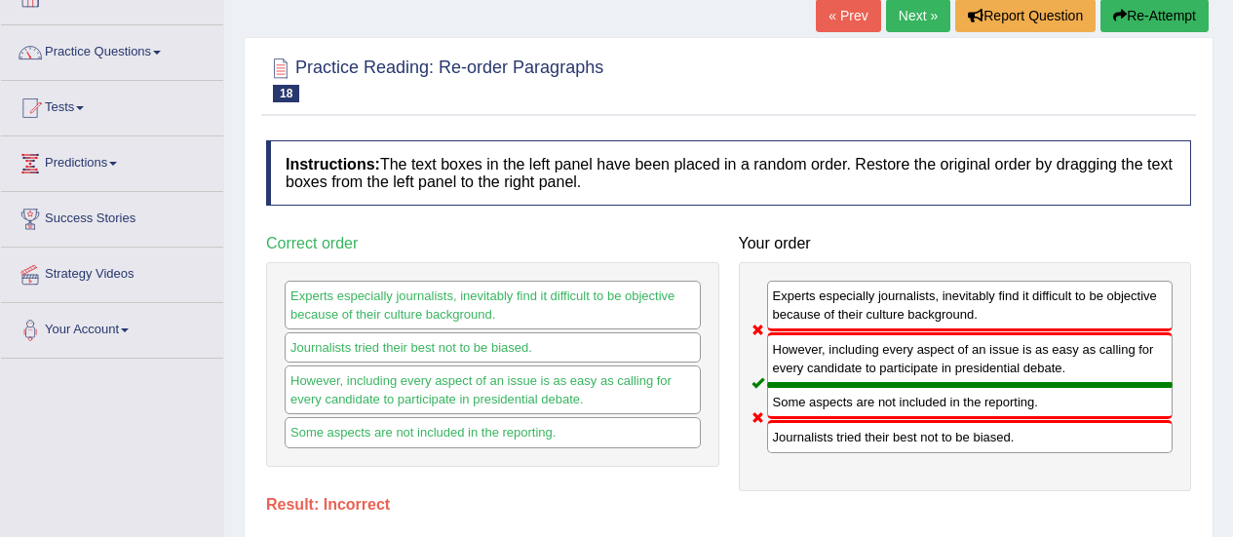
click at [1120, 23] on button "Re-Attempt" at bounding box center [1154, 15] width 108 height 33
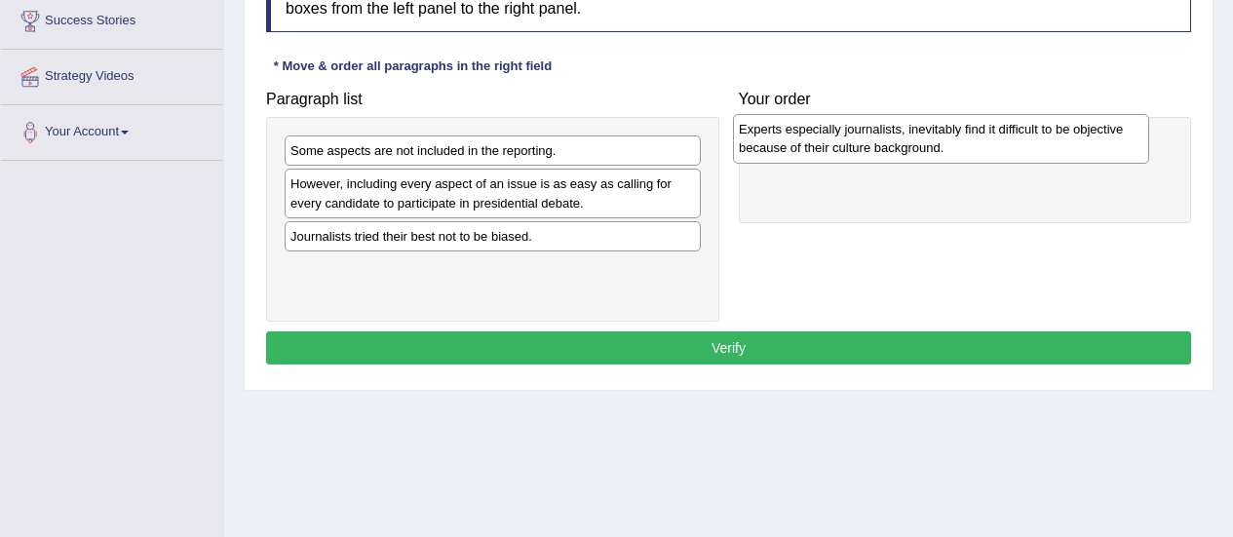
drag, startPoint x: 451, startPoint y: 173, endPoint x: 900, endPoint y: 151, distance: 448.8
click at [900, 151] on div "Experts especially journalists, inevitably find it difficult to be objective be…" at bounding box center [941, 138] width 416 height 49
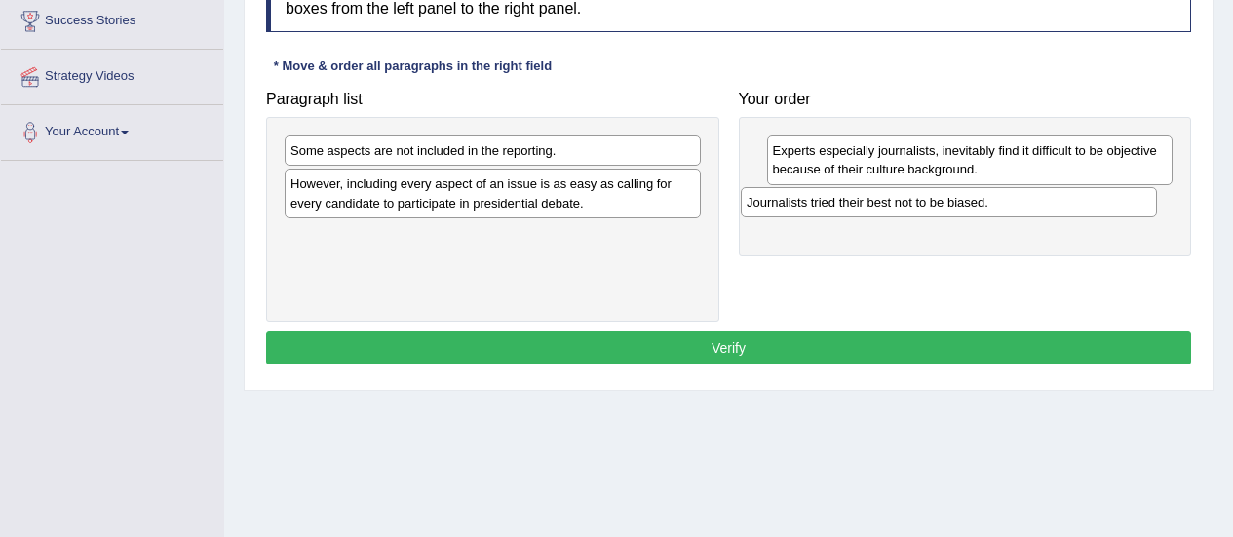
drag, startPoint x: 512, startPoint y: 240, endPoint x: 971, endPoint y: 206, distance: 460.3
click at [971, 206] on div "Journalists tried their best not to be biased." at bounding box center [949, 202] width 416 height 30
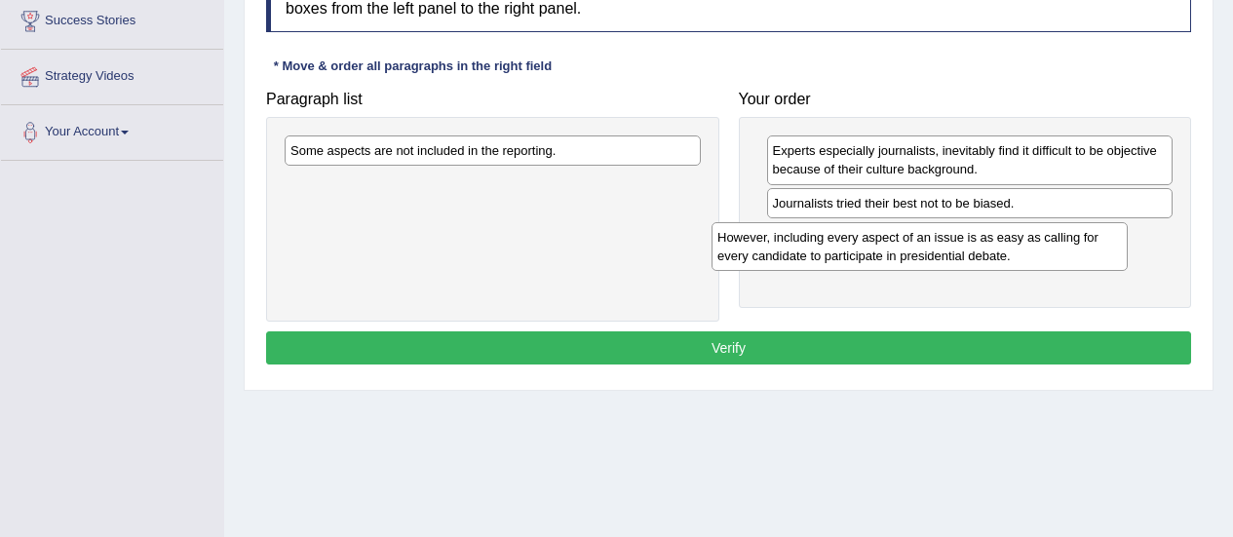
drag, startPoint x: 494, startPoint y: 195, endPoint x: 931, endPoint y: 246, distance: 439.6
click at [931, 246] on div "However, including every aspect of an issue is as easy as calling for every can…" at bounding box center [919, 246] width 416 height 49
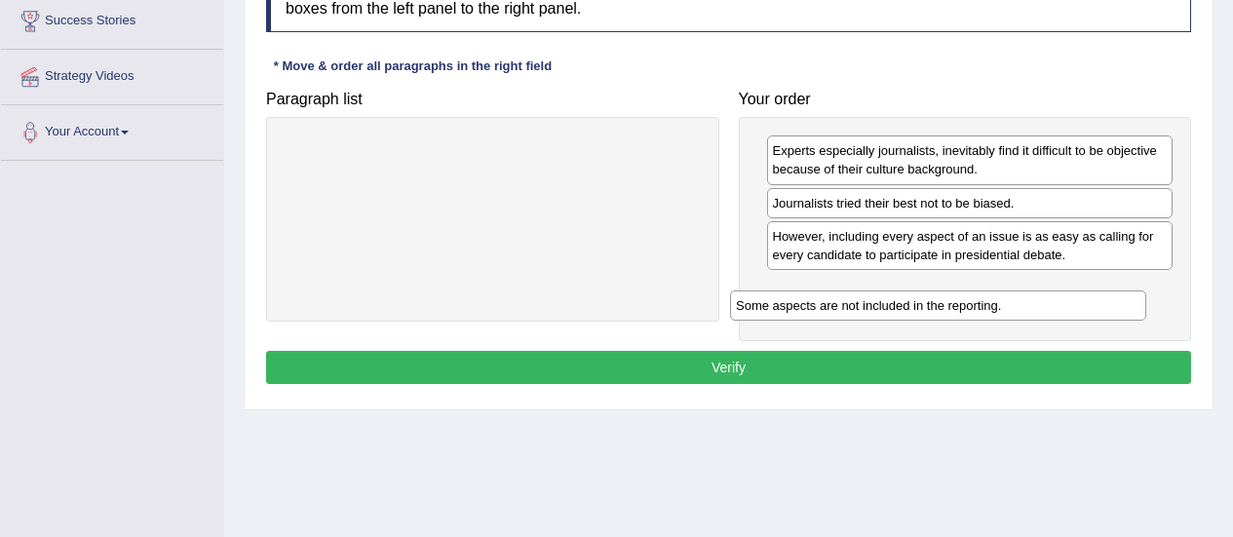
drag, startPoint x: 555, startPoint y: 161, endPoint x: 1013, endPoint y: 319, distance: 484.5
click at [1013, 319] on div "Some aspects are not included in the reporting." at bounding box center [938, 305] width 416 height 30
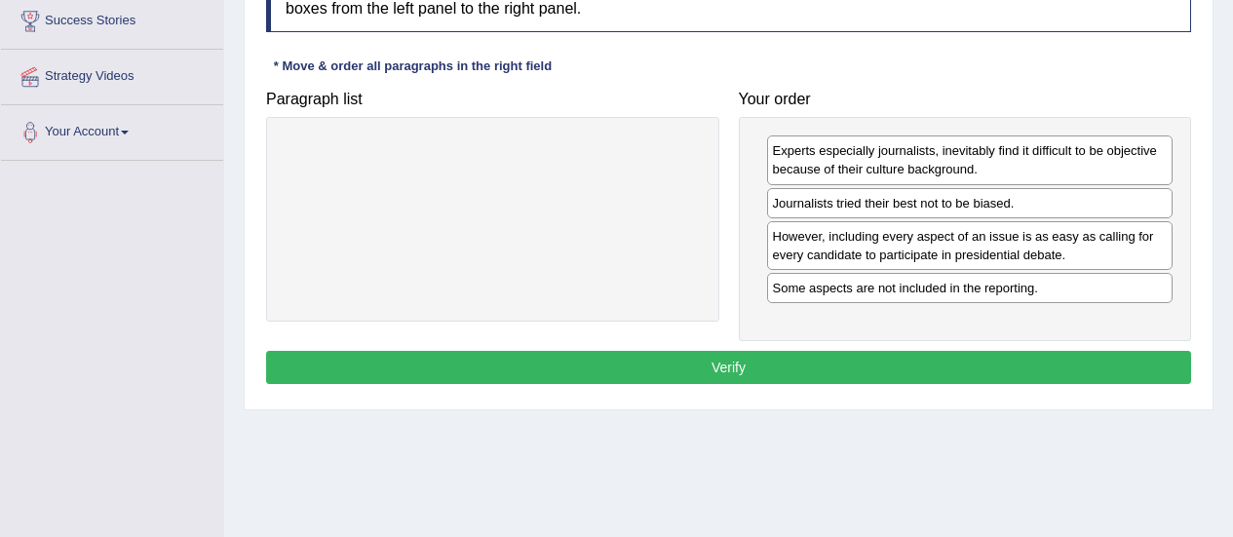
click at [806, 366] on button "Verify" at bounding box center [728, 367] width 925 height 33
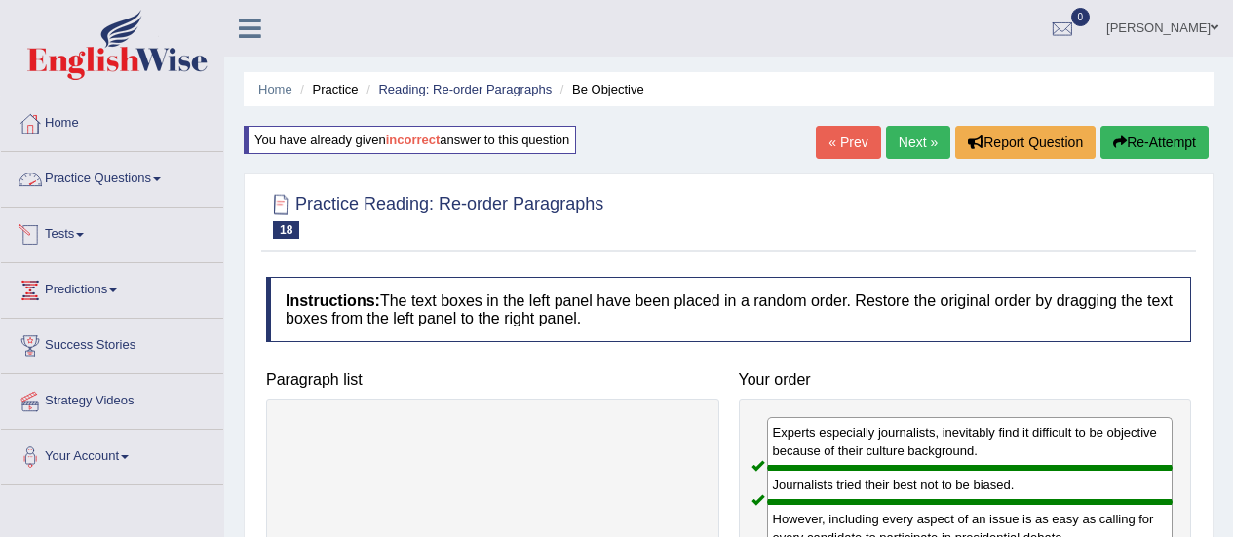
click at [143, 198] on link "Practice Questions" at bounding box center [112, 176] width 222 height 49
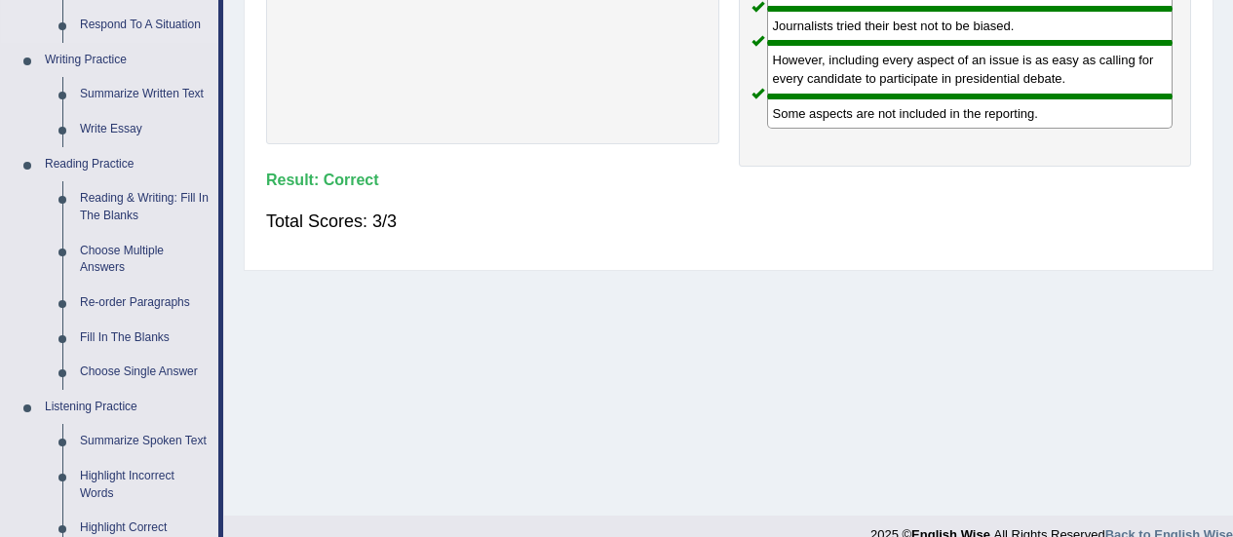
scroll to position [458, 0]
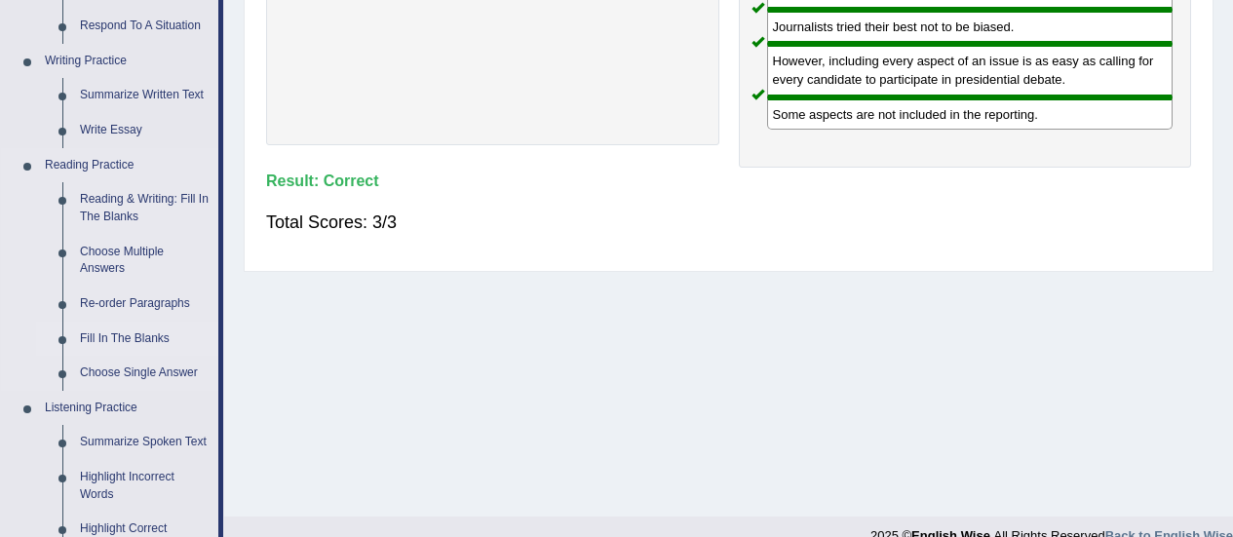
click at [134, 335] on link "Fill In The Blanks" at bounding box center [144, 339] width 147 height 35
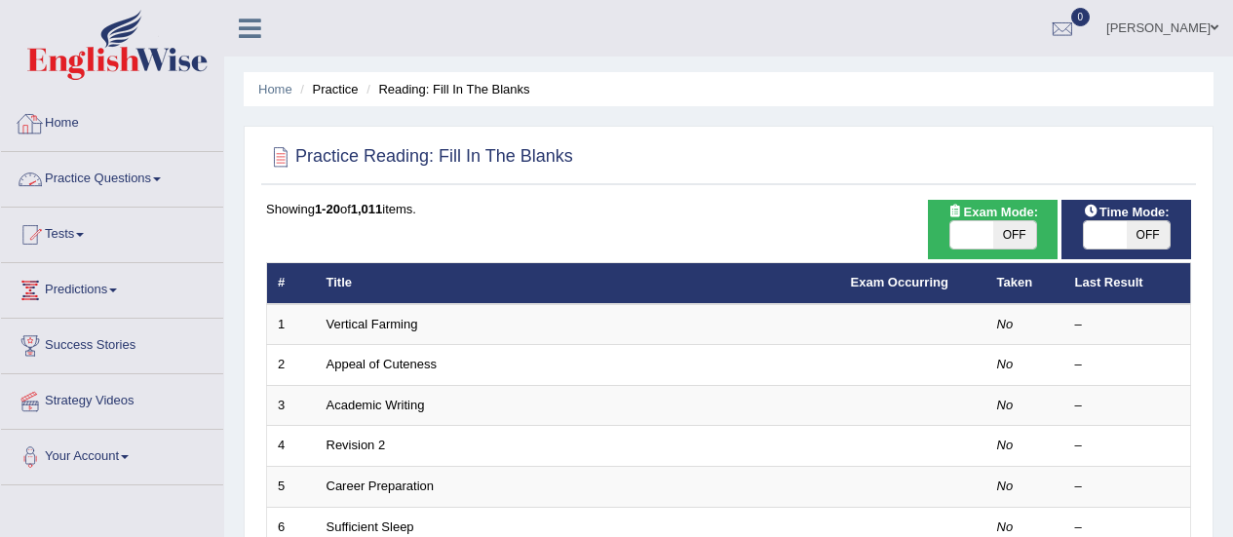
click at [133, 187] on link "Practice Questions" at bounding box center [112, 176] width 222 height 49
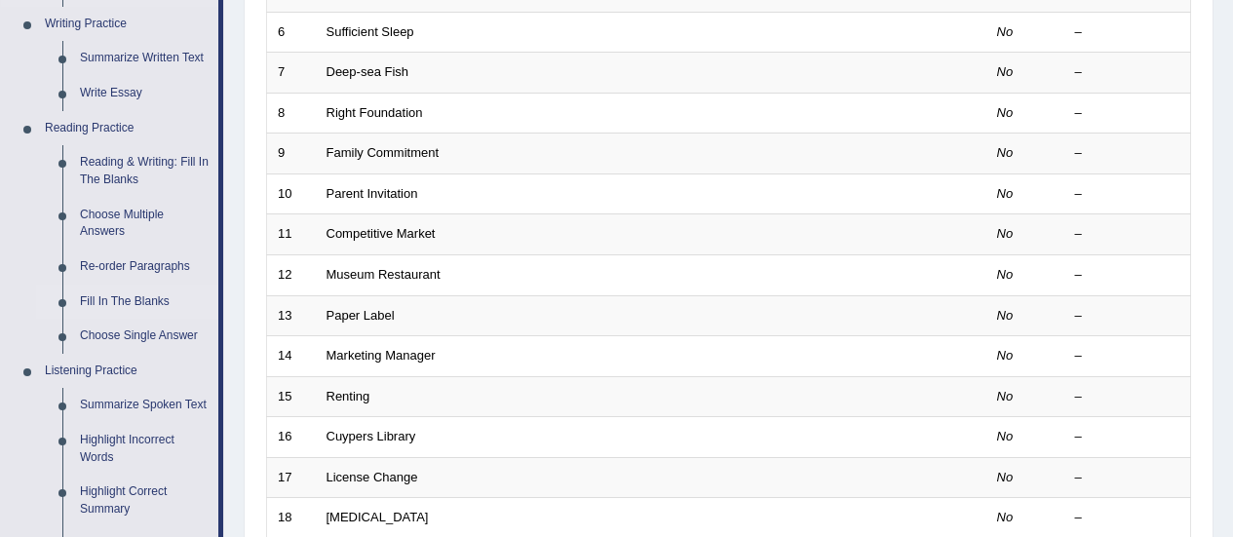
scroll to position [496, 0]
click at [141, 328] on link "Choose Single Answer" at bounding box center [144, 335] width 147 height 35
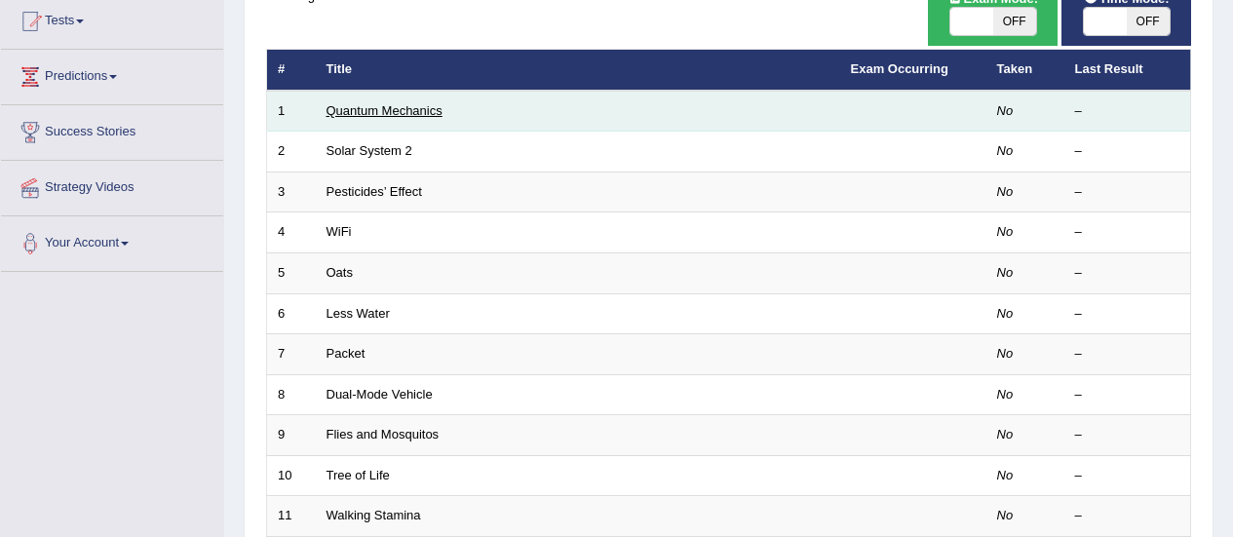
click at [382, 111] on link "Quantum Mechanics" at bounding box center [384, 110] width 116 height 15
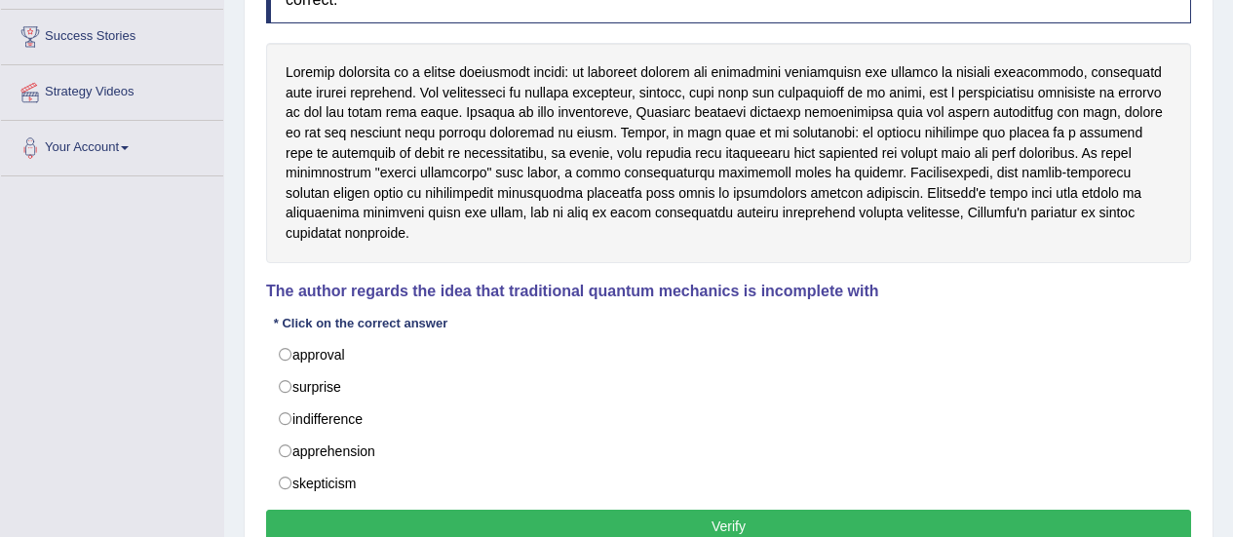
scroll to position [30, 0]
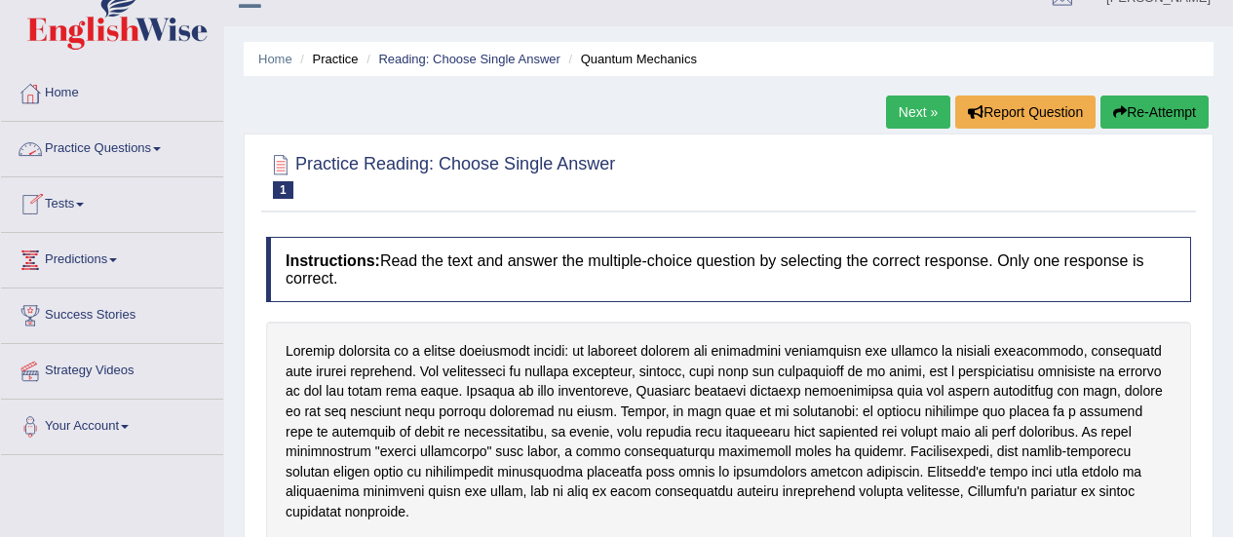
click at [131, 145] on link "Practice Questions" at bounding box center [112, 146] width 222 height 49
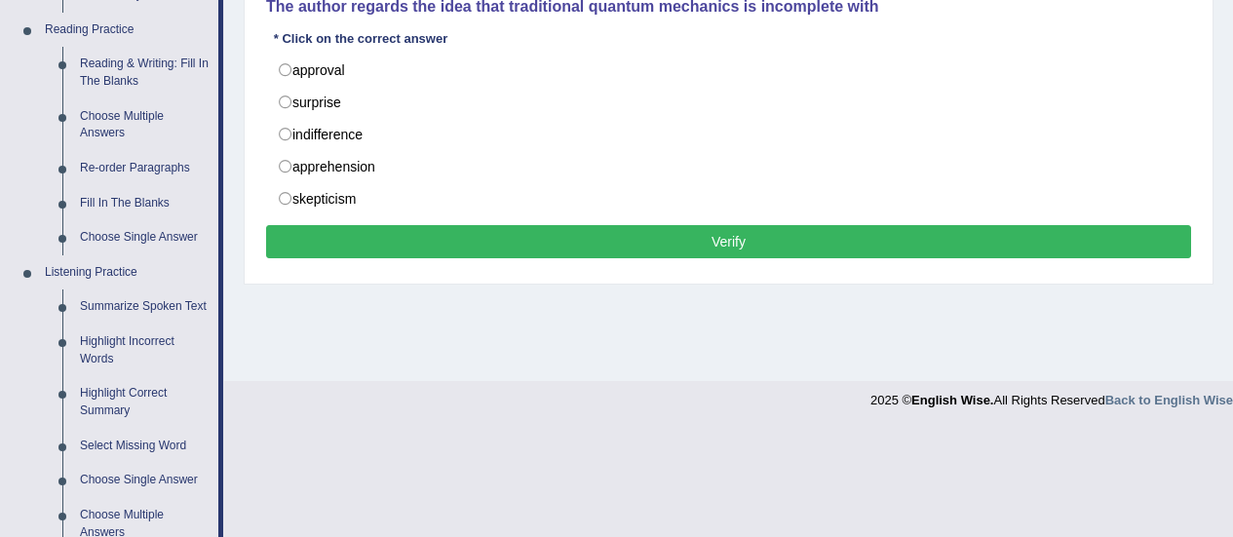
scroll to position [275, 0]
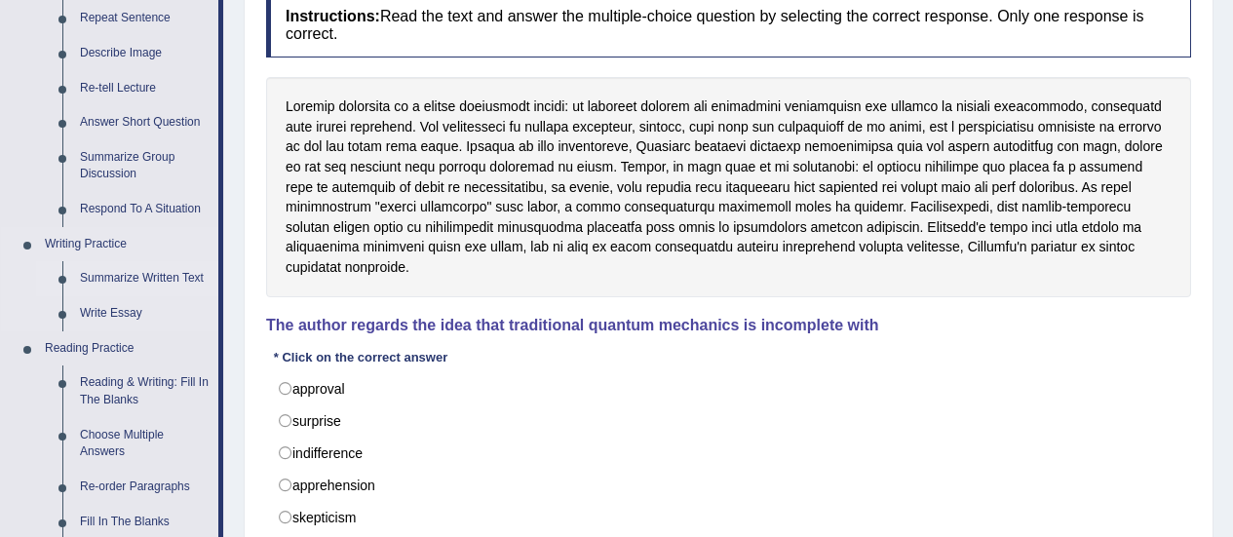
click at [120, 284] on link "Summarize Written Text" at bounding box center [144, 278] width 147 height 35
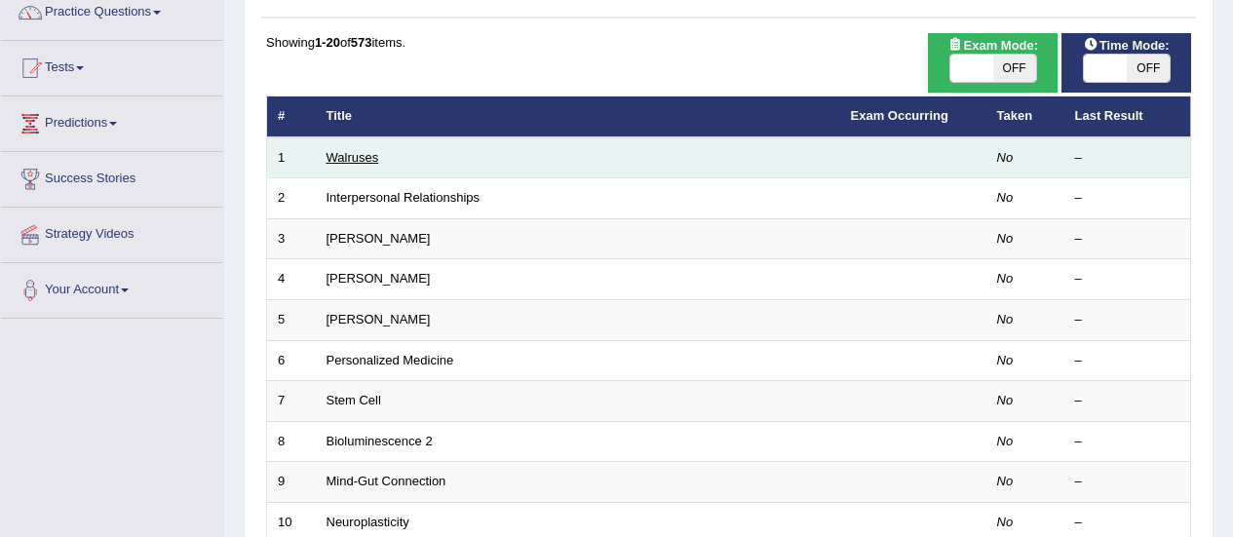
click at [370, 160] on link "Walruses" at bounding box center [352, 157] width 53 height 15
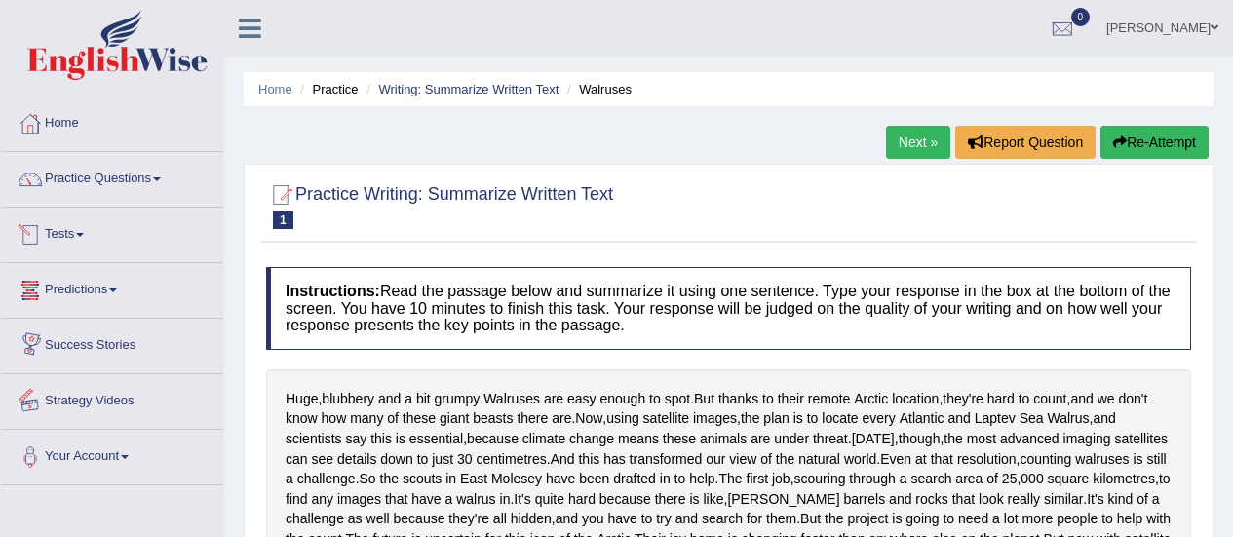
click at [123, 403] on link "Strategy Videos" at bounding box center [112, 398] width 222 height 49
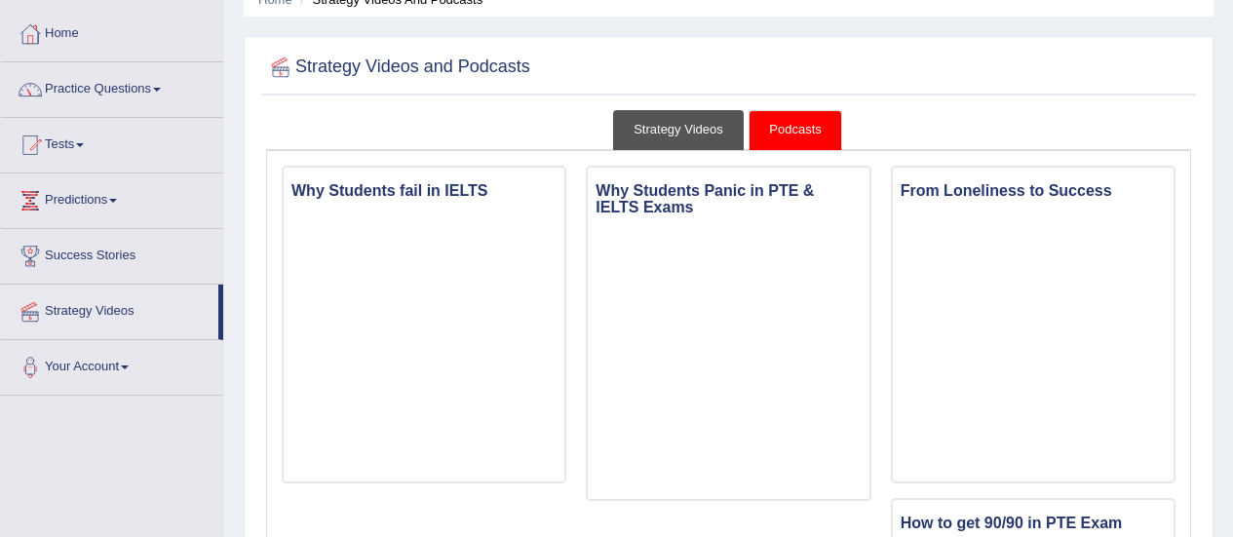
click at [693, 132] on link "Strategy Videos" at bounding box center [678, 130] width 131 height 40
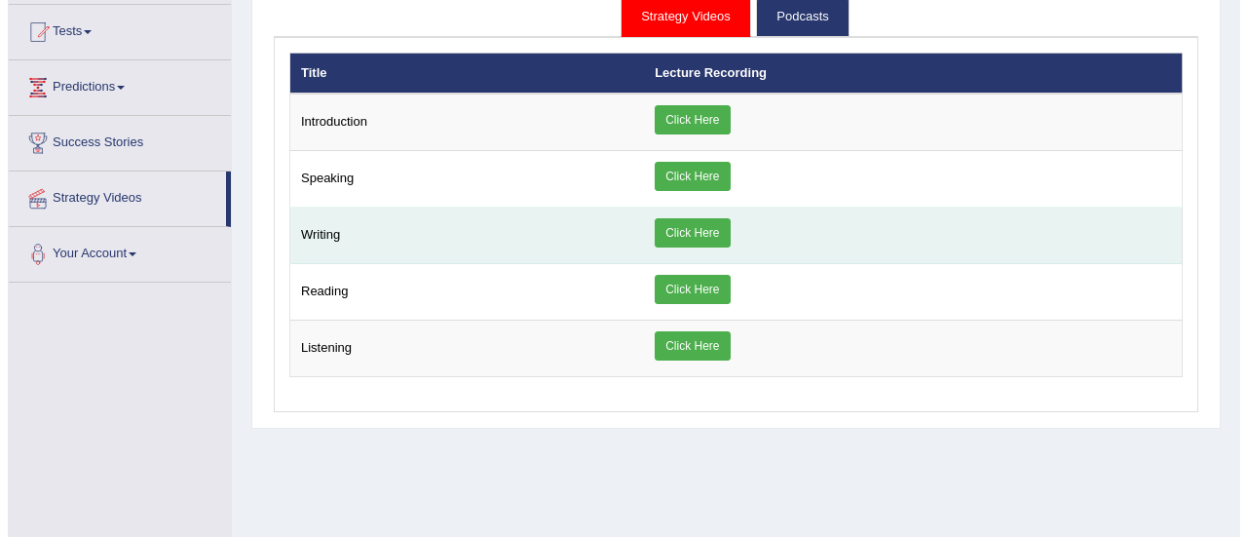
scroll to position [224, 0]
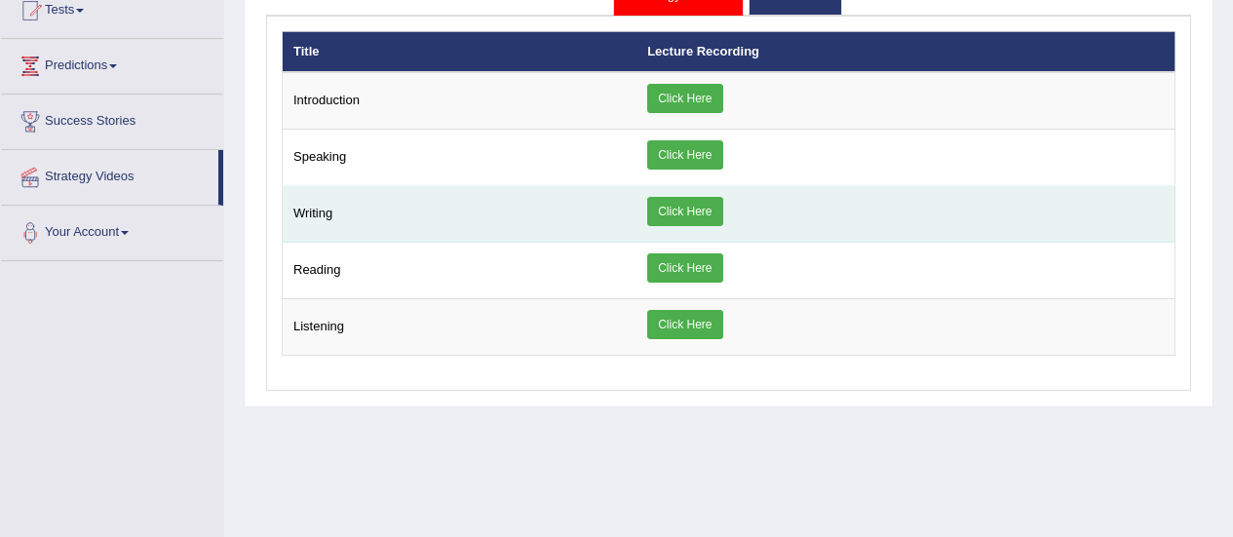
click at [693, 215] on link "Click Here" at bounding box center [684, 211] width 75 height 29
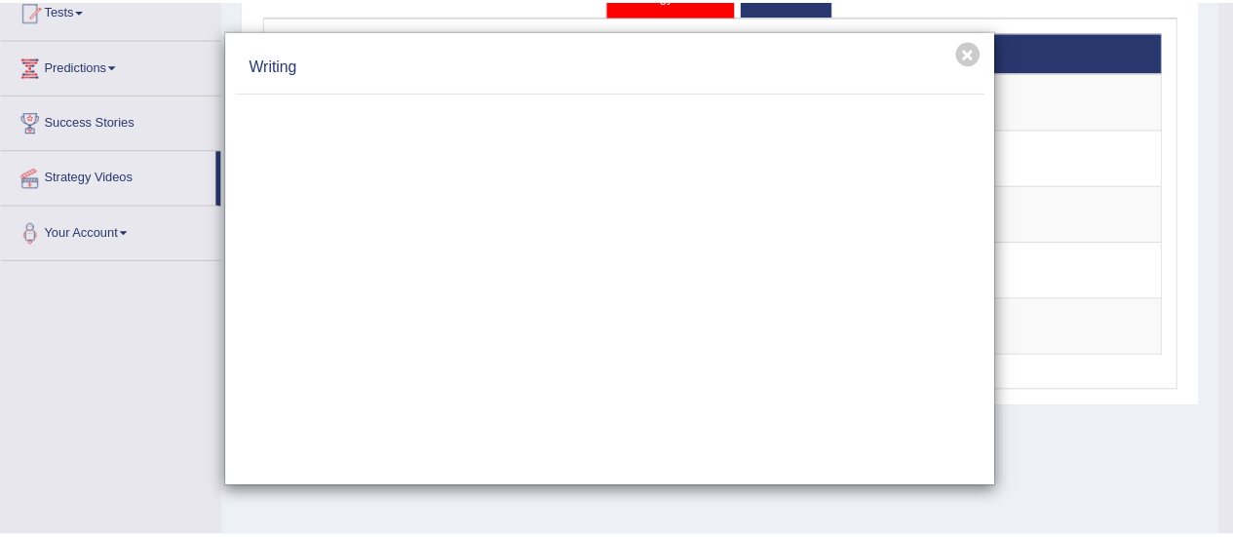
scroll to position [0, 0]
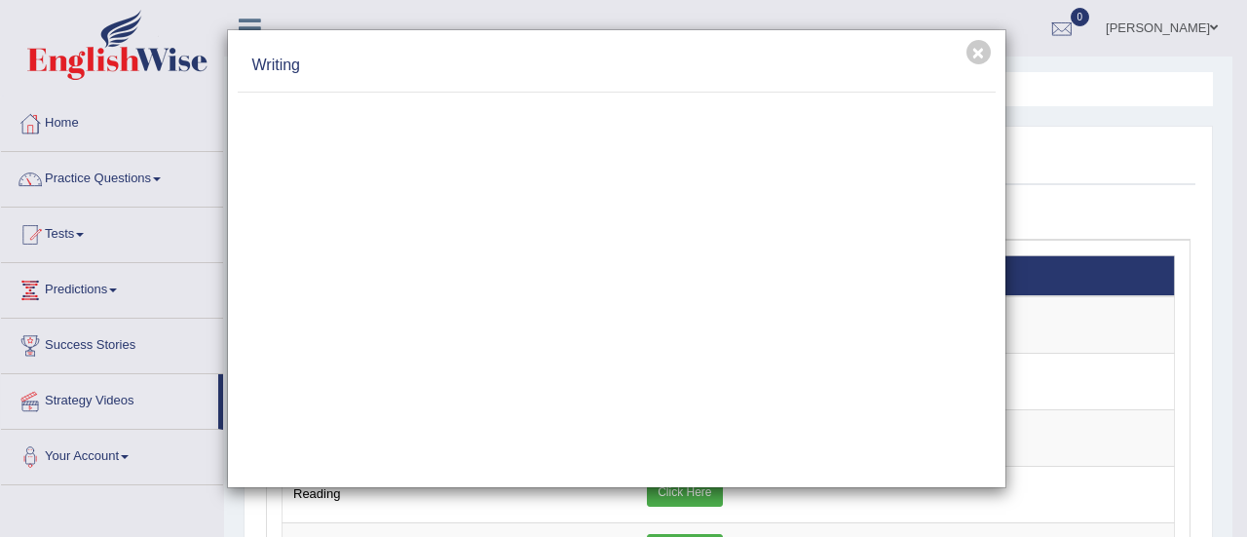
click at [230, 269] on div "× Writing" at bounding box center [617, 258] width 780 height 459
click at [207, 266] on div "× Writing" at bounding box center [623, 268] width 1247 height 537
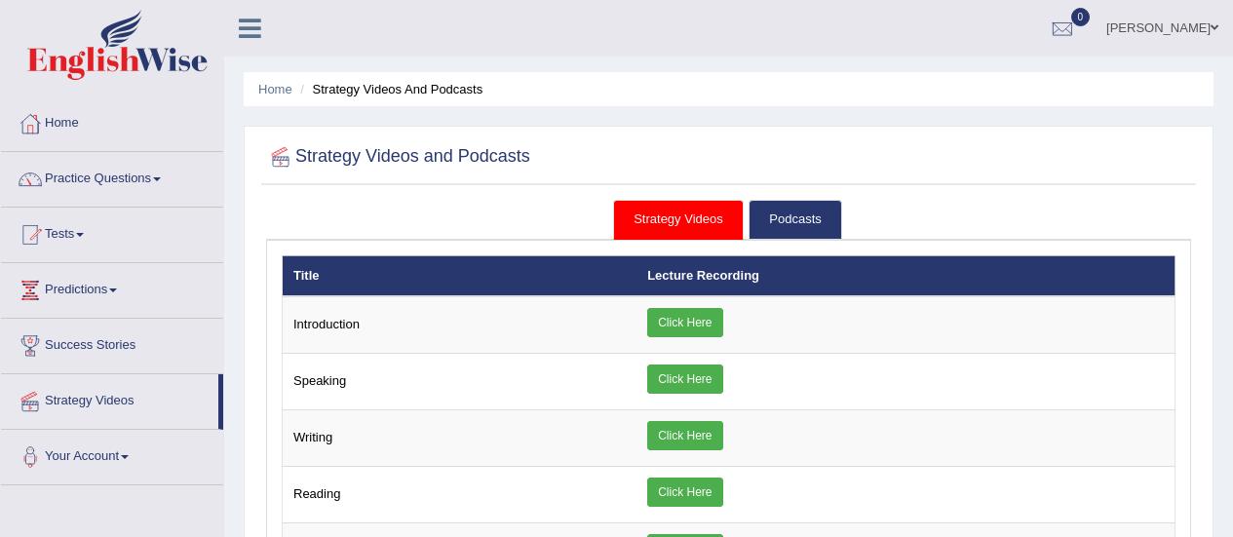
click at [653, 219] on link "Strategy Videos" at bounding box center [678, 220] width 131 height 40
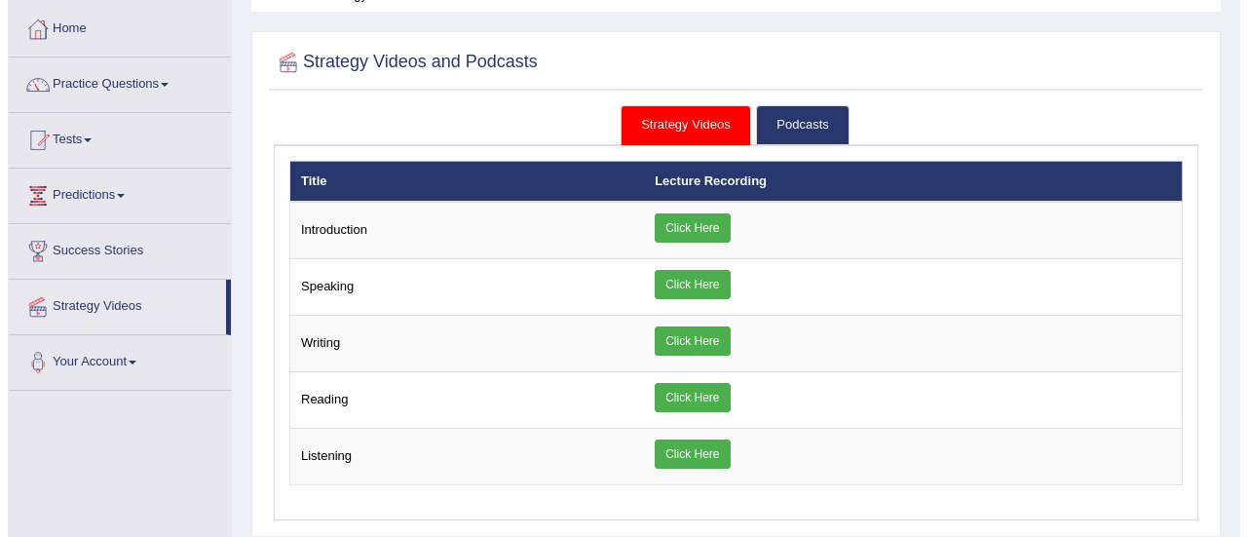
scroll to position [111, 0]
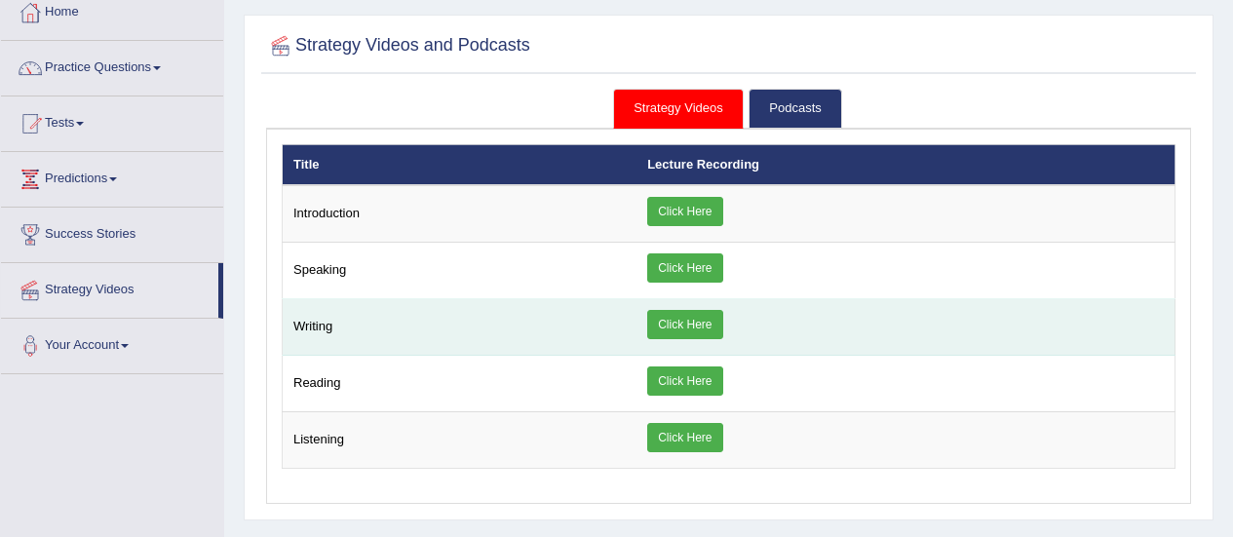
click at [672, 324] on link "Click Here" at bounding box center [684, 324] width 75 height 29
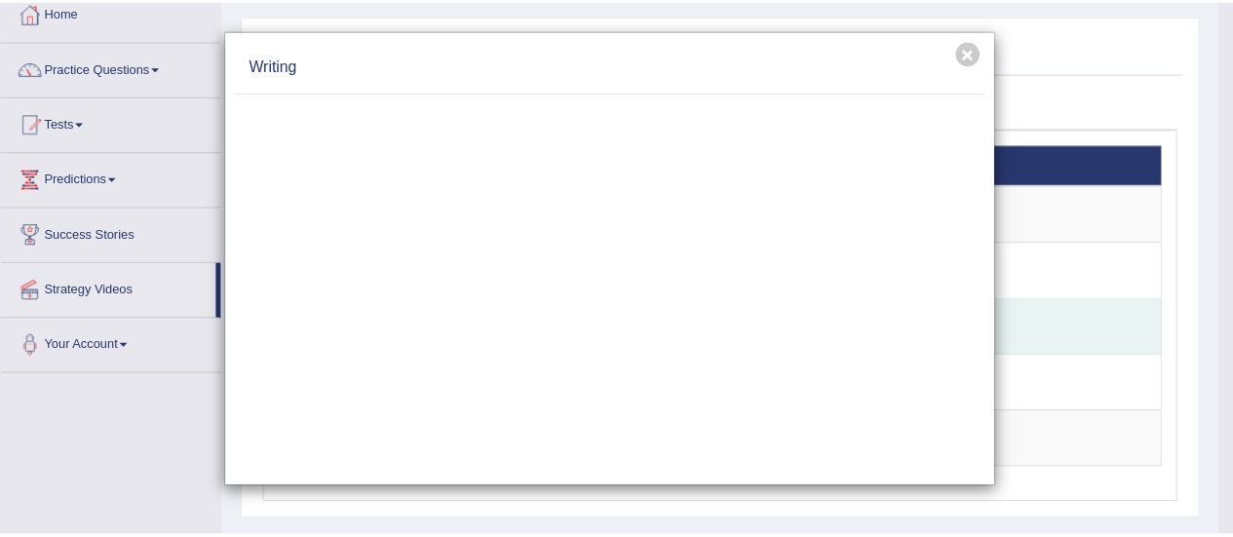
scroll to position [0, 0]
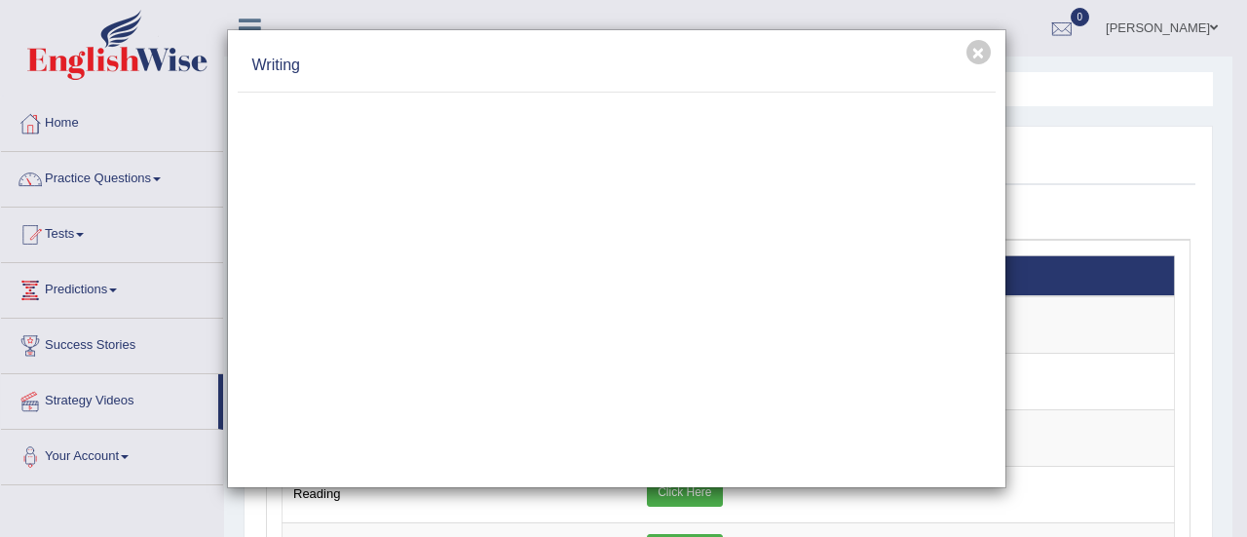
click at [681, 72] on h4 "Writing" at bounding box center [616, 66] width 729 height 22
click at [978, 52] on button "×" at bounding box center [979, 52] width 24 height 24
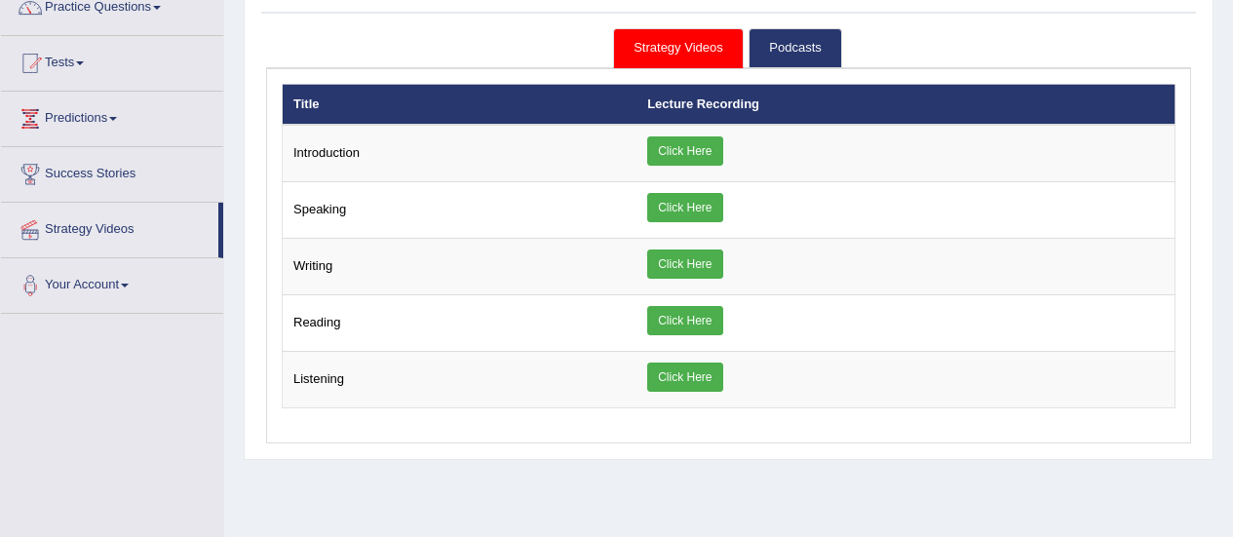
scroll to position [176, 0]
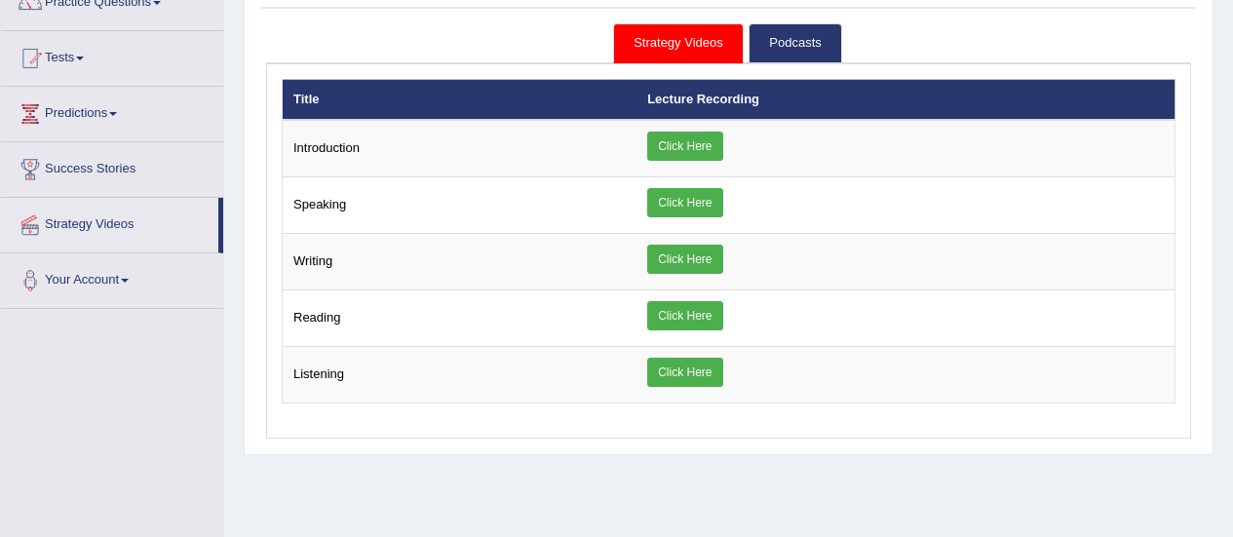
click at [710, 52] on link "Strategy Videos" at bounding box center [678, 43] width 131 height 40
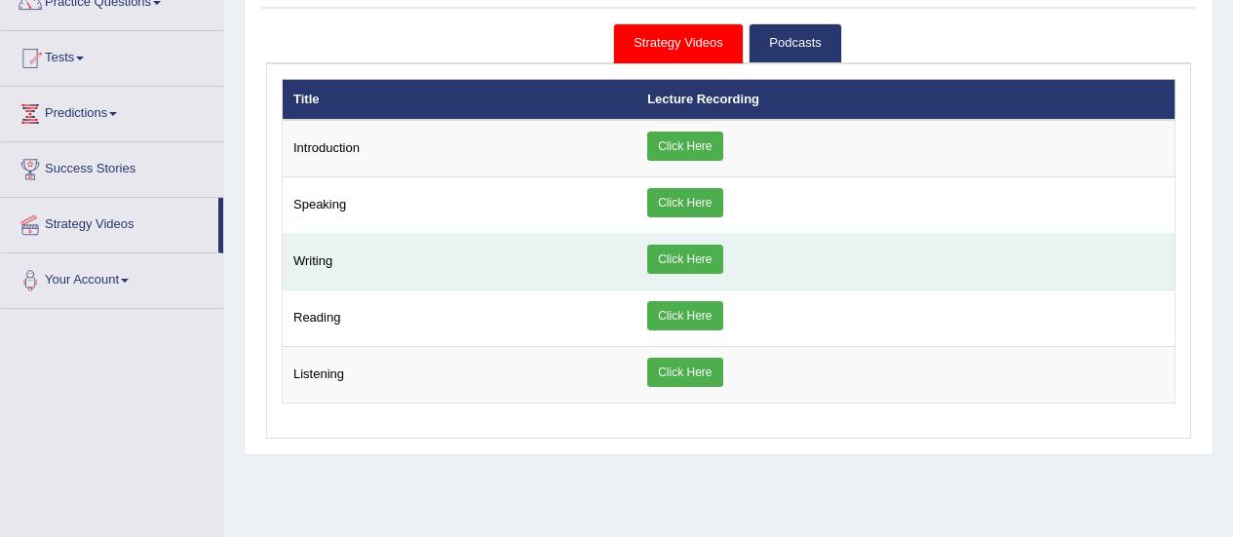
click at [690, 262] on link "Click Here" at bounding box center [684, 259] width 75 height 29
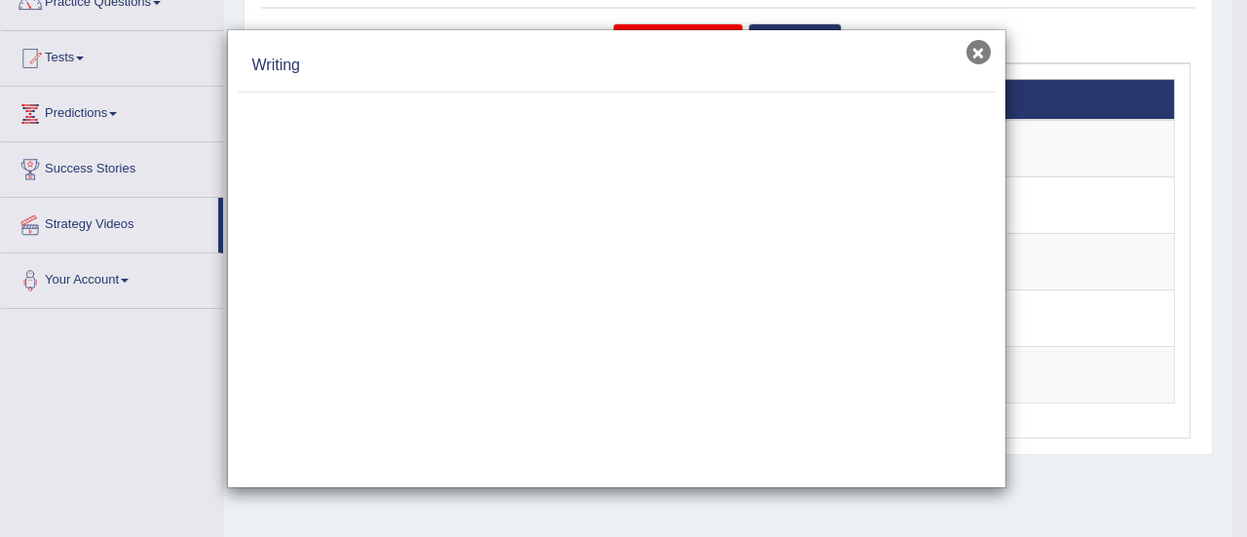
click at [984, 52] on button "×" at bounding box center [979, 52] width 24 height 24
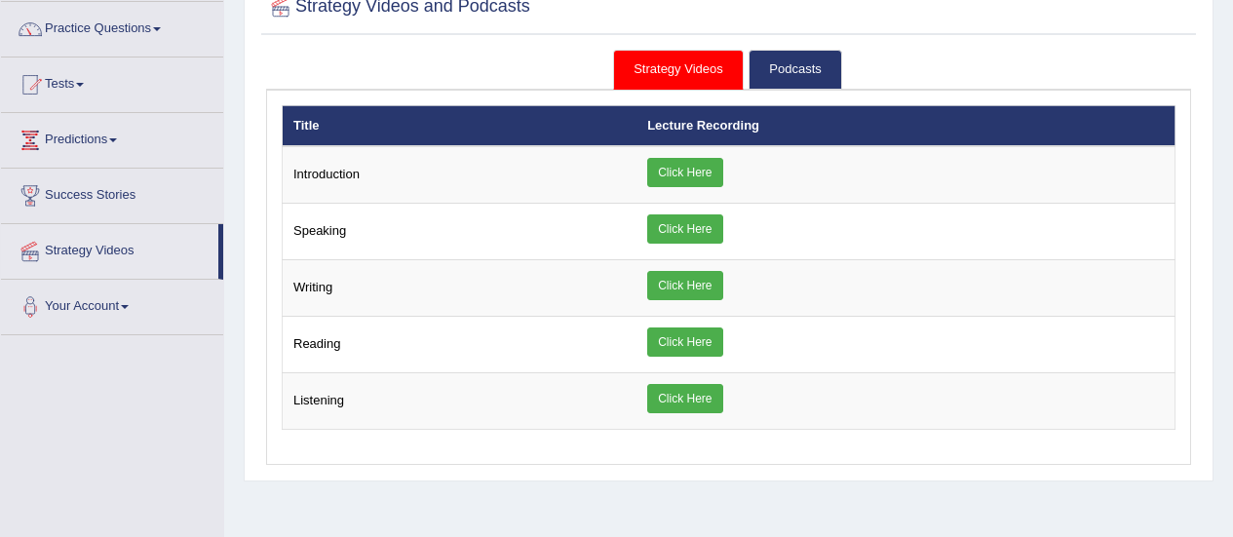
scroll to position [152, 0]
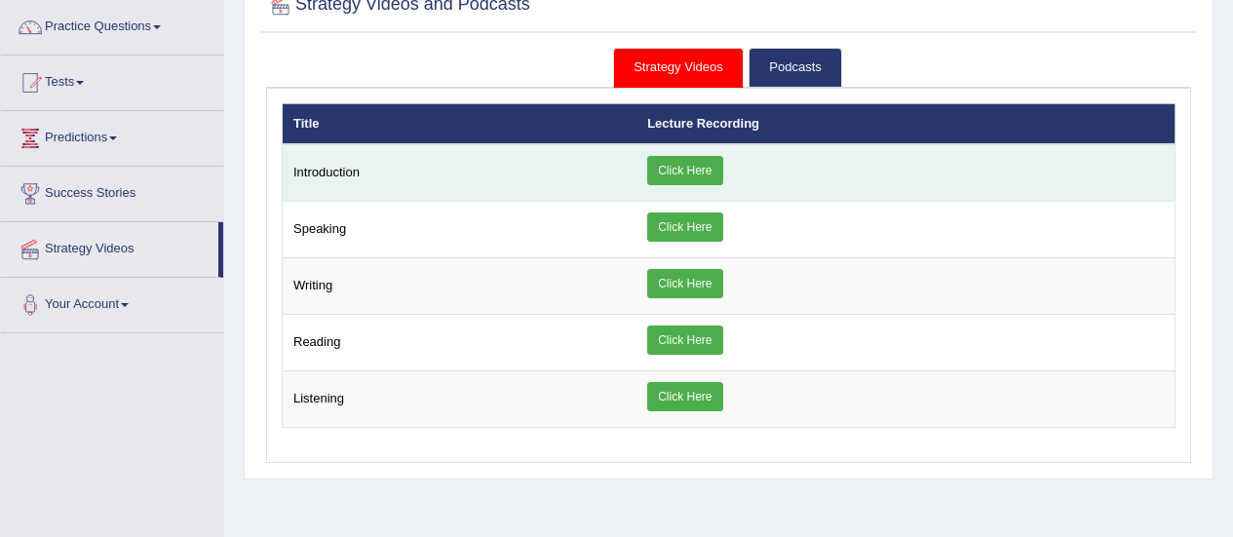
click at [702, 164] on link "Click Here" at bounding box center [684, 170] width 75 height 29
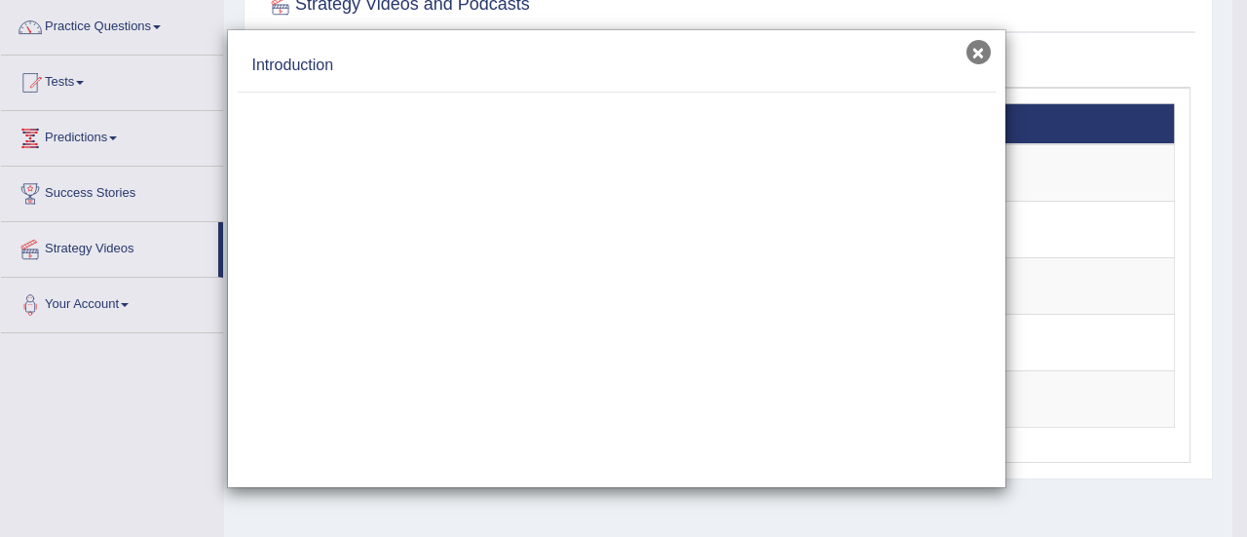
click at [979, 52] on button "×" at bounding box center [979, 52] width 24 height 24
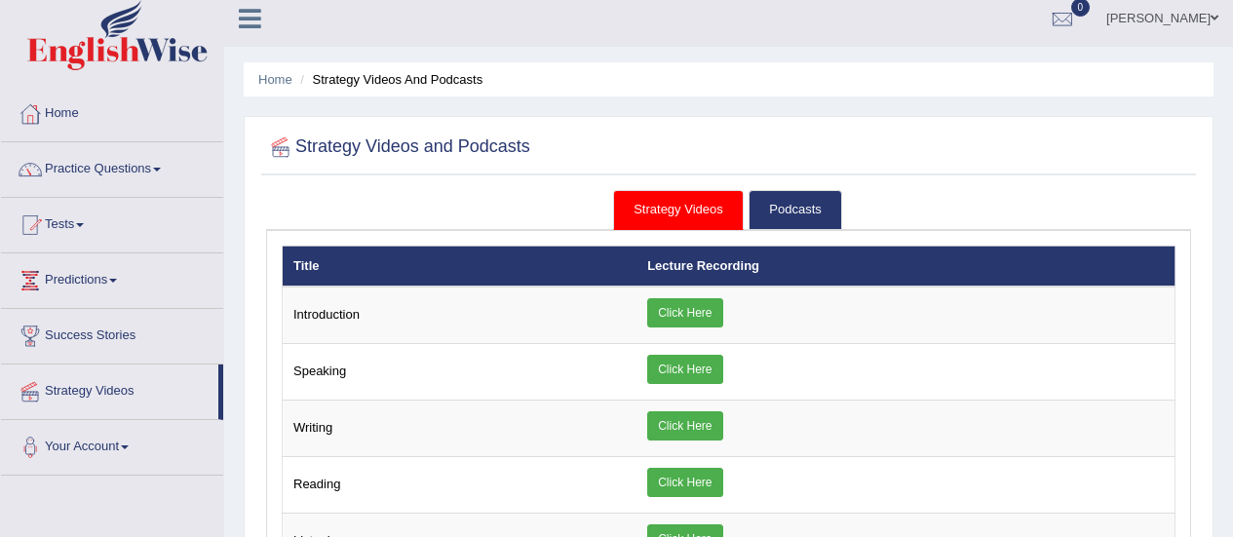
scroll to position [0, 0]
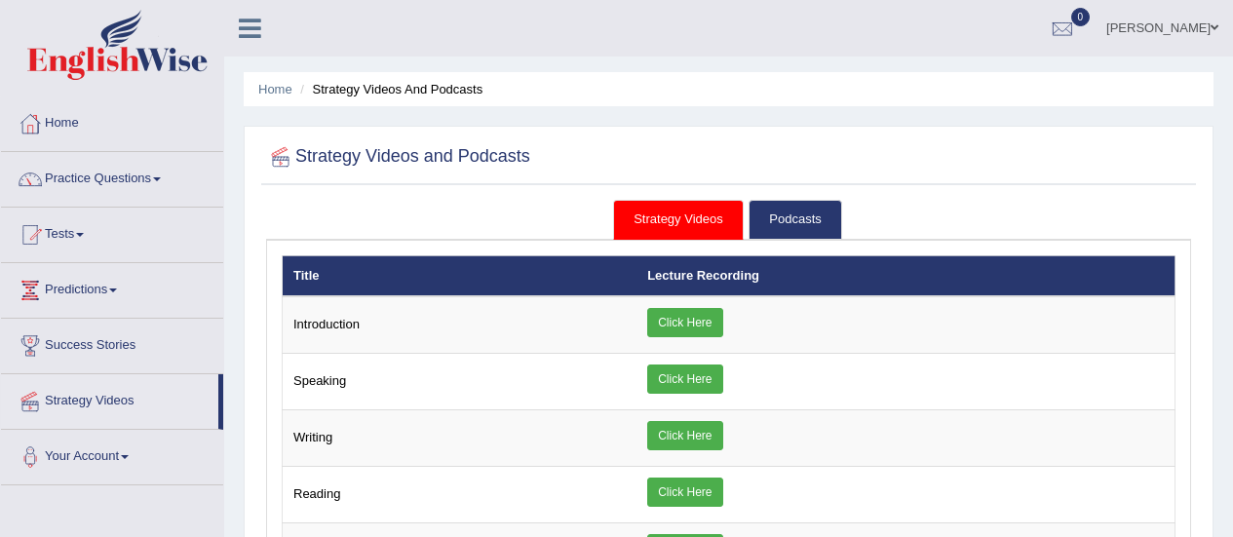
click at [63, 344] on link "Success Stories" at bounding box center [112, 343] width 222 height 49
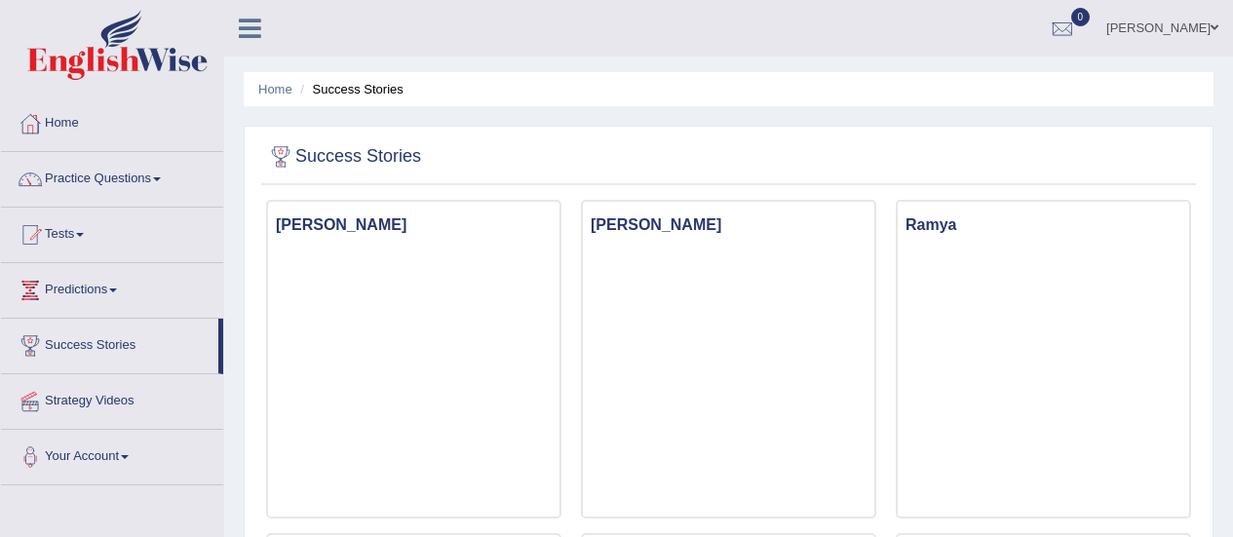
click at [62, 118] on link "Home" at bounding box center [112, 120] width 222 height 49
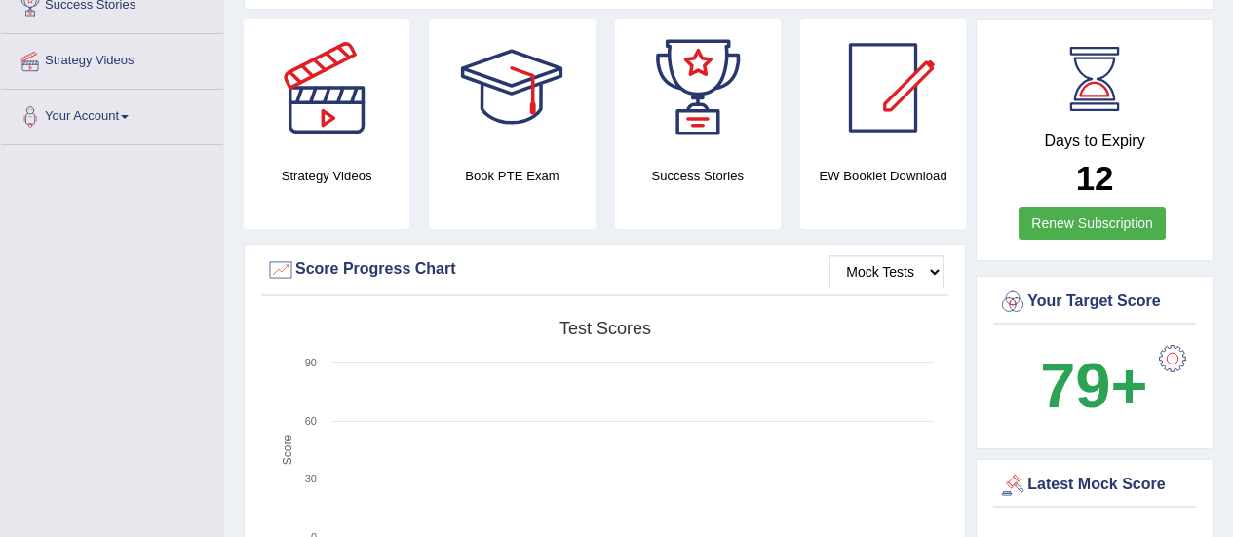
scroll to position [341, 0]
click at [904, 141] on div at bounding box center [883, 87] width 136 height 136
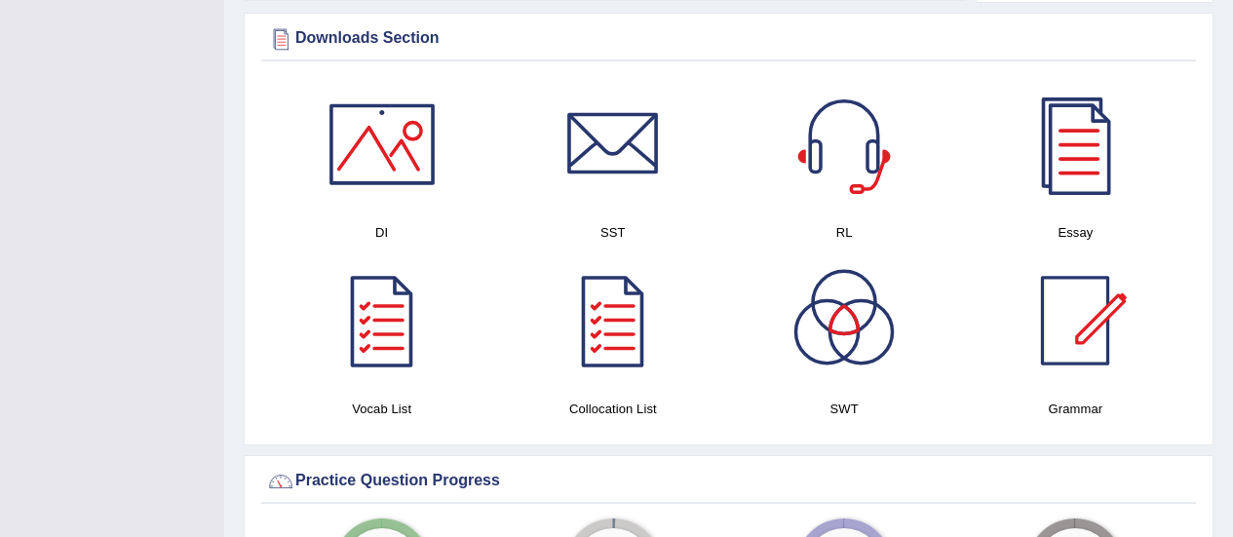
scroll to position [970, 0]
click at [363, 166] on div at bounding box center [382, 143] width 136 height 136
click at [622, 153] on div at bounding box center [613, 143] width 136 height 136
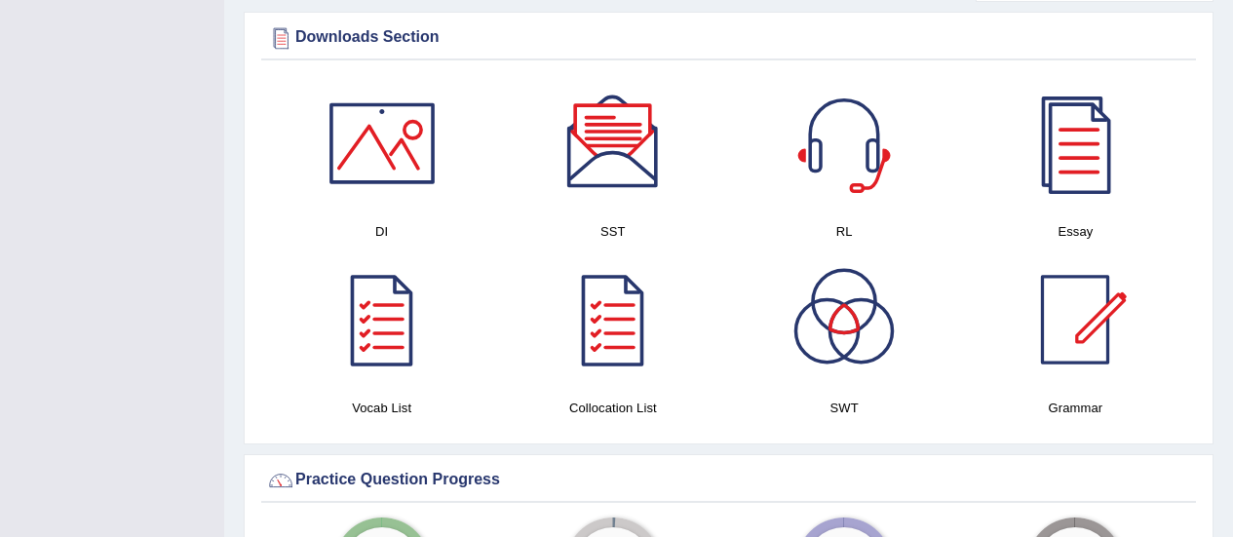
click at [826, 173] on div at bounding box center [844, 143] width 136 height 136
click at [1074, 156] on div at bounding box center [1075, 143] width 136 height 136
click at [369, 307] on div at bounding box center [382, 319] width 136 height 136
click at [618, 353] on div at bounding box center [613, 319] width 136 height 136
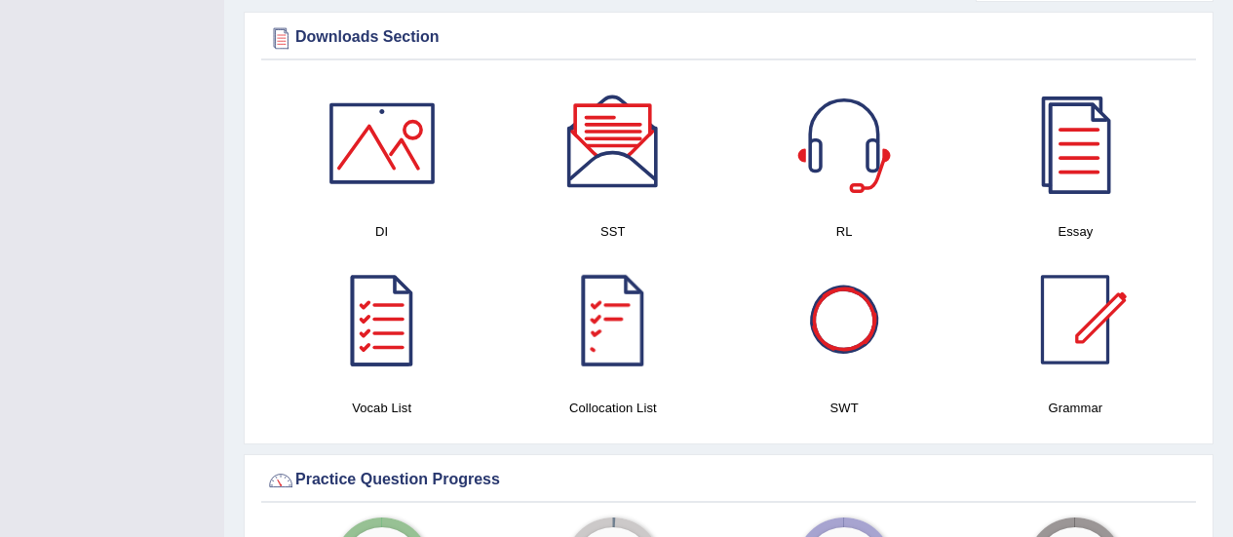
click at [848, 332] on div at bounding box center [844, 319] width 136 height 136
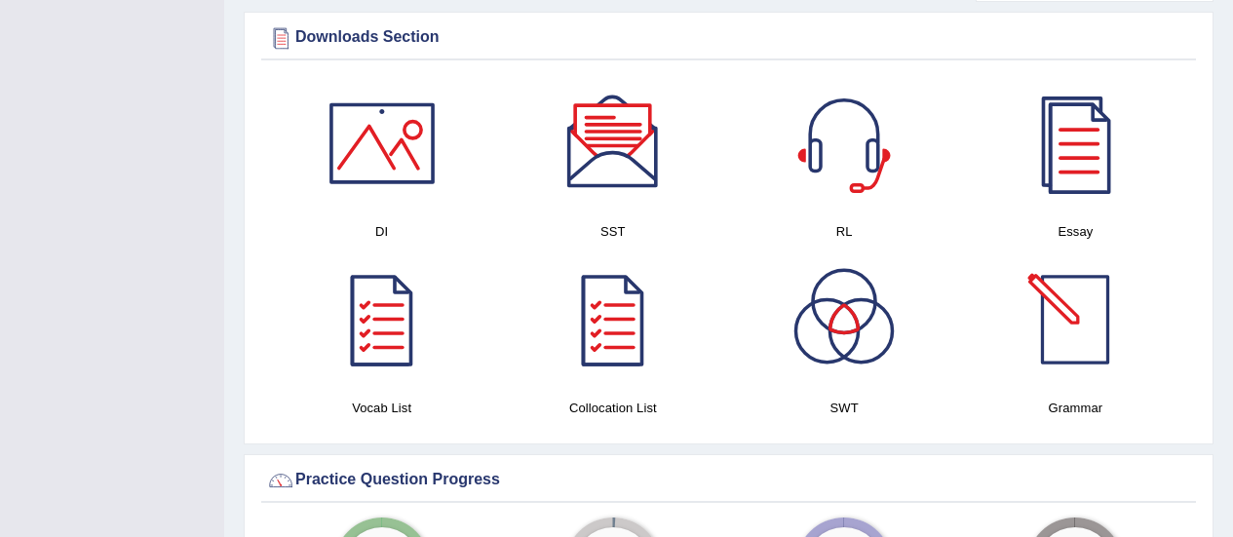
click at [1111, 327] on div at bounding box center [1075, 319] width 136 height 136
